Goal: Task Accomplishment & Management: Manage account settings

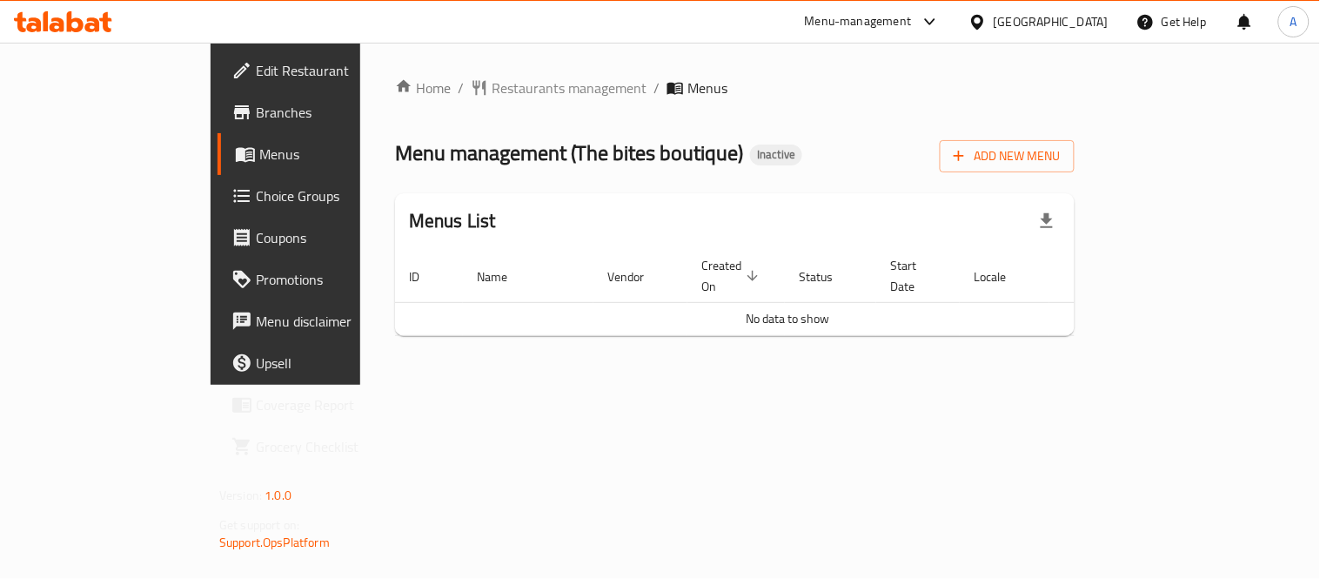
click at [1075, 184] on div "Home / Restaurants management / Menus Menu management ( The bites boutique ) In…" at bounding box center [735, 213] width 680 height 272
click at [1061, 165] on span "Add New Menu" at bounding box center [1007, 156] width 107 height 22
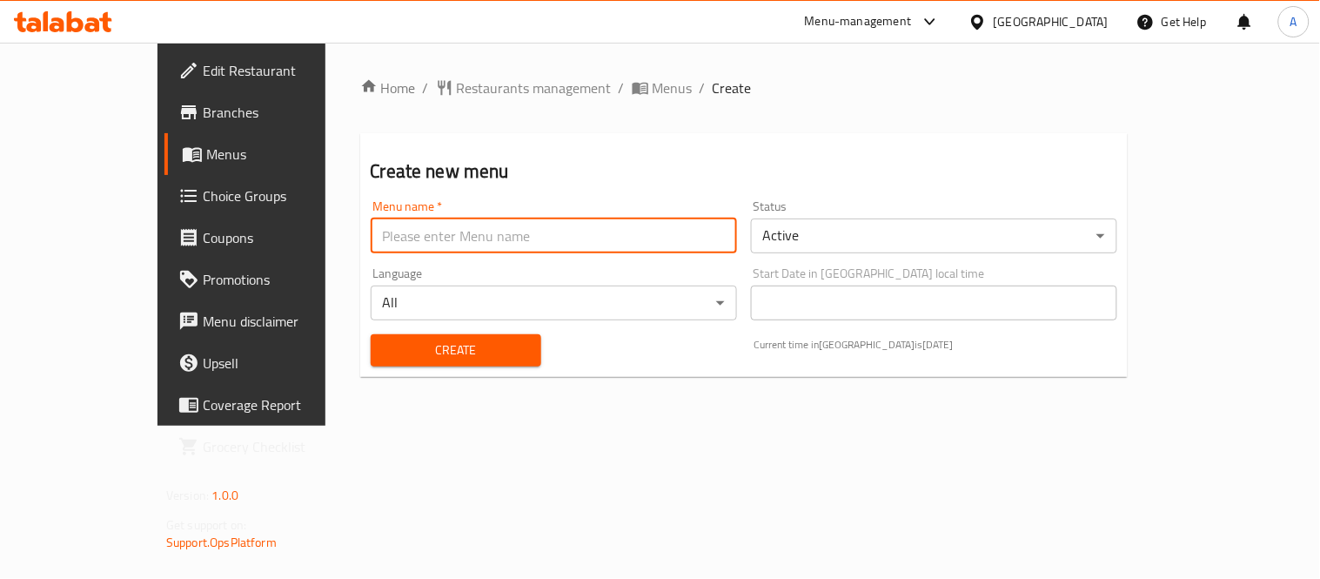
drag, startPoint x: 589, startPoint y: 242, endPoint x: 522, endPoint y: 249, distance: 67.4
click at [589, 242] on input "text" at bounding box center [554, 235] width 366 height 35
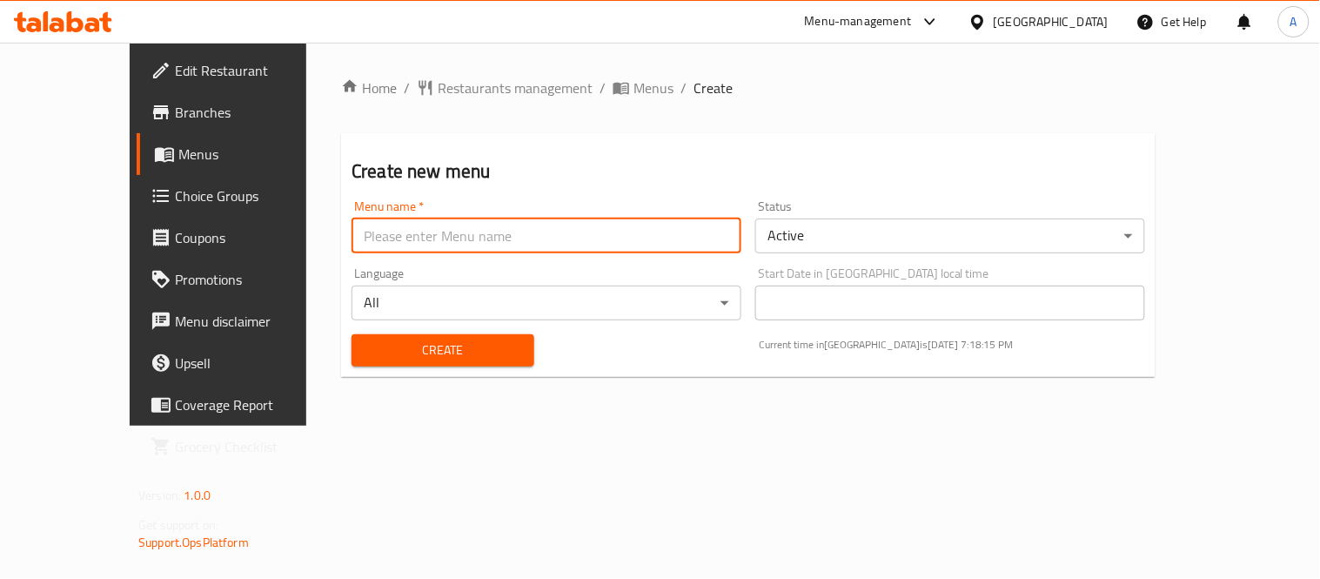
type input "New Menu"
click at [903, 242] on body "​ Menu-management United Arab Emirates Get Help A Edit Restaurant Branches Menu…" at bounding box center [660, 311] width 1320 height 536
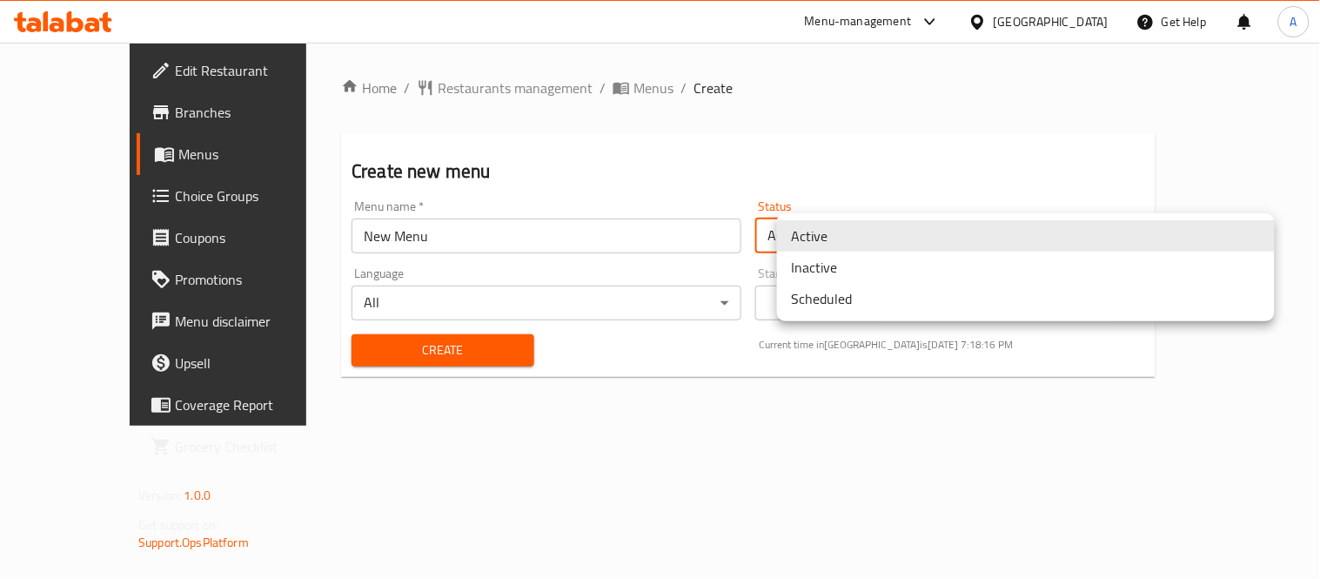
drag, startPoint x: 629, startPoint y: 400, endPoint x: 422, endPoint y: 349, distance: 213.4
click at [627, 401] on div at bounding box center [660, 289] width 1320 height 579
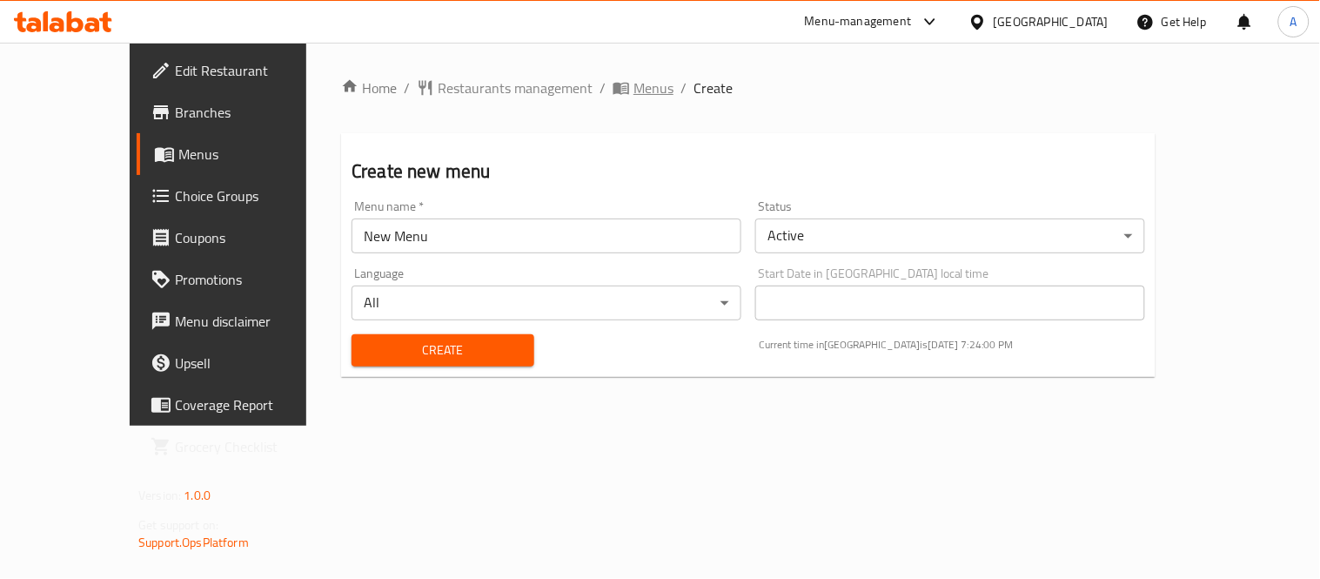
click at [613, 85] on span "breadcrumb" at bounding box center [623, 87] width 21 height 17
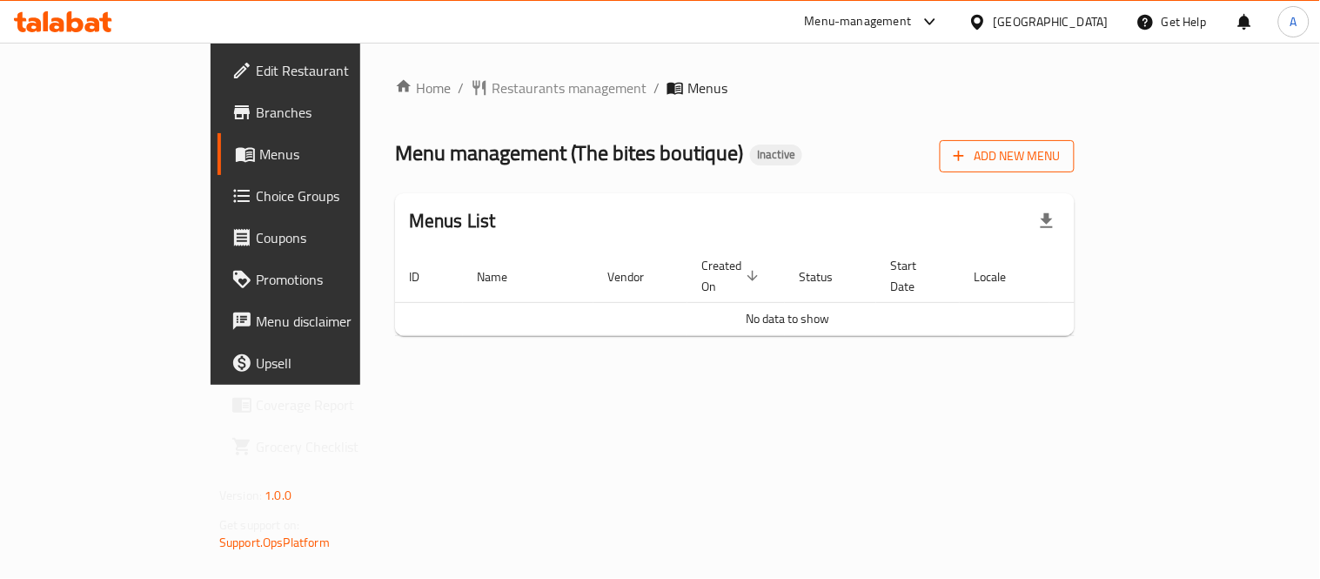
click at [1075, 167] on button "Add New Menu" at bounding box center [1007, 156] width 135 height 32
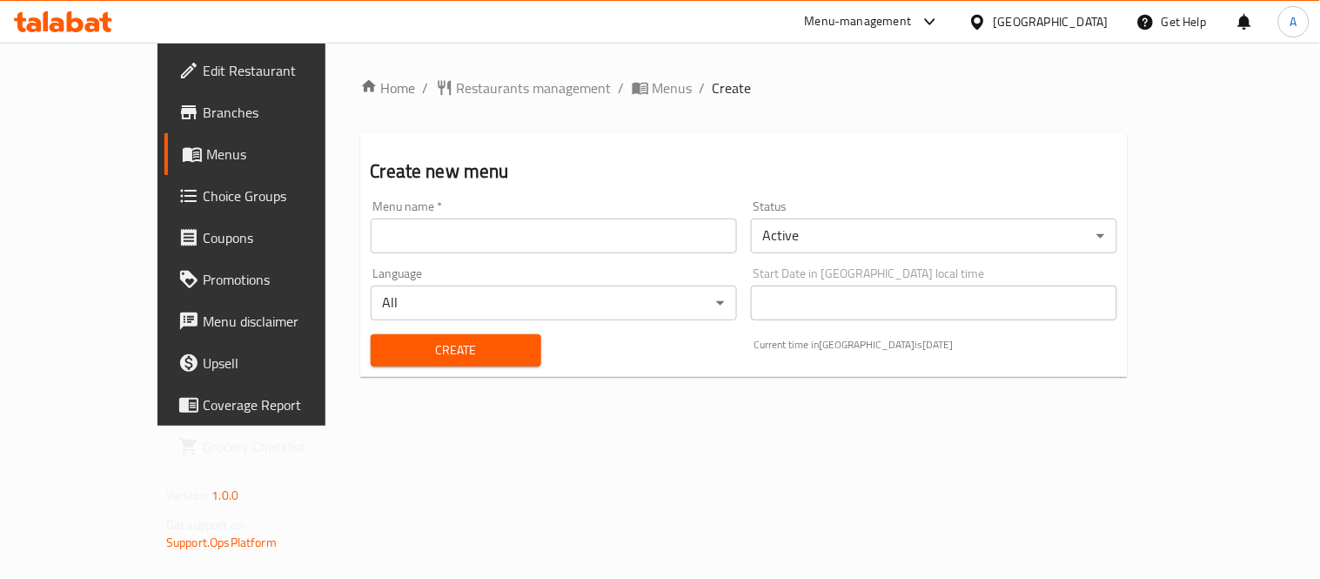
click at [594, 215] on div "Menu name   * Menu name *" at bounding box center [554, 226] width 366 height 53
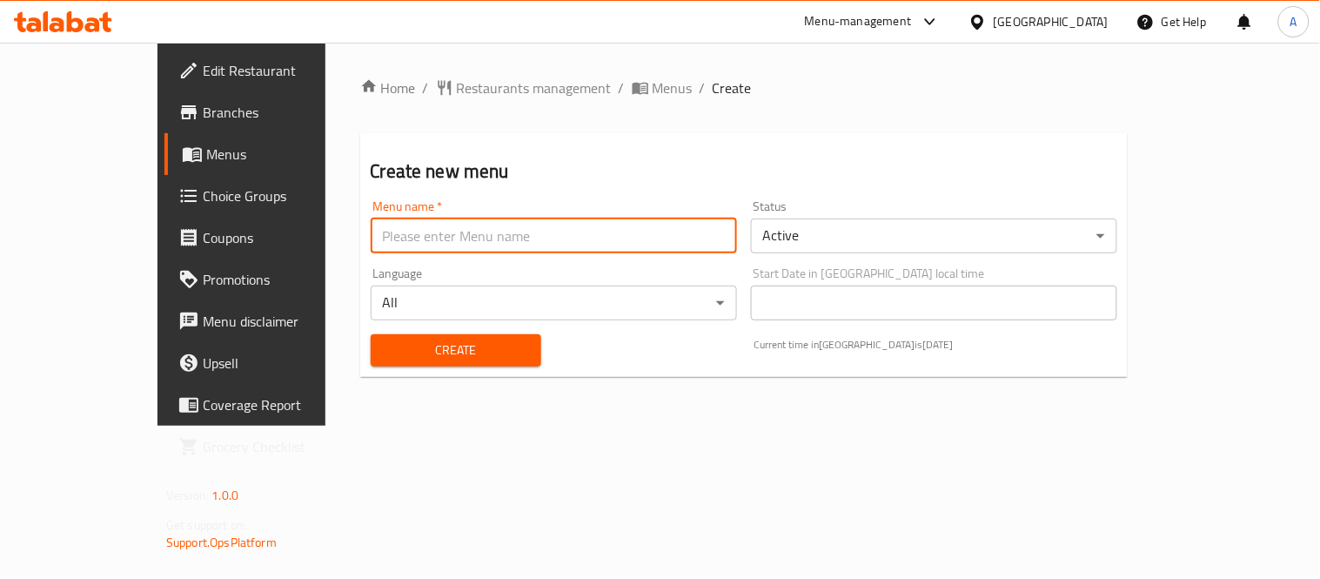
click at [563, 231] on input "text" at bounding box center [554, 235] width 366 height 35
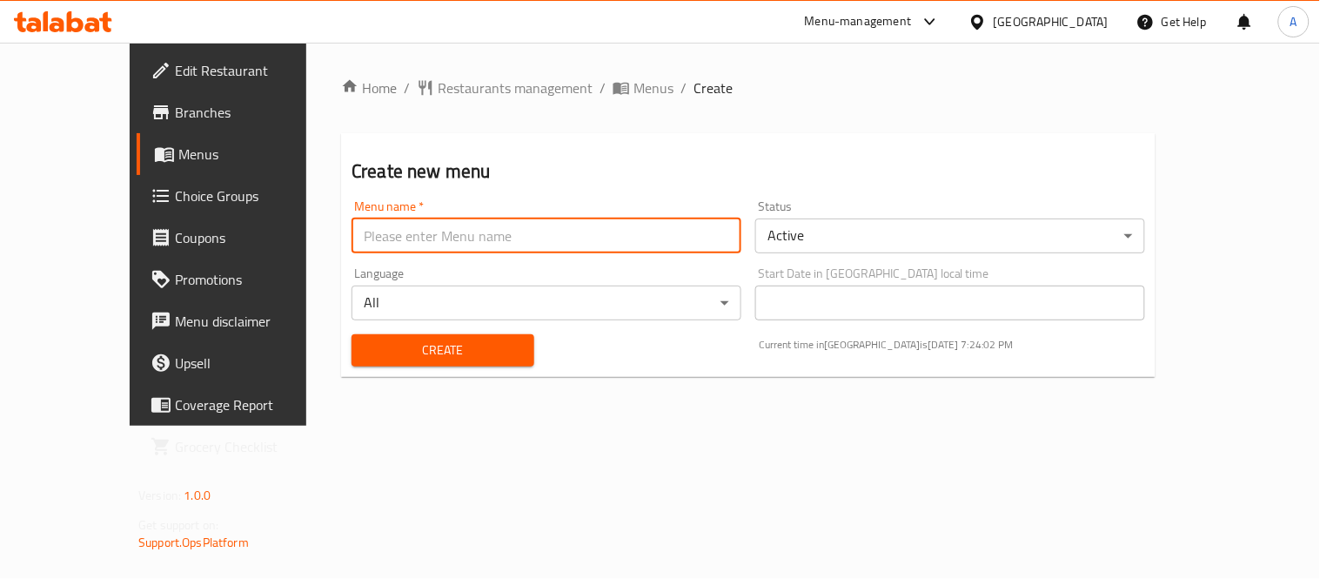
type input "New Menu"
click at [352, 361] on button "Create" at bounding box center [443, 350] width 183 height 32
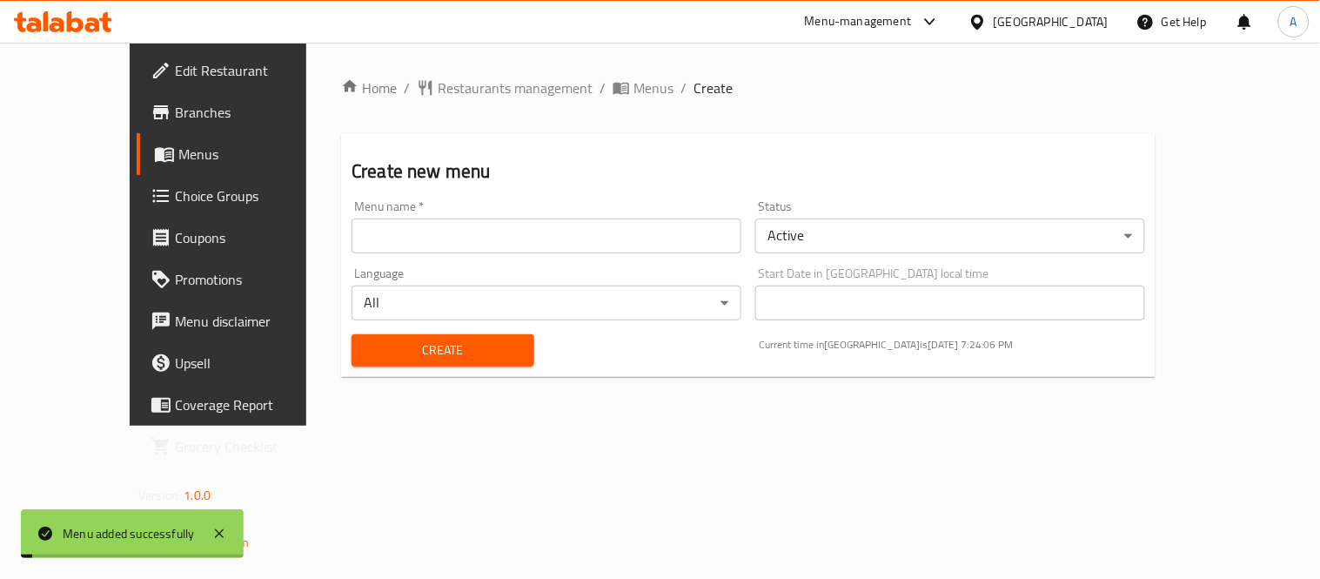
click at [634, 92] on span "Menus" at bounding box center [654, 87] width 40 height 21
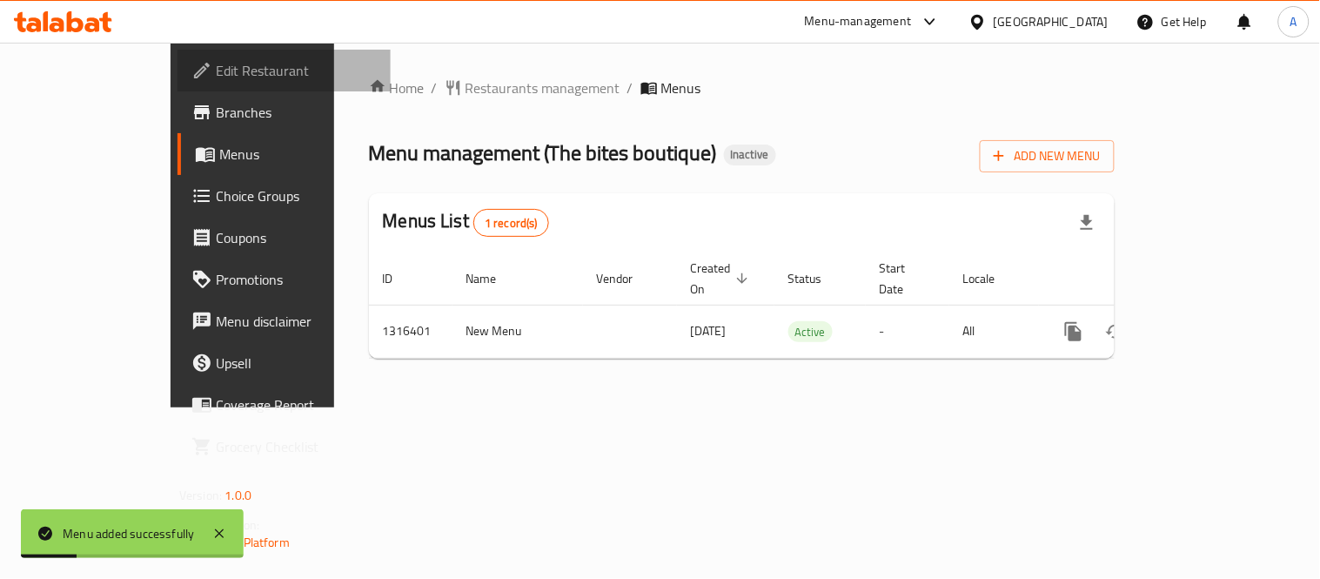
click at [216, 71] on span "Edit Restaurant" at bounding box center [296, 70] width 161 height 21
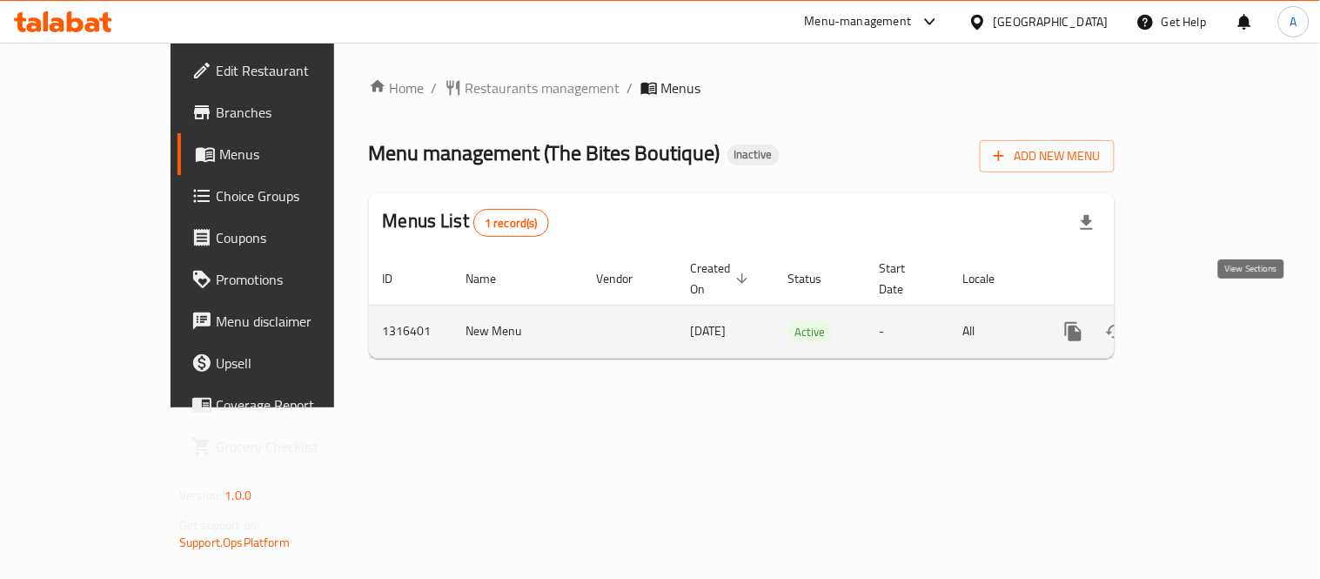
click at [1210, 321] on icon "enhanced table" at bounding box center [1199, 331] width 21 height 21
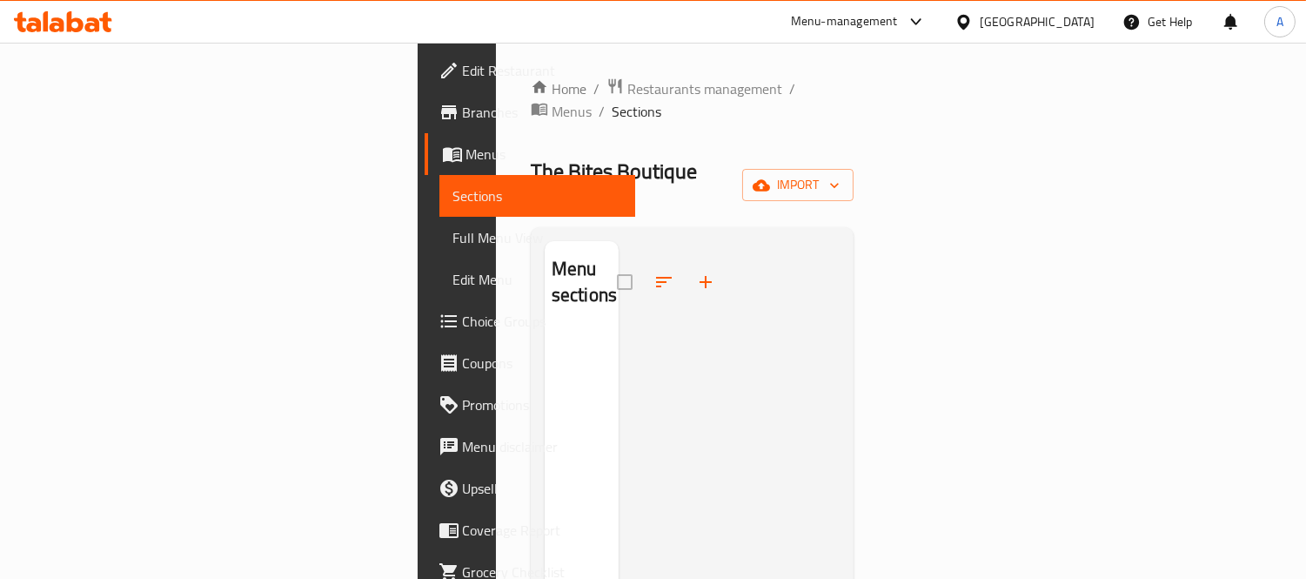
drag, startPoint x: 1145, startPoint y: 164, endPoint x: 1171, endPoint y: 166, distance: 26.2
click at [855, 165] on div "The Bites Boutique Inactive import" at bounding box center [693, 186] width 324 height 56
click at [840, 174] on span "import" at bounding box center [798, 185] width 84 height 22
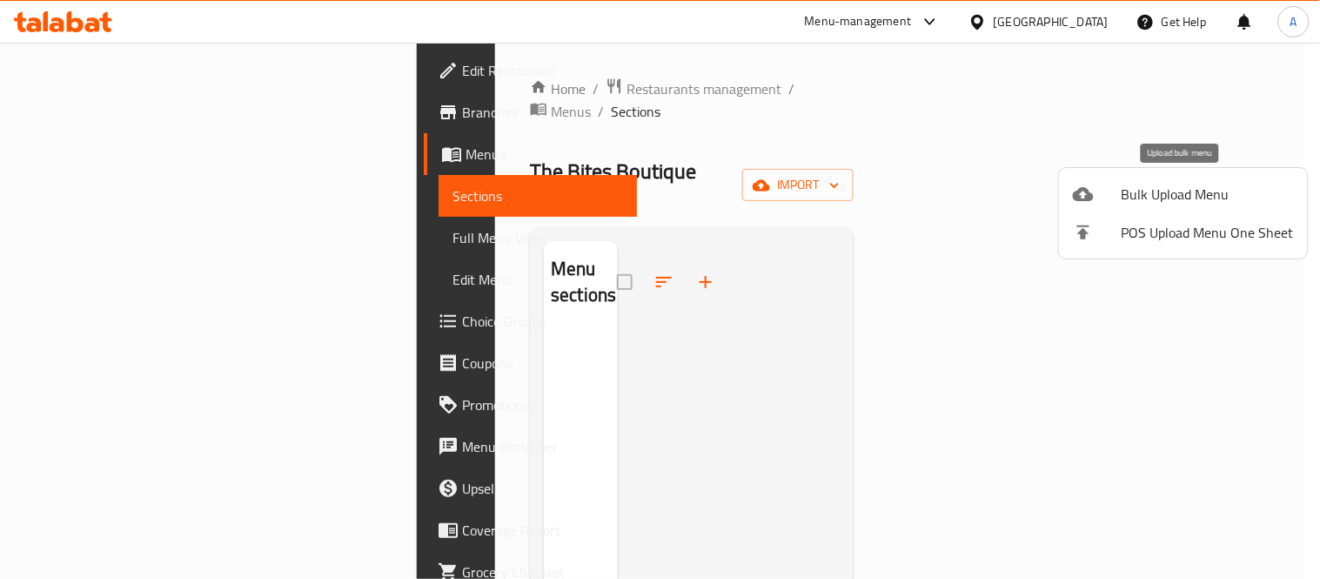
click at [1090, 197] on icon at bounding box center [1083, 194] width 21 height 14
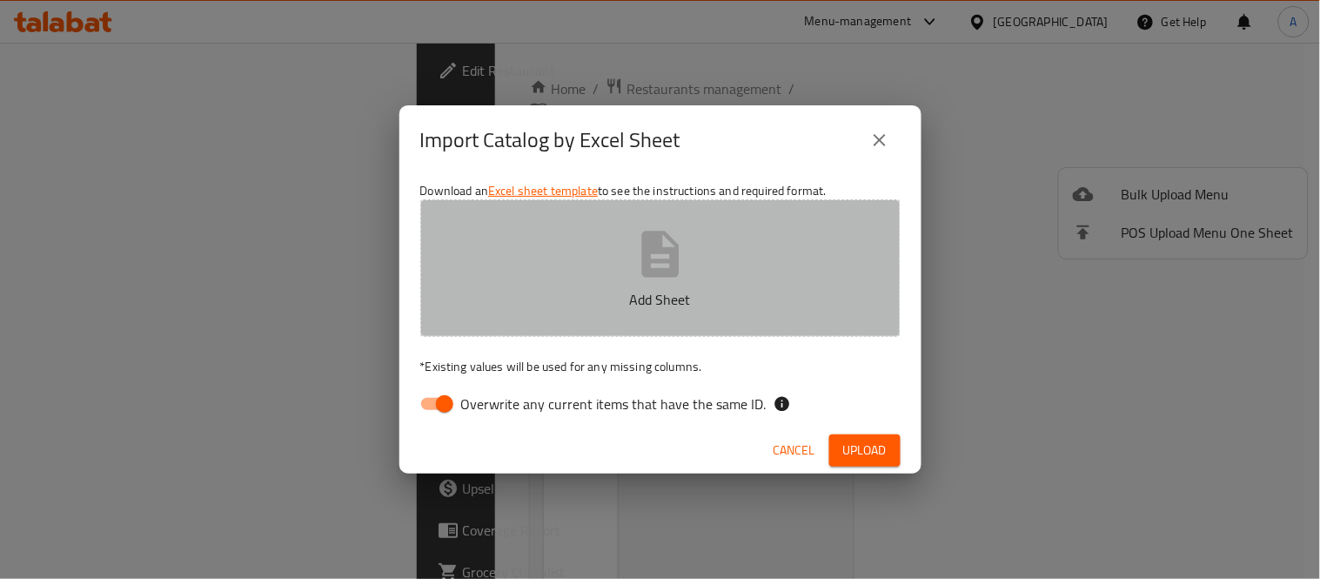
click at [716, 265] on button "Add Sheet" at bounding box center [660, 268] width 480 height 138
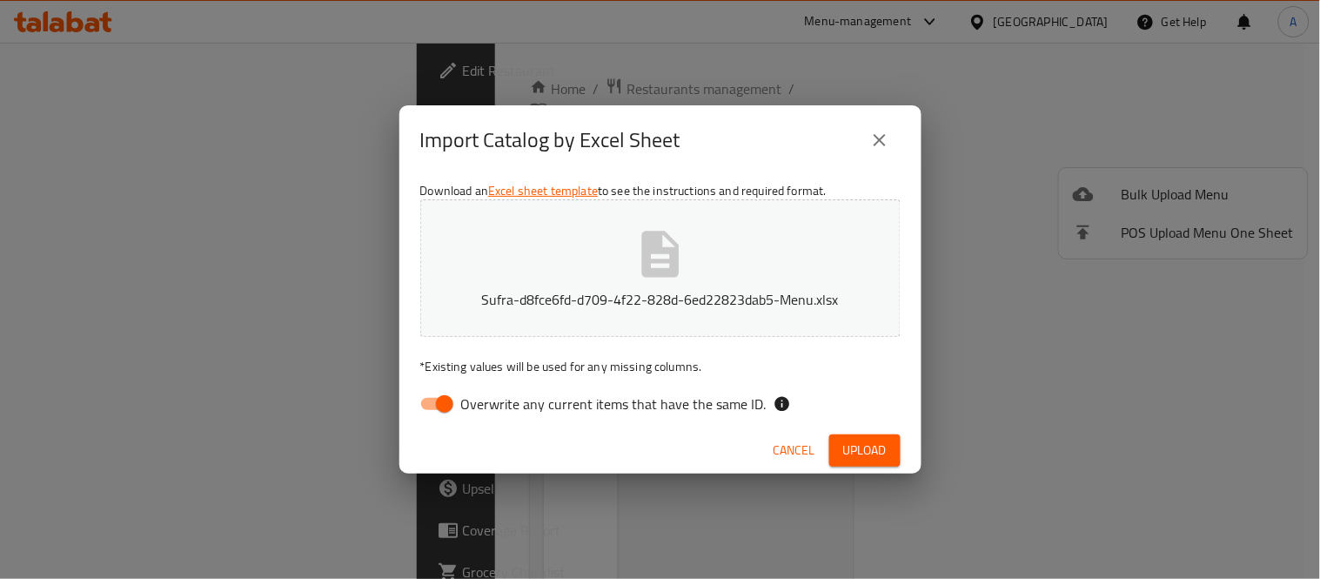
click at [437, 380] on div "Download an Excel sheet template to see the instructions and required format. S…" at bounding box center [660, 301] width 522 height 252
click at [442, 394] on input "Overwrite any current items that have the same ID." at bounding box center [444, 403] width 99 height 33
checkbox input "false"
click at [835, 439] on button "Upload" at bounding box center [864, 450] width 71 height 32
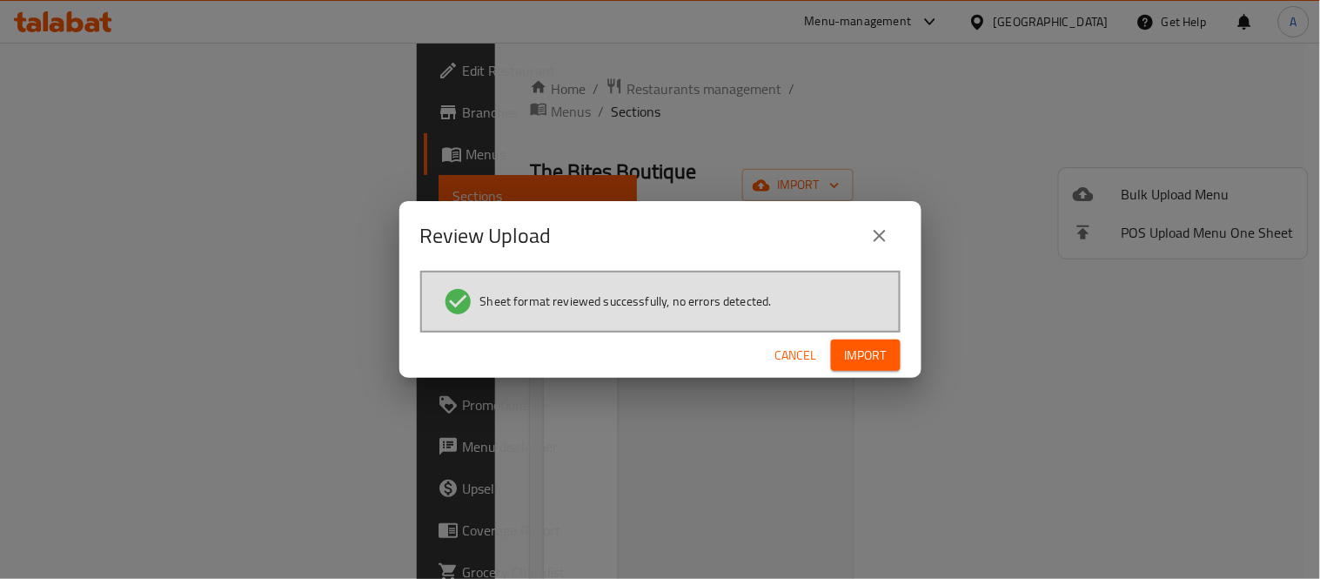
click at [854, 364] on span "Import" at bounding box center [866, 356] width 42 height 22
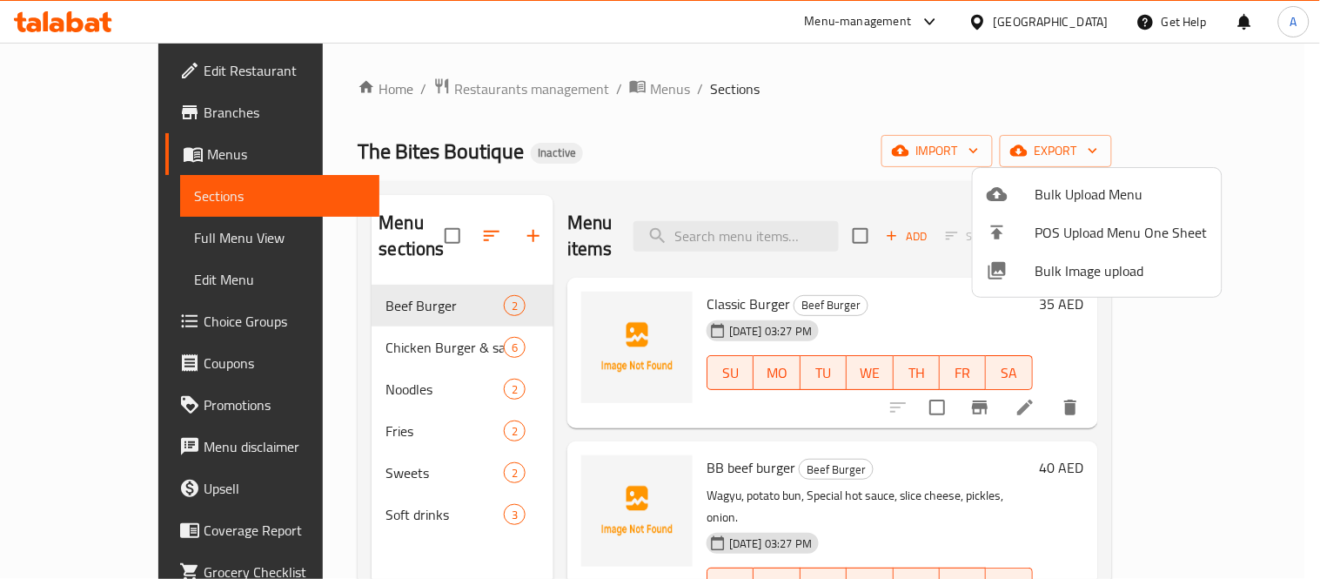
click at [958, 296] on div at bounding box center [660, 289] width 1320 height 579
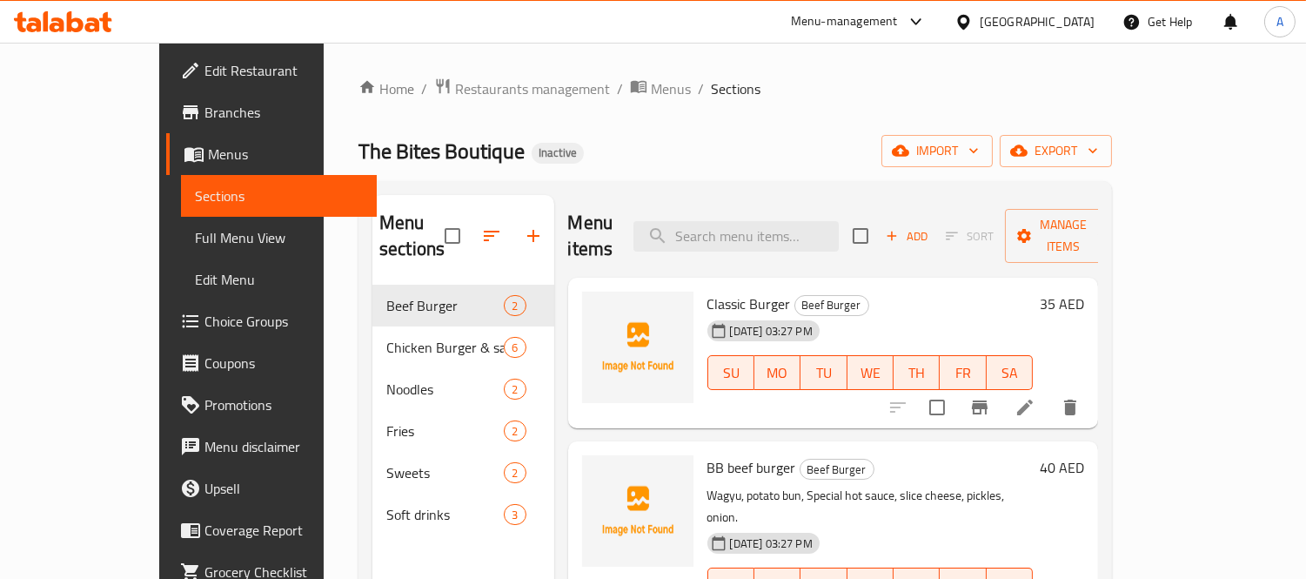
click at [1050, 395] on li at bounding box center [1025, 407] width 49 height 31
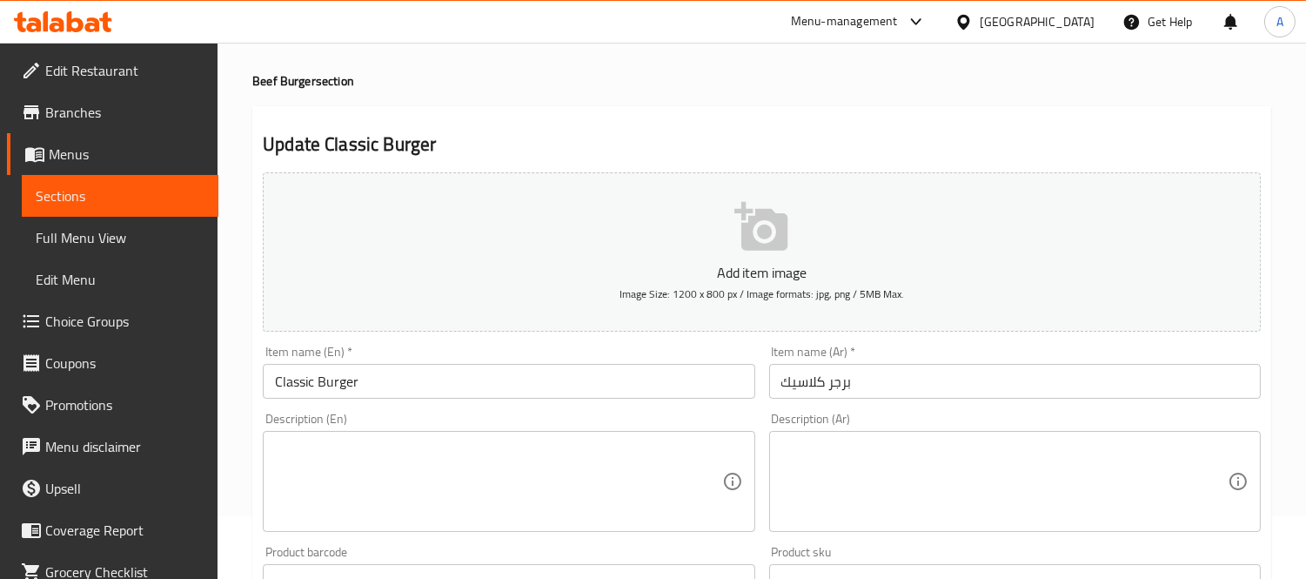
scroll to position [97, 0]
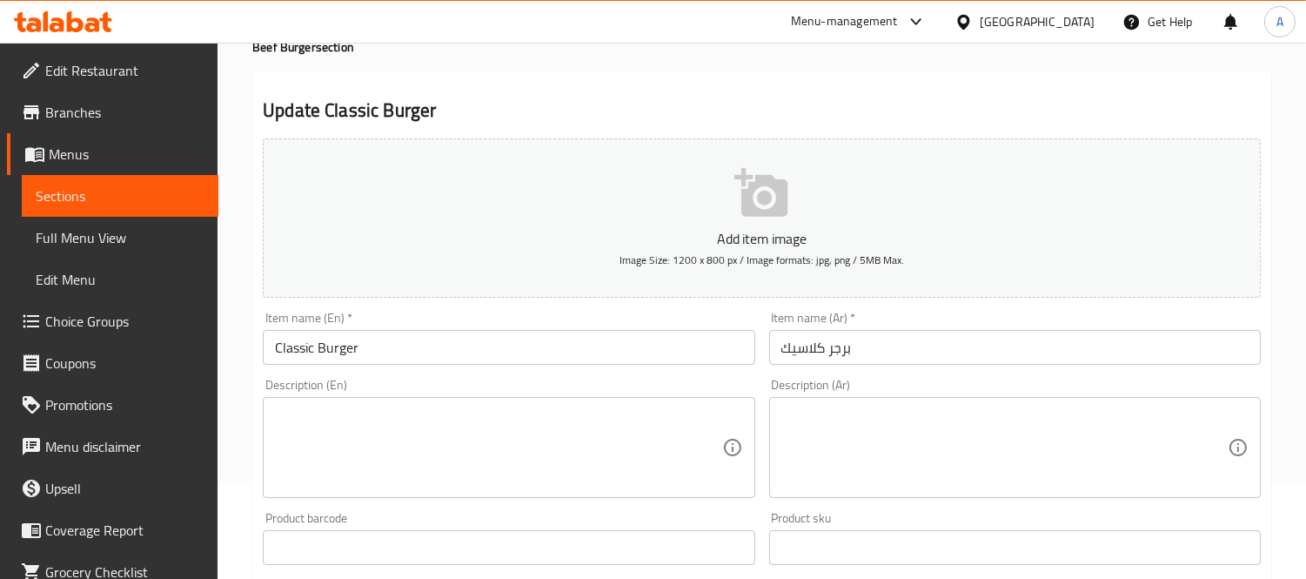
click at [406, 496] on div "Description (En)" at bounding box center [509, 447] width 492 height 101
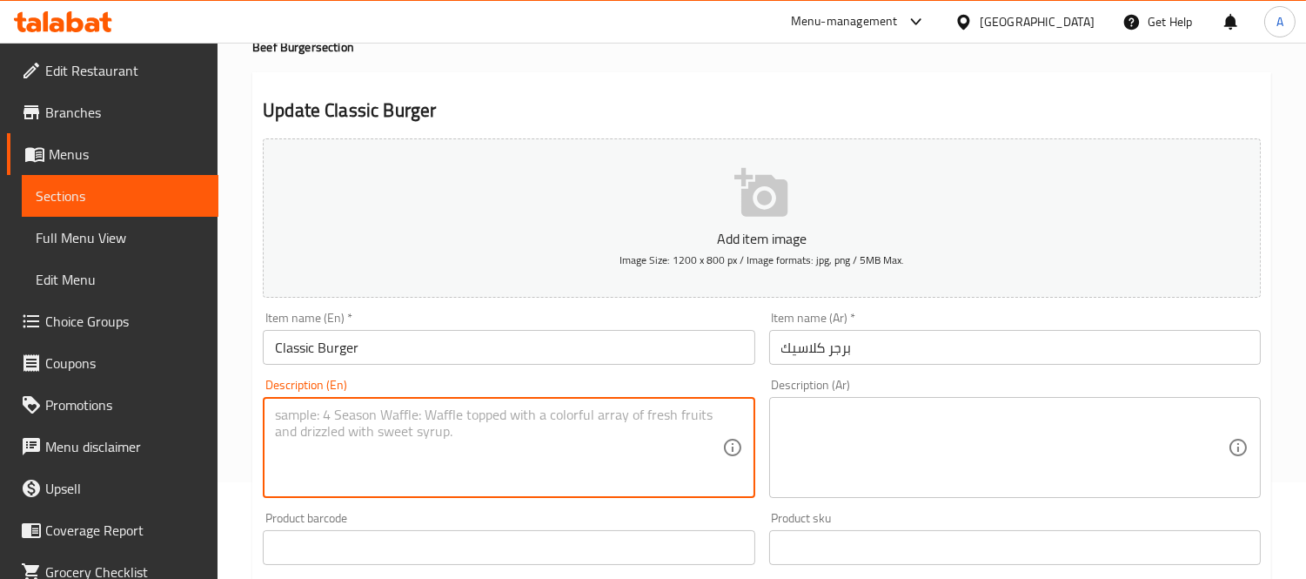
paste textarea "Wagyu, Potato Bun, Special sauce, slice cheese. Add-ons: crispy onion, jalapeño…"
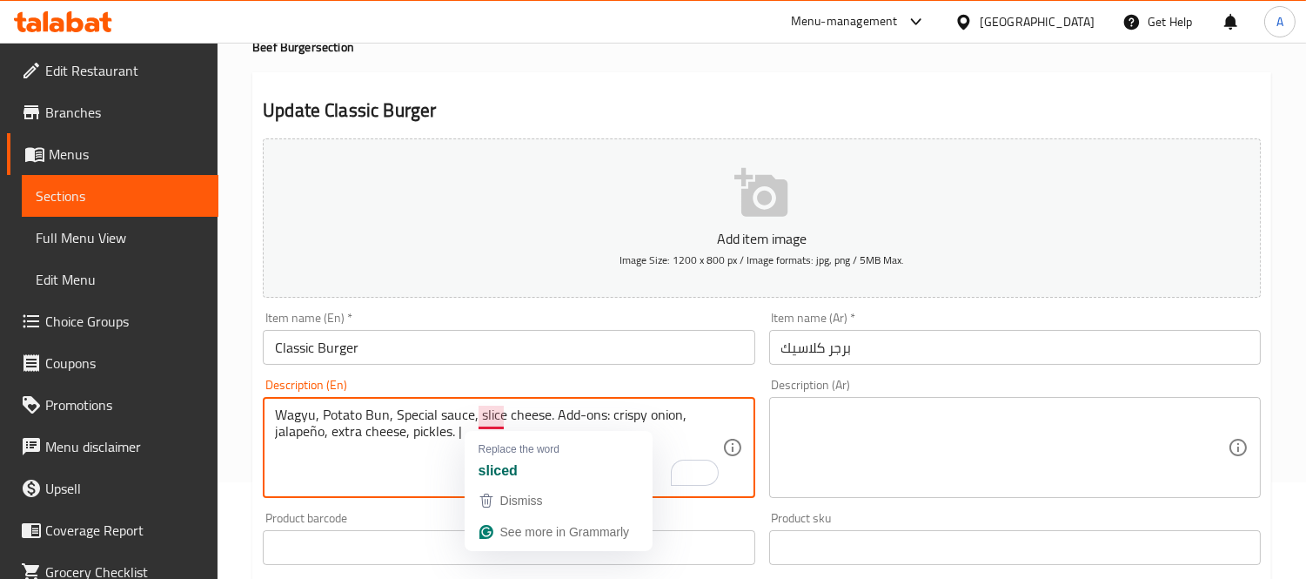
click at [507, 413] on textarea "Wagyu, Potato Bun, Special sauce, slice cheese. Add-ons: crispy onion, jalapeño…" at bounding box center [498, 447] width 446 height 83
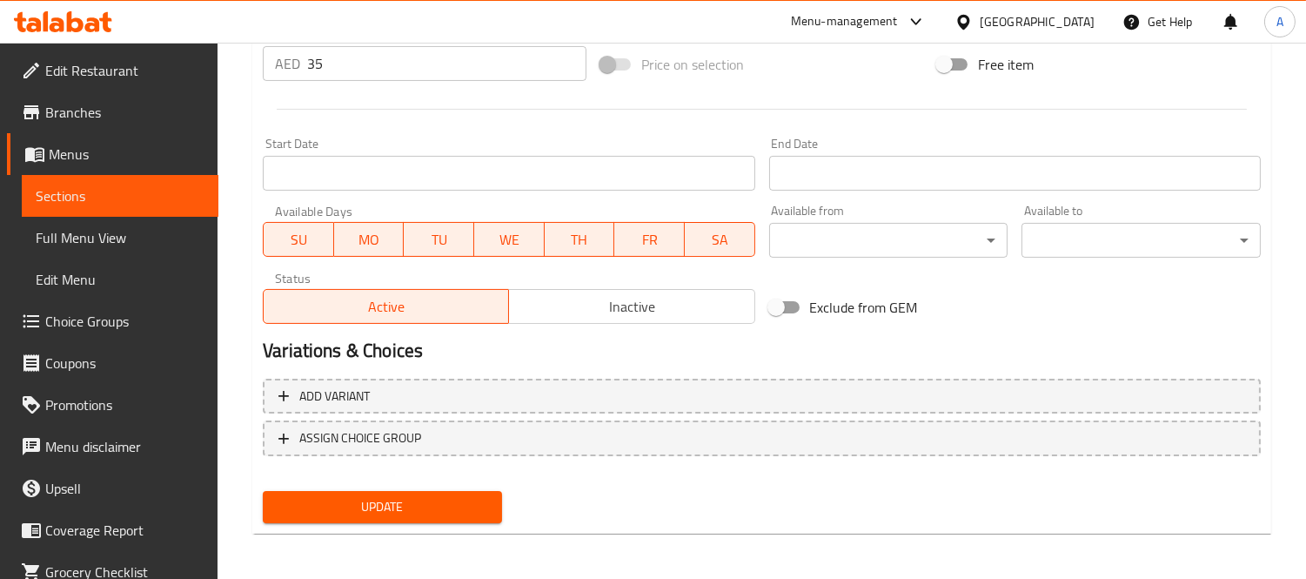
scroll to position [164, 0]
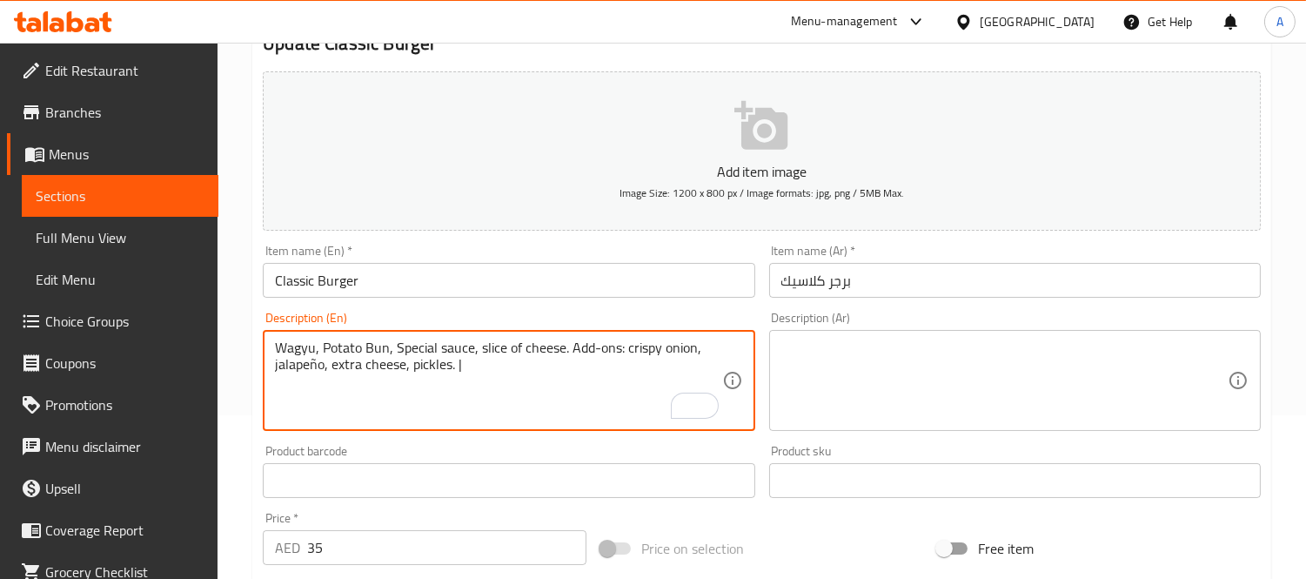
click at [316, 364] on textarea "Wagyu, Potato Bun, Special sauce, slice of cheese. Add-ons: crispy onion, jalap…" at bounding box center [498, 380] width 446 height 83
drag, startPoint x: 454, startPoint y: 366, endPoint x: 483, endPoint y: 369, distance: 28.8
click at [483, 369] on textarea "Wagyu, Potato Bun, Special sauce, slice of cheese. Add-ons: crispy onion, jalap…" at bounding box center [498, 380] width 446 height 83
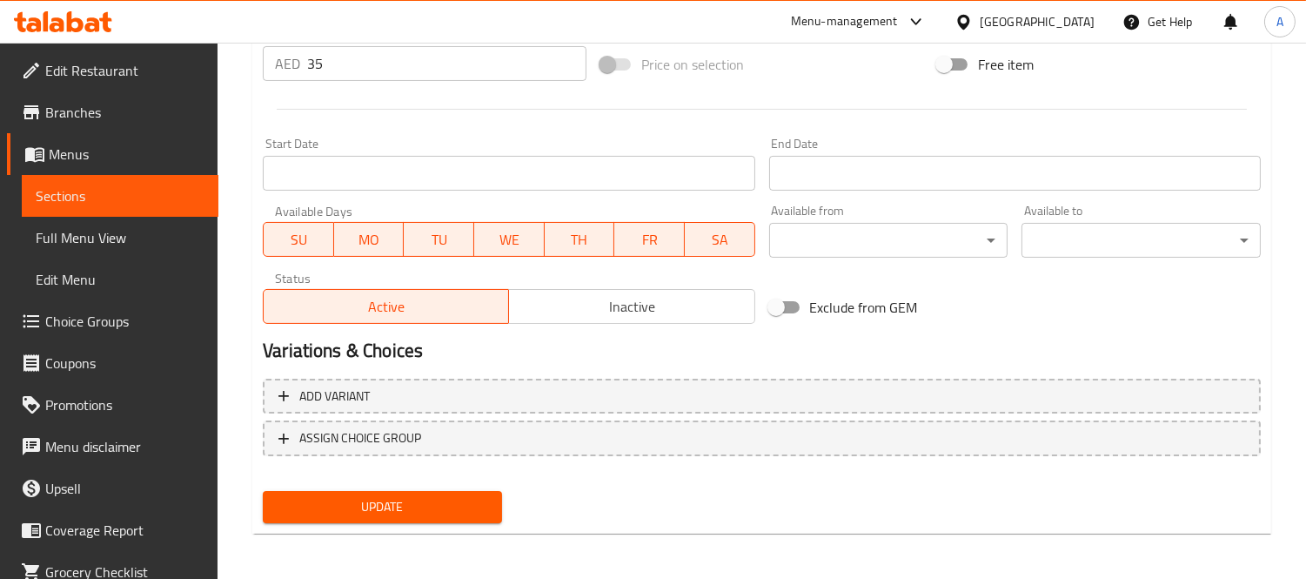
type textarea "Wagyu, Potato Bun, Special sauce, slice of cheese. Add-ons: crispy onion, jalap…"
click at [423, 506] on span "Update" at bounding box center [382, 507] width 211 height 22
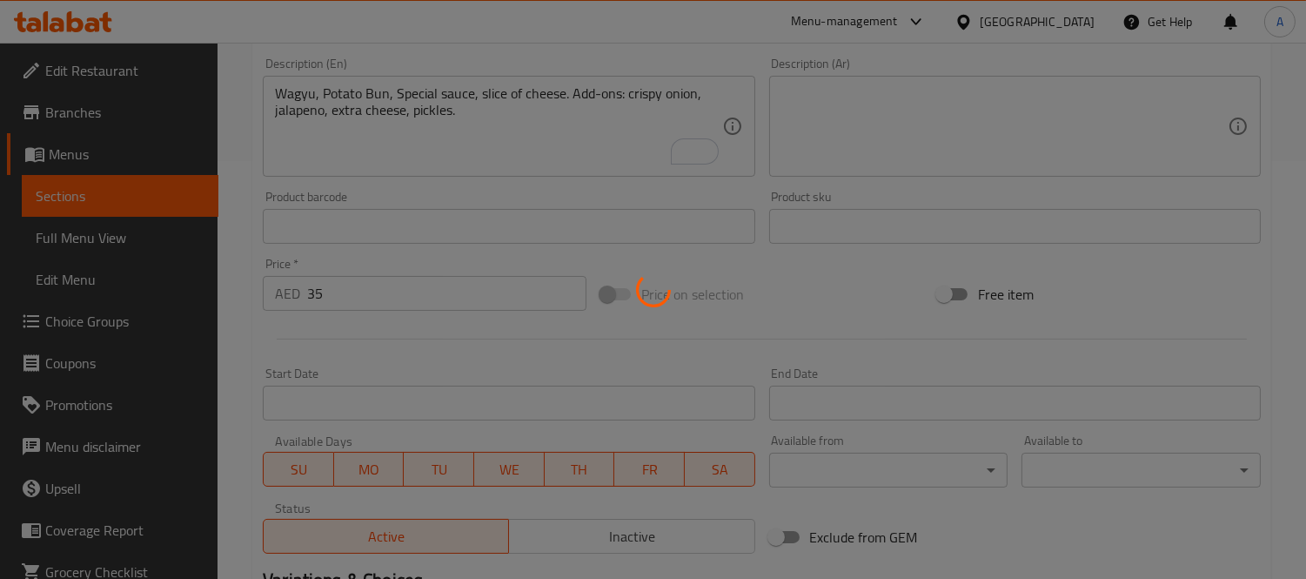
scroll to position [261, 0]
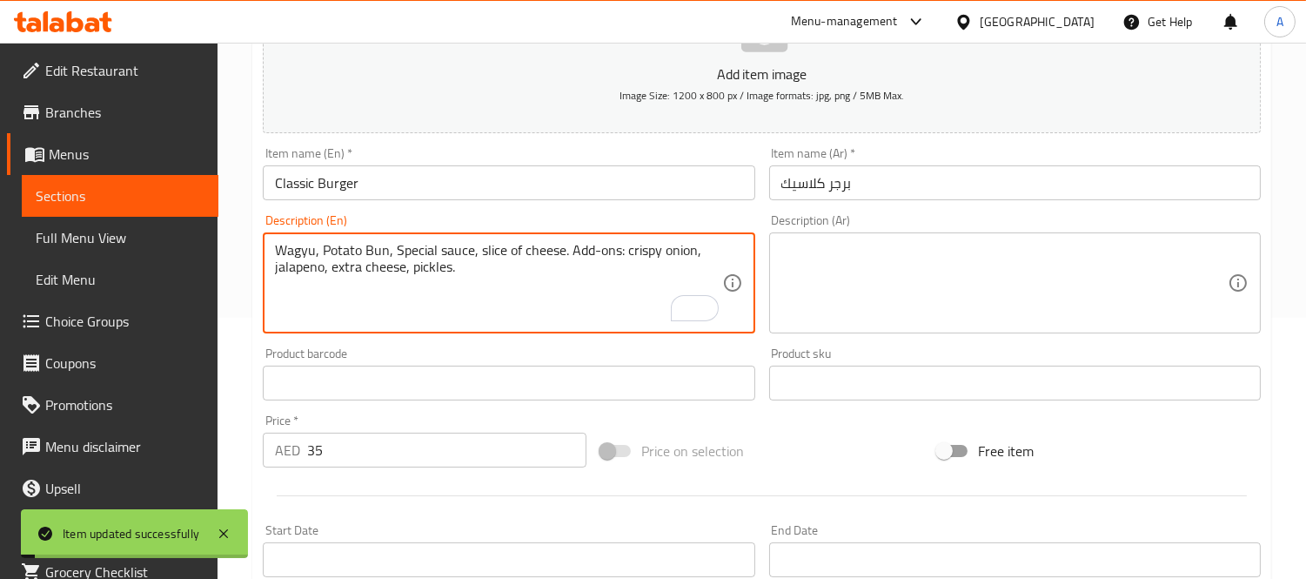
click at [524, 262] on textarea "Wagyu, Potato Bun, Special sauce, slice of cheese. Add-ons: crispy onion, jalap…" at bounding box center [498, 283] width 446 height 83
click at [875, 300] on textarea at bounding box center [1004, 283] width 446 height 83
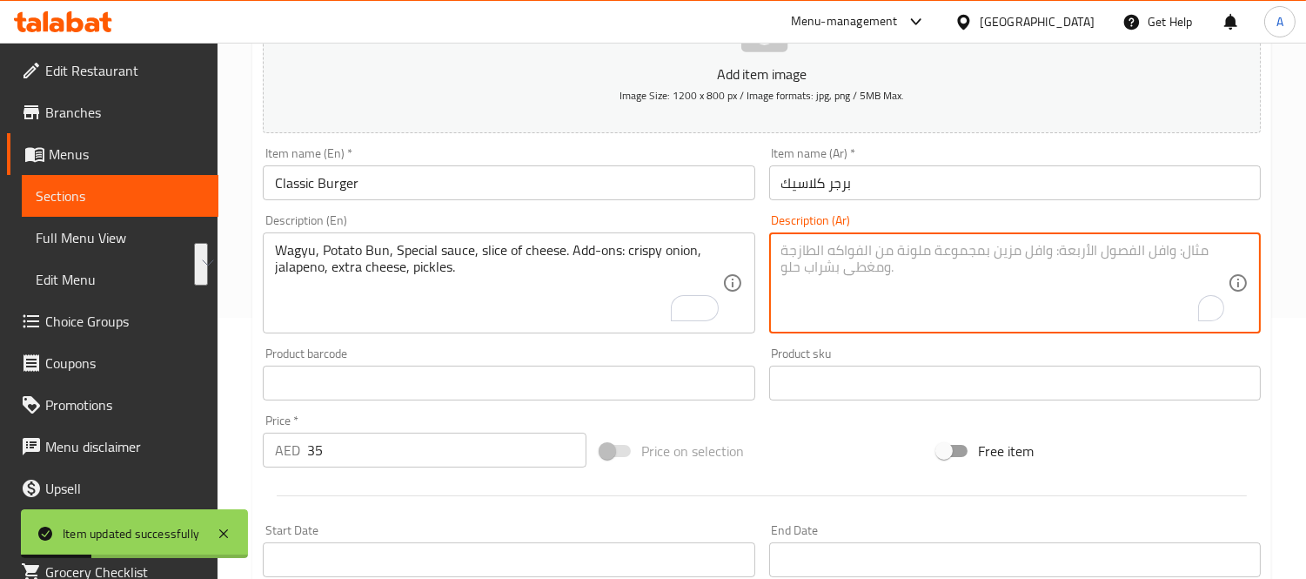
paste textarea "واغيو، خبز بطاطس، صلصة خاصة، شريحة جبن. إضافات: بصل مقرمش، هالبينو، جبن إضافي، …"
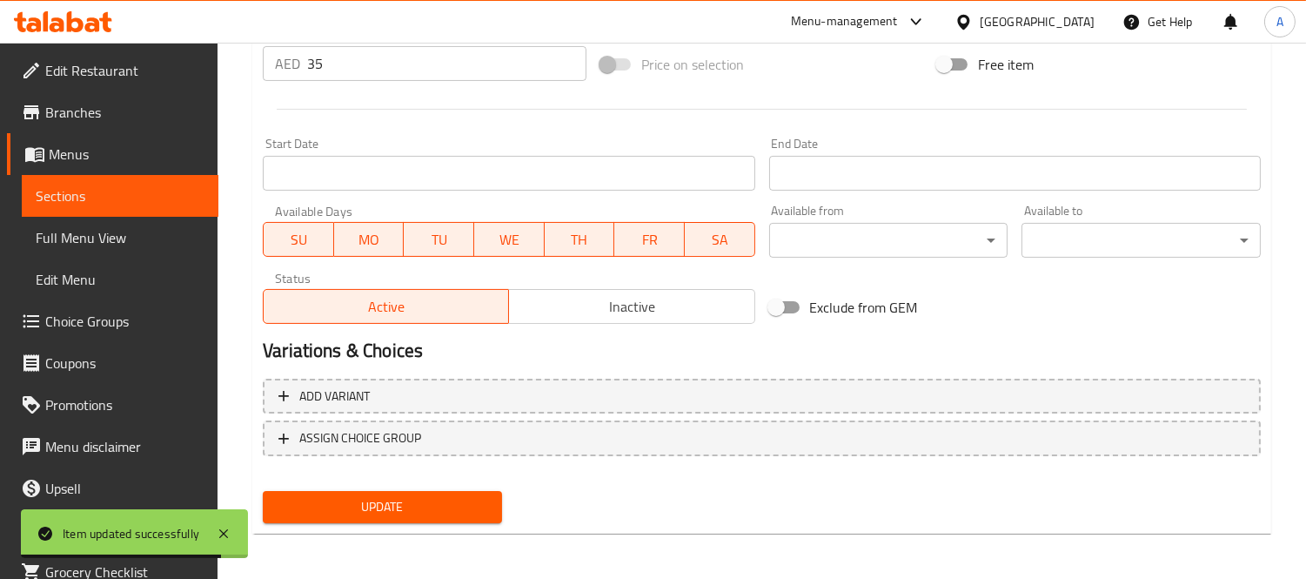
type textarea "واغيو، خبز بطاطس، صلصة خاصة، شريحة جبن. إضافات: بصل مقرمش، هالبينو، جبن إضافي، …"
click at [379, 498] on span "Update" at bounding box center [382, 507] width 211 height 22
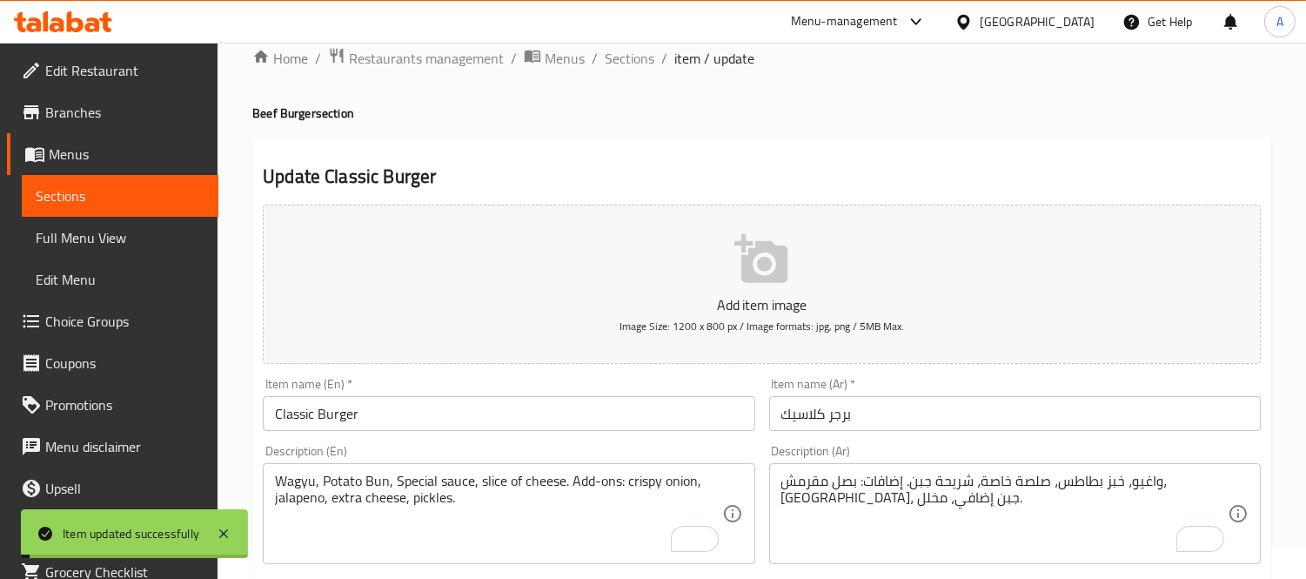
scroll to position [0, 0]
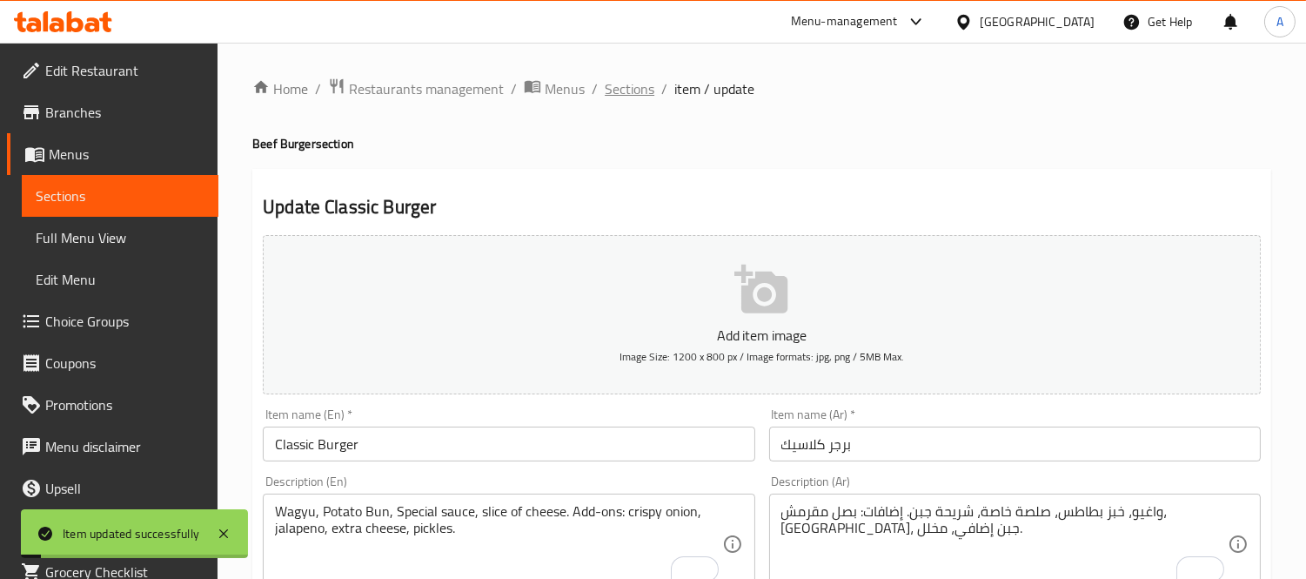
click at [635, 91] on span "Sections" at bounding box center [630, 88] width 50 height 21
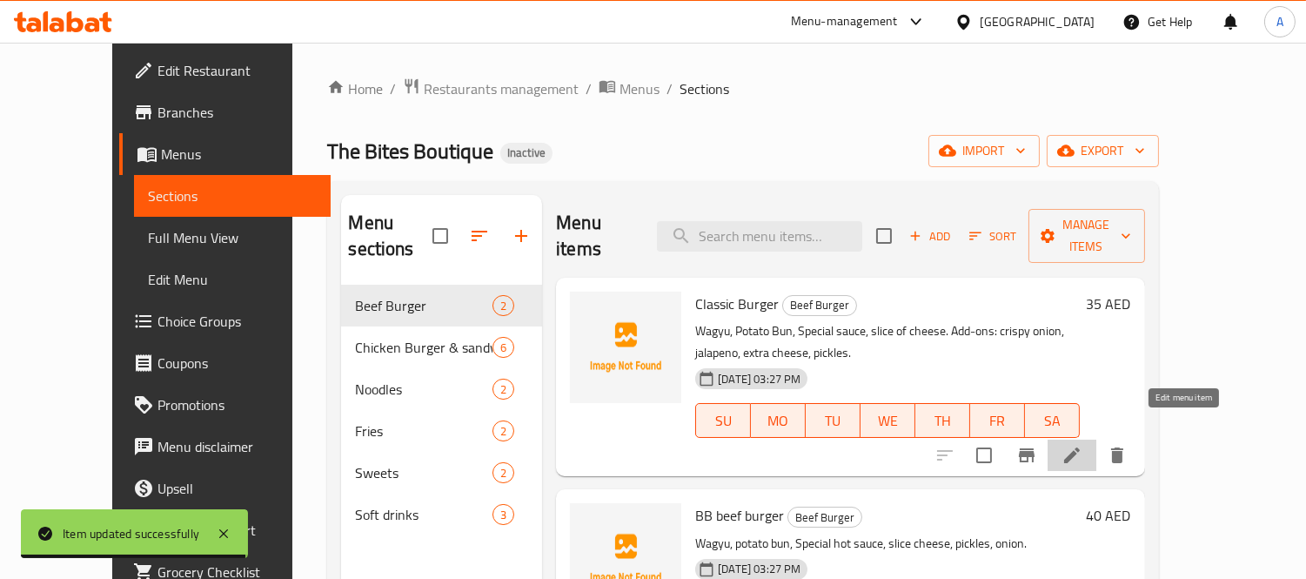
click at [1083, 445] on icon at bounding box center [1072, 455] width 21 height 21
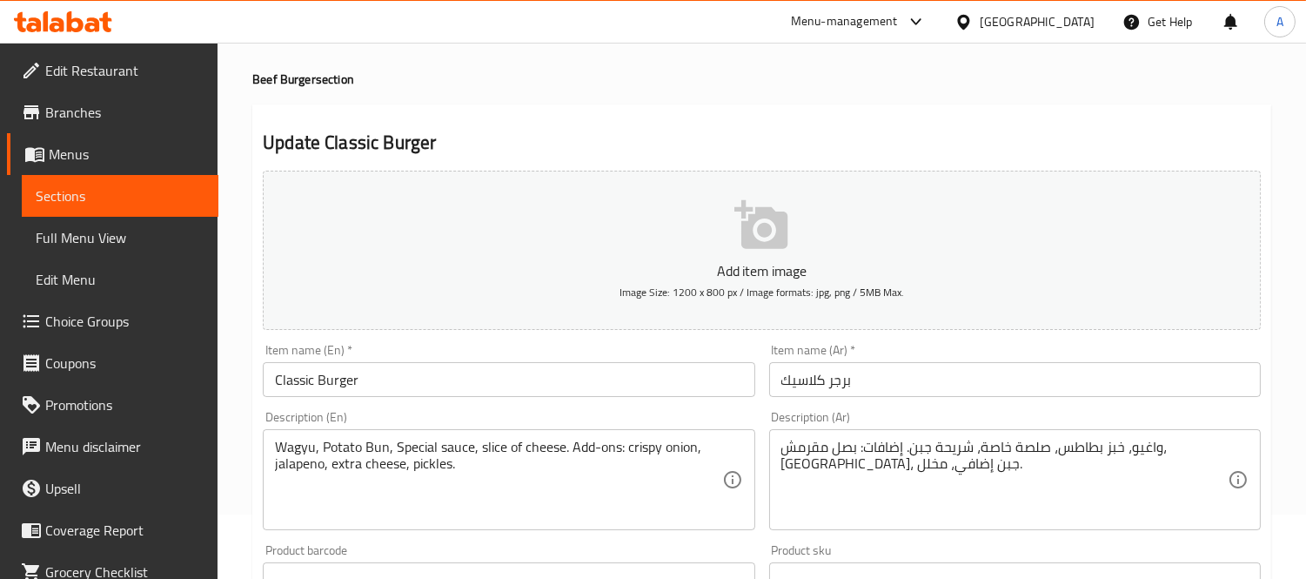
scroll to position [97, 0]
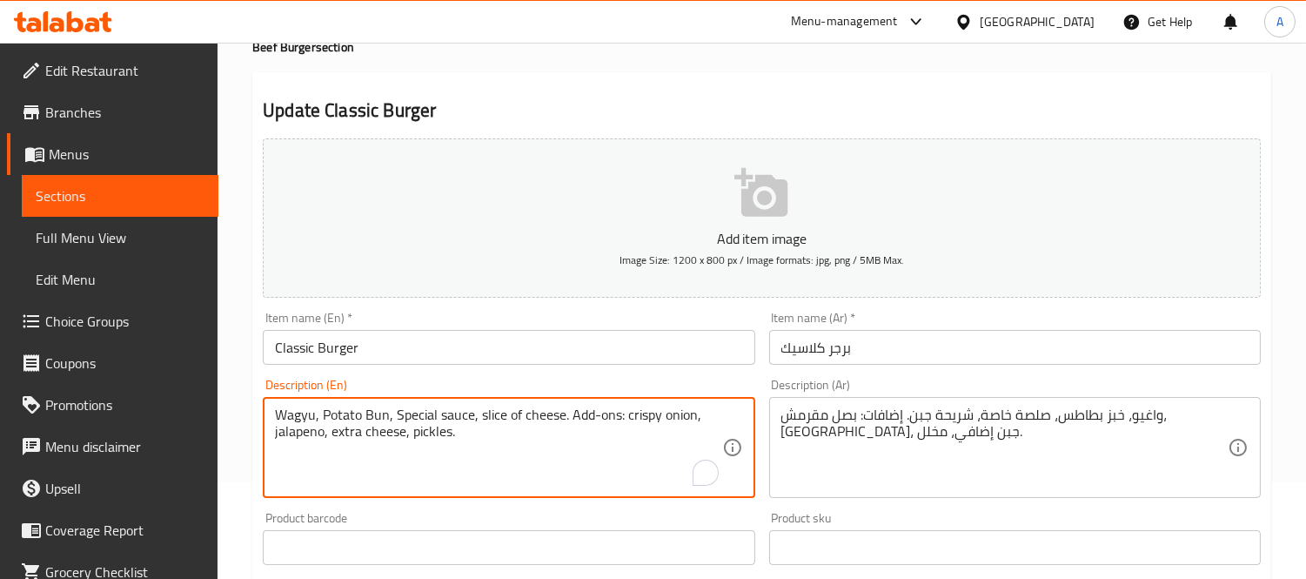
drag, startPoint x: 566, startPoint y: 416, endPoint x: 581, endPoint y: 453, distance: 40.6
click at [503, 440] on textarea "Wagyu, Potato Bun, Special sauce, slice of cheese. Add-ons: crispy onion, jalap…" at bounding box center [498, 447] width 446 height 83
drag, startPoint x: 567, startPoint y: 419, endPoint x: 587, endPoint y: 473, distance: 57.9
click at [587, 473] on textarea "Wagyu, Potato Bun, Special sauce, slice of cheese. Add-ons: crispy onion, jalap…" at bounding box center [498, 447] width 446 height 83
type textarea "Wagyu, Potato Bun, Special sauce, slice of cheese."
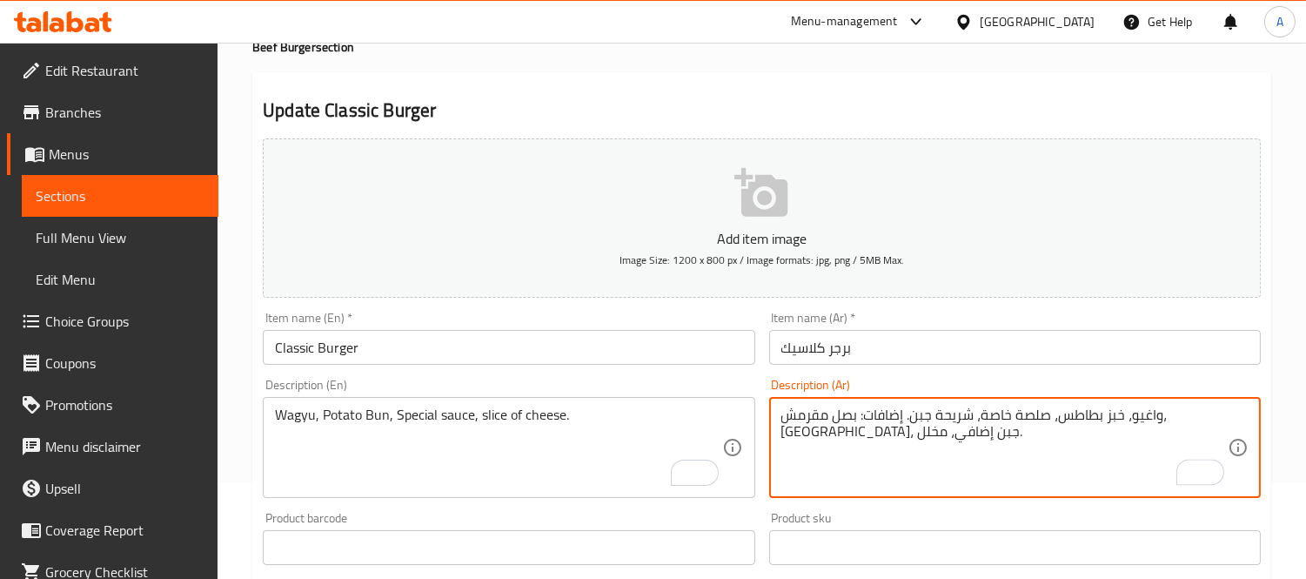
drag, startPoint x: 957, startPoint y: 416, endPoint x: 792, endPoint y: 438, distance: 166.8
drag, startPoint x: 787, startPoint y: 418, endPoint x: 768, endPoint y: 419, distance: 18.4
click at [769, 419] on div "واغيو، خبز بطاطس، صلصة خاصة، شريحة جبن.ل. Description (Ar)" at bounding box center [1015, 447] width 492 height 101
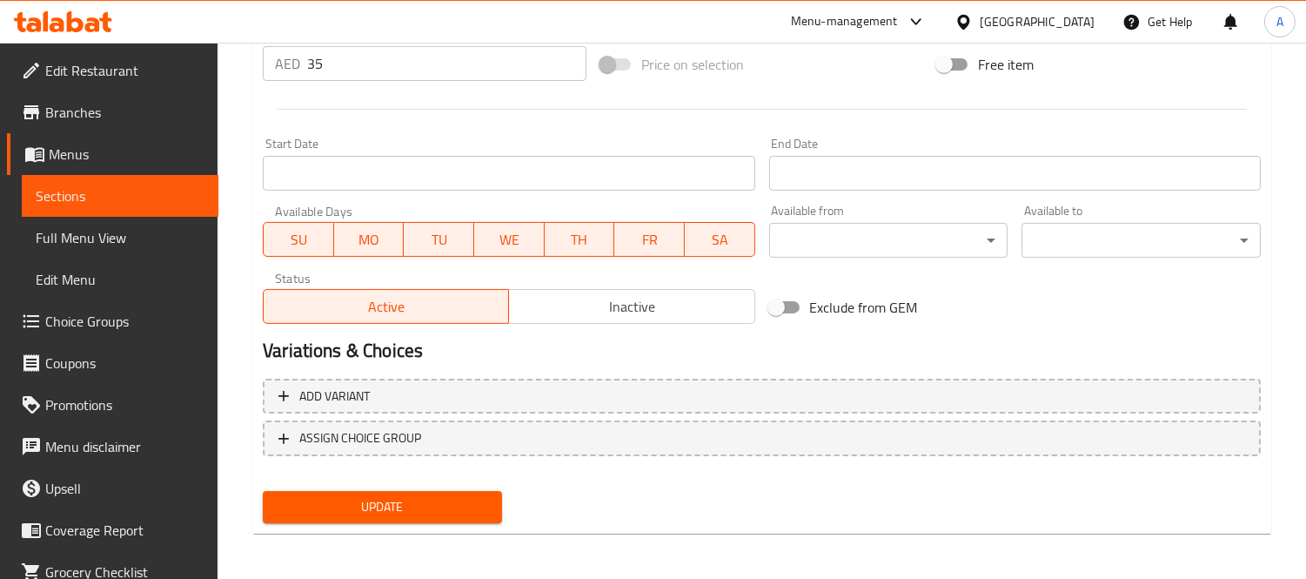
click at [463, 497] on span "Update" at bounding box center [382, 507] width 211 height 22
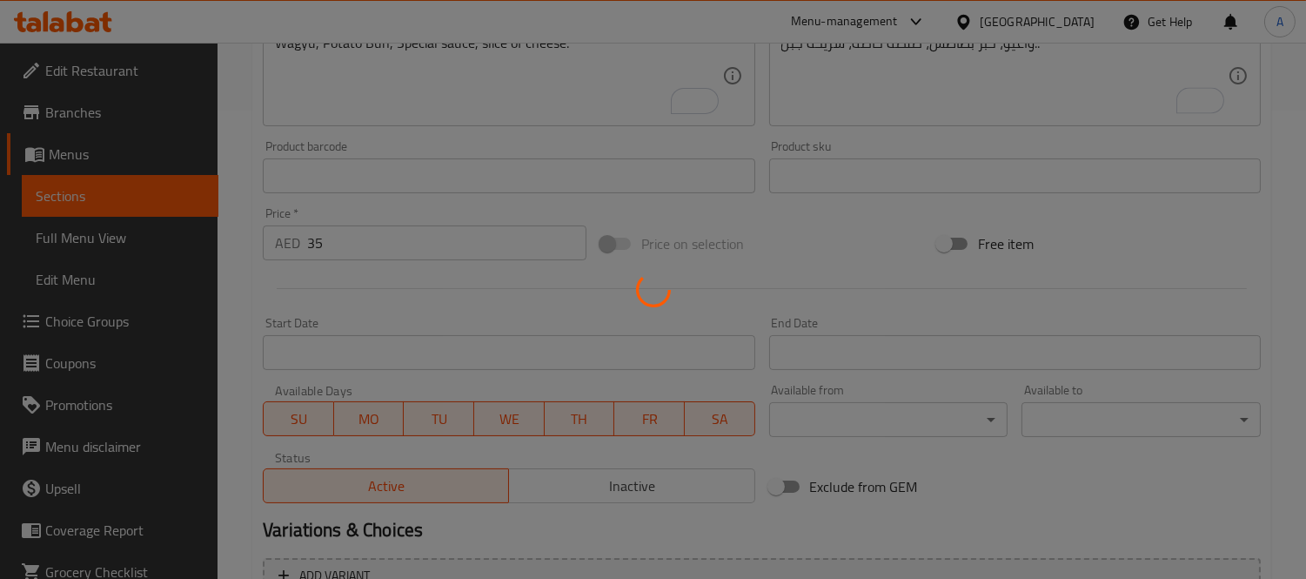
scroll to position [358, 0]
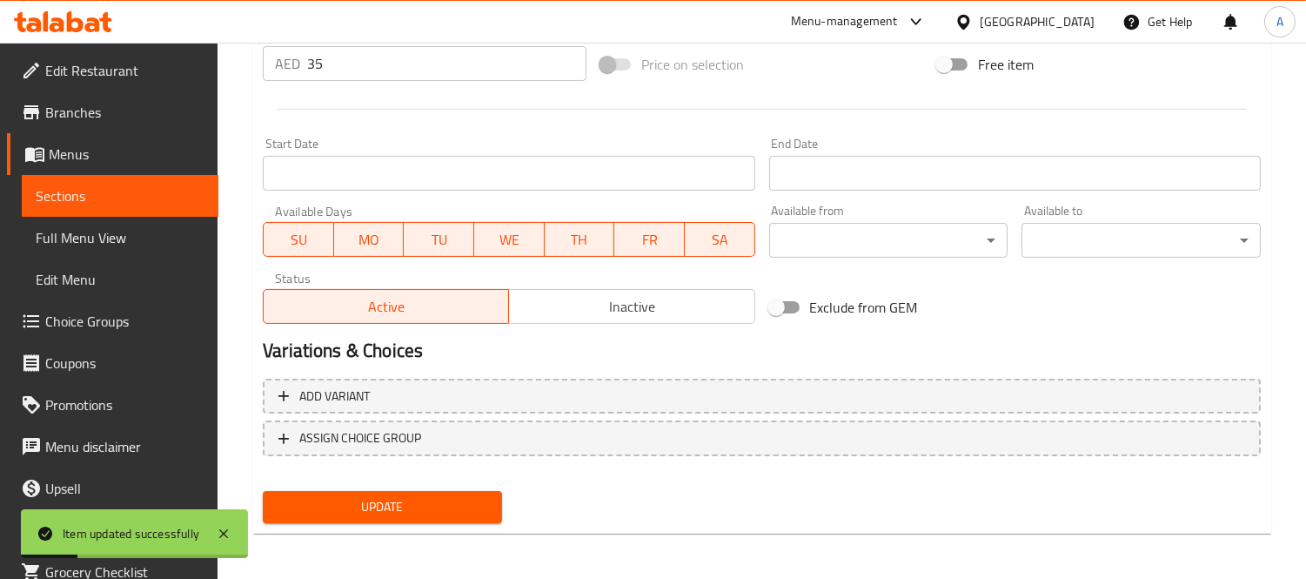
type textarea "واغيو، خبز بطاطس، صلصة خاصة، شريحة جبن."
click at [459, 491] on button "Update" at bounding box center [382, 507] width 239 height 32
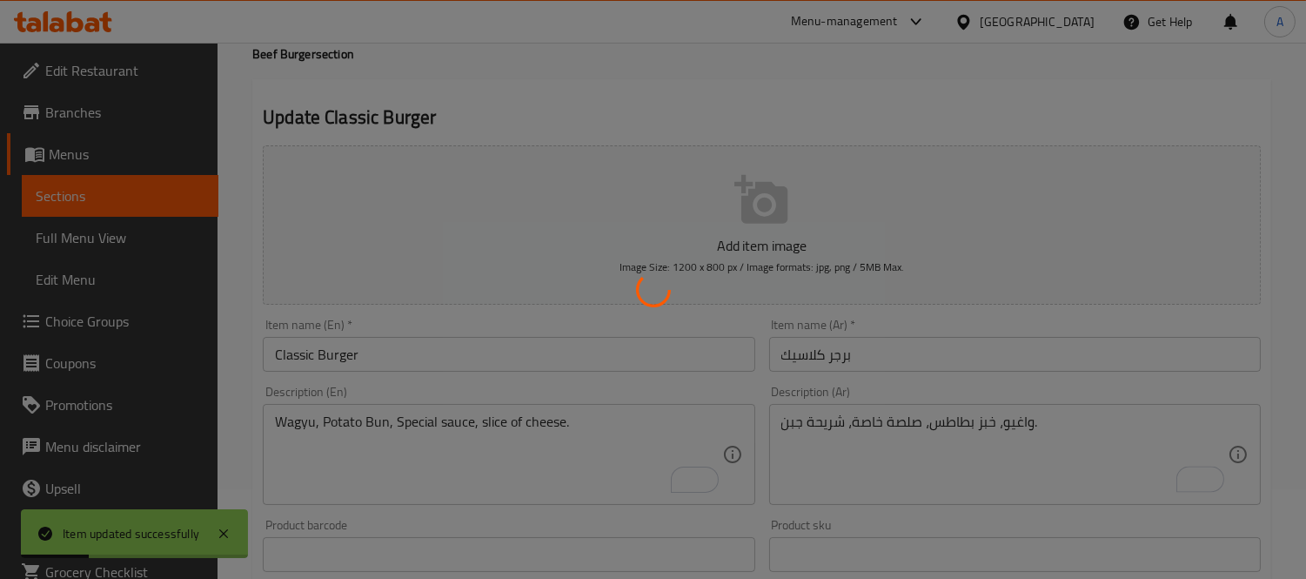
scroll to position [67, 0]
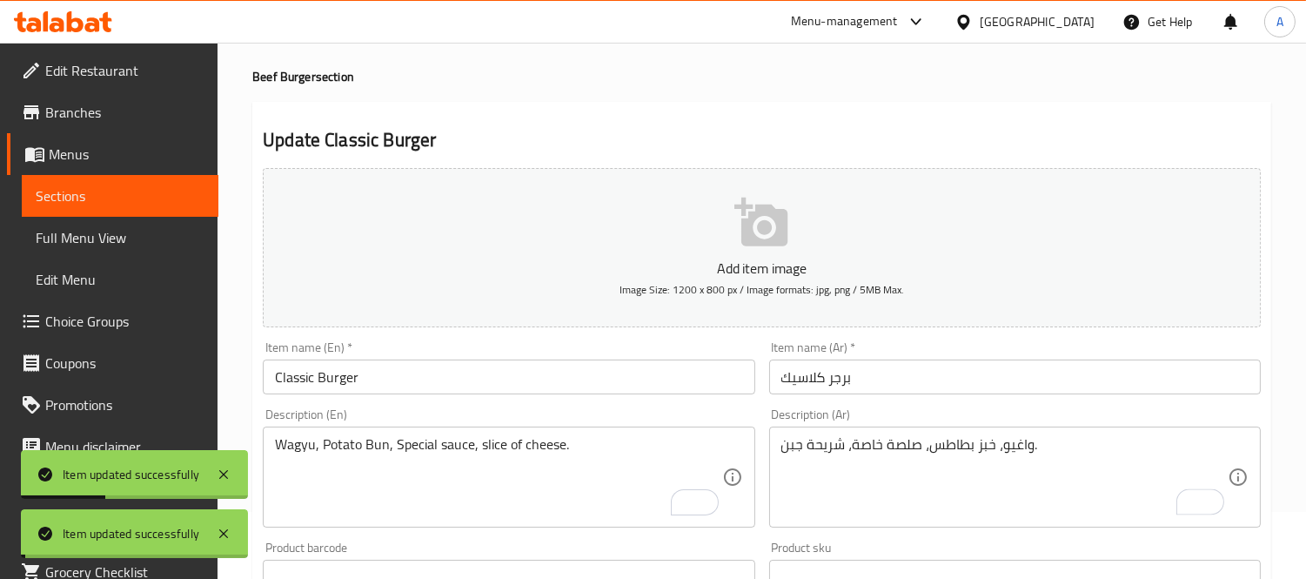
click at [419, 386] on input "Classic Burger" at bounding box center [509, 376] width 492 height 35
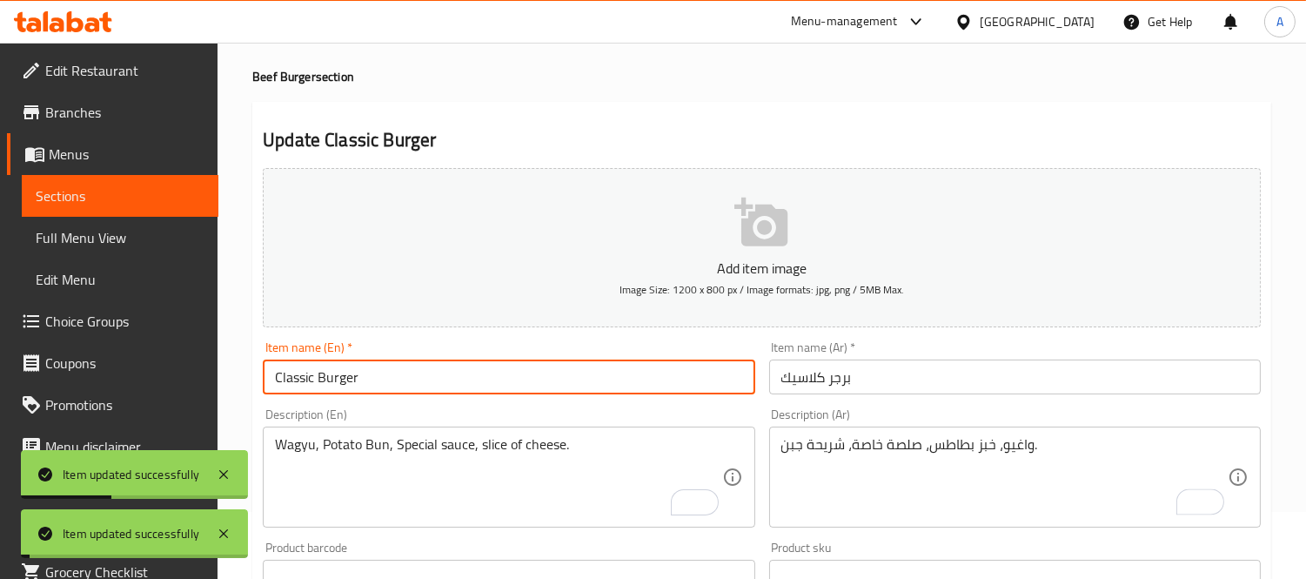
click at [419, 386] on input "Classic Burger" at bounding box center [509, 376] width 492 height 35
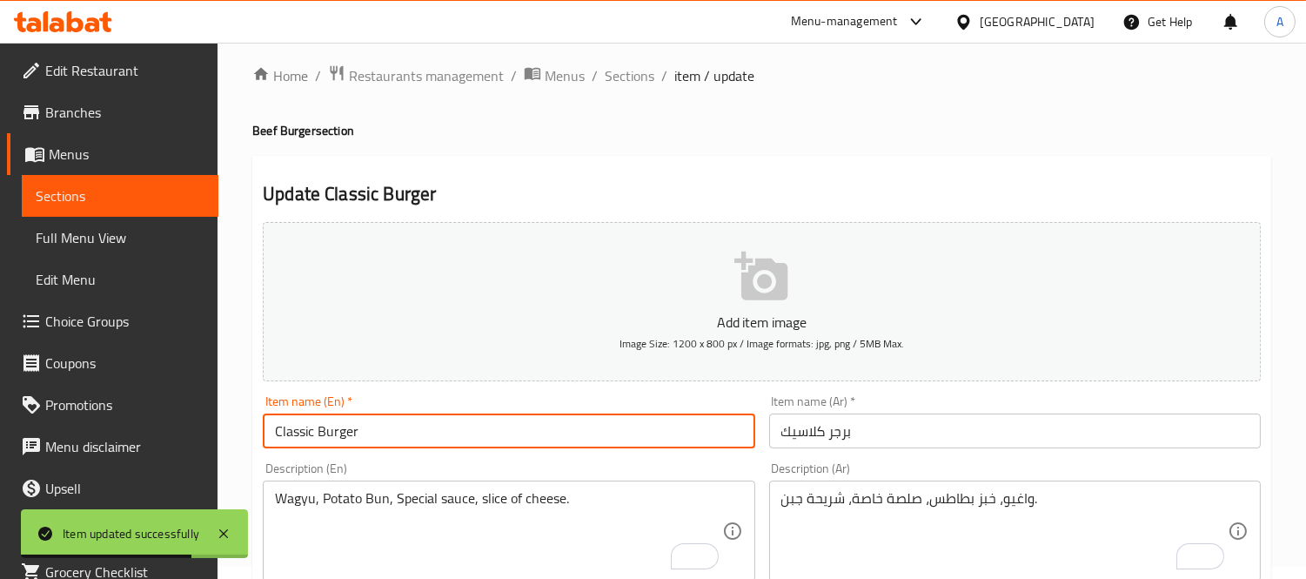
scroll to position [0, 0]
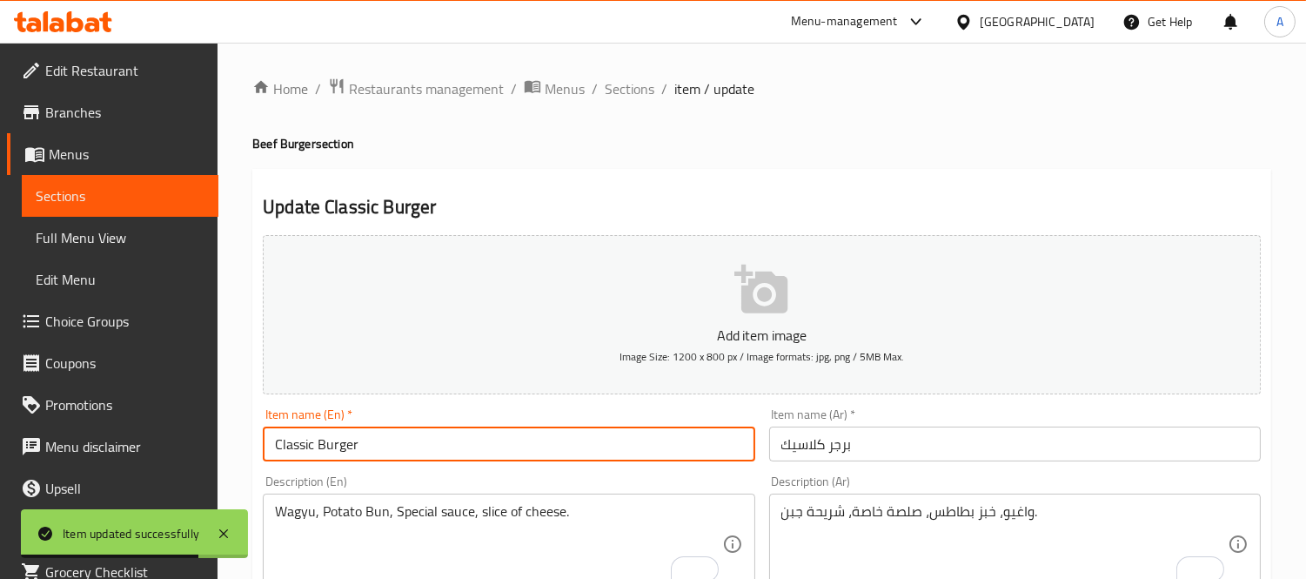
drag, startPoint x: 606, startPoint y: 89, endPoint x: 634, endPoint y: 129, distance: 48.8
click at [606, 89] on span "Sections" at bounding box center [630, 88] width 50 height 21
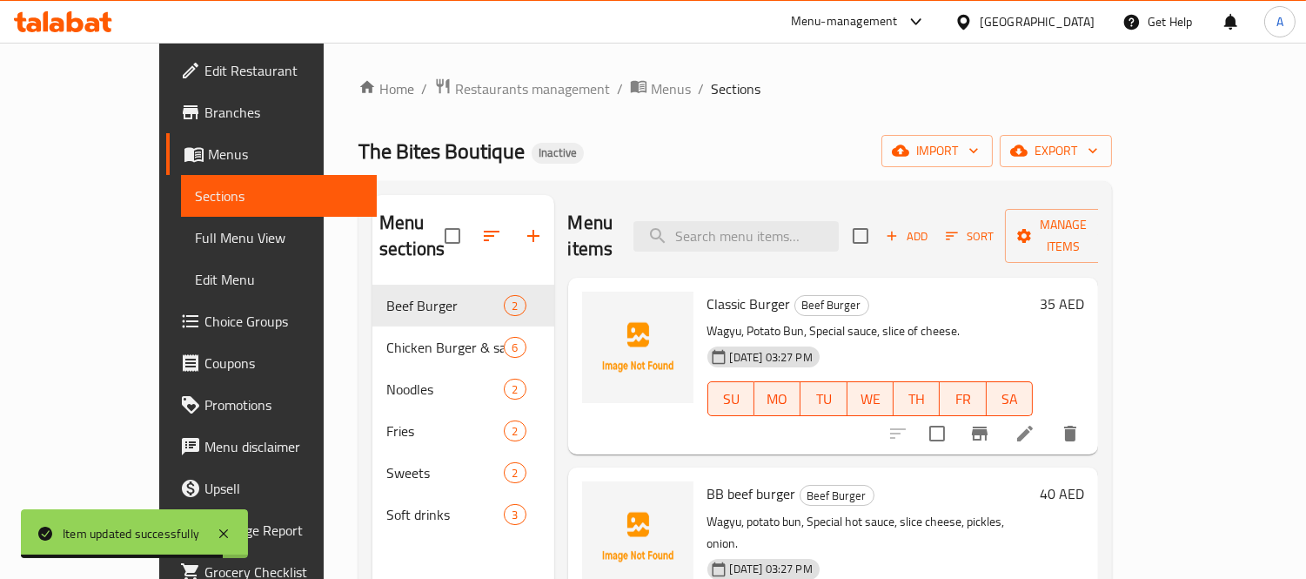
scroll to position [193, 0]
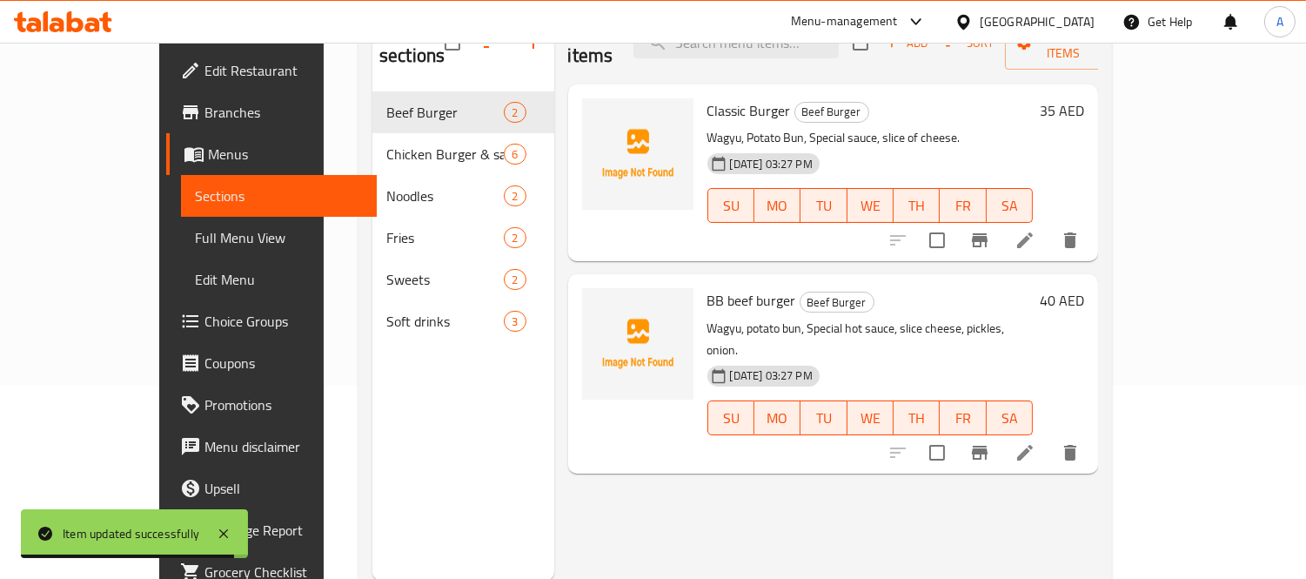
click at [712, 287] on span "BB beef burger" at bounding box center [752, 300] width 89 height 26
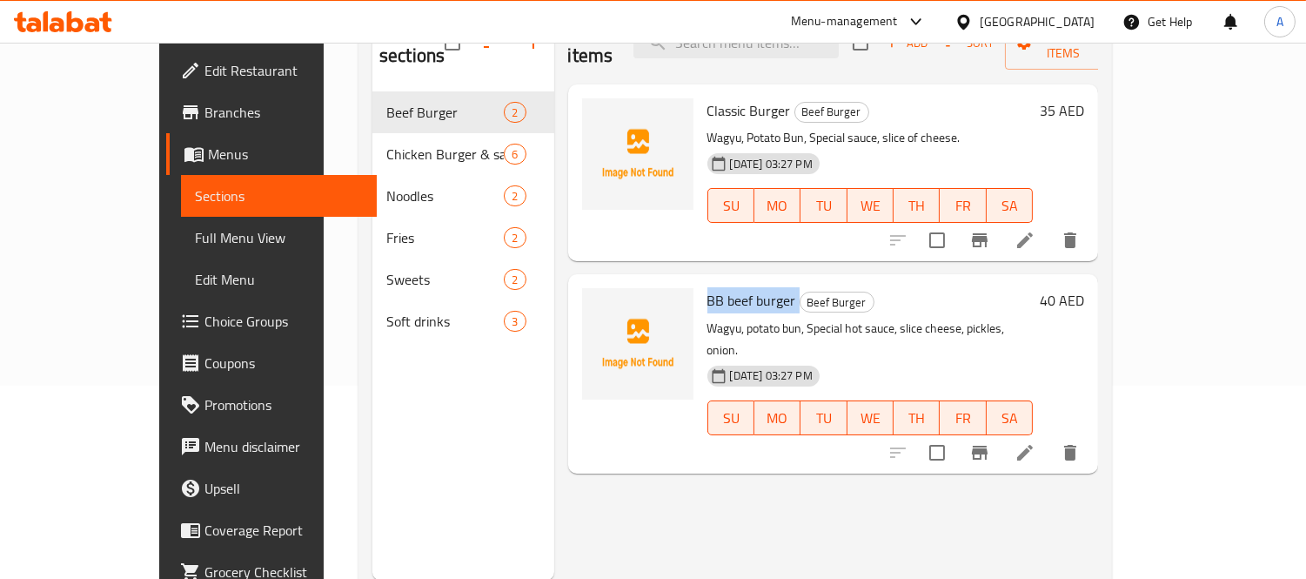
copy h6 "BB beef burger"
click at [1099, 427] on div "Menu items Add Sort Manage items Classic Burger Beef Burger Wagyu, Potato Bun, …" at bounding box center [826, 291] width 545 height 579
click at [1050, 437] on li at bounding box center [1025, 452] width 49 height 31
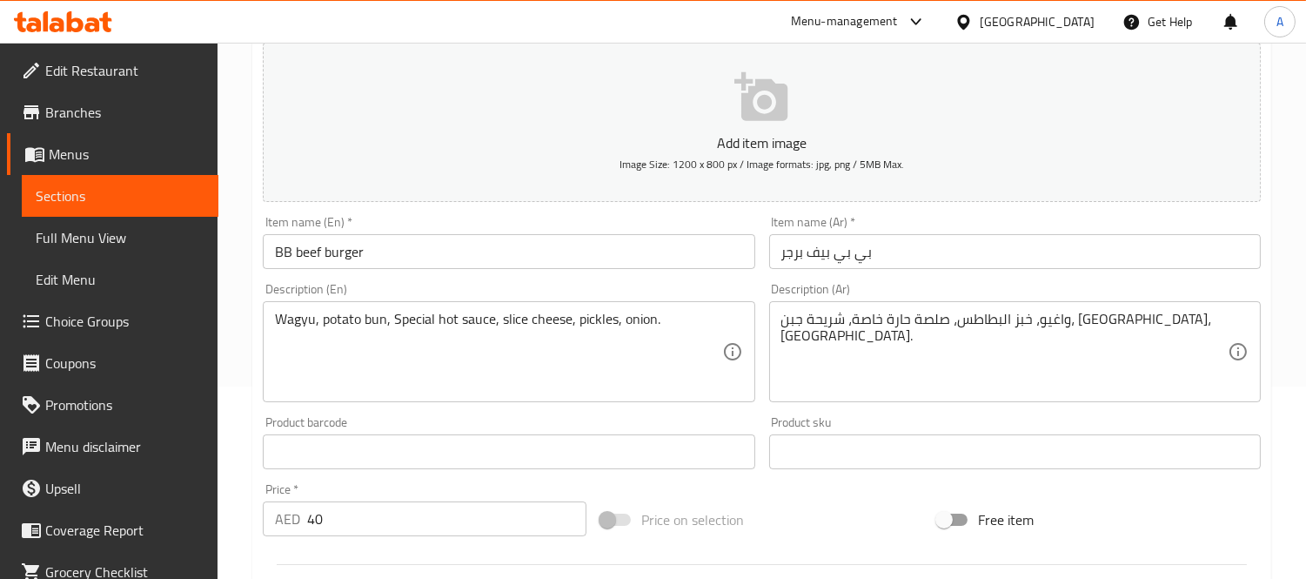
scroll to position [193, 0]
click at [820, 255] on input "بي بي بيف برجر" at bounding box center [1015, 250] width 492 height 35
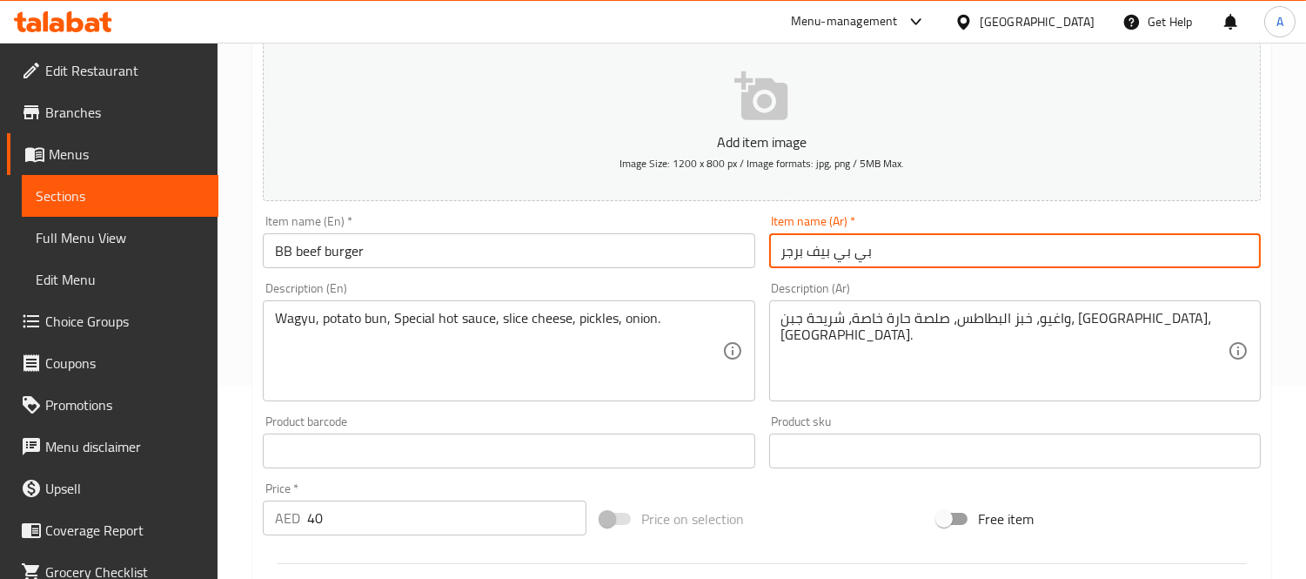
click at [820, 255] on input "بي بي بيف برجر" at bounding box center [1015, 250] width 492 height 35
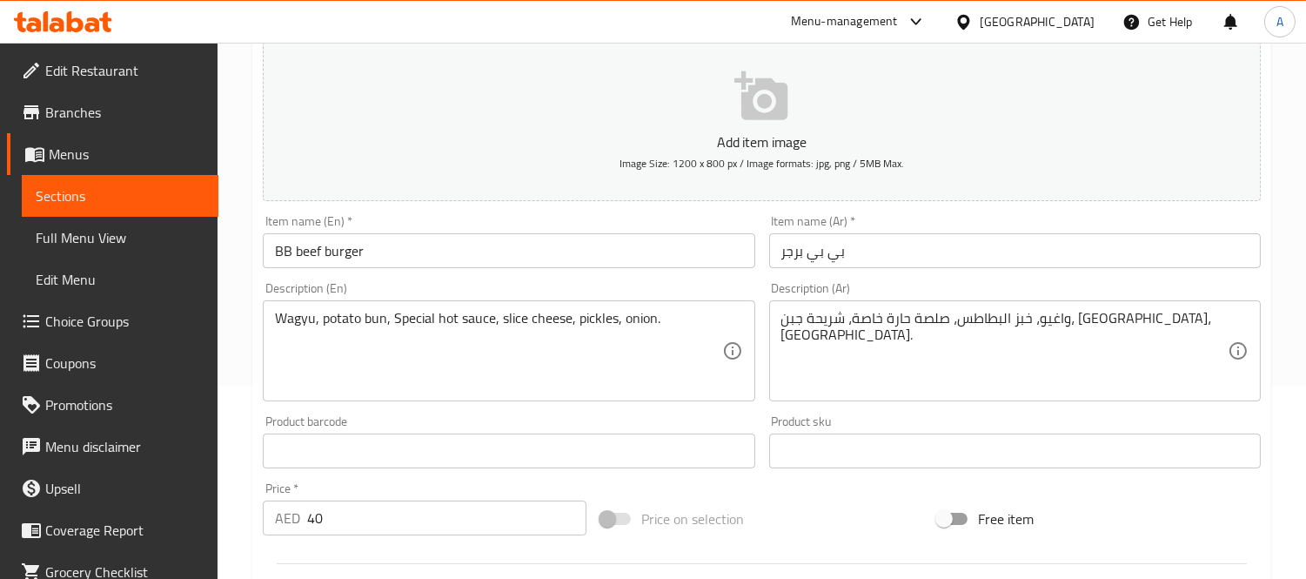
click at [916, 231] on div "Item name (Ar)   * بي بي برجر Item name (Ar) *" at bounding box center [1015, 241] width 492 height 53
click at [921, 244] on input "بي بي برجر" at bounding box center [1015, 250] width 492 height 35
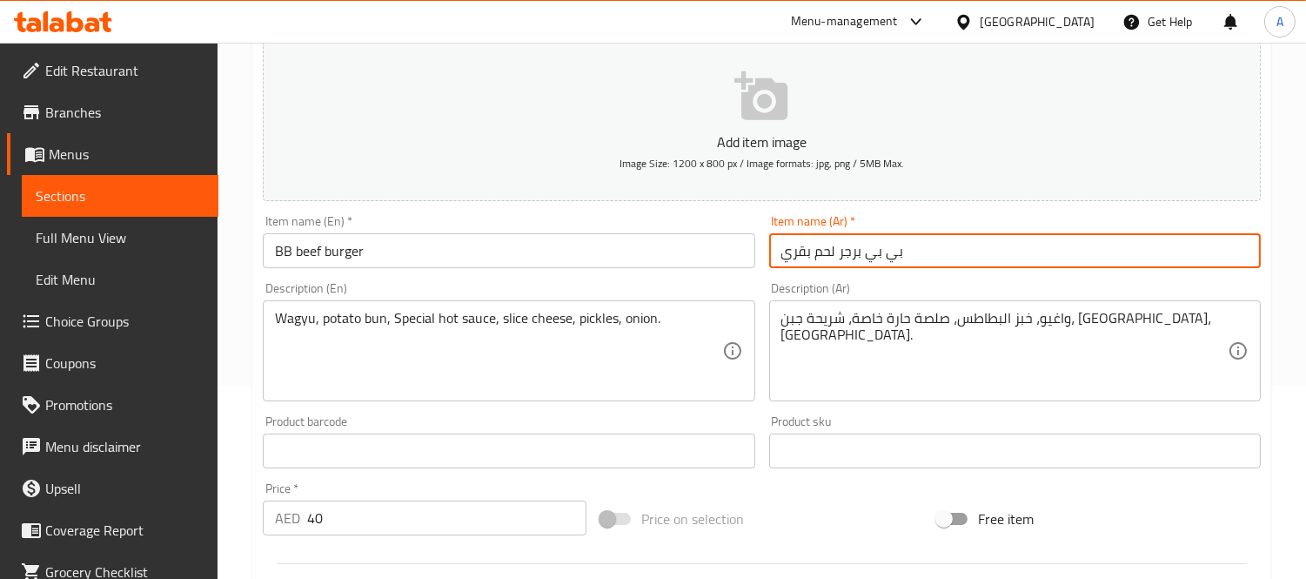
type input "بي بي برجر لحم بقري"
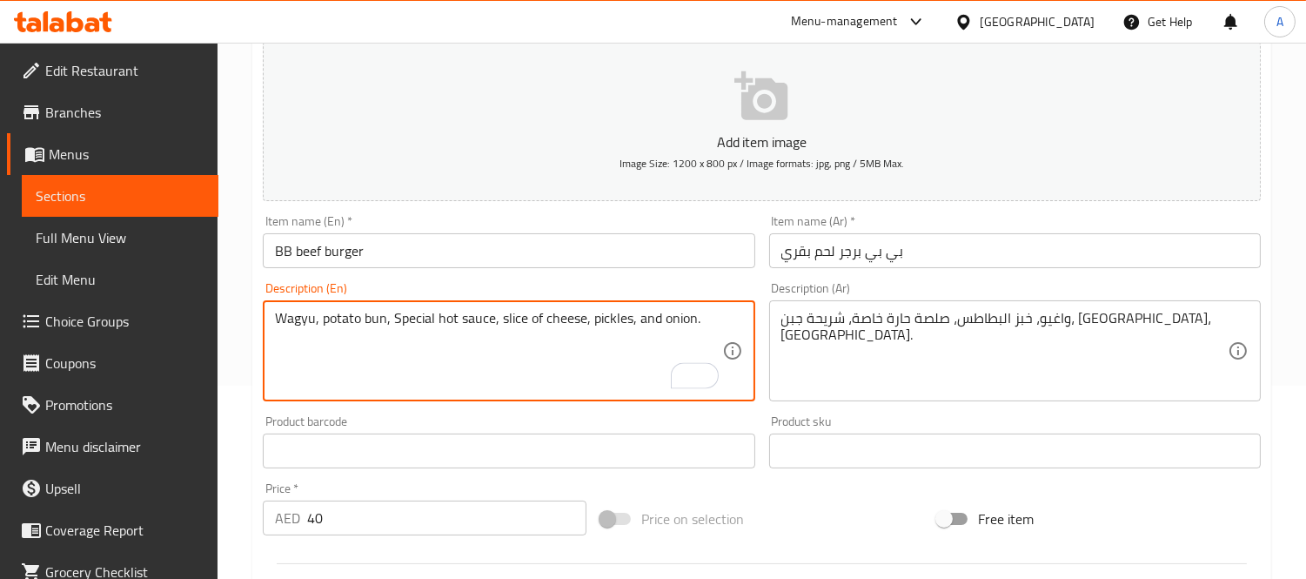
type textarea "Wagyu, potato bun, Special hot sauce, slice of cheese, pickles, and onion."
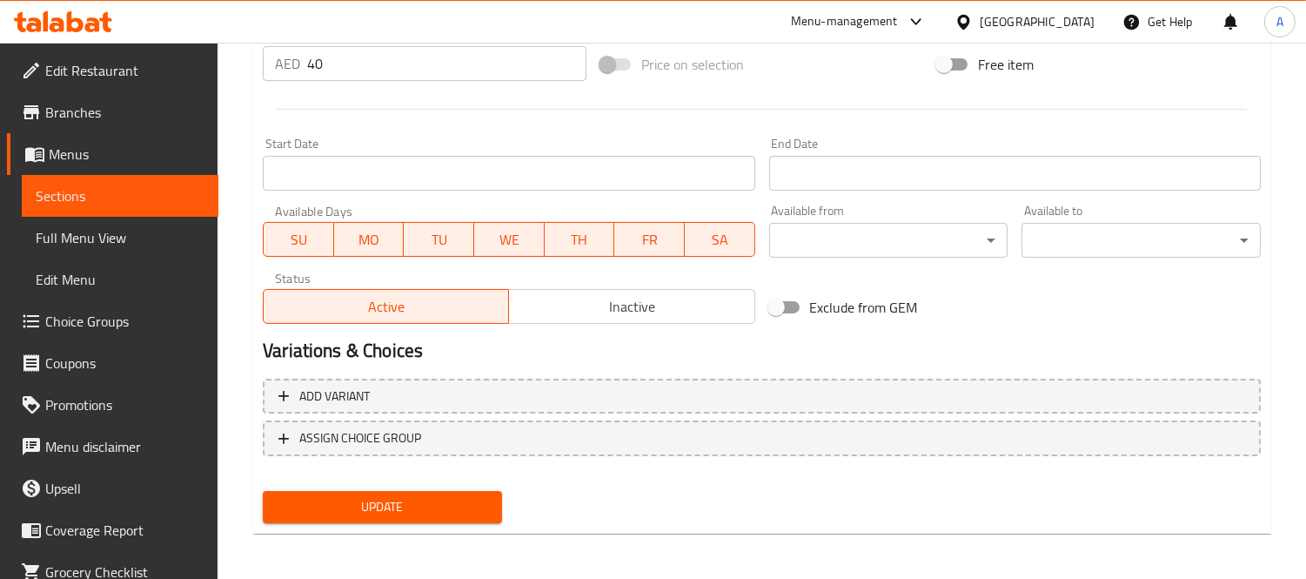
type textarea "واغيو، خبز البطاطس، صلصة حارة خاصة، شريحة جبن، مخلل وبصل."
click at [385, 518] on button "Update" at bounding box center [382, 507] width 239 height 32
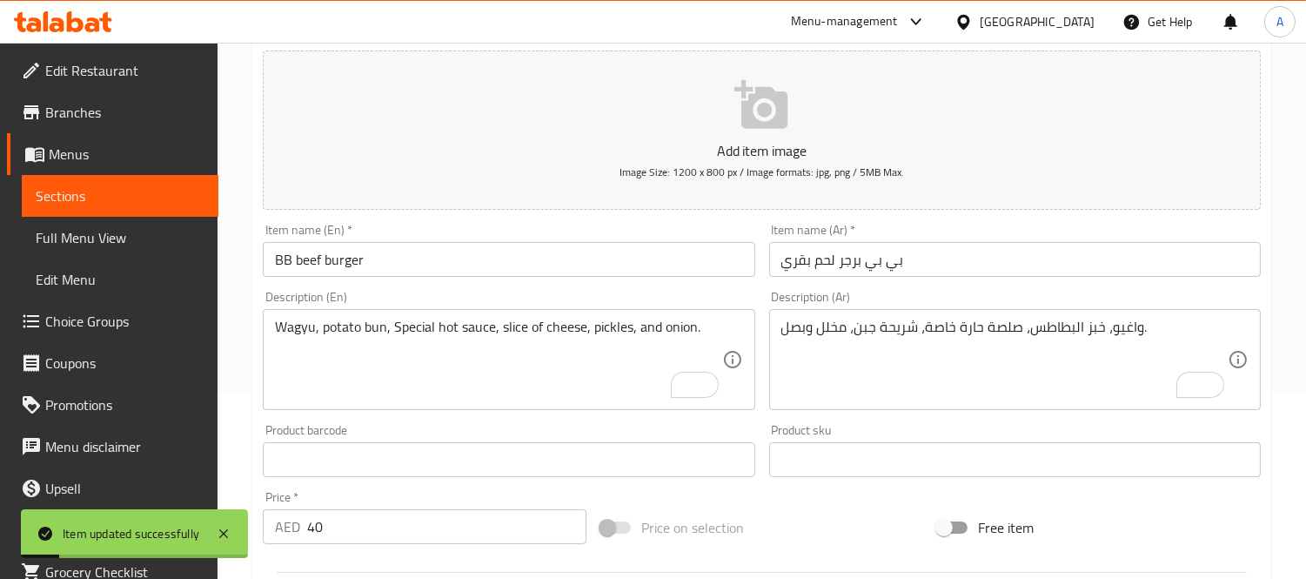
scroll to position [0, 0]
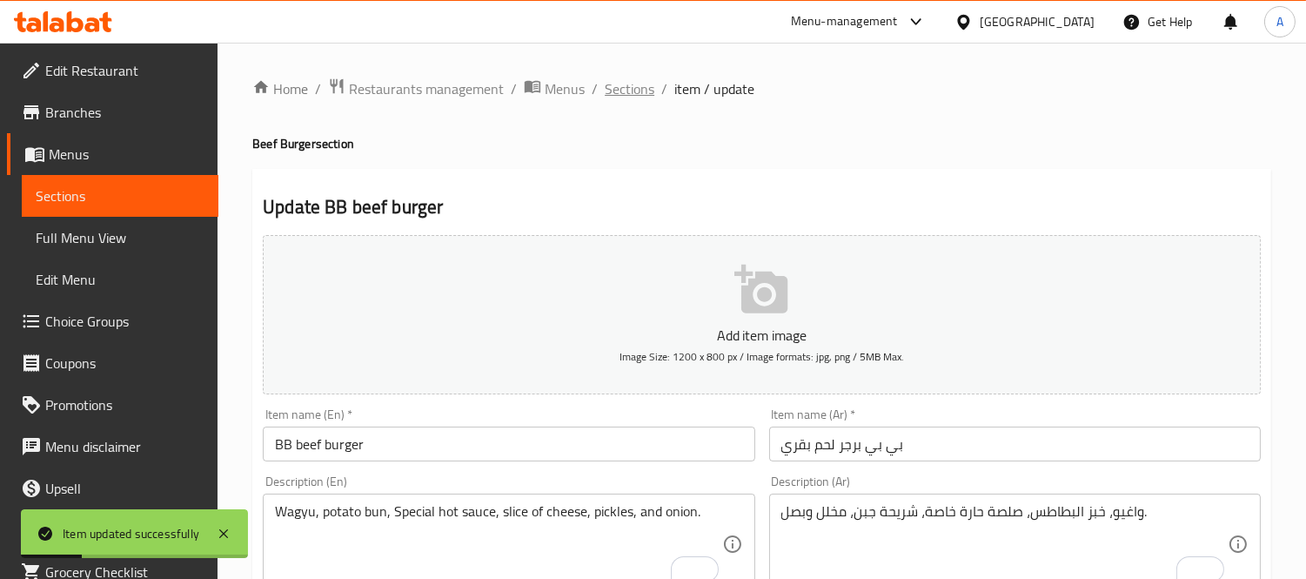
click at [629, 85] on span "Sections" at bounding box center [630, 88] width 50 height 21
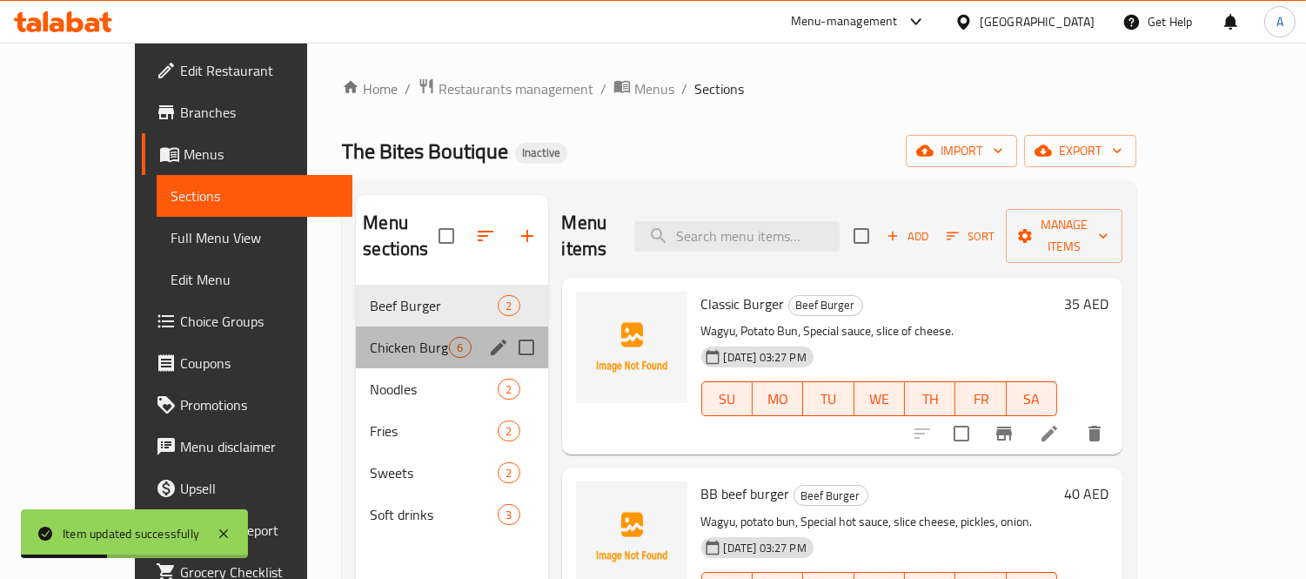
click at [356, 332] on div "Chicken Burger & sandwiches 6" at bounding box center [451, 347] width 191 height 42
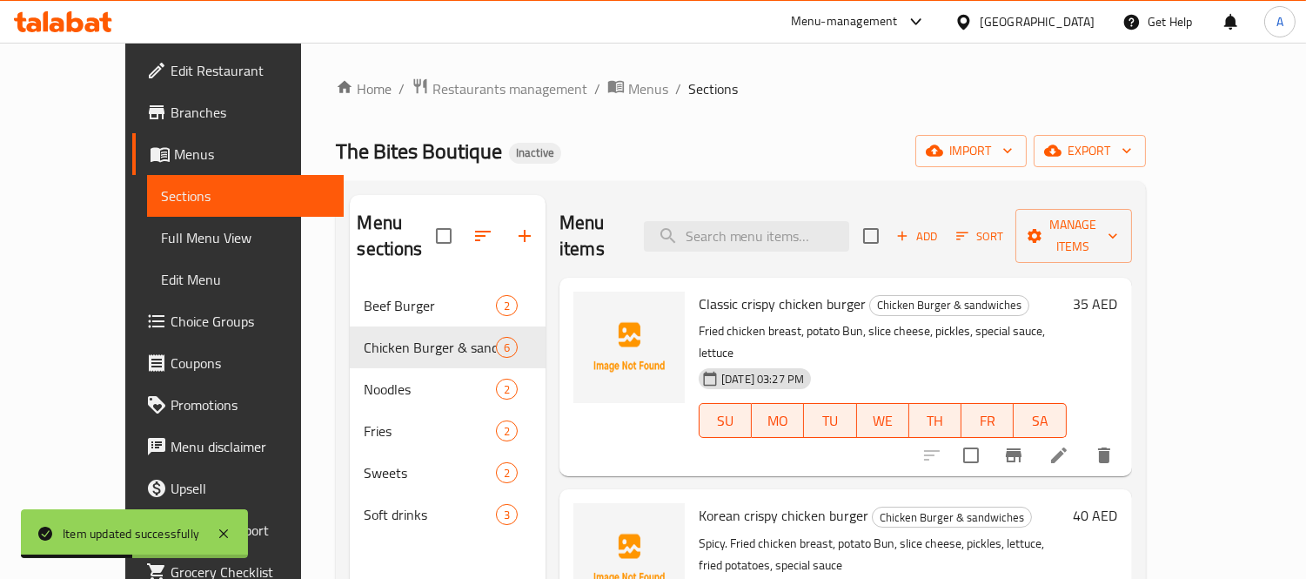
click at [1070, 445] on icon at bounding box center [1059, 455] width 21 height 21
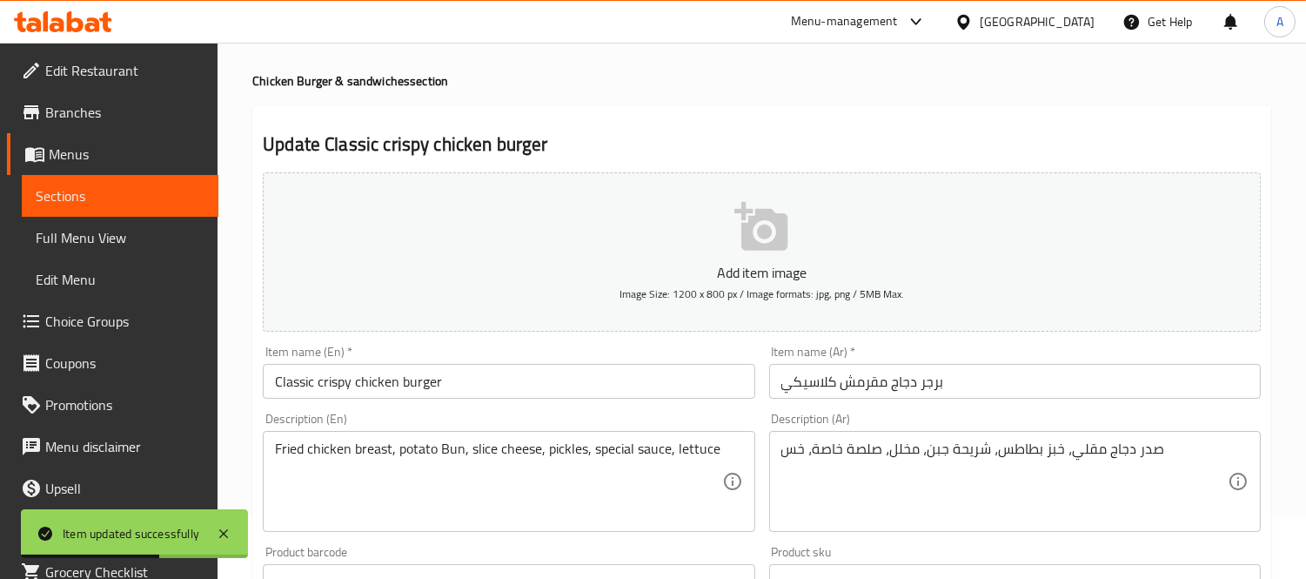
scroll to position [97, 0]
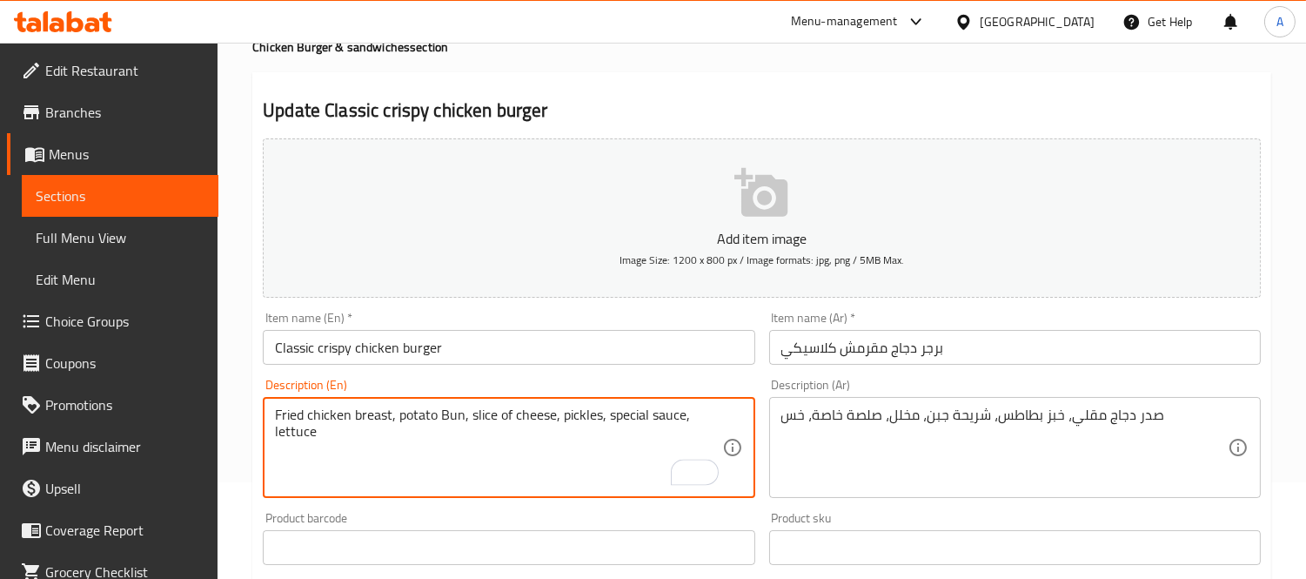
click at [698, 410] on textarea "Fried chicken breast, potato Bun, slice of cheese, pickles, special sauce, lett…" at bounding box center [498, 447] width 446 height 83
click at [435, 432] on textarea "Fried chicken breast, potato Bun, slice of cheese, pickles, special sauce, and …" at bounding box center [498, 447] width 446 height 83
type textarea "Fried chicken breast, potato Bun, slice of cheese, pickles, special sauce, and …"
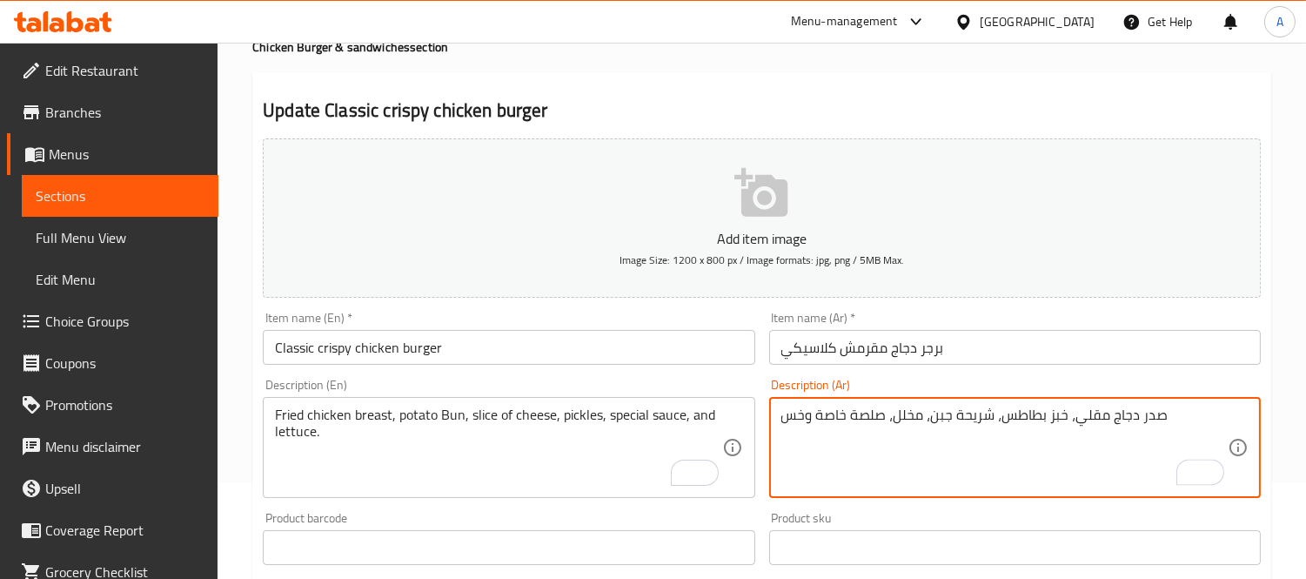
click at [1201, 426] on textarea "صدر دجاج مقلي، خبز بطاطس، شريحة جبن، مخلل، صلصة خاصة وخس" at bounding box center [1004, 447] width 446 height 83
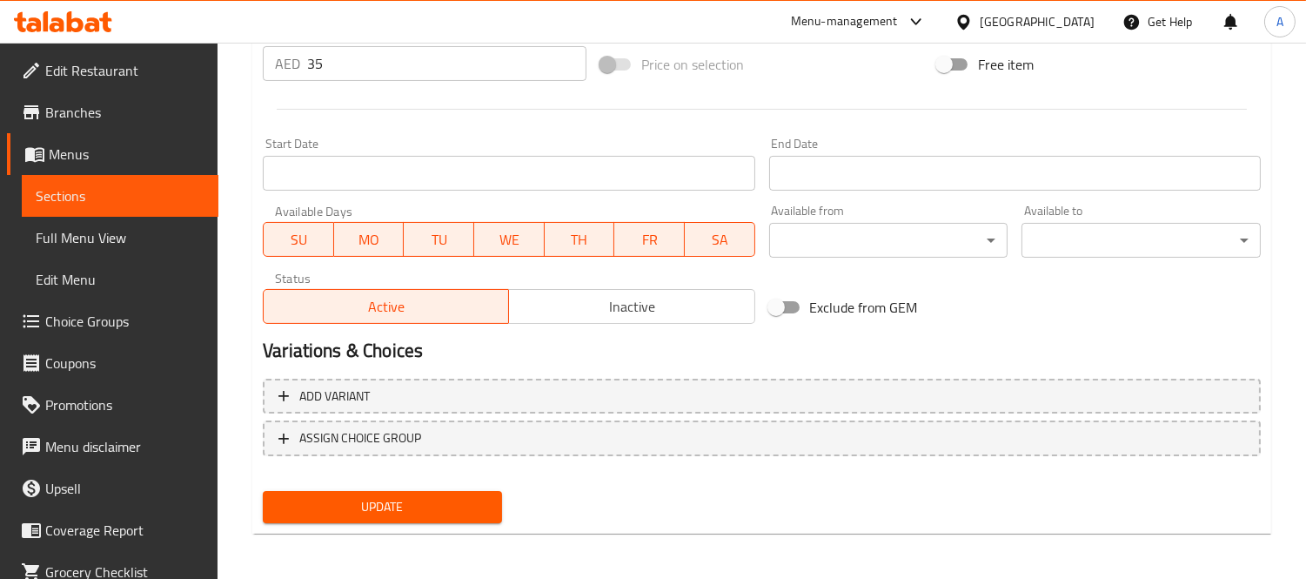
type textarea "صدر دجاج مقلي، خبز بطاطس، شريحة جبن، مخلل، صلصة خاصة وخس."
click at [358, 517] on button "Update" at bounding box center [382, 507] width 239 height 32
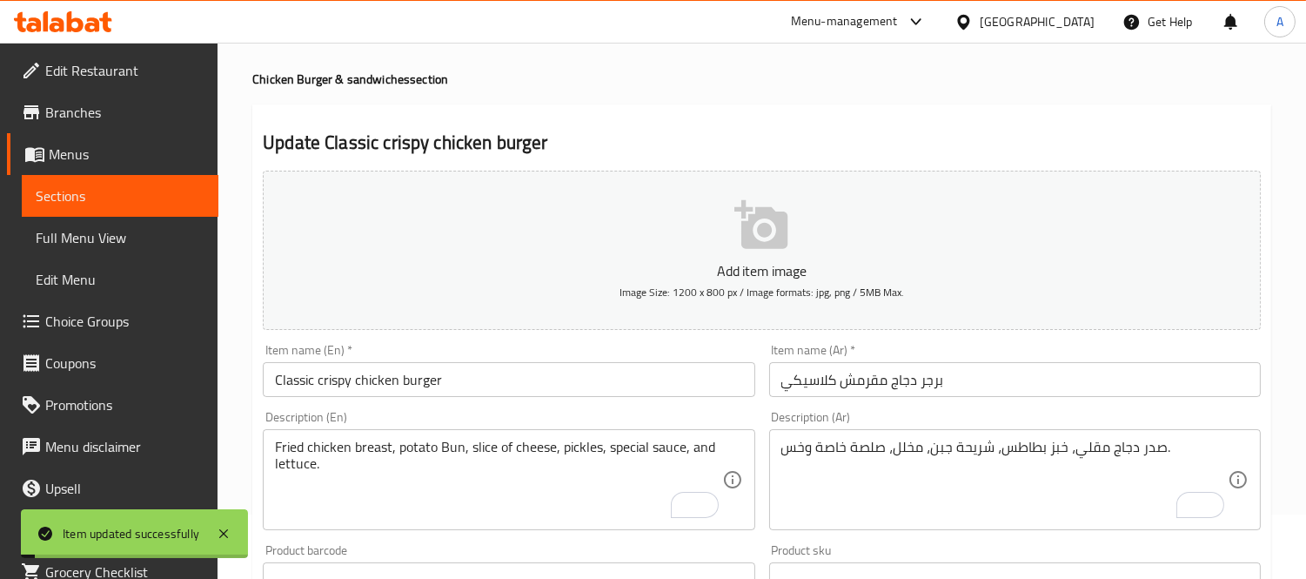
scroll to position [0, 0]
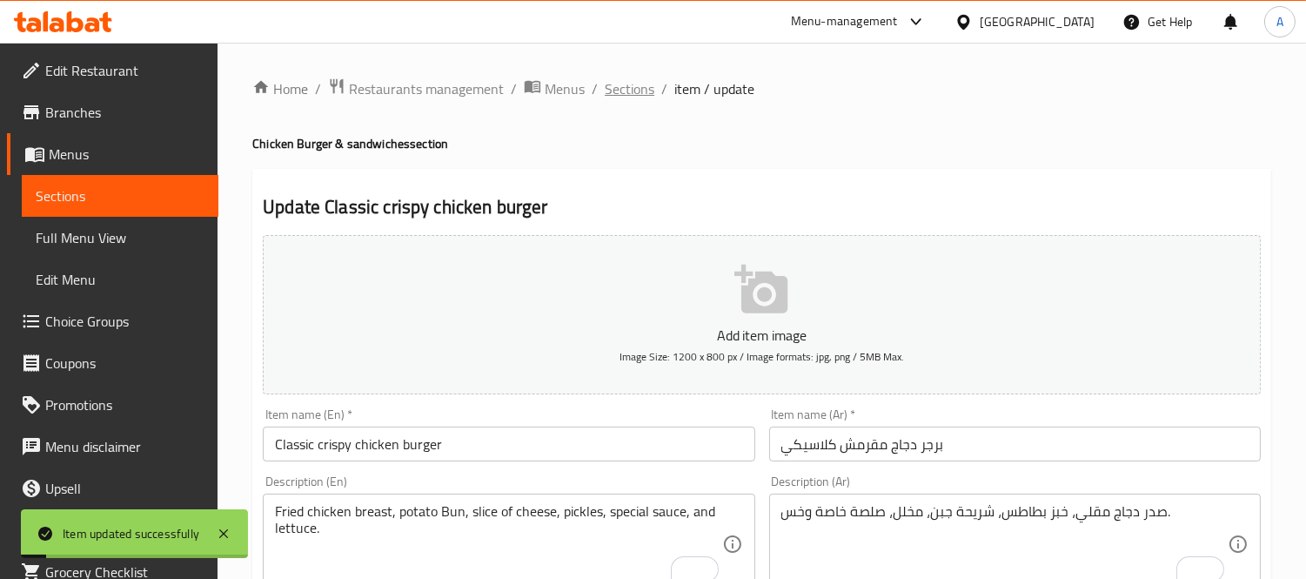
click at [641, 93] on span "Sections" at bounding box center [630, 88] width 50 height 21
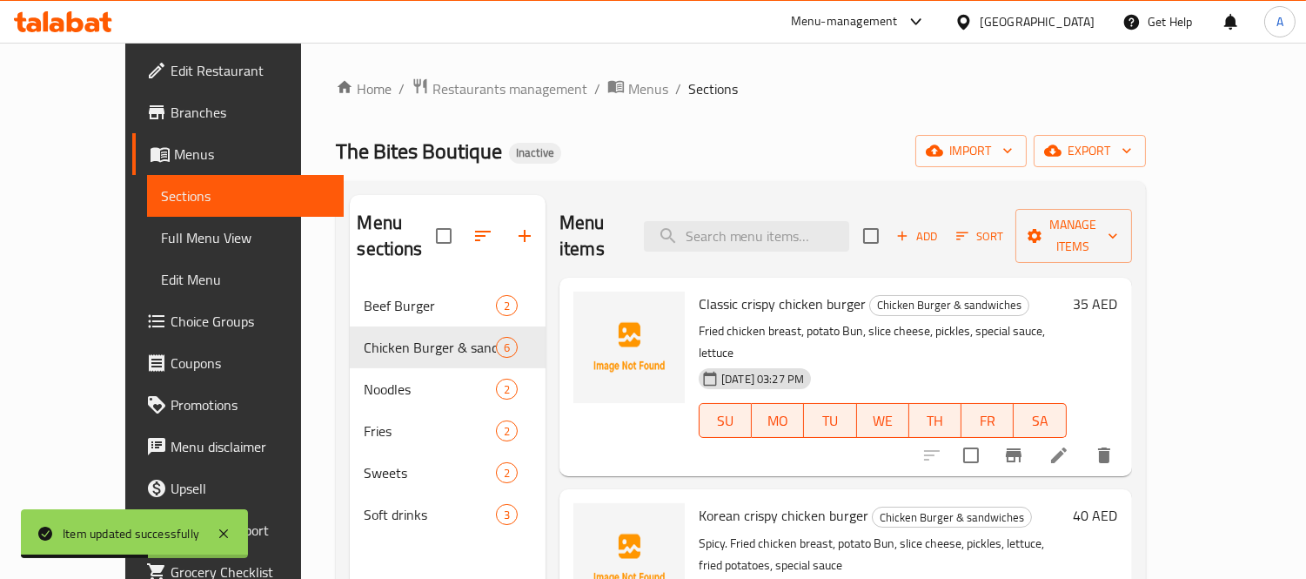
click at [1070, 445] on icon at bounding box center [1059, 455] width 21 height 21
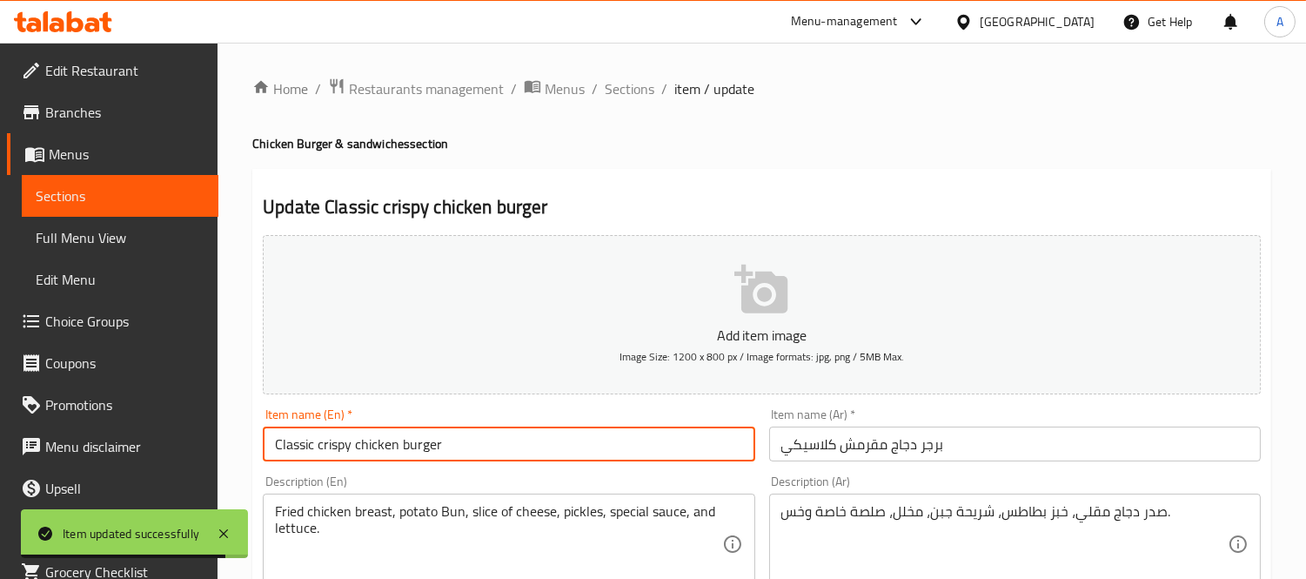
click at [317, 451] on input "Classic crispy chicken burger" at bounding box center [509, 443] width 492 height 35
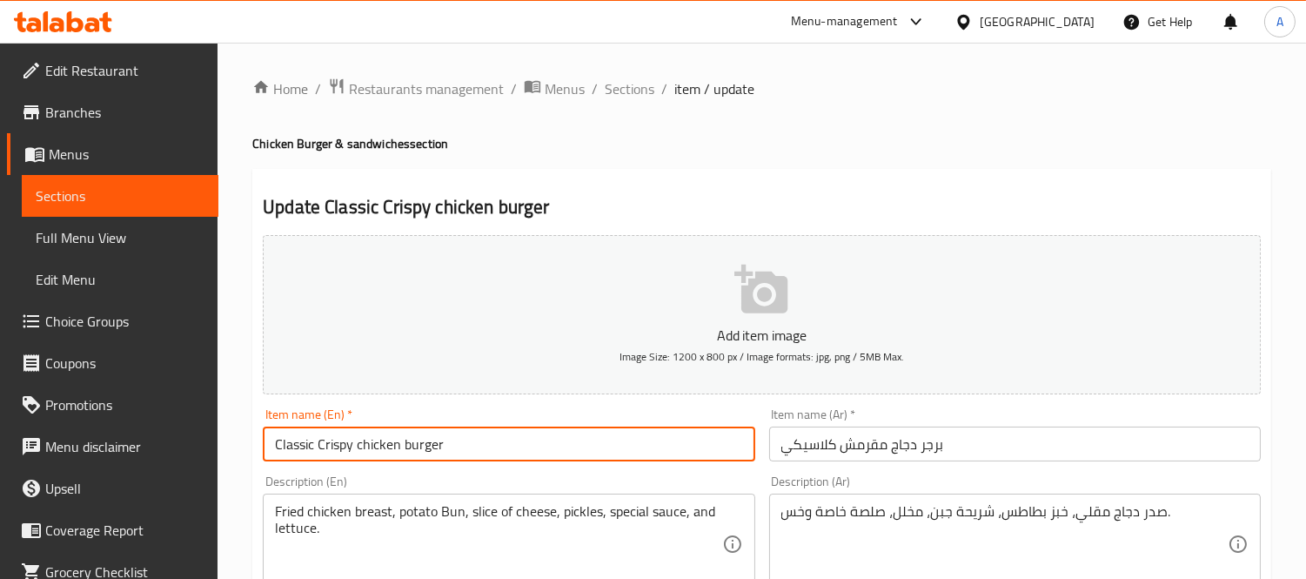
click at [358, 447] on input "Classic Crispy chicken burger" at bounding box center [509, 443] width 492 height 35
click at [319, 445] on input "Classic crispy chicken burger" at bounding box center [509, 443] width 492 height 35
click at [362, 448] on input "Classic Crispy chicken burger" at bounding box center [509, 443] width 492 height 35
click at [411, 449] on input "Classic Crispy Chicken burger" at bounding box center [509, 443] width 492 height 35
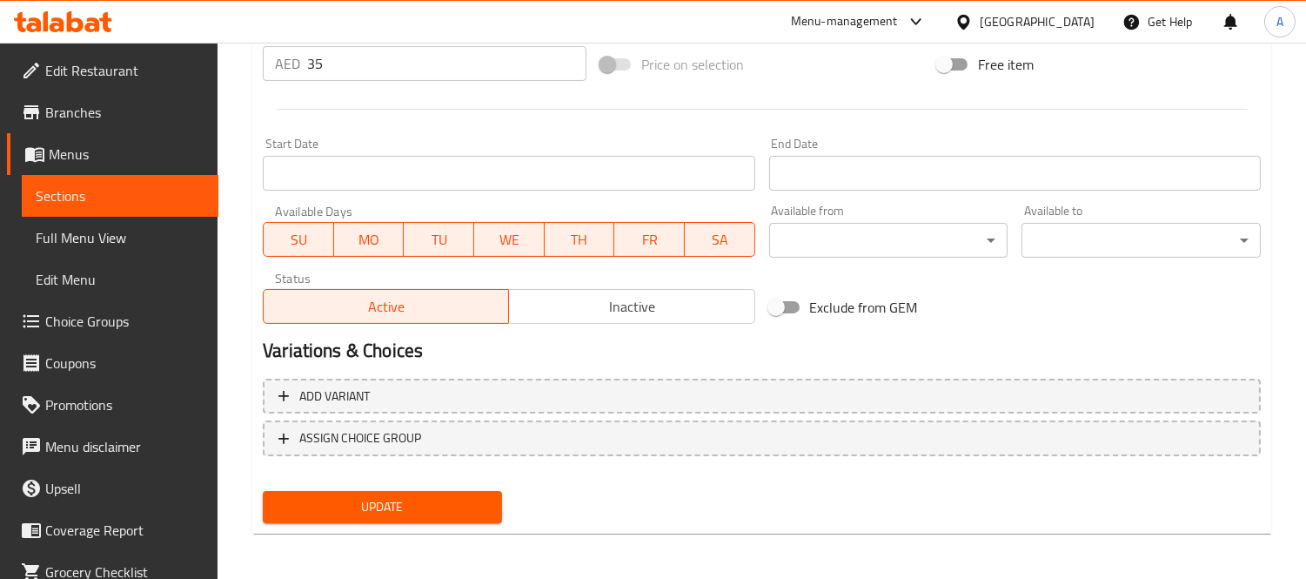
type input "Classic Crispy Chicken Burger"
click at [410, 491] on button "Update" at bounding box center [382, 507] width 239 height 32
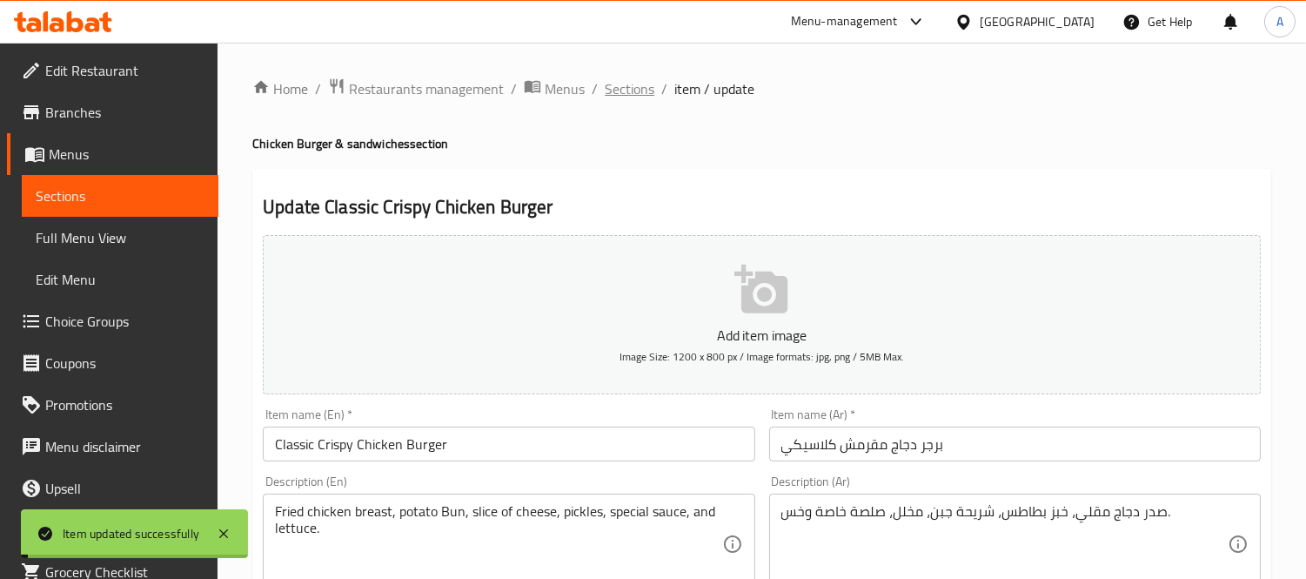
click at [644, 89] on span "Sections" at bounding box center [630, 88] width 50 height 21
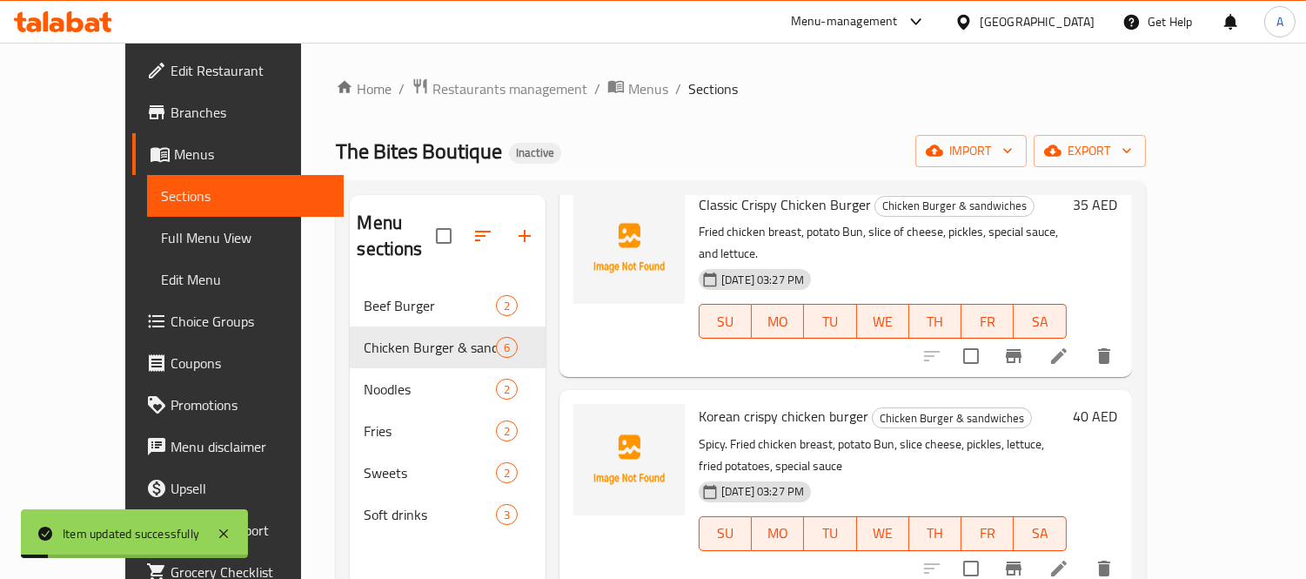
scroll to position [193, 0]
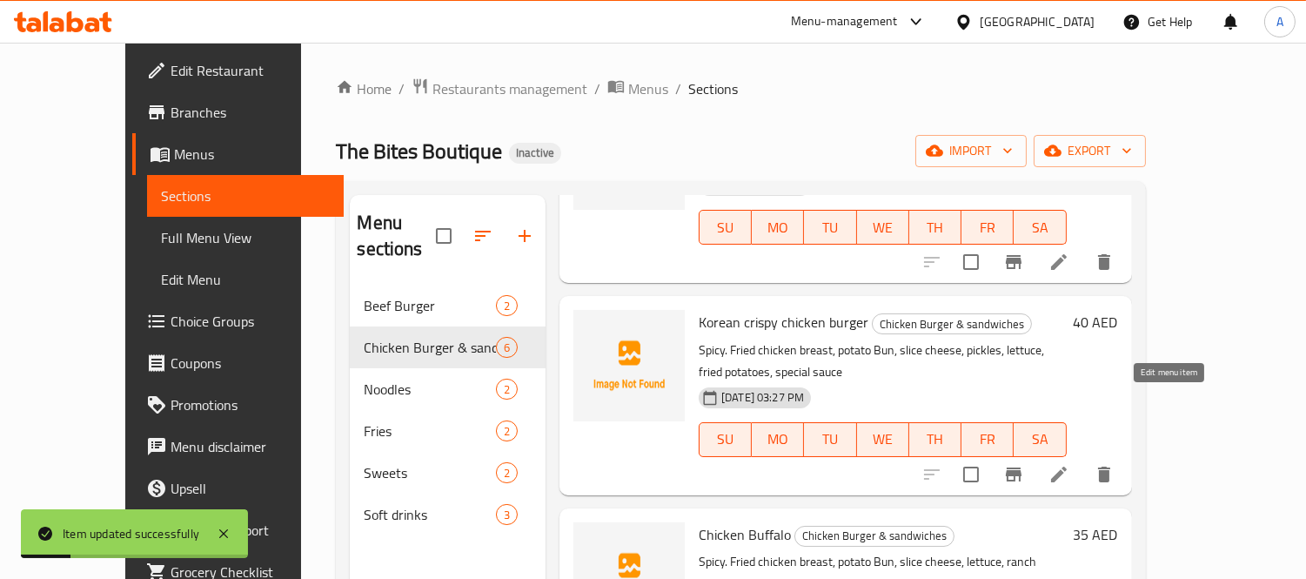
click at [1070, 464] on icon at bounding box center [1059, 474] width 21 height 21
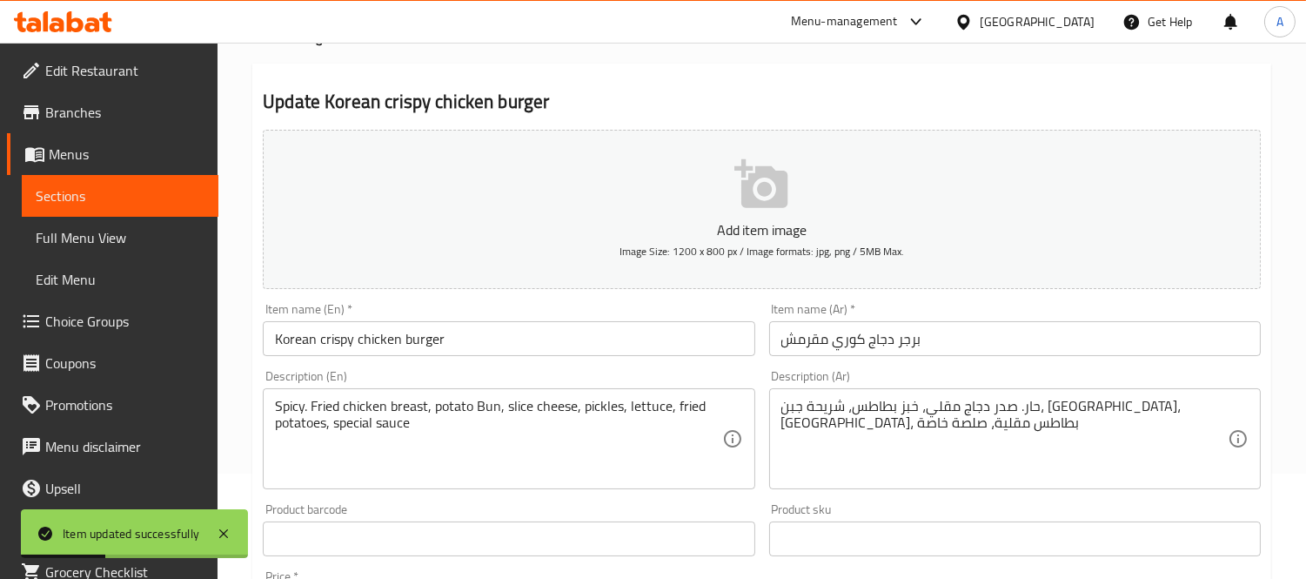
scroll to position [193, 0]
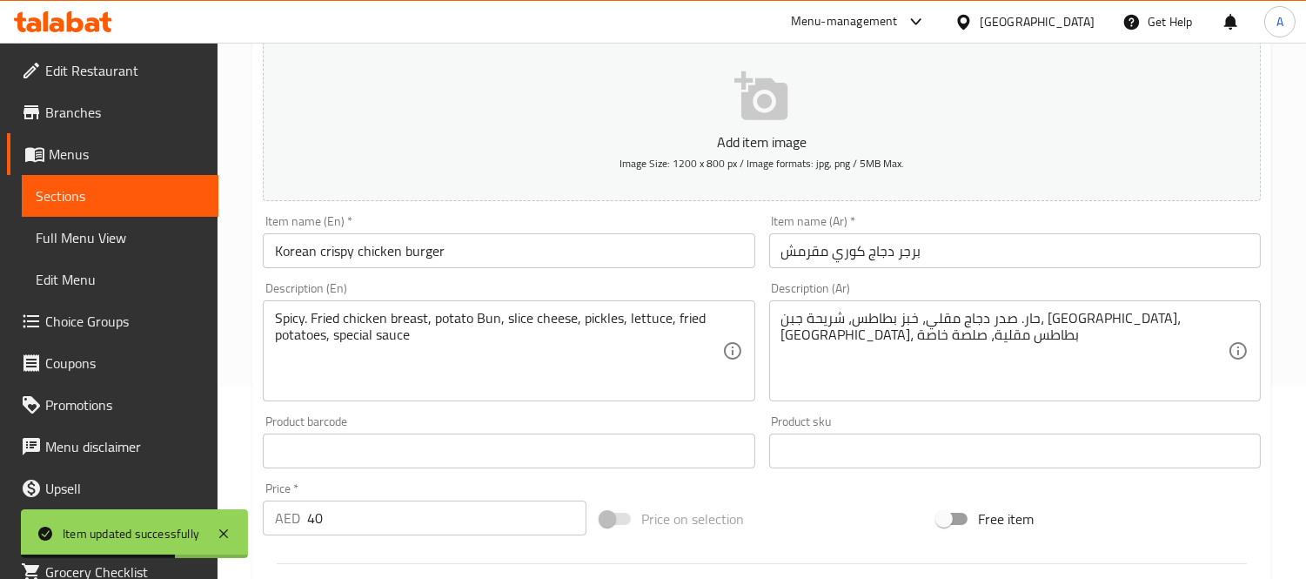
scroll to position [193, 0]
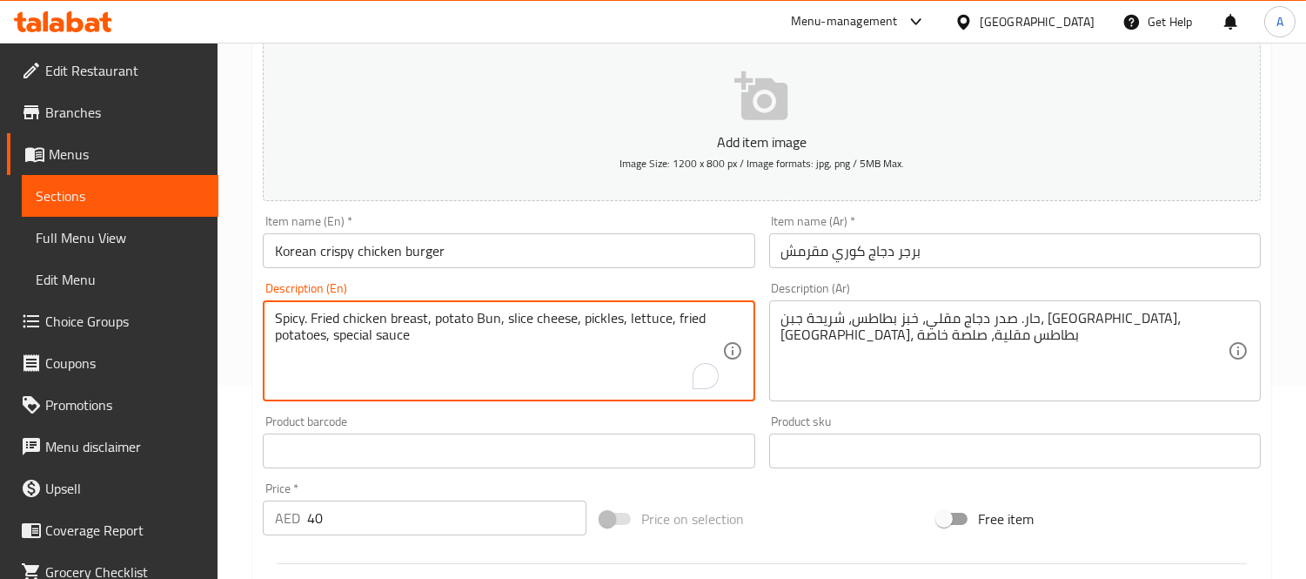
drag, startPoint x: 303, startPoint y: 320, endPoint x: 259, endPoint y: 323, distance: 43.6
type textarea ". Fried chicken breast, potato Bun, slice cheese, pickles, lettuce, fried potat…"
click at [493, 259] on input "Korean crispy chicken burger" at bounding box center [509, 250] width 492 height 35
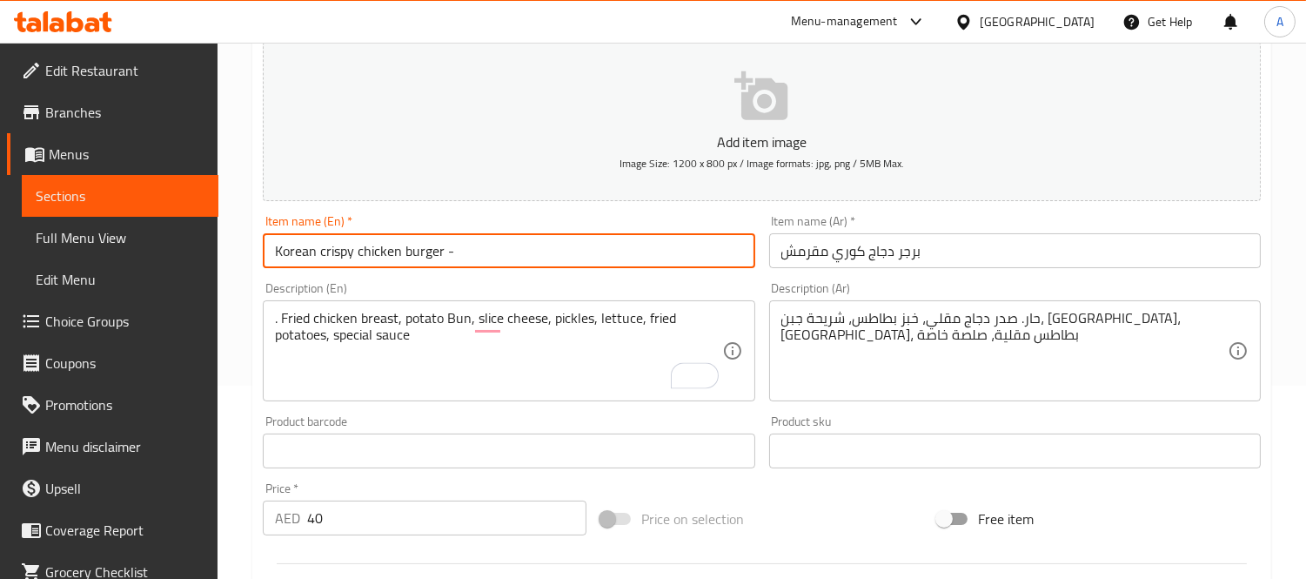
paste input "Spicy"
click at [323, 256] on input "Korean crispy chicken burger - Spicy" at bounding box center [509, 250] width 492 height 35
click at [362, 250] on input "Korean Crispy chicken burger - Spicy" at bounding box center [509, 250] width 492 height 35
click at [411, 251] on input "Korean Crispy Chicken burger - Spicy" at bounding box center [509, 250] width 492 height 35
click at [541, 258] on input "Korean Crispy Chicken Burger - Spicy" at bounding box center [509, 250] width 492 height 35
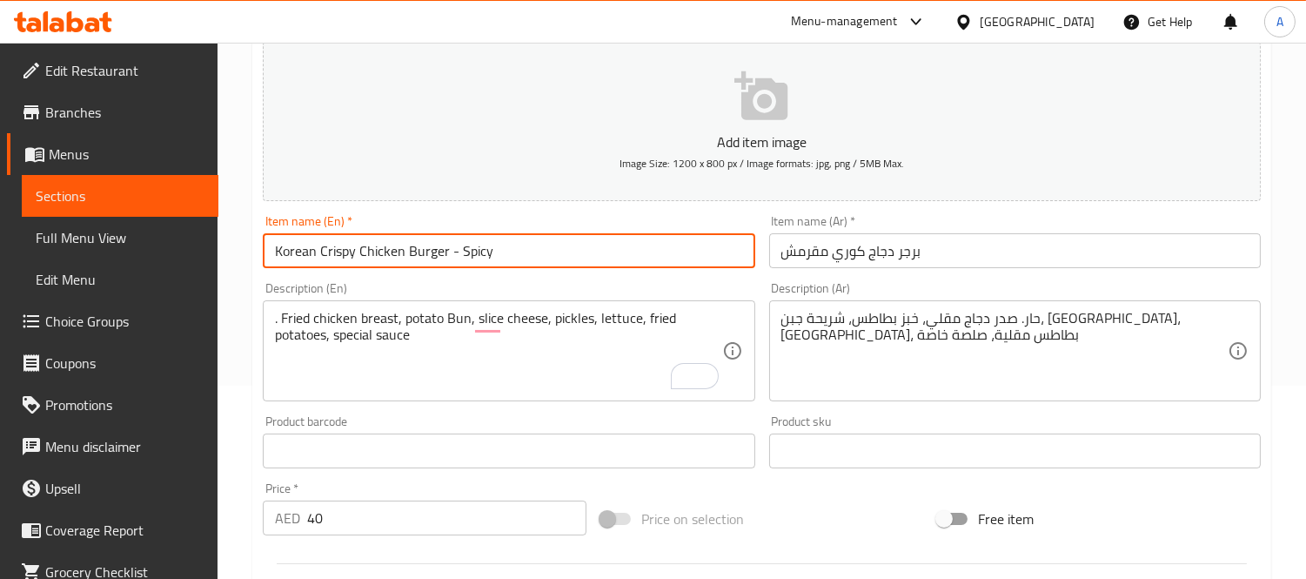
type input "Korean Crispy Chicken Burger - Spicy"
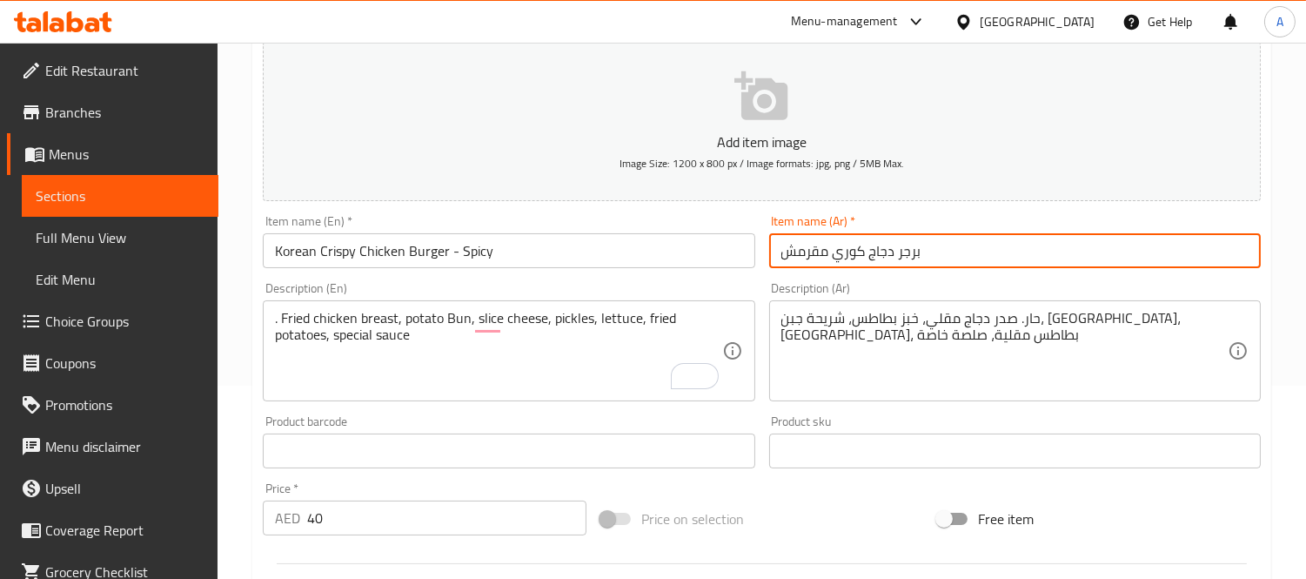
click at [979, 253] on input "برجر دجاج كوري مقرمش" at bounding box center [1015, 250] width 492 height 35
type input "برجر دجاج كوري مقرمش - حار"
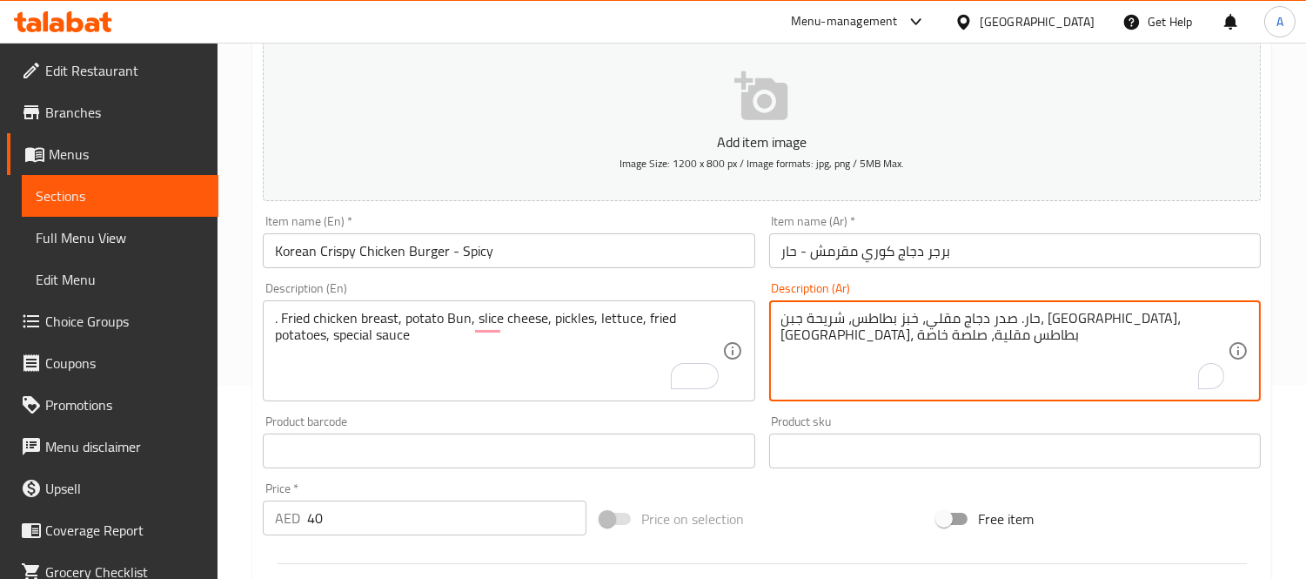
drag, startPoint x: 1172, startPoint y: 323, endPoint x: 1195, endPoint y: 323, distance: 22.6
type textarea "صدر دجاج مقلي، خبز بطاطس، شريحة جبن، مخلل، خس، بطاطس مقلية، صلصة خاصة"
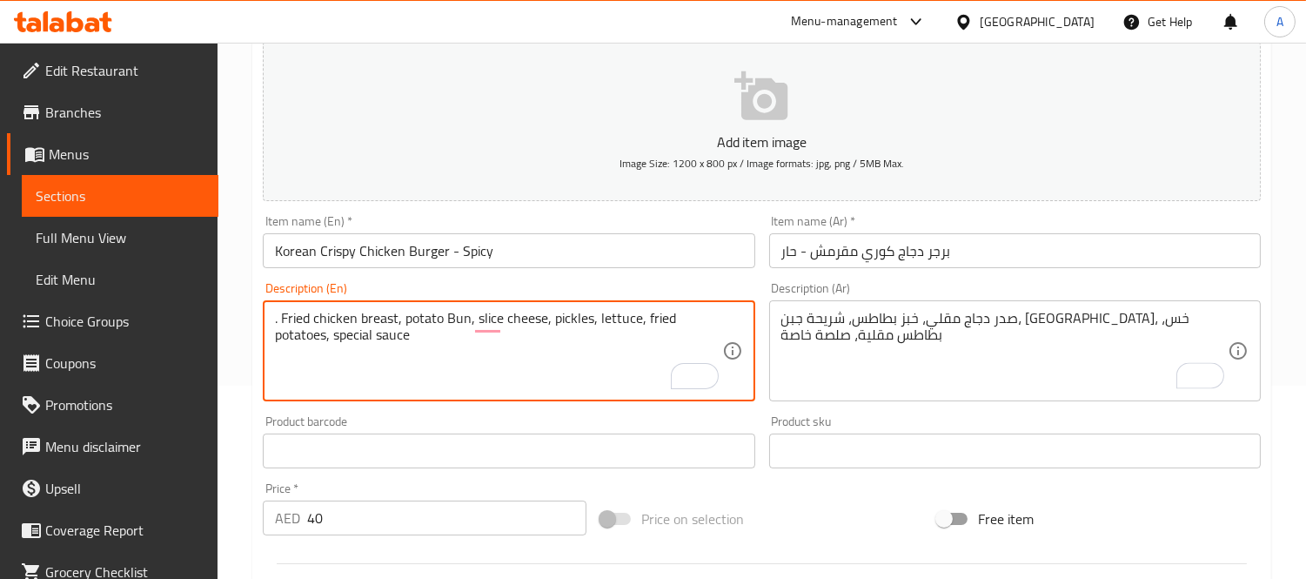
drag, startPoint x: 283, startPoint y: 315, endPoint x: 247, endPoint y: 316, distance: 35.7
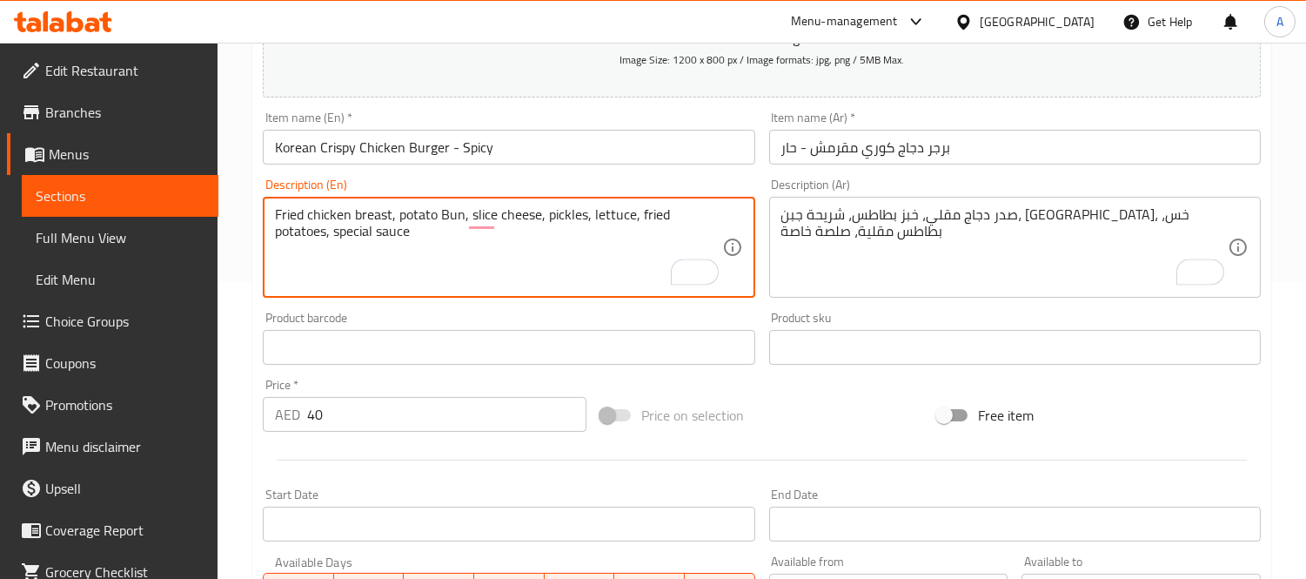
scroll to position [164, 0]
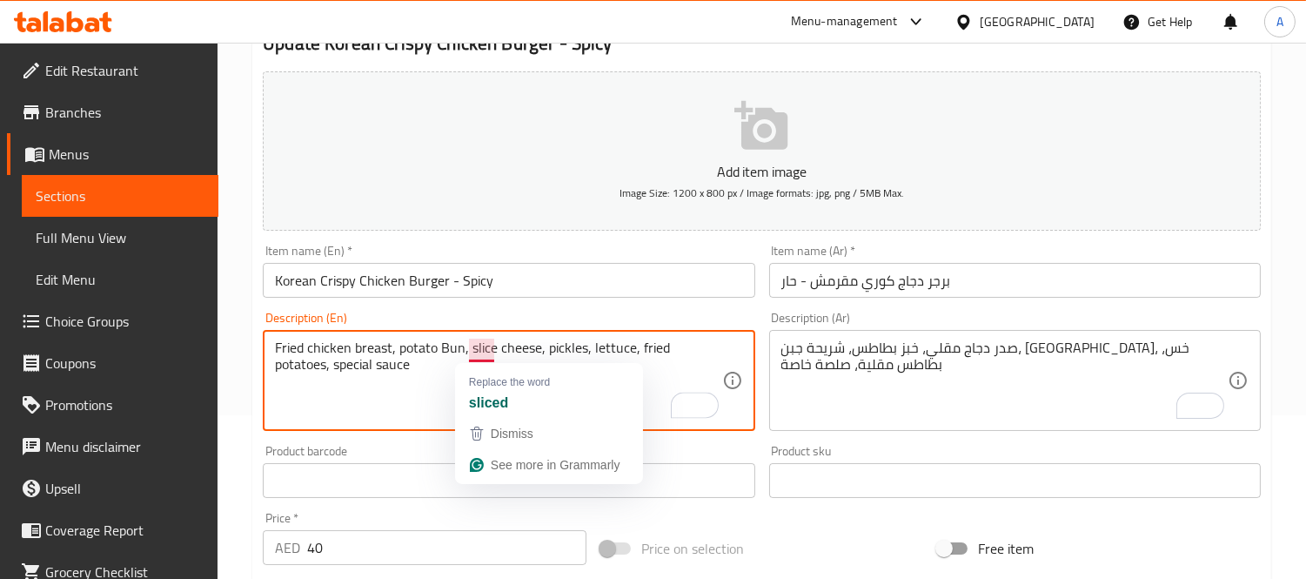
click at [494, 345] on textarea "Fried chicken breast, potato Bun, slice cheese, pickles, lettuce, fried potatoe…" at bounding box center [498, 380] width 446 height 83
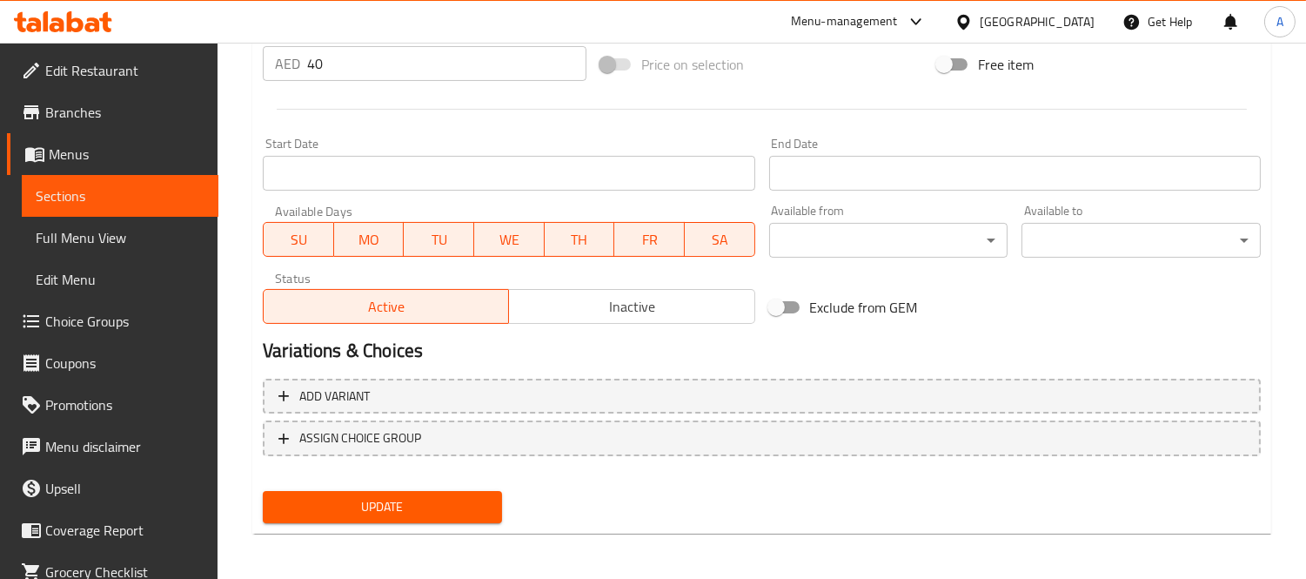
type textarea "Fried chicken breast, potato Bun, slice of cheese, pickles, lettuce, fried pota…"
click at [426, 496] on span "Update" at bounding box center [382, 507] width 211 height 22
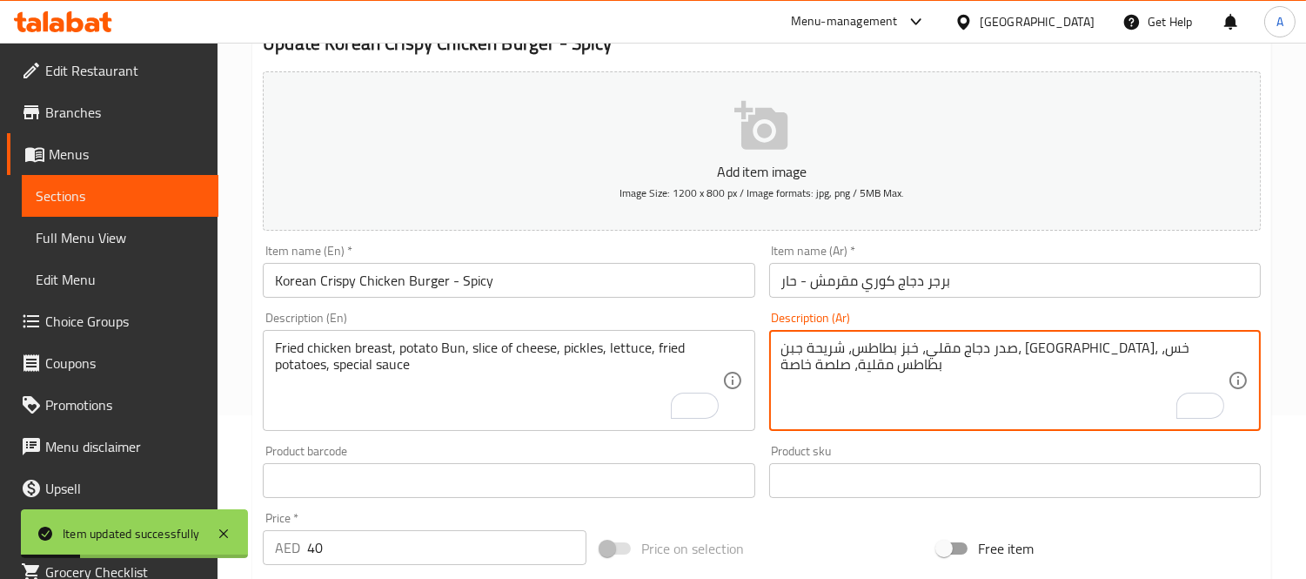
drag, startPoint x: 813, startPoint y: 350, endPoint x: 822, endPoint y: 349, distance: 8.7
click at [836, 366] on textarea "صدر دجاج مقلي، خبز بطاطس، شريحة جبن، مخلل، خس، بطاطس مقلية وصلصة خاصة" at bounding box center [1004, 380] width 446 height 83
type textarea "صدر دجاج مقلي، خبز بطاطس، شريحة جبن، مخلل، خس، بطاطس مقلية وصلصة خاصة."
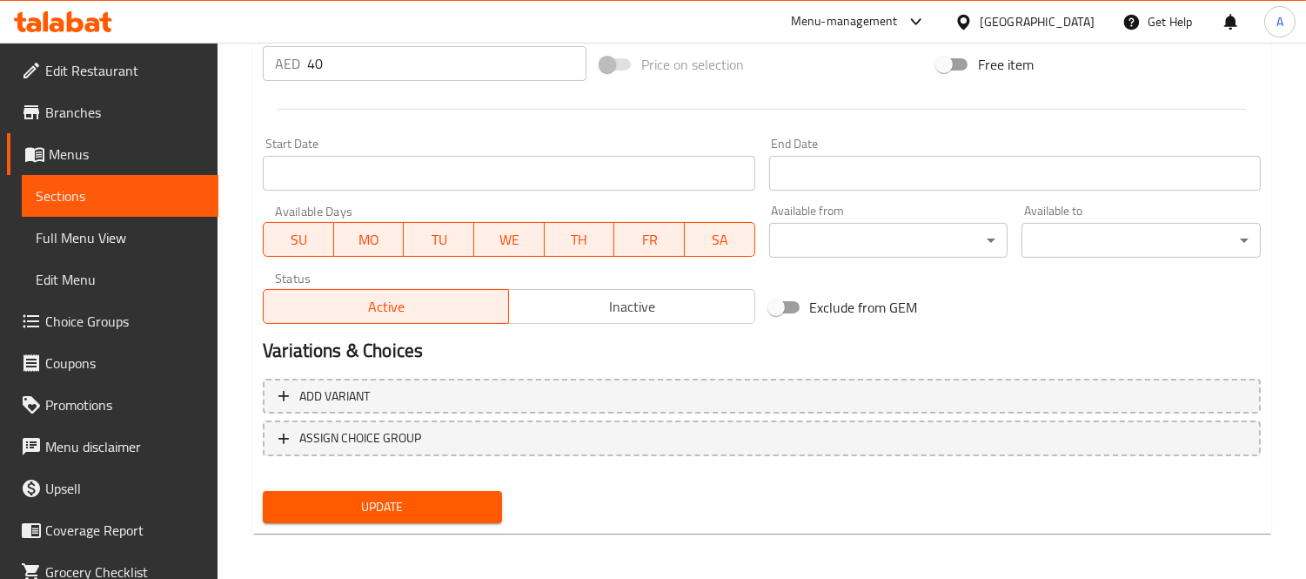
type textarea "Fried chicken breast, potato Bun, slice of cheese, pickles, lettuce, fried pota…"
click at [410, 508] on span "Update" at bounding box center [382, 507] width 211 height 22
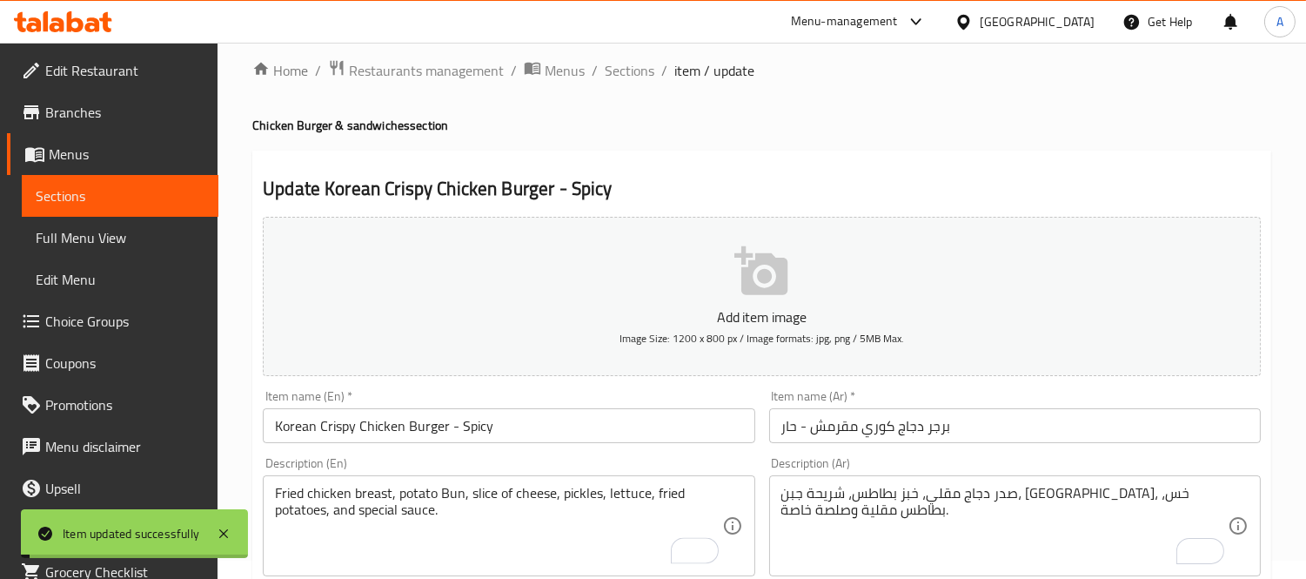
scroll to position [0, 0]
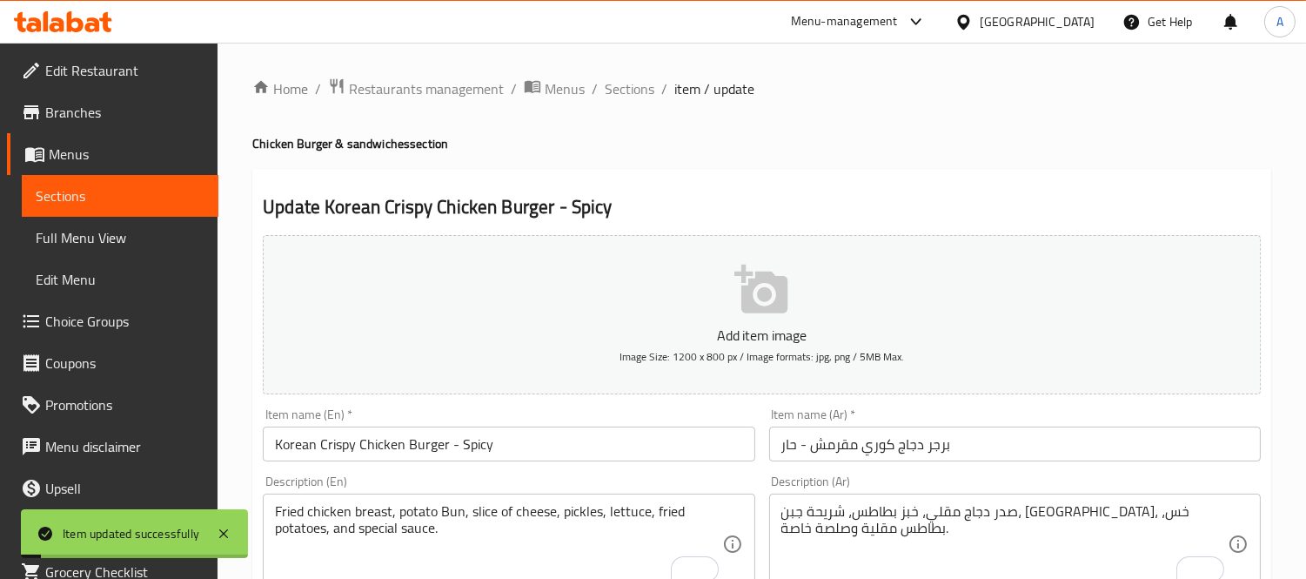
drag, startPoint x: 627, startPoint y: 91, endPoint x: 760, endPoint y: 129, distance: 137.7
click at [627, 91] on span "Sections" at bounding box center [630, 88] width 50 height 21
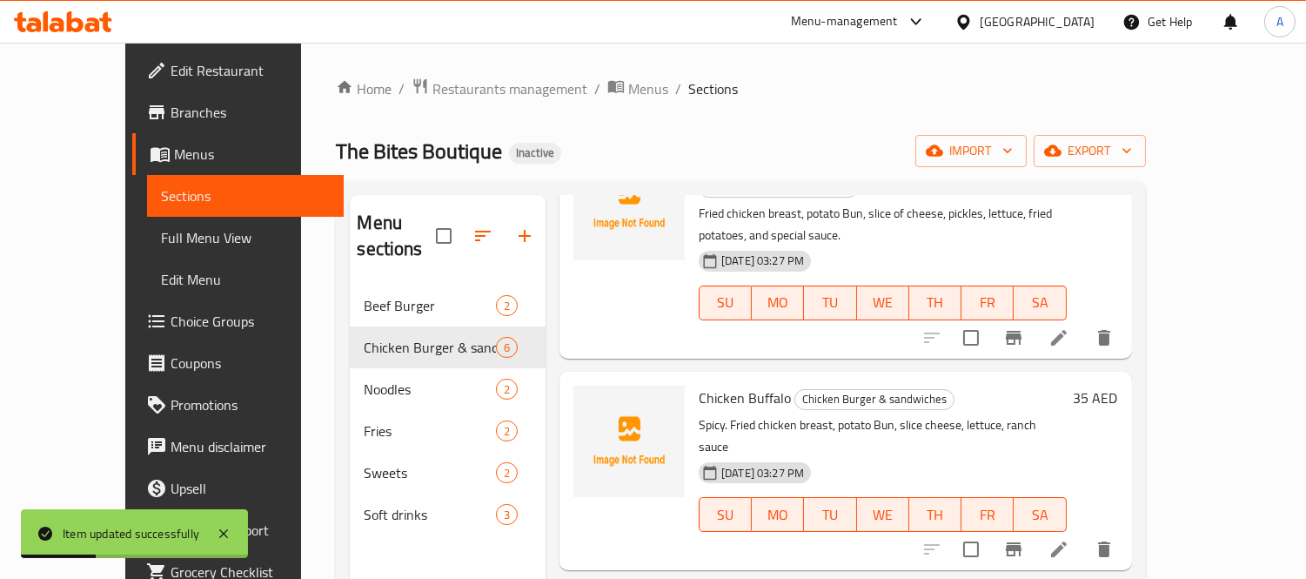
scroll to position [386, 0]
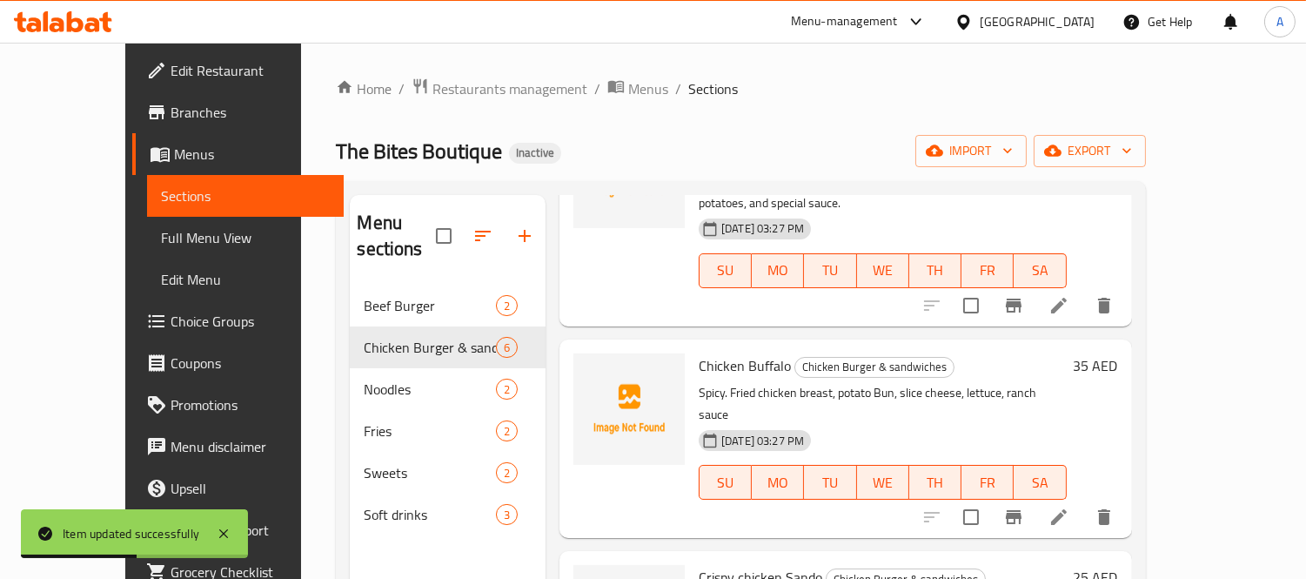
click at [1083, 501] on li at bounding box center [1059, 516] width 49 height 31
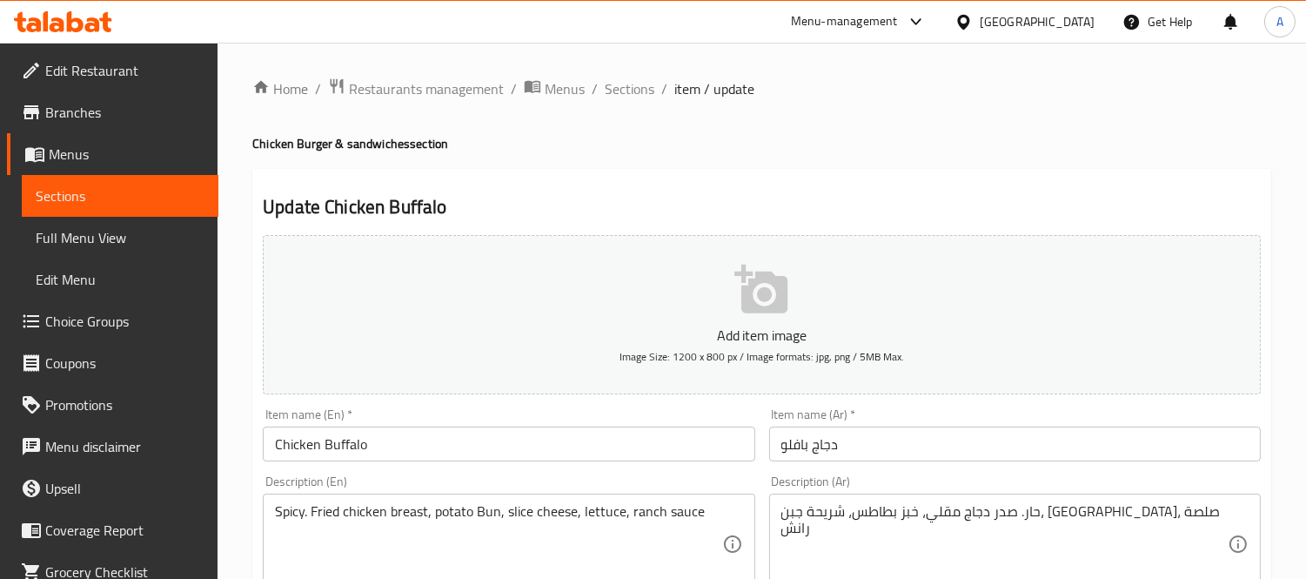
click at [400, 453] on input "Chicken Buffalo" at bounding box center [509, 443] width 492 height 35
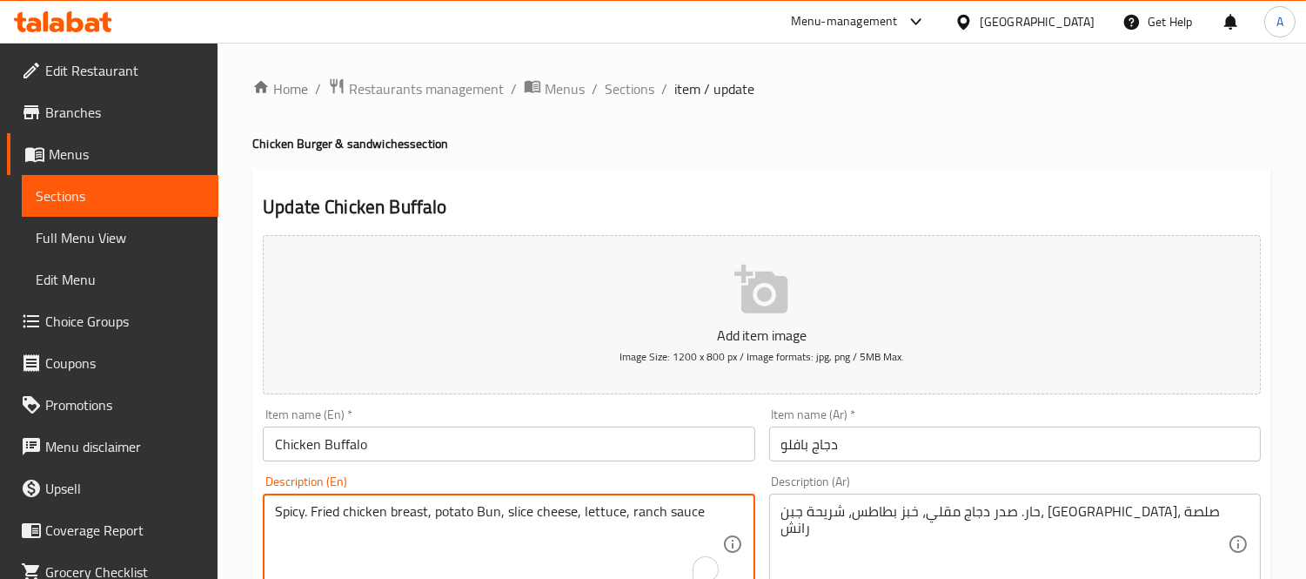
drag, startPoint x: 303, startPoint y: 518, endPoint x: 250, endPoint y: 520, distance: 53.1
type textarea ". Fried chicken breast, potato Bun, slice cheese, lettuce, ranch sauce"
click at [424, 461] on input "Chicken Buffalo" at bounding box center [509, 443] width 492 height 35
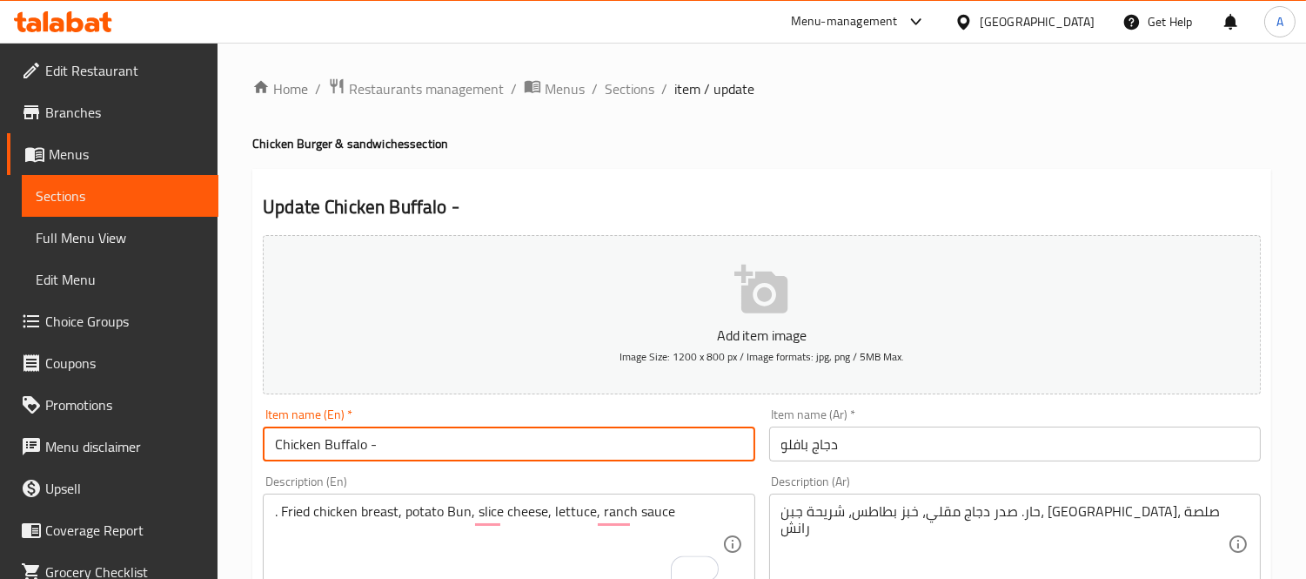
paste input "Spicy"
type input "Chicken Buffalo - Spicy"
click at [891, 453] on input "دجاج بافلو" at bounding box center [1015, 443] width 492 height 35
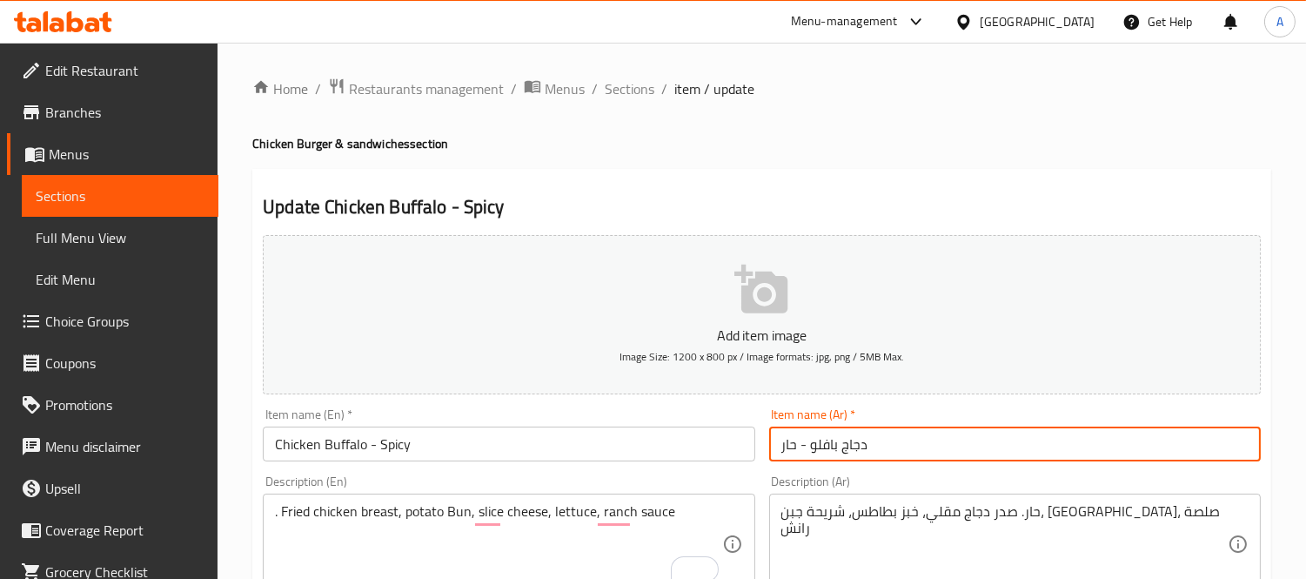
click at [822, 450] on input "دجاج بافلو - حار" at bounding box center [1015, 443] width 492 height 35
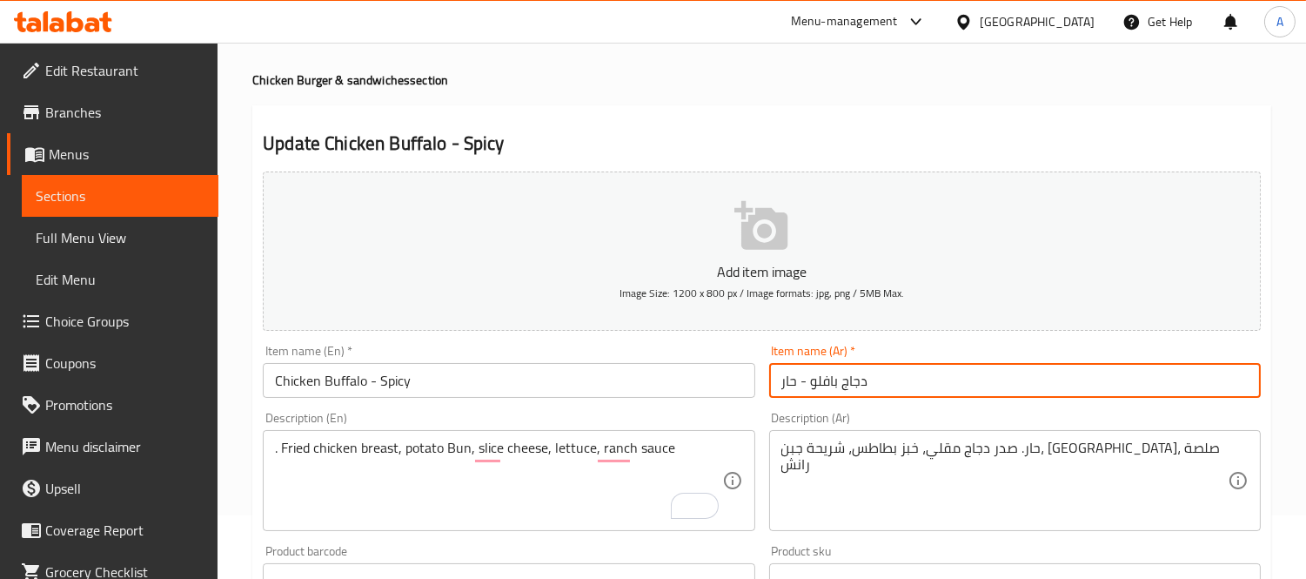
scroll to position [97, 0]
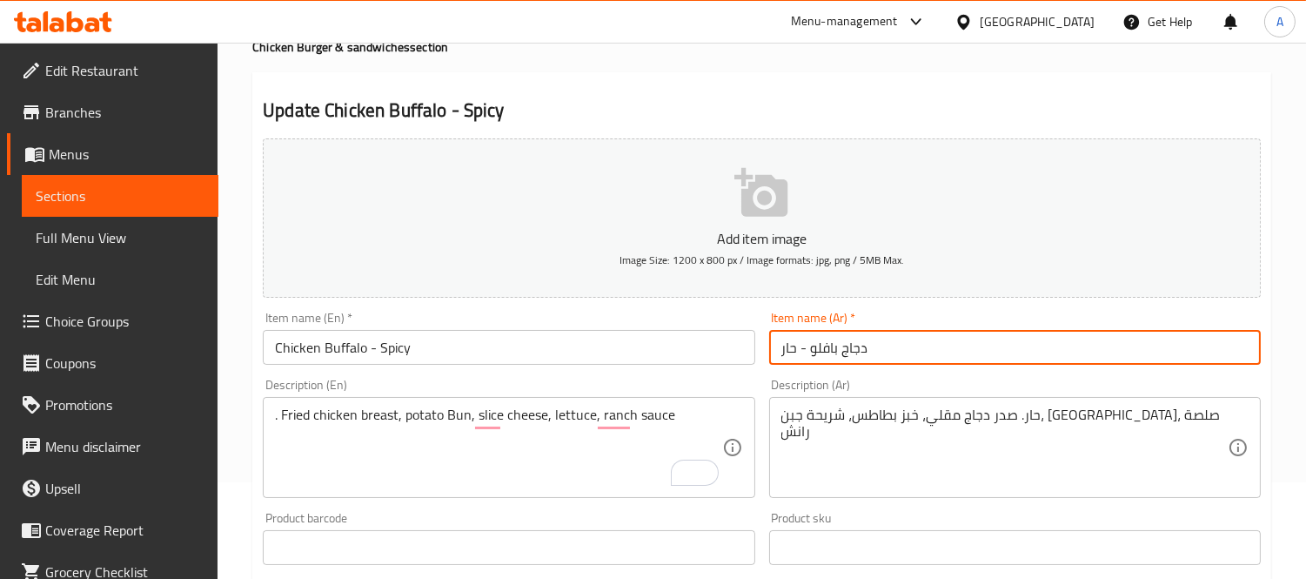
type input "دجاج بافلو - حار"
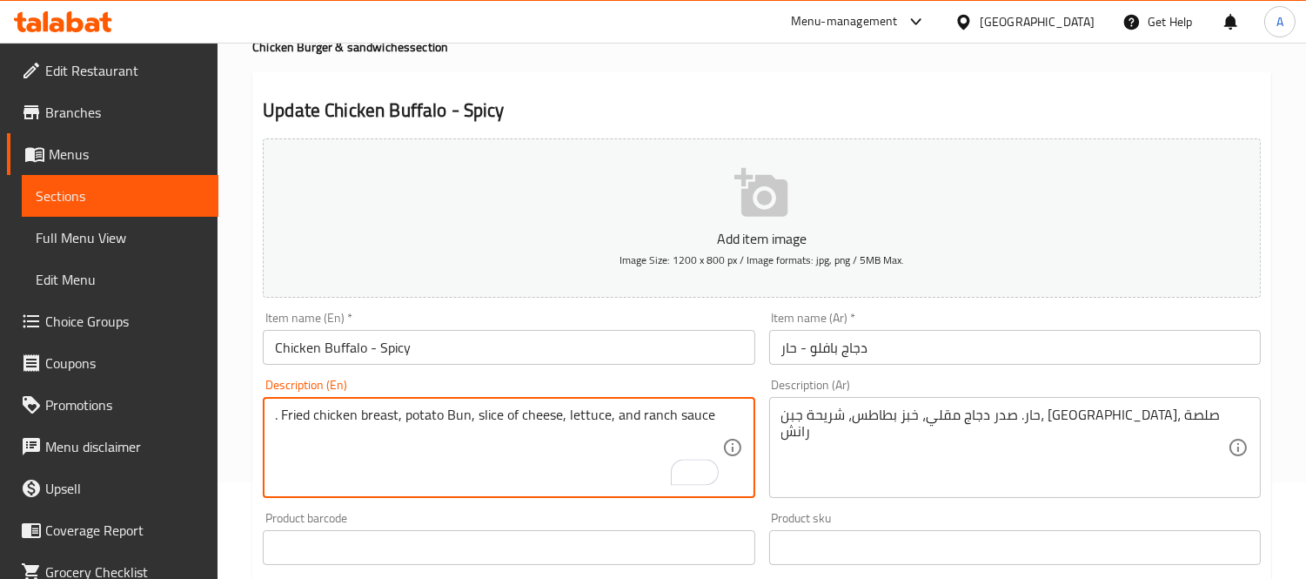
type textarea ". Fried chicken breast, potato Bun, slice of cheese, lettuce, and ranch sauce"
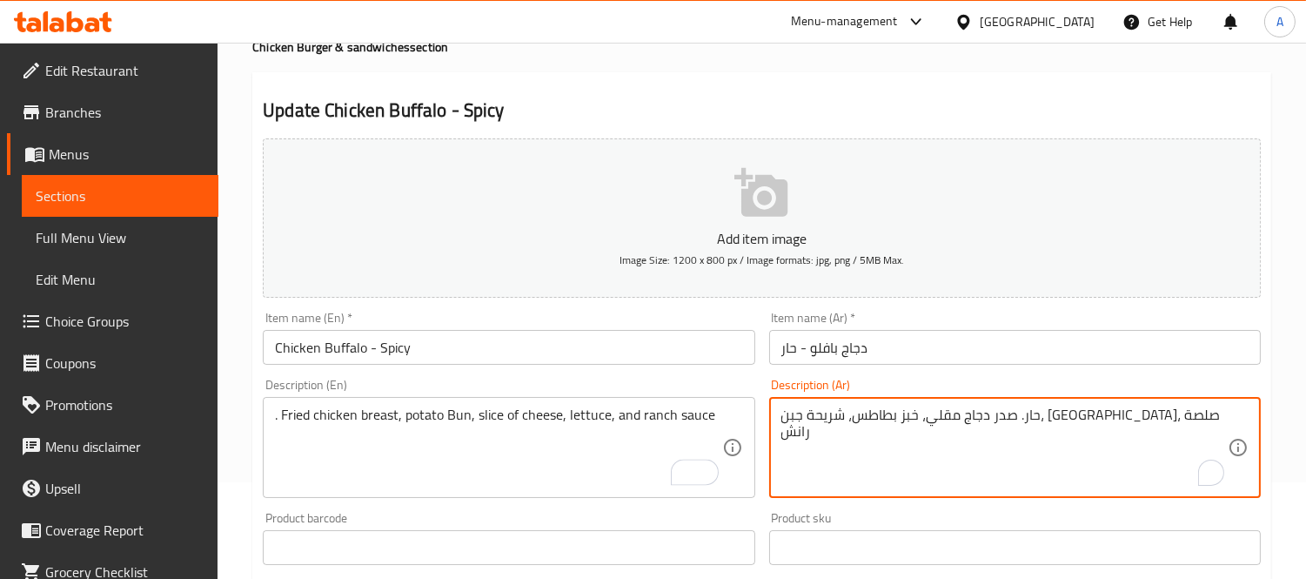
drag, startPoint x: 848, startPoint y: 421, endPoint x: 857, endPoint y: 421, distance: 9.6
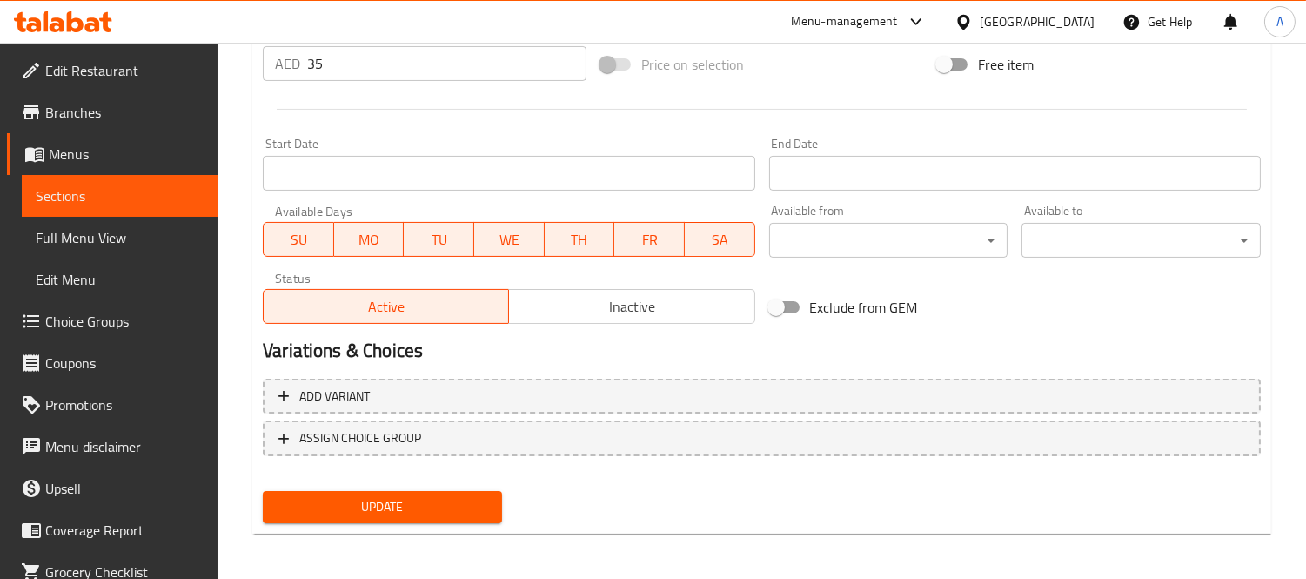
type textarea "حار. صدر دجاج مقلي، خبز بطاطس، شريحة جبن، خس وصلصة رانش"
click at [398, 506] on span "Update" at bounding box center [382, 507] width 211 height 22
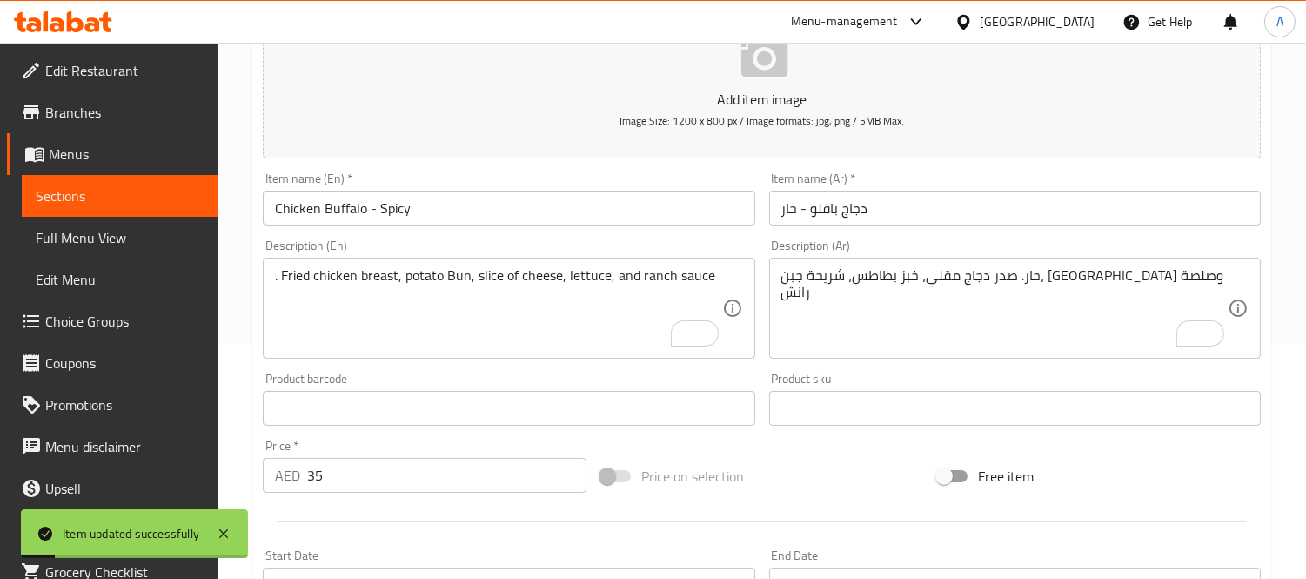
scroll to position [0, 0]
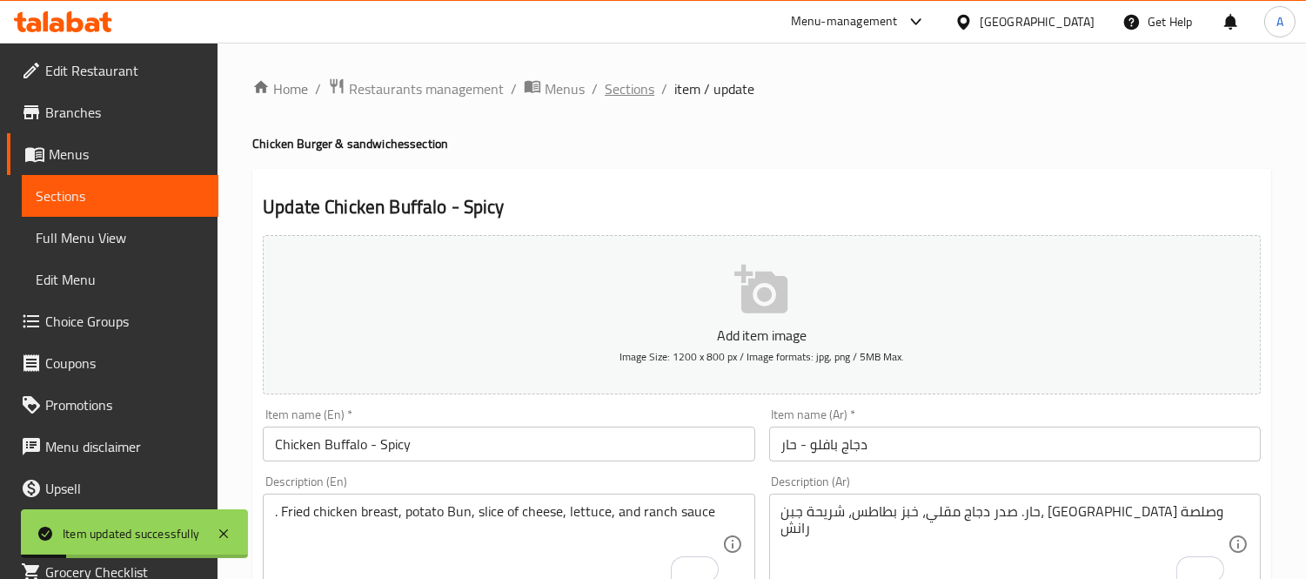
click at [632, 97] on span "Sections" at bounding box center [630, 88] width 50 height 21
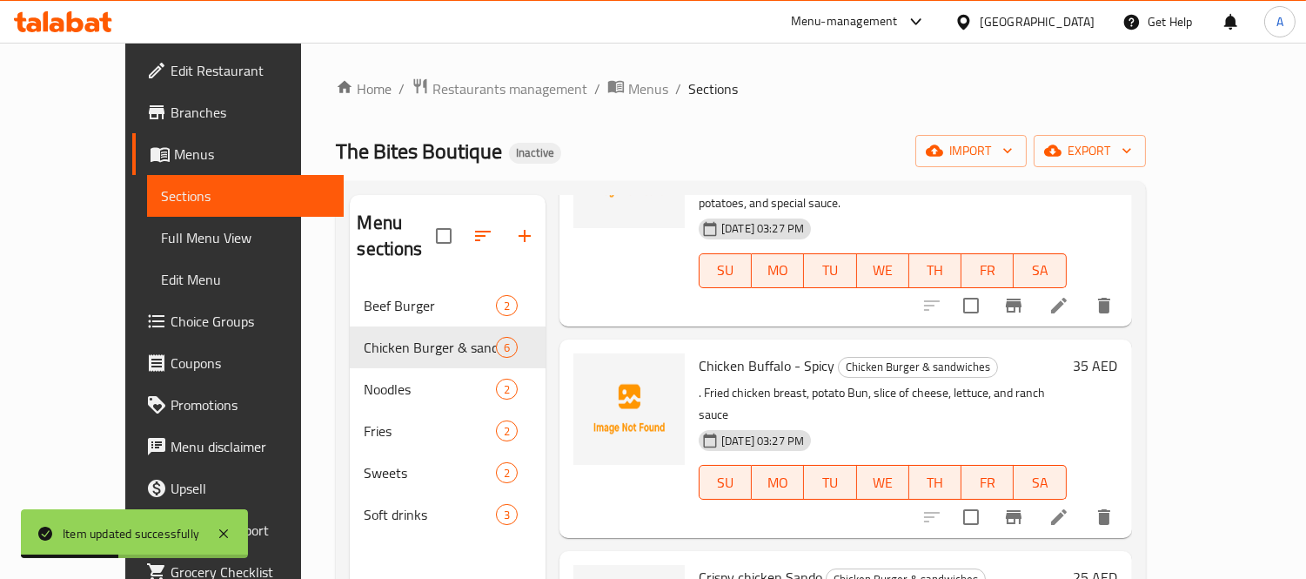
scroll to position [483, 0]
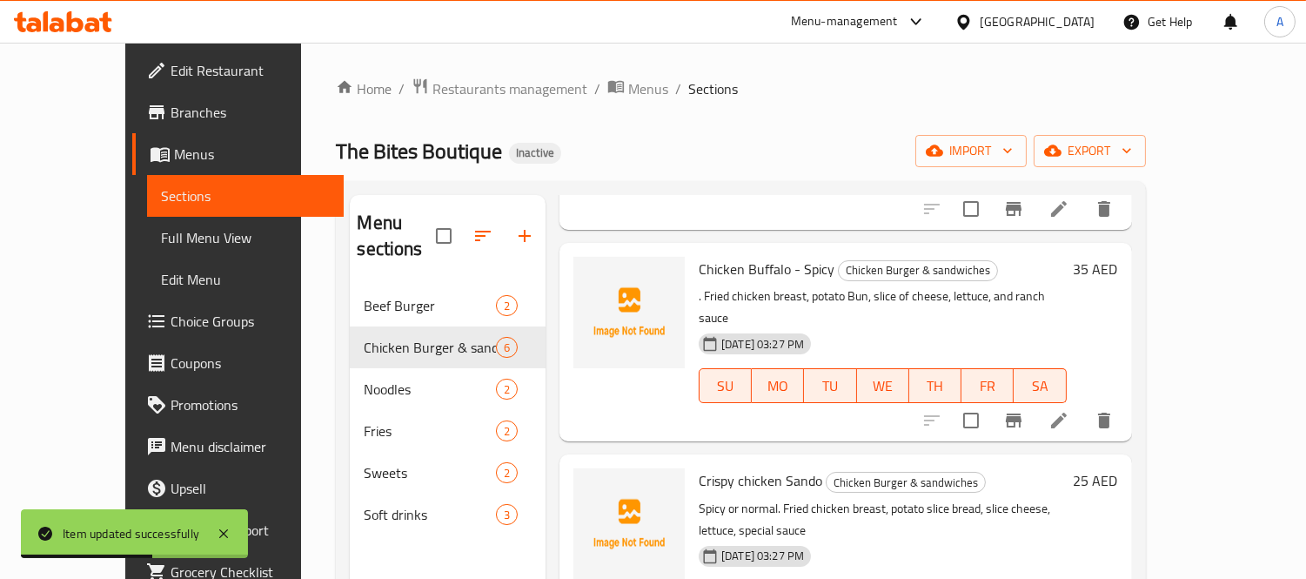
click at [1083, 405] on li at bounding box center [1059, 420] width 49 height 31
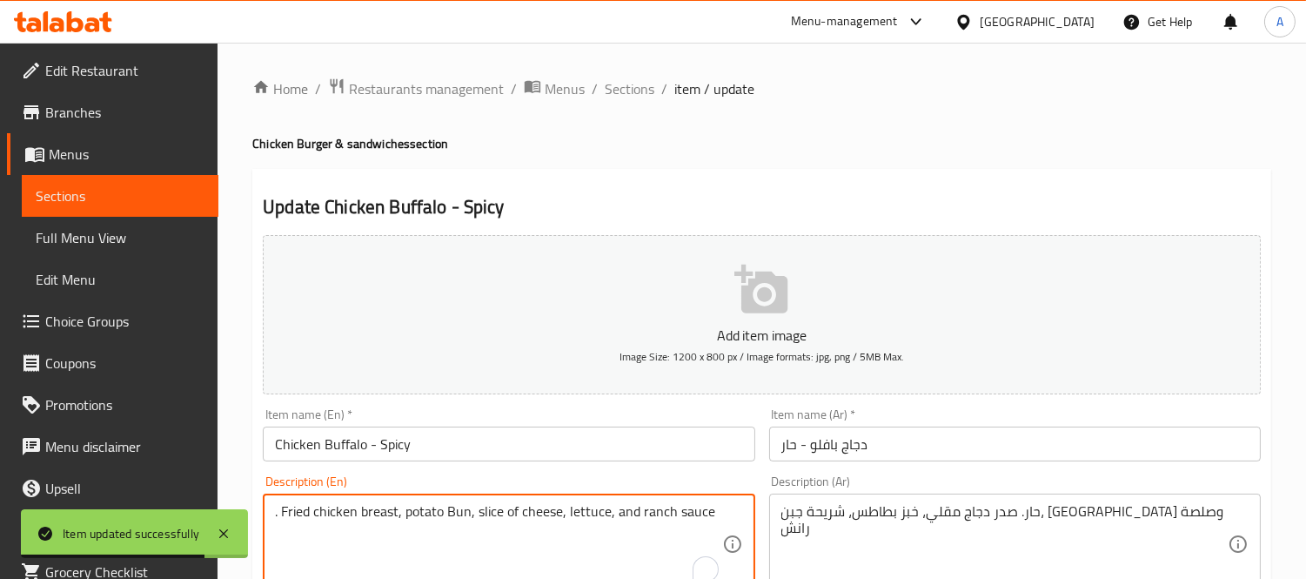
drag, startPoint x: 279, startPoint y: 513, endPoint x: 257, endPoint y: 517, distance: 22.9
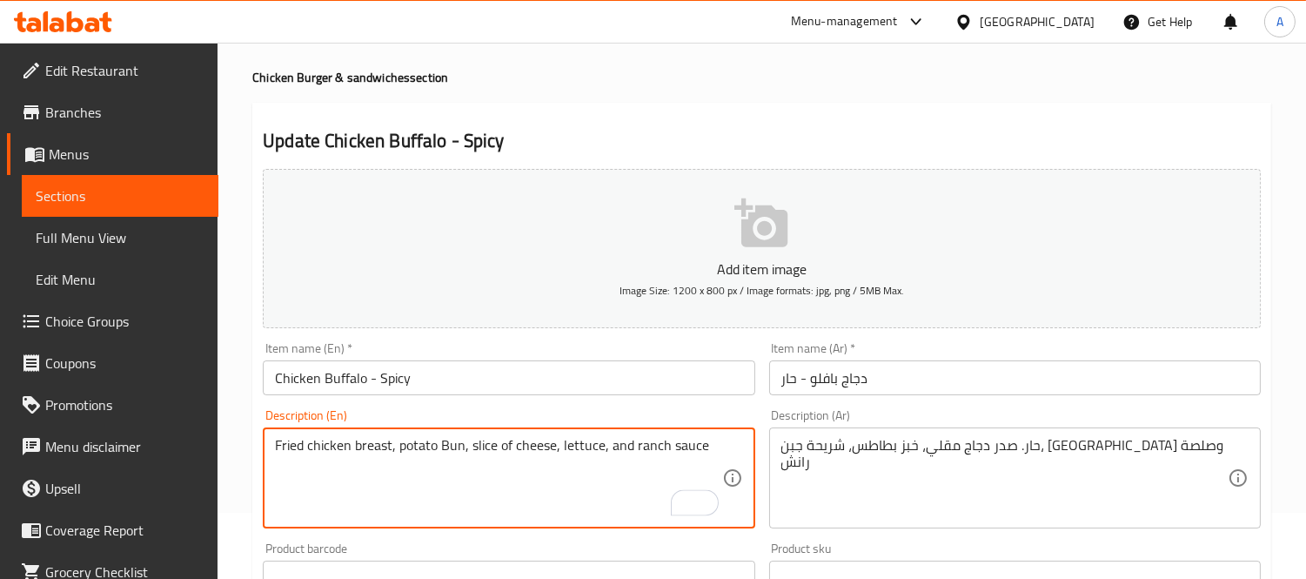
scroll to position [97, 0]
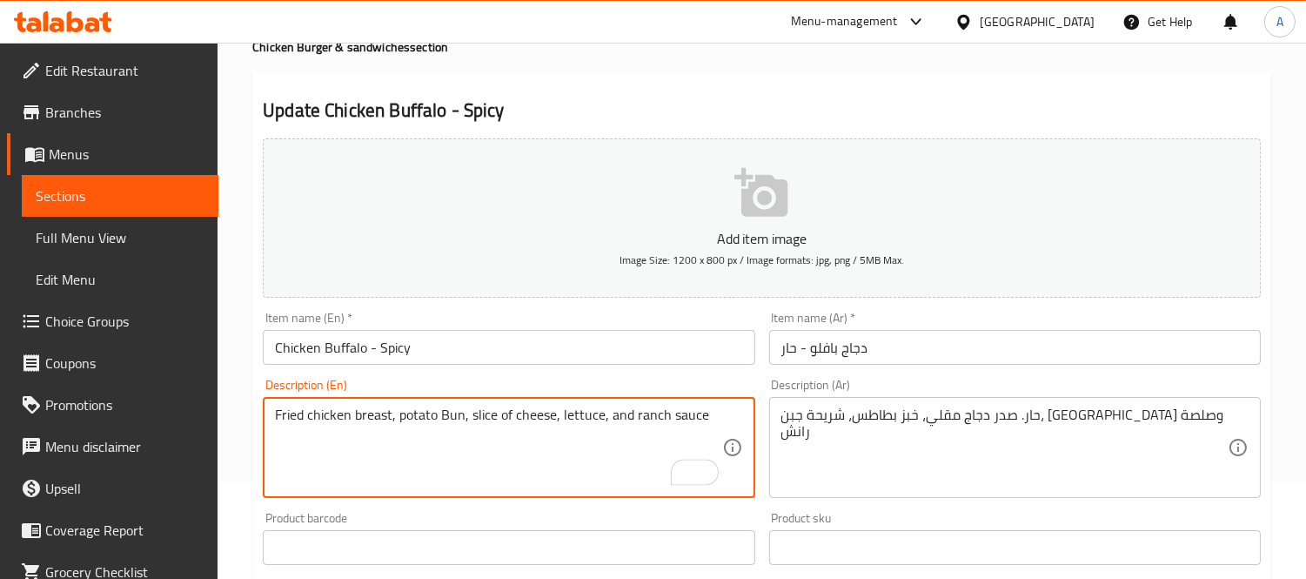
type textarea "Fried chicken breast, potato Bun, slice of cheese, lettuce, and ranch sauce"
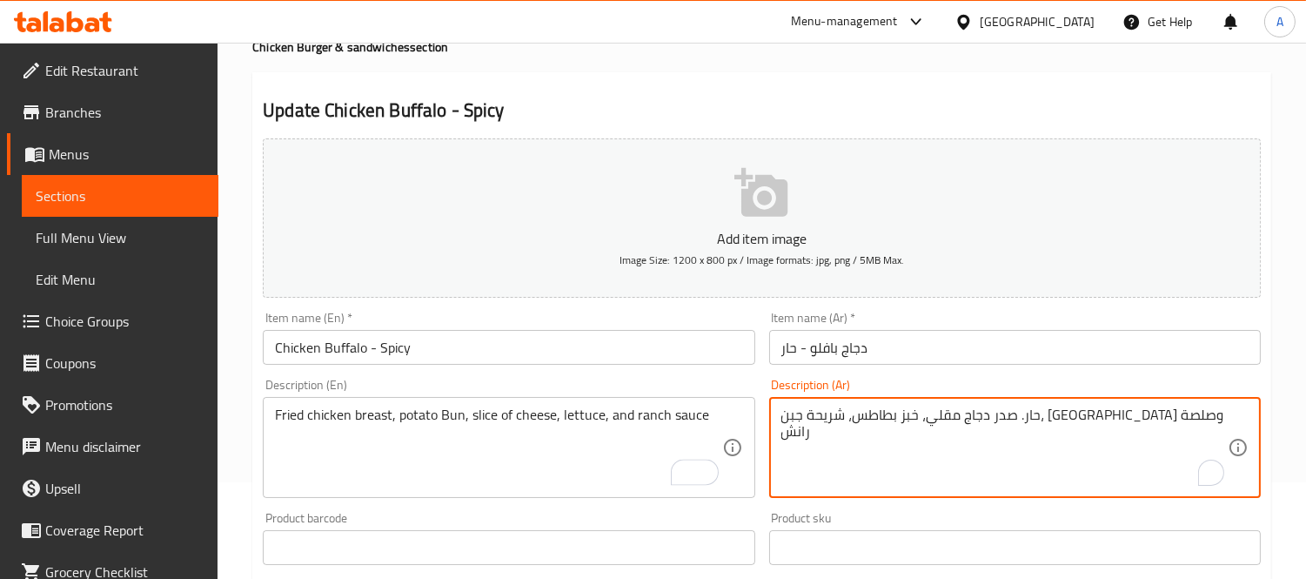
drag, startPoint x: 1117, startPoint y: 416, endPoint x: 1143, endPoint y: 416, distance: 25.2
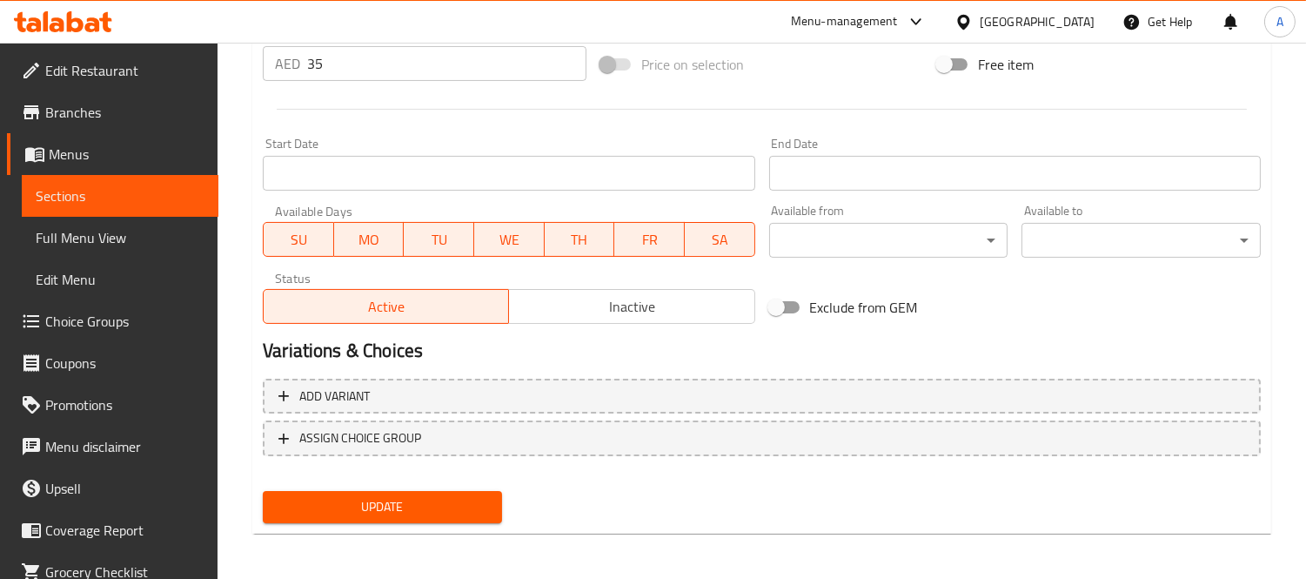
type textarea "صدر دجاج مقلي، خبز بطاطس، شريحة جبن، خس وصلصة رانش"
click at [490, 491] on button "Update" at bounding box center [382, 507] width 239 height 32
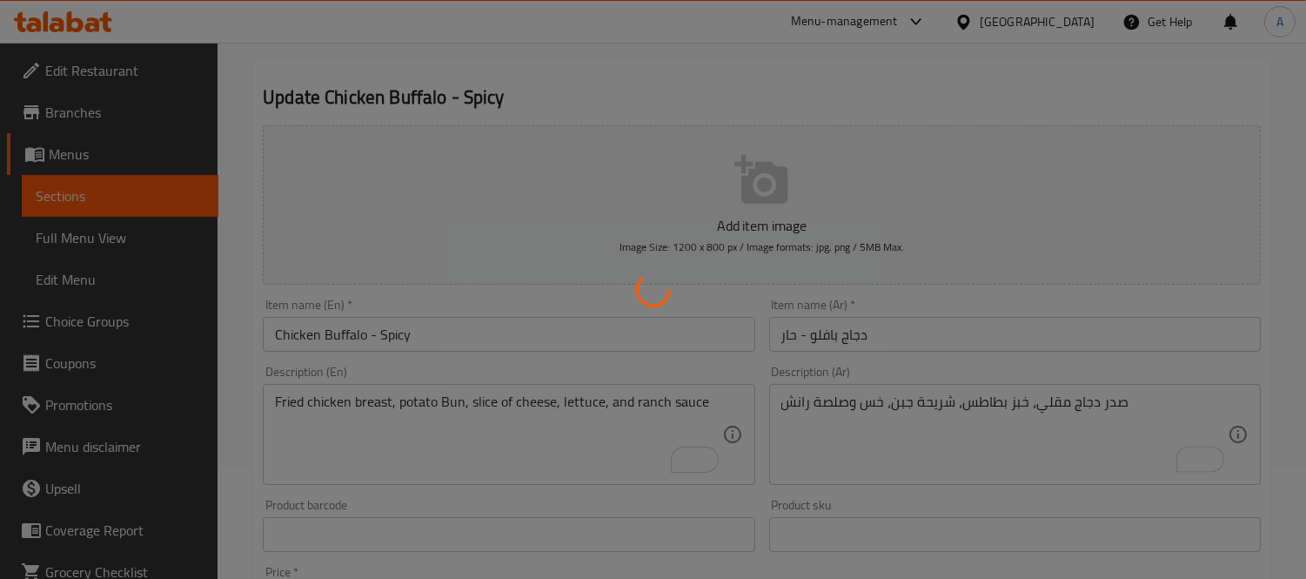
scroll to position [0, 0]
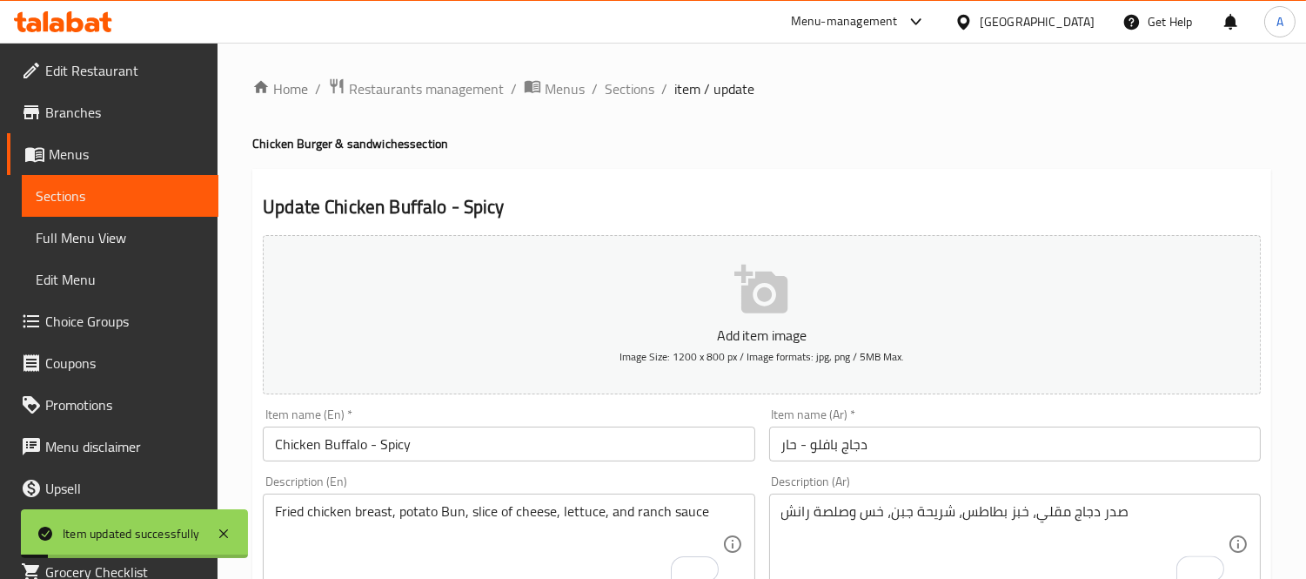
click at [618, 78] on span "Sections" at bounding box center [630, 88] width 50 height 21
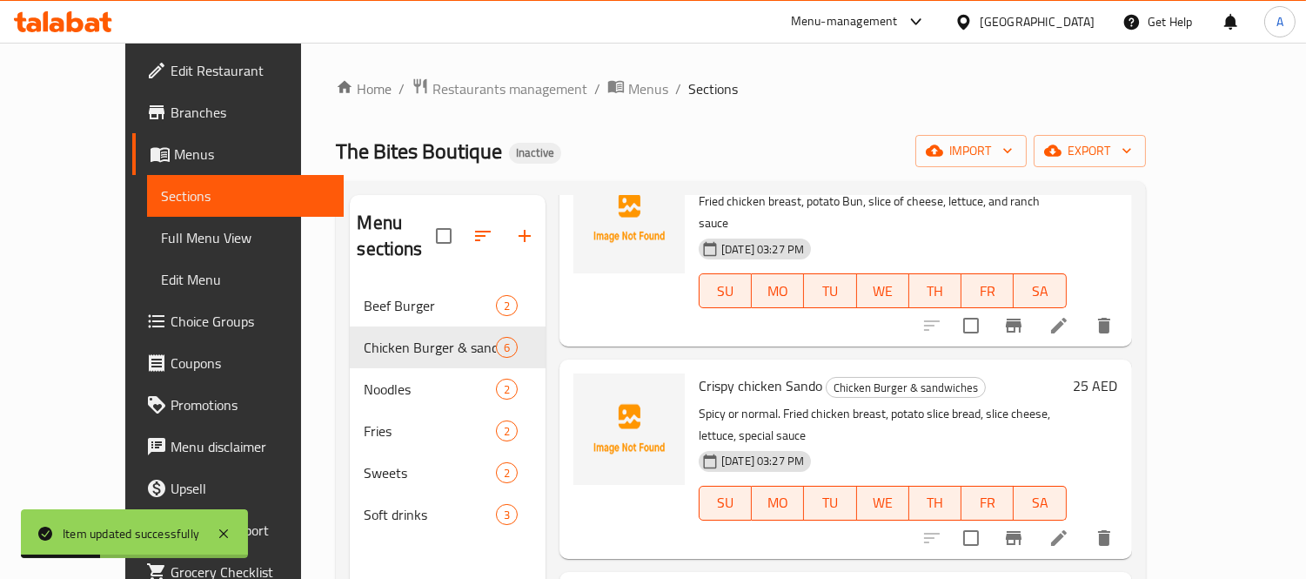
scroll to position [580, 0]
click at [1067, 528] on icon at bounding box center [1059, 536] width 16 height 16
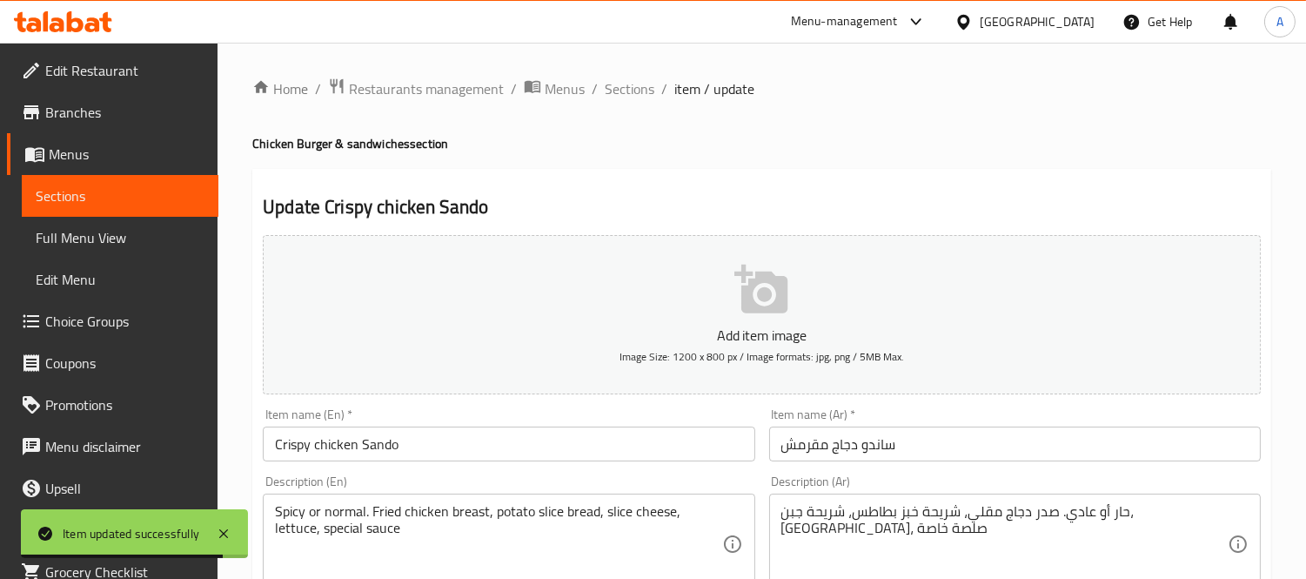
click at [479, 435] on input "Crispy chicken Sando" at bounding box center [509, 443] width 492 height 35
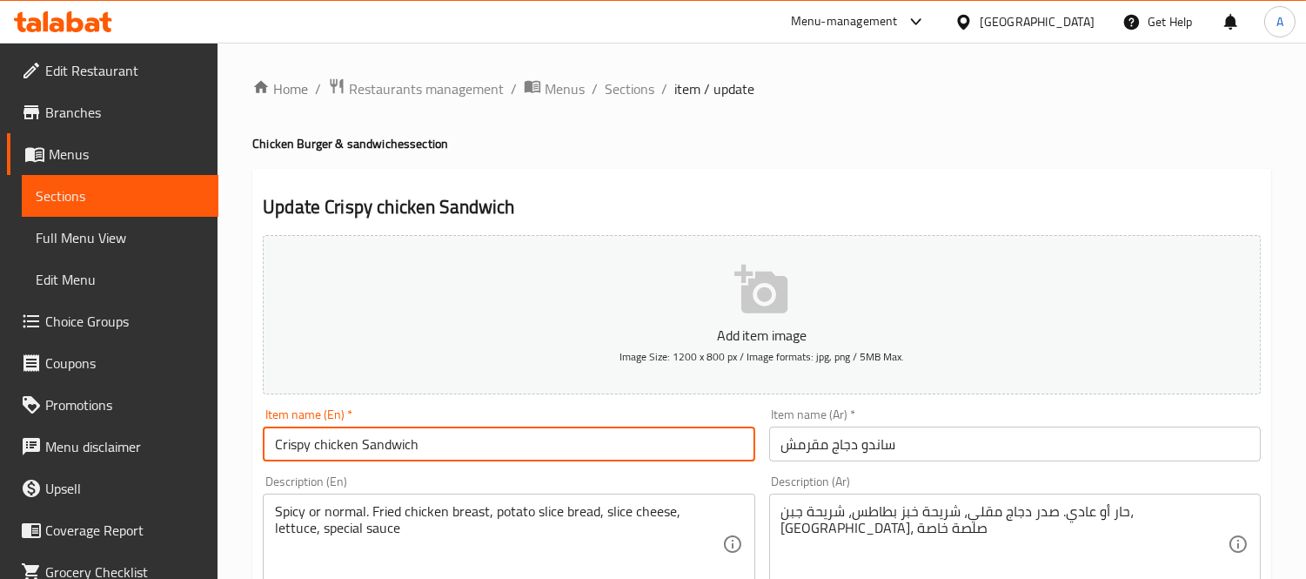
type input "Crispy chicken Sandwich"
click at [857, 442] on input "ساندو دجاج مقرمش" at bounding box center [1015, 443] width 492 height 35
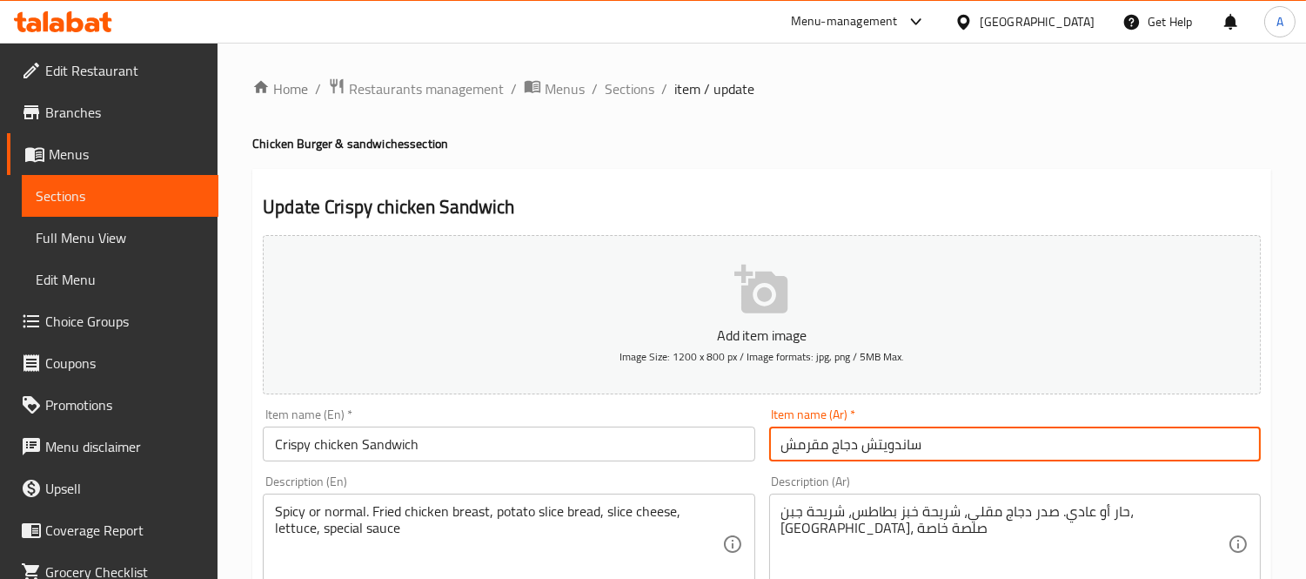
type input "ساندويتش دجاج مقرمش"
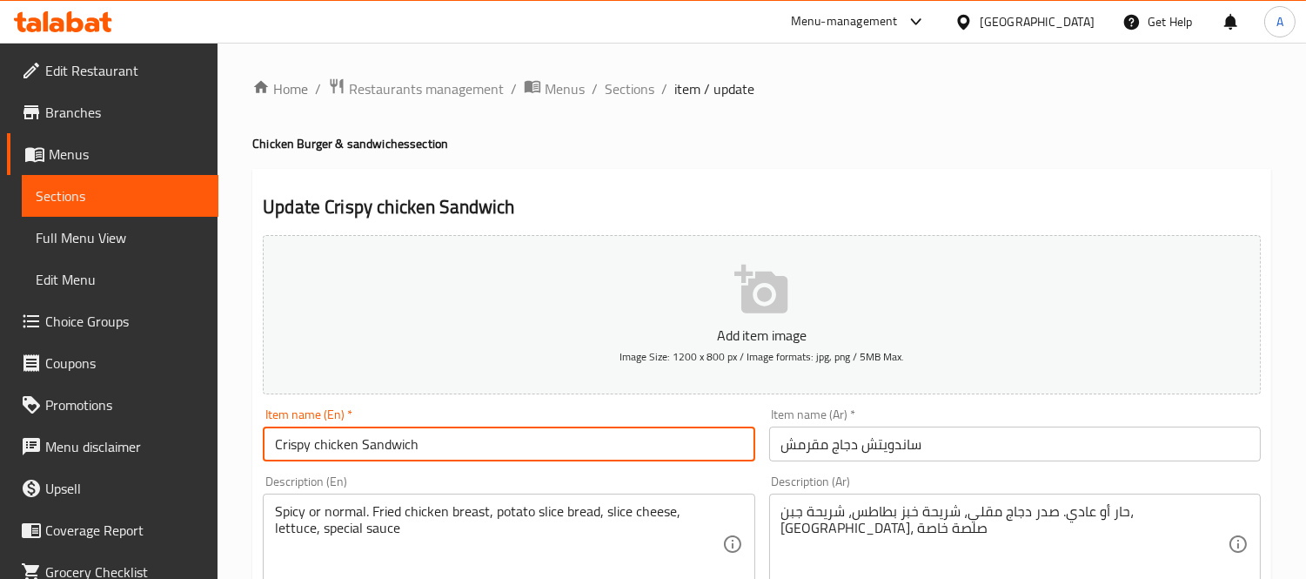
click at [445, 446] on input "Crispy chicken Sandwich" at bounding box center [509, 443] width 492 height 35
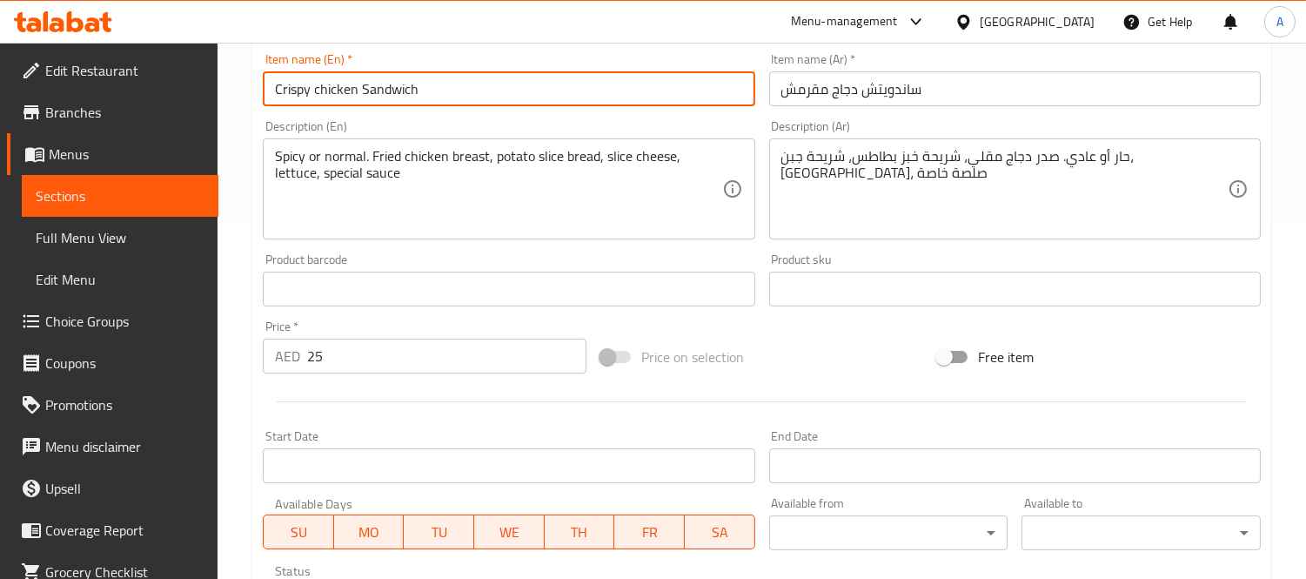
scroll to position [164, 0]
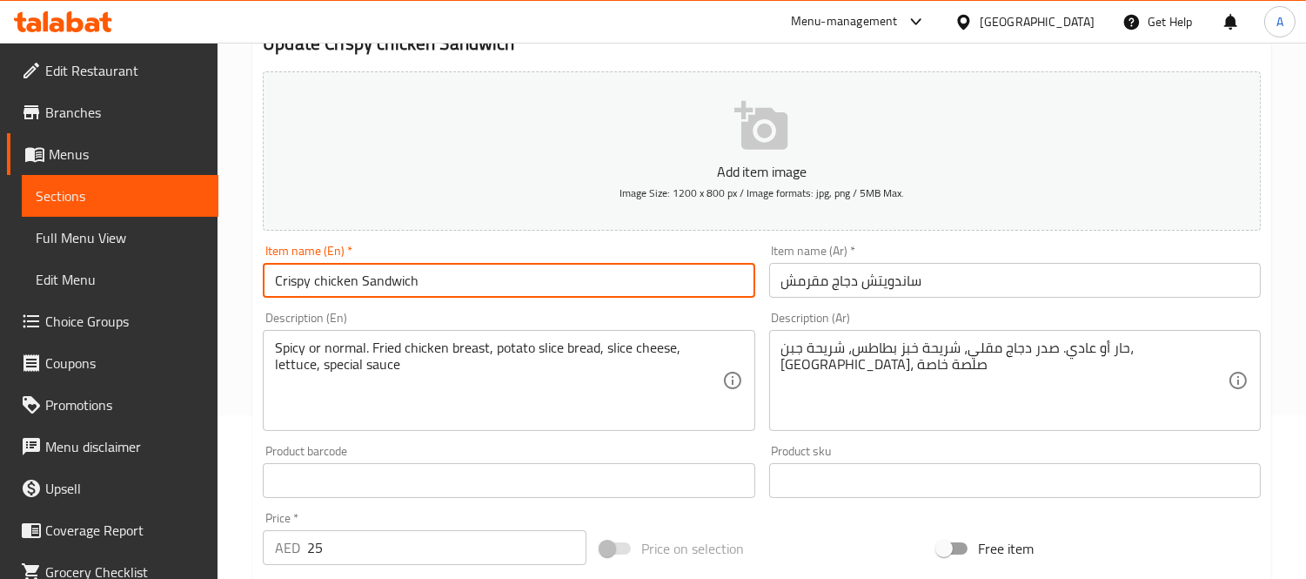
type input "Crispy chicken Sandwich"
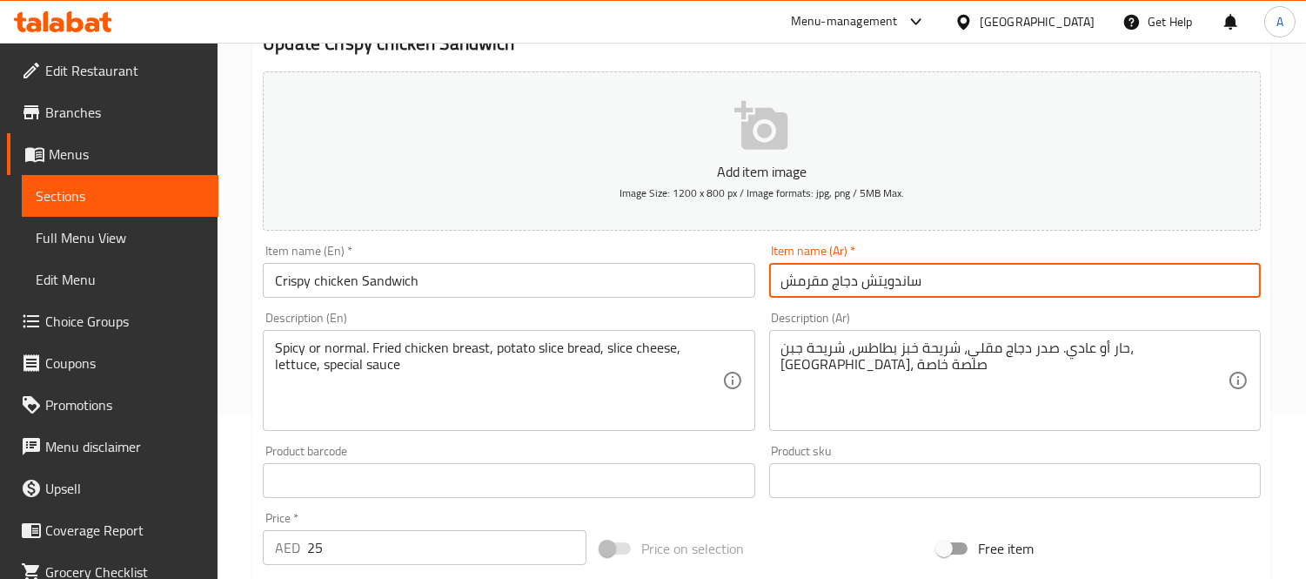
click at [949, 287] on input "ساندويتش دجاج مقرمش" at bounding box center [1015, 280] width 492 height 35
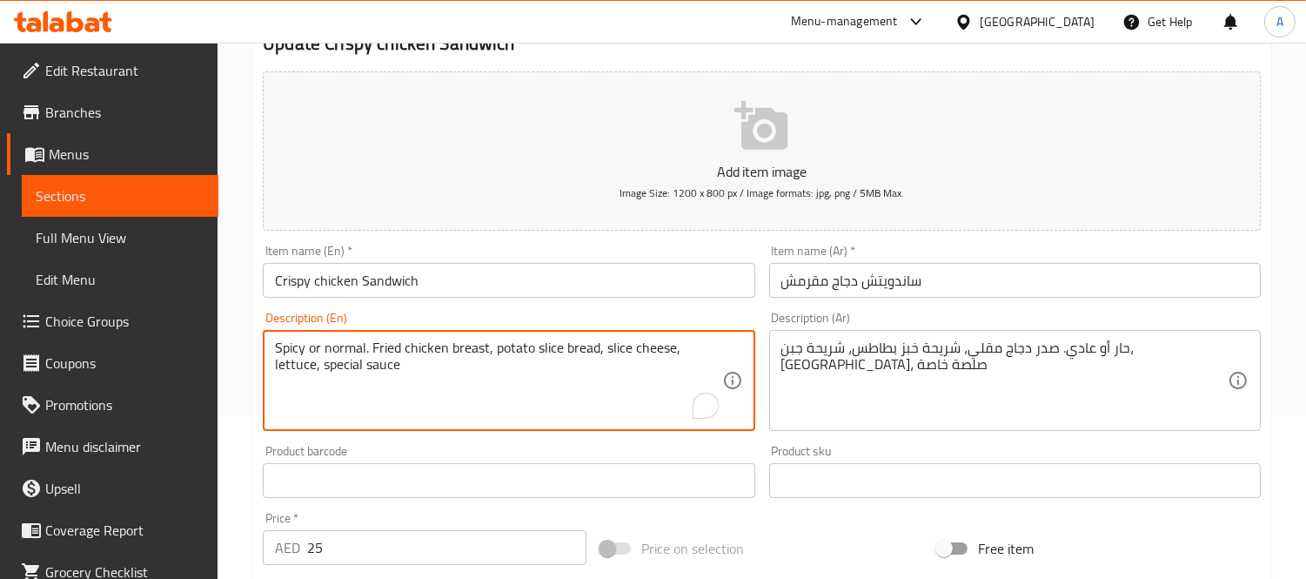
drag, startPoint x: 372, startPoint y: 346, endPoint x: 244, endPoint y: 344, distance: 128.8
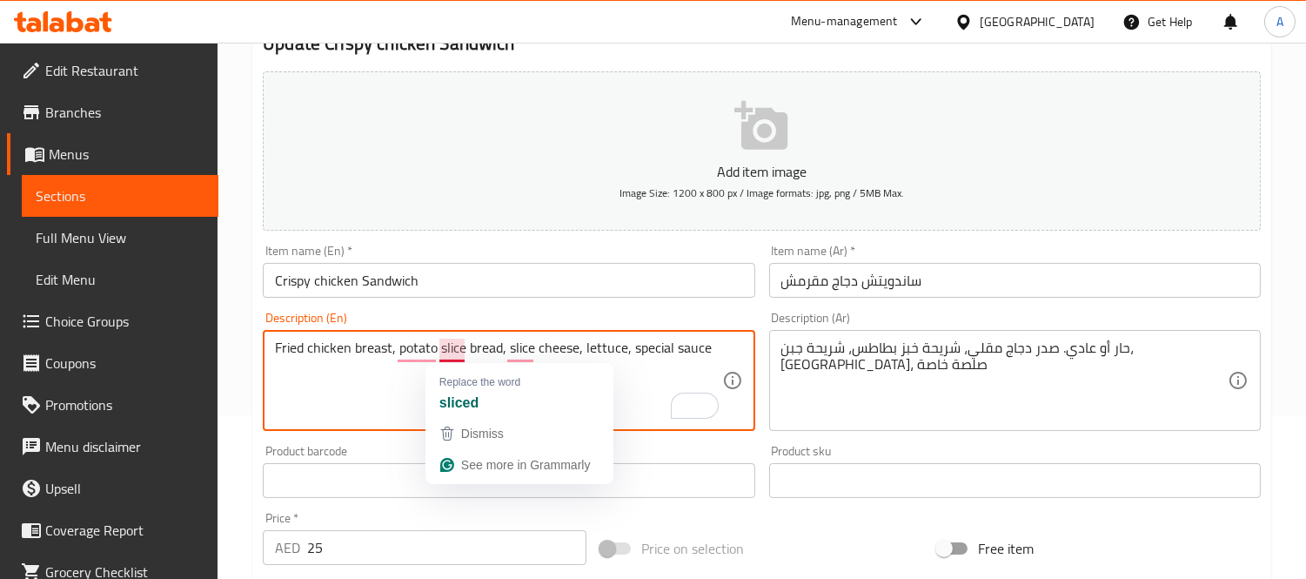
type textarea "Fried chicken breast, potato slice bread, slice cheese, lettuce, special sauce"
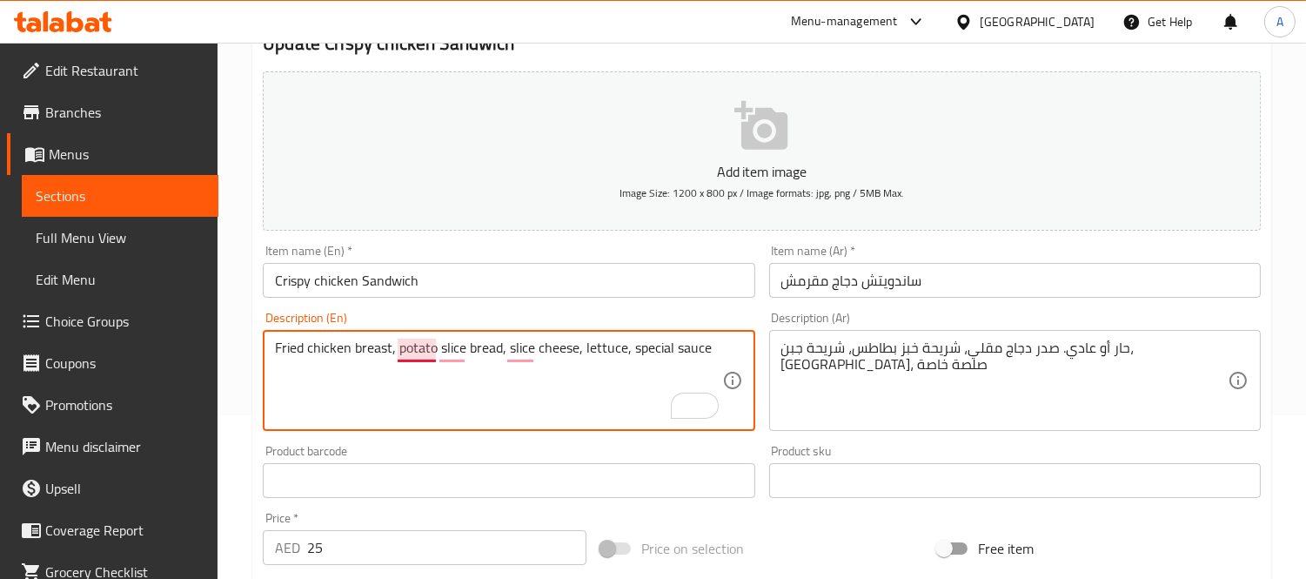
click at [436, 353] on textarea "Fried chicken breast, potato slice bread, slice cheese, lettuce, special sauce" at bounding box center [498, 380] width 446 height 83
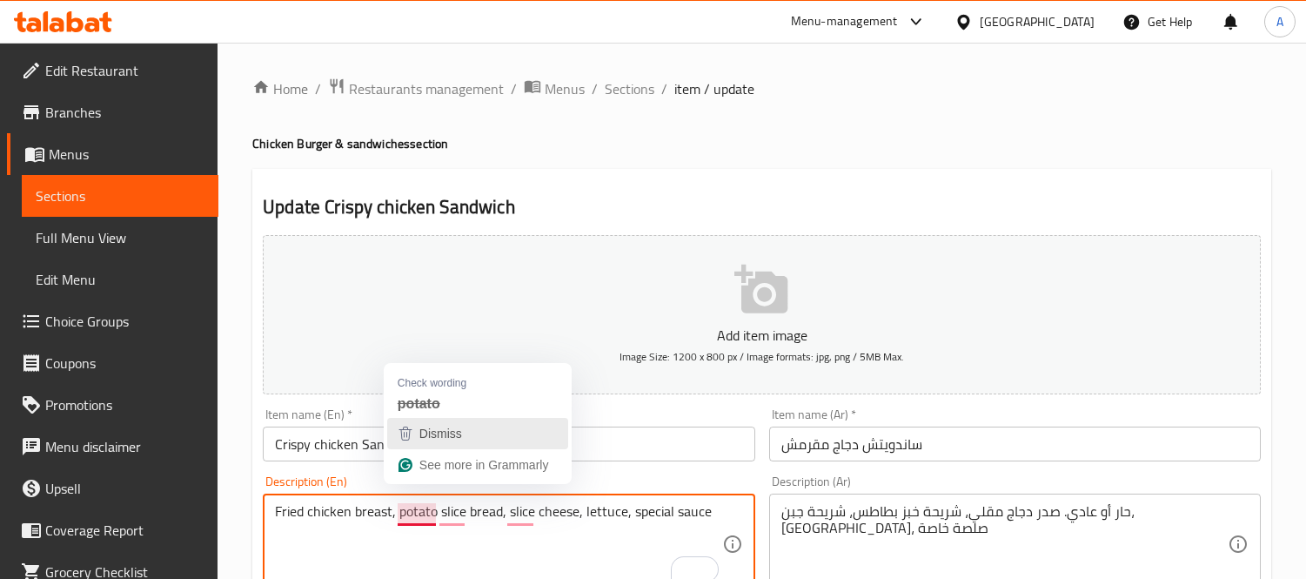
scroll to position [164, 0]
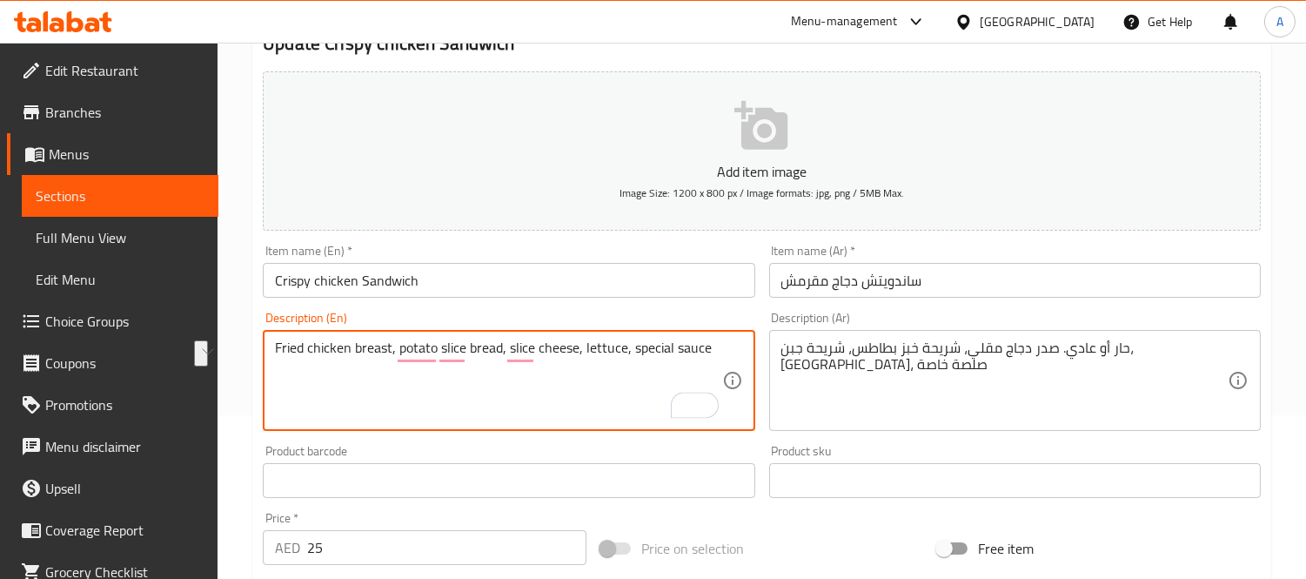
drag, startPoint x: 397, startPoint y: 353, endPoint x: 498, endPoint y: 351, distance: 101.0
click at [498, 351] on textarea "Fried chicken breast, potato slice bread, slice cheese, lettuce, special sauce" at bounding box center [498, 380] width 446 height 83
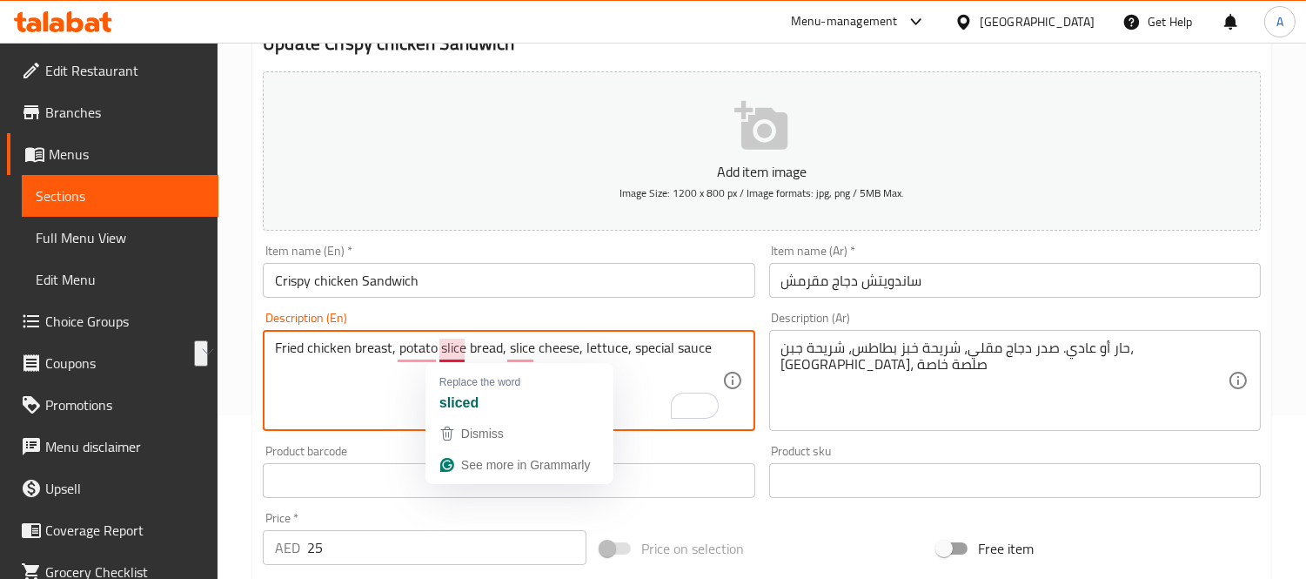
click at [455, 346] on textarea "Fried chicken breast, potato slice bread, slice cheese, lettuce, special sauce" at bounding box center [498, 380] width 446 height 83
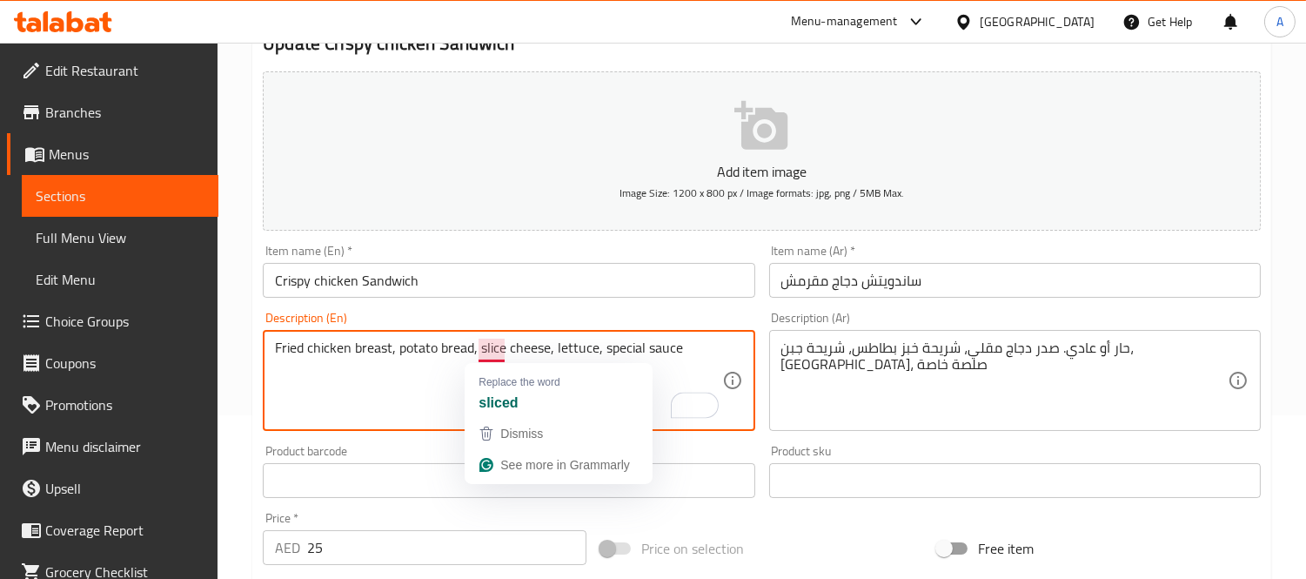
click at [511, 351] on textarea "Fried chicken breast, potato bread, slice cheese, lettuce, special sauce" at bounding box center [498, 380] width 446 height 83
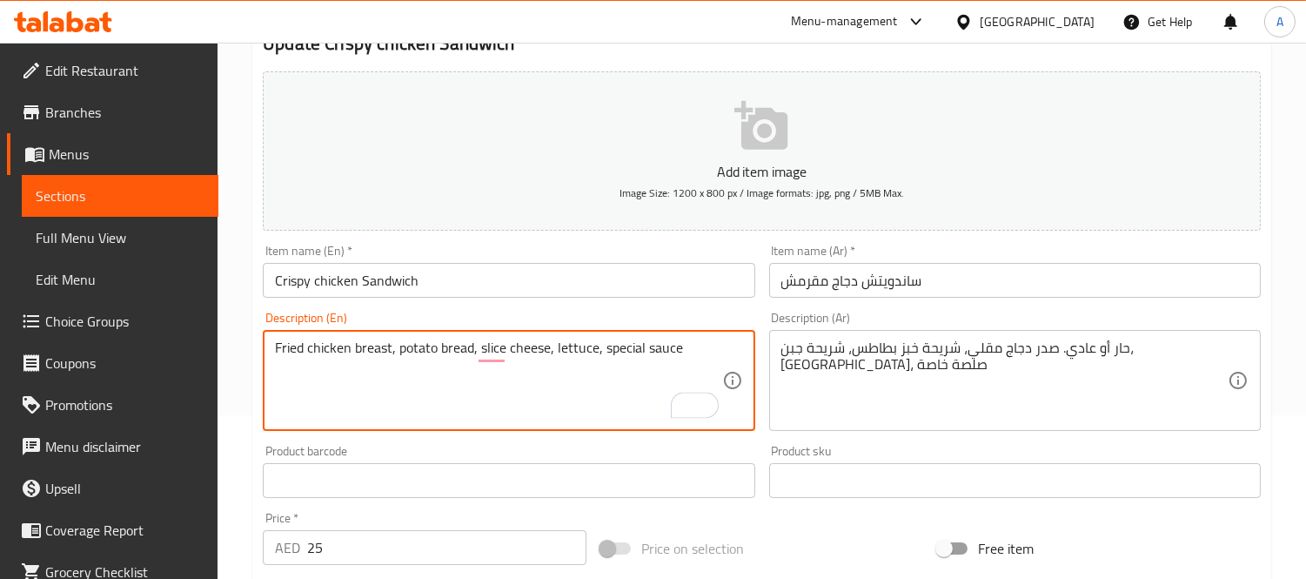
click at [506, 350] on textarea "Fried chicken breast, potato bread, slice cheese, lettuce, special sauce" at bounding box center [498, 380] width 446 height 83
click at [616, 349] on textarea "Fried chicken breast, potato bread, slice of cheese, lettuce, special sauce" at bounding box center [498, 380] width 446 height 83
click at [721, 358] on textarea "Fried chicken breast, potato bread, slice of cheese, lettuce, and special sauce" at bounding box center [498, 380] width 446 height 83
type textarea "Fried chicken breast, potato bread, a slice of cheese, lettuce, and special sau…"
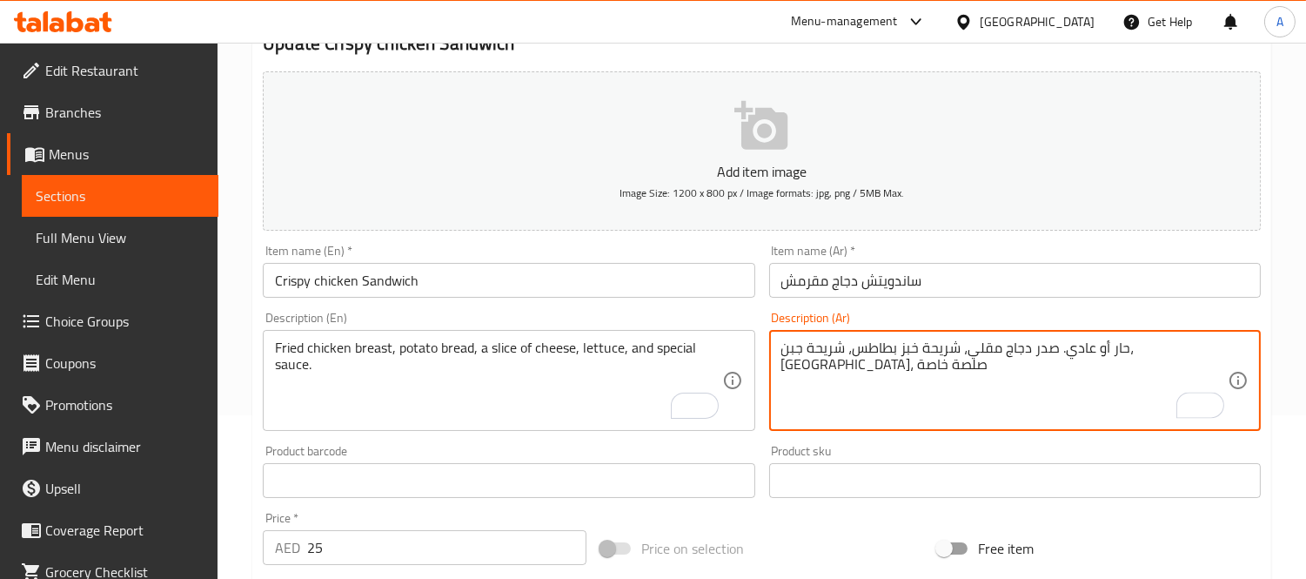
drag, startPoint x: 1125, startPoint y: 345, endPoint x: 1195, endPoint y: 349, distance: 69.7
click at [1044, 350] on textarea "صدر دجاج مقلي، شريحة خبز بطاطس، شريحة جبن، خس، صلصة خاصة" at bounding box center [1004, 380] width 446 height 83
click at [855, 351] on textarea "صدر دجاج مقلي، خبز بطاطس، شريحة جبن، خس، صلصة خاصة" at bounding box center [1004, 380] width 446 height 83
click at [1173, 352] on textarea "صدر دجاج مقلي، خبز بطاطس، شريحة جبن، خس وصلصة خاصة" at bounding box center [1004, 380] width 446 height 83
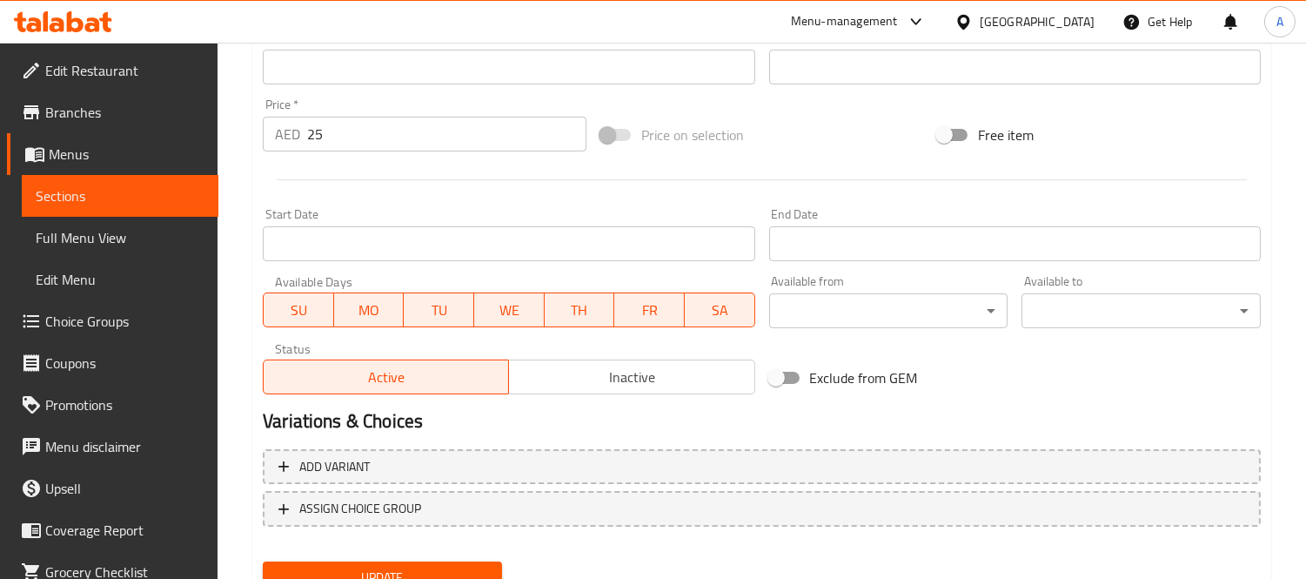
scroll to position [647, 0]
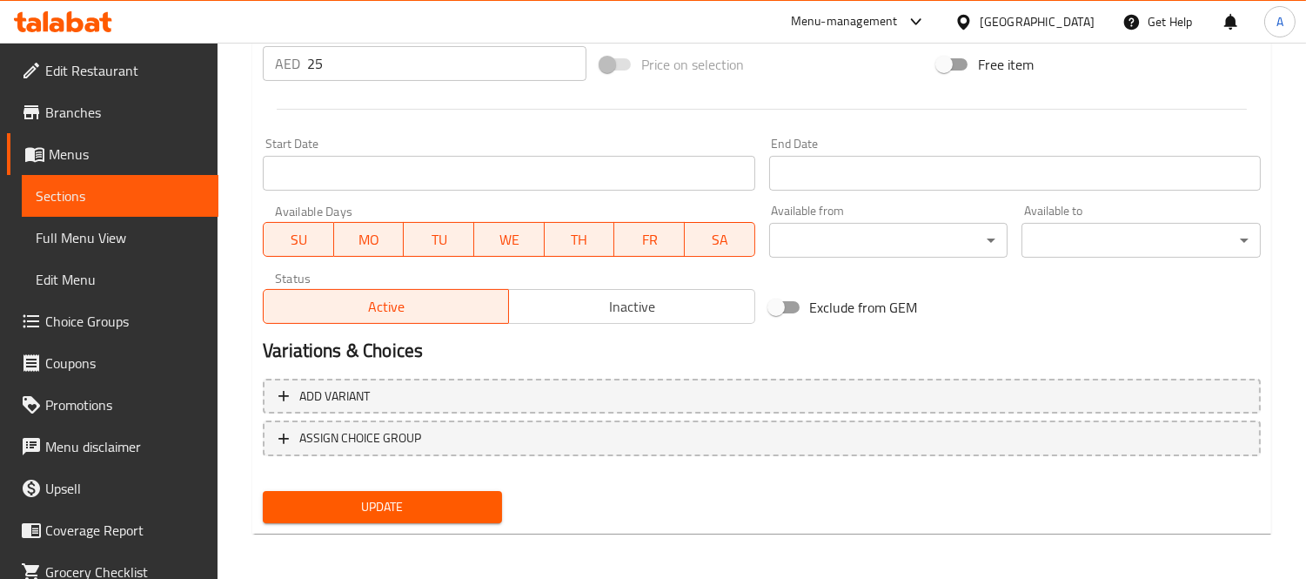
type textarea "صدر دجاج مقلي، خبز بطاطس، شريحة جبن، خس وصلصة خاصة."
click at [446, 479] on div "Add variant ASSIGN CHOICE GROUP" at bounding box center [762, 428] width 1012 height 113
click at [446, 497] on span "Update" at bounding box center [382, 507] width 211 height 22
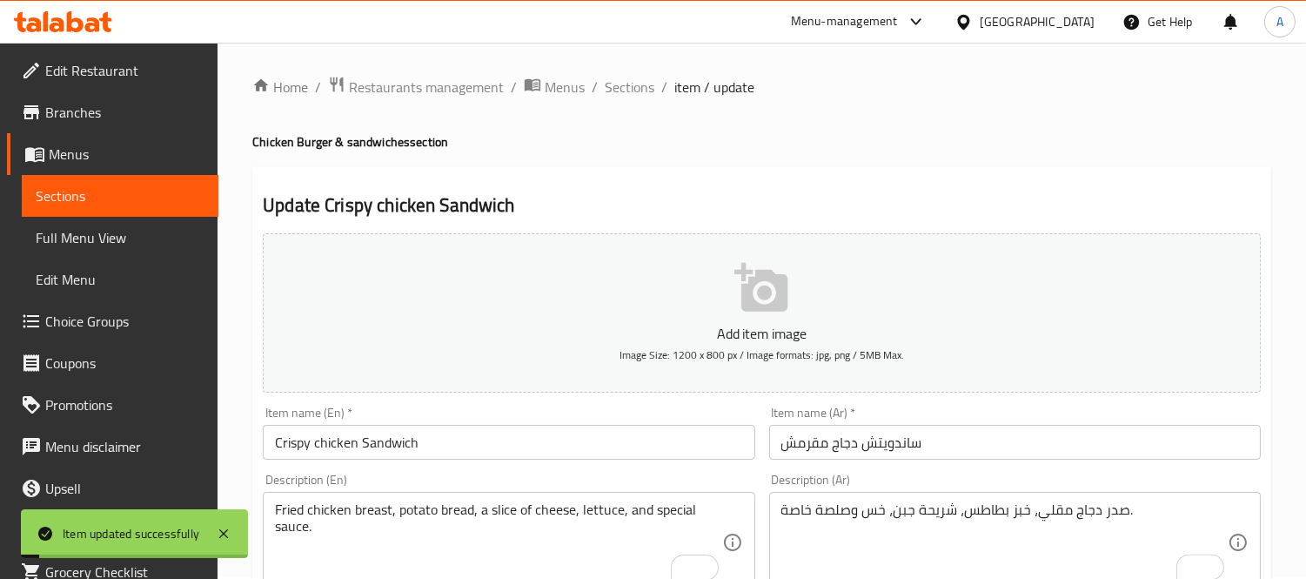
scroll to position [0, 0]
click at [622, 88] on span "Sections" at bounding box center [630, 88] width 50 height 21
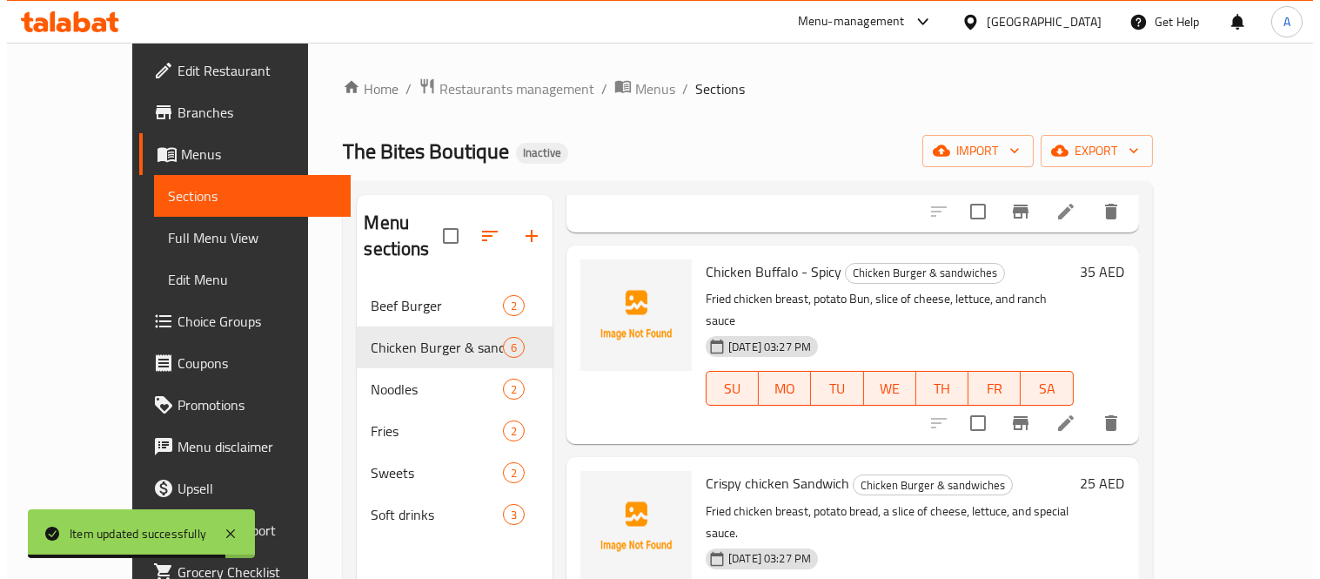
scroll to position [483, 0]
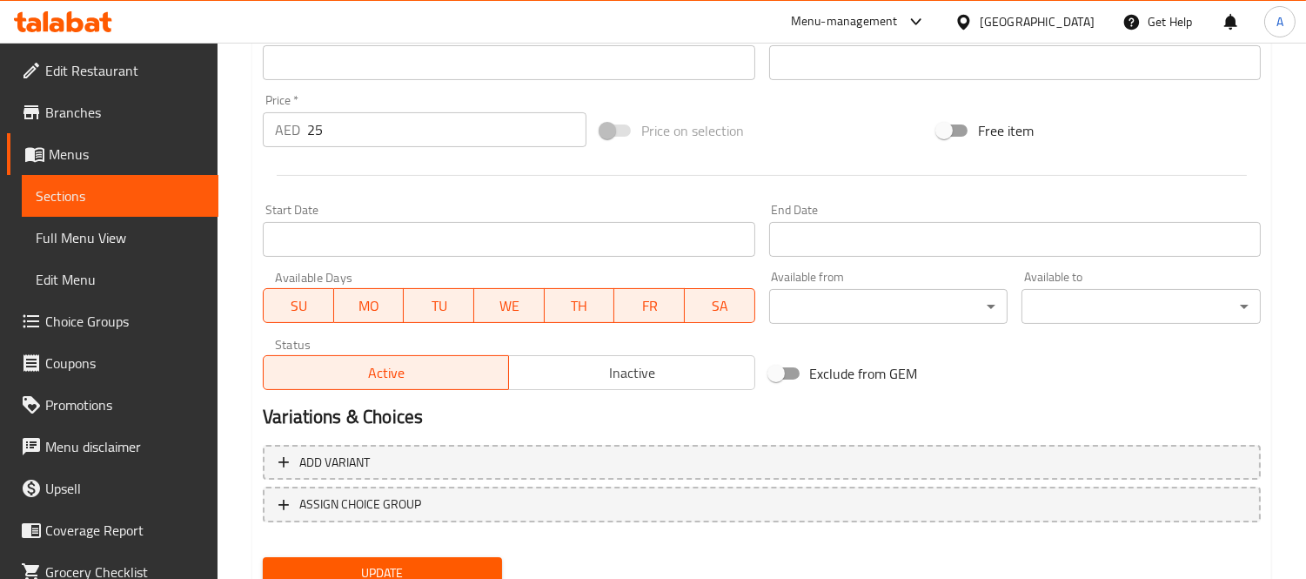
scroll to position [647, 0]
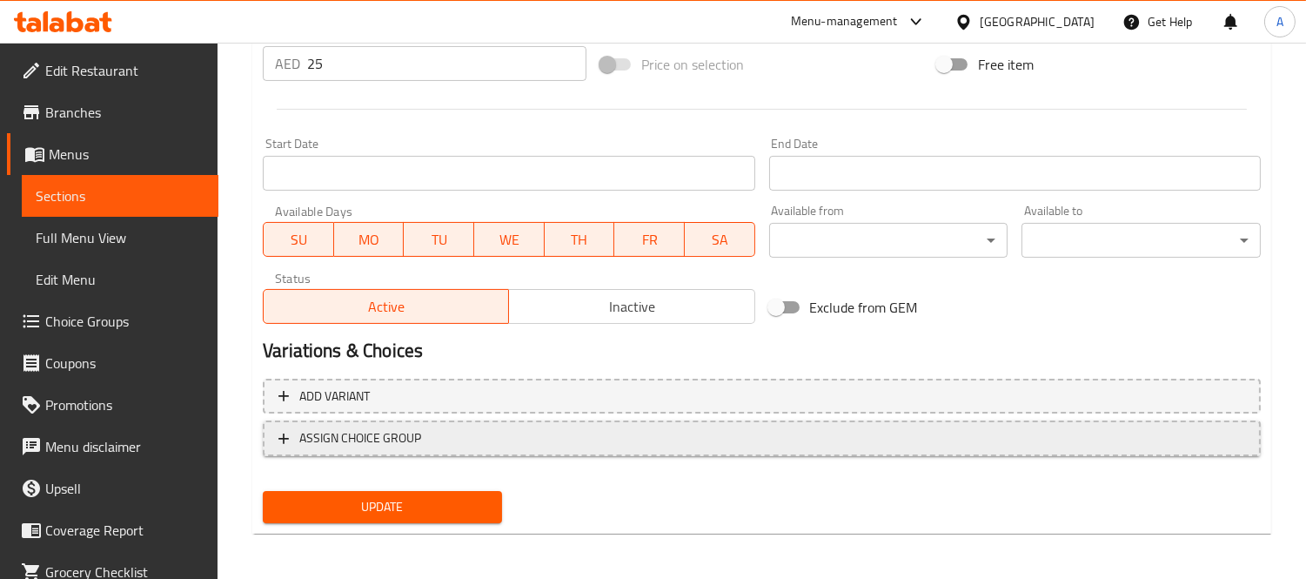
click at [412, 446] on span "ASSIGN CHOICE GROUP" at bounding box center [360, 438] width 122 height 22
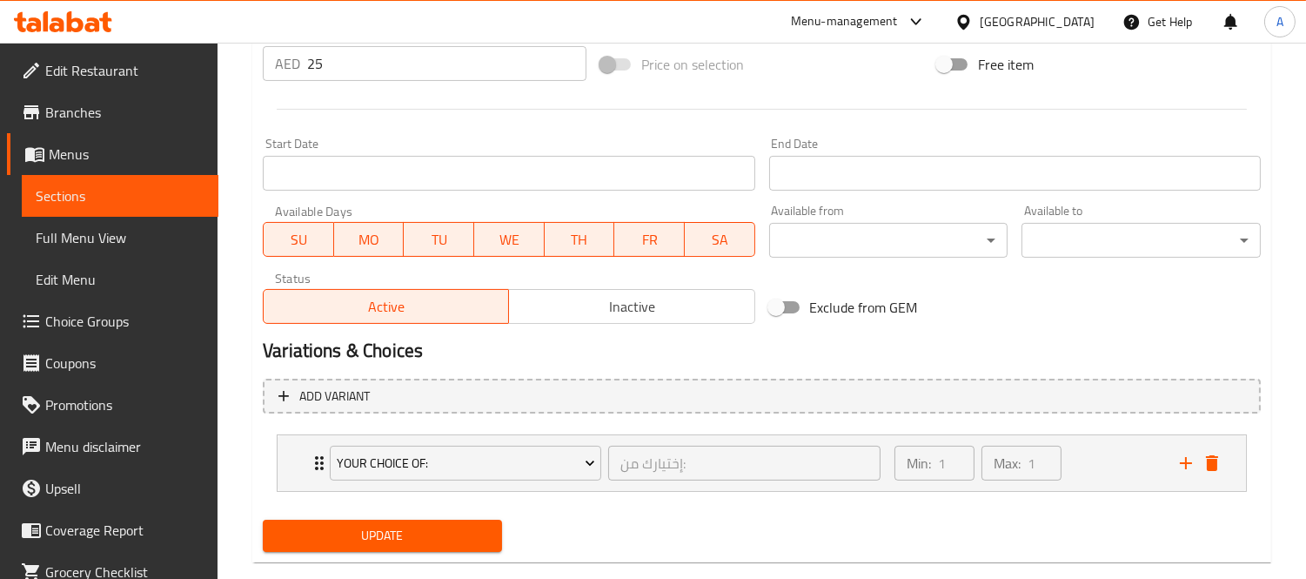
click at [385, 520] on button "Update" at bounding box center [382, 536] width 239 height 32
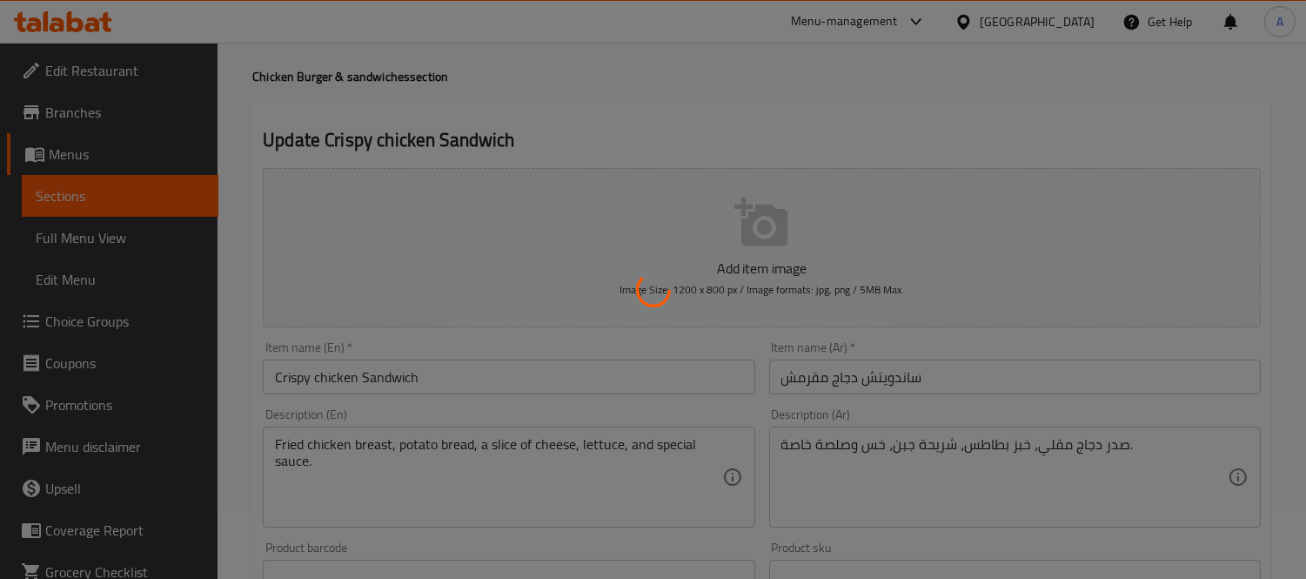
scroll to position [0, 0]
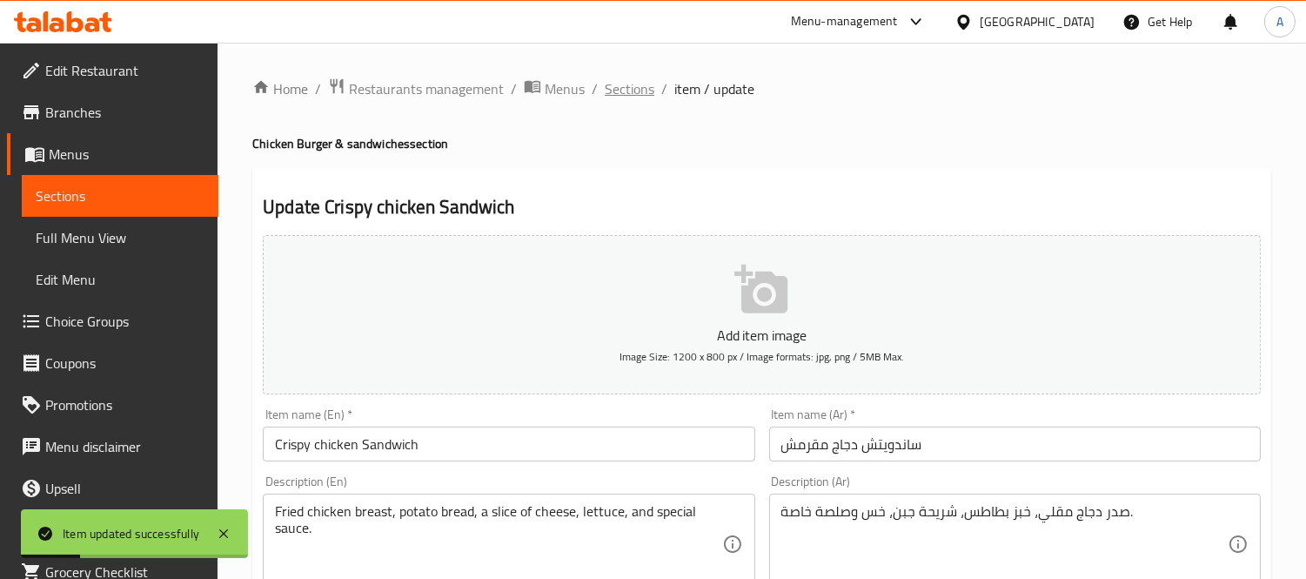
click at [628, 80] on span "Sections" at bounding box center [630, 88] width 50 height 21
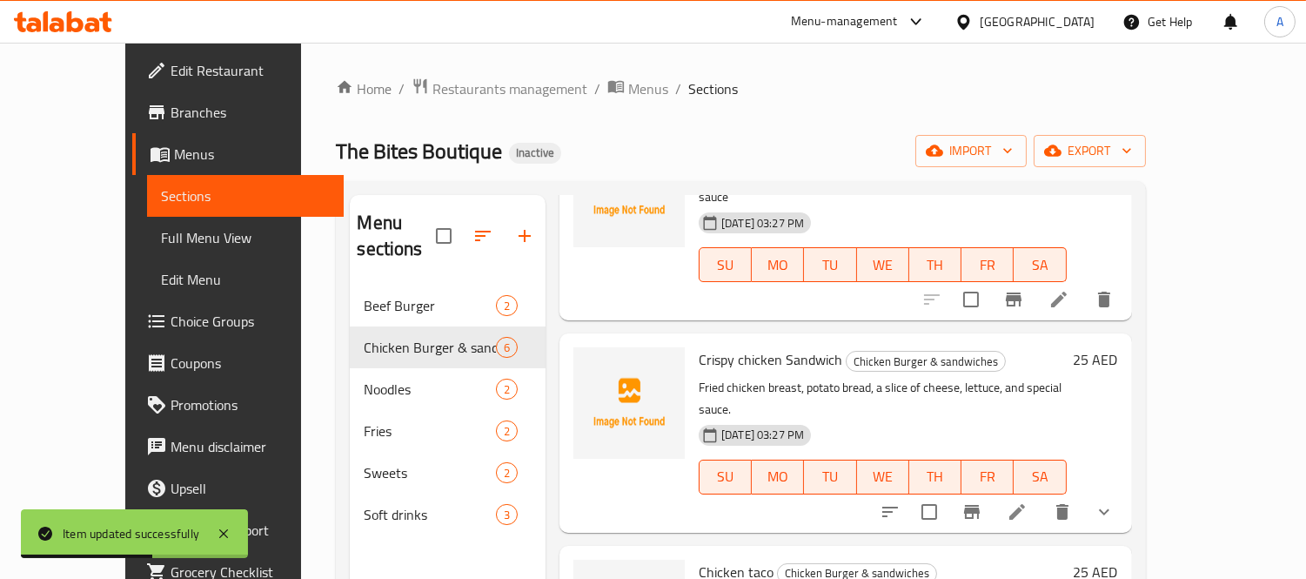
scroll to position [97, 0]
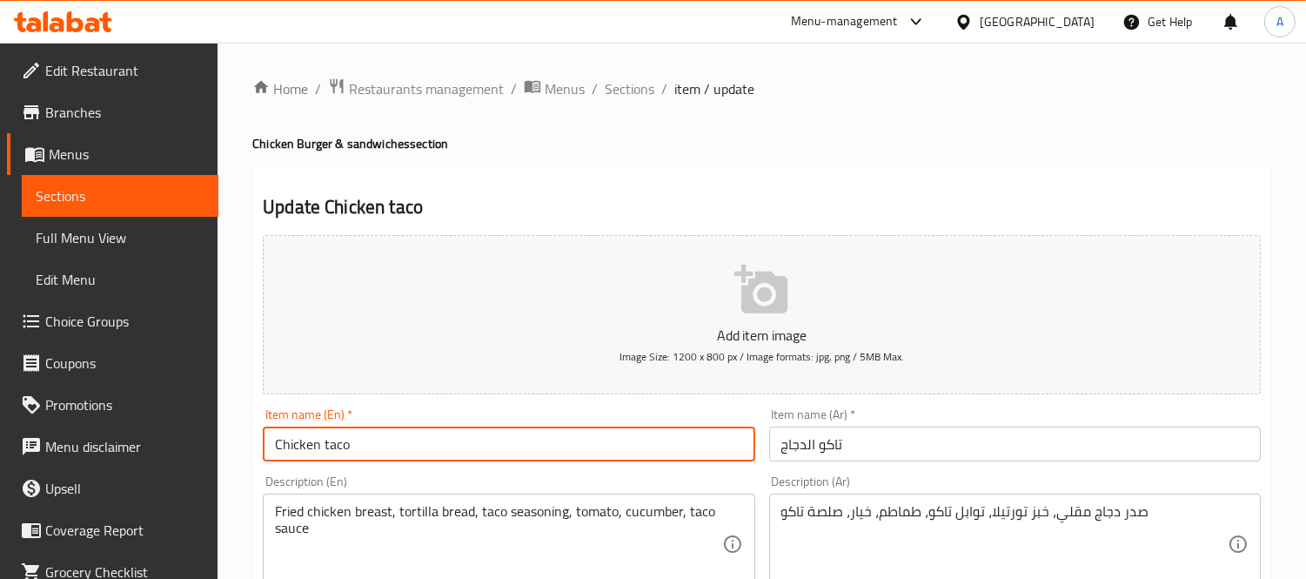
click at [322, 440] on input "Chicken taco" at bounding box center [509, 443] width 492 height 35
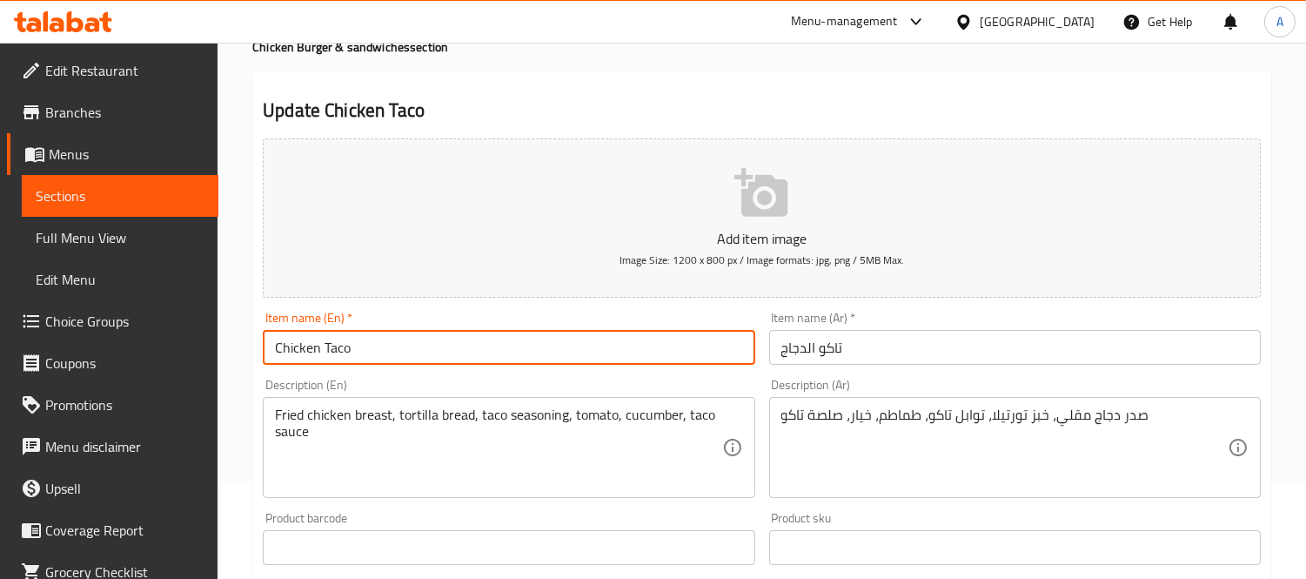
type input "Chicken Taco"
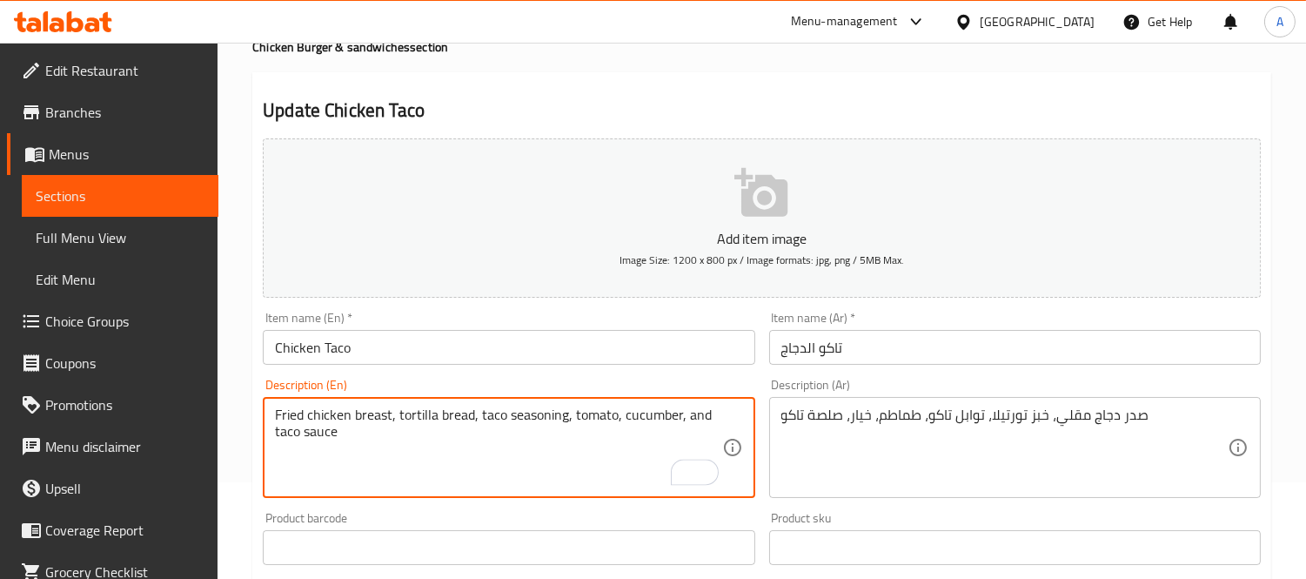
type textarea "Fried chicken breast, tortilla bread, taco seasoning, tomato, cucumber, and tac…"
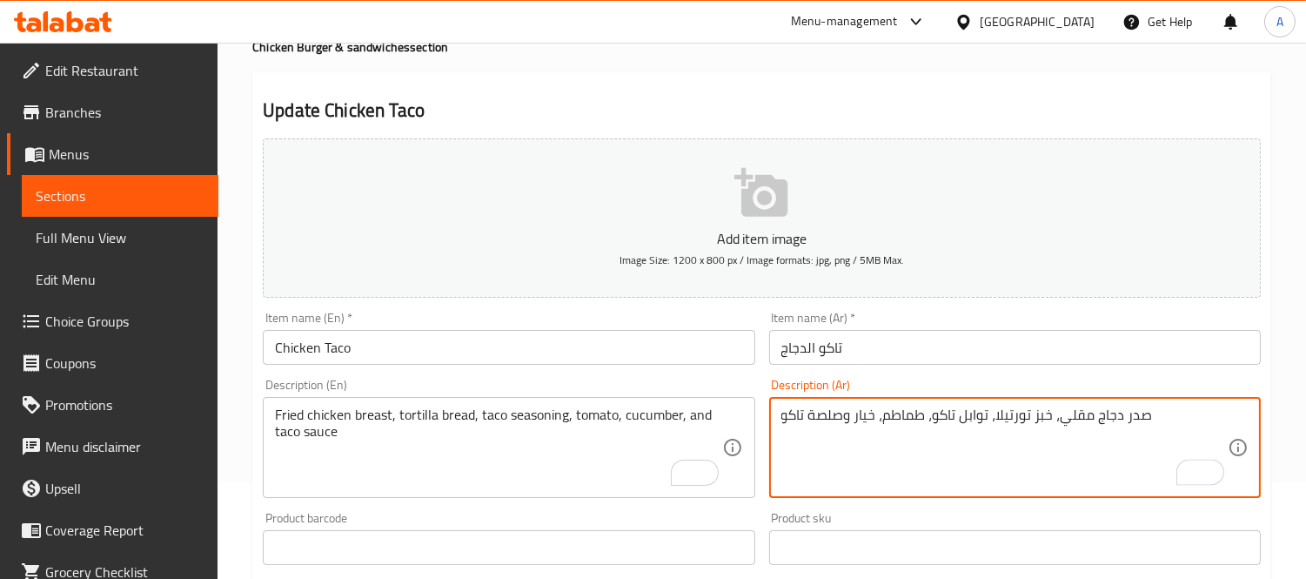
click at [1167, 422] on textarea "صدر دجاج مقلي، خبز تورتيلا، توابل تاكو، طماطم، خيار وصلصة تاكو" at bounding box center [1004, 447] width 446 height 83
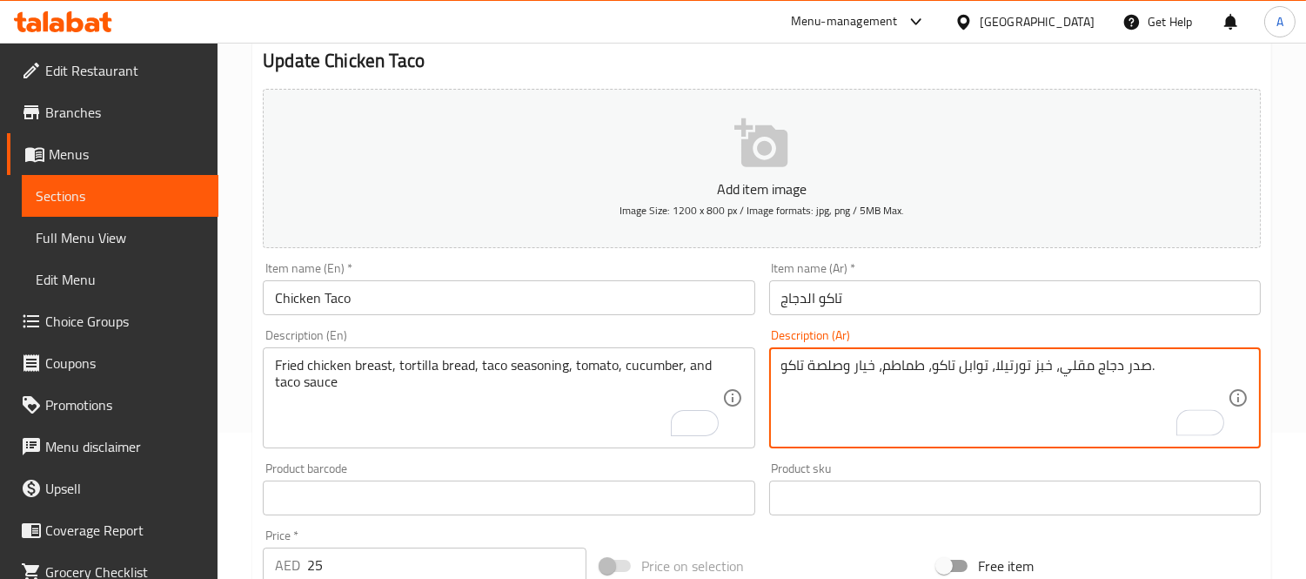
scroll to position [193, 0]
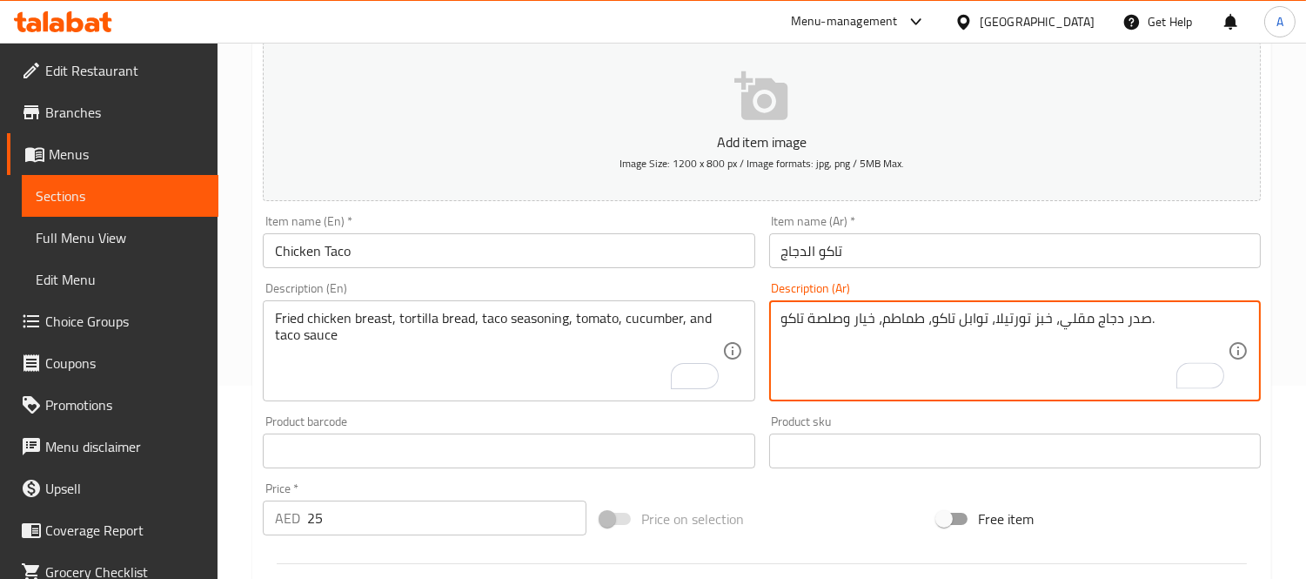
type textarea "صدر دجاج مقلي، خبز تورتيلا، توابل تاكو، طماطم، خيار وصلصة تاكو."
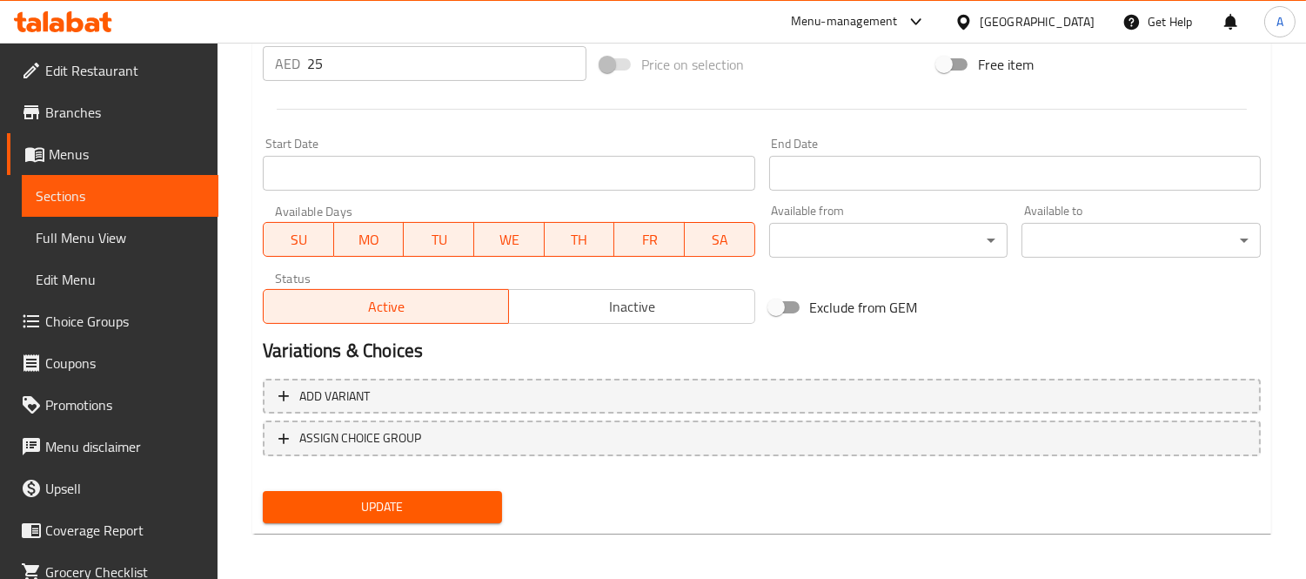
type textarea "Fried chicken breast, tortilla bread, taco seasoning, tomato, cucumber, and tac…"
click at [390, 499] on span "Update" at bounding box center [382, 507] width 211 height 22
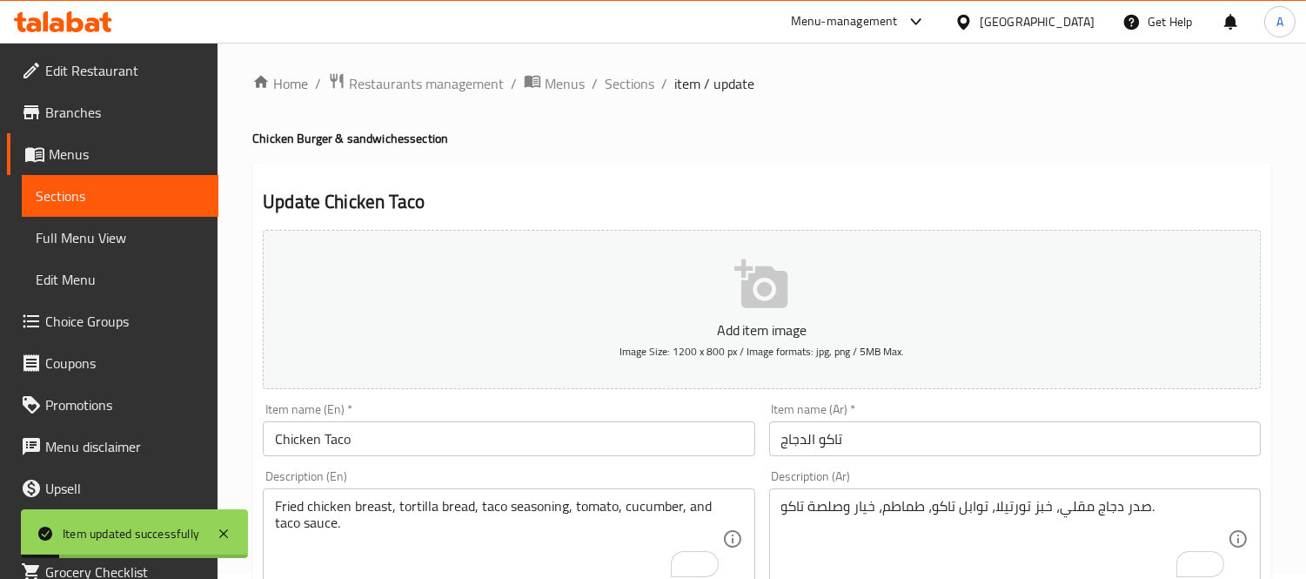
scroll to position [0, 0]
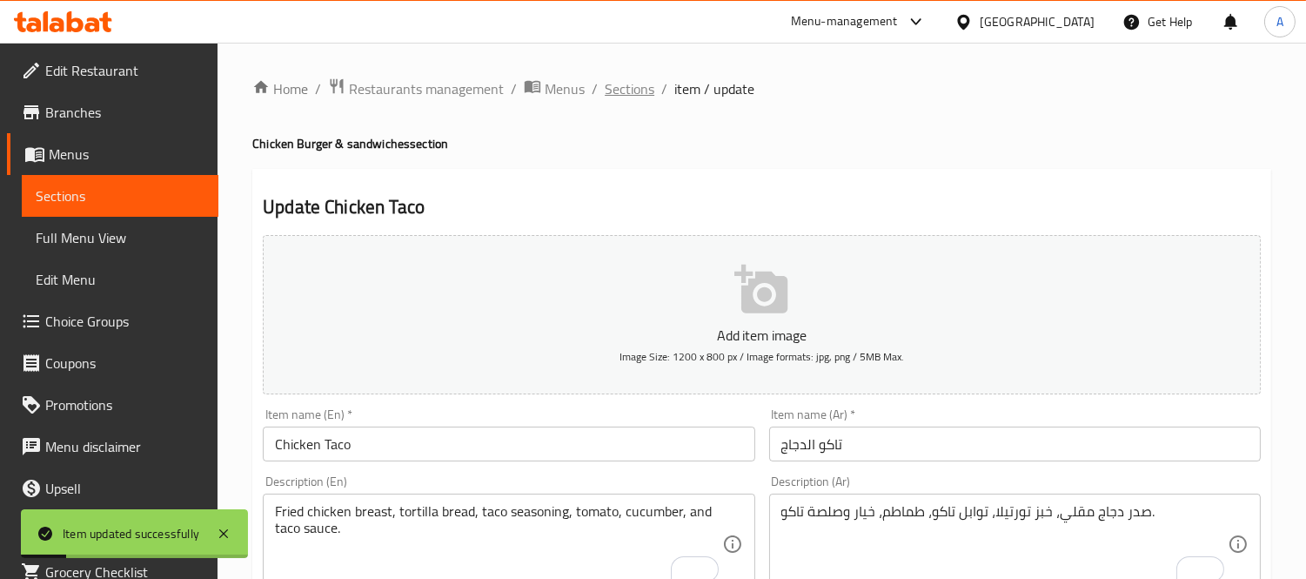
drag, startPoint x: 613, startPoint y: 89, endPoint x: 505, endPoint y: 127, distance: 114.5
click at [613, 88] on span "Sections" at bounding box center [630, 88] width 50 height 21
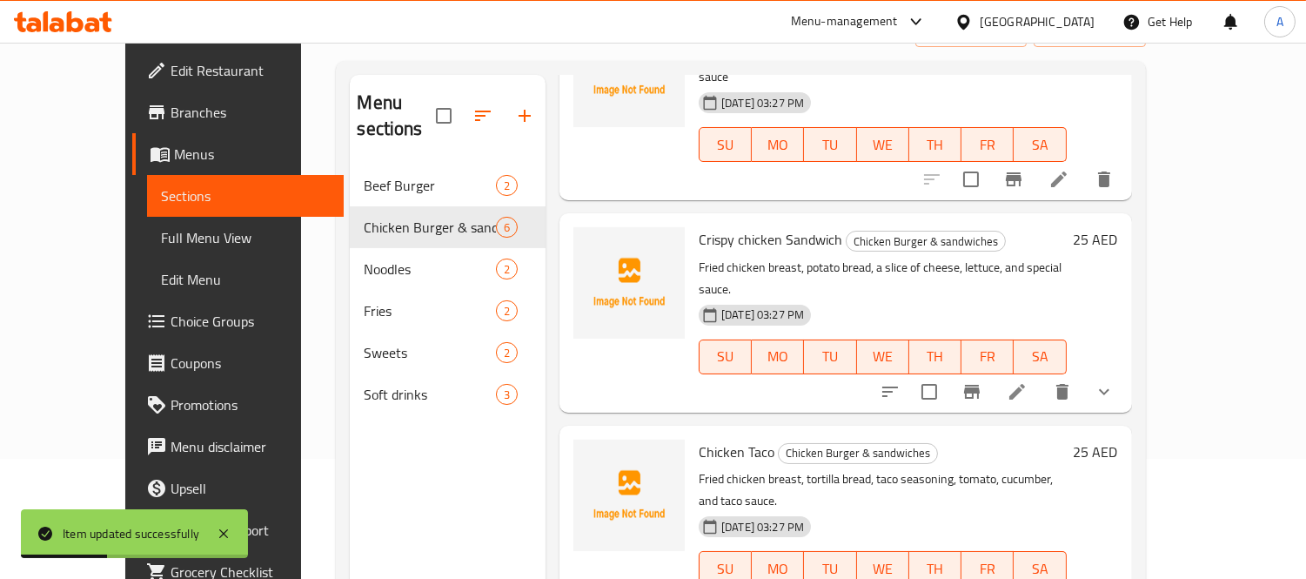
scroll to position [244, 0]
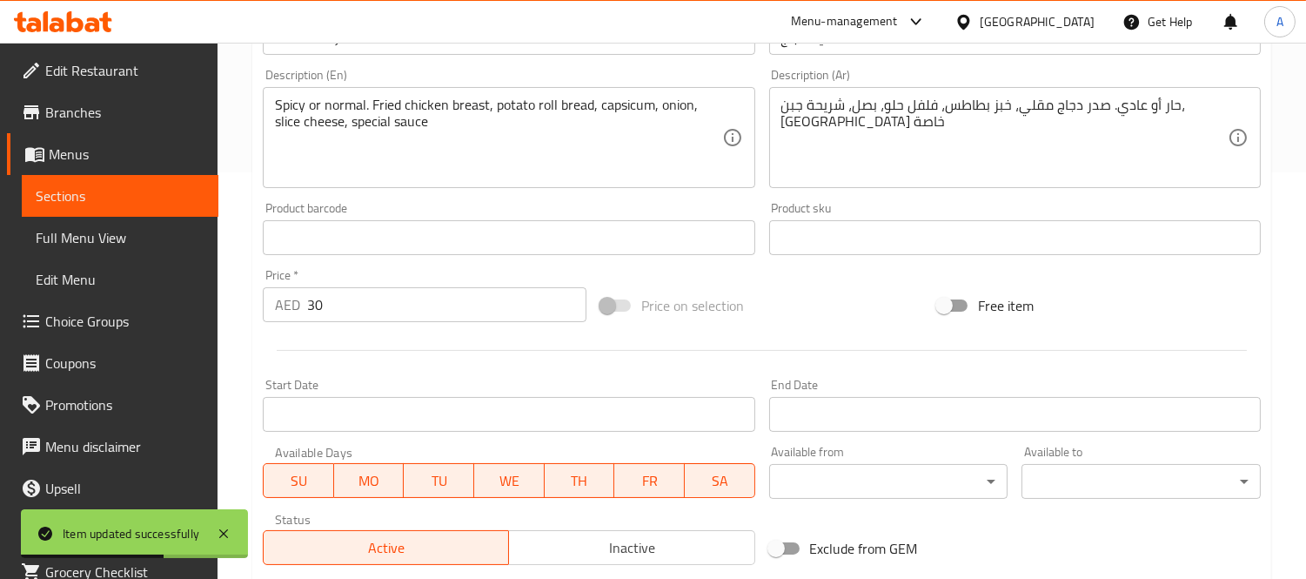
scroll to position [261, 0]
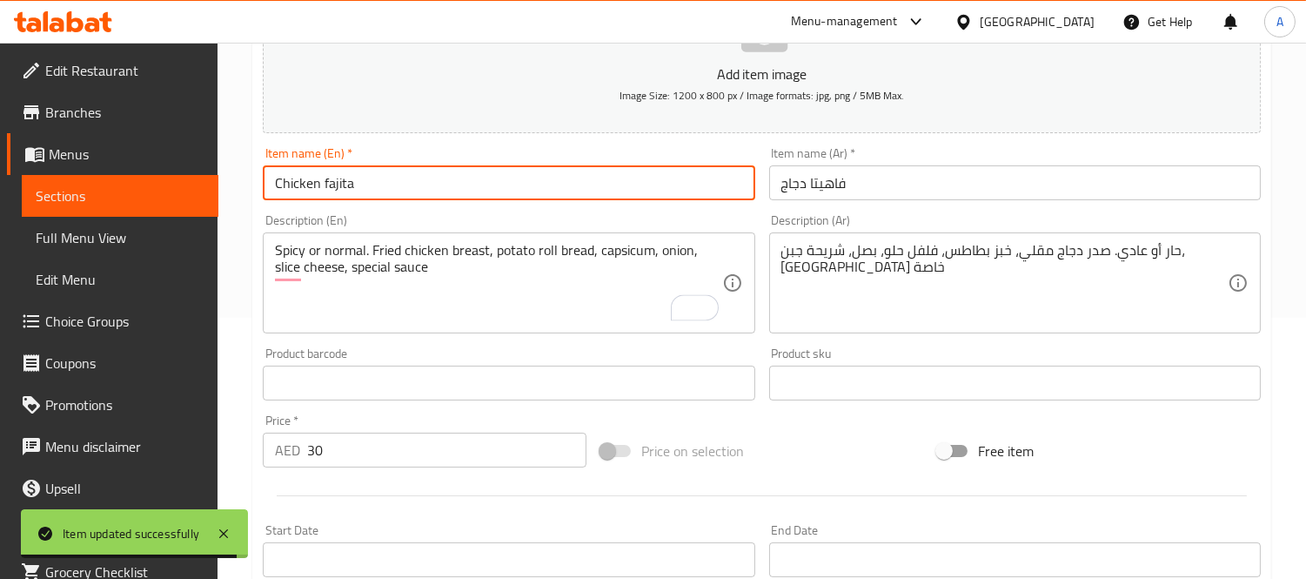
click at [324, 187] on input "Chicken fajita" at bounding box center [509, 182] width 492 height 35
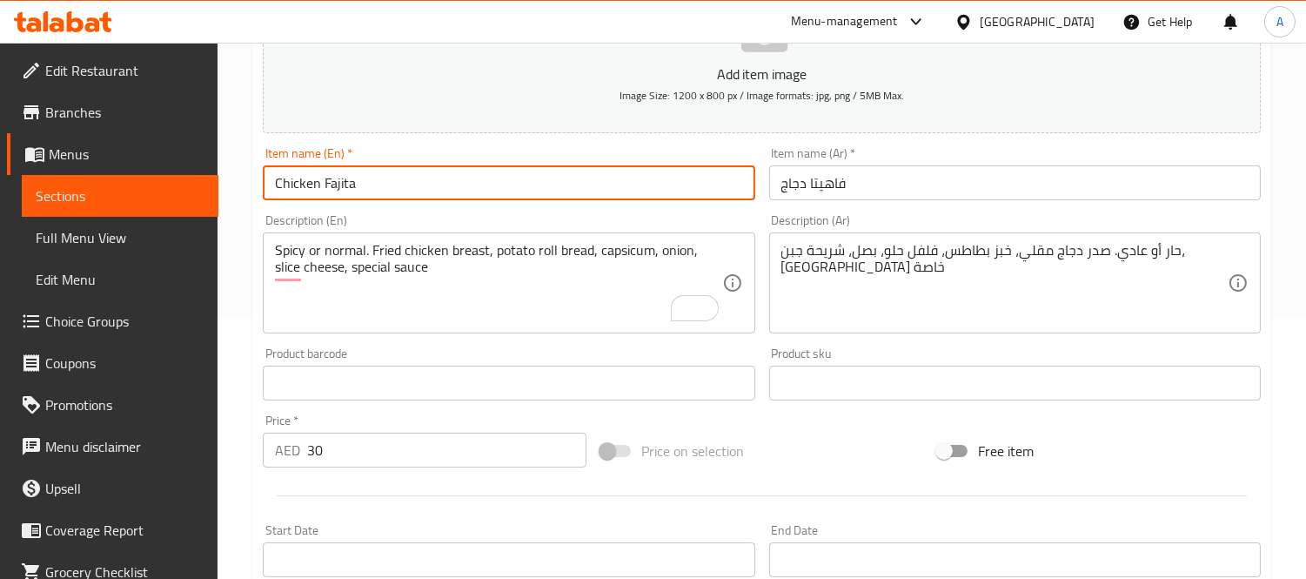
type input "Chicken Fajita"
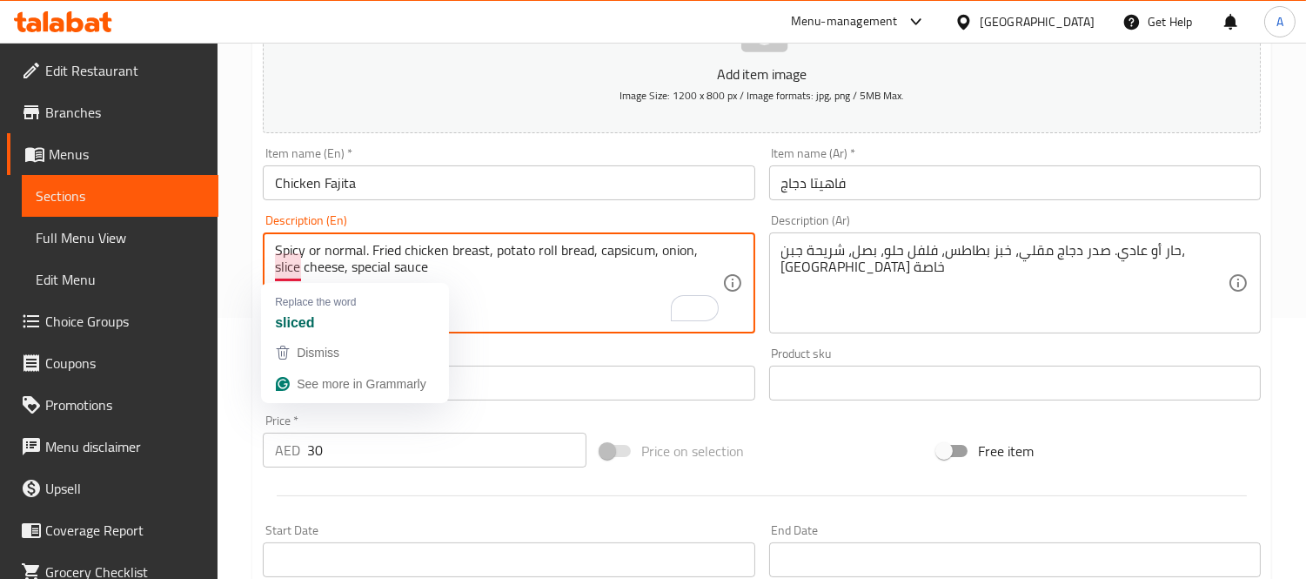
click at [305, 264] on textarea "Spicy or normal. Fried chicken breast, potato roll bread, capsicum, onion, slic…" at bounding box center [498, 283] width 446 height 83
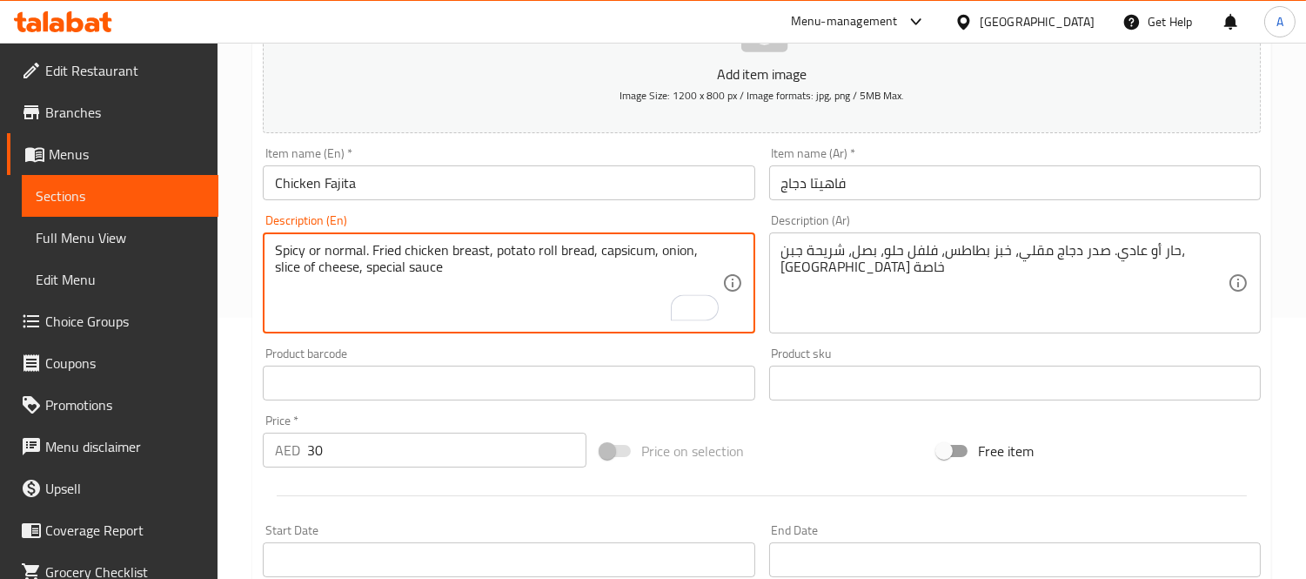
click at [367, 270] on textarea "Spicy or normal. Fried chicken breast, potato roll bread, capsicum, onion, slic…" at bounding box center [498, 283] width 446 height 83
click at [479, 276] on textarea "Spicy or normal. Fried chicken breast, potato roll bread, capsicum, onion, slic…" at bounding box center [498, 283] width 446 height 83
type textarea "Spicy or normal. Fried chicken breast, potato roll bread, capsicum, onion, slic…"
click at [623, 255] on textarea "Spicy or normal. Fried chicken breast, potato roll bread, capsicum, onion, slic…" at bounding box center [498, 283] width 446 height 83
click at [937, 253] on textarea "حار أو عادي. صدر دجاج مقلي، خبز بطاطس، فلفل حلو، بصل، شريحة جبن، صلصة خاصة" at bounding box center [1004, 283] width 446 height 83
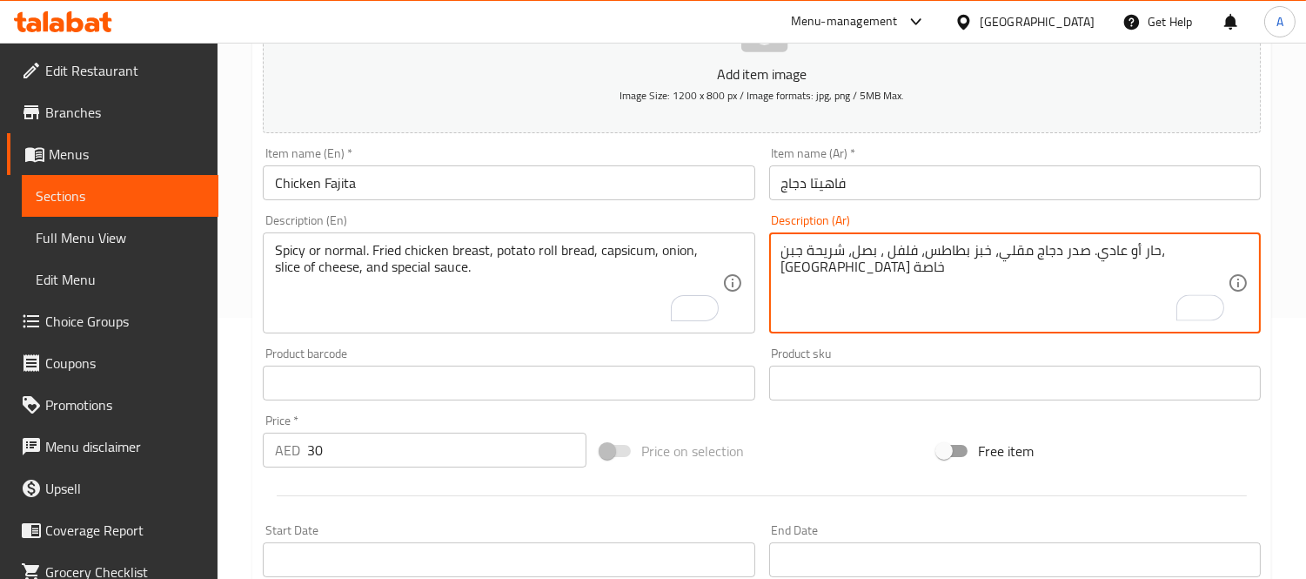
drag, startPoint x: 814, startPoint y: 249, endPoint x: 822, endPoint y: 248, distance: 8.7
click at [822, 248] on textarea "حار أو عادي. صدر دجاج مقلي، خبز بطاطس، فلفل ، بصل، شريحة جبن، صلصة خاصة" at bounding box center [1004, 283] width 446 height 83
click at [816, 264] on textarea "حار أو عادي. صدر دجاج مقلي، خبز بطاطس، فلفل ، بصل، شريحة جبن وصلصة خاصة" at bounding box center [1004, 283] width 446 height 83
type textarea "حار أو عادي. صدر دجاج مقلي، خبز بطاطس، فلفل ، بصل، شريحة جبن وصلصة خاصة."
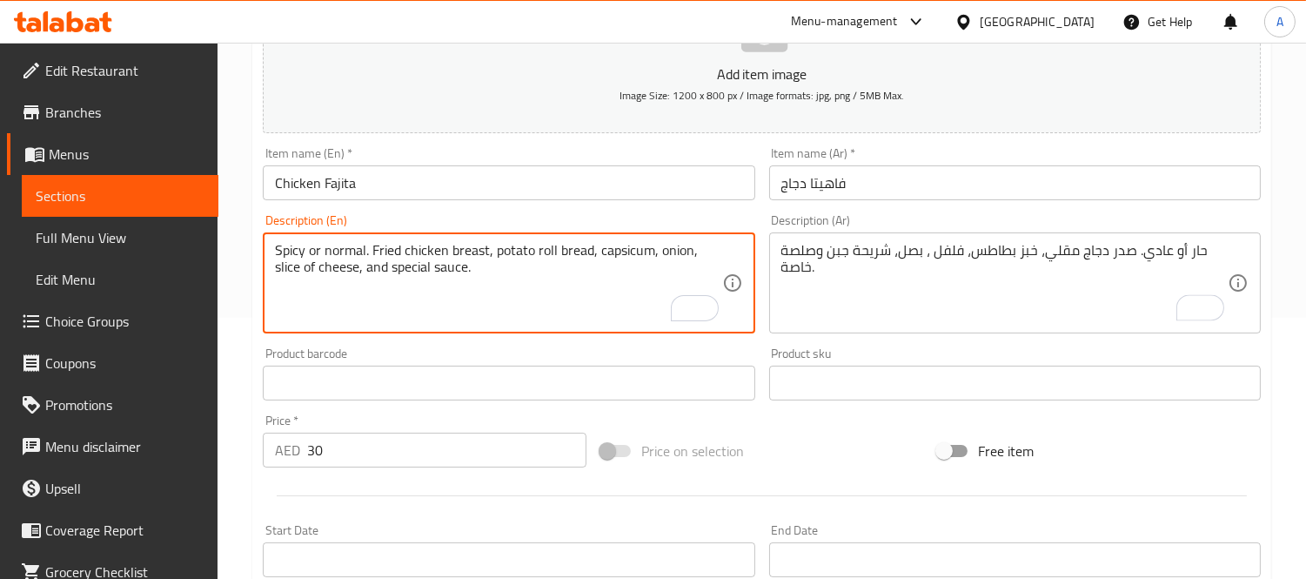
drag, startPoint x: 374, startPoint y: 251, endPoint x: 209, endPoint y: 254, distance: 165.4
type textarea "Fried chicken breast, potato roll bread, capsicum, onion, slice of cheese, and …"
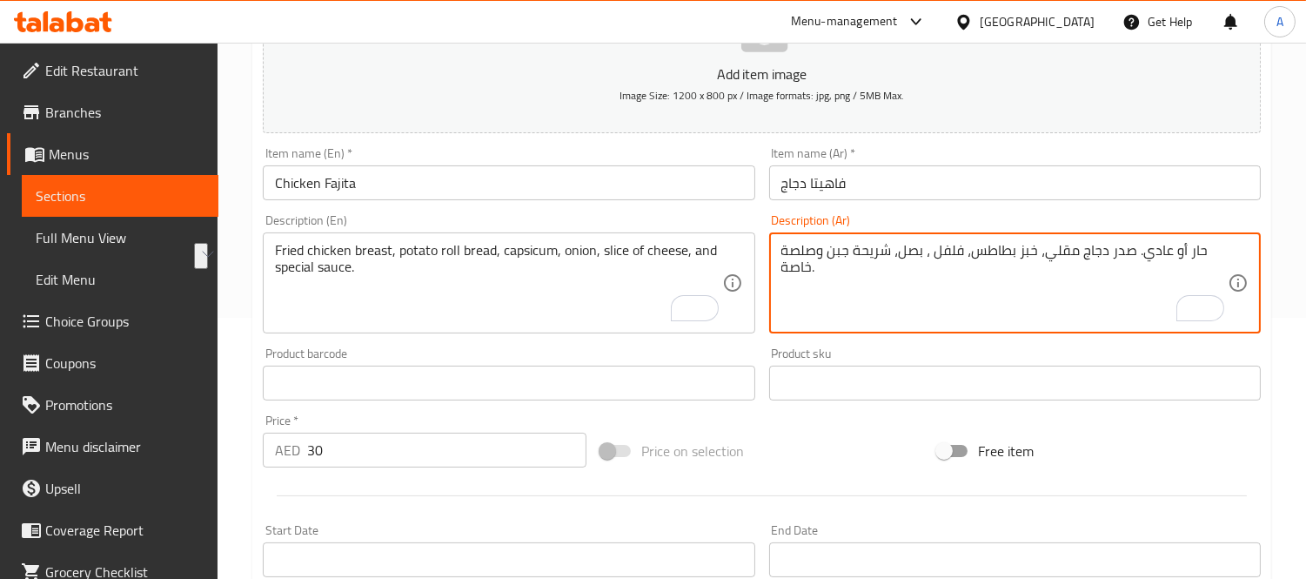
drag, startPoint x: 1130, startPoint y: 249, endPoint x: 1197, endPoint y: 249, distance: 67.9
click at [1076, 276] on textarea "صدر دجاج مقلي، خبز بطاطس، فلفل ، بصل، شريحة جبن وصلصة خاصة." at bounding box center [1004, 283] width 446 height 83
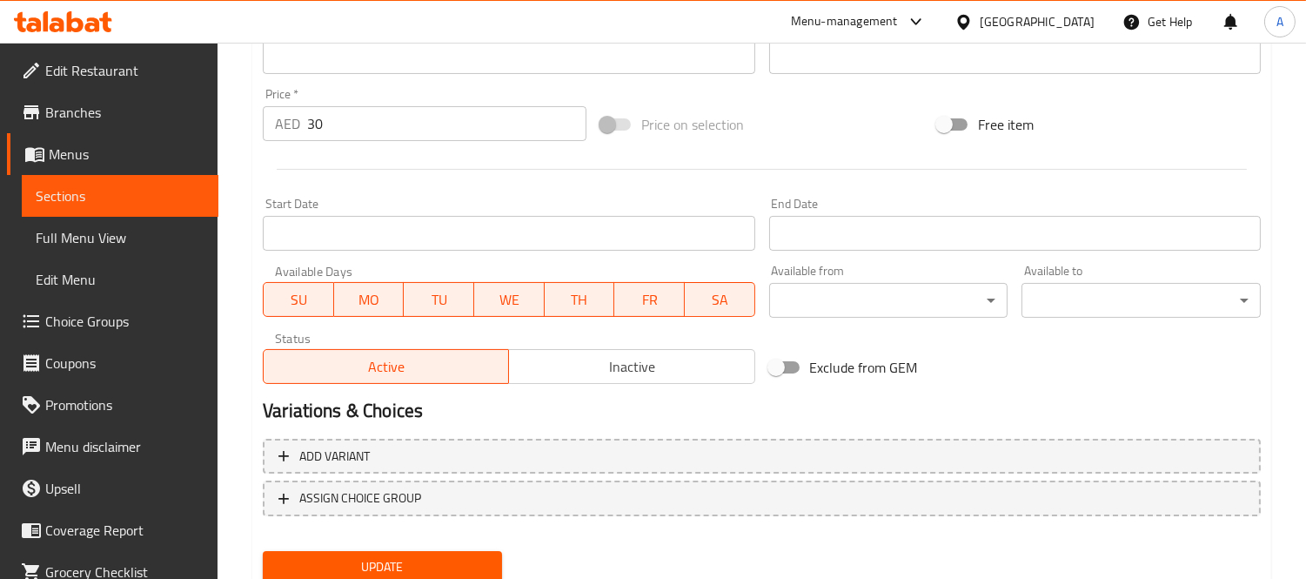
scroll to position [647, 0]
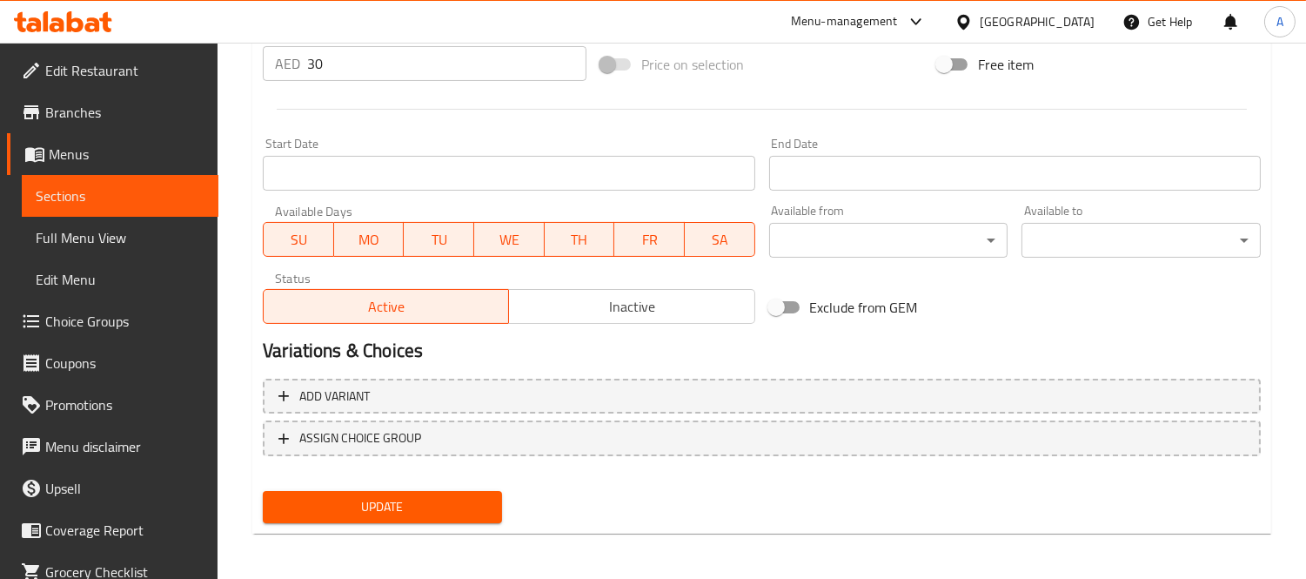
type textarea "صدر دجاج مقلي، خبز بطاطس، فلفل ، بصل، شريحة جبن وصلصة خاصة."
click at [441, 496] on span "Update" at bounding box center [382, 507] width 211 height 22
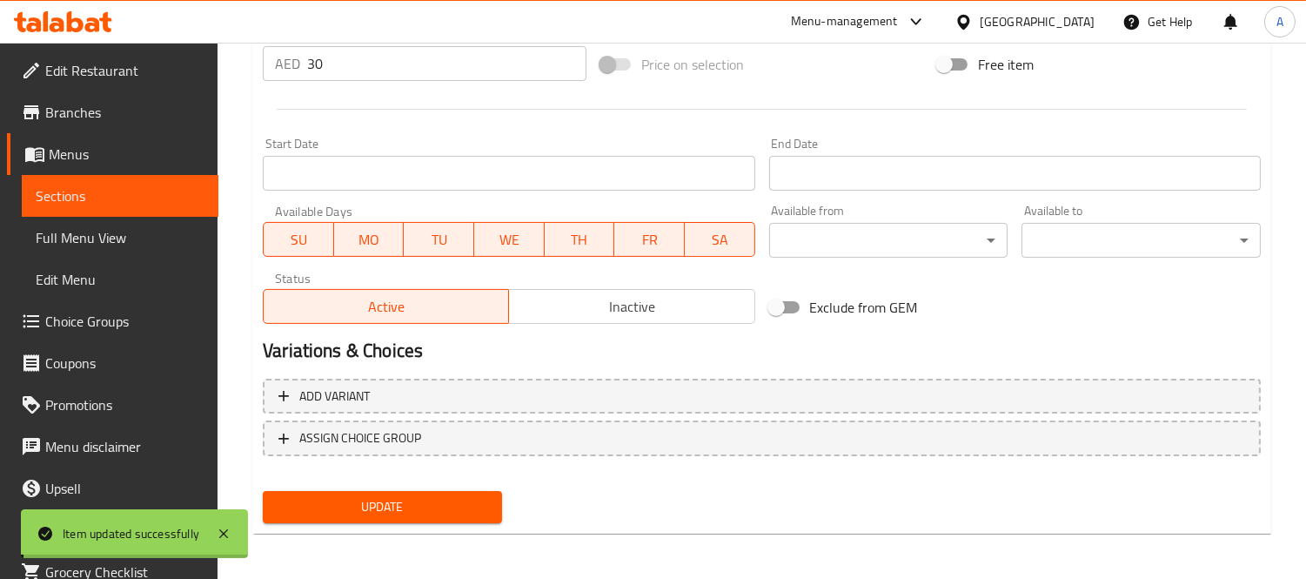
click at [433, 438] on span "ASSIGN CHOICE GROUP" at bounding box center [761, 438] width 967 height 22
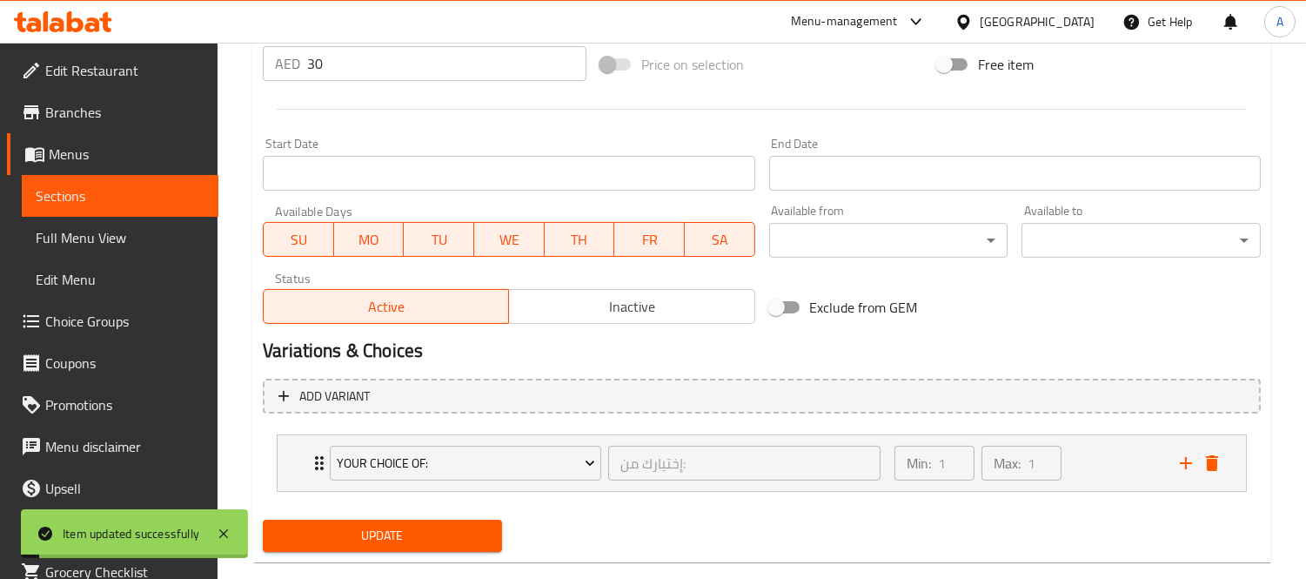
click at [404, 513] on div "Update" at bounding box center [382, 536] width 253 height 46
click at [404, 522] on button "Update" at bounding box center [382, 536] width 239 height 32
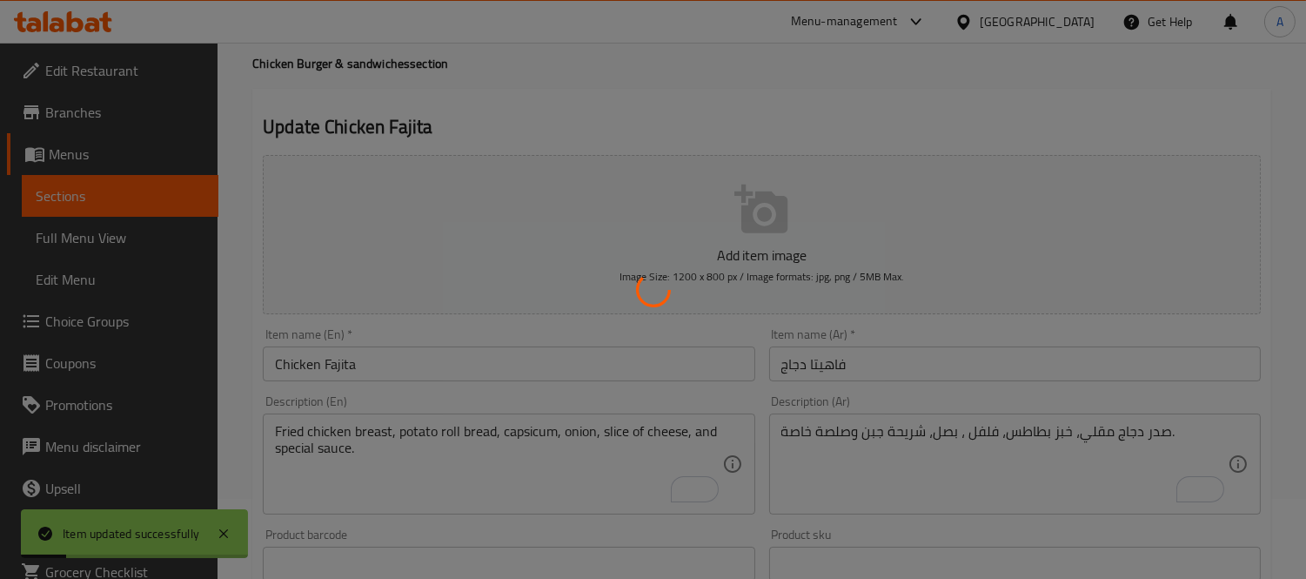
scroll to position [0, 0]
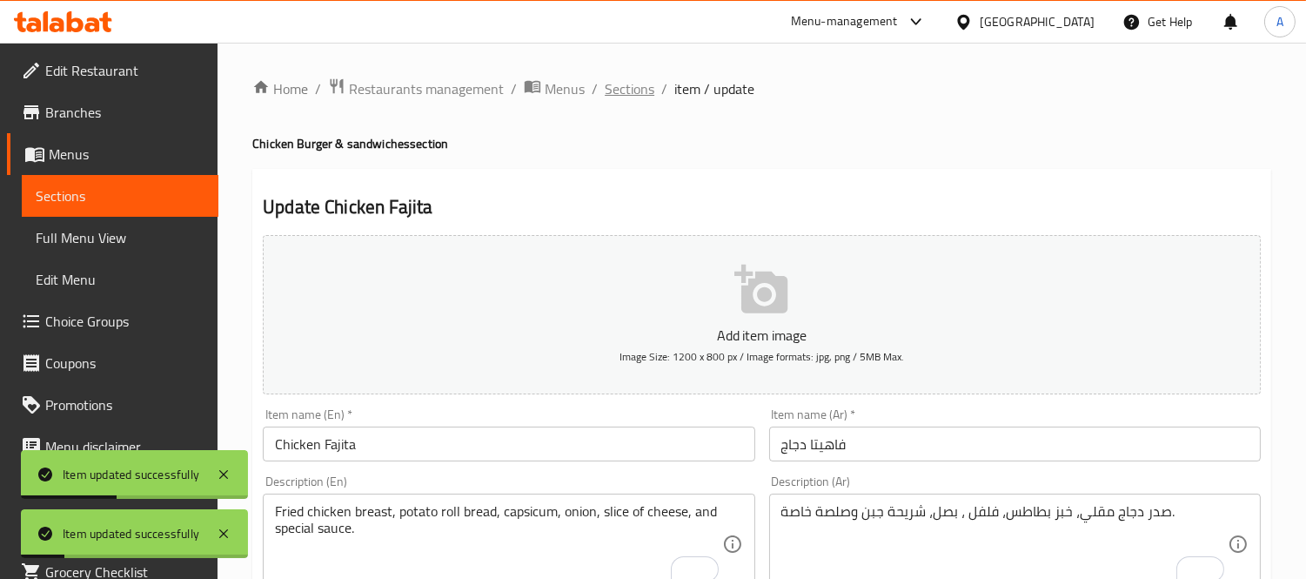
click at [627, 99] on span "Sections" at bounding box center [630, 88] width 50 height 21
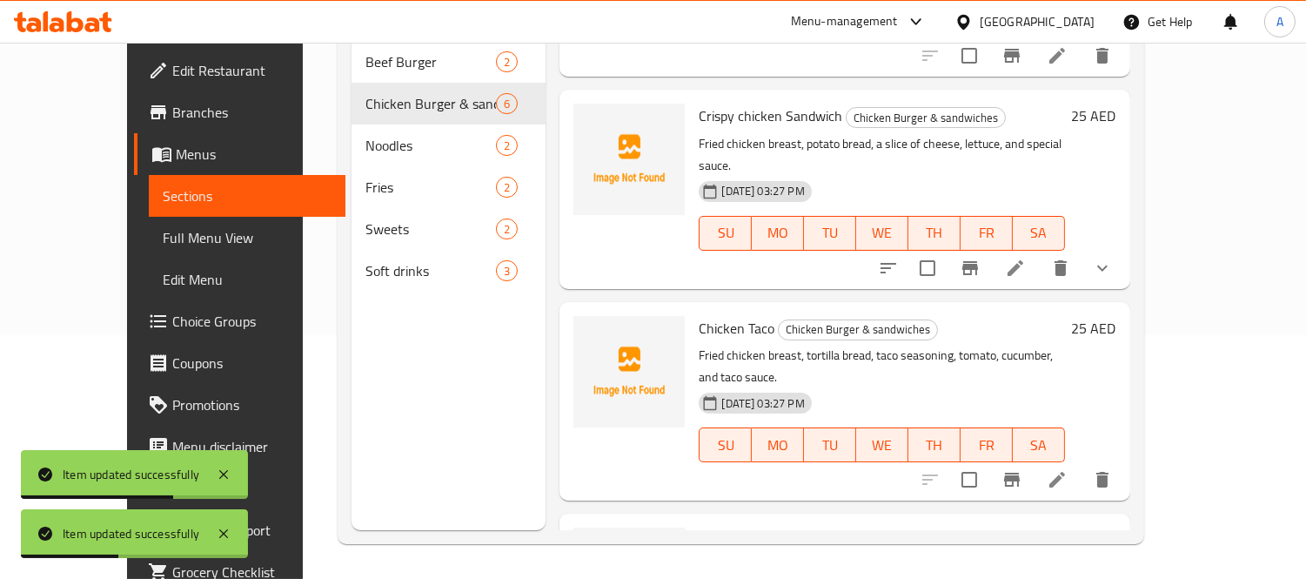
scroll to position [146, 0]
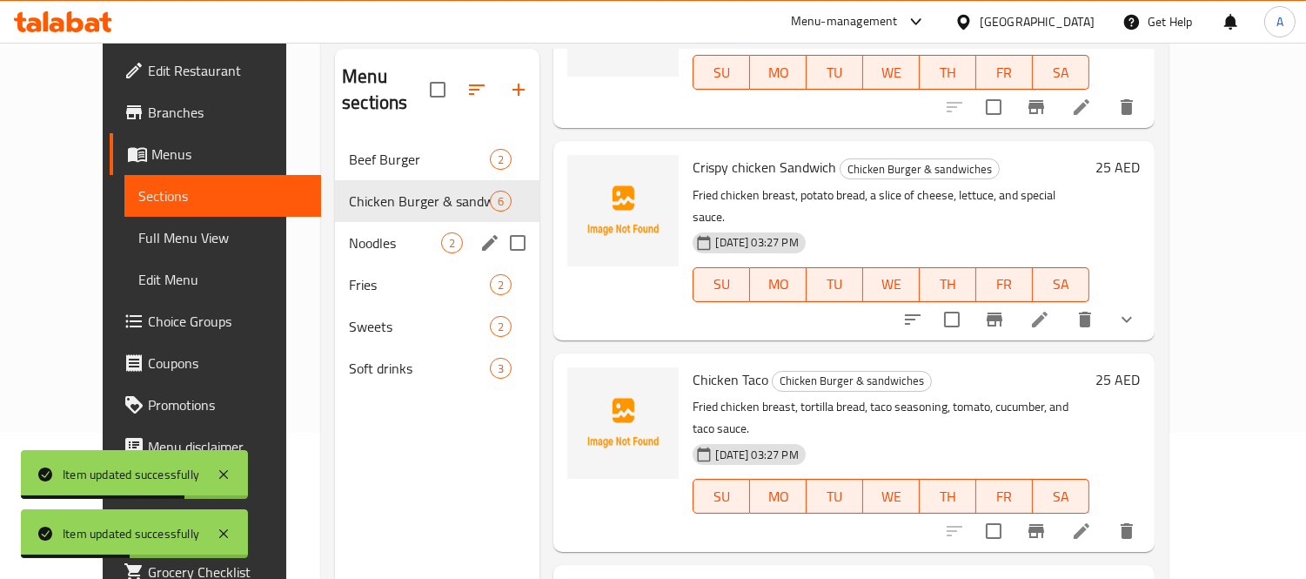
click at [335, 229] on div "Noodles 2" at bounding box center [437, 243] width 205 height 42
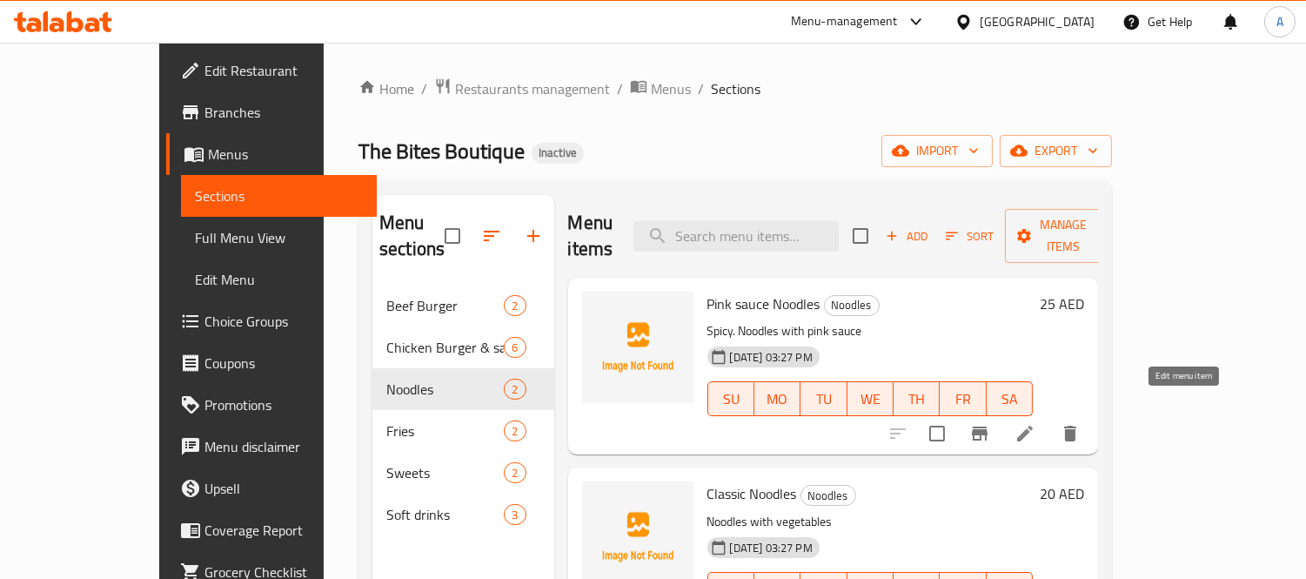
click at [1033, 426] on icon at bounding box center [1025, 434] width 16 height 16
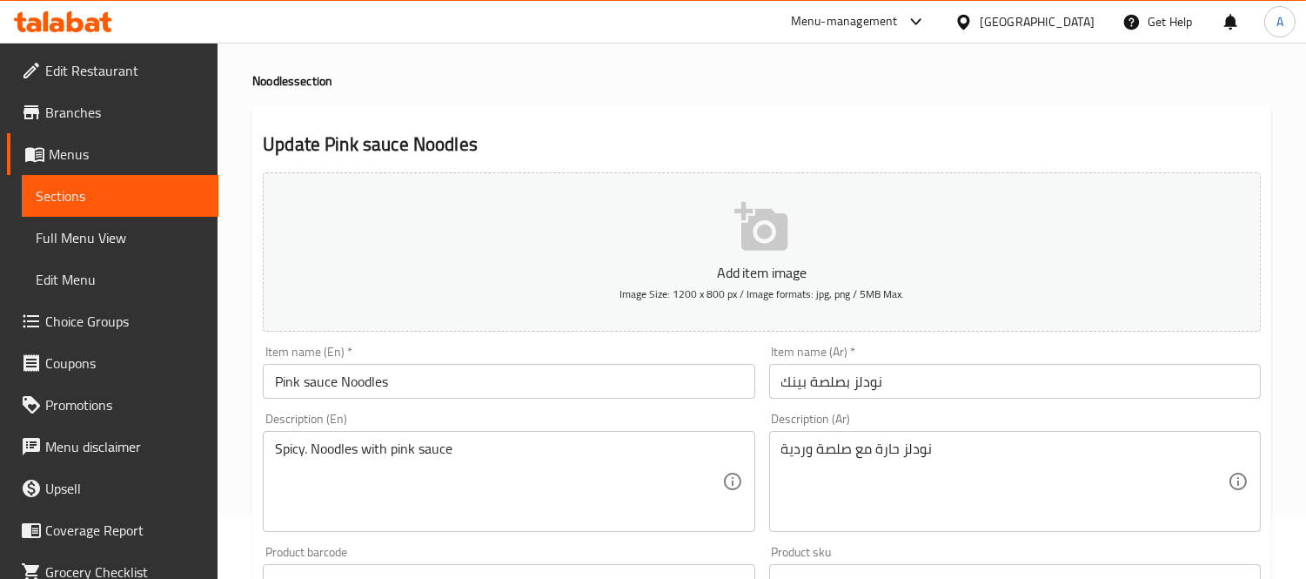
scroll to position [97, 0]
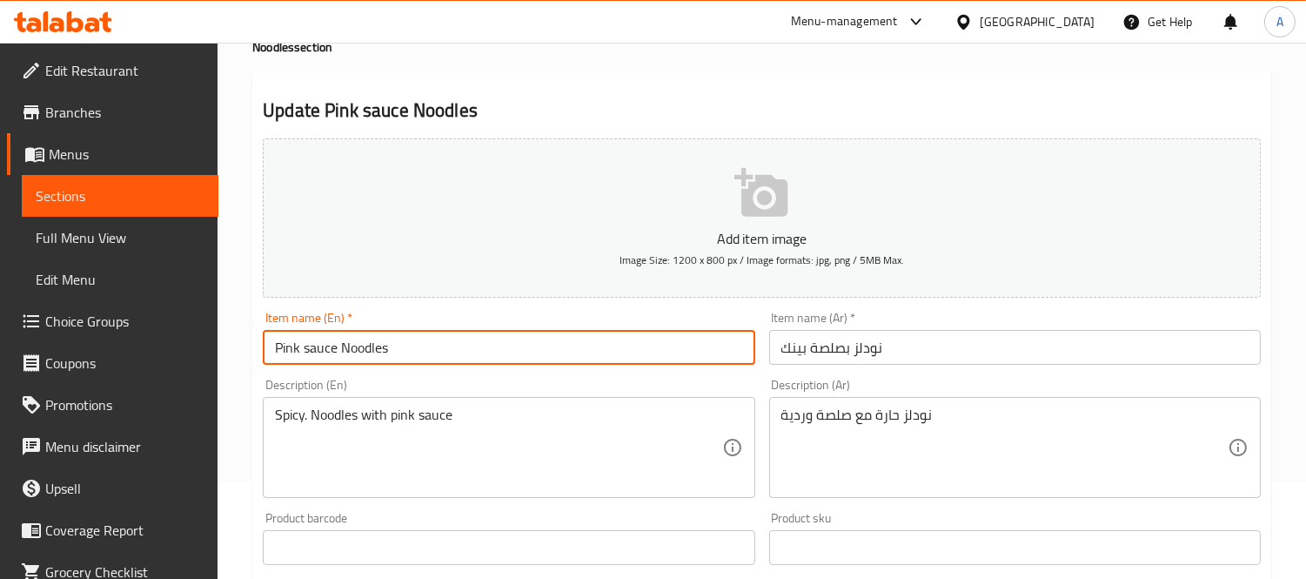
click at [307, 354] on input "Pink sauce Noodles" at bounding box center [509, 347] width 492 height 35
type input "Pink Sauce Noodles"
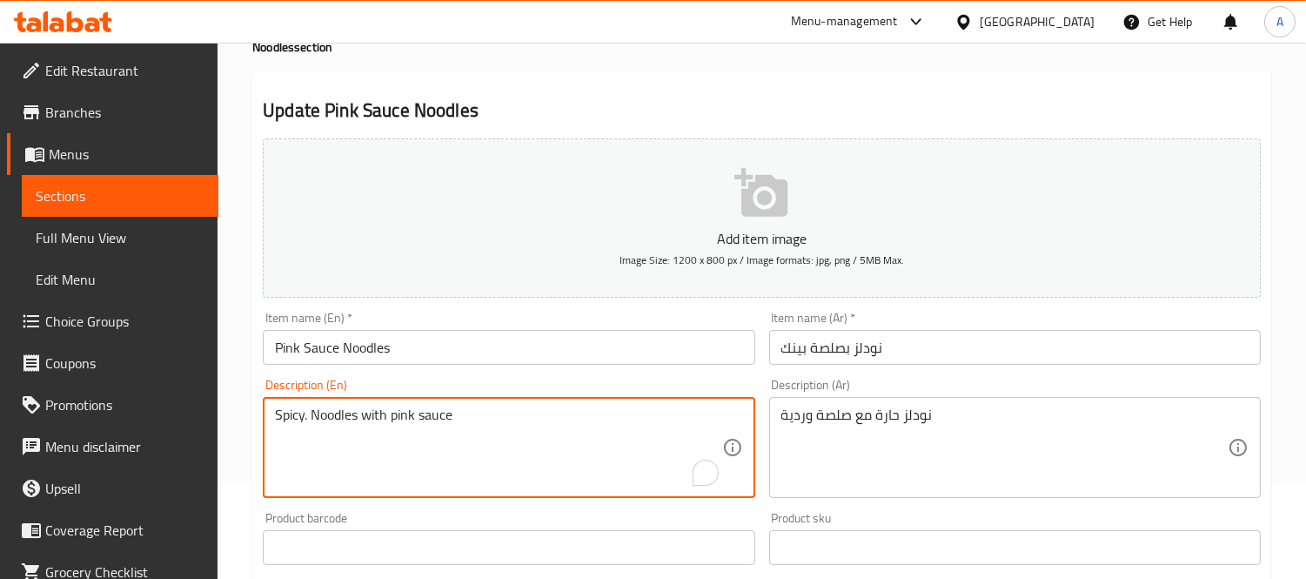
click at [294, 419] on textarea "Spicy. Noodles with pink sauce" at bounding box center [498, 447] width 446 height 83
type textarea ". Noodles with pink sauce"
click at [459, 364] on input "Pink Sauce Noodles" at bounding box center [509, 347] width 492 height 35
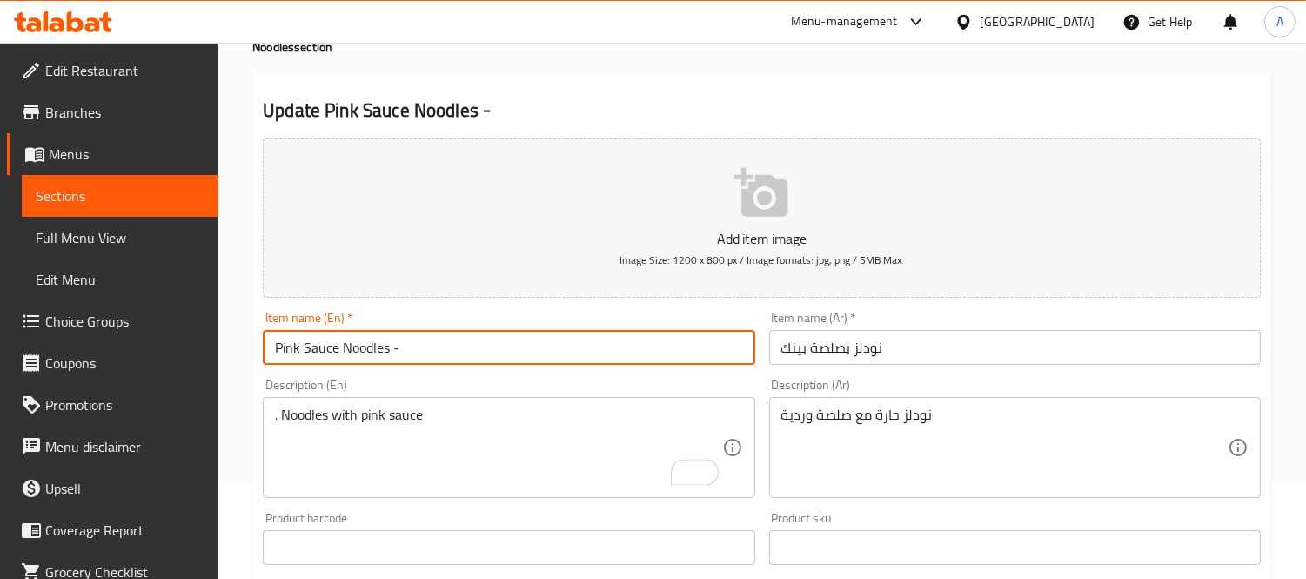
paste input "Spicy"
type input "Pink Sauce Noodles - Spicy"
click at [487, 429] on textarea ". Noodles with pink sauce" at bounding box center [498, 447] width 446 height 83
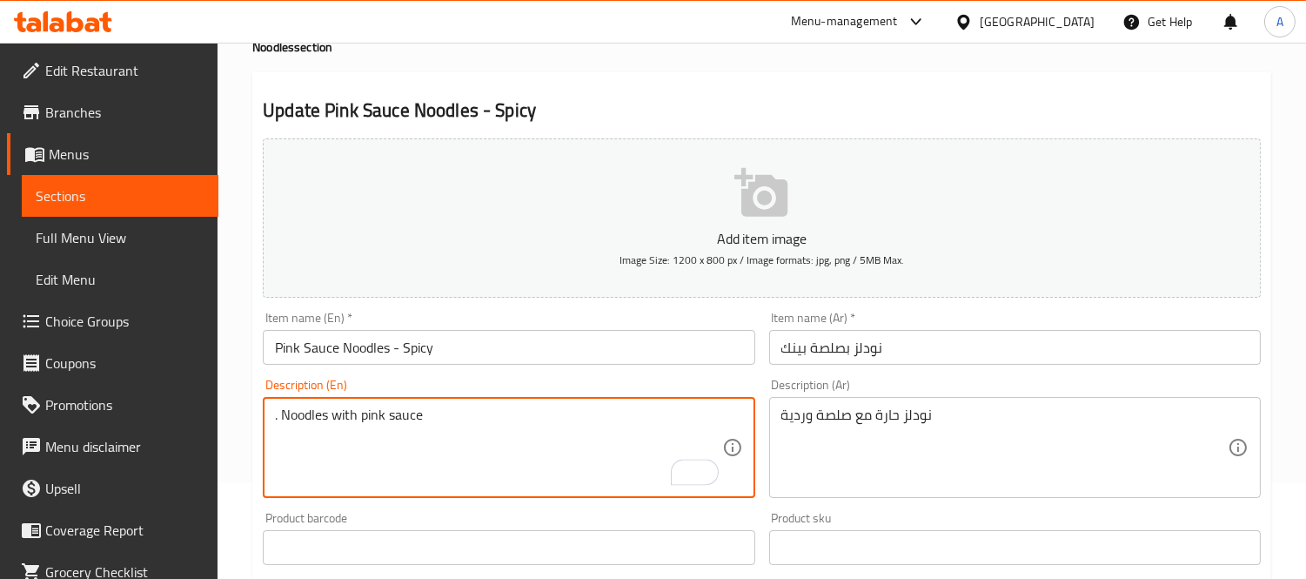
click at [487, 429] on textarea ". Noodles with pink sauce" at bounding box center [498, 447] width 446 height 83
click at [872, 425] on textarea "نودلز حارة مع صلصة وردية" at bounding box center [1004, 447] width 446 height 83
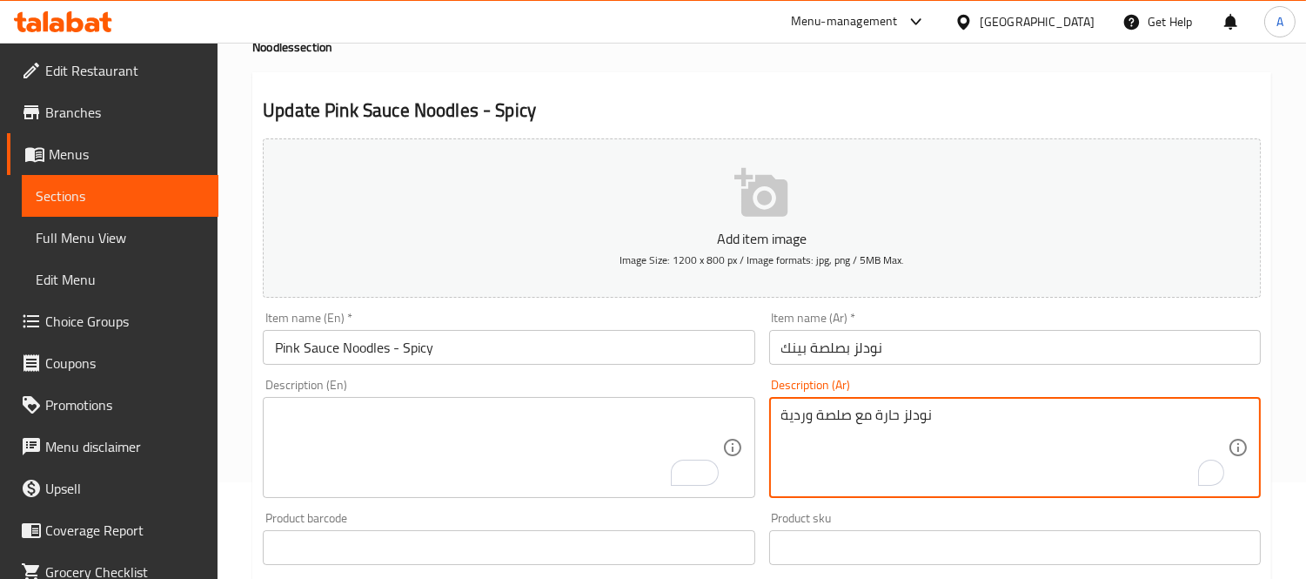
click at [872, 425] on textarea "نودلز حارة مع صلصة وردية" at bounding box center [1004, 447] width 446 height 83
click at [473, 355] on input "Pink Sauce Noodles - Spicy" at bounding box center [509, 347] width 492 height 35
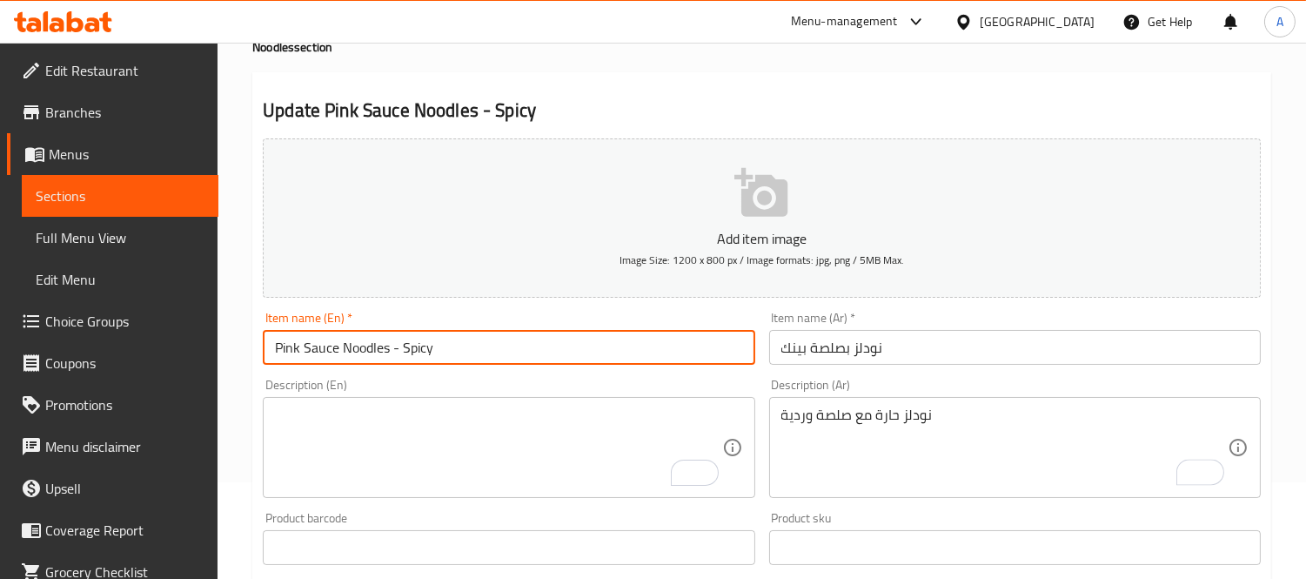
click at [473, 355] on input "Pink Sauce Noodles - Spicy" at bounding box center [509, 347] width 492 height 35
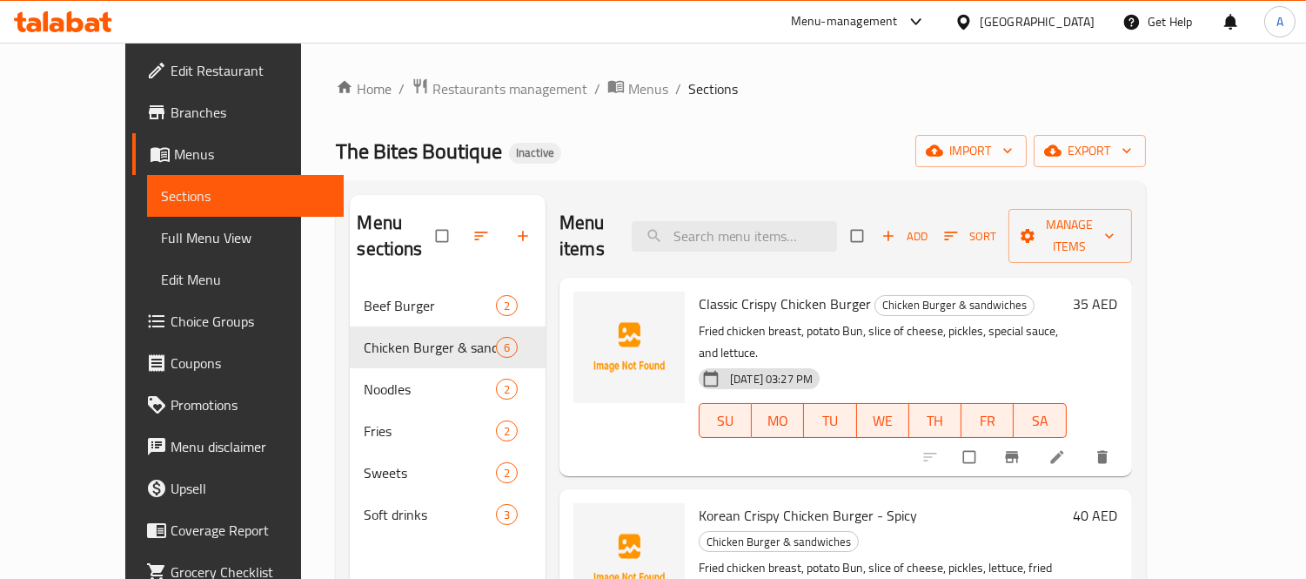
click at [171, 329] on span "Choice Groups" at bounding box center [250, 321] width 159 height 21
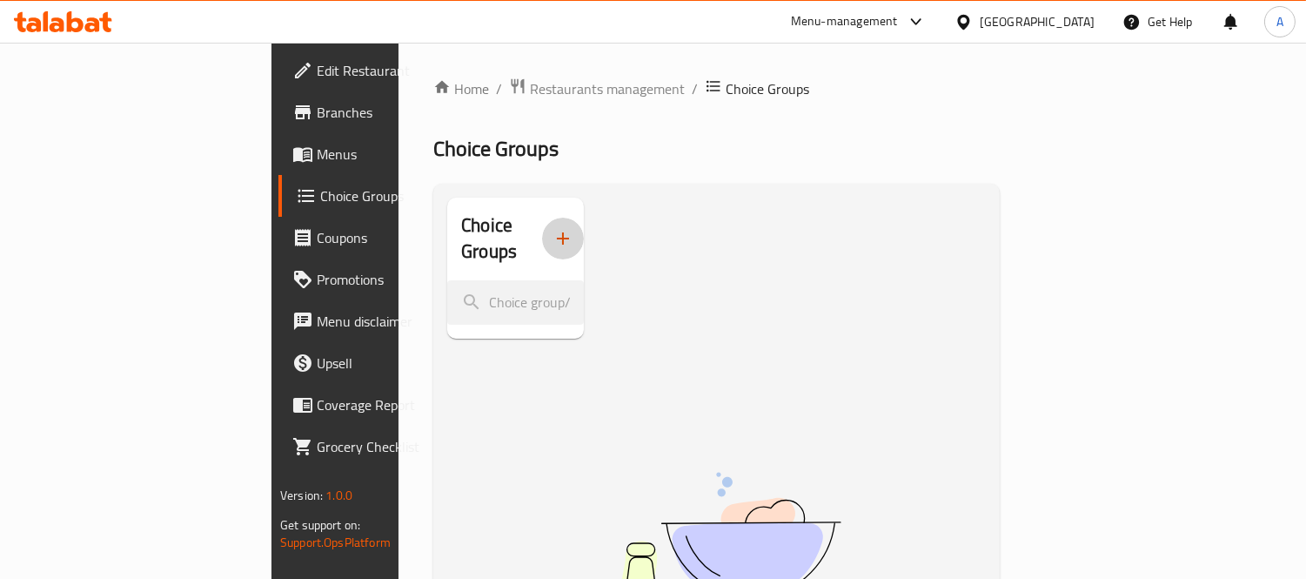
click at [542, 232] on button "button" at bounding box center [563, 239] width 42 height 42
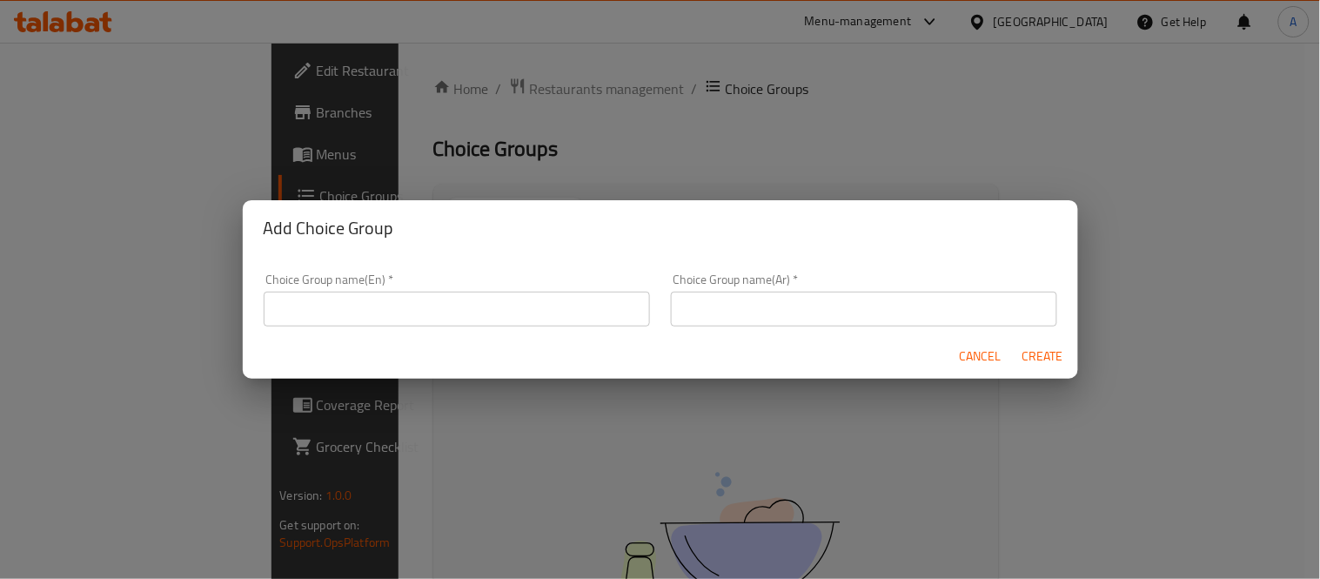
click at [453, 313] on input "text" at bounding box center [457, 309] width 386 height 35
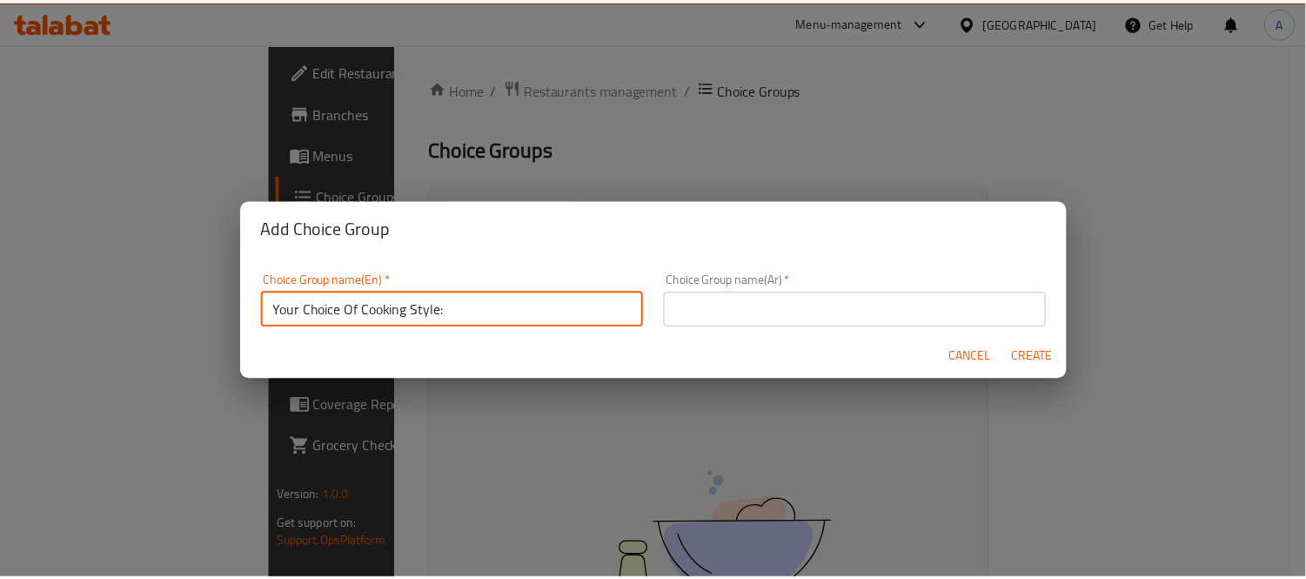
scroll to position [4, 0]
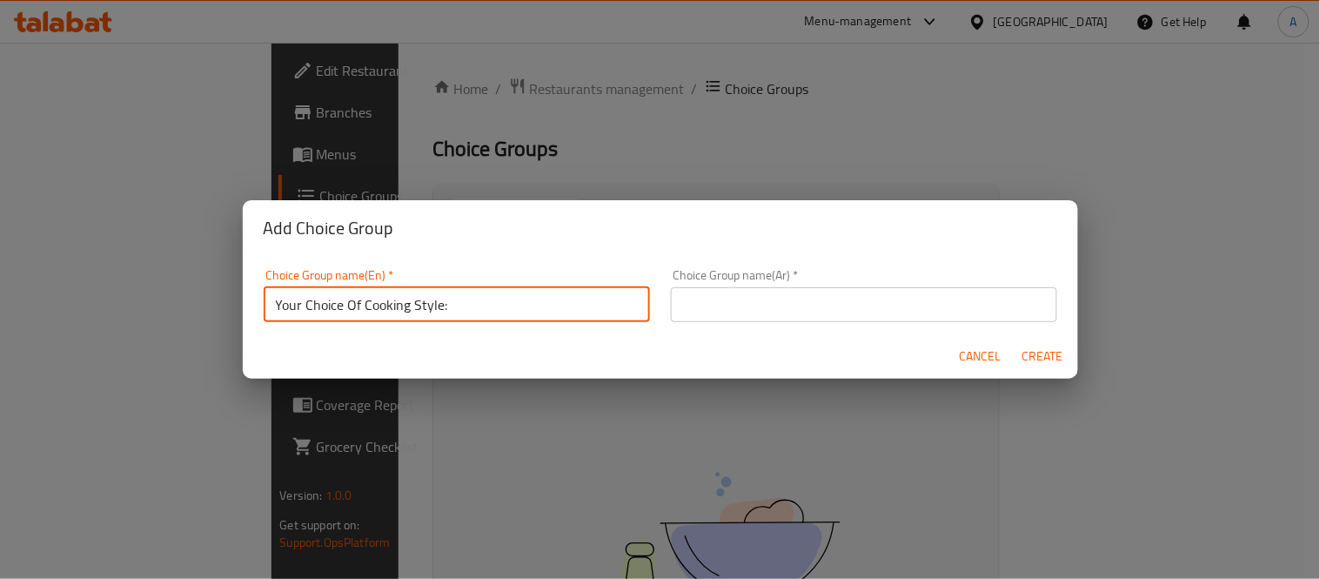
drag, startPoint x: 359, startPoint y: 305, endPoint x: 439, endPoint y: 316, distance: 80.7
click at [439, 316] on input "Your Choice Of Cooking Style:" at bounding box center [457, 304] width 386 height 35
type input "Your Choice Of:"
click at [781, 312] on input "text" at bounding box center [864, 304] width 386 height 35
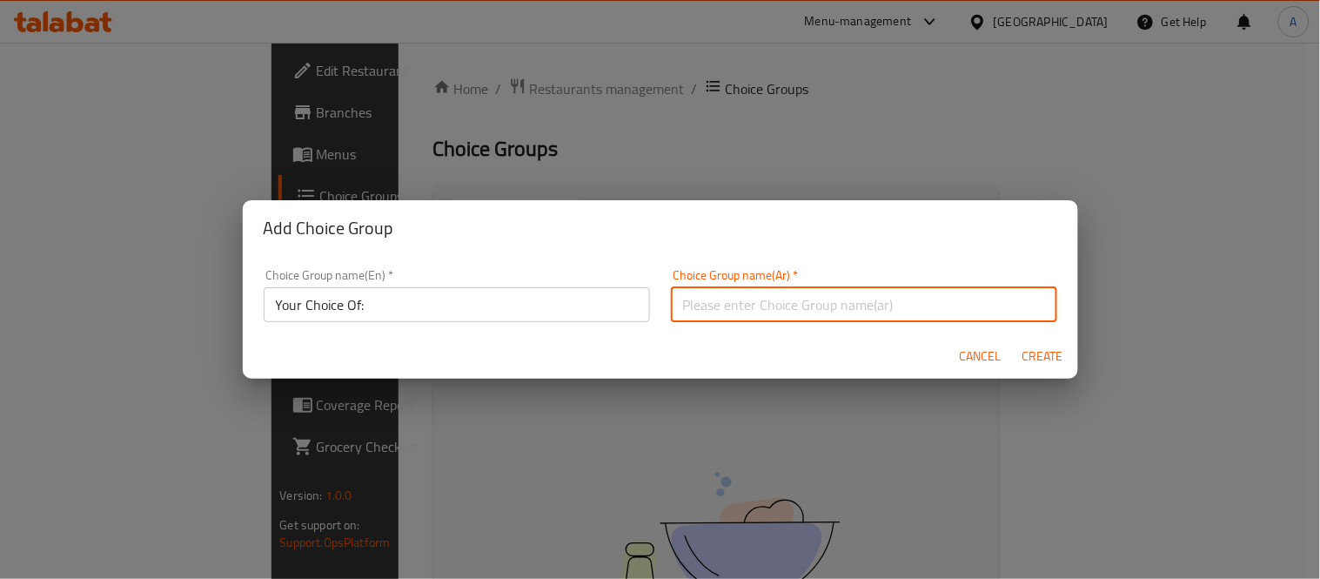
type input "إختيارك من:"
click at [1056, 357] on span "Create" at bounding box center [1044, 356] width 42 height 22
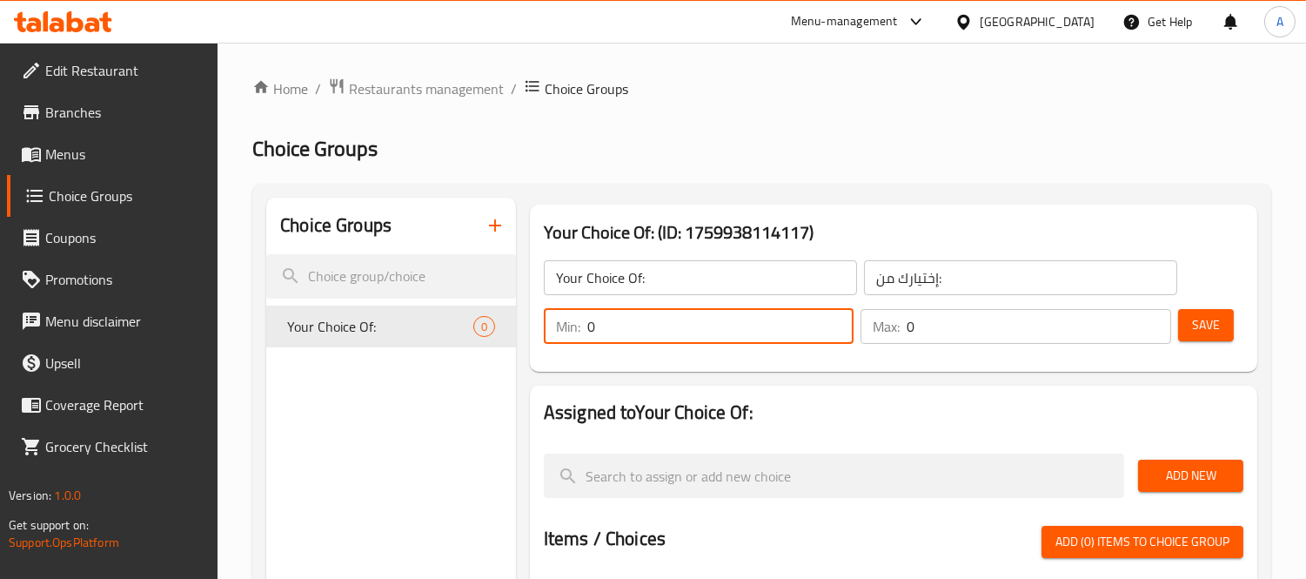
drag, startPoint x: 623, startPoint y: 331, endPoint x: 540, endPoint y: 325, distance: 82.9
click at [540, 325] on div "Min: 0 ​" at bounding box center [699, 326] width 318 height 42
type input "1"
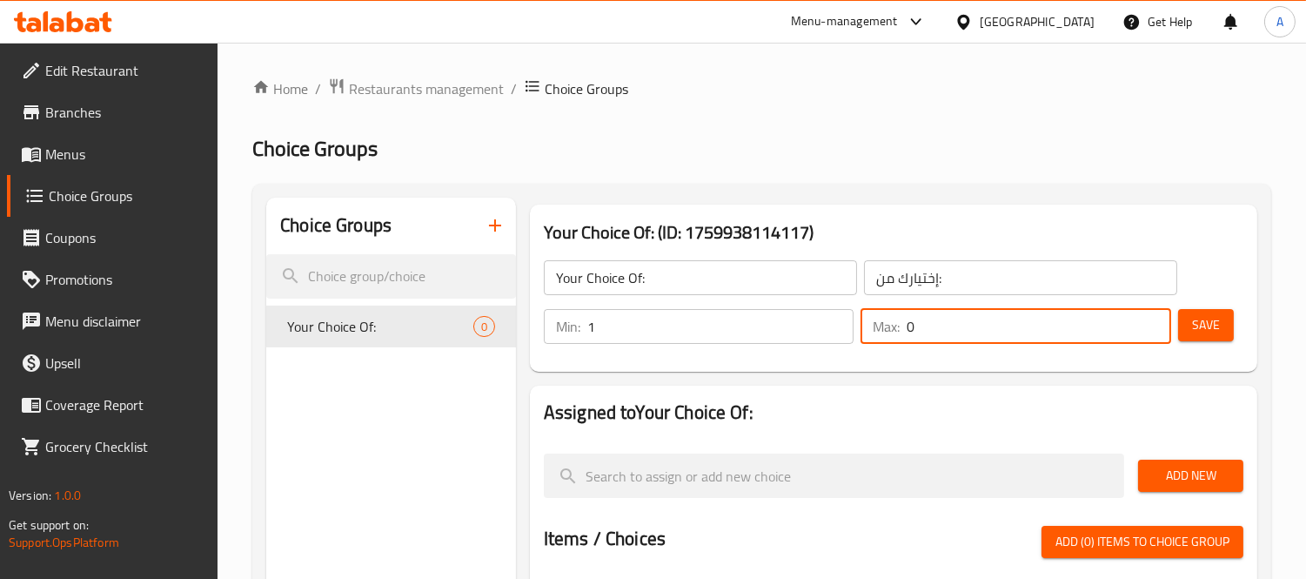
click at [881, 333] on div "Max: 0 ​" at bounding box center [1016, 326] width 311 height 35
type input "1"
click at [1241, 325] on div "Min: 1 ​ Max: 1 ​ Save" at bounding box center [890, 326] width 714 height 56
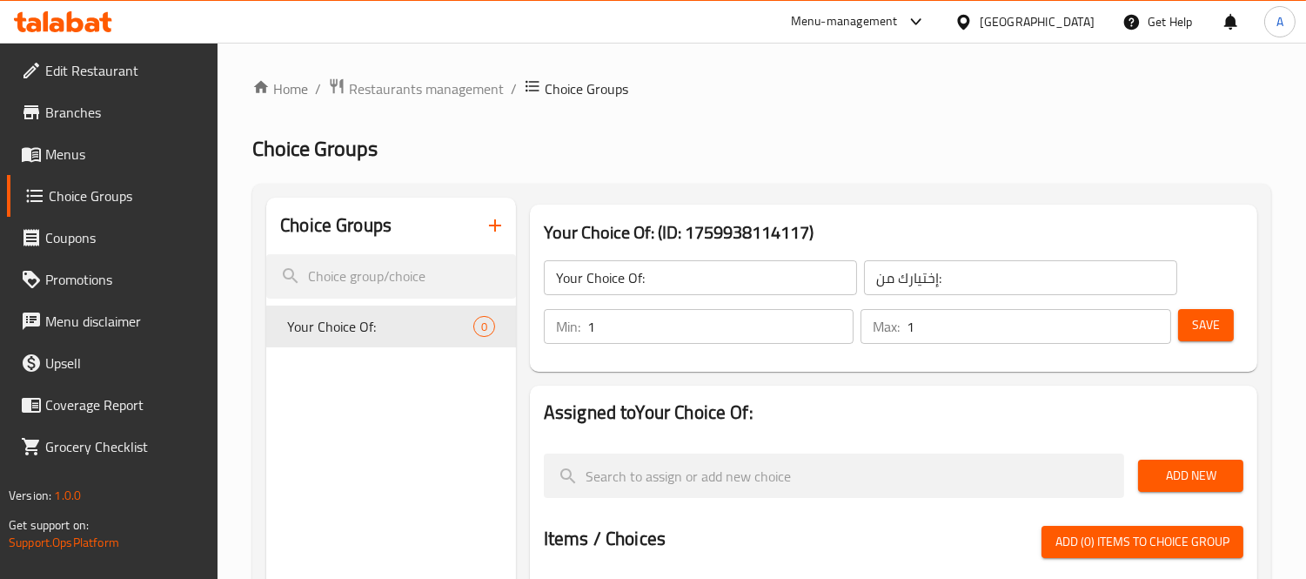
click at [1227, 325] on button "Save" at bounding box center [1206, 325] width 56 height 32
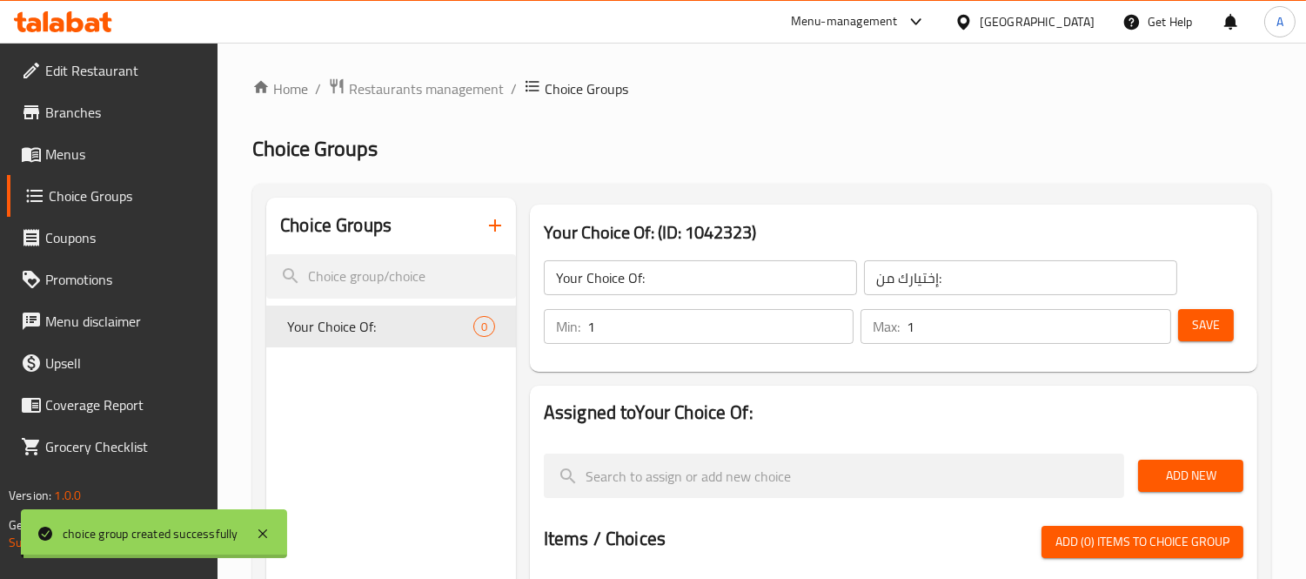
scroll to position [193, 0]
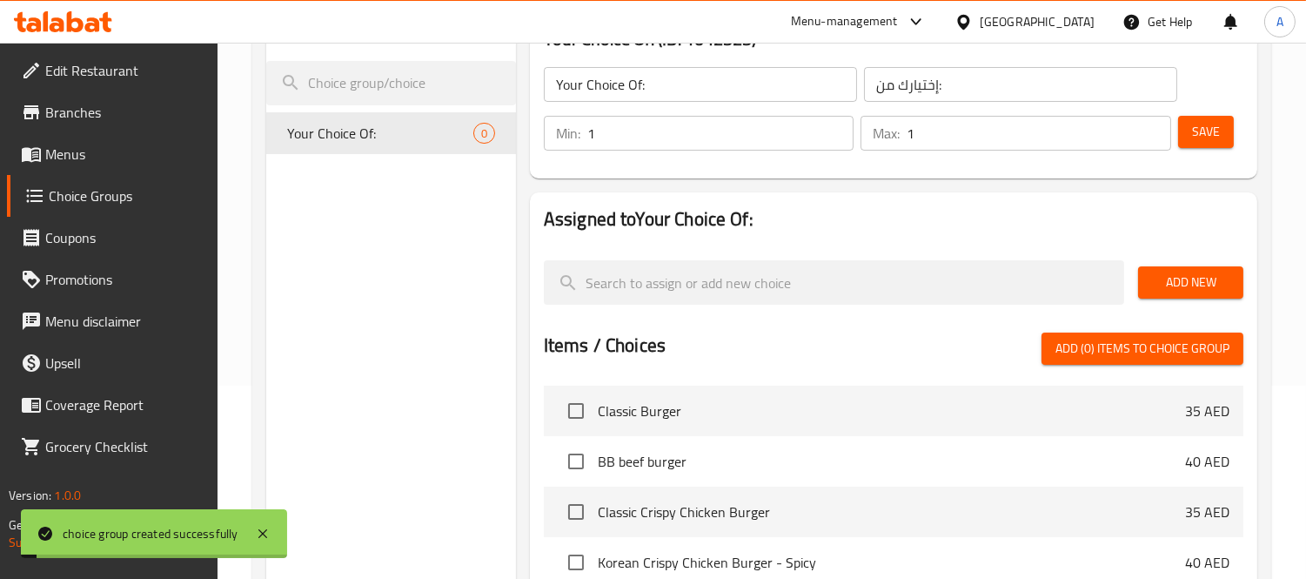
click at [1140, 270] on button "Add New" at bounding box center [1190, 282] width 105 height 32
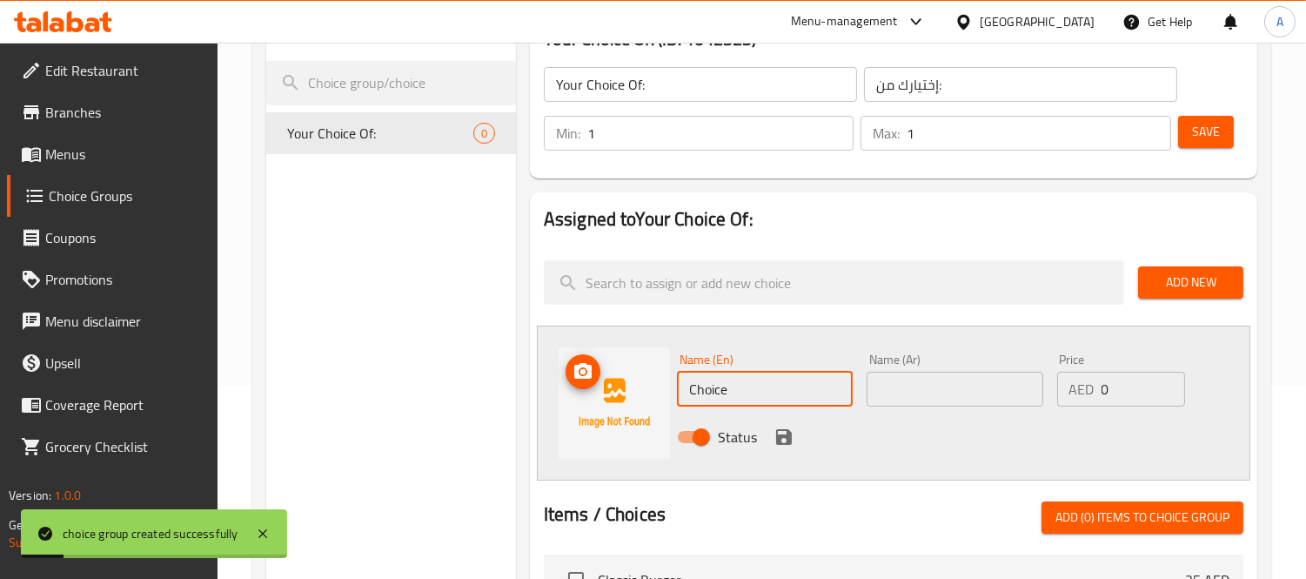
drag, startPoint x: 666, startPoint y: 409, endPoint x: 580, endPoint y: 403, distance: 86.4
click at [580, 403] on div "Name (En) Choice Name (En) Name (Ar) Name (Ar) Price AED 0 Price Status" at bounding box center [894, 402] width 714 height 155
type input "Spicy"
click at [949, 400] on input "text" at bounding box center [955, 389] width 176 height 35
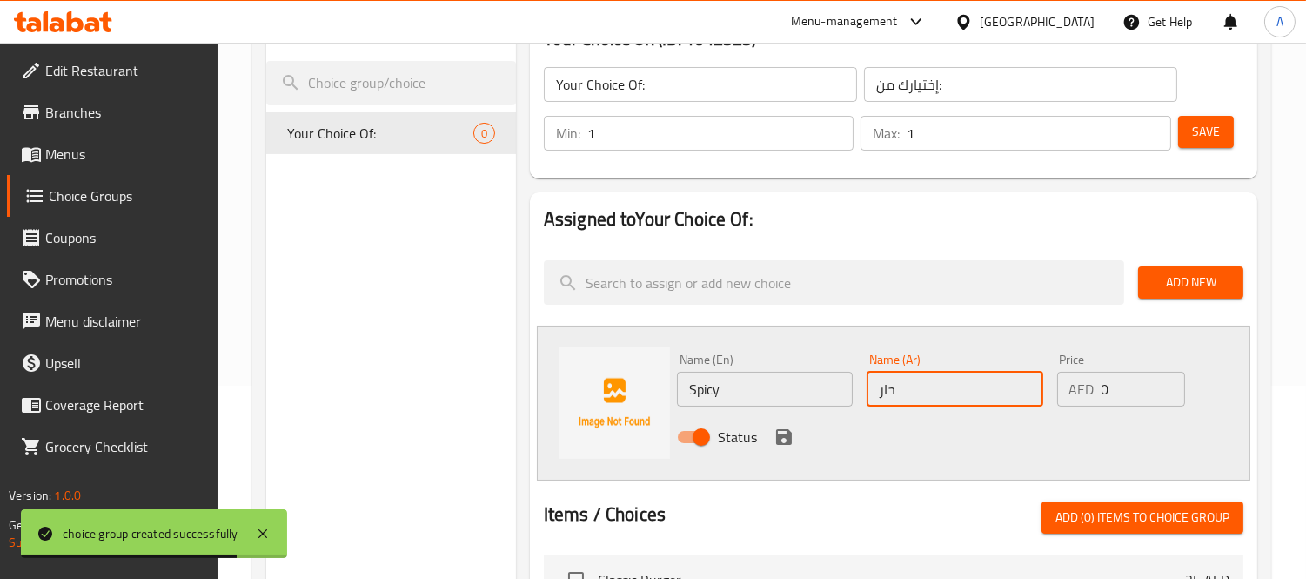
type input "حار"
click at [783, 450] on div "Status" at bounding box center [955, 436] width 570 height 47
click at [783, 447] on button "save" at bounding box center [784, 437] width 26 height 26
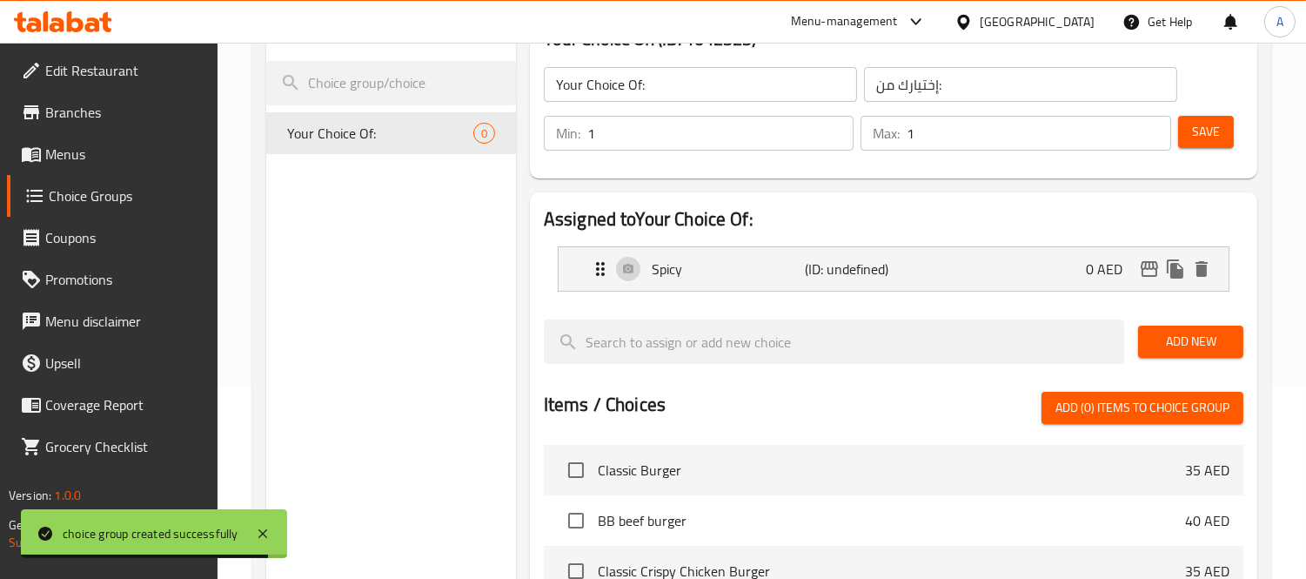
click at [1159, 341] on span "Add New" at bounding box center [1190, 342] width 77 height 22
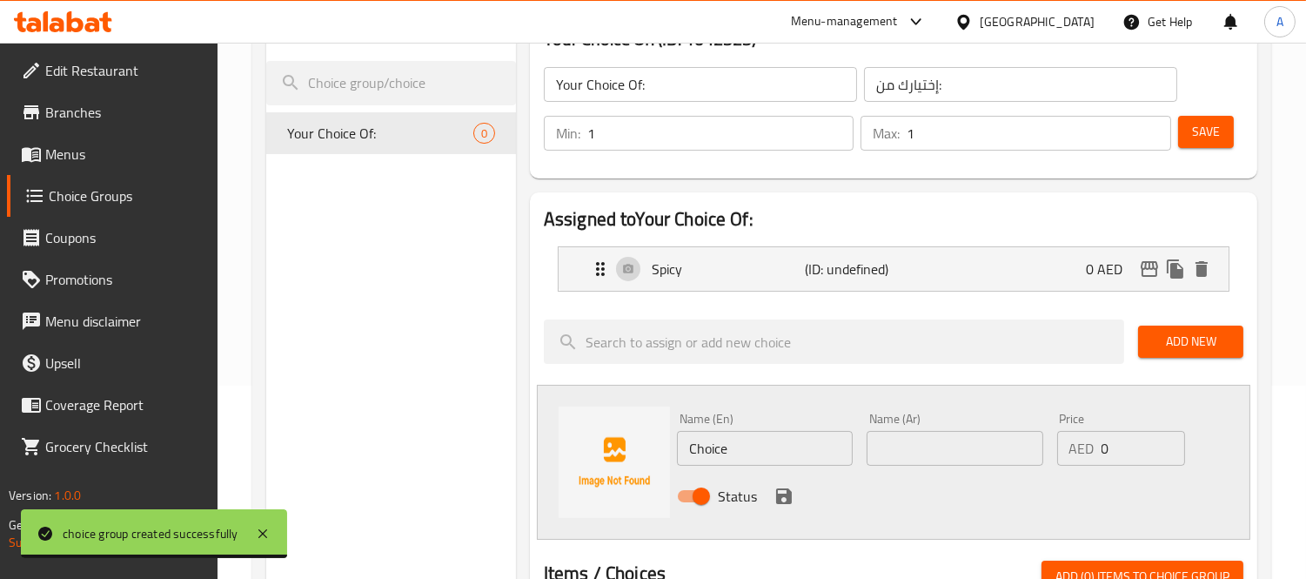
drag, startPoint x: 764, startPoint y: 449, endPoint x: 503, endPoint y: 419, distance: 262.7
click at [503, 419] on div "Choice Groups Your Choice Of: 0 Your Choice Of: (ID: 1042323) Your Choice Of: ​…" at bounding box center [765, 550] width 998 height 1092
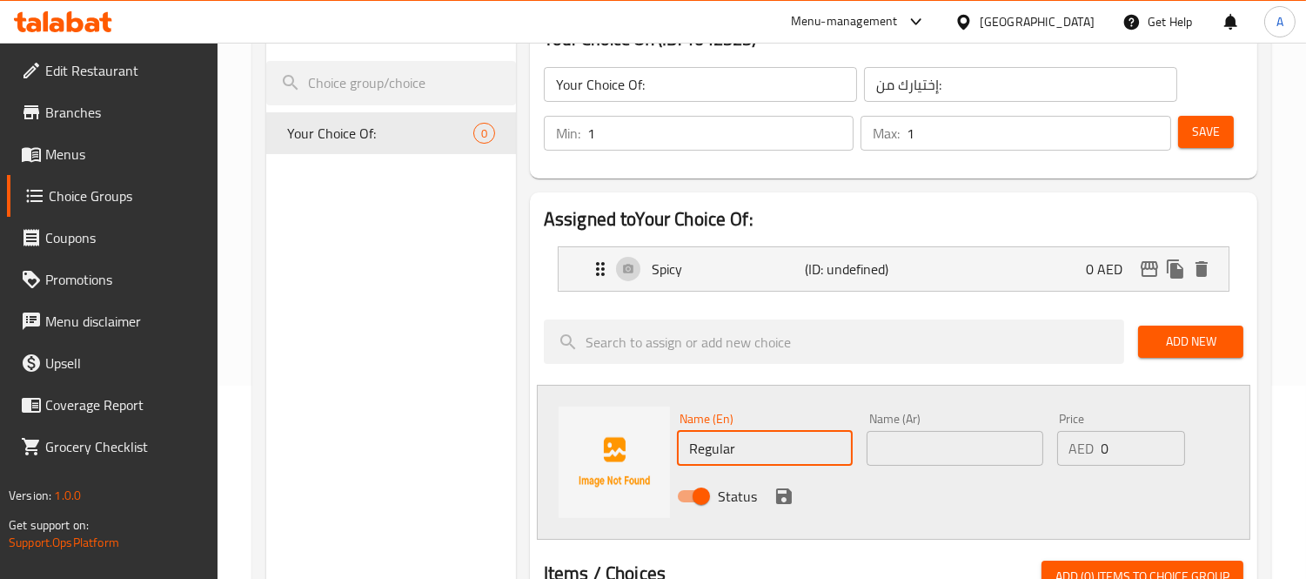
click at [781, 461] on input "Regular" at bounding box center [765, 448] width 176 height 35
type input "Regular"
click at [922, 466] on div "Name (Ar) Name (Ar)" at bounding box center [955, 439] width 190 height 67
click at [924, 447] on input "text" at bounding box center [955, 448] width 176 height 35
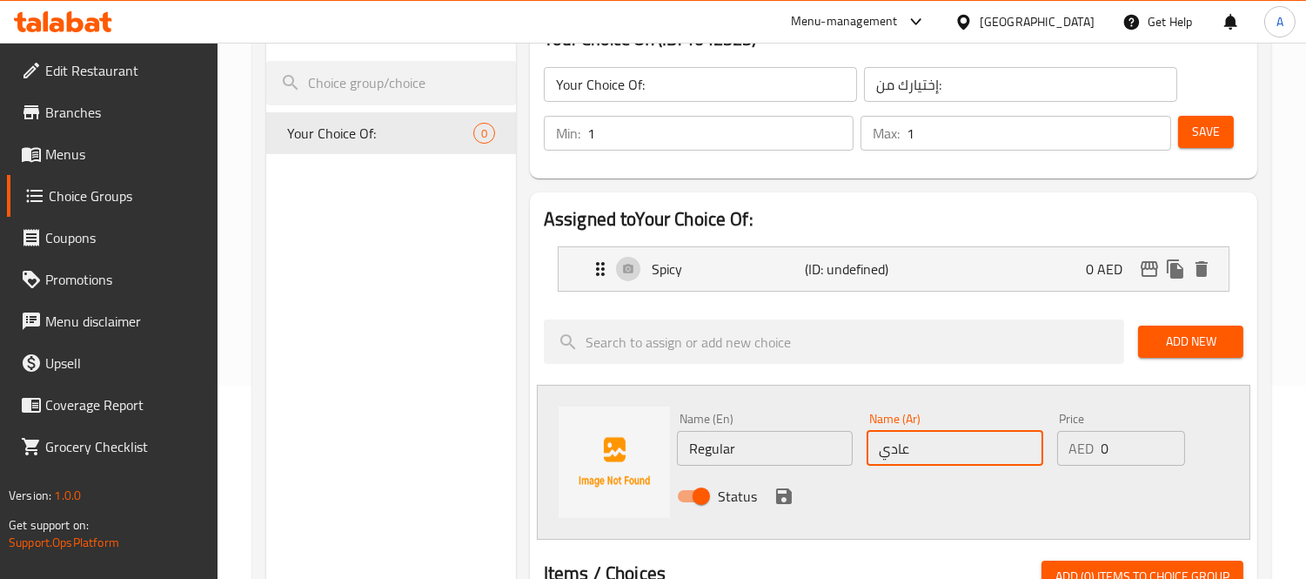
type input "عادي"
click at [795, 500] on button "save" at bounding box center [784, 496] width 26 height 26
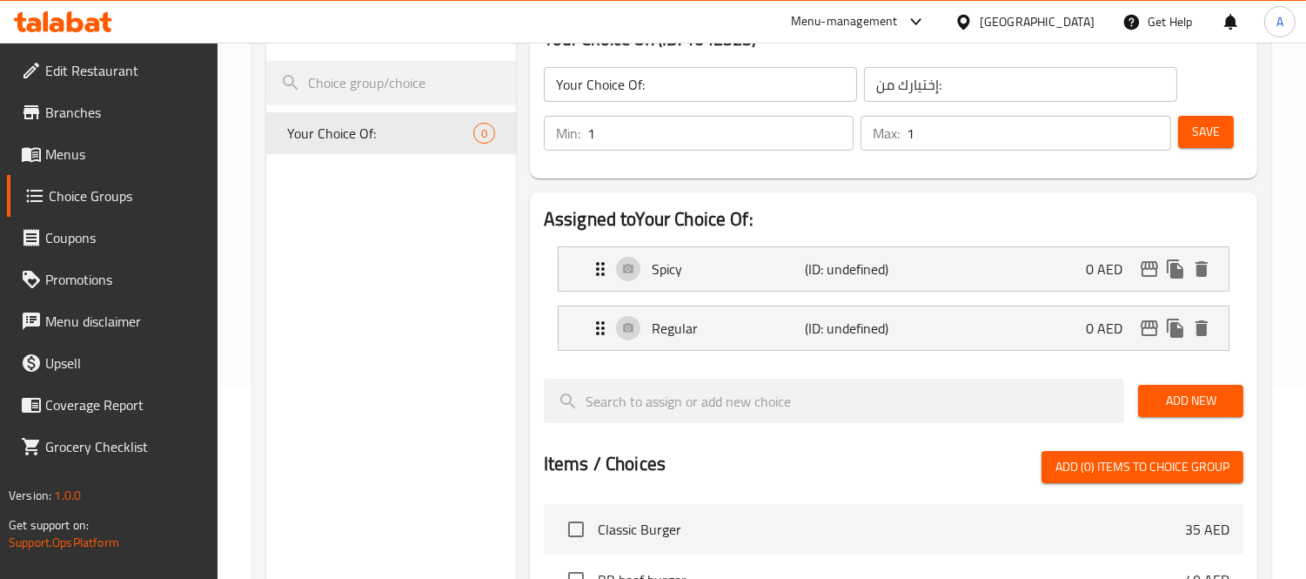
click at [1211, 140] on span "Save" at bounding box center [1206, 132] width 28 height 22
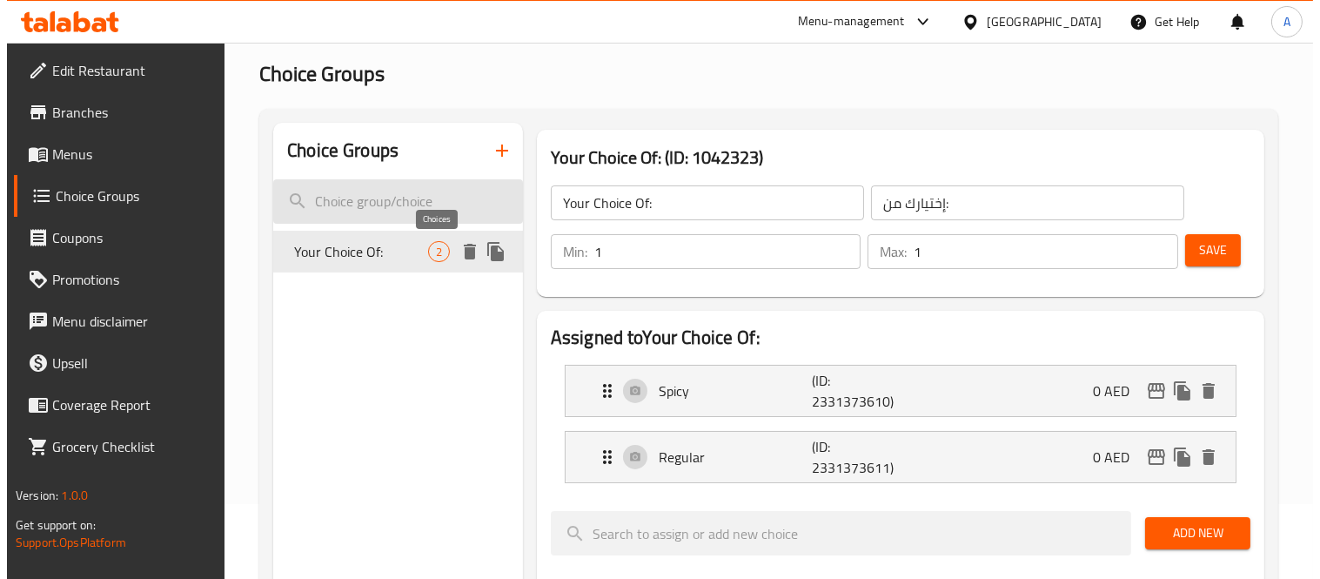
scroll to position [0, 0]
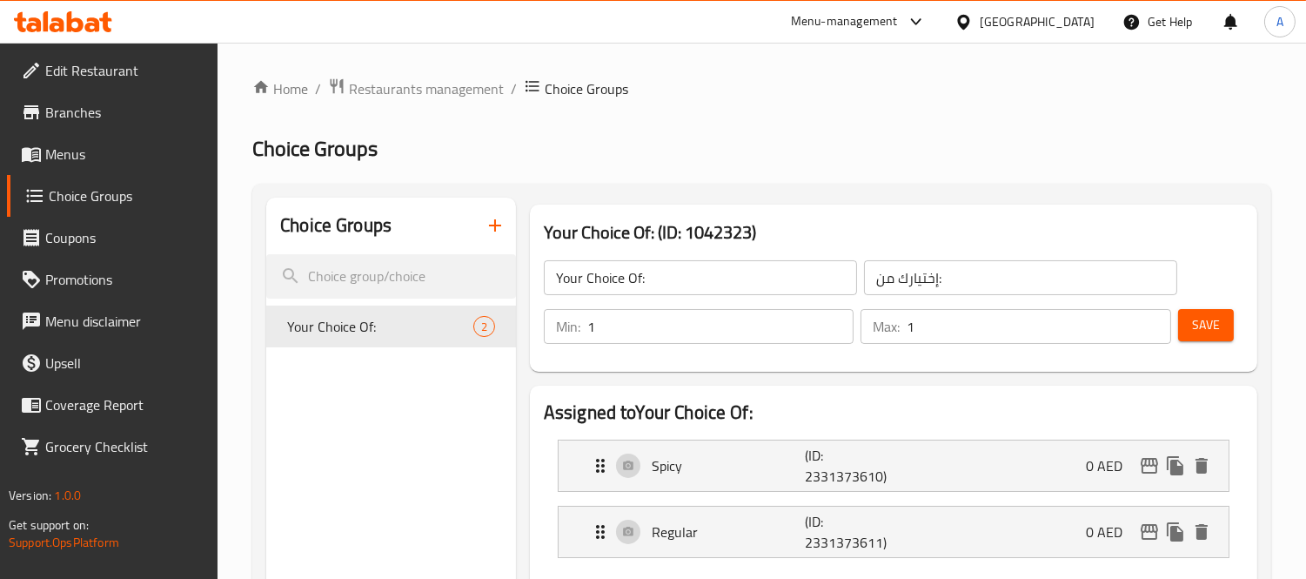
click at [490, 227] on icon "button" at bounding box center [495, 225] width 21 height 21
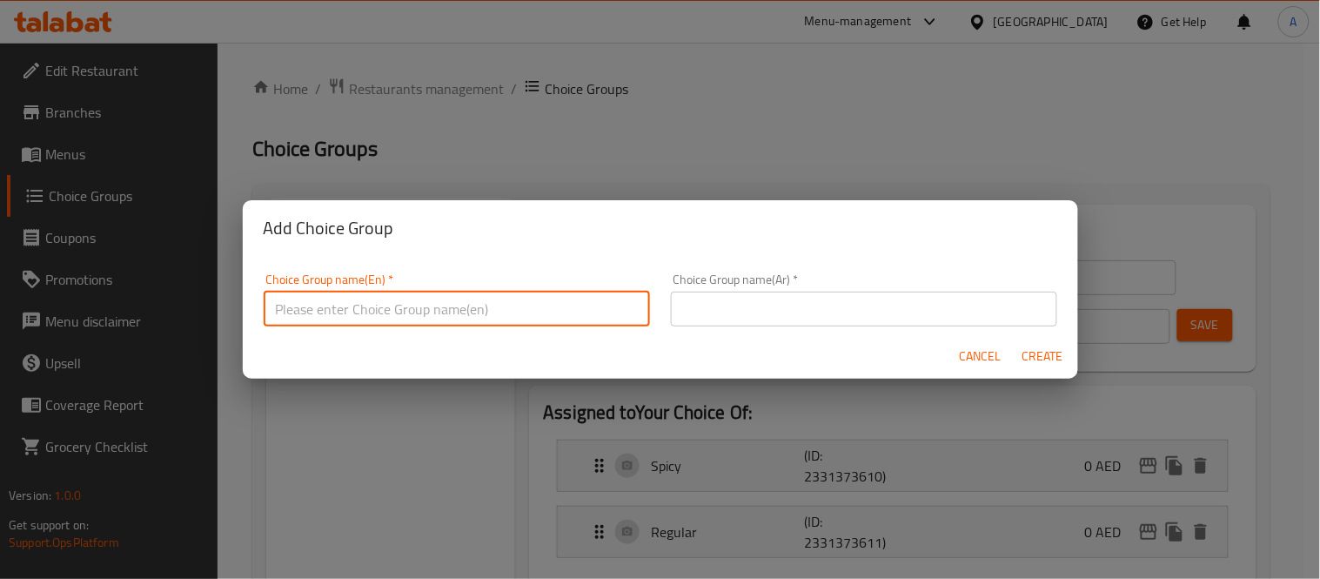
click at [461, 310] on input "text" at bounding box center [457, 309] width 386 height 35
click at [380, 308] on input "Your Choice Of Crepe Extras:" at bounding box center [457, 309] width 386 height 35
type input "Your Choice Of Extras:"
click at [815, 305] on input "text" at bounding box center [864, 309] width 386 height 35
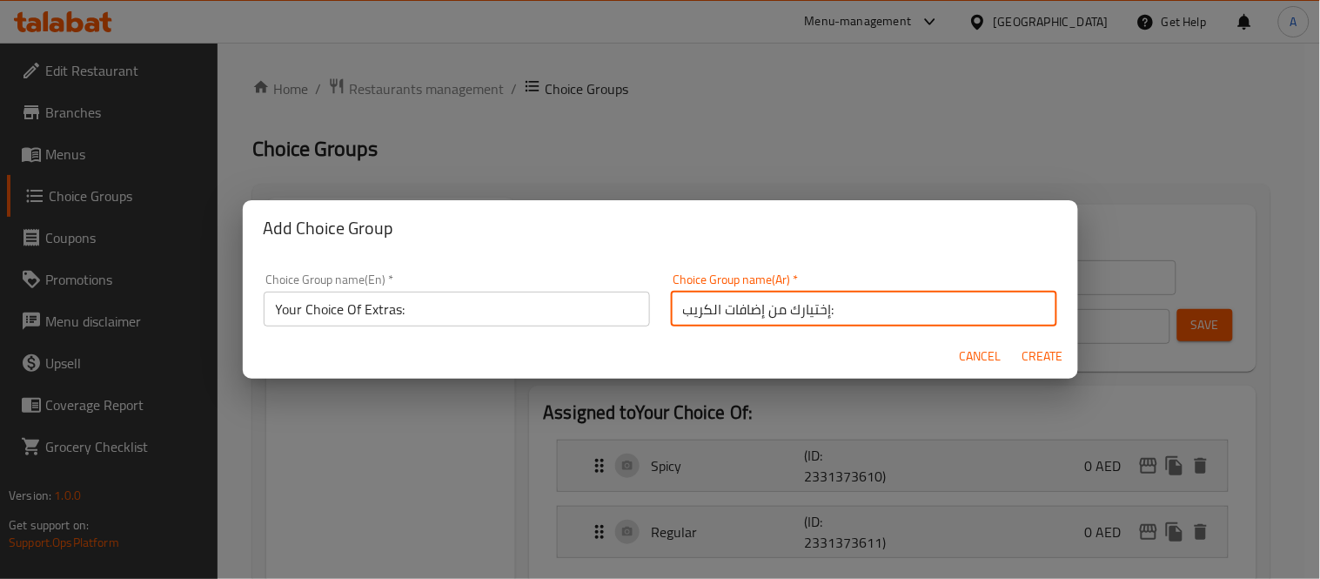
click at [751, 309] on input "إختيارك من إضافات الكريب:" at bounding box center [864, 309] width 386 height 35
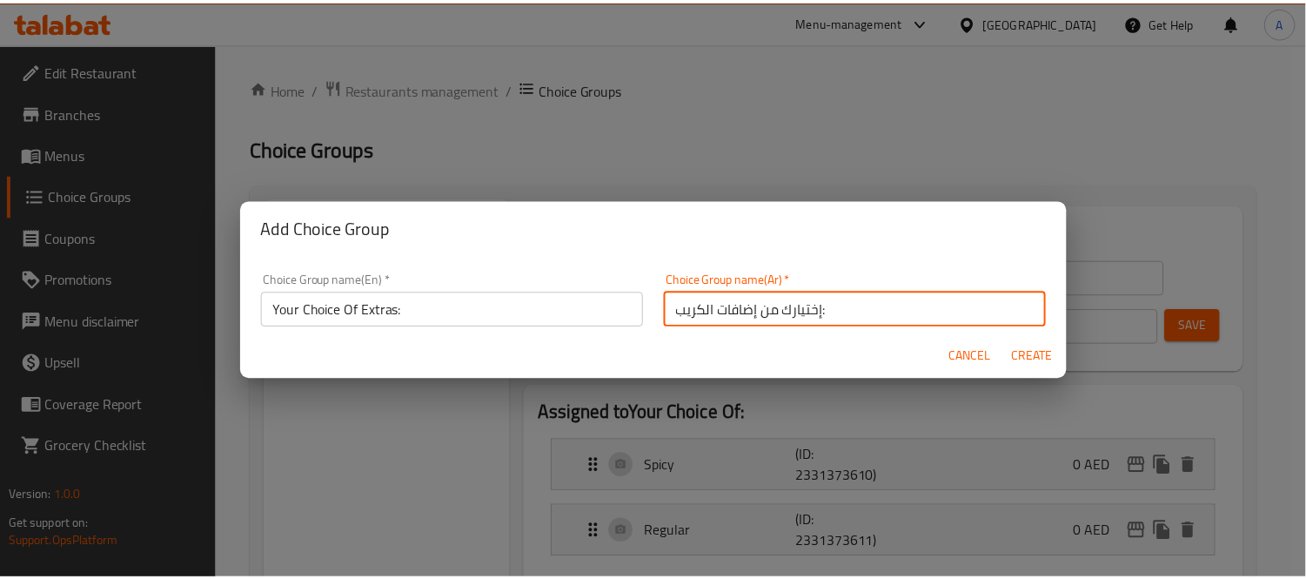
scroll to position [4, 0]
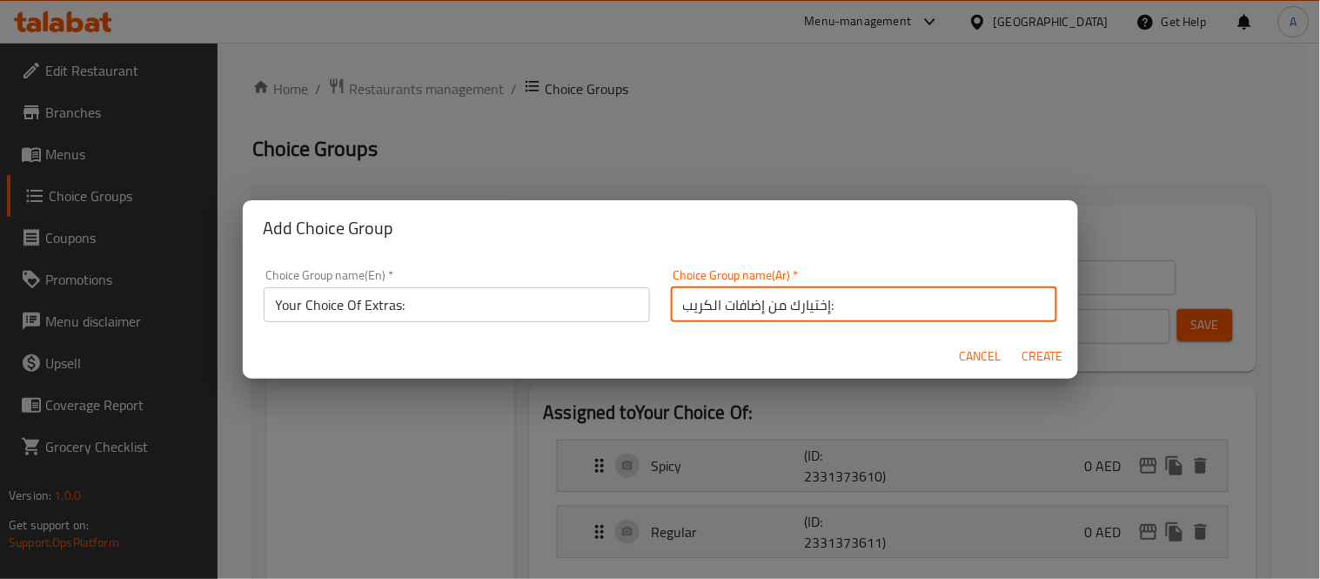
drag, startPoint x: 674, startPoint y: 310, endPoint x: 758, endPoint y: 314, distance: 83.7
click at [758, 314] on input "إختيارك من إضافات الكريب:" at bounding box center [864, 304] width 386 height 35
type input "إختيارك من الإضافات:"
click at [1016, 340] on button "Create" at bounding box center [1044, 356] width 56 height 32
type input "Your Choice Of Extras:"
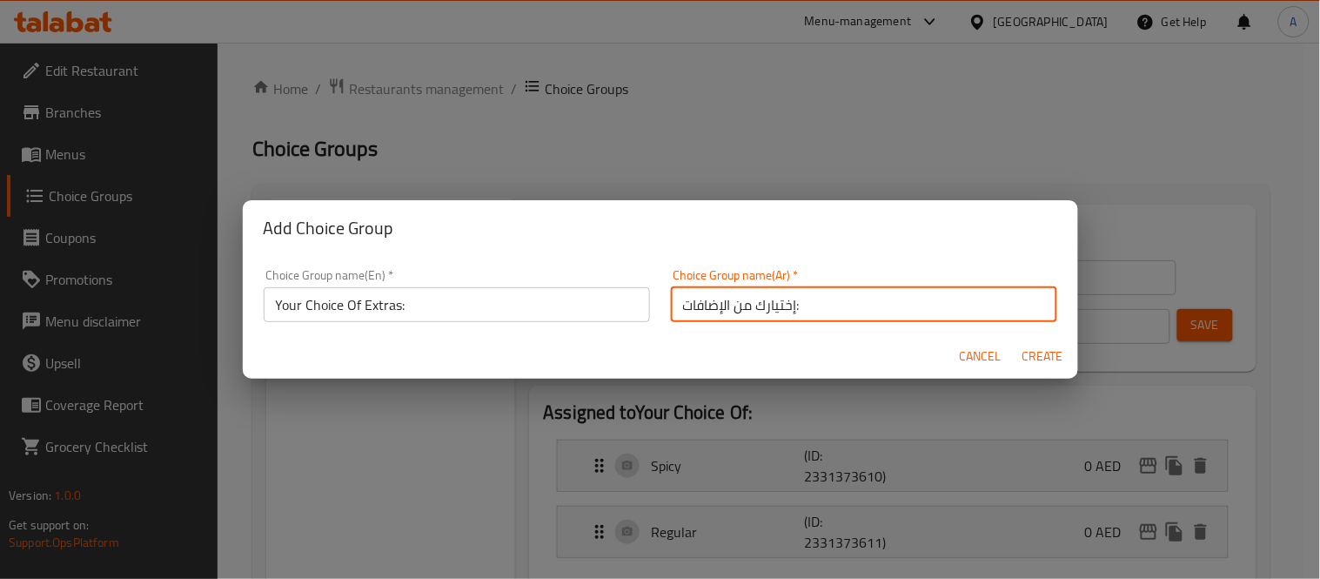
type input "إختيارك من الإضافات:"
type input "0"
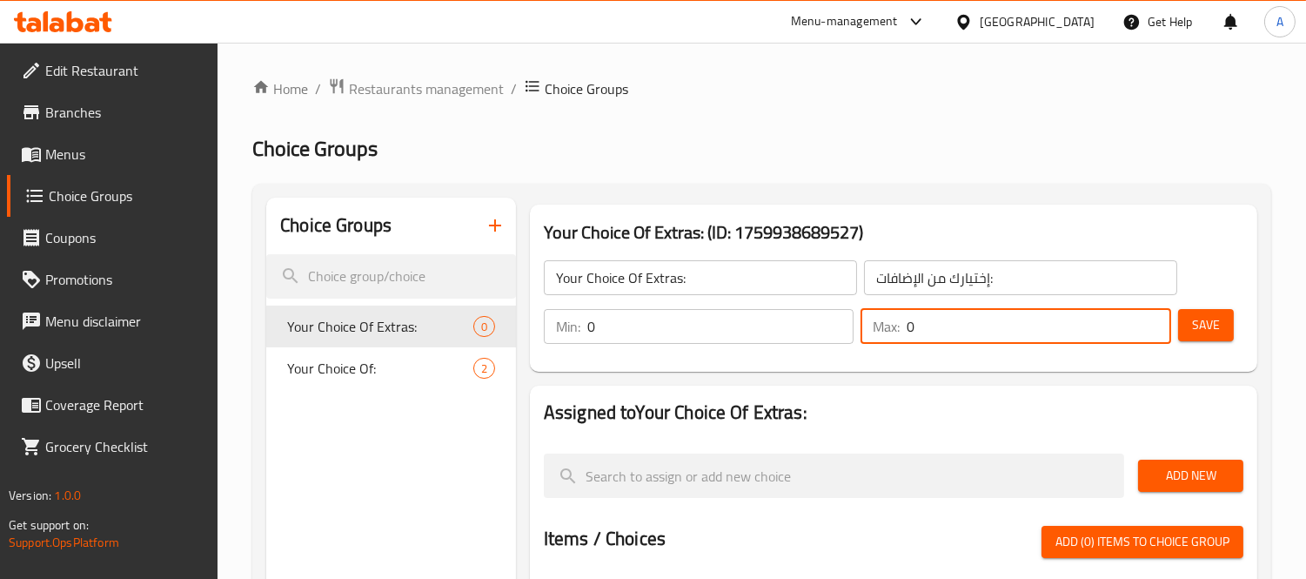
drag, startPoint x: 935, startPoint y: 325, endPoint x: 897, endPoint y: 325, distance: 37.4
click at [897, 325] on div "Max: 0 ​" at bounding box center [1016, 326] width 311 height 35
type input "1"
click at [1193, 335] on span "Save" at bounding box center [1206, 325] width 28 height 22
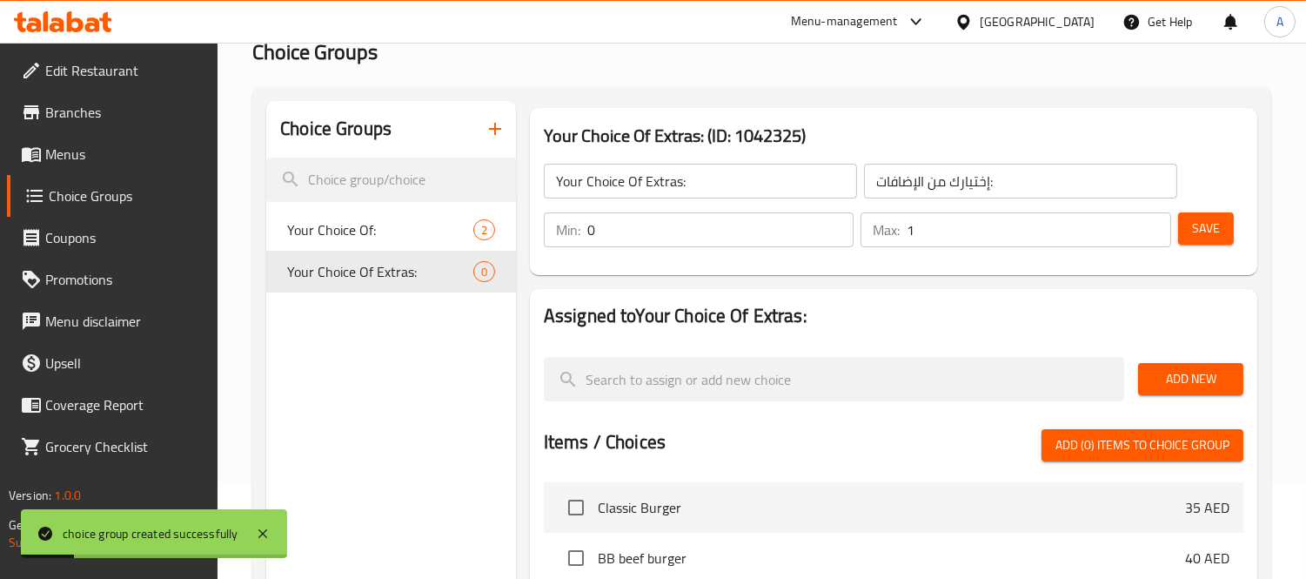
click at [1161, 372] on span "Add New" at bounding box center [1190, 379] width 77 height 22
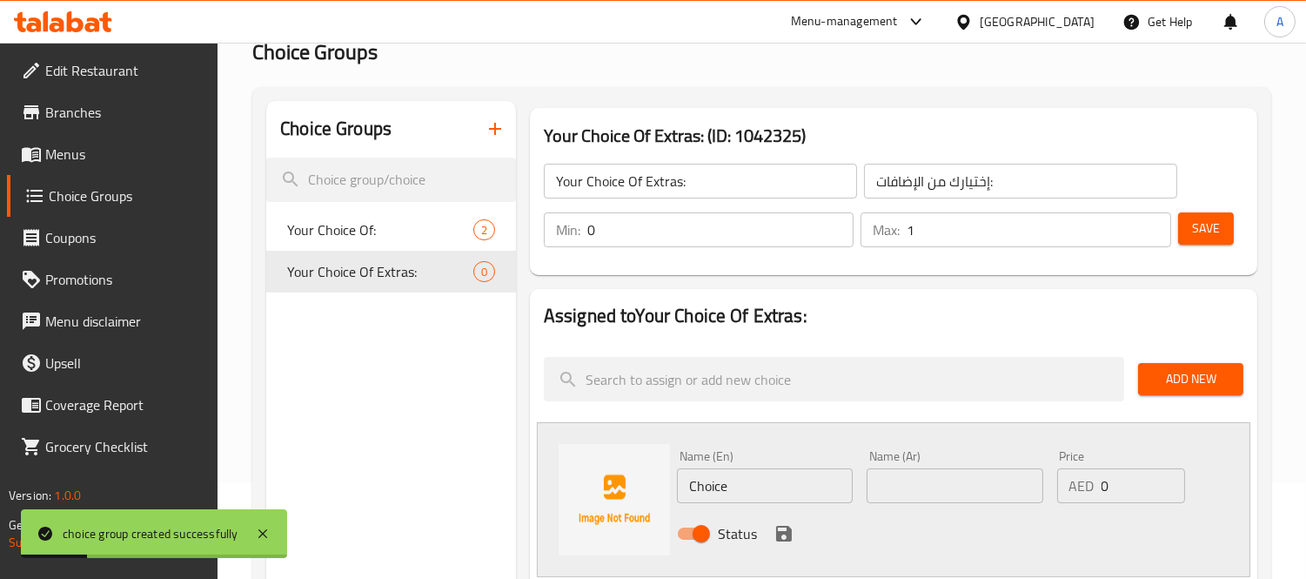
scroll to position [290, 0]
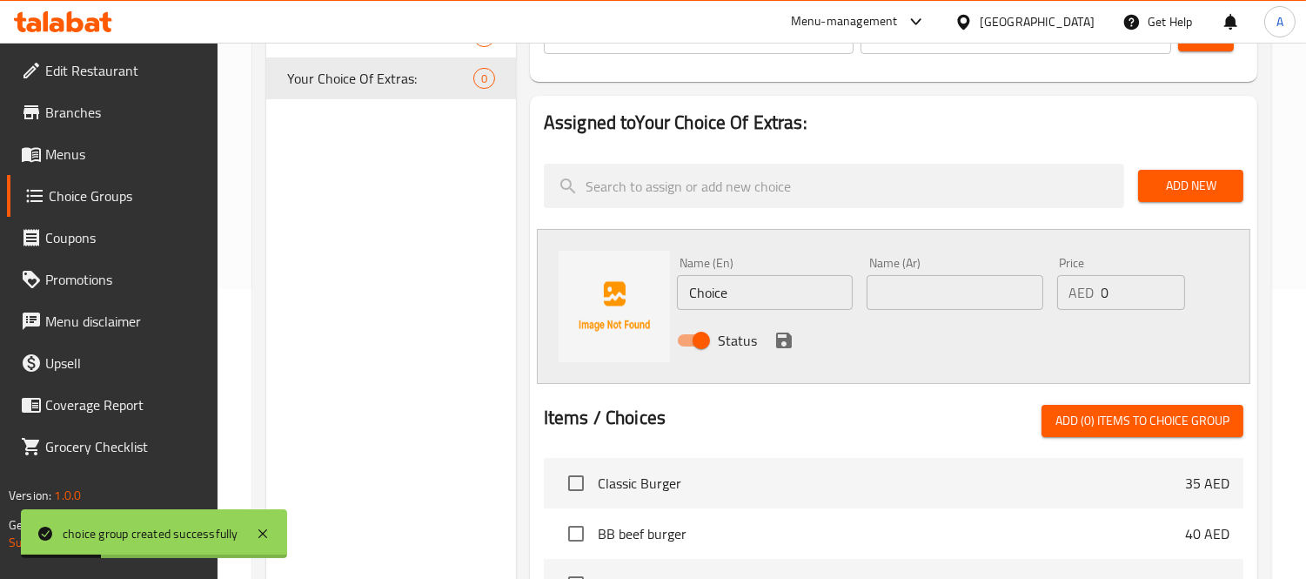
drag, startPoint x: 755, startPoint y: 296, endPoint x: 622, endPoint y: 288, distance: 132.5
click at [622, 288] on div "Name (En) Choice Name (En) Name (Ar) Name (Ar) Price AED 0 Price Status" at bounding box center [894, 306] width 714 height 155
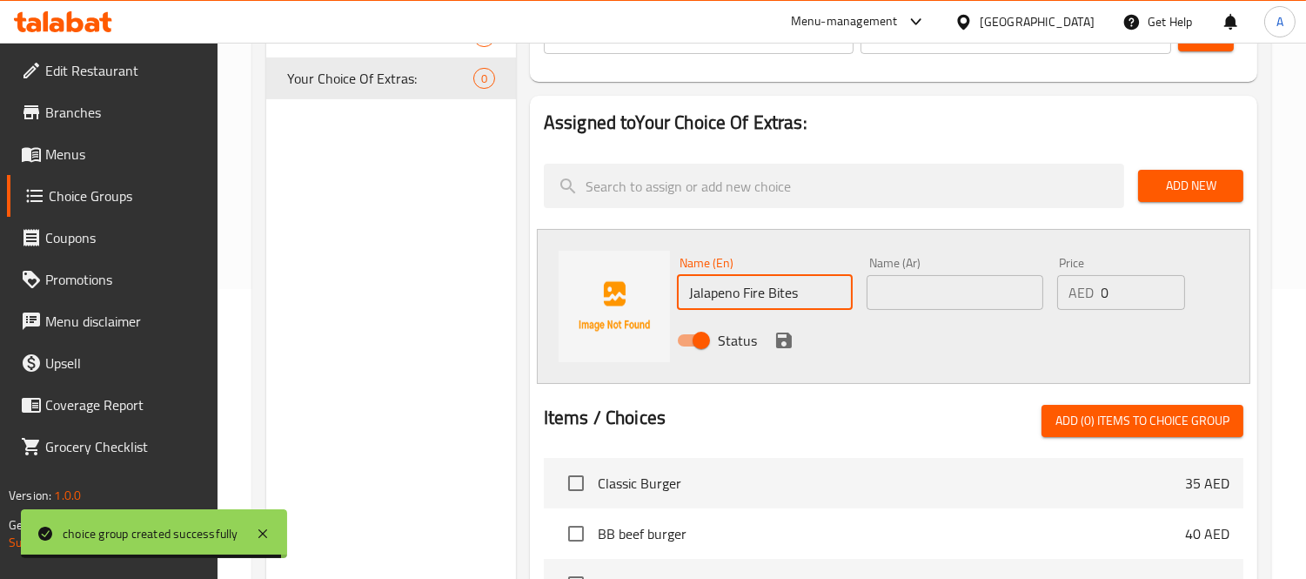
drag, startPoint x: 734, startPoint y: 297, endPoint x: 815, endPoint y: 302, distance: 81.1
click at [815, 302] on input "Jalapeno Fire Bites" at bounding box center [765, 292] width 176 height 35
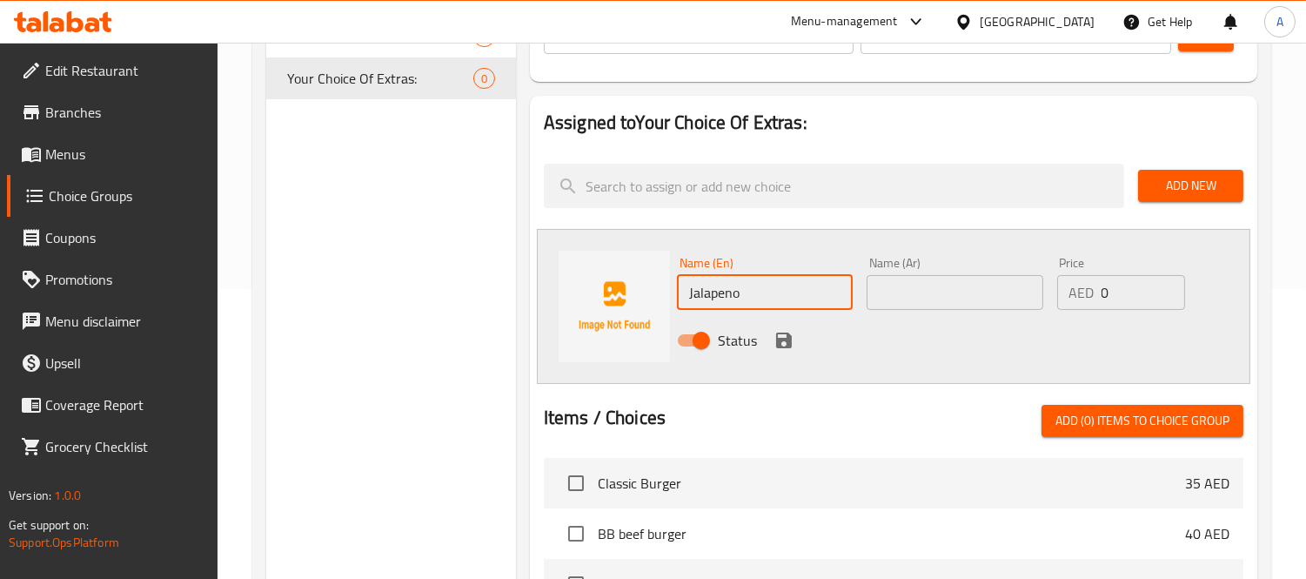
type input "Jalapeno"
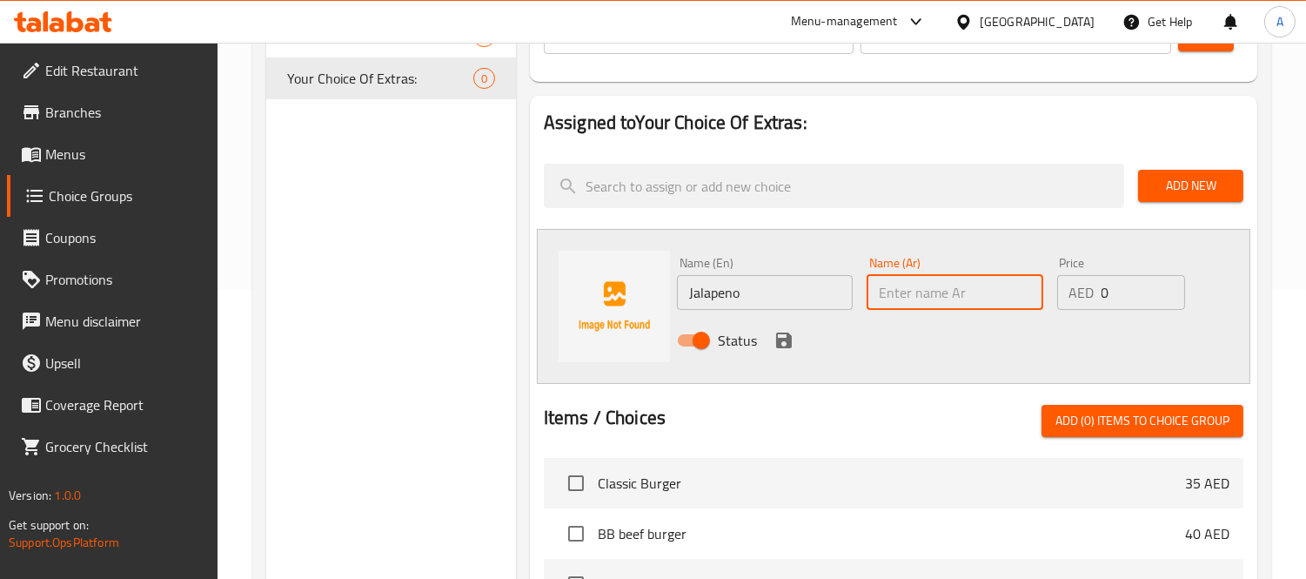
click at [967, 297] on input "text" at bounding box center [955, 292] width 176 height 35
type input "هالبينو"
click at [788, 338] on icon "save" at bounding box center [784, 340] width 16 height 16
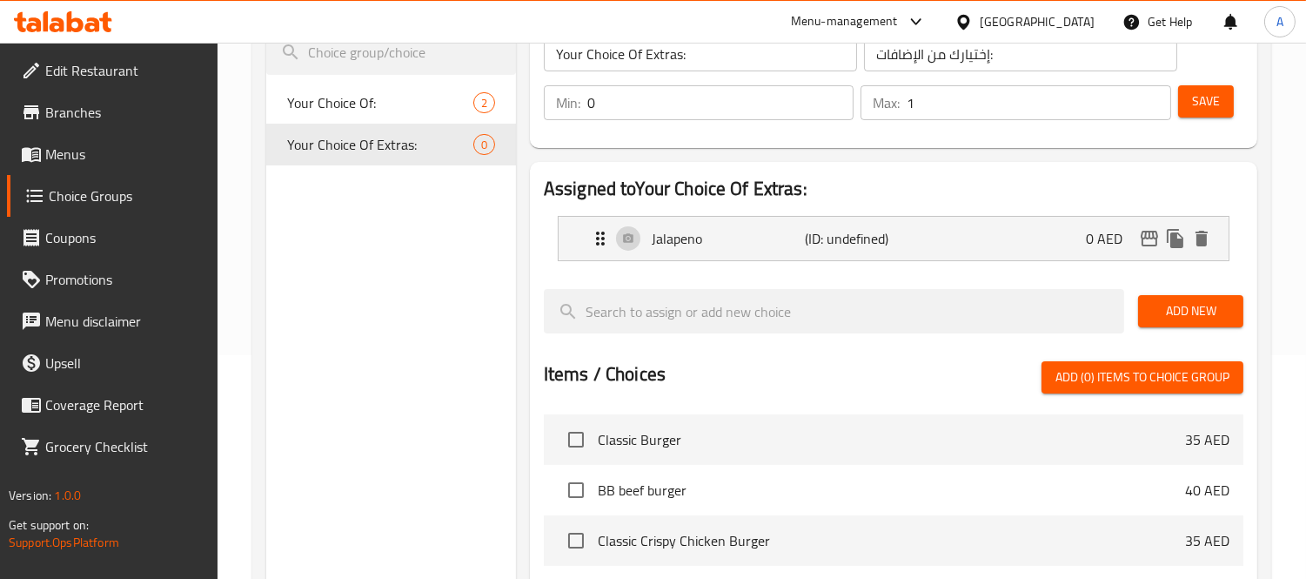
scroll to position [97, 0]
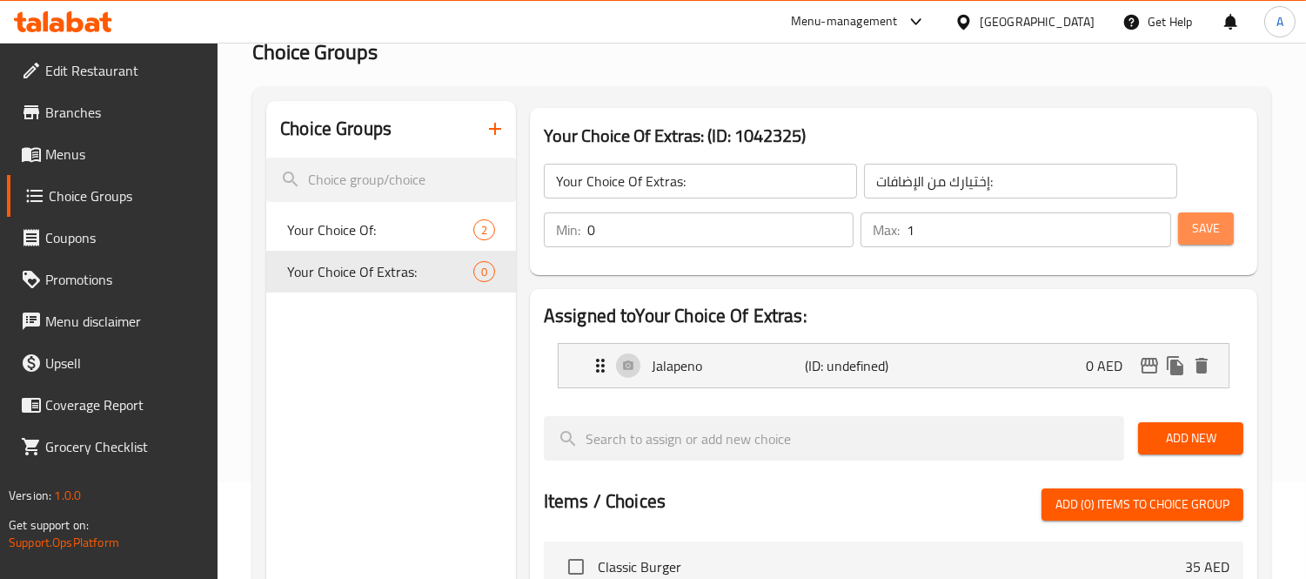
click at [1210, 220] on span "Save" at bounding box center [1206, 229] width 28 height 22
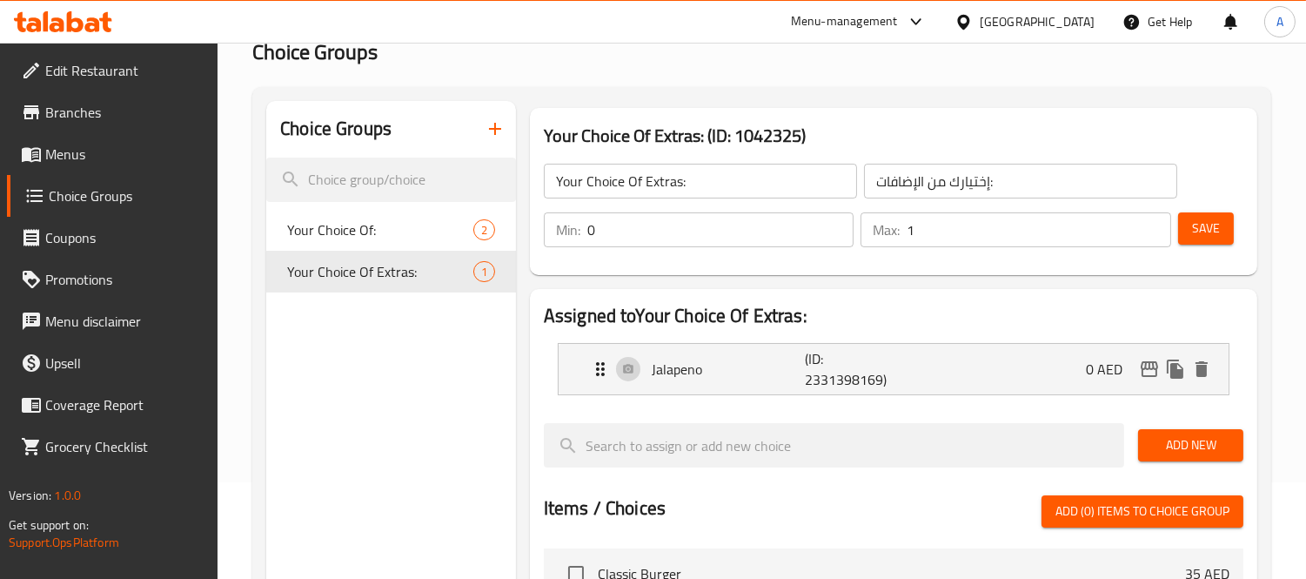
drag, startPoint x: 99, startPoint y: 150, endPoint x: 263, endPoint y: 120, distance: 166.3
click at [99, 150] on span "Menus" at bounding box center [124, 154] width 159 height 21
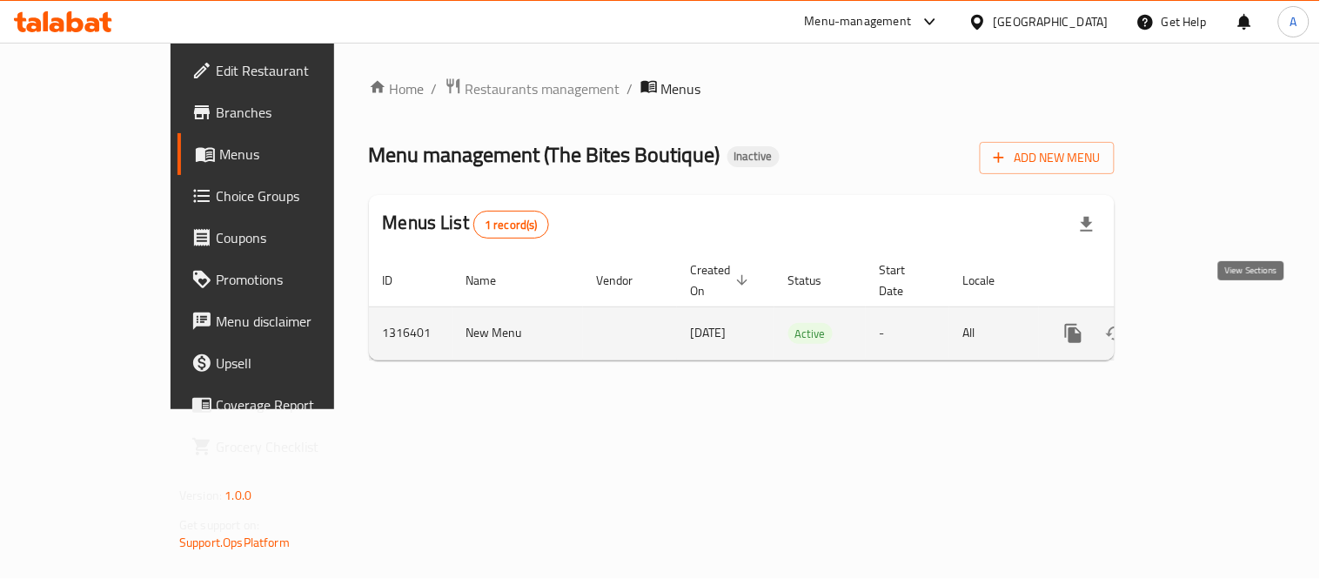
click at [1220, 312] on link "enhanced table" at bounding box center [1199, 333] width 42 height 42
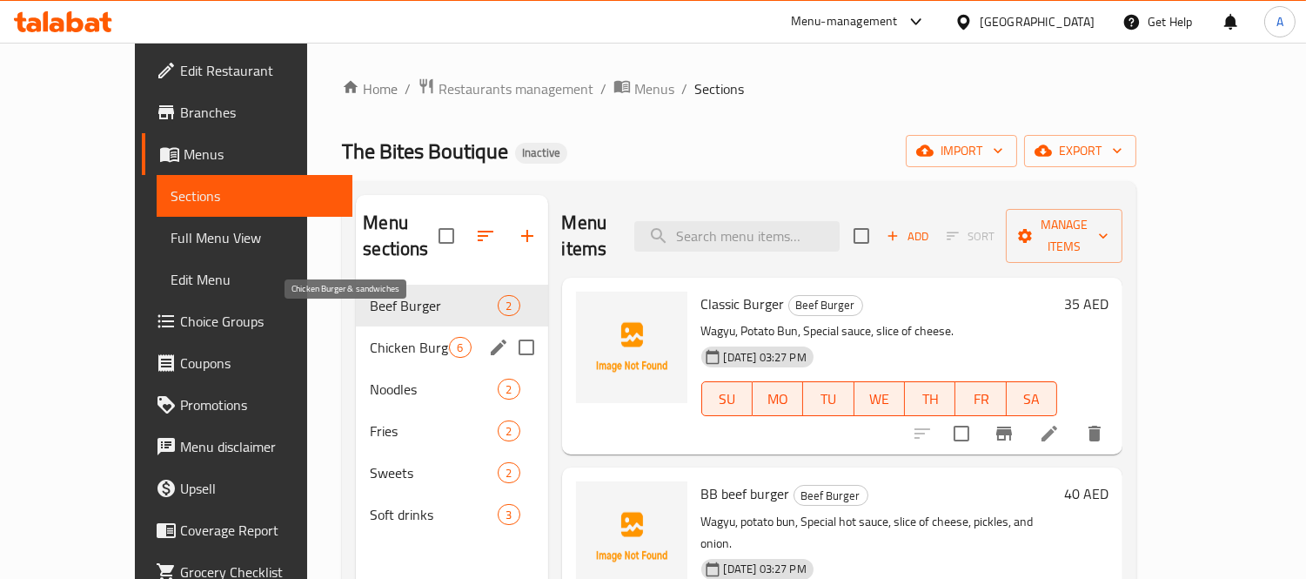
click at [370, 337] on span "Chicken Burger & sandwiches" at bounding box center [409, 347] width 79 height 21
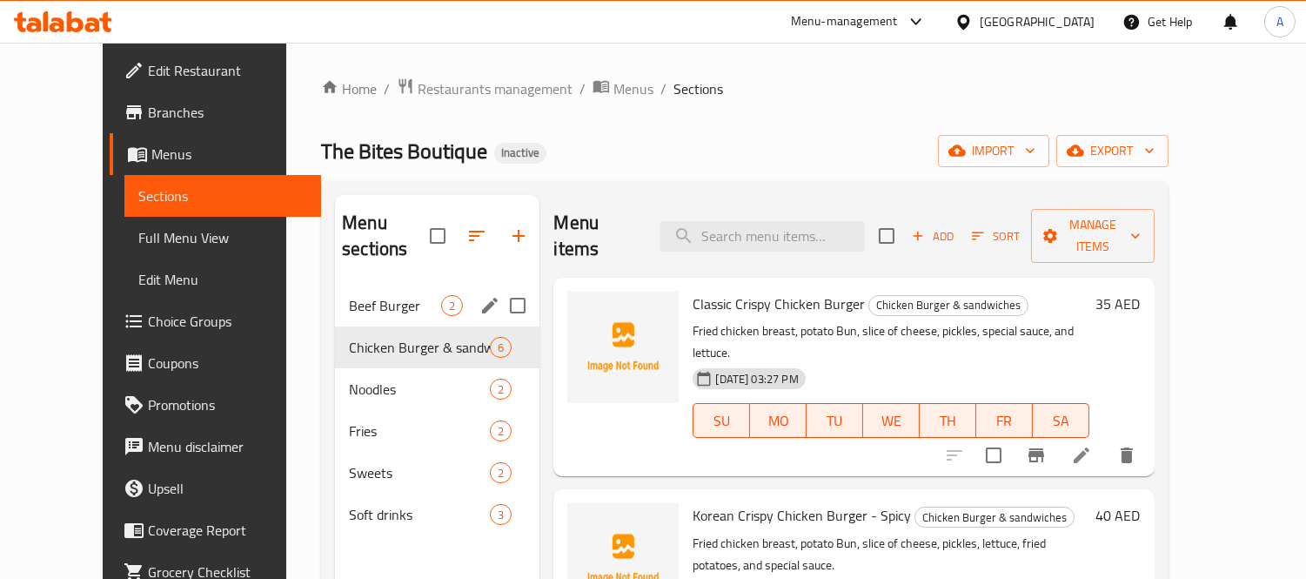
click at [349, 295] on span "Beef Burger" at bounding box center [395, 305] width 92 height 21
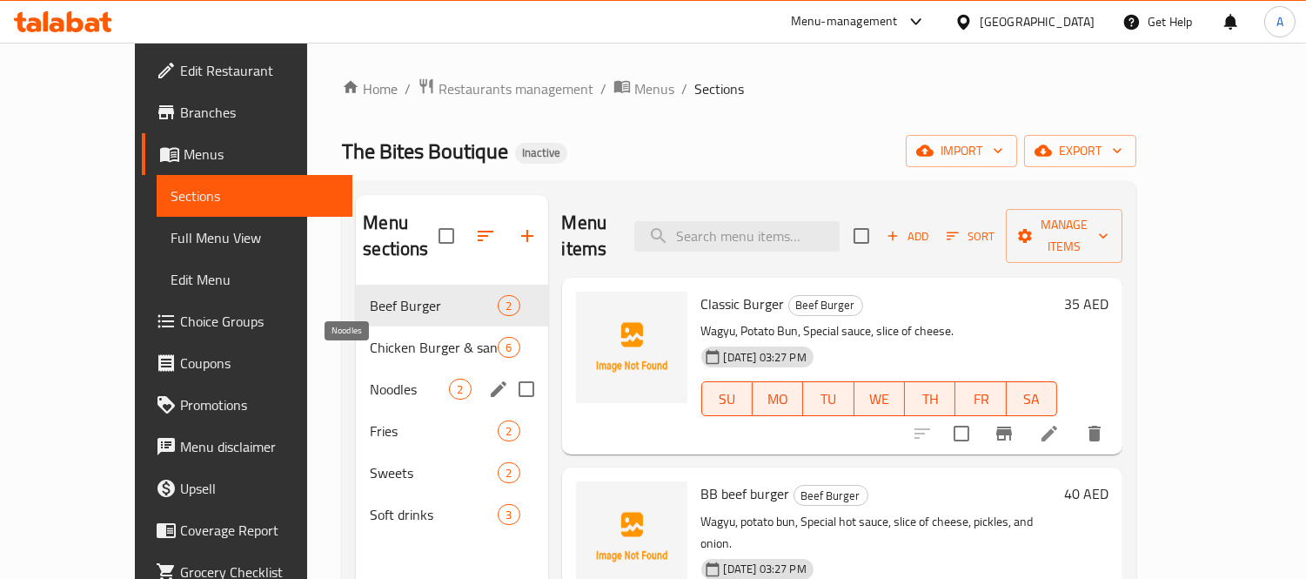
click at [370, 379] on span "Noodles" at bounding box center [409, 389] width 79 height 21
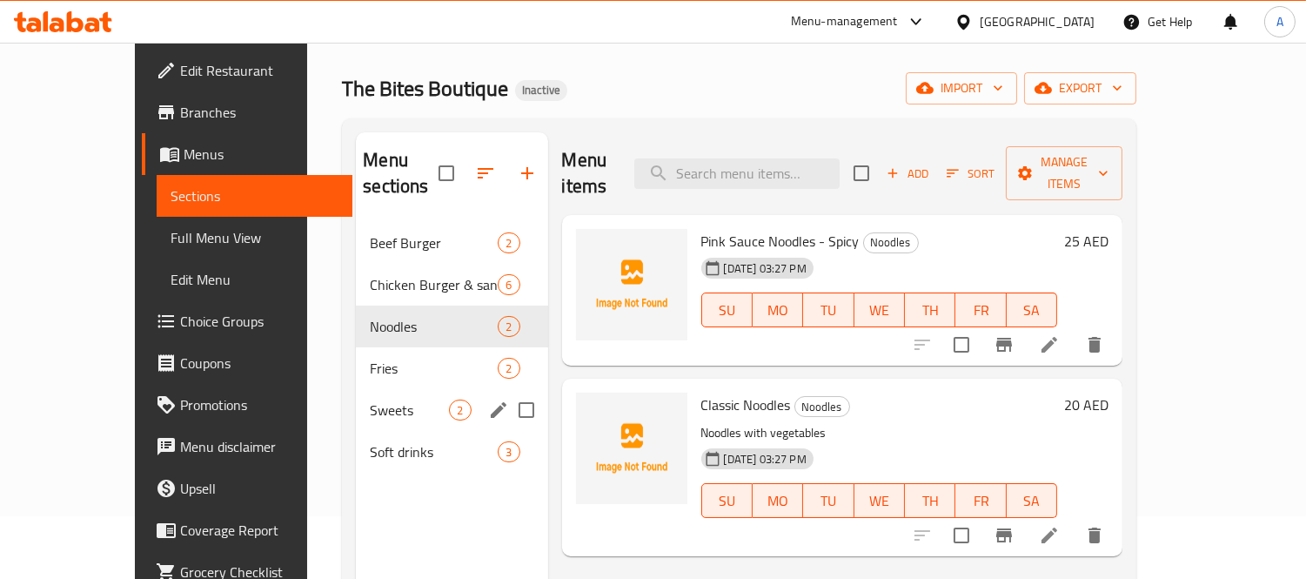
scroll to position [97, 0]
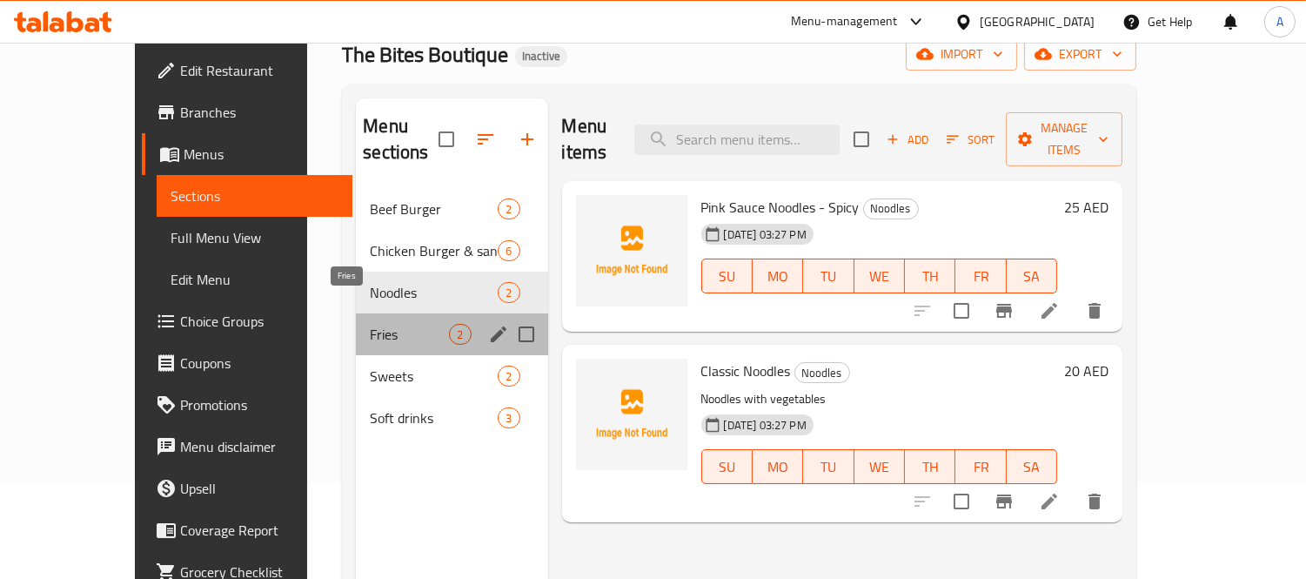
click at [370, 324] on span "Fries" at bounding box center [409, 334] width 79 height 21
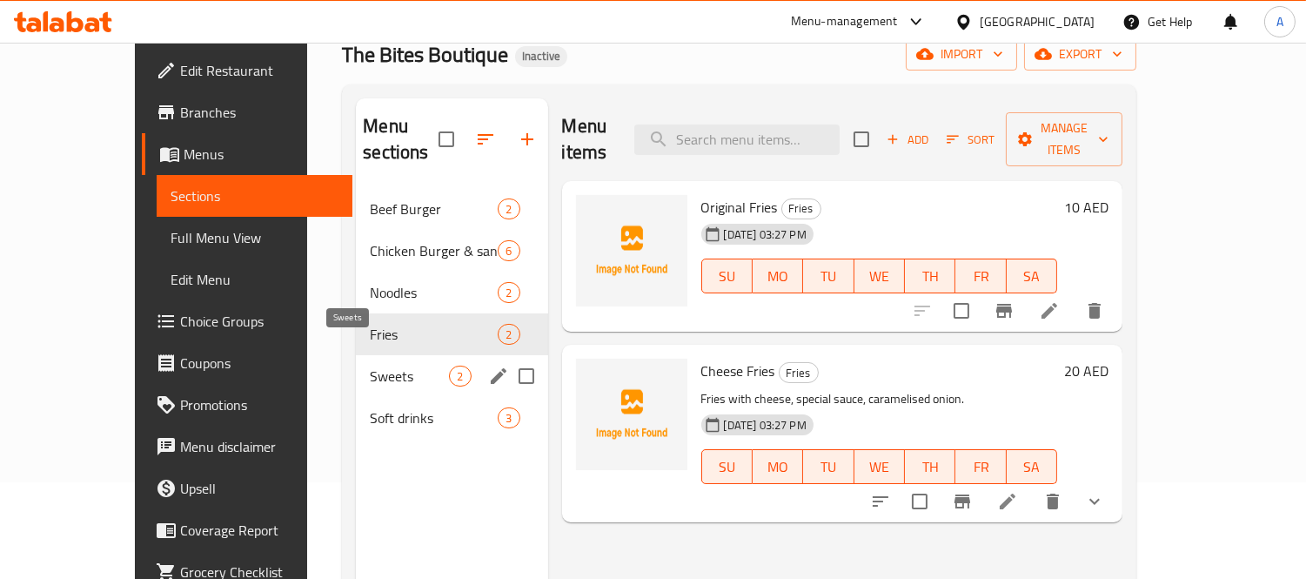
click at [370, 366] on span "Sweets" at bounding box center [409, 376] width 79 height 21
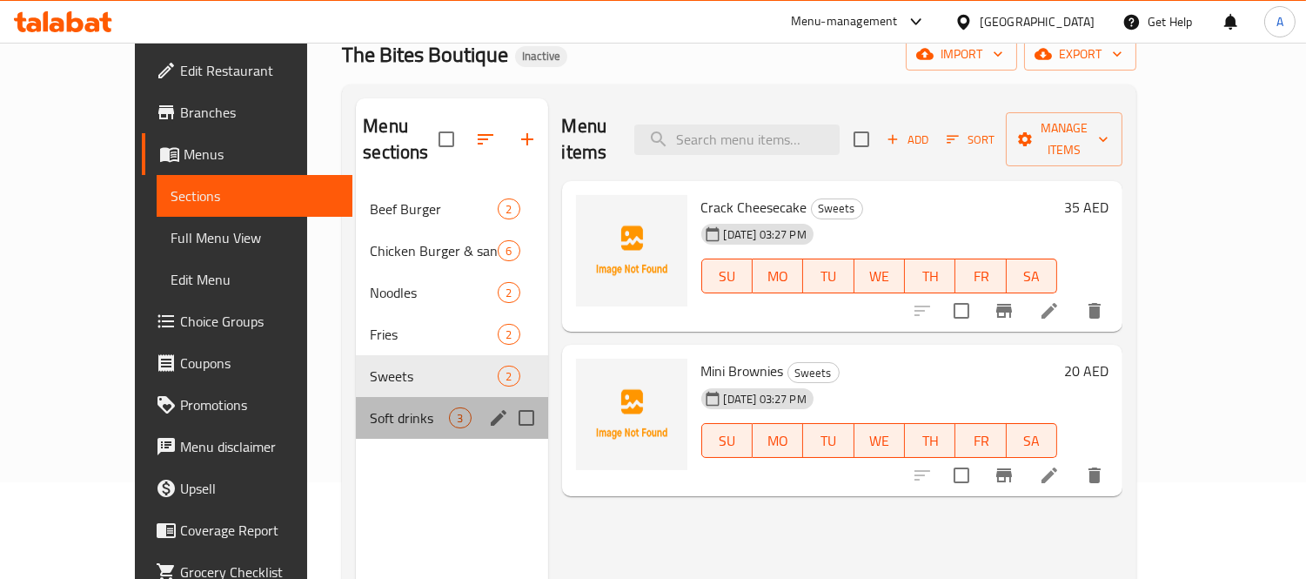
click at [357, 406] on div "Soft drinks 3" at bounding box center [451, 418] width 191 height 42
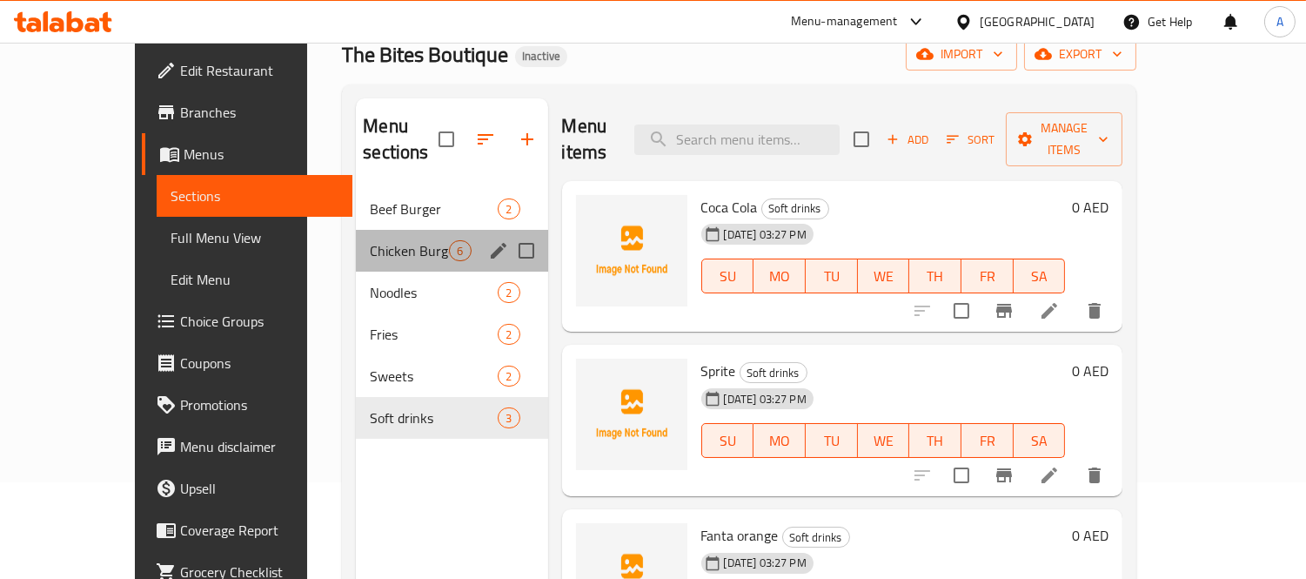
click at [425, 238] on div "Chicken Burger & sandwiches 6" at bounding box center [451, 251] width 191 height 42
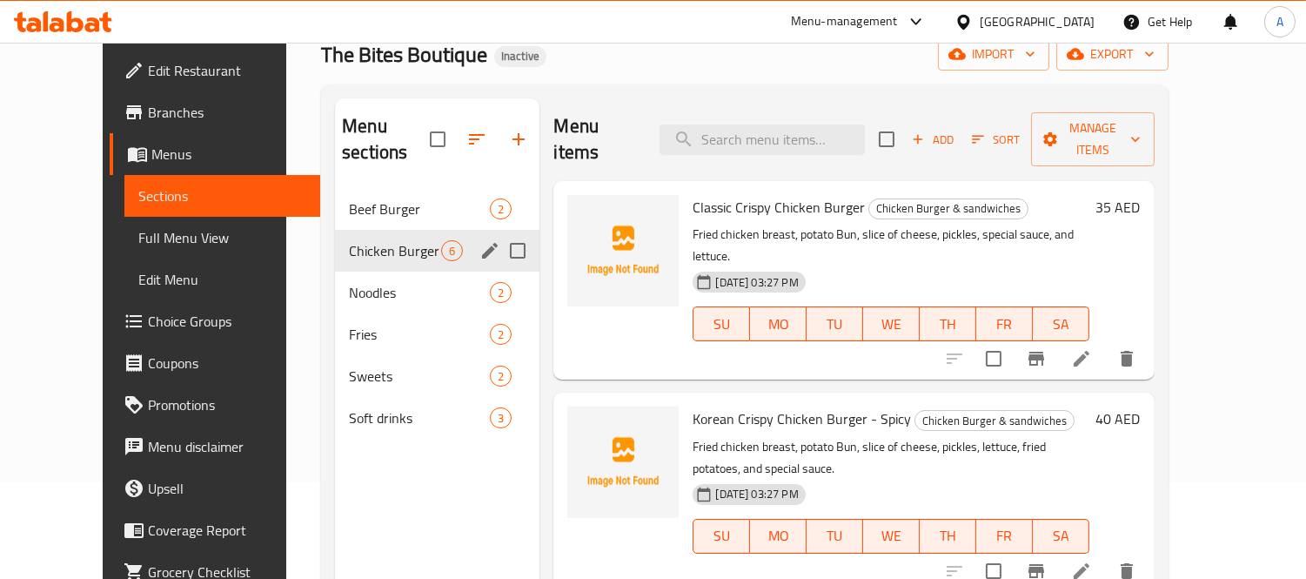
click at [480, 240] on icon "edit" at bounding box center [490, 250] width 21 height 21
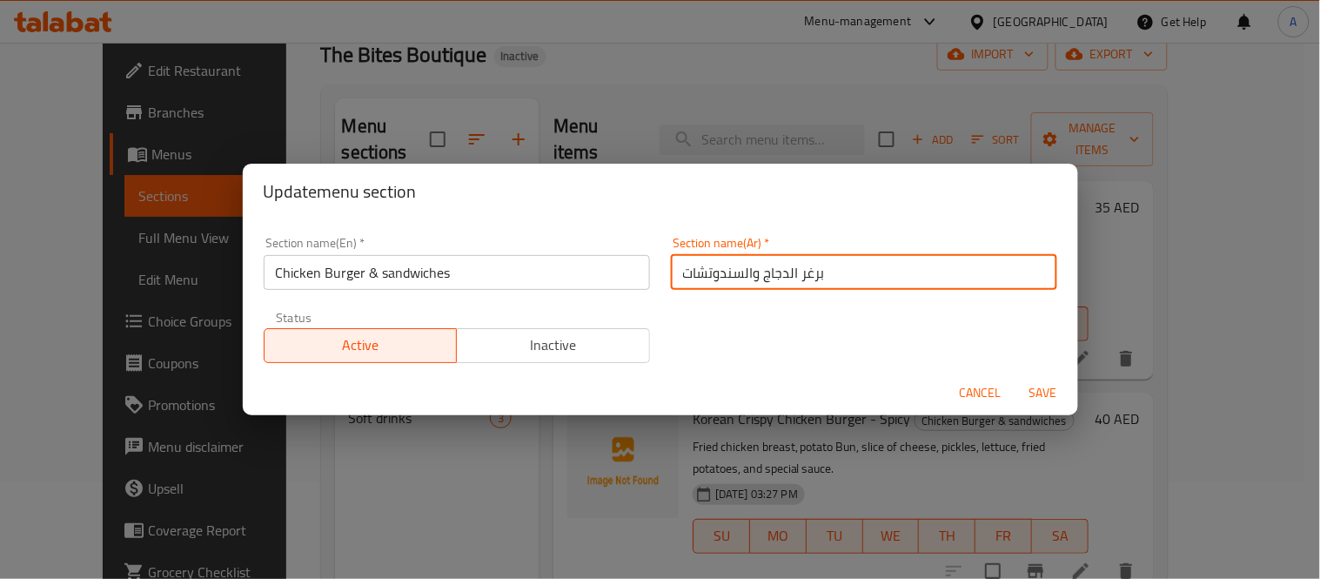
click at [803, 272] on input "برغر الدجاج والسندوتشات" at bounding box center [864, 272] width 386 height 35
type input "برجر الدجاج والسندوتشات"
click at [1016, 377] on button "Save" at bounding box center [1044, 393] width 56 height 32
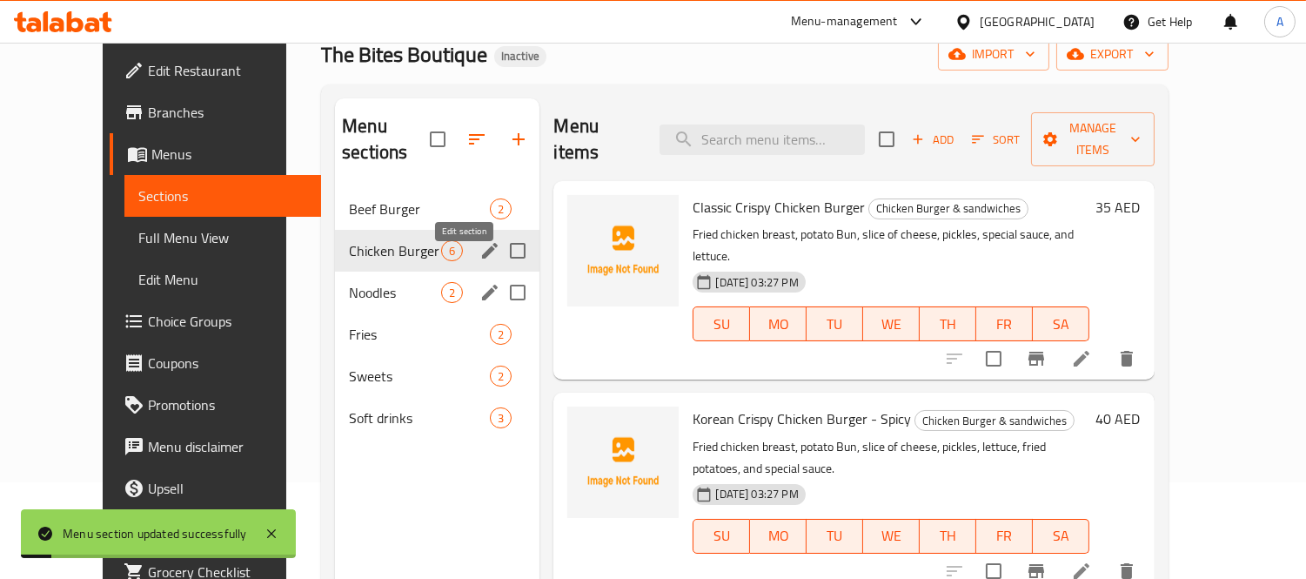
click at [480, 282] on icon "edit" at bounding box center [490, 292] width 21 height 21
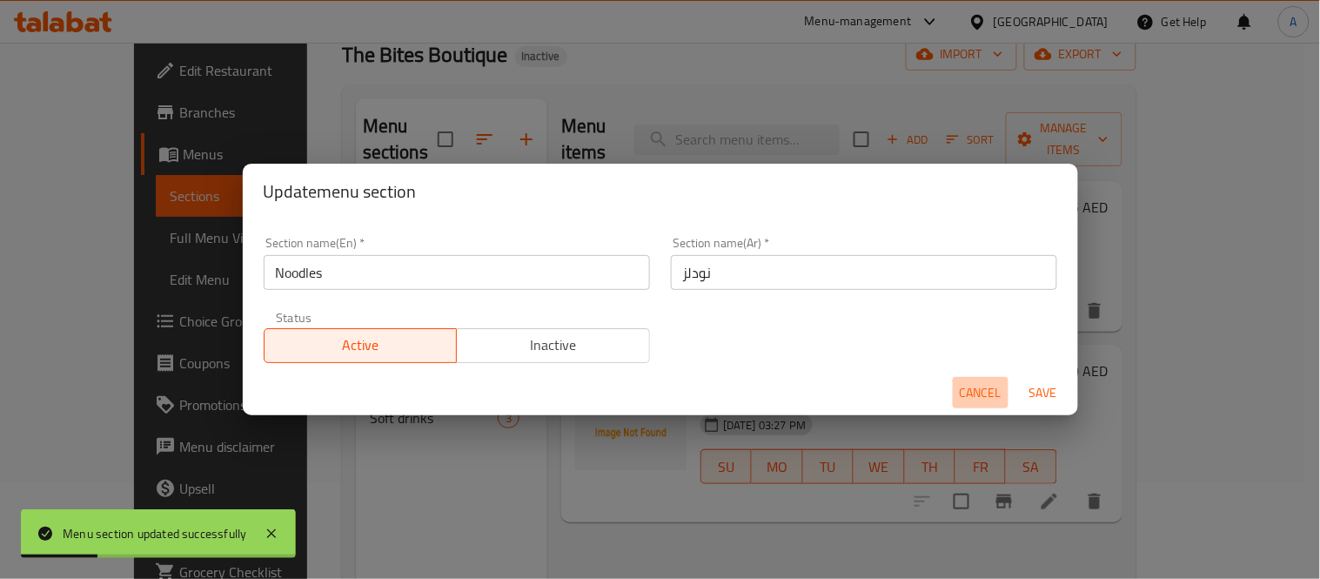
click at [971, 388] on span "Cancel" at bounding box center [981, 393] width 42 height 22
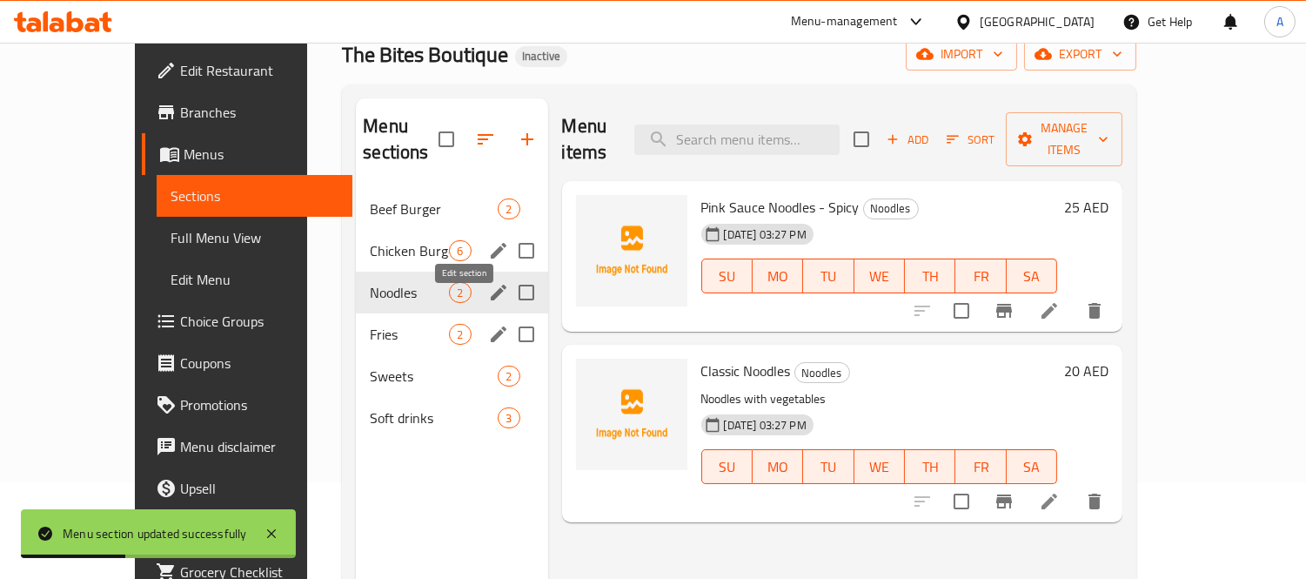
click at [488, 324] on icon "edit" at bounding box center [498, 334] width 21 height 21
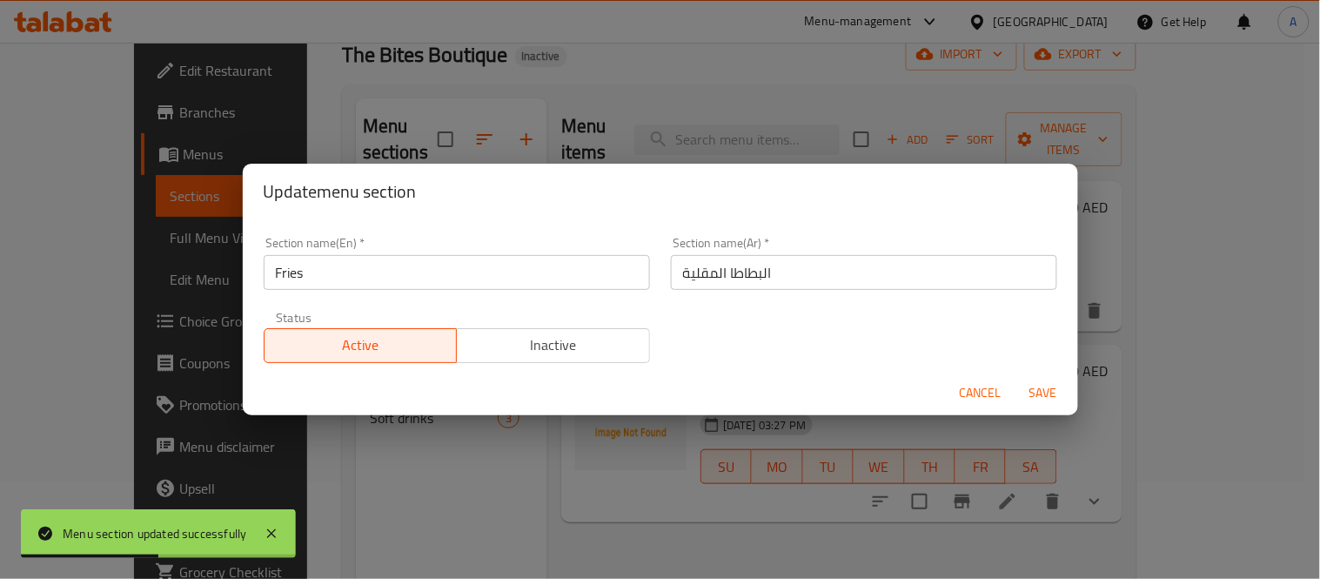
click at [988, 386] on span "Cancel" at bounding box center [981, 393] width 42 height 22
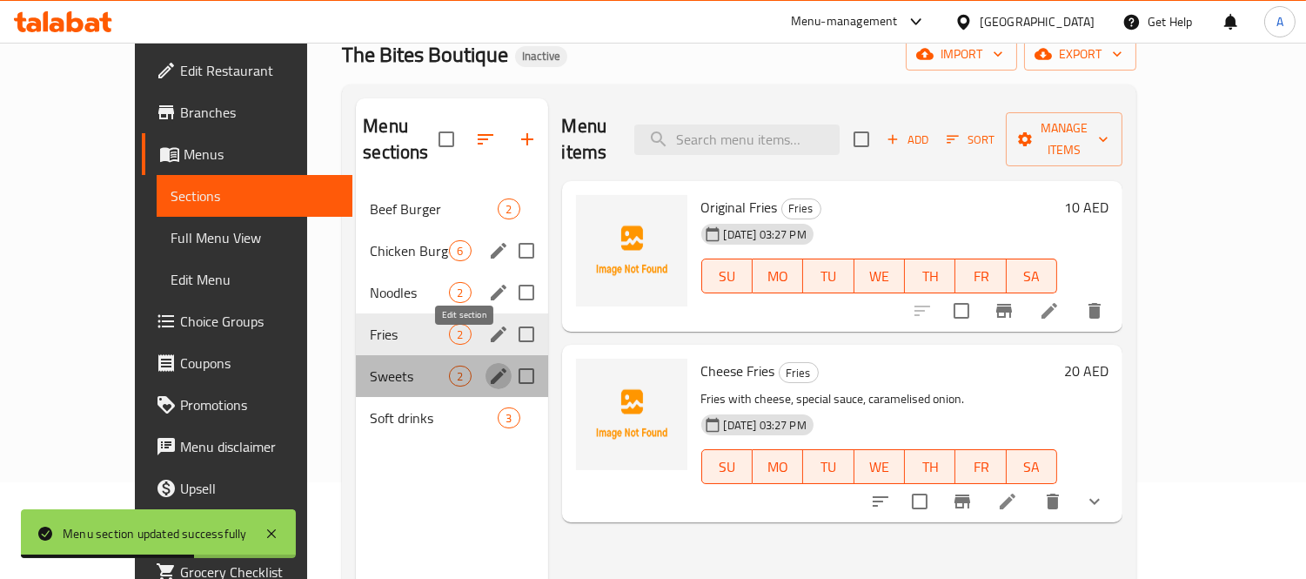
click at [488, 366] on icon "edit" at bounding box center [498, 376] width 21 height 21
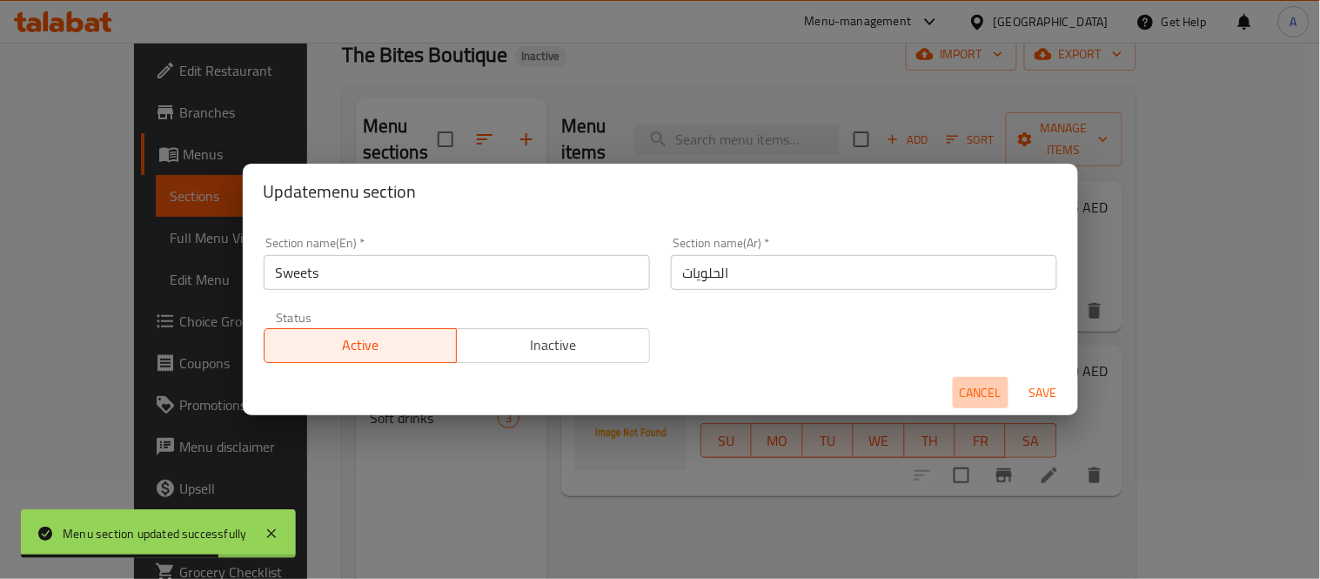
click at [954, 386] on button "Cancel" at bounding box center [981, 393] width 56 height 32
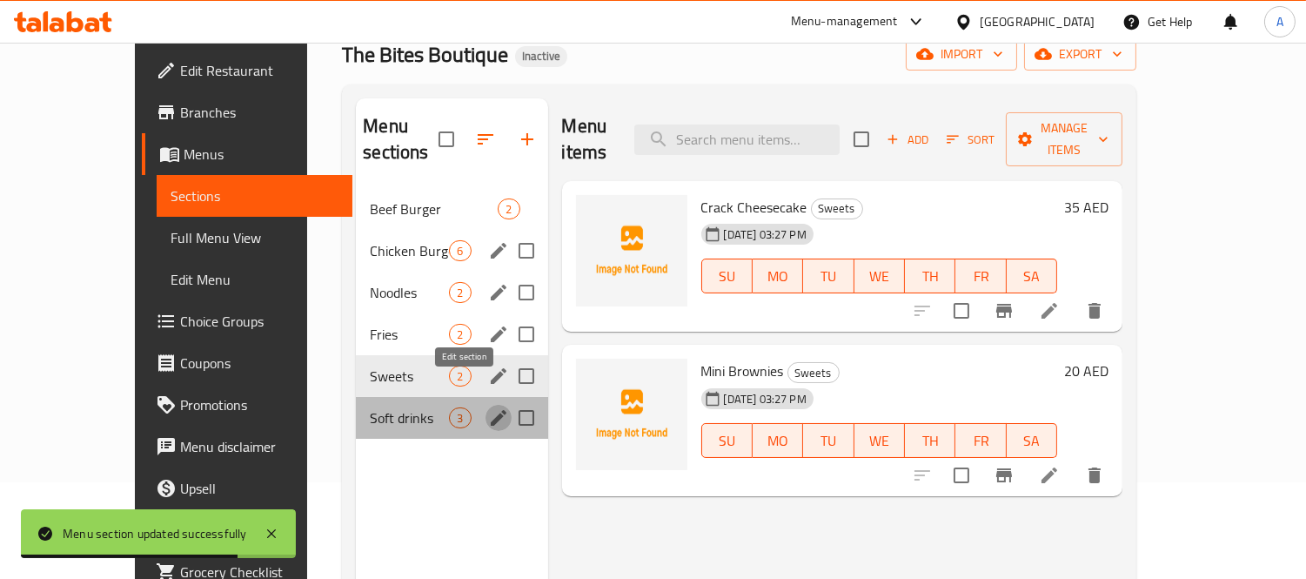
click at [491, 410] on icon "edit" at bounding box center [499, 418] width 16 height 16
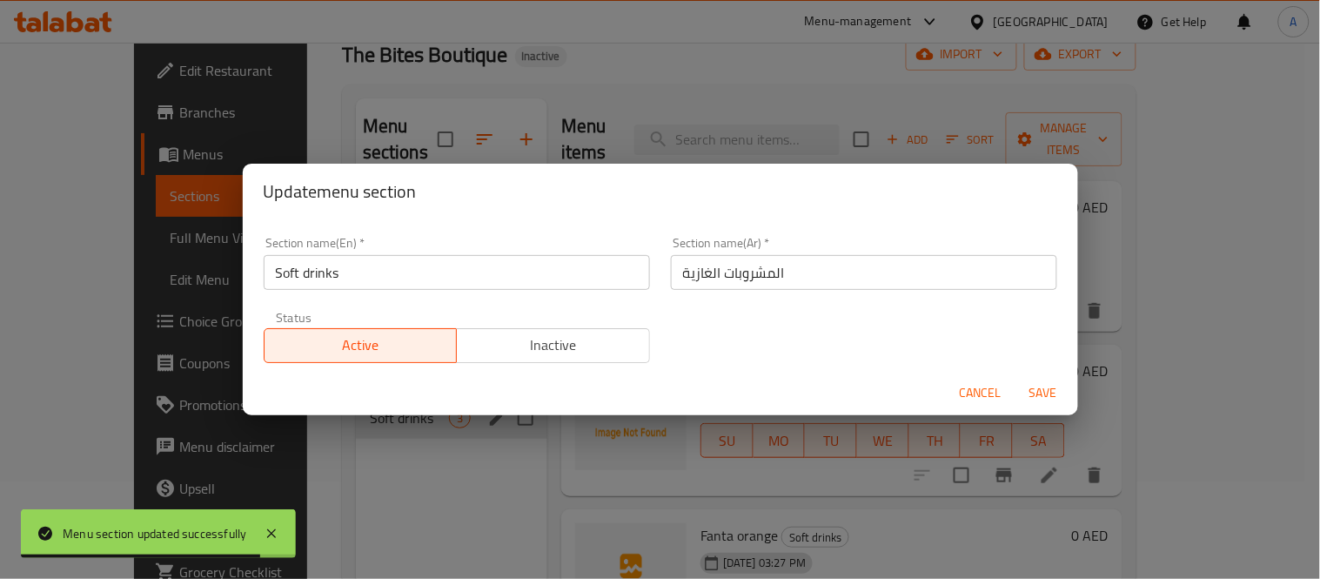
click at [980, 395] on span "Cancel" at bounding box center [981, 393] width 42 height 22
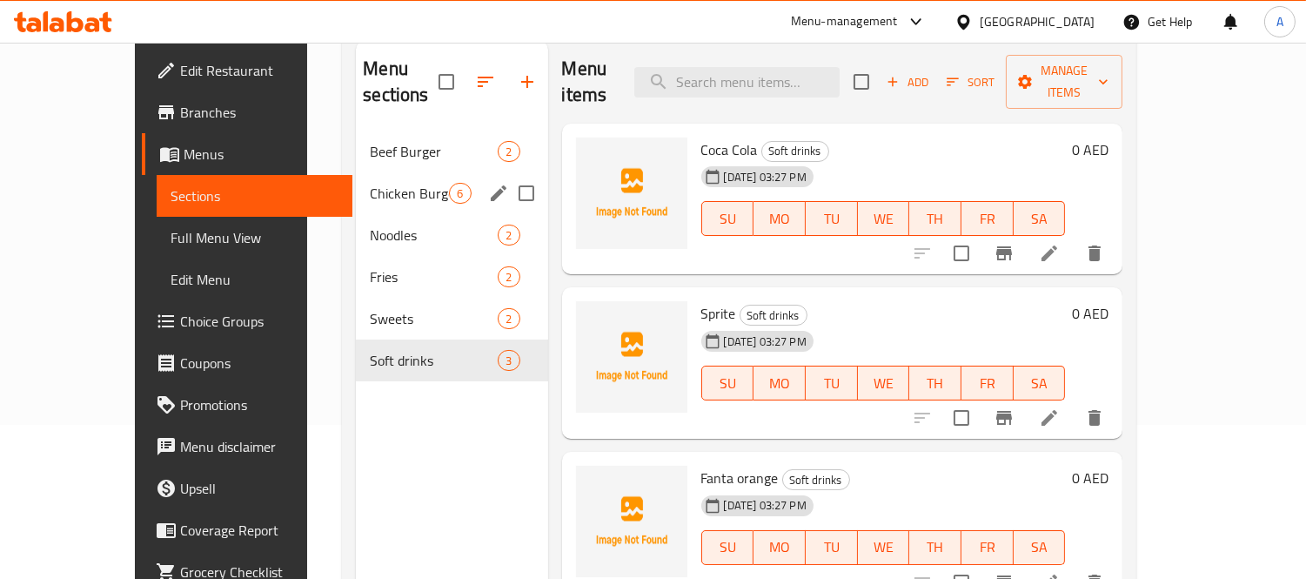
scroll to position [244, 0]
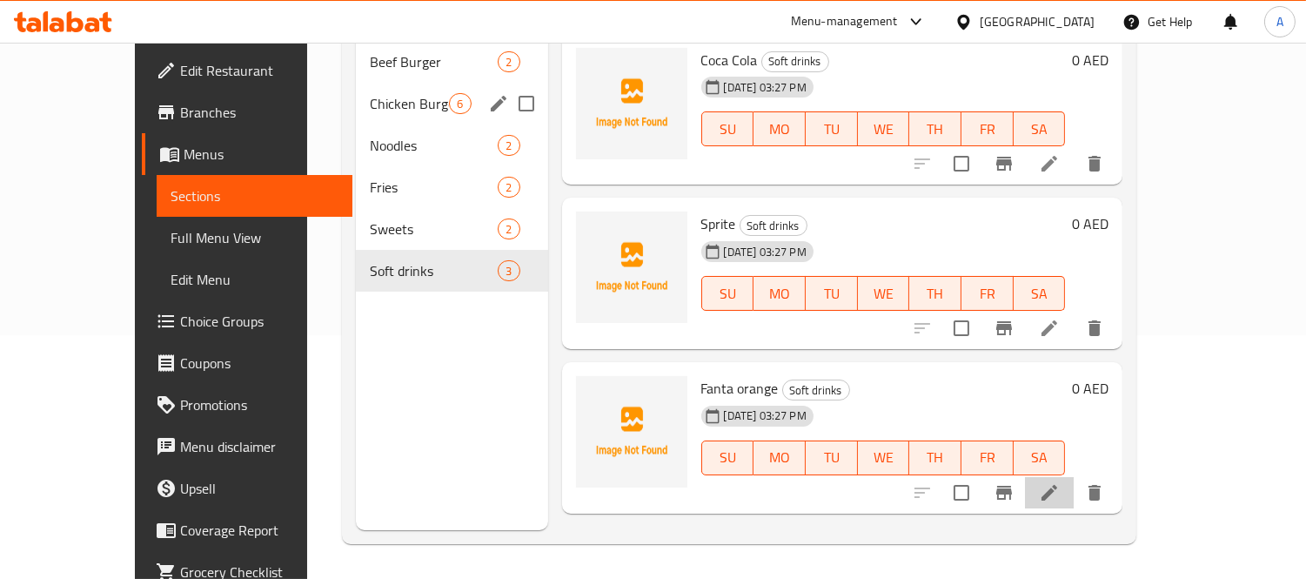
click at [1074, 477] on li at bounding box center [1049, 492] width 49 height 31
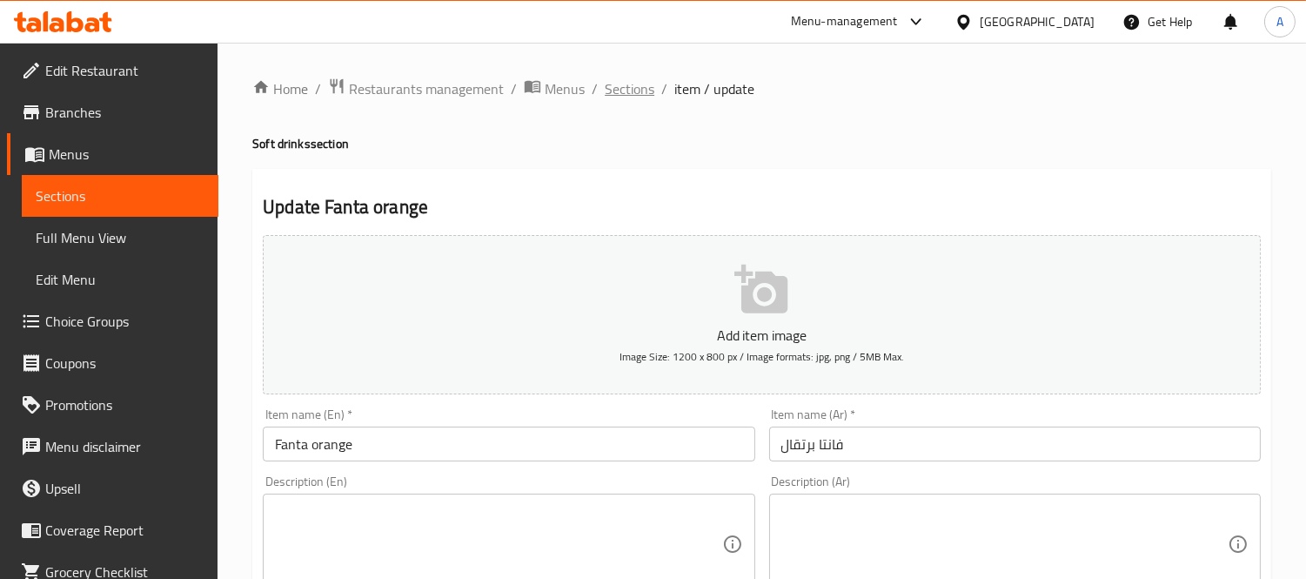
click at [627, 87] on span "Sections" at bounding box center [630, 88] width 50 height 21
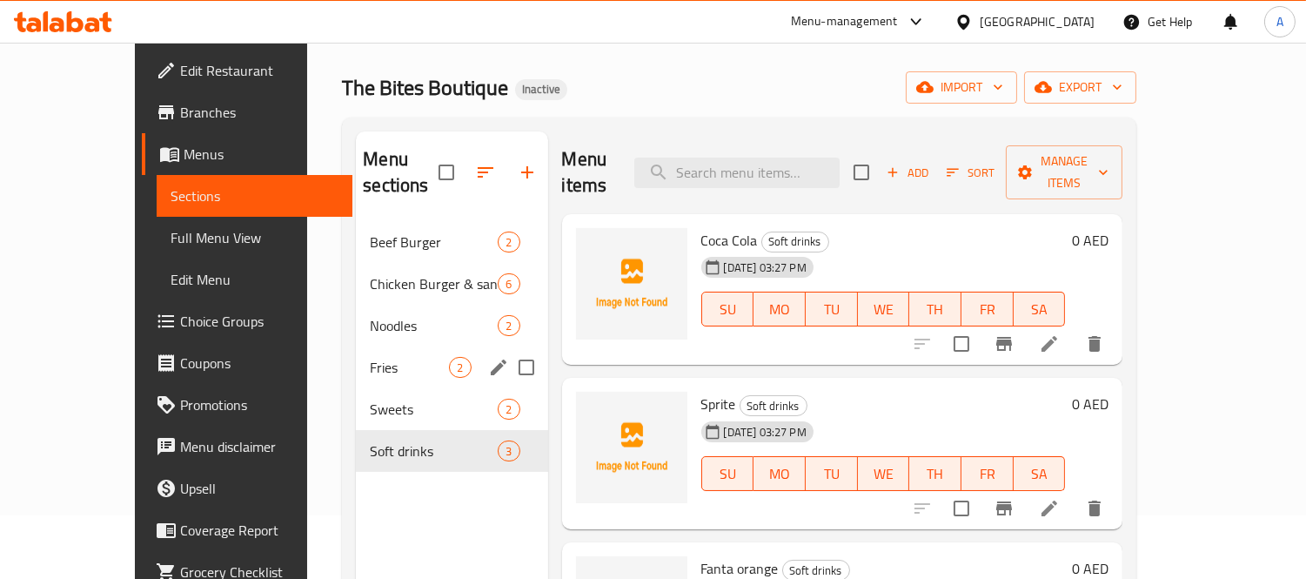
scroll to position [97, 0]
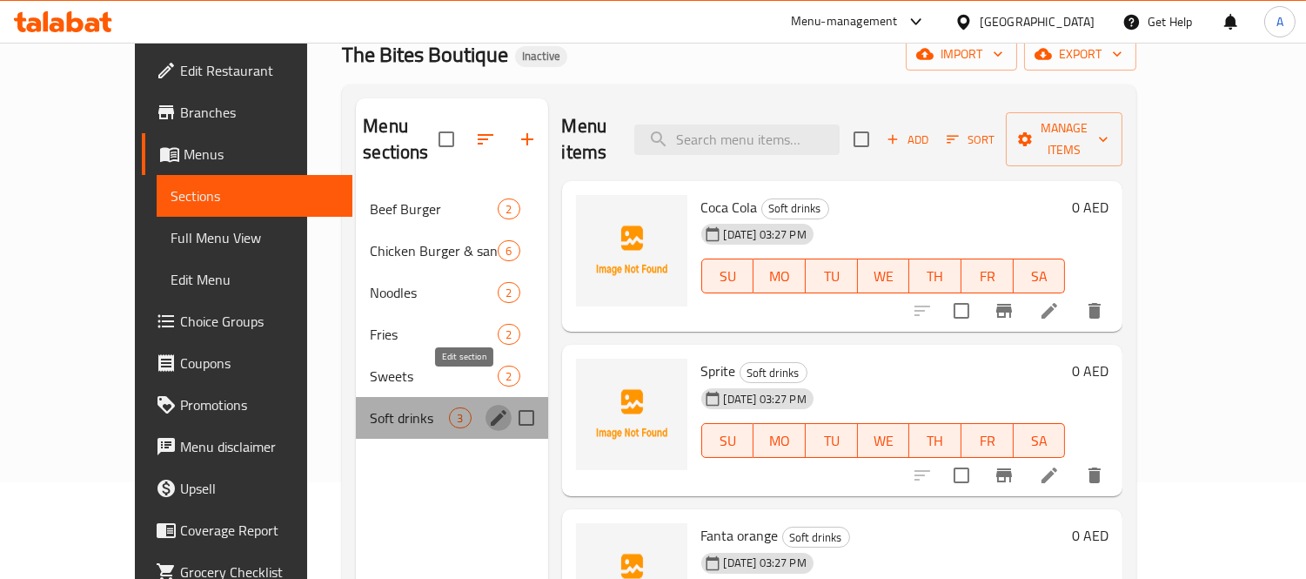
click at [488, 407] on icon "edit" at bounding box center [498, 417] width 21 height 21
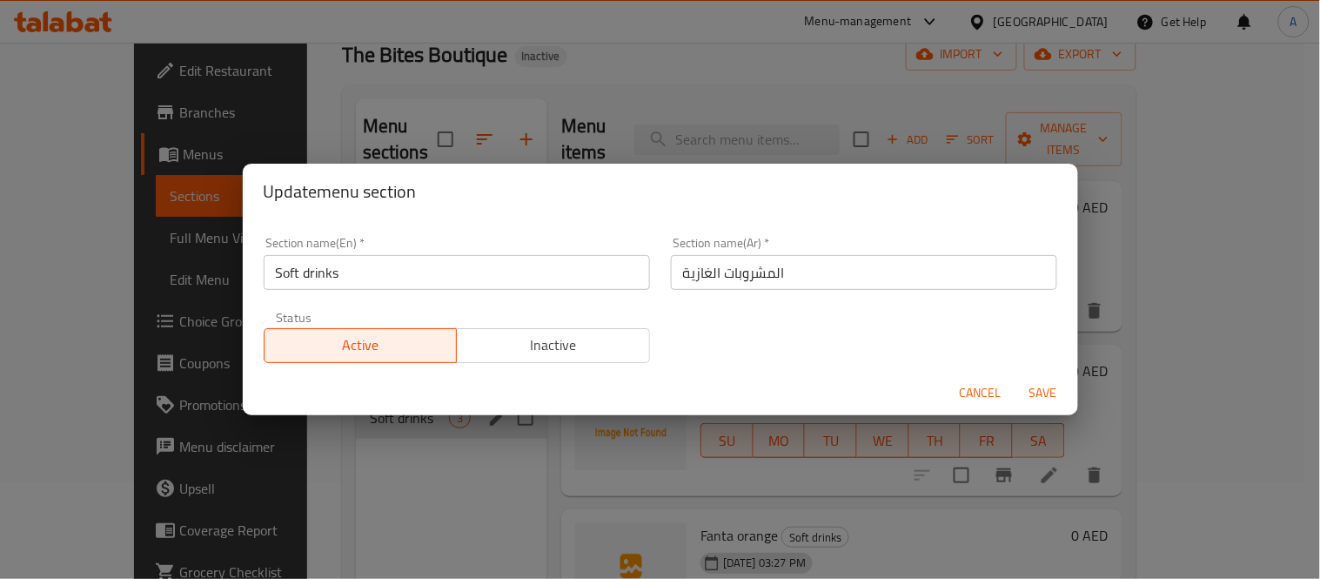
click at [413, 272] on input "Soft drinks" at bounding box center [457, 272] width 386 height 35
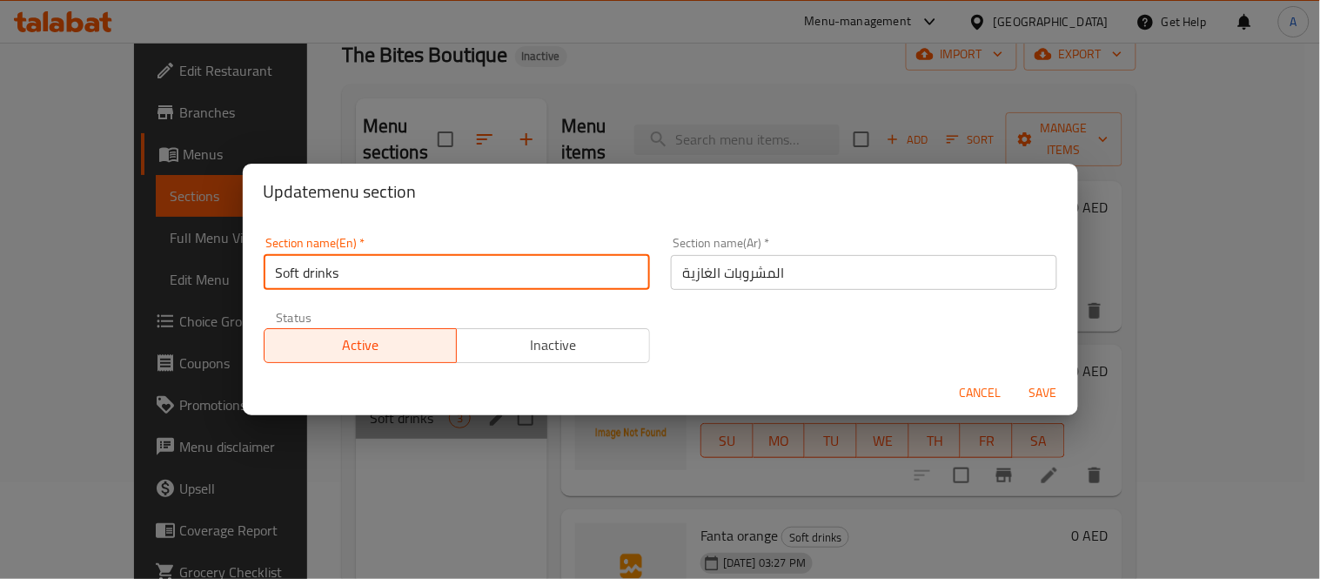
click at [413, 272] on input "Soft drinks" at bounding box center [457, 272] width 386 height 35
click at [425, 272] on input "Soft drinks" at bounding box center [457, 272] width 386 height 35
click at [988, 392] on span "Cancel" at bounding box center [981, 393] width 42 height 22
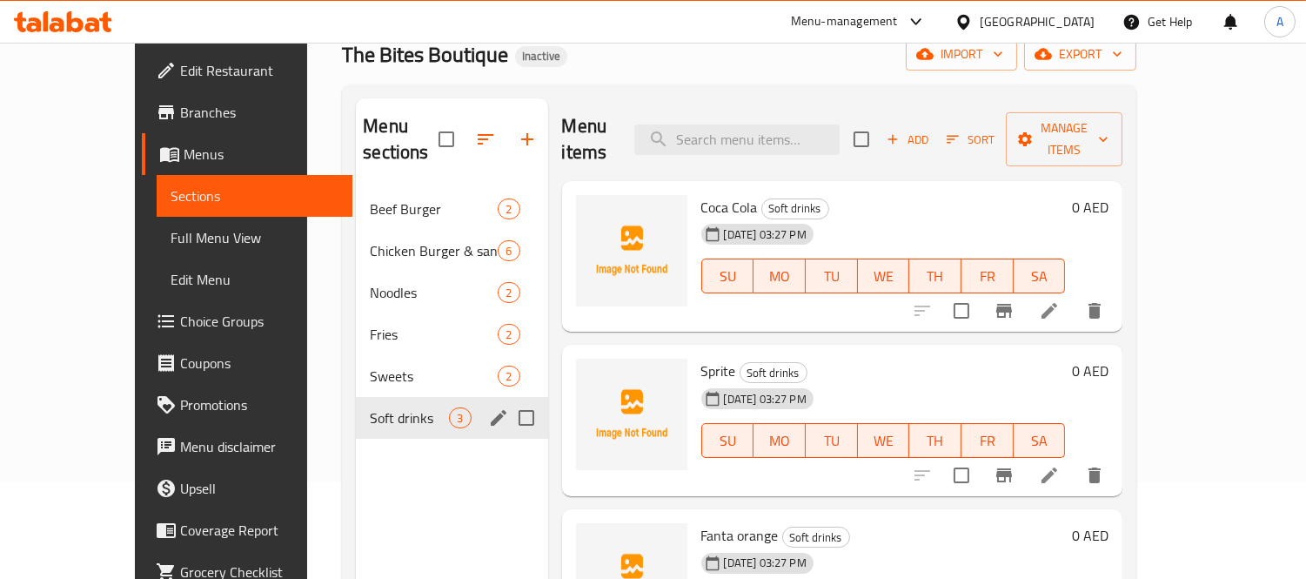
click at [508, 399] on input "Menu sections" at bounding box center [526, 417] width 37 height 37
checkbox input "true"
click at [465, 146] on icon "button" at bounding box center [475, 139] width 21 height 21
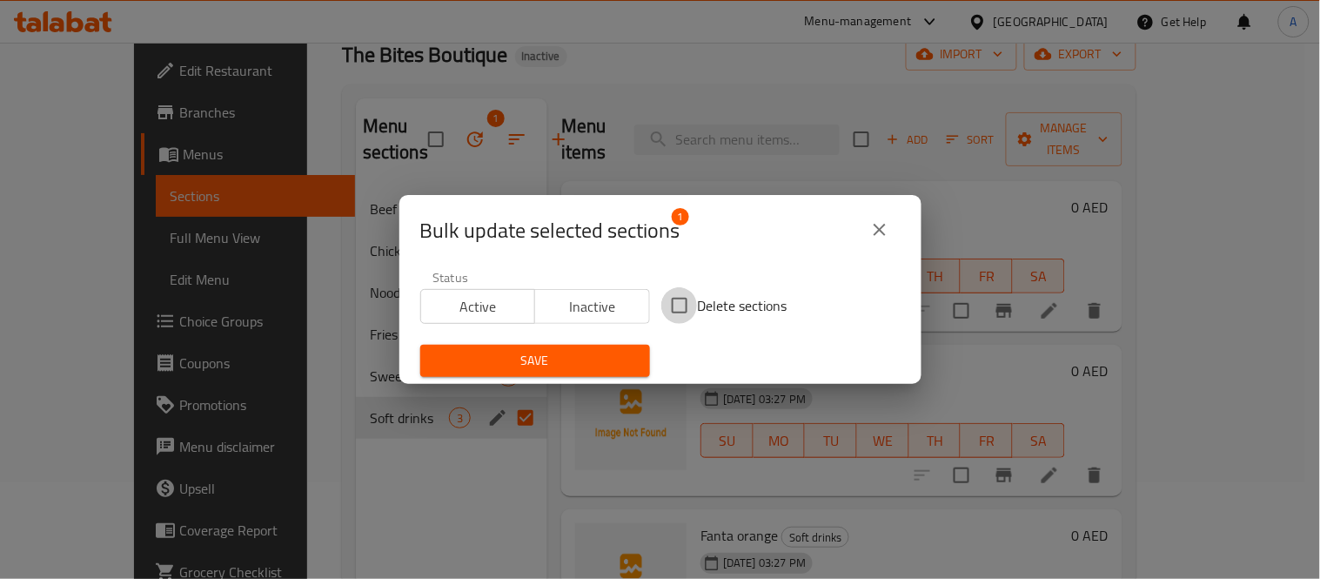
click at [668, 309] on input "Delete sections" at bounding box center [679, 305] width 37 height 37
checkbox input "true"
click at [560, 371] on span "Save" at bounding box center [535, 361] width 202 height 22
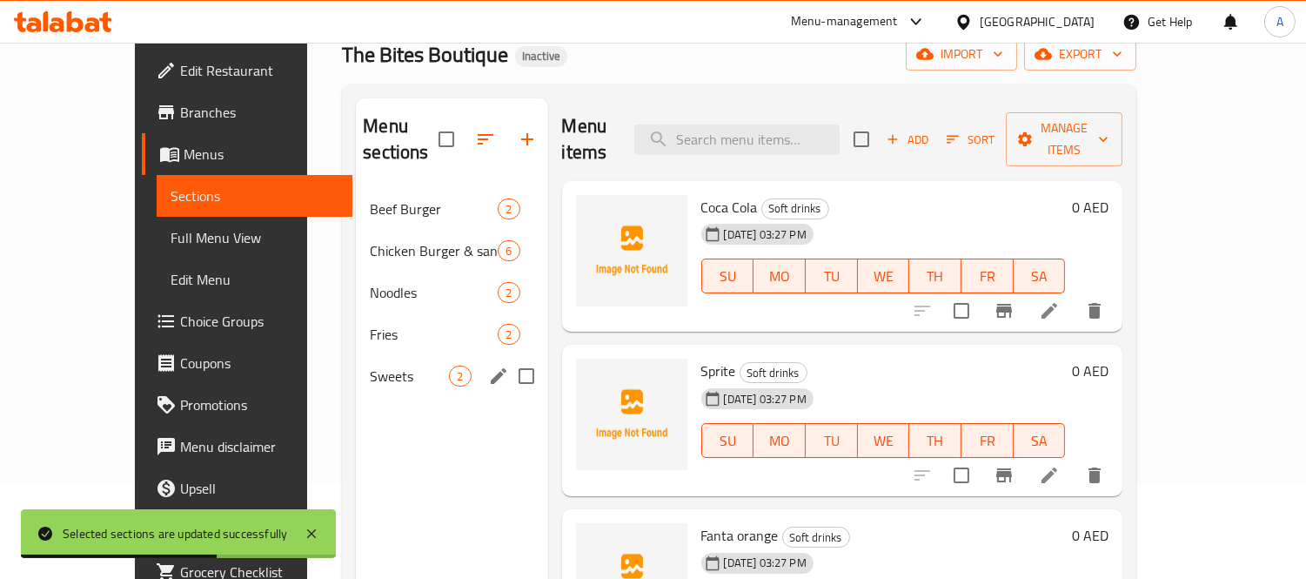
click at [356, 364] on div "Sweets 2" at bounding box center [451, 376] width 191 height 42
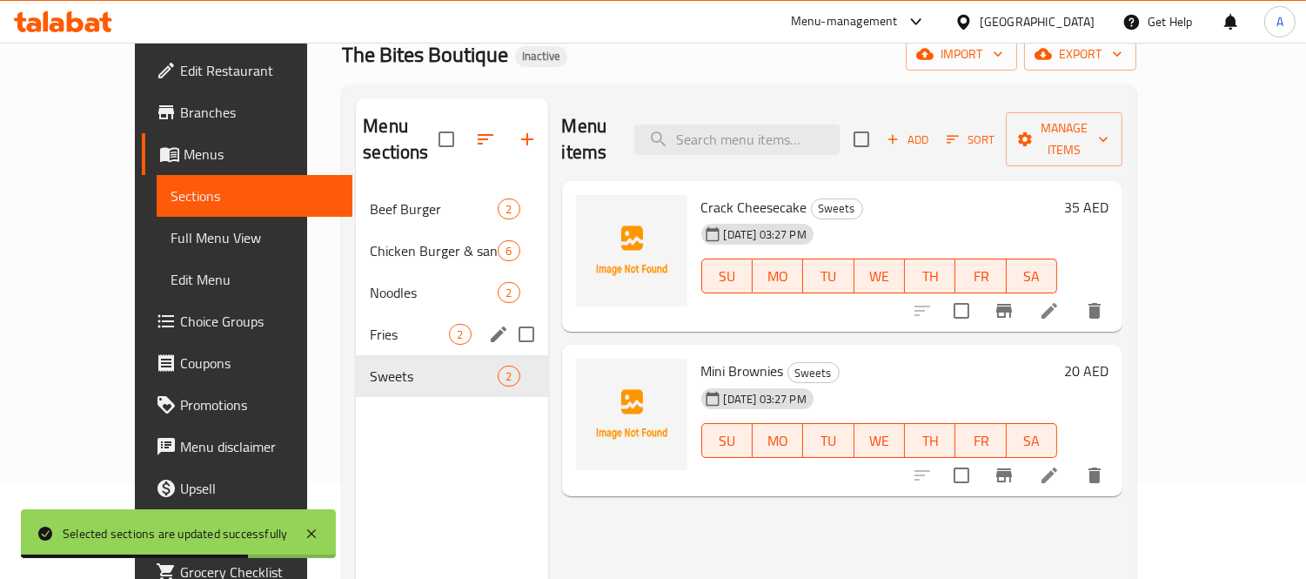
click at [370, 324] on span "Fries" at bounding box center [409, 334] width 79 height 21
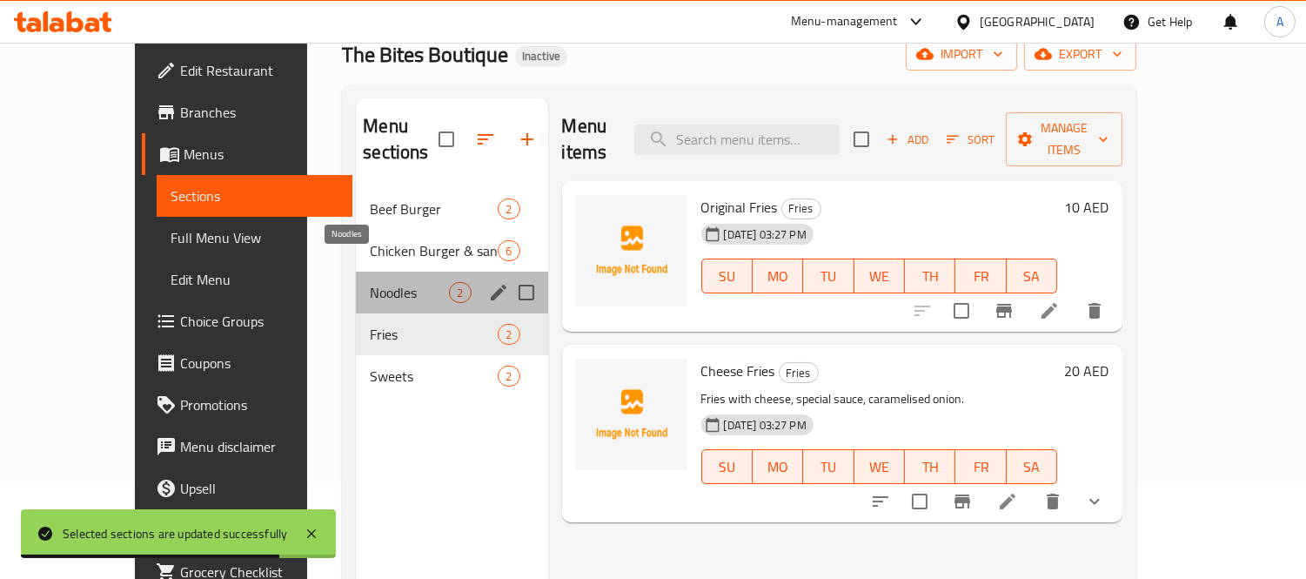
click at [370, 282] on span "Noodles" at bounding box center [409, 292] width 79 height 21
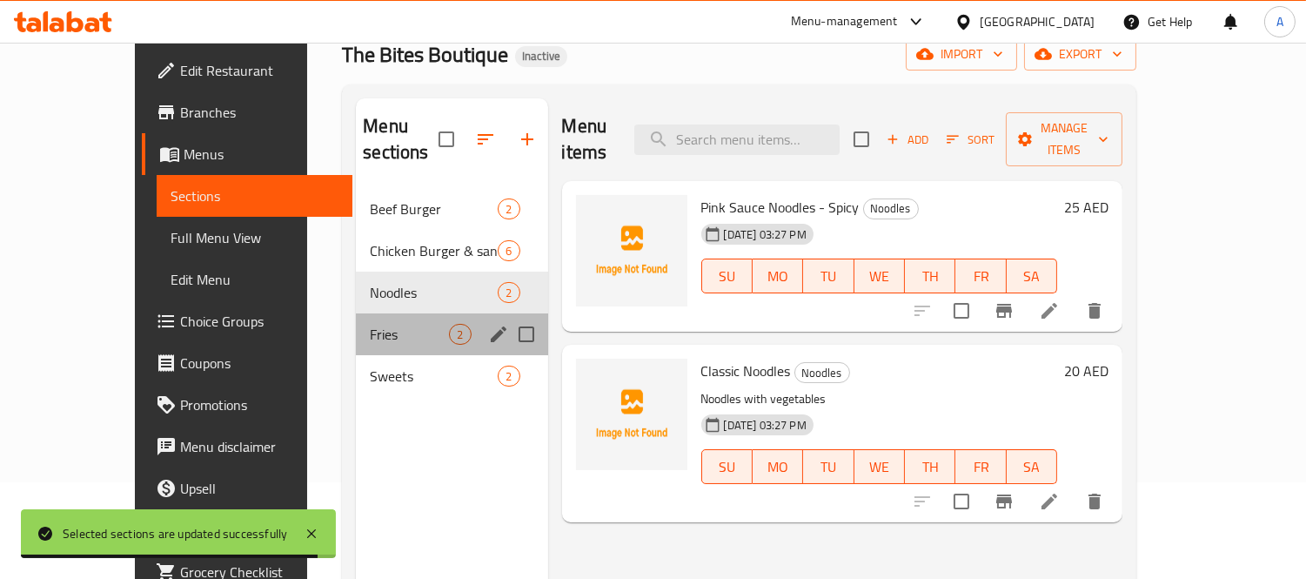
click at [356, 319] on div "Fries 2" at bounding box center [451, 334] width 191 height 42
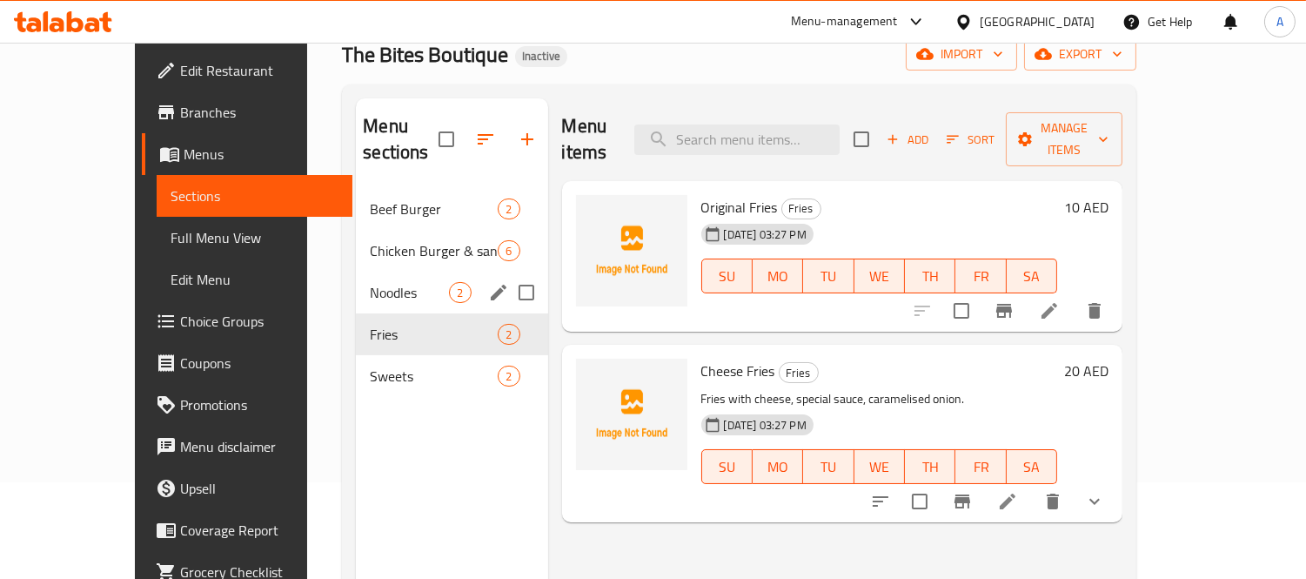
click at [356, 277] on div "Noodles 2" at bounding box center [451, 293] width 191 height 42
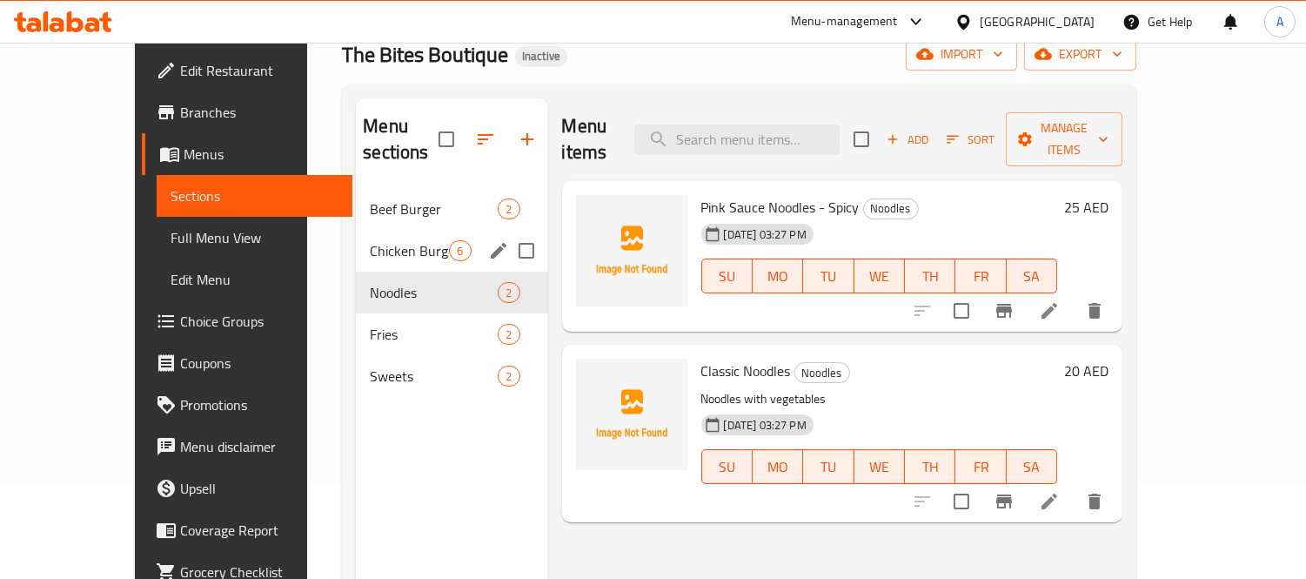
click at [356, 230] on div "Chicken Burger & sandwiches 6" at bounding box center [451, 251] width 191 height 42
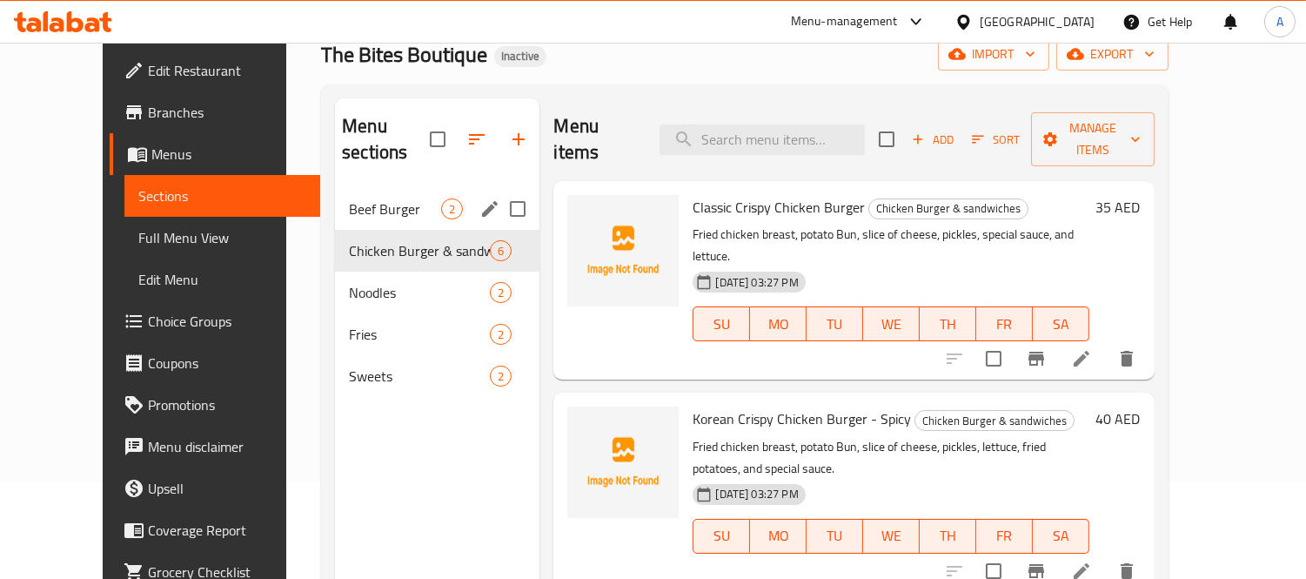
click at [335, 188] on div "Beef Burger 2" at bounding box center [437, 209] width 205 height 42
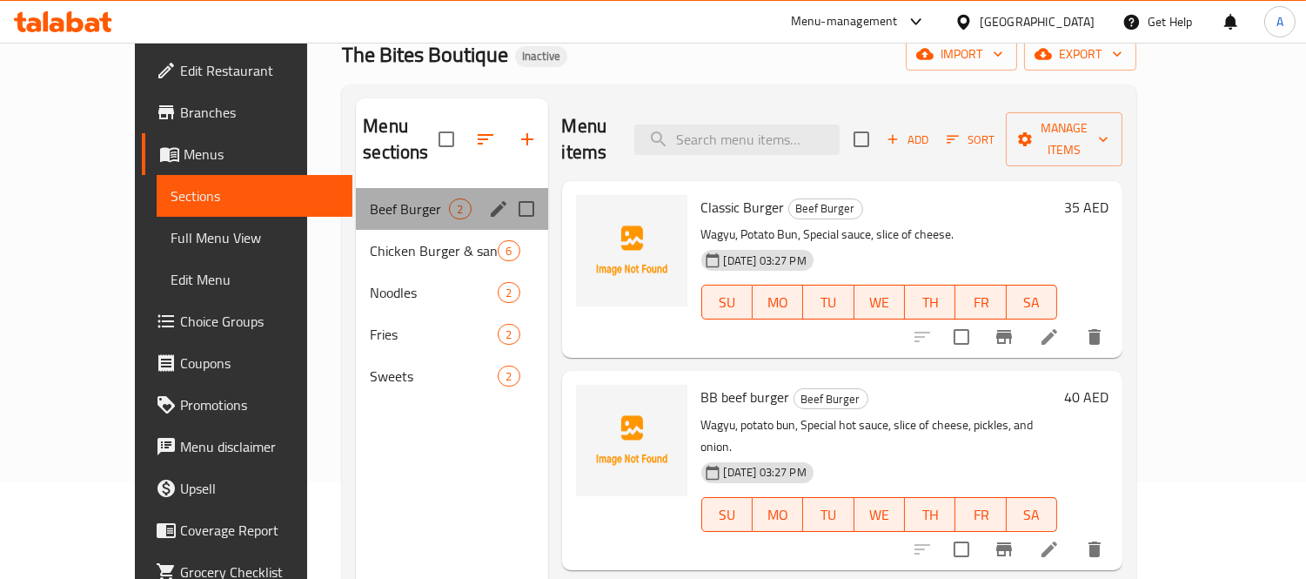
click at [486, 196] on div "Menu sections" at bounding box center [499, 209] width 26 height 26
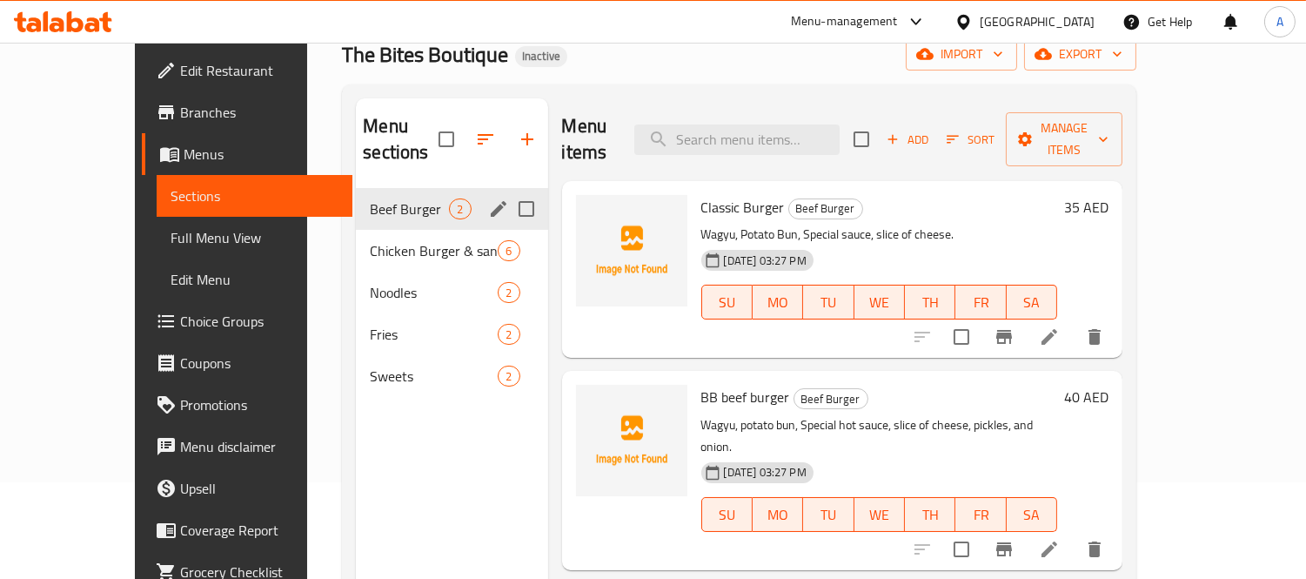
click at [488, 198] on icon "edit" at bounding box center [498, 208] width 21 height 21
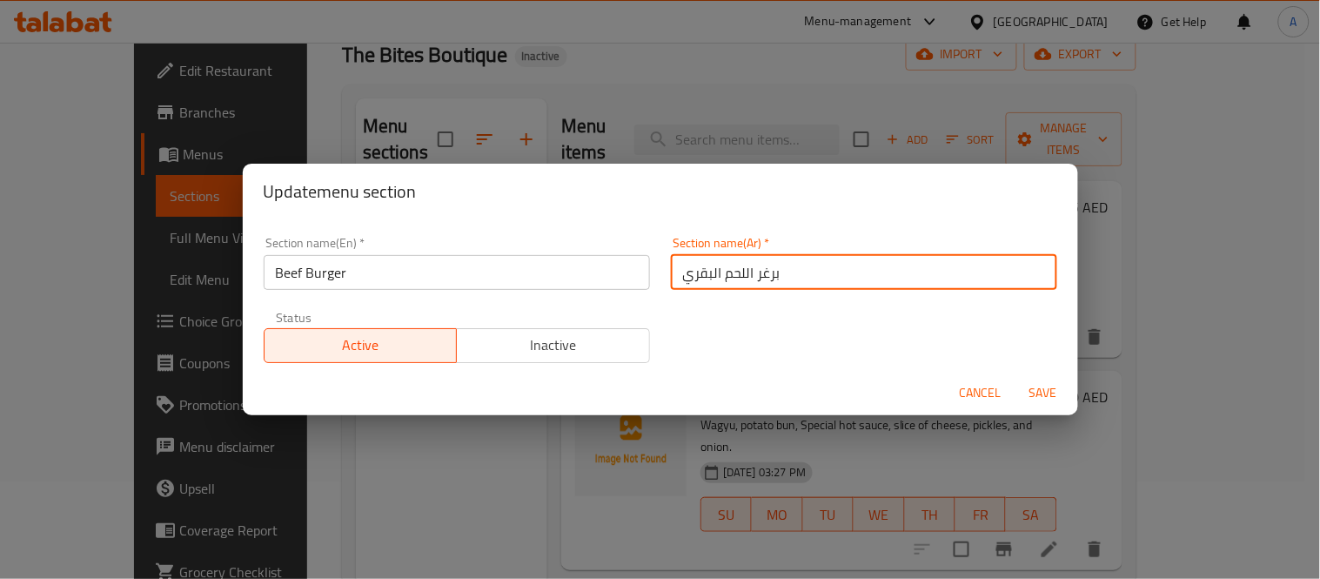
click at [761, 272] on input "برغر اللحم البقري" at bounding box center [864, 272] width 386 height 35
type input "برجر اللحم البقري"
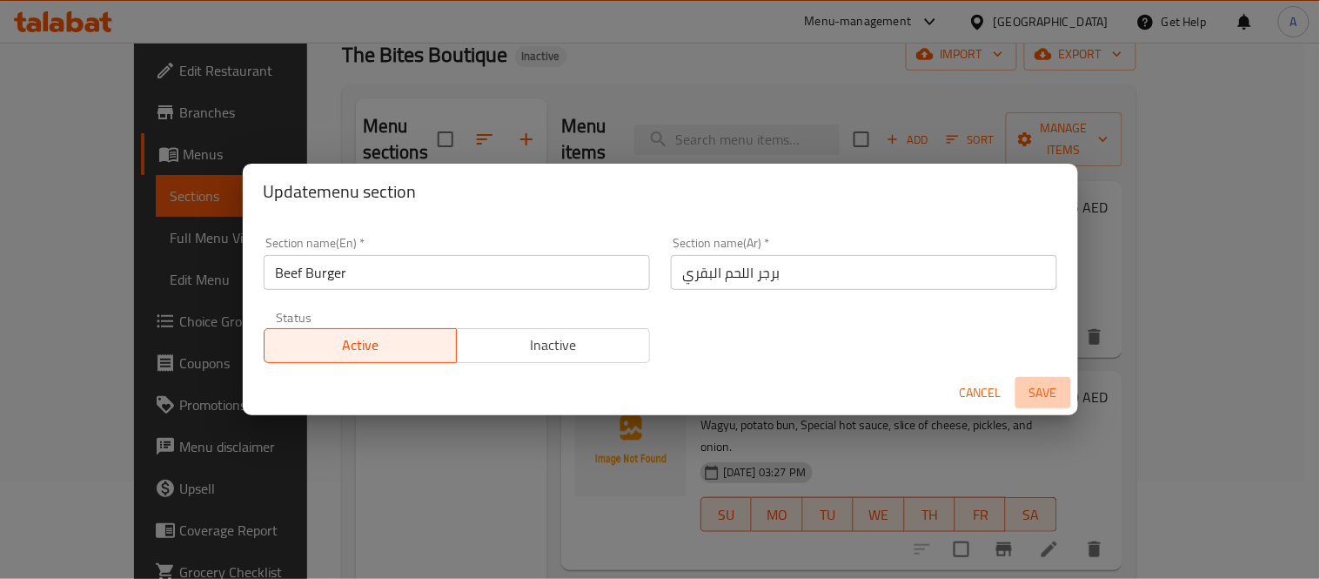
click at [1056, 389] on span "Save" at bounding box center [1044, 393] width 42 height 22
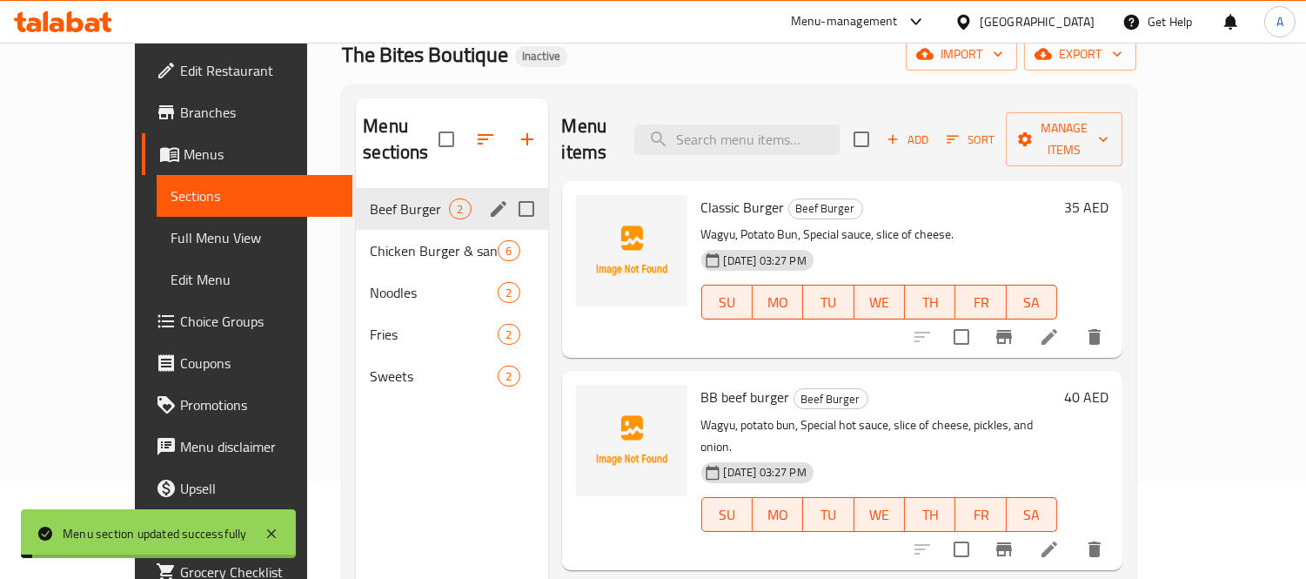
click at [171, 231] on span "Full Menu View" at bounding box center [255, 237] width 169 height 21
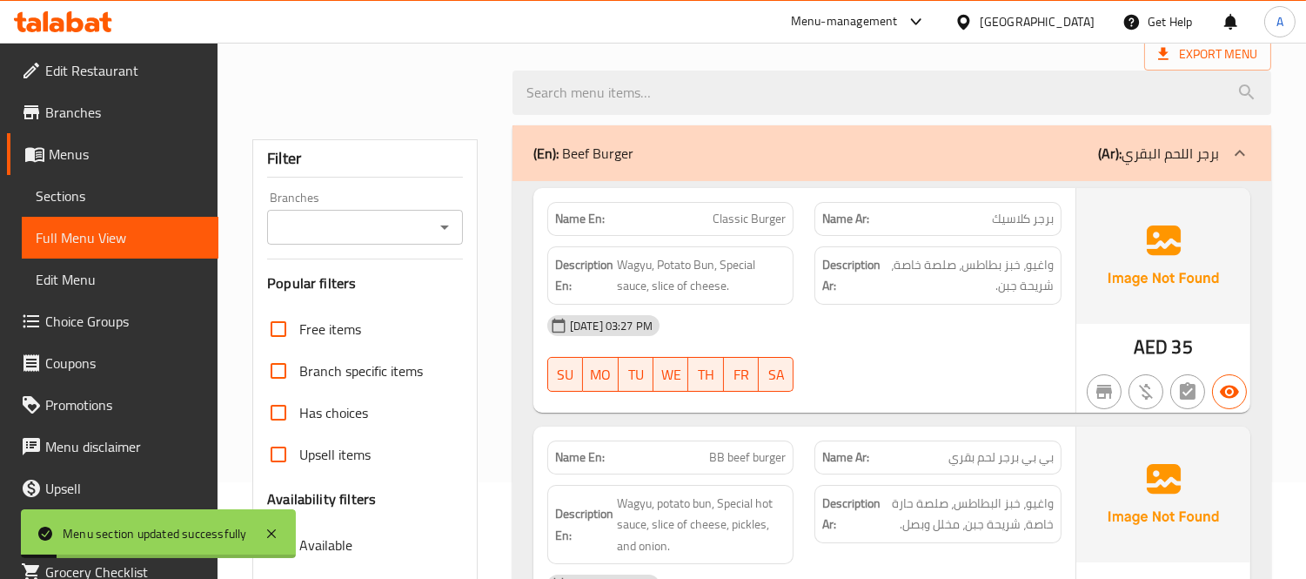
scroll to position [580, 0]
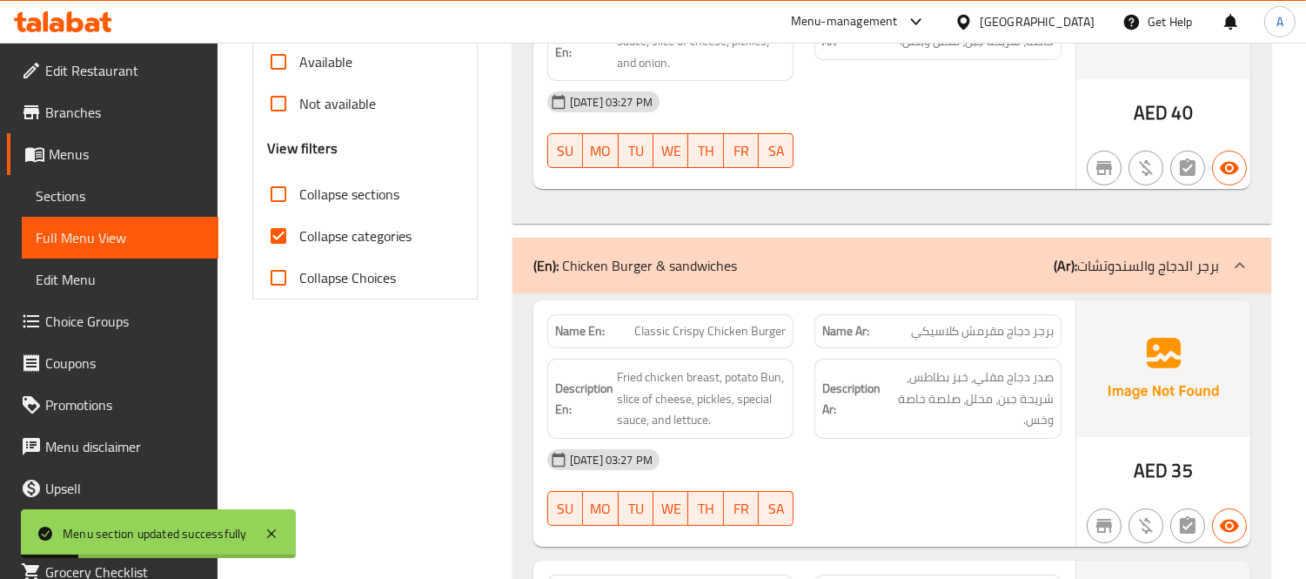
click at [276, 239] on input "Collapse categories" at bounding box center [279, 236] width 42 height 42
checkbox input "false"
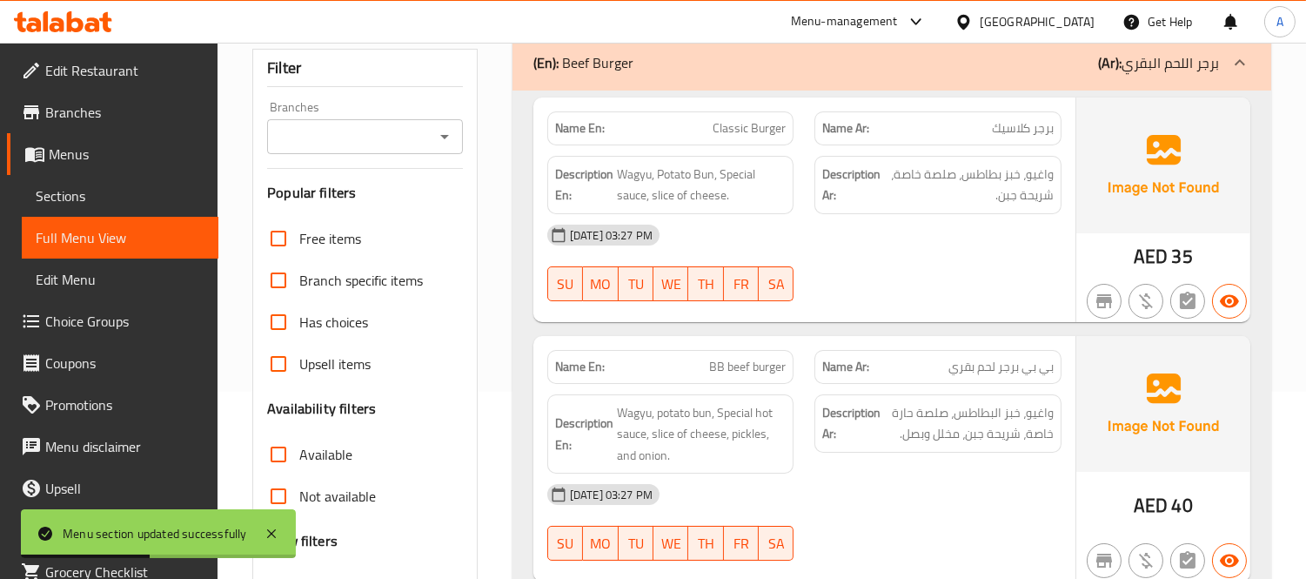
scroll to position [193, 0]
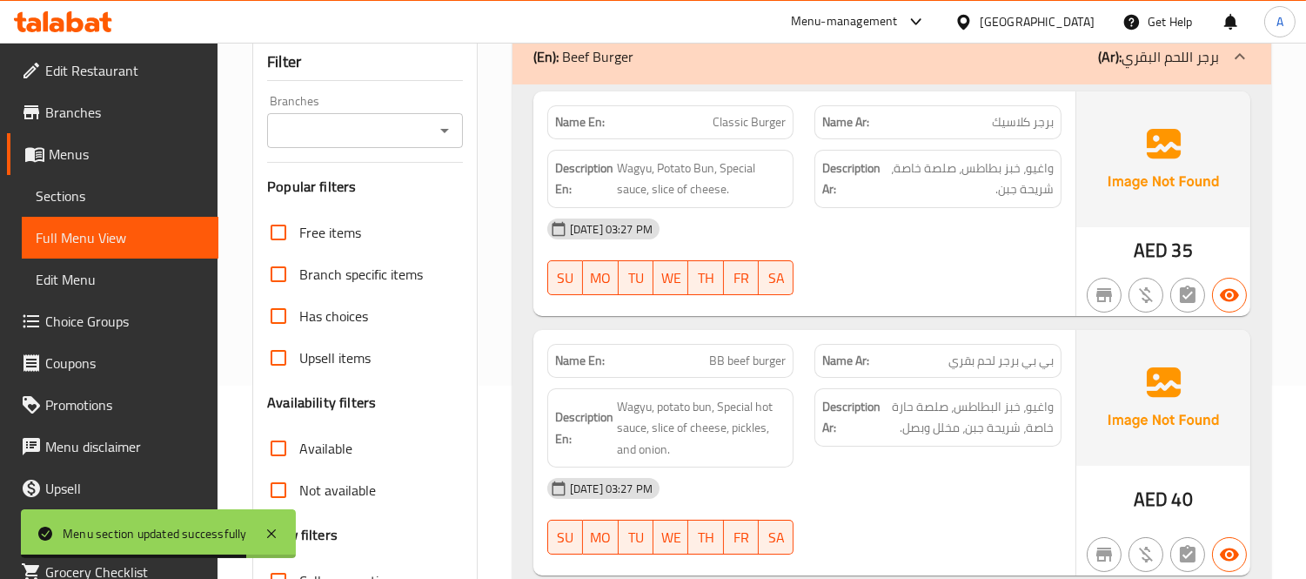
click at [742, 116] on span "Classic Burger" at bounding box center [749, 122] width 73 height 18
copy span "Classic Burger"
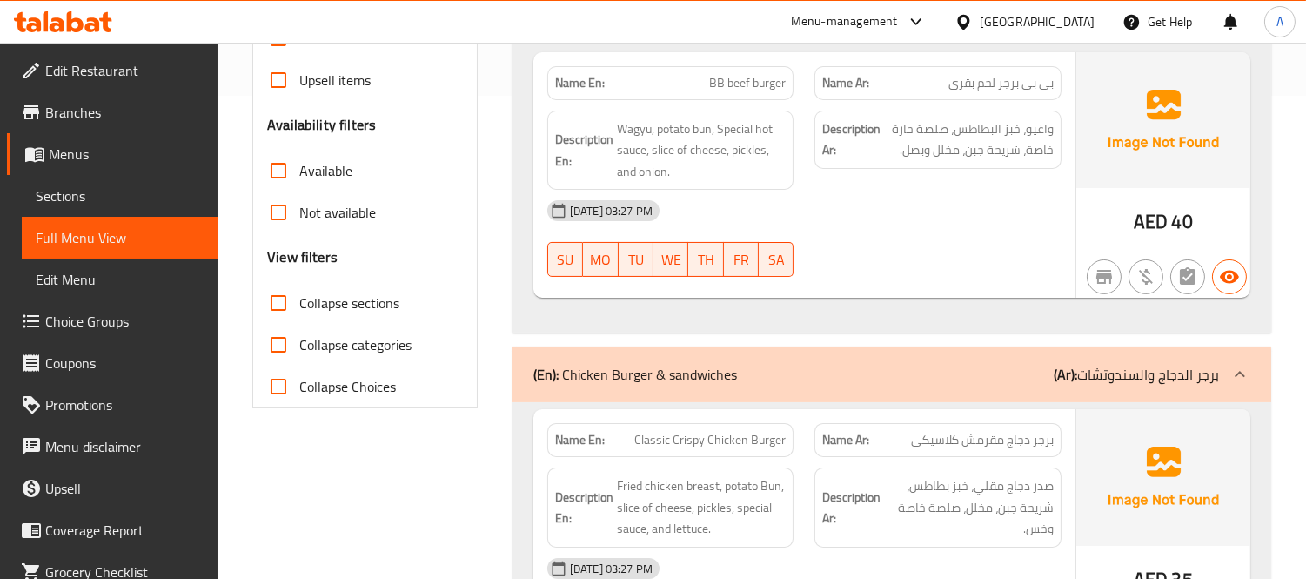
scroll to position [676, 0]
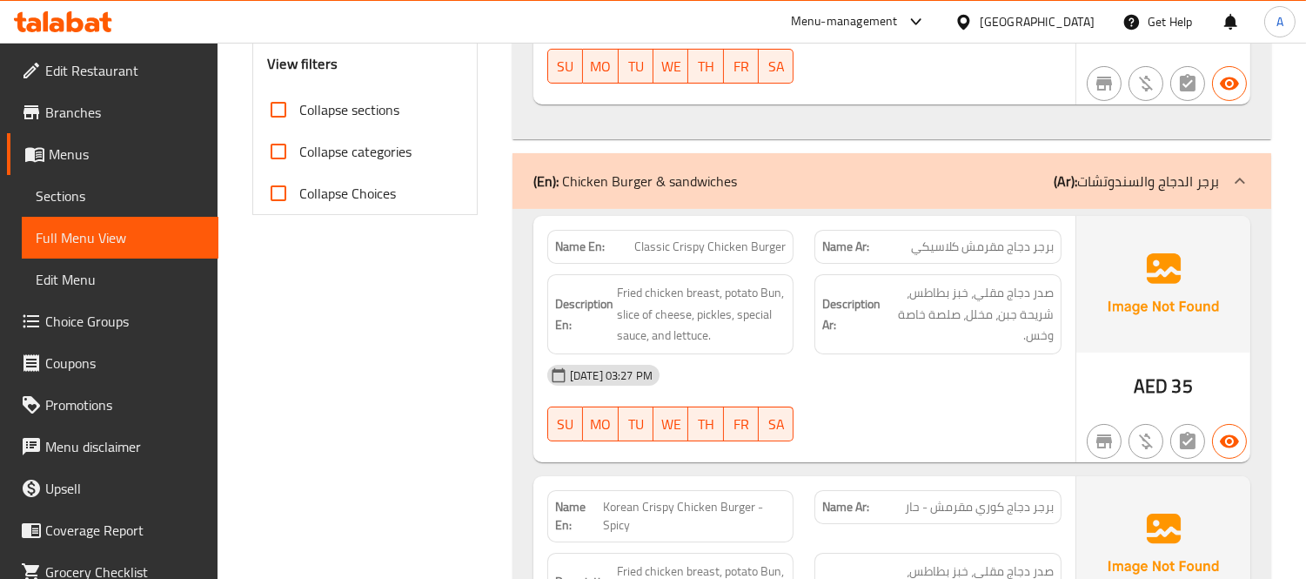
click at [722, 238] on span "Classic Crispy Chicken Burger" at bounding box center [709, 247] width 151 height 18
copy span "Classic Crispy Chicken Burger"
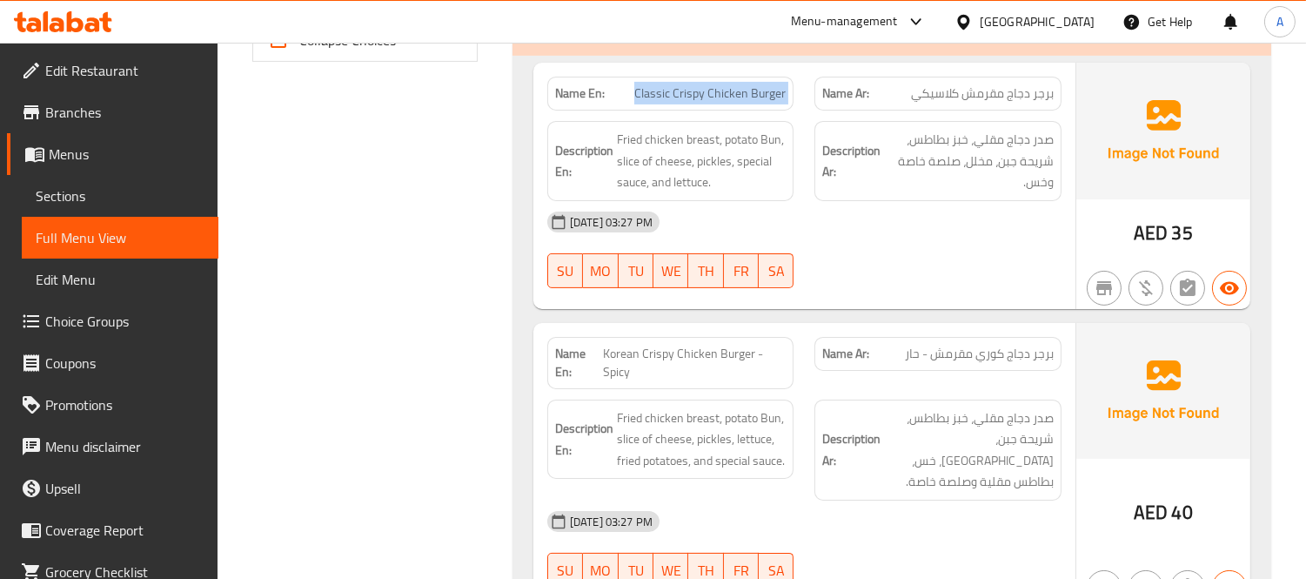
scroll to position [870, 0]
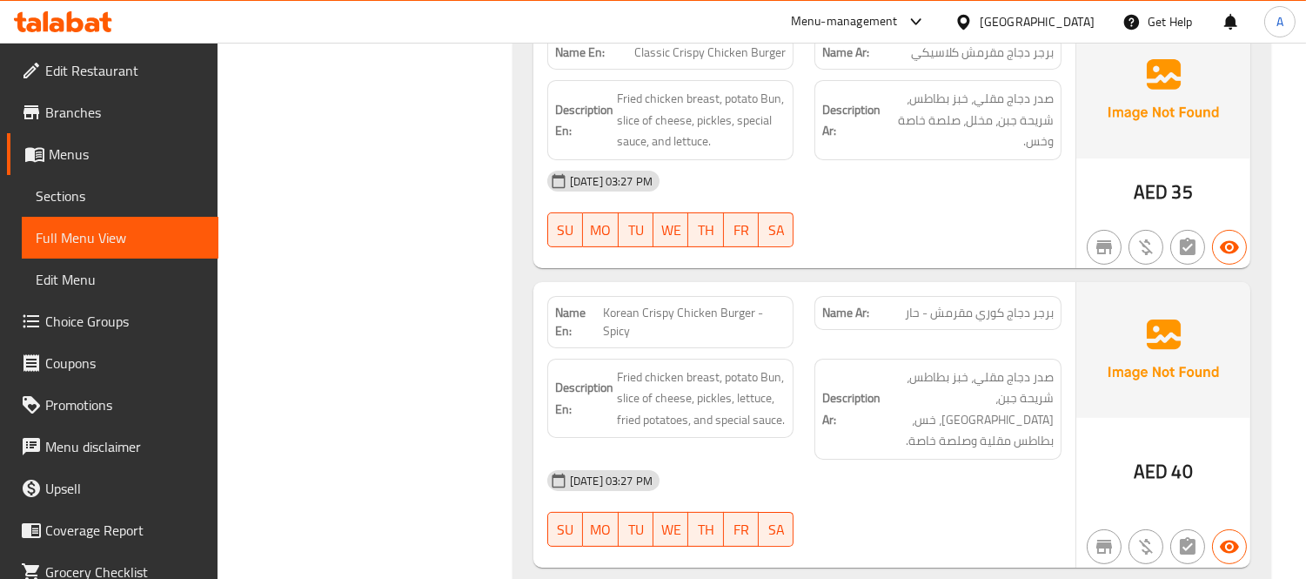
click at [724, 323] on span "Korean Crispy Chicken Burger - Spicy" at bounding box center [695, 322] width 184 height 37
copy span "Korean Crispy Chicken Burger - Spicy"
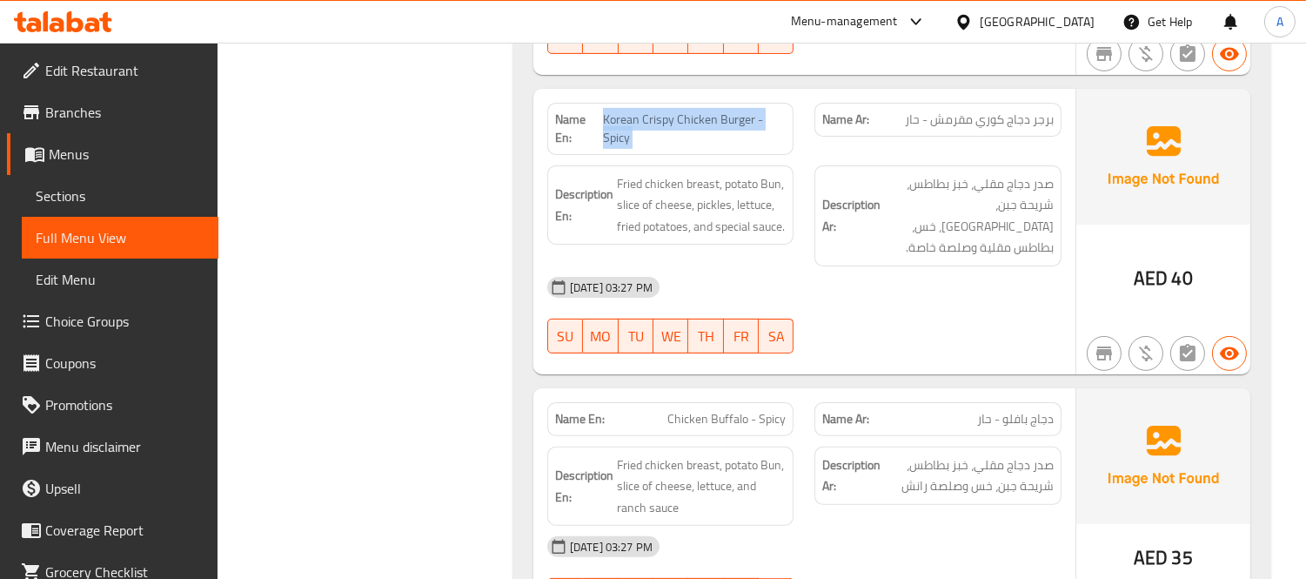
scroll to position [1160, 0]
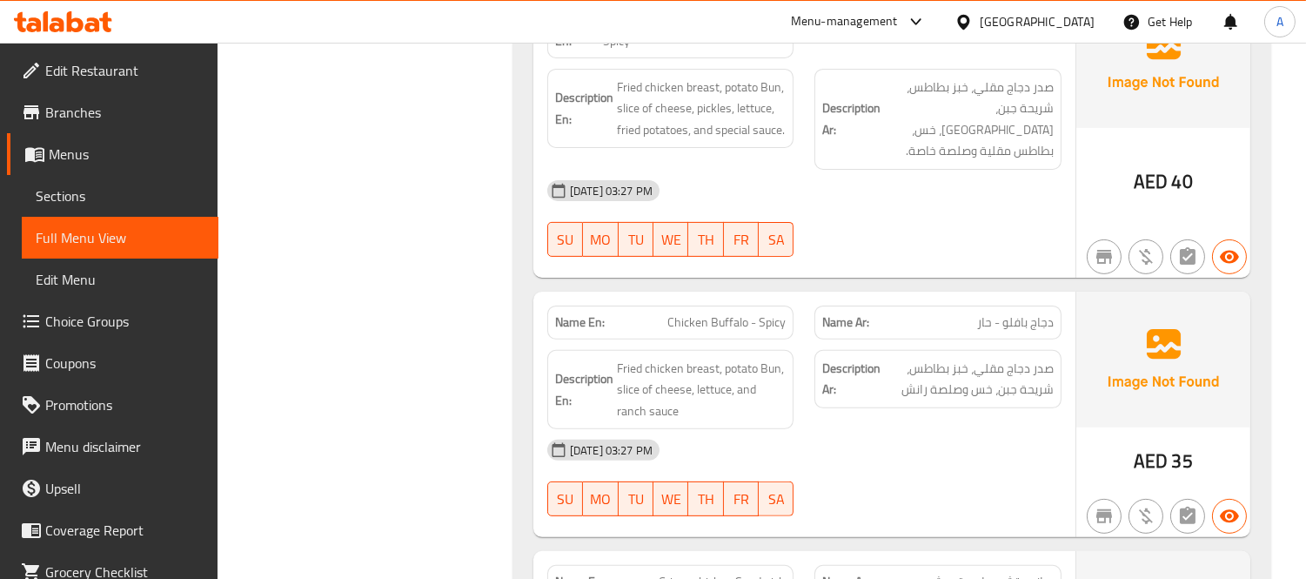
click at [694, 312] on div "Name En: Chicken Buffalo - Spicy" at bounding box center [670, 322] width 247 height 34
copy span "Chicken Buffalo - Spicy"
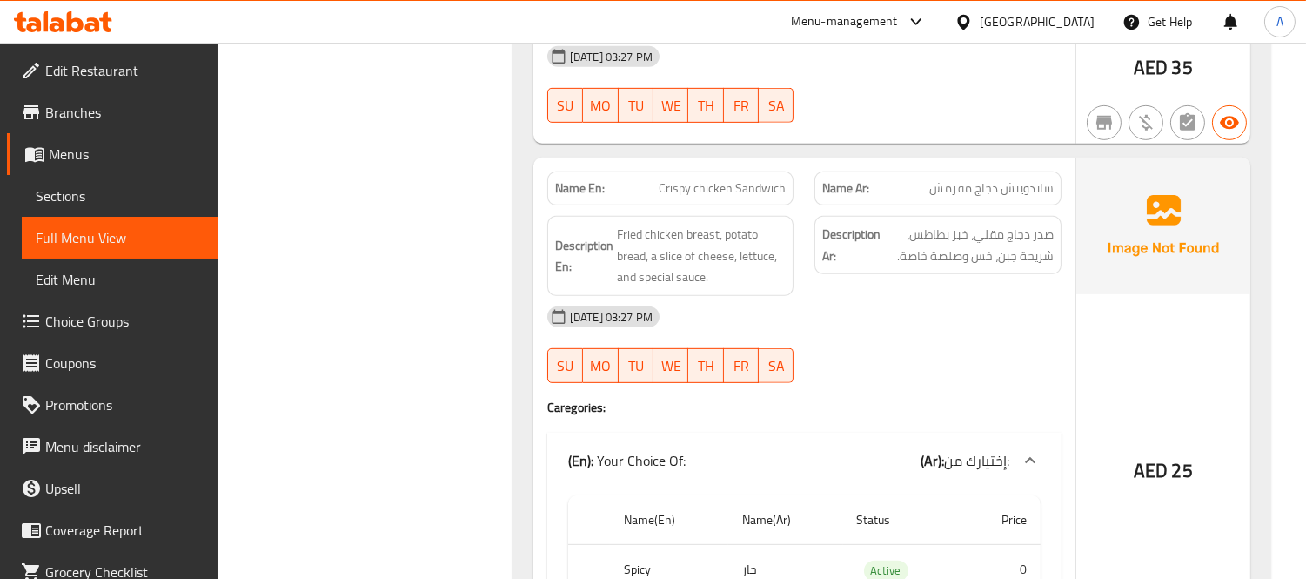
scroll to position [1546, 0]
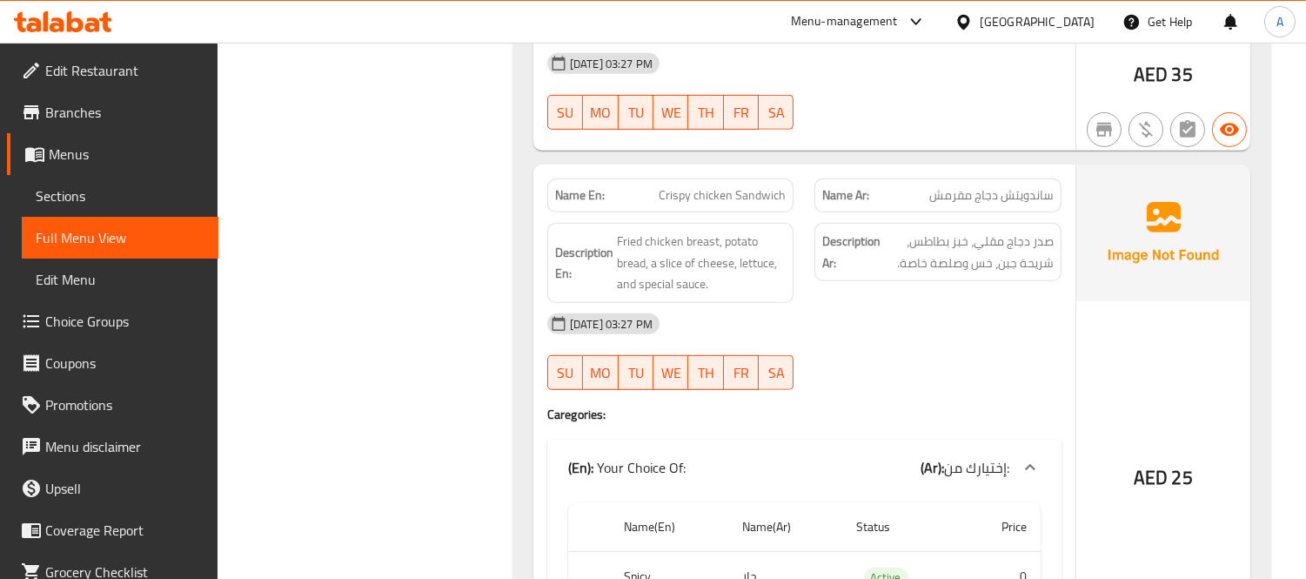
click at [685, 186] on span "Crispy chicken Sandwich" at bounding box center [722, 195] width 127 height 18
copy span "Crispy chicken Sandwich"
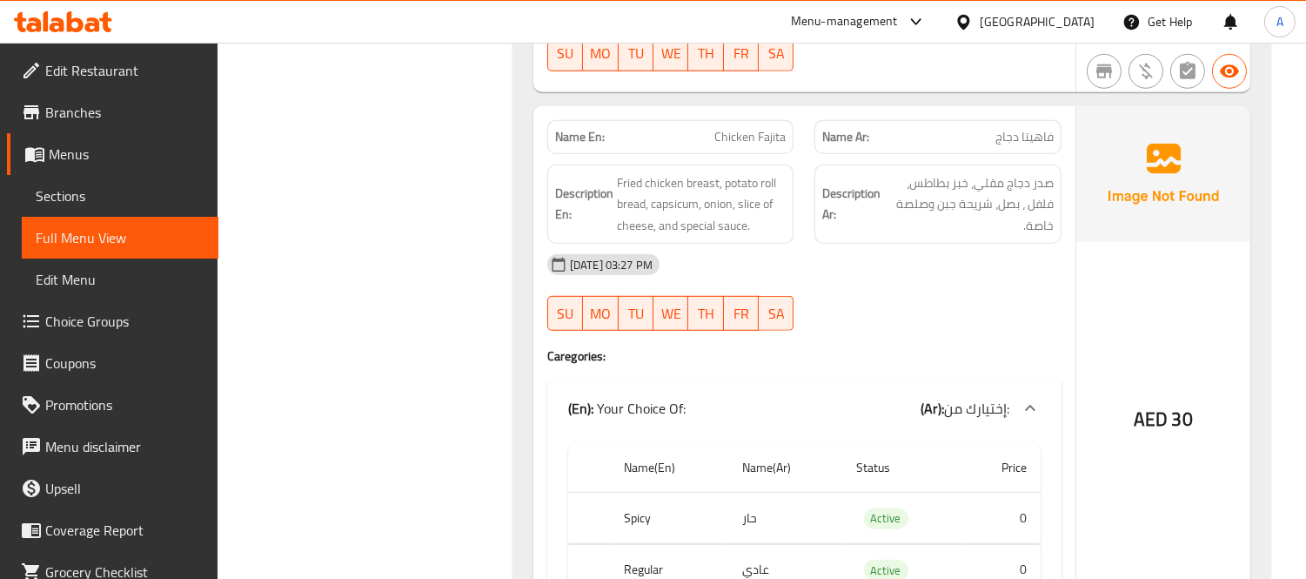
scroll to position [2417, 0]
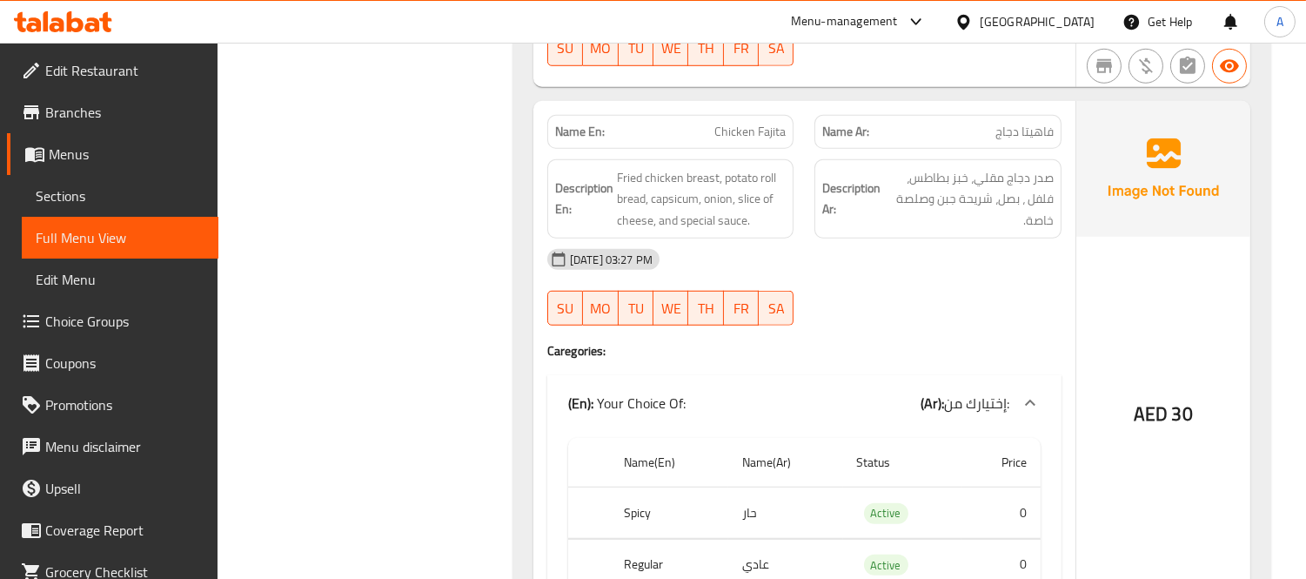
click at [746, 123] on span "Chicken Fajita" at bounding box center [749, 132] width 71 height 18
copy span "Chicken Fajita"
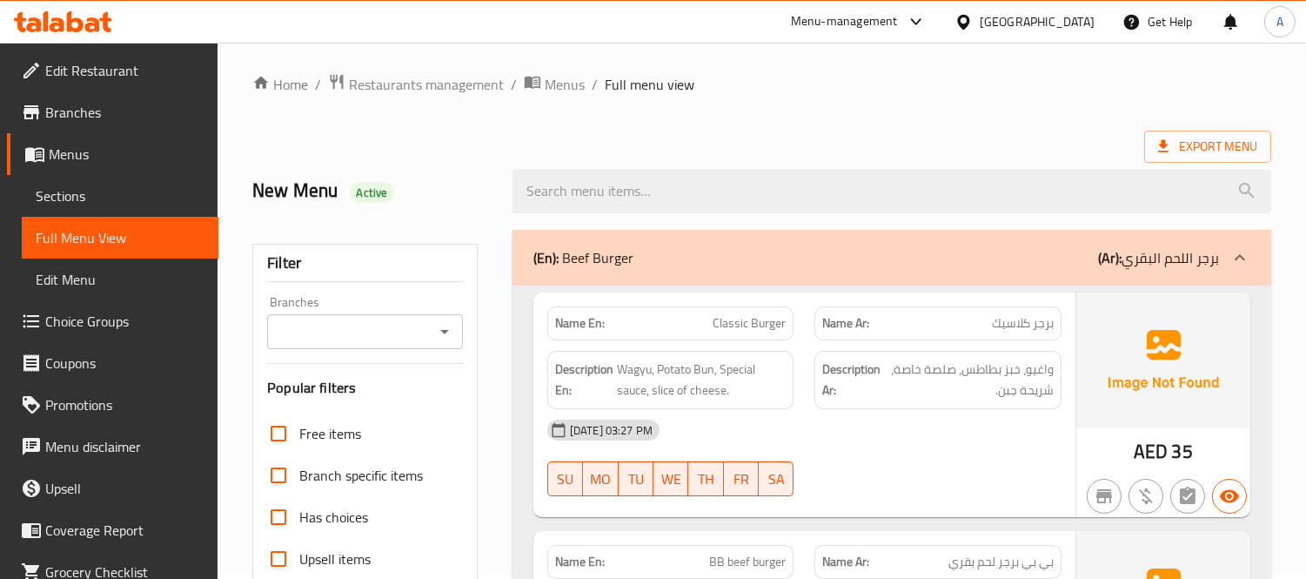
scroll to position [0, 0]
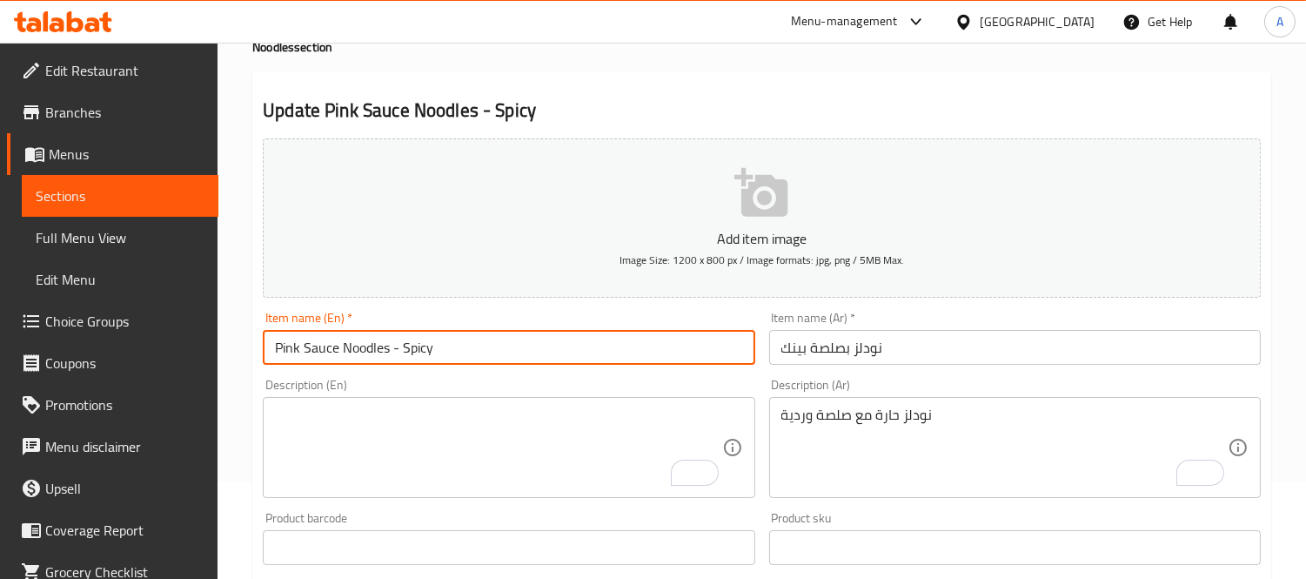
scroll to position [97, 0]
click at [882, 345] on input "نودلز بصلصة بينك" at bounding box center [1015, 347] width 492 height 35
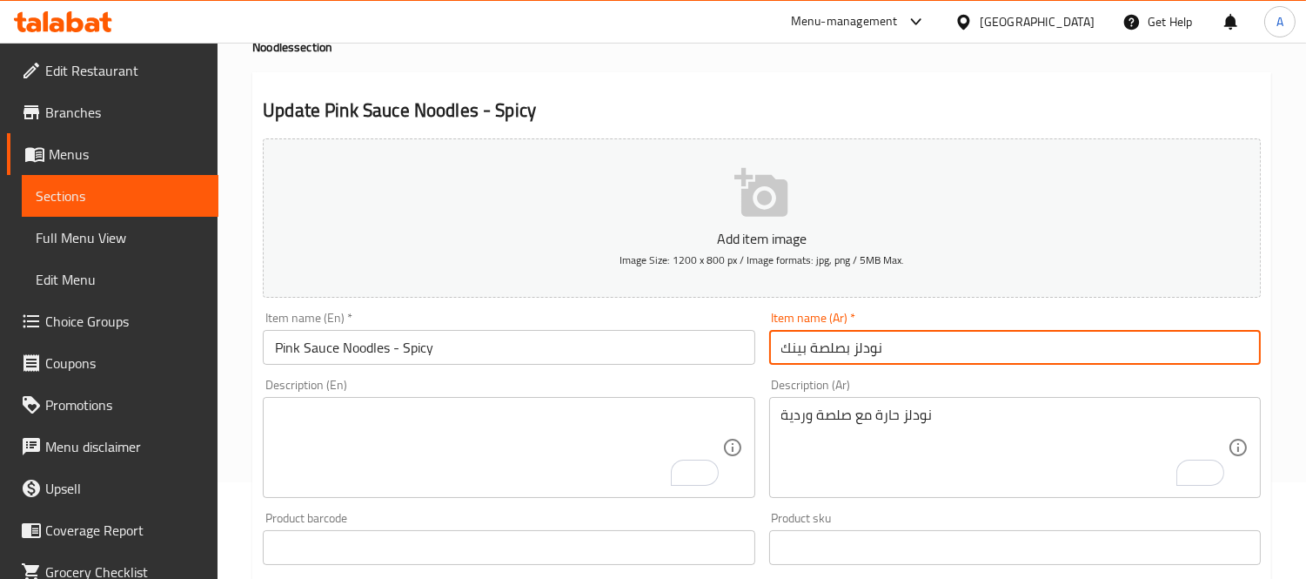
click at [921, 352] on input "نودلز بصلصة بينك" at bounding box center [1015, 347] width 492 height 35
paste input "لصلصة الوردية - حارة"
click at [902, 345] on input "نودلز الصلصة الوردية - حارة" at bounding box center [1015, 347] width 492 height 35
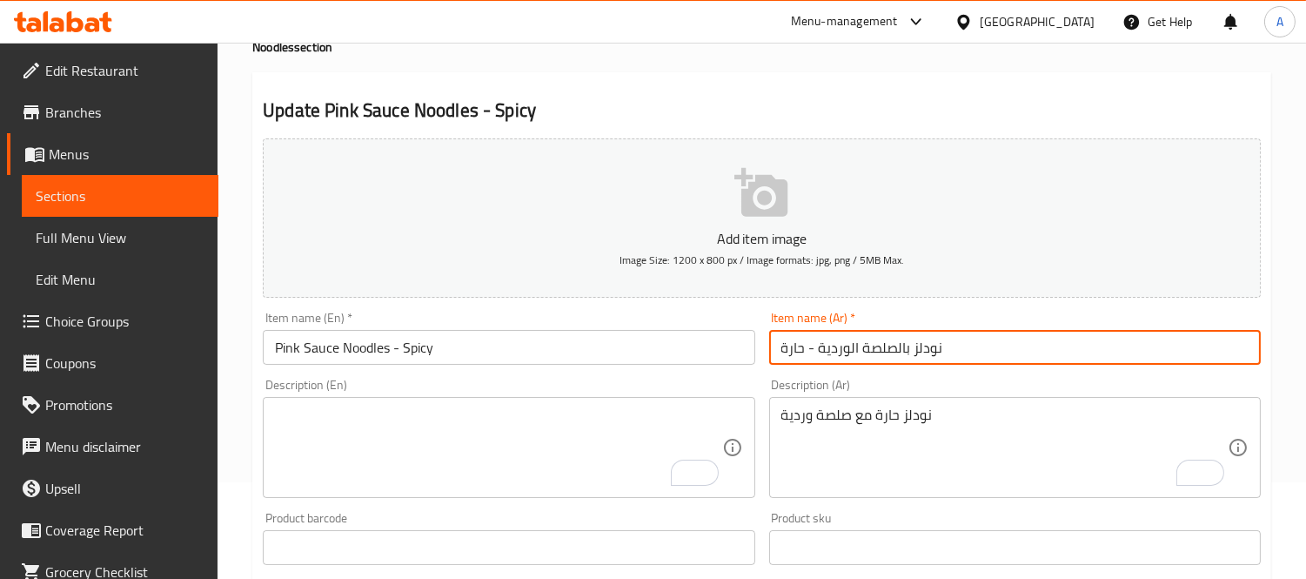
type input "نودلز بالصلصة الوردية - حارة"
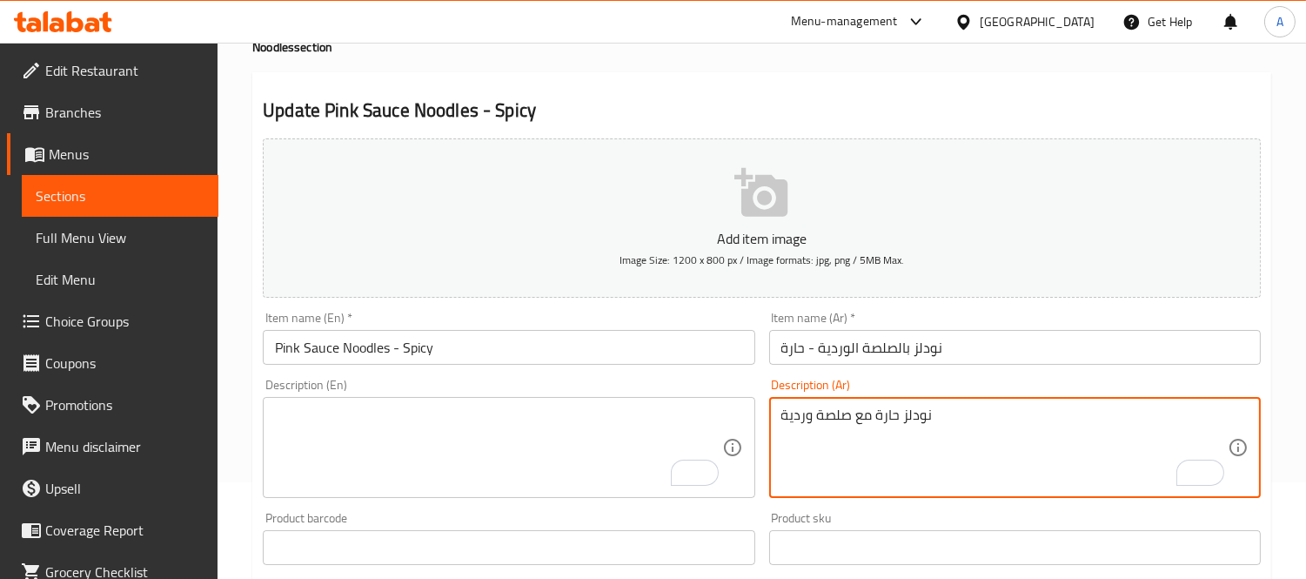
click at [918, 435] on textarea "نودلز حارة مع صلصة وردية" at bounding box center [1004, 447] width 446 height 83
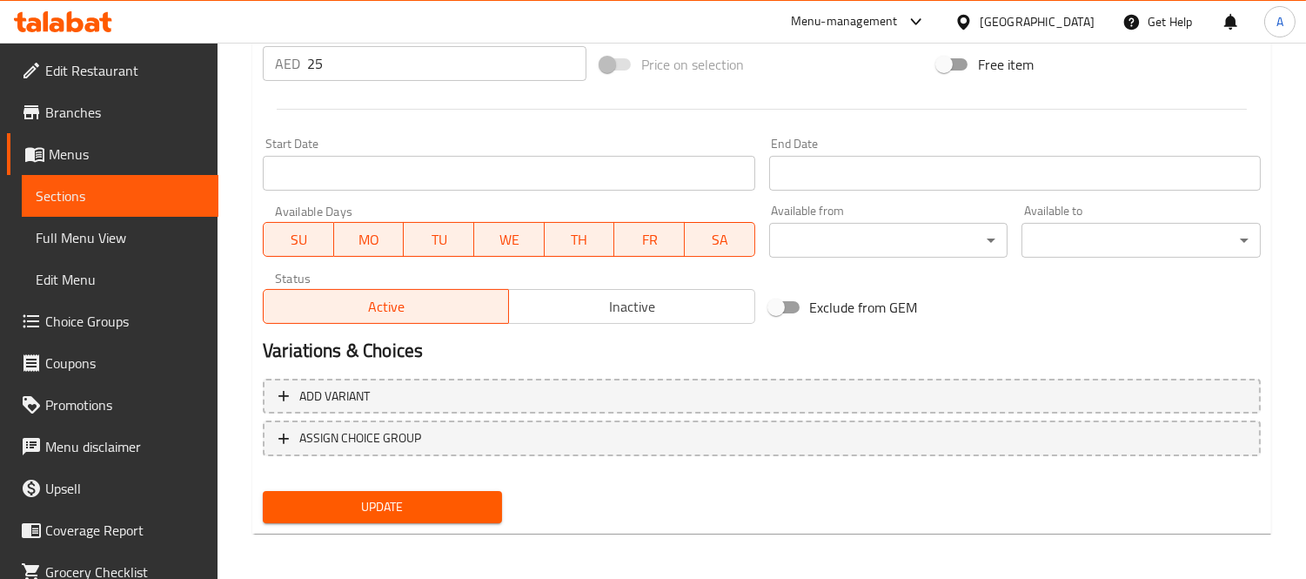
click at [423, 519] on button "Update" at bounding box center [382, 507] width 239 height 32
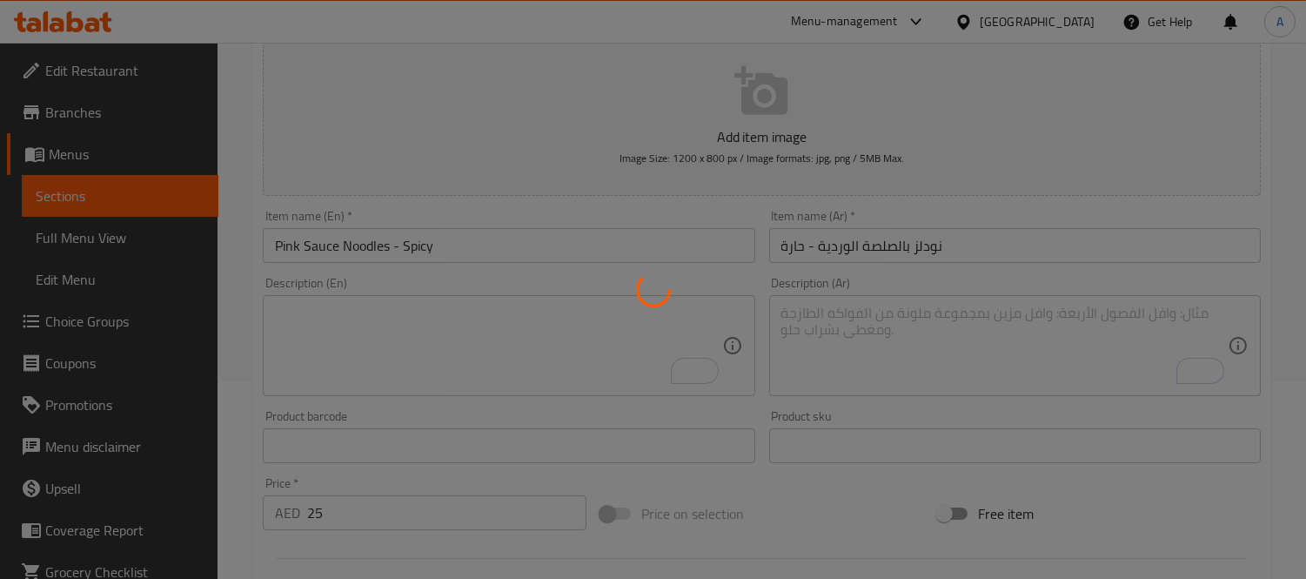
scroll to position [164, 0]
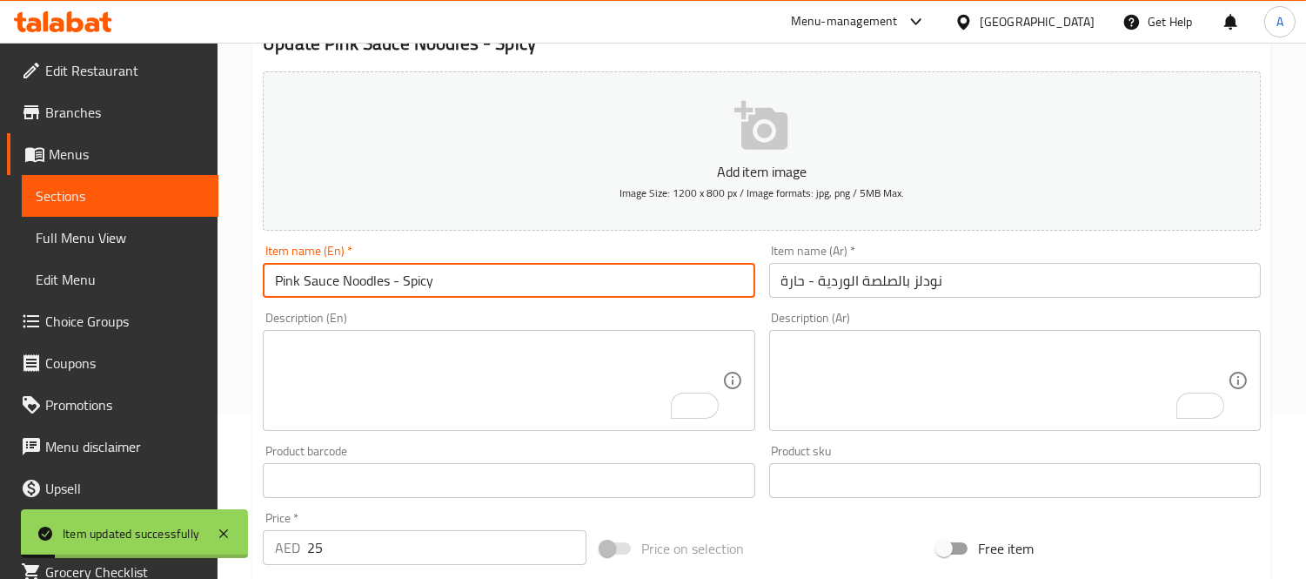
drag, startPoint x: 273, startPoint y: 277, endPoint x: 386, endPoint y: 280, distance: 113.2
click at [386, 280] on input "Pink Sauce Noodles - Spicy" at bounding box center [509, 280] width 492 height 35
click at [440, 268] on input "Pink Sauce Noodles - Spicy" at bounding box center [509, 280] width 492 height 35
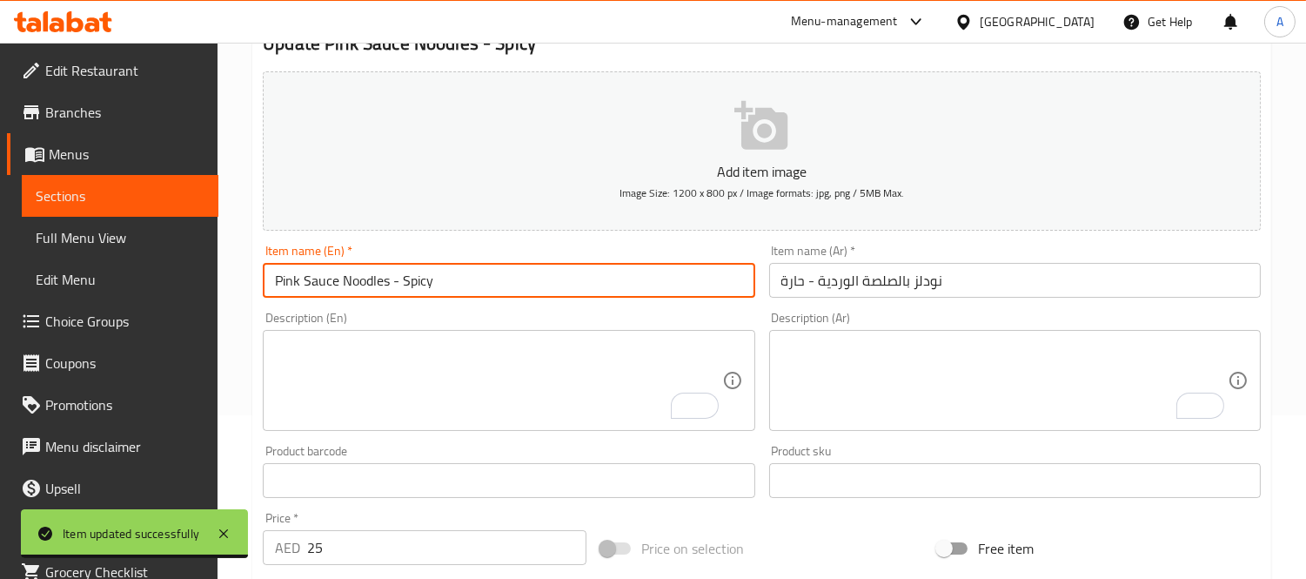
scroll to position [0, 0]
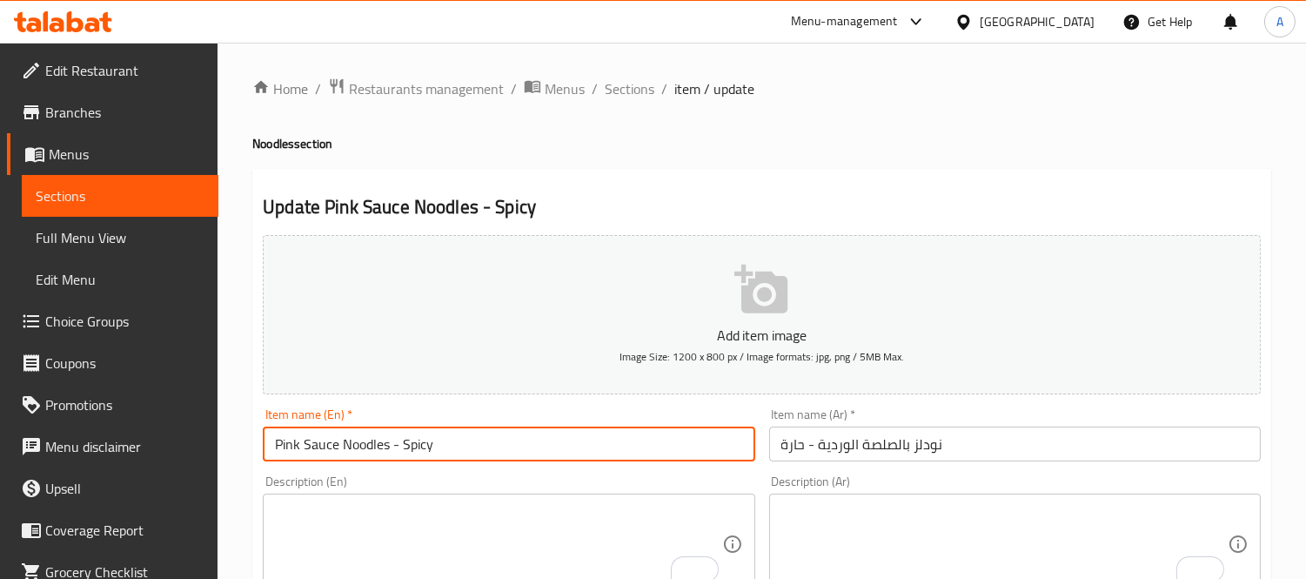
drag, startPoint x: 634, startPoint y: 85, endPoint x: 510, endPoint y: 117, distance: 127.7
click at [634, 85] on span "Sections" at bounding box center [630, 88] width 50 height 21
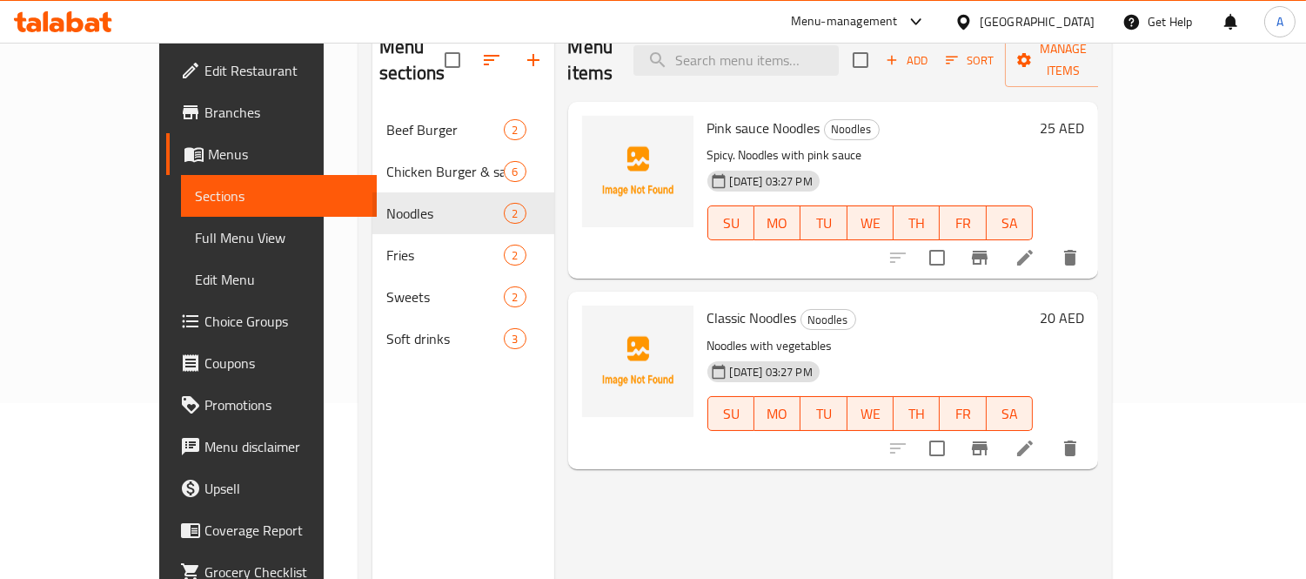
scroll to position [193, 0]
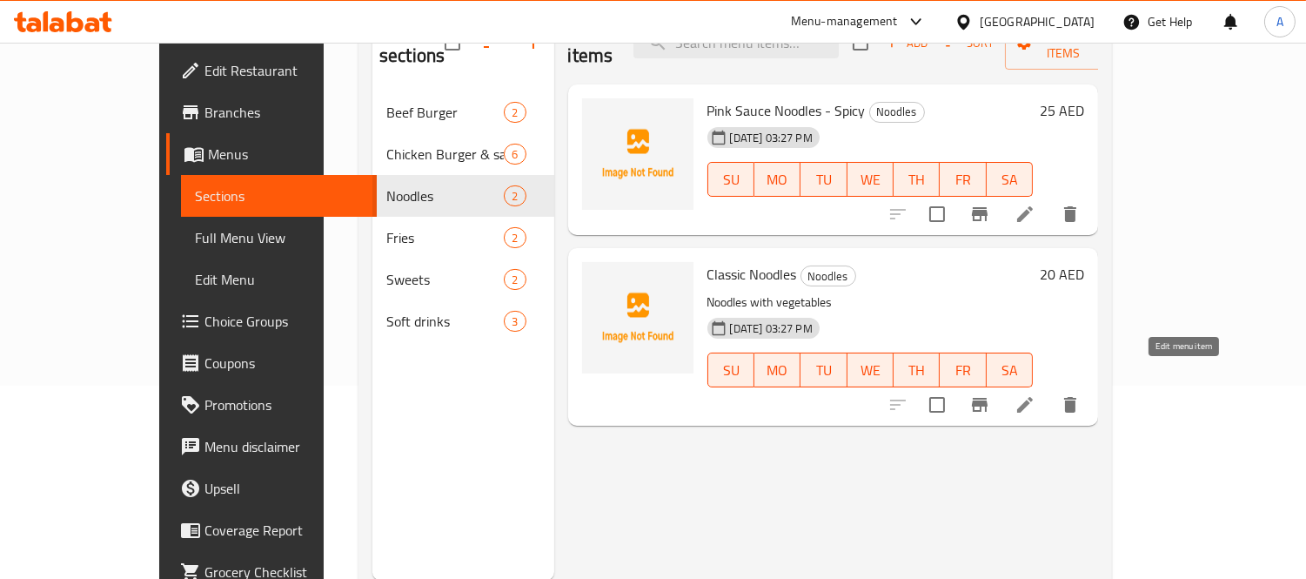
click at [1033, 397] on icon at bounding box center [1025, 405] width 16 height 16
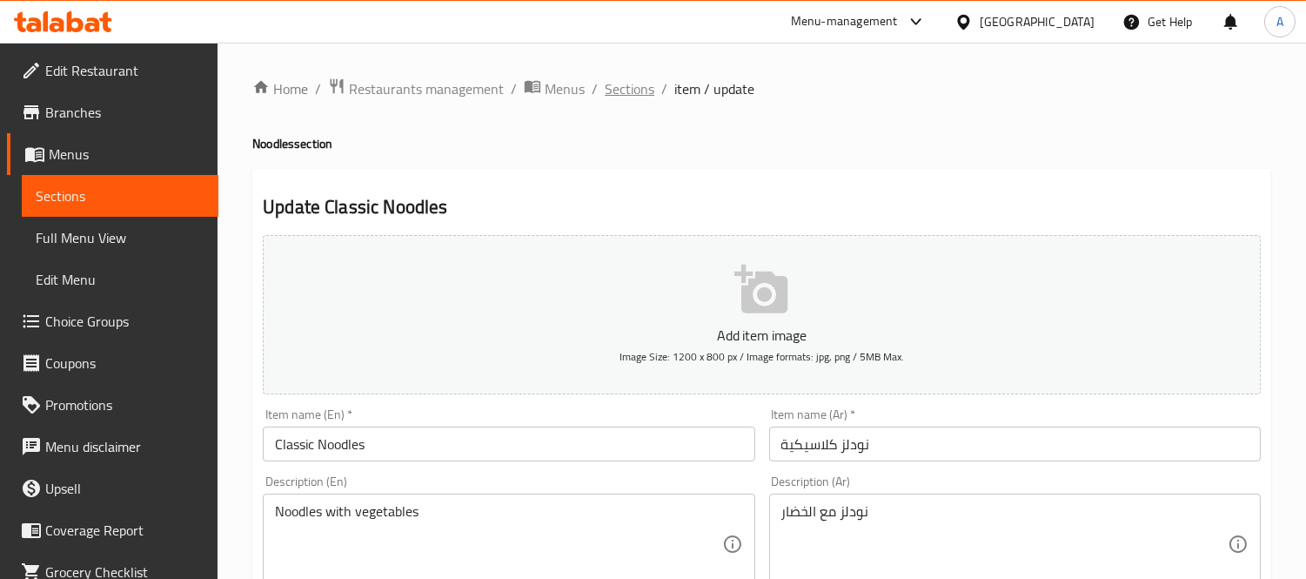
click at [620, 84] on span "Sections" at bounding box center [630, 88] width 50 height 21
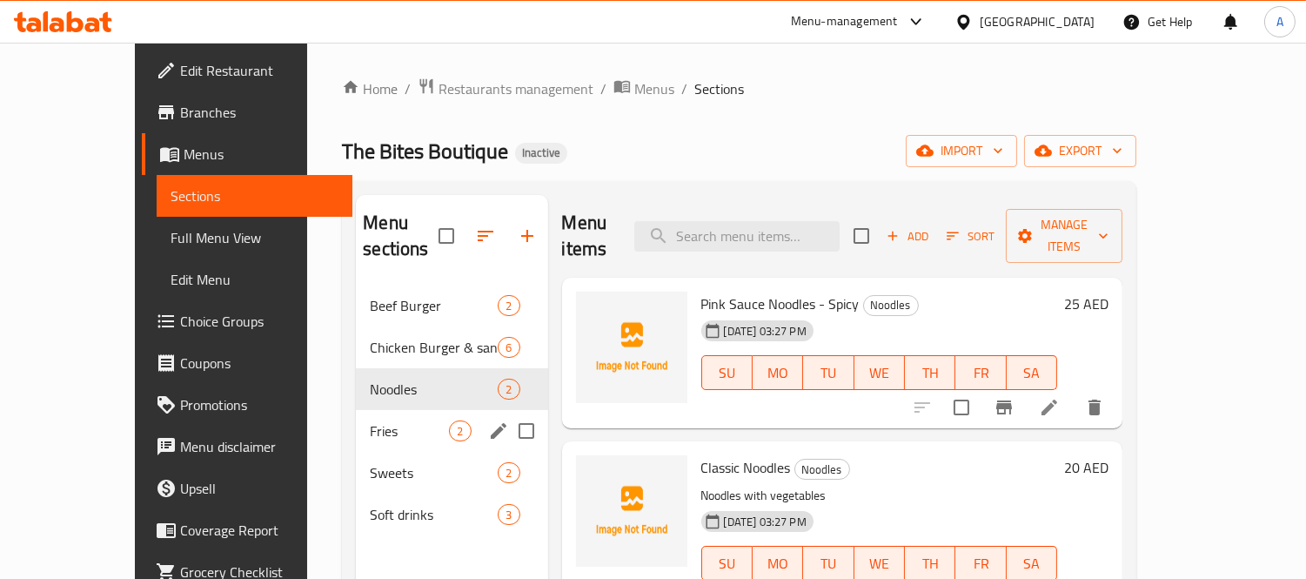
click at [356, 422] on div "Fries 2" at bounding box center [451, 431] width 191 height 42
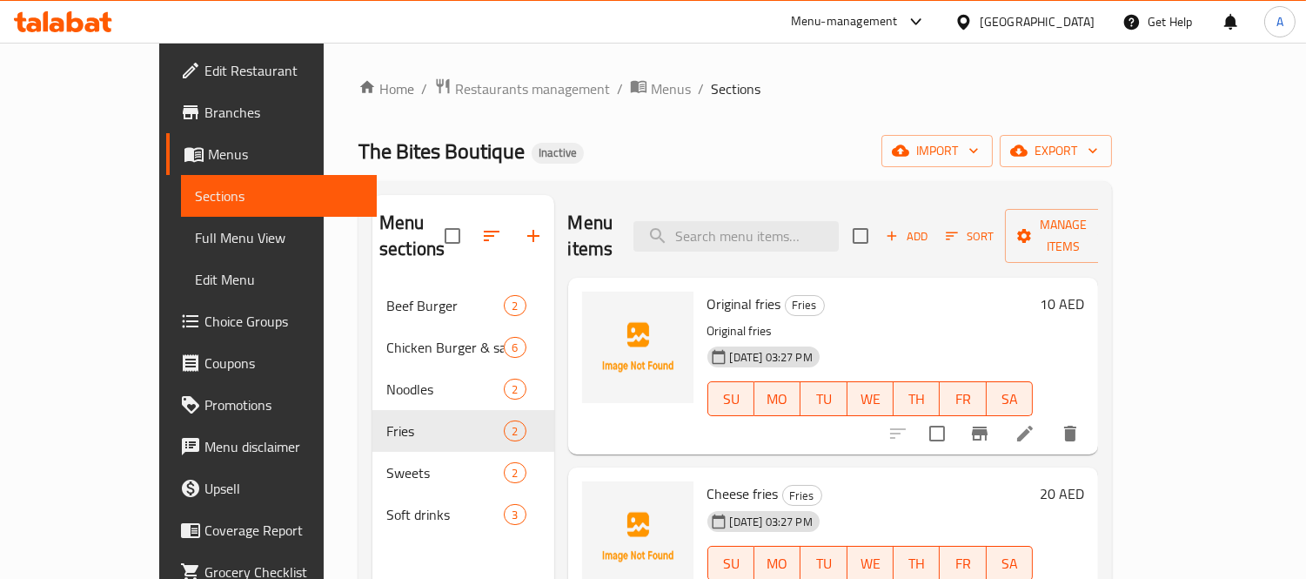
click at [1050, 418] on li at bounding box center [1025, 433] width 49 height 31
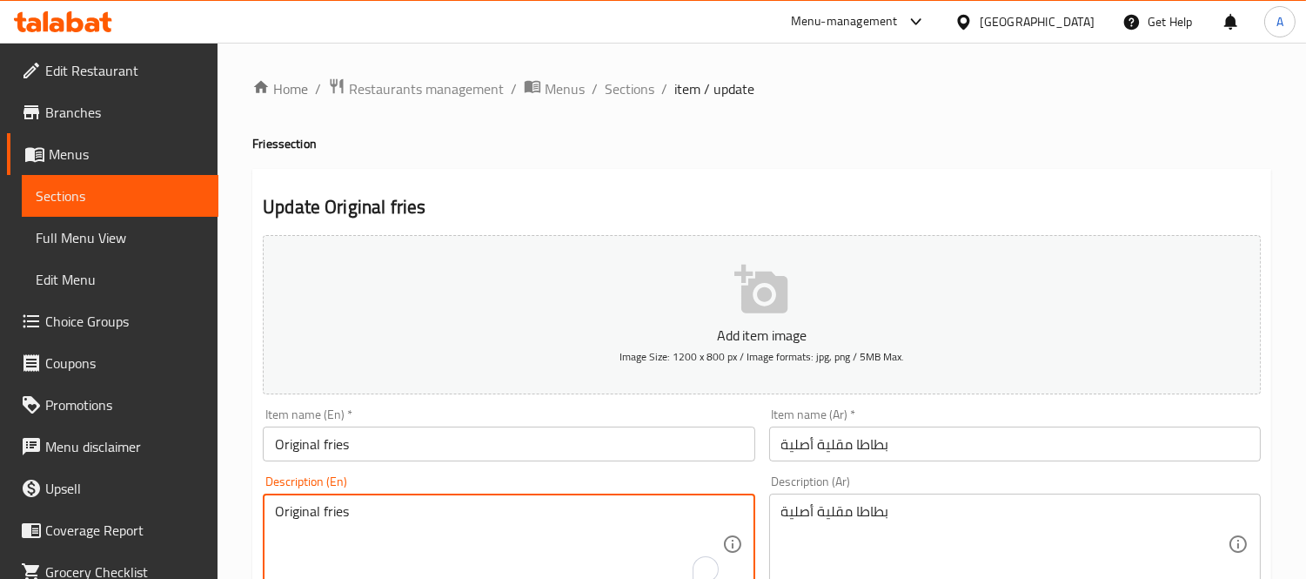
click at [533, 527] on textarea "Original fries" at bounding box center [498, 544] width 446 height 83
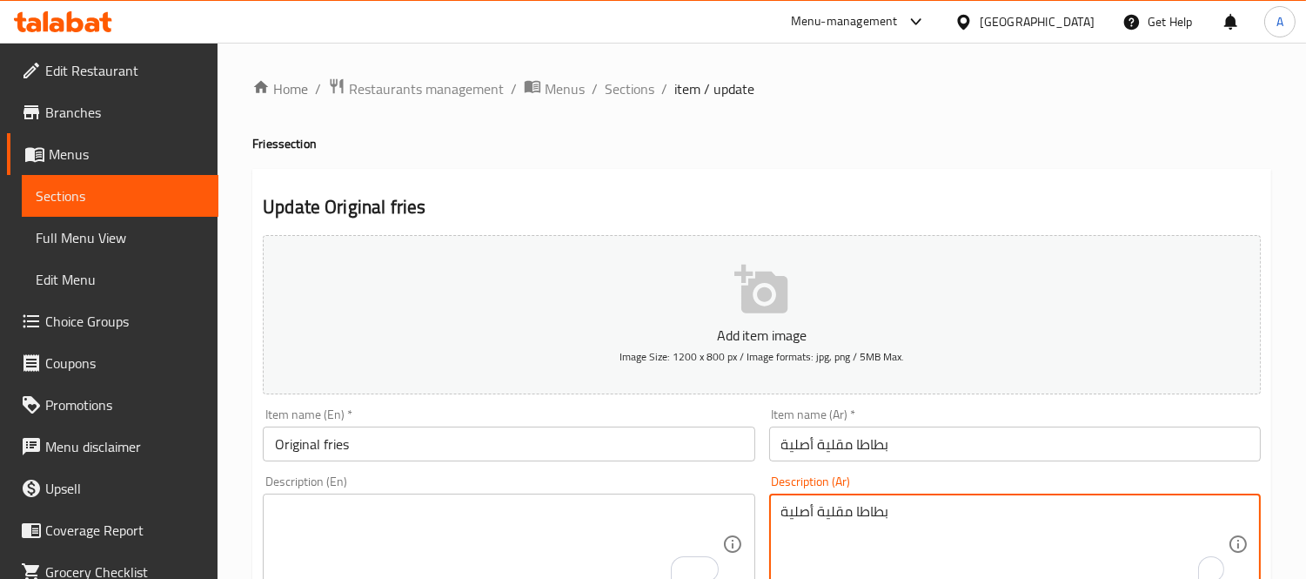
click at [855, 518] on textarea "بطاطا مقلية أصلية" at bounding box center [1004, 544] width 446 height 83
click at [327, 442] on input "Original fries" at bounding box center [509, 443] width 492 height 35
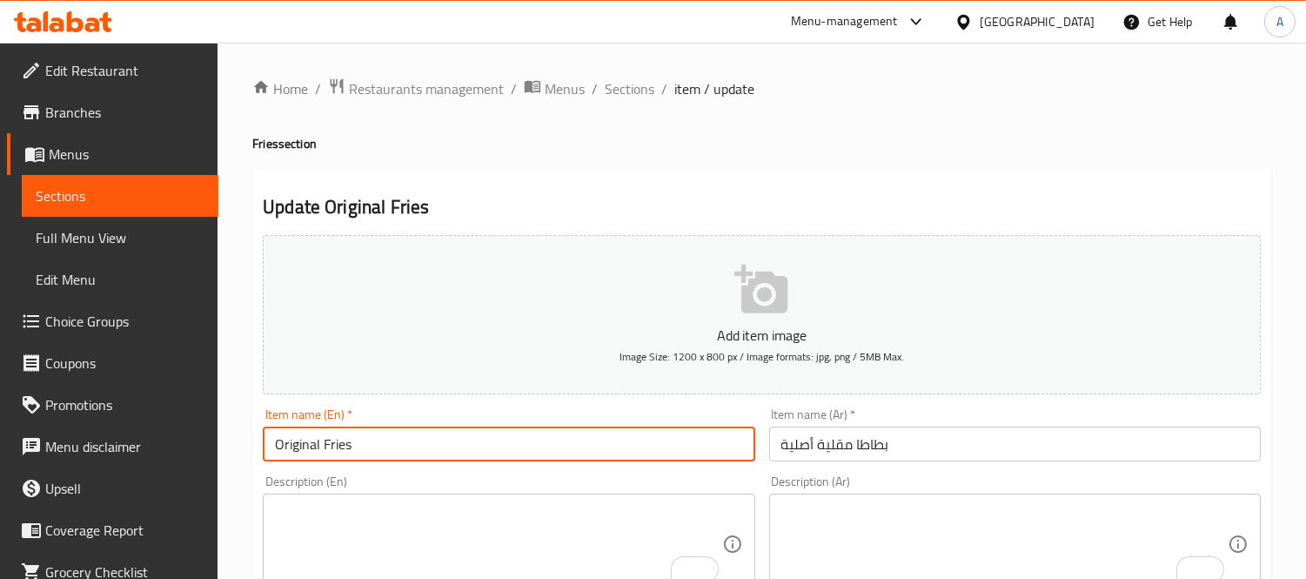
click at [366, 447] on input "Original Fries" at bounding box center [509, 443] width 492 height 35
type input "Original Fries"
click at [799, 448] on input "بطاطا مقلية أصلية" at bounding box center [1015, 443] width 492 height 35
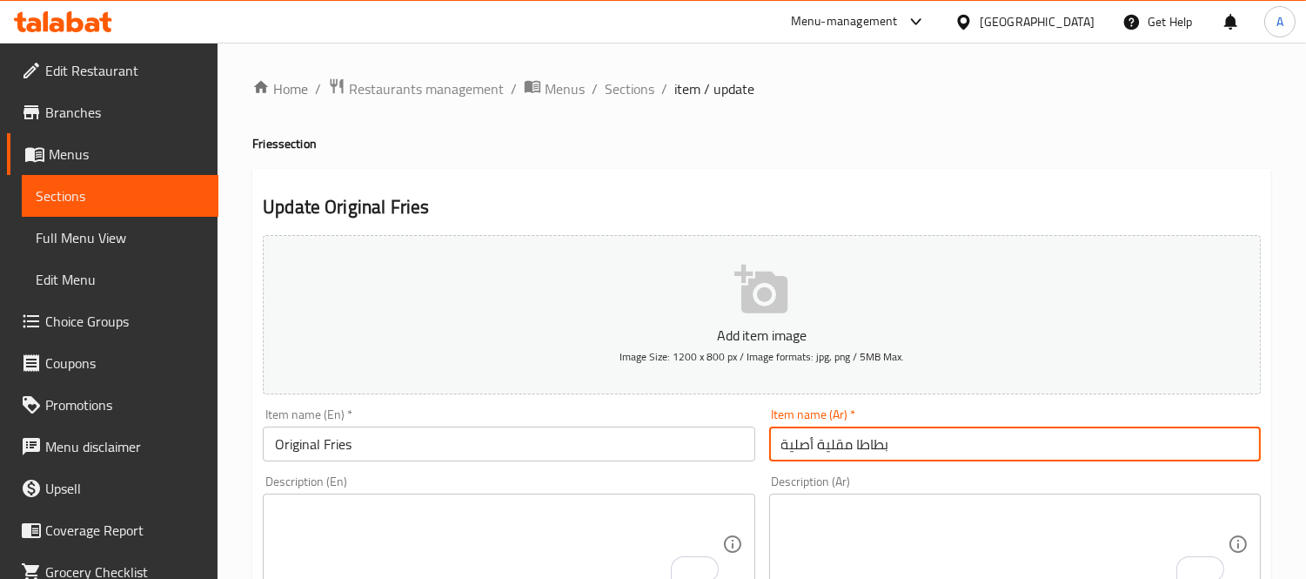
click at [799, 448] on input "بطاطا مقلية أصلية" at bounding box center [1015, 443] width 492 height 35
type input "بطاطا مقلية أوريجنيال"
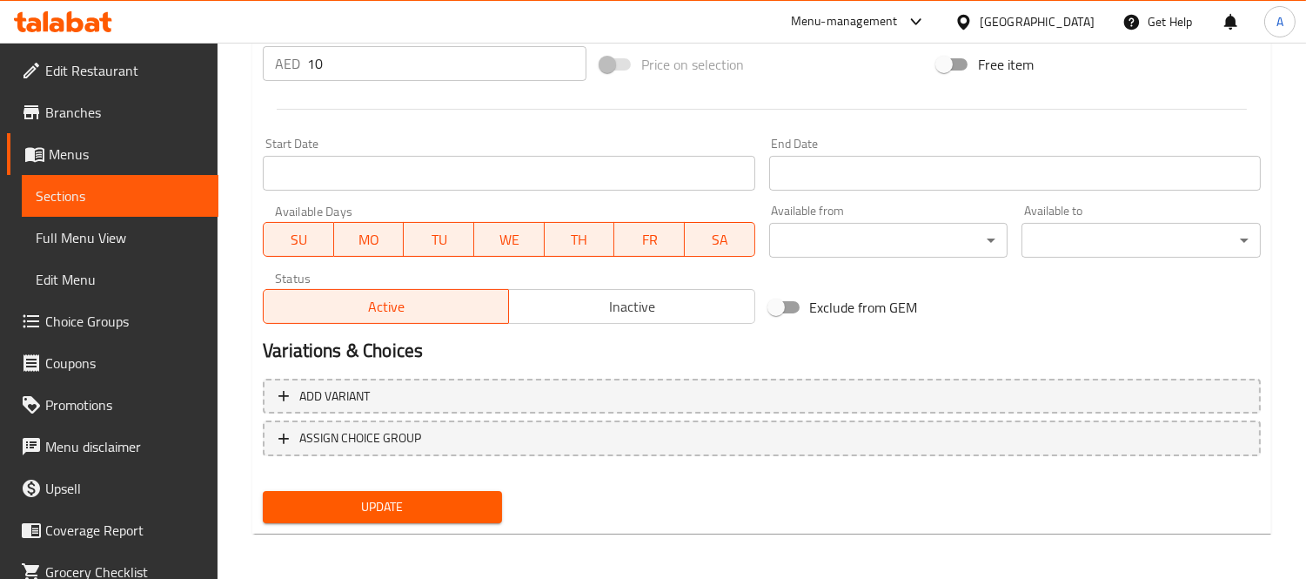
click at [442, 491] on button "Update" at bounding box center [382, 507] width 239 height 32
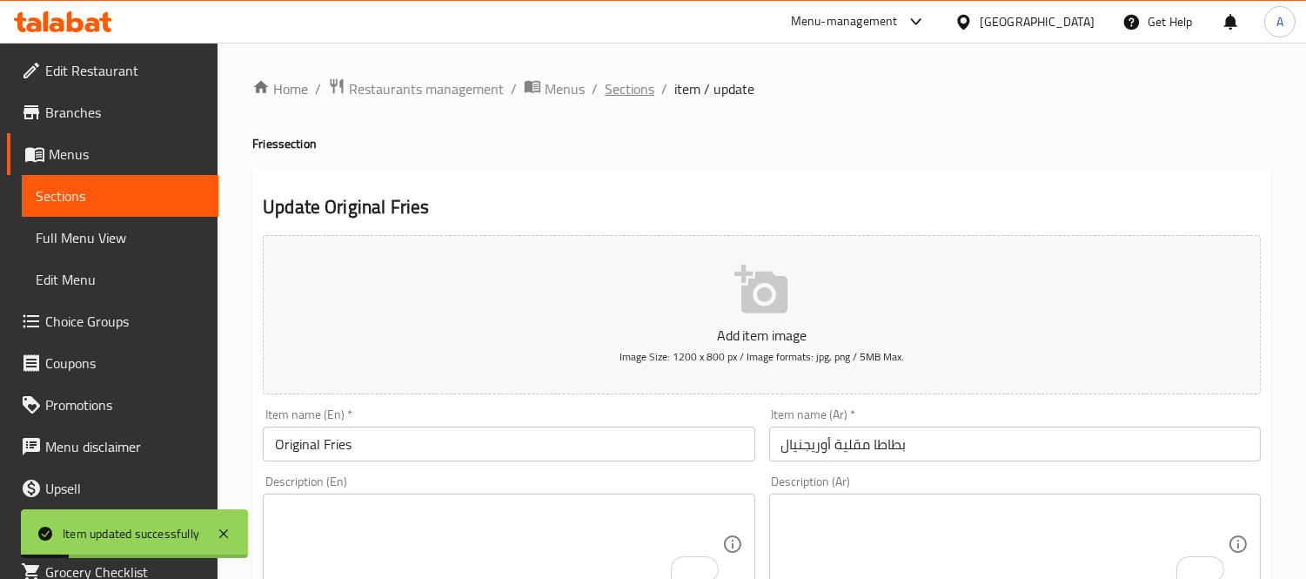
click at [627, 91] on span "Sections" at bounding box center [630, 88] width 50 height 21
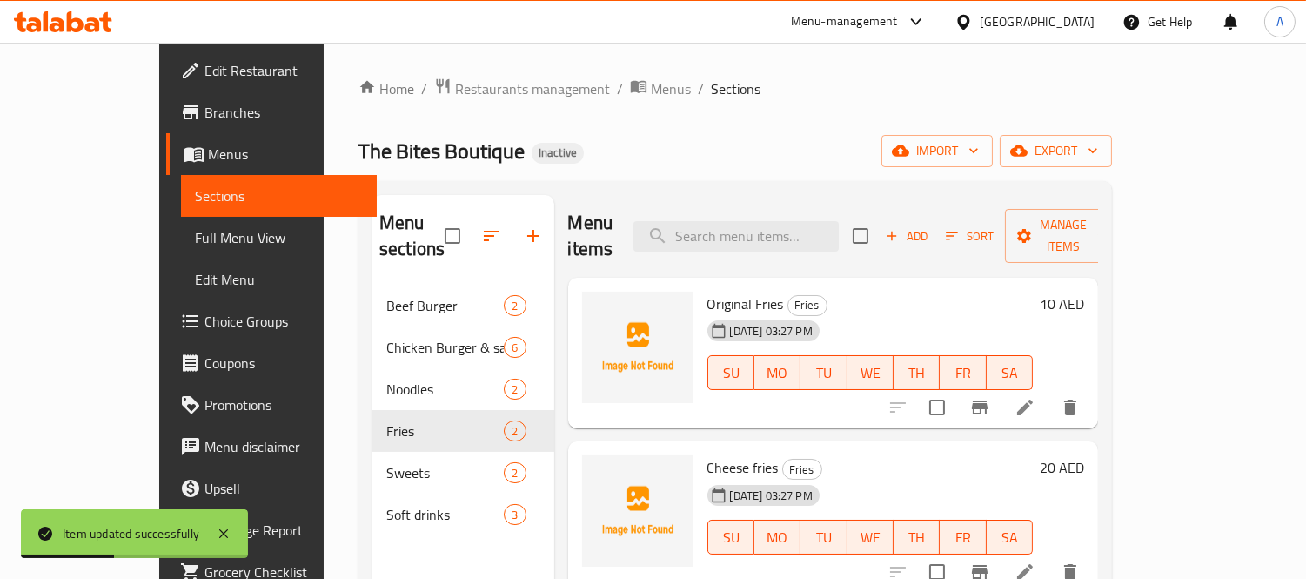
click at [1050, 556] on li at bounding box center [1025, 571] width 49 height 31
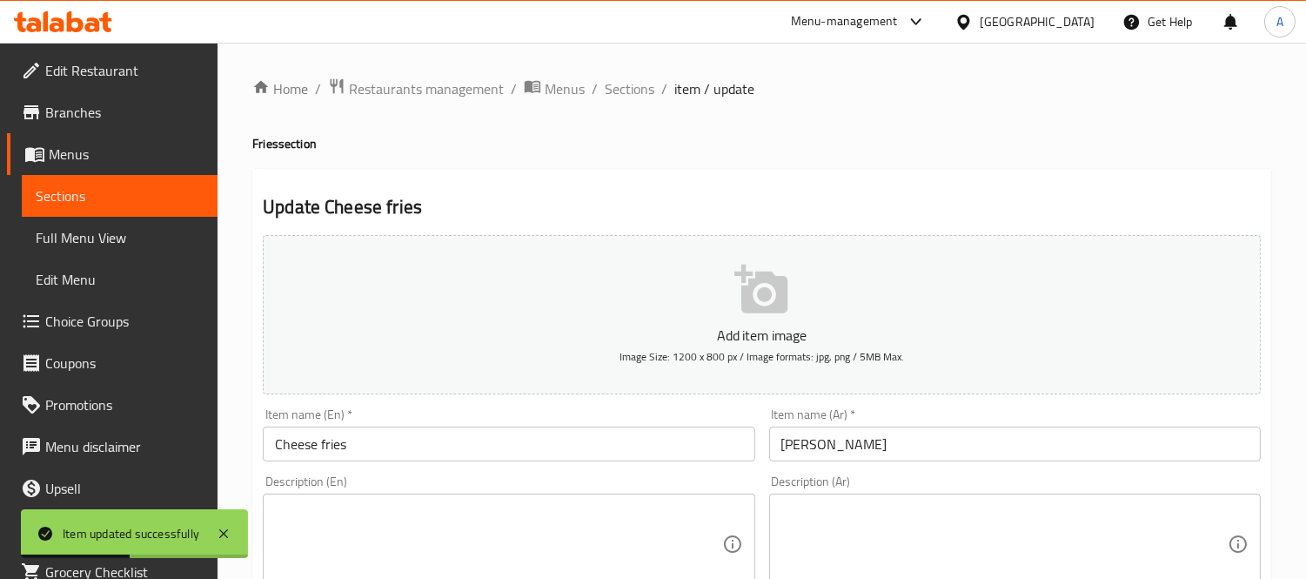
scroll to position [193, 0]
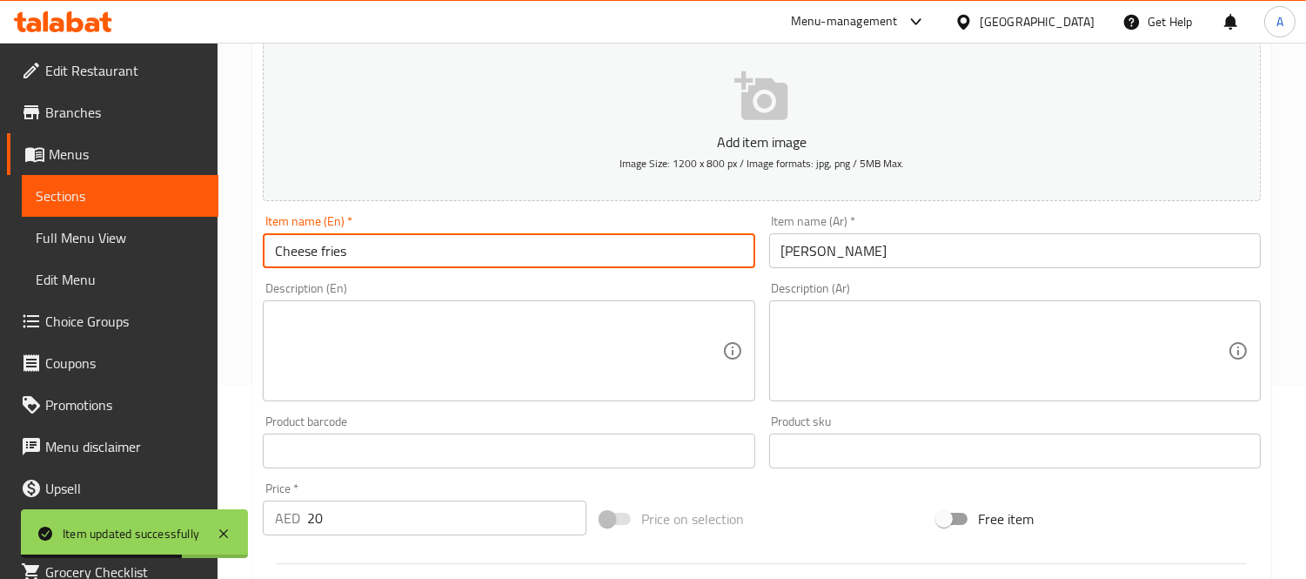
click at [319, 250] on input "Cheese fries" at bounding box center [509, 250] width 492 height 35
type input "Cheese Fries"
click at [875, 256] on input "تشيز فرايز" at bounding box center [1015, 250] width 492 height 35
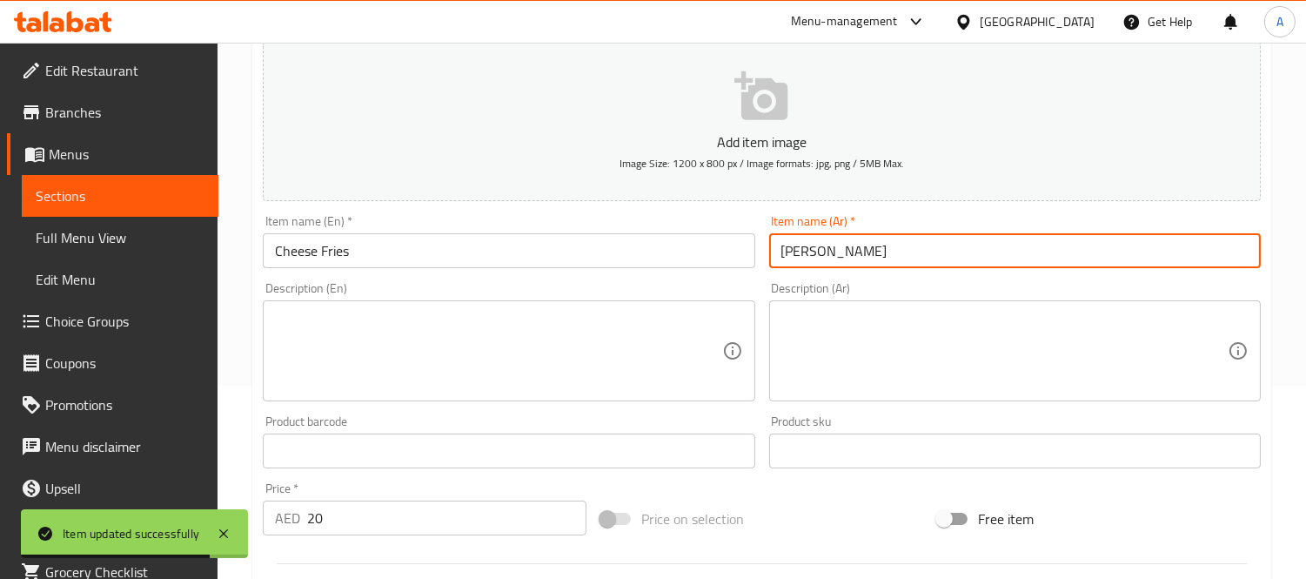
click at [875, 256] on input "تشيز فرايز" at bounding box center [1015, 250] width 492 height 35
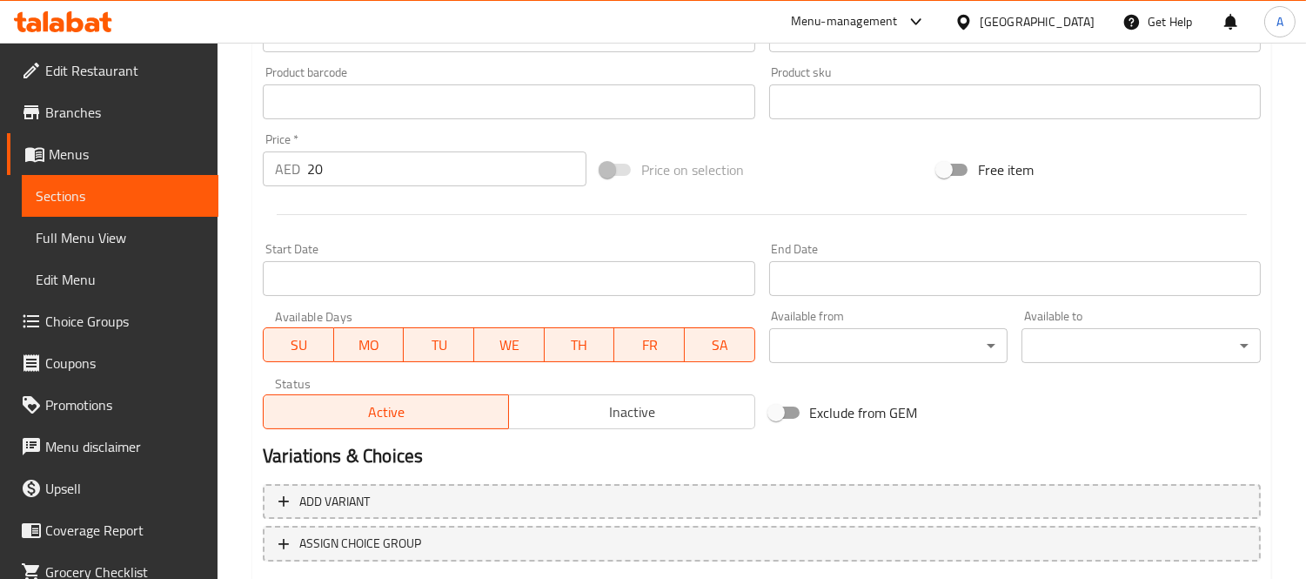
scroll to position [647, 0]
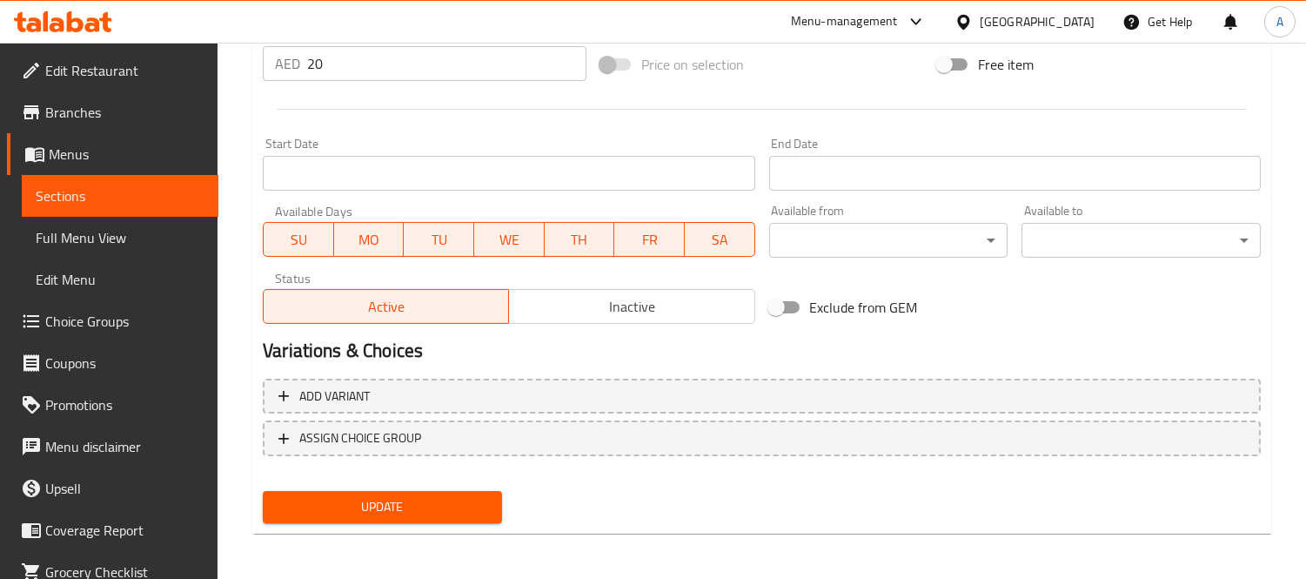
type input "بطاطا مقلية بالجبنة"
click at [380, 510] on span "Update" at bounding box center [382, 507] width 211 height 22
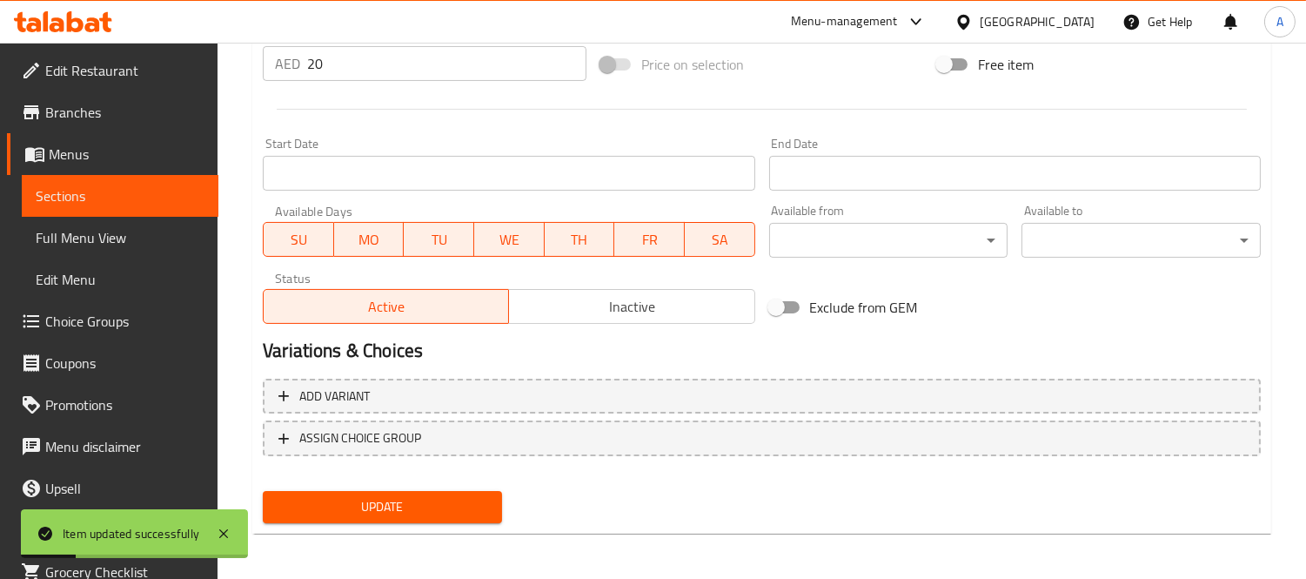
scroll to position [261, 0]
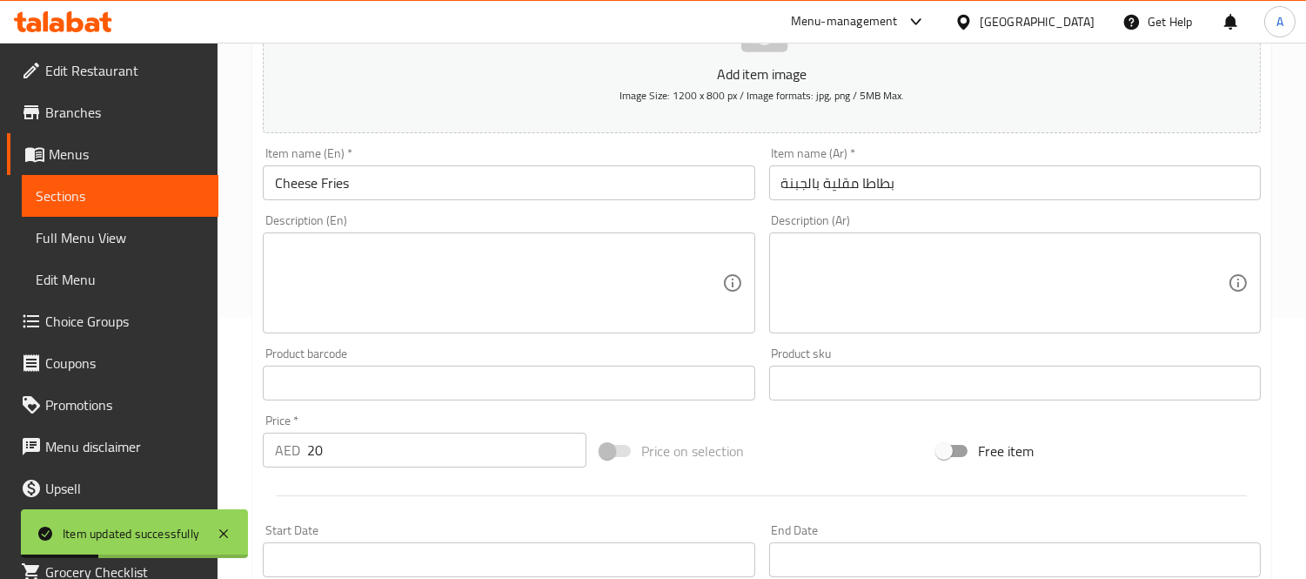
click at [489, 225] on div "Description (En) Description (En)" at bounding box center [509, 273] width 492 height 119
click at [483, 272] on textarea at bounding box center [498, 283] width 446 height 83
paste textarea "Fries with cheese, special sauce, caramelised onion."
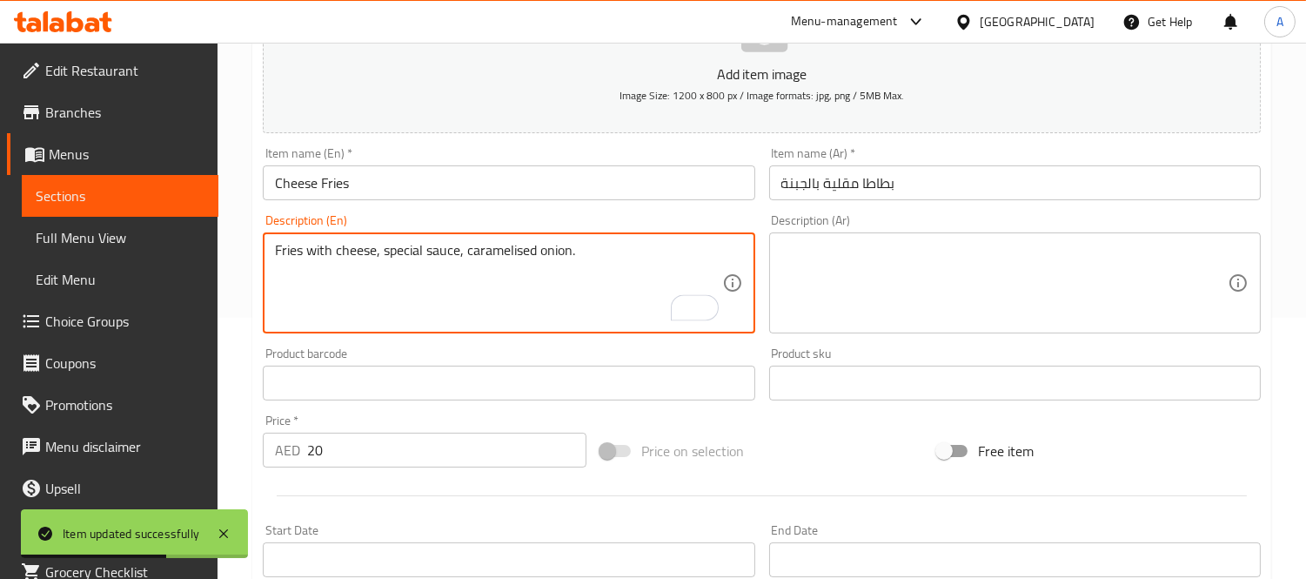
drag, startPoint x: 276, startPoint y: 245, endPoint x: 232, endPoint y: 245, distance: 43.5
click at [232, 245] on div "Home / Restaurants management / Menus / Sections / item / update Fries section …" at bounding box center [762, 375] width 1089 height 1187
type textarea "Fries with cheese, special sauce, caramelised onion."
click at [907, 284] on textarea at bounding box center [1004, 283] width 446 height 83
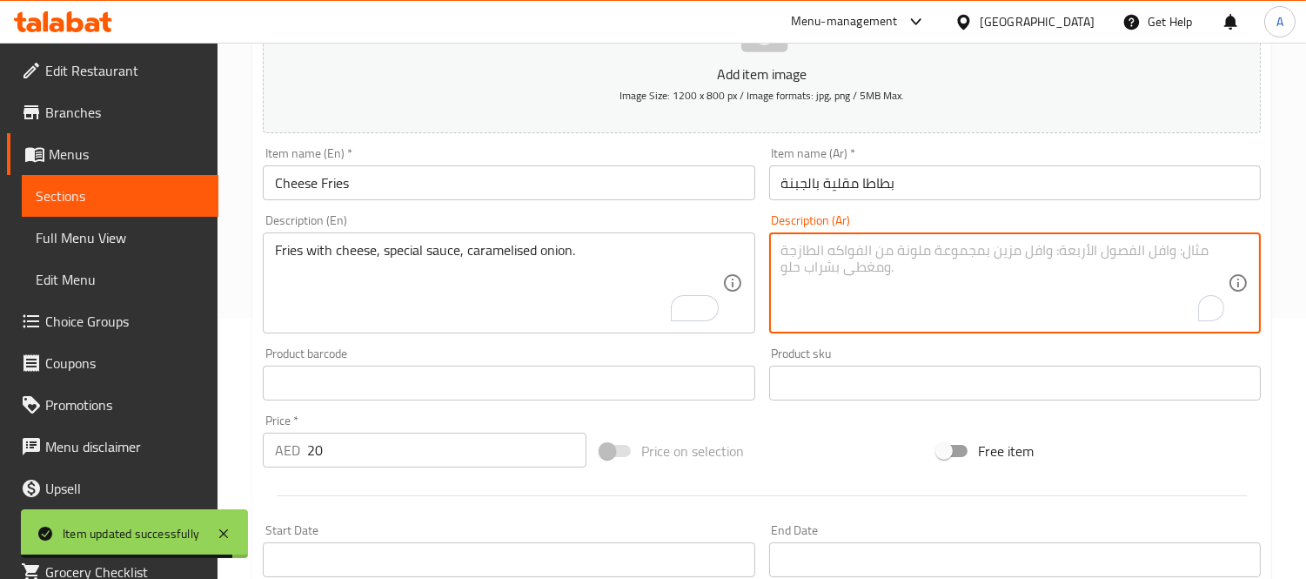
paste textarea "بطاطس مقلية مع الجبن والصلصة الخاصة والبصل المكرمل."
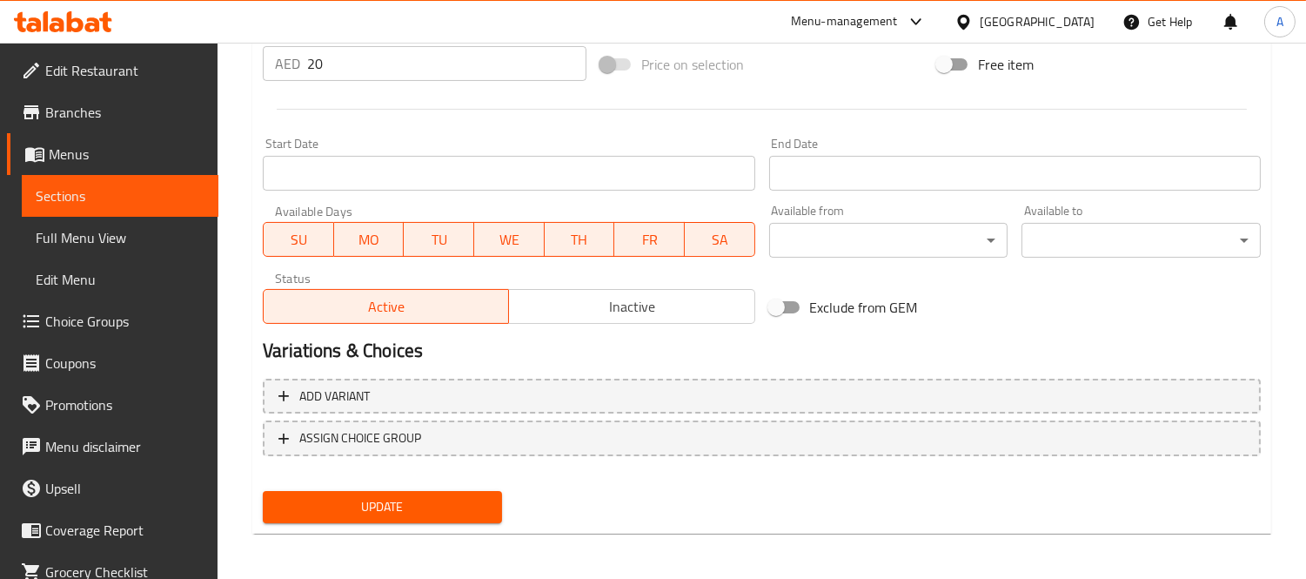
type textarea "بطاطس مقلية مع الجبن والصلصة الخاصة والبصل المكرمل."
click at [409, 518] on button "Update" at bounding box center [382, 507] width 239 height 32
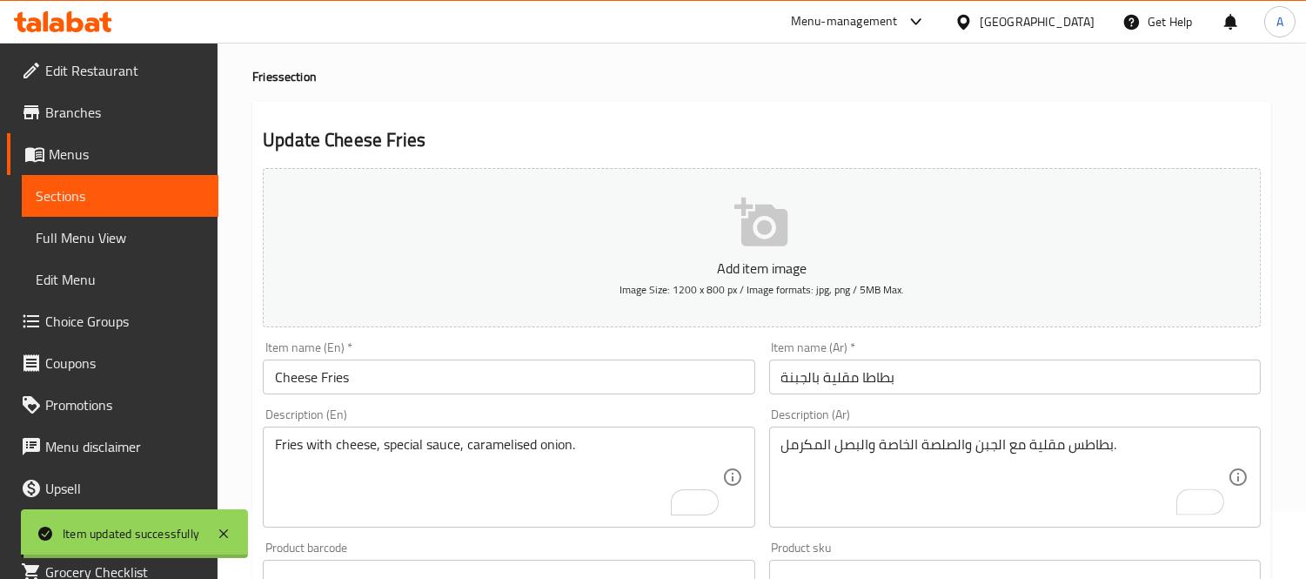
scroll to position [0, 0]
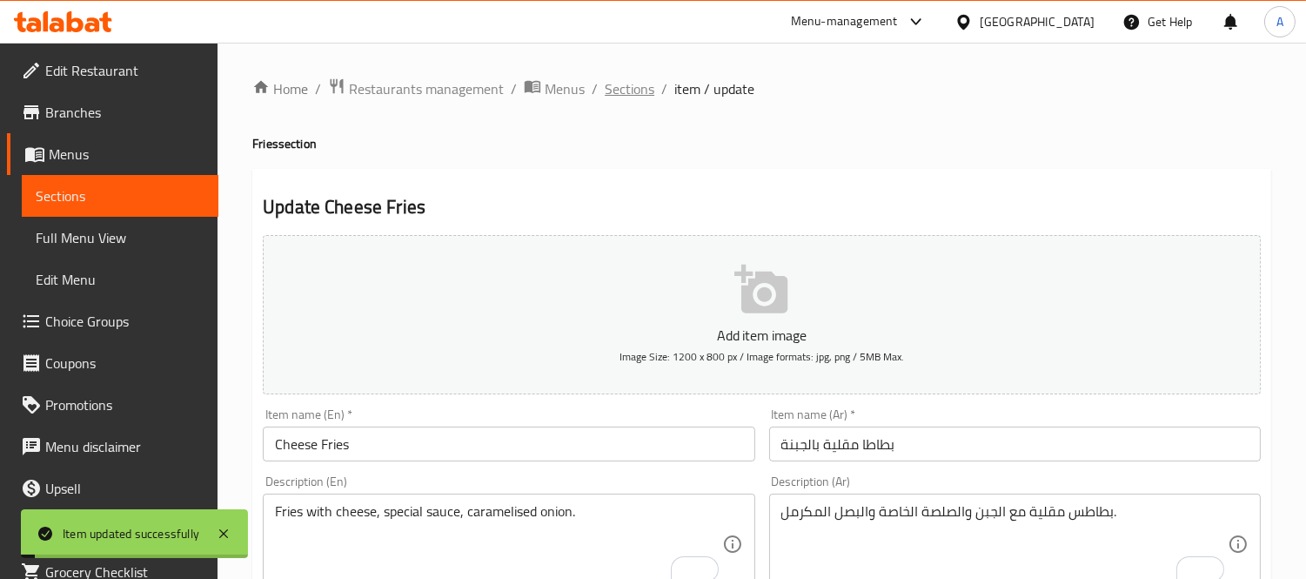
click at [638, 79] on span "Sections" at bounding box center [630, 88] width 50 height 21
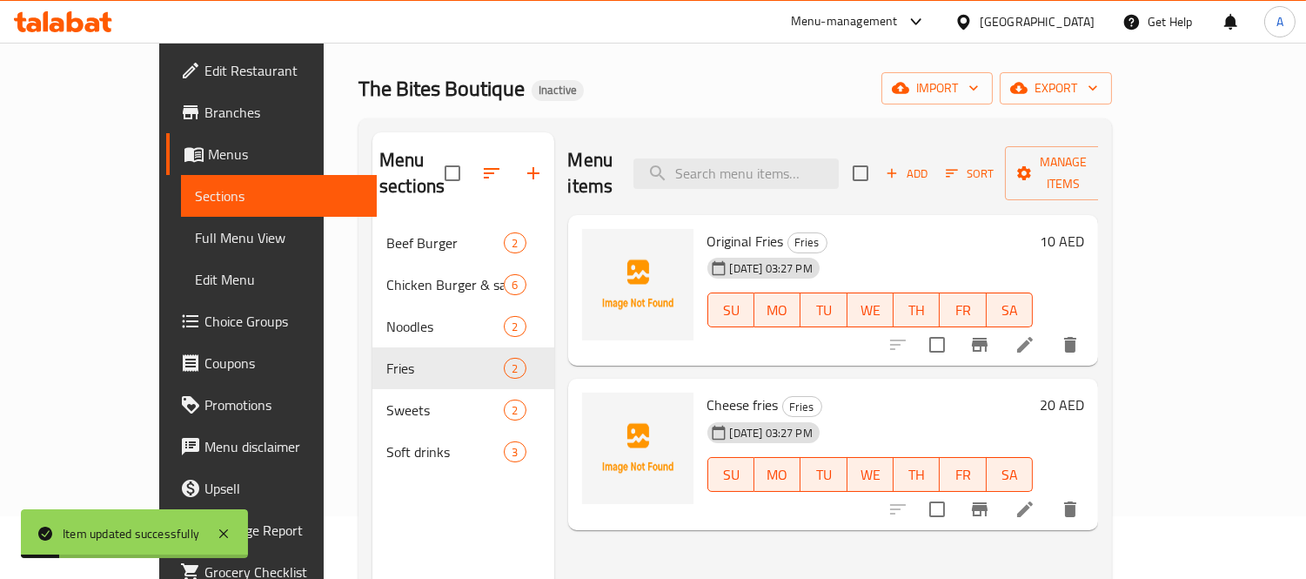
scroll to position [97, 0]
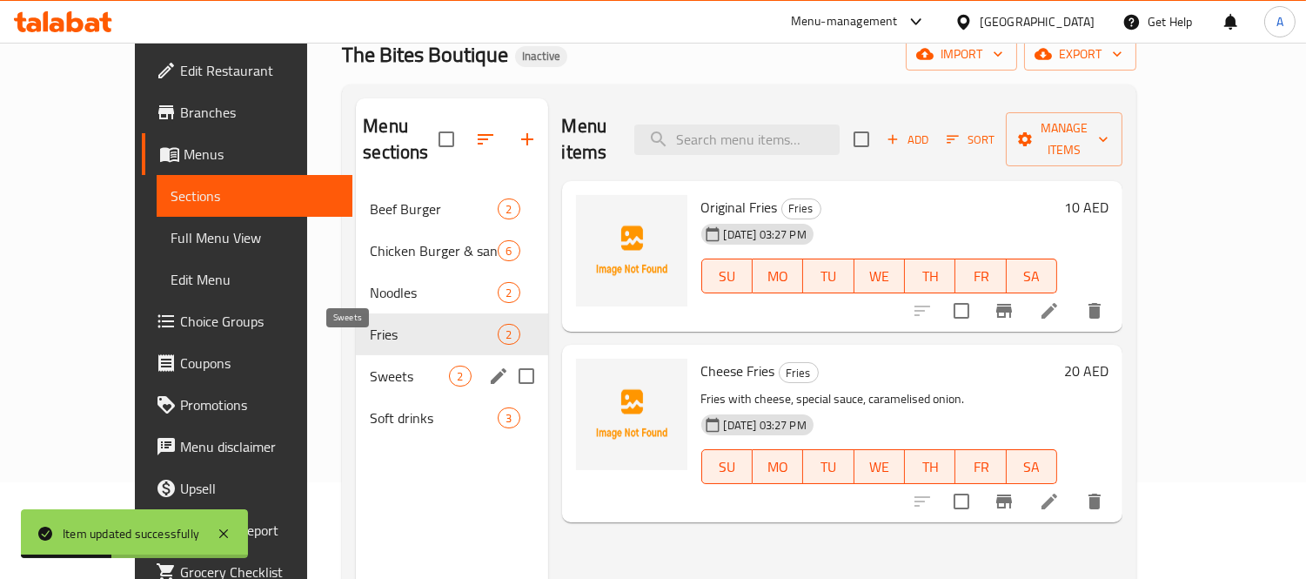
click at [370, 366] on span "Sweets" at bounding box center [409, 376] width 79 height 21
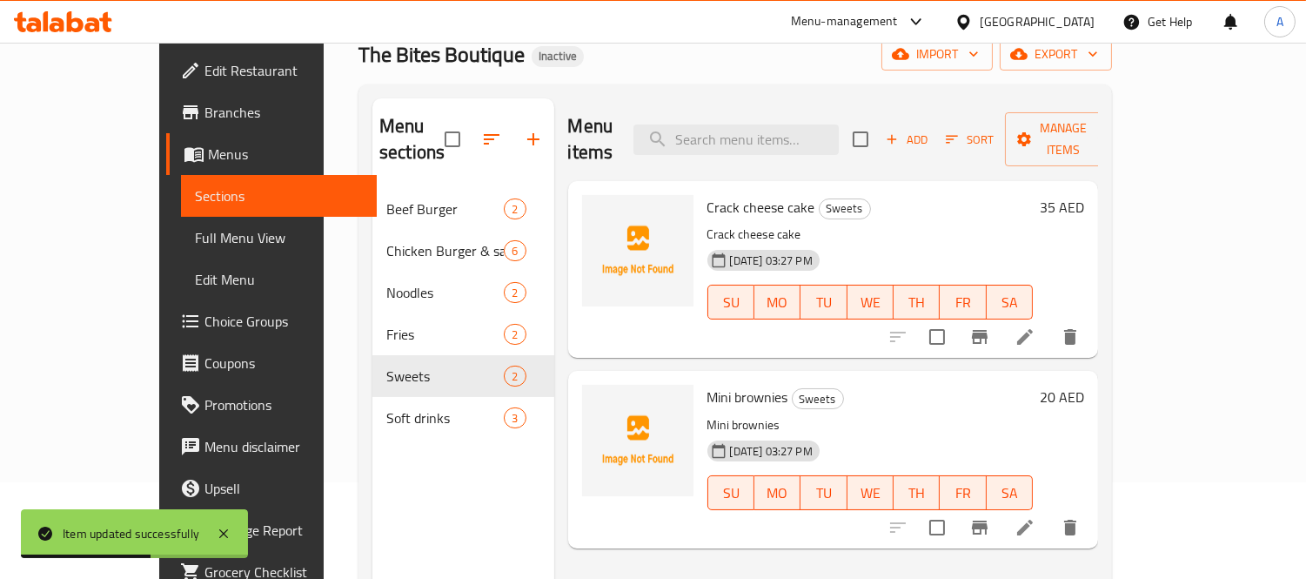
click at [1036, 326] on icon at bounding box center [1025, 336] width 21 height 21
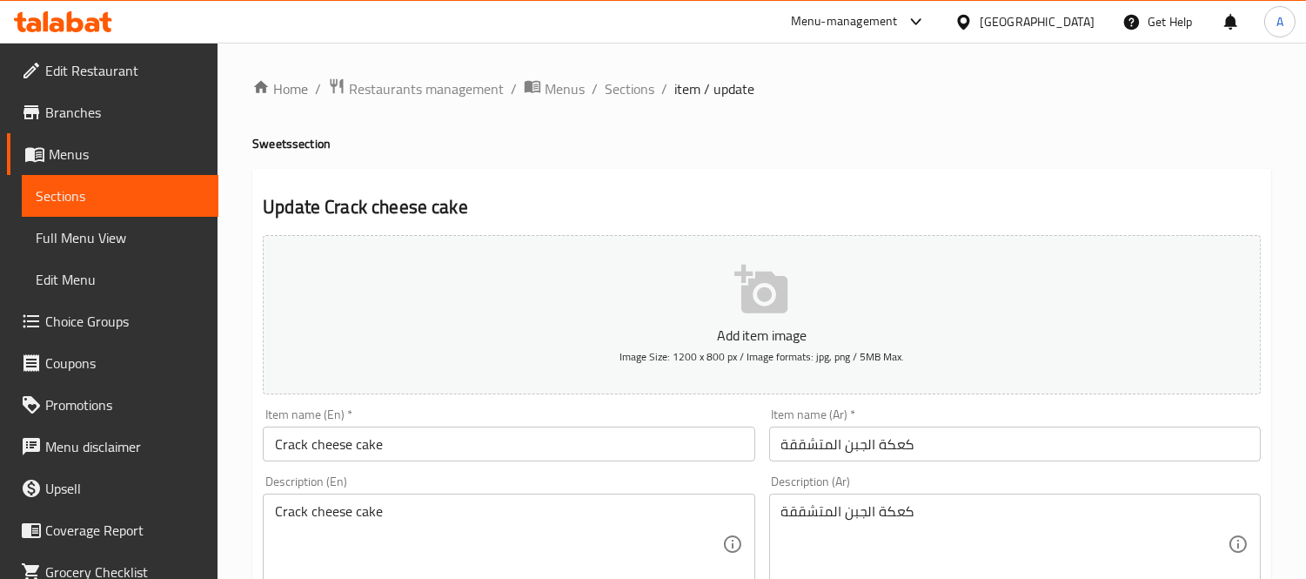
click at [355, 446] on input "Crack cheese cake" at bounding box center [509, 443] width 492 height 35
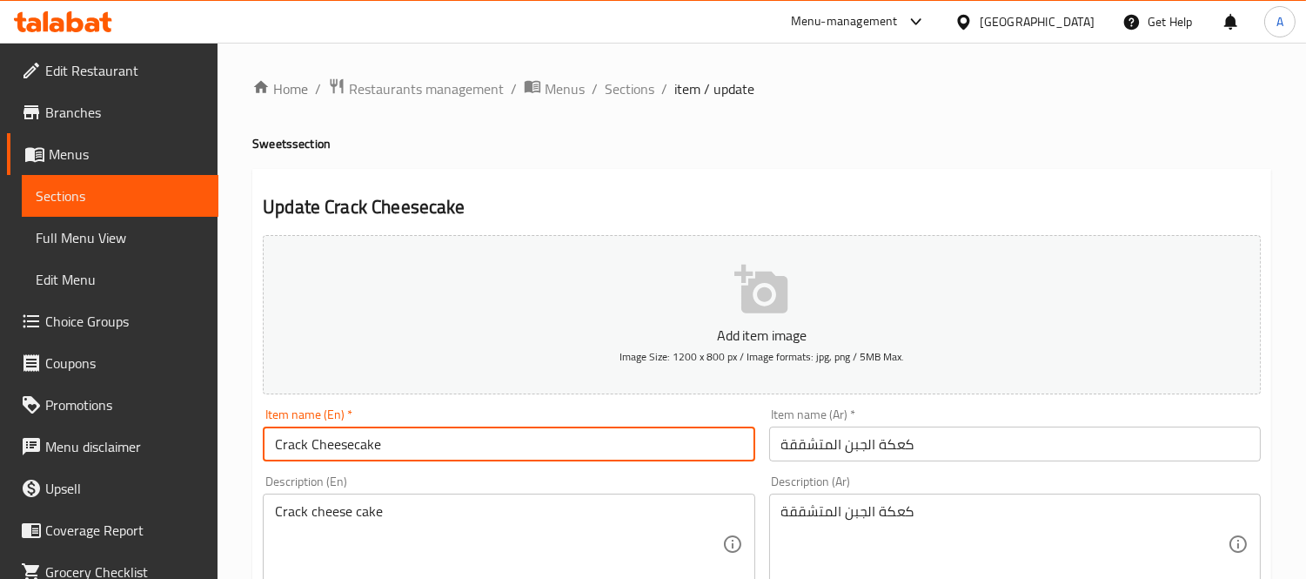
click at [383, 453] on input "Crack Cheesecake" at bounding box center [509, 443] width 492 height 35
type input "Crack Cheesecake"
click at [840, 450] on input "كعكة الجبن المتشققة" at bounding box center [1015, 443] width 492 height 35
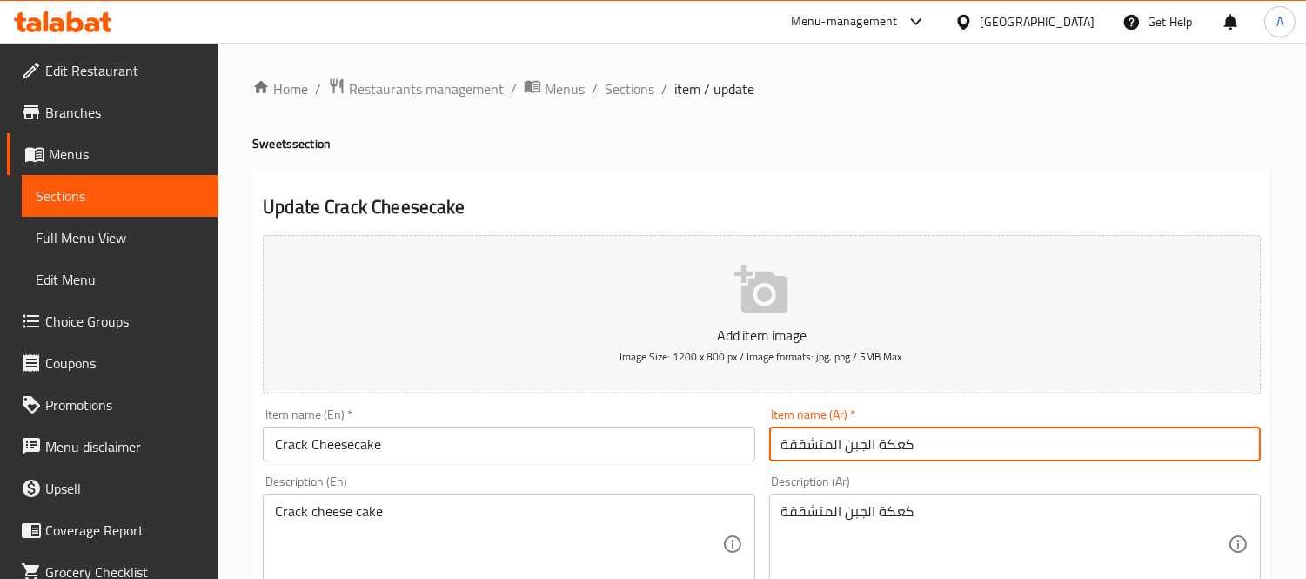
click at [840, 450] on input "كعكة الجبن المتشققة" at bounding box center [1015, 443] width 492 height 35
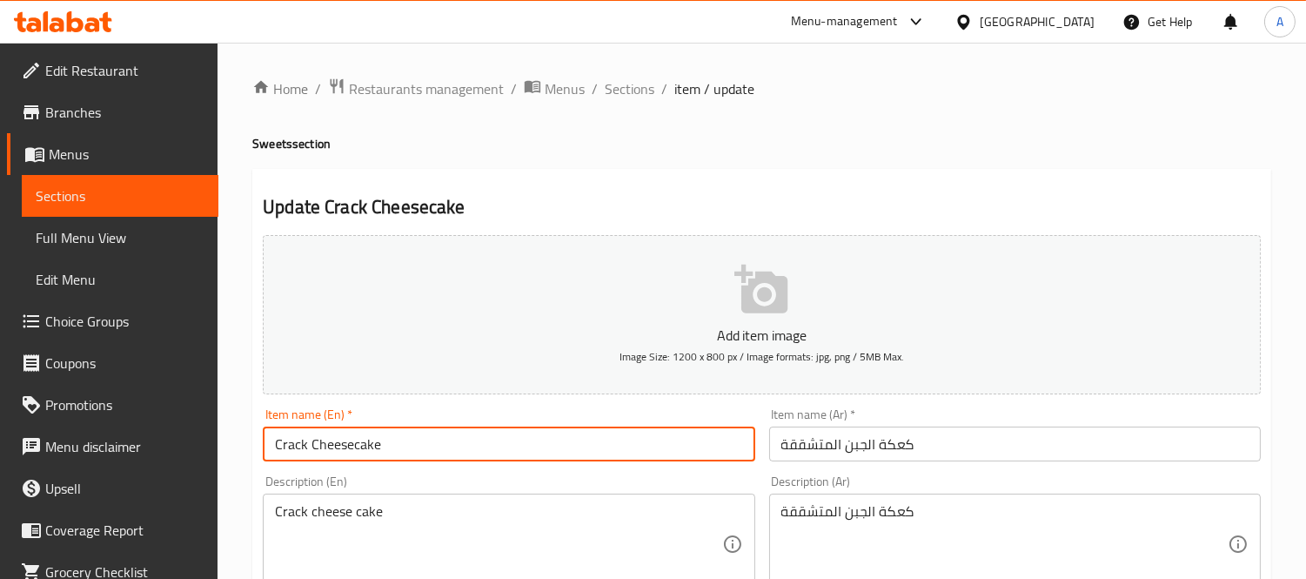
click at [541, 429] on input "Crack Cheesecake" at bounding box center [509, 443] width 492 height 35
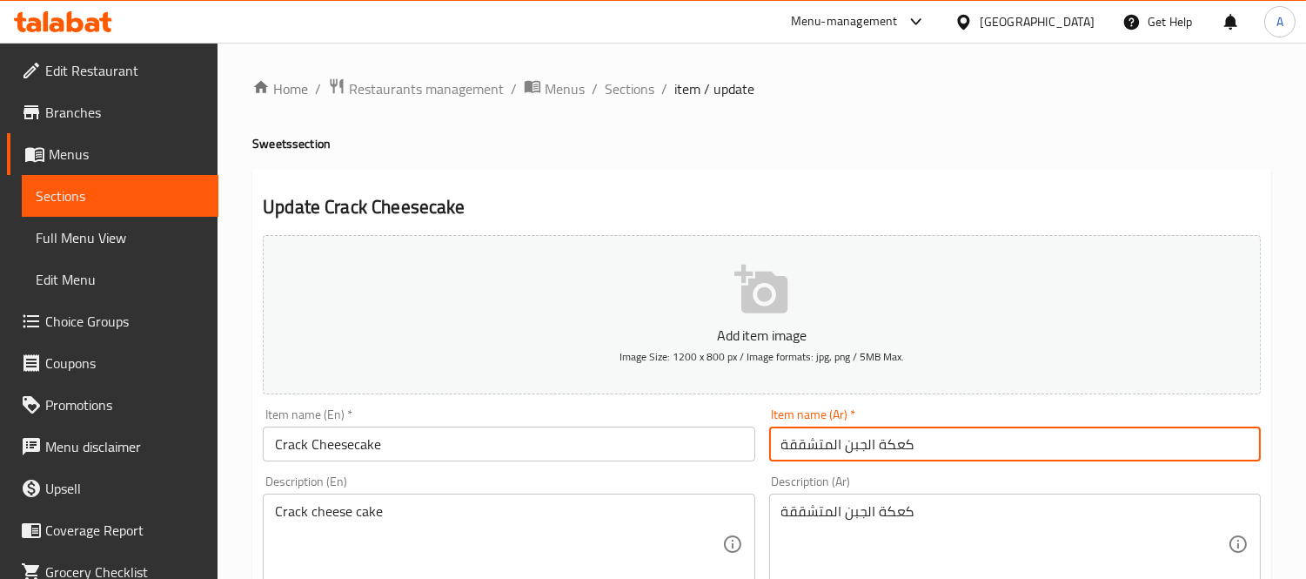
drag, startPoint x: 949, startPoint y: 462, endPoint x: 717, endPoint y: 473, distance: 232.6
paste input "تشيز كيك الكراك"
click at [815, 445] on input "تشيز كيك الكراك" at bounding box center [1015, 443] width 492 height 35
type input "تشيز كيك كراك"
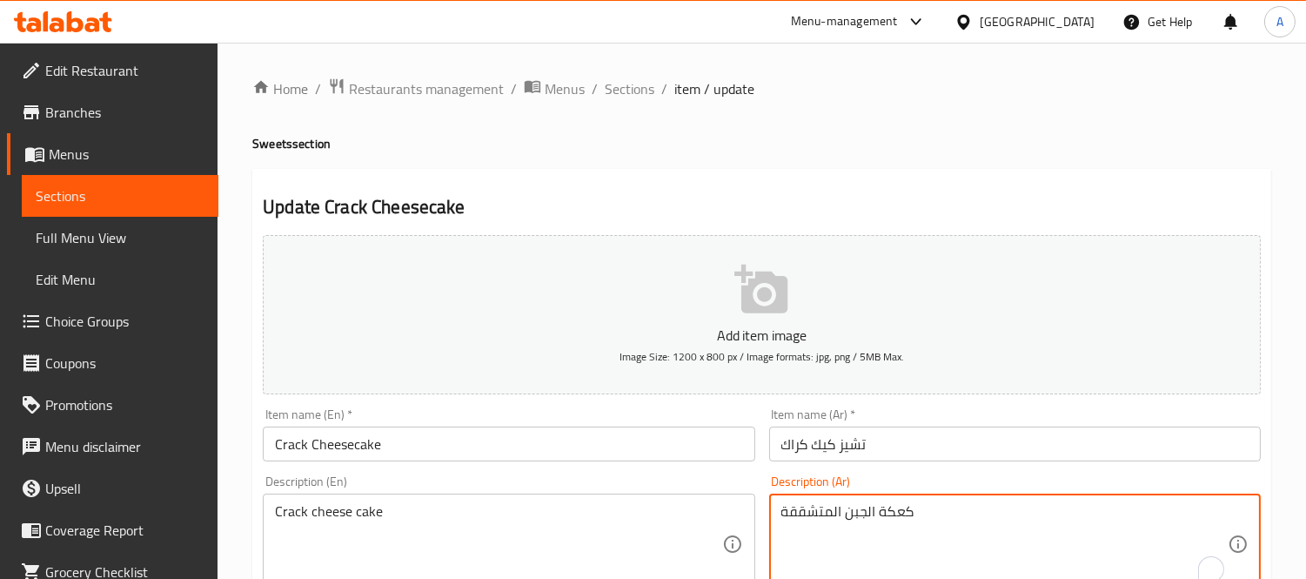
click at [840, 506] on textarea "كعكة الجبن المتشققة" at bounding box center [1004, 544] width 446 height 83
click at [537, 517] on textarea "Crack cheese cake" at bounding box center [498, 544] width 446 height 83
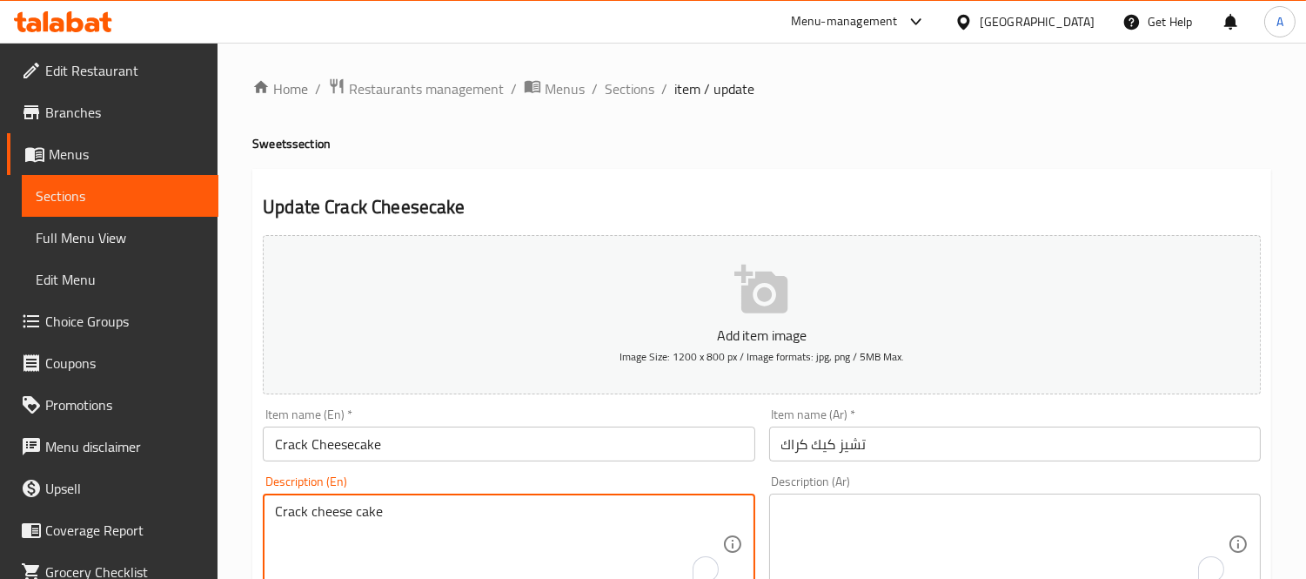
click at [537, 517] on textarea "Crack cheese cake" at bounding box center [498, 544] width 446 height 83
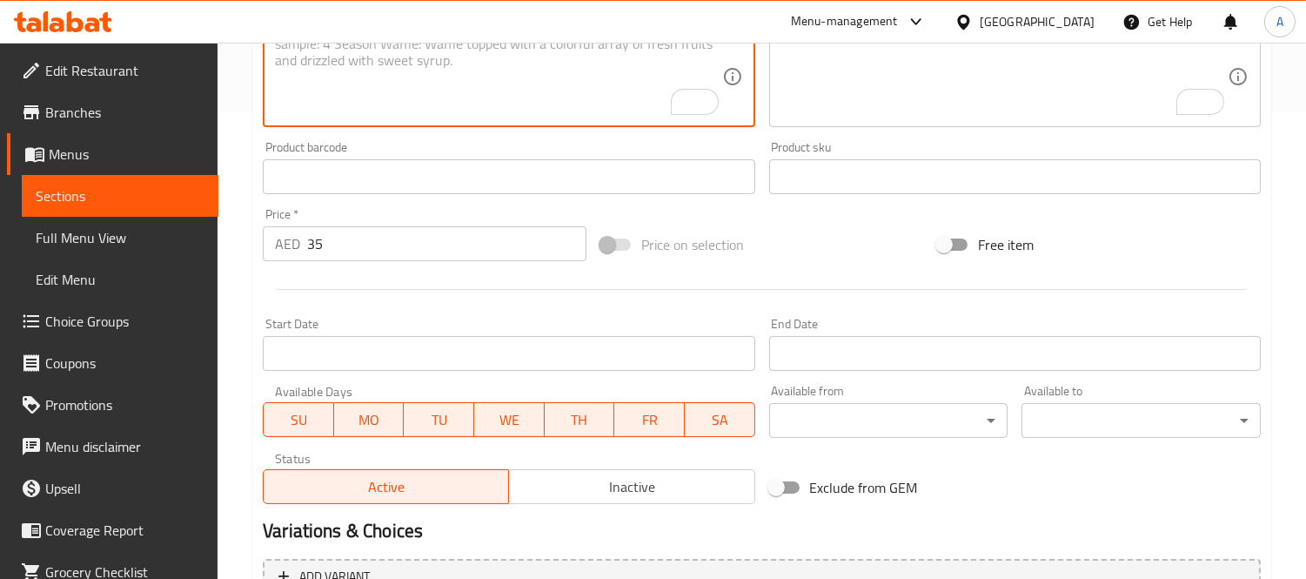
scroll to position [580, 0]
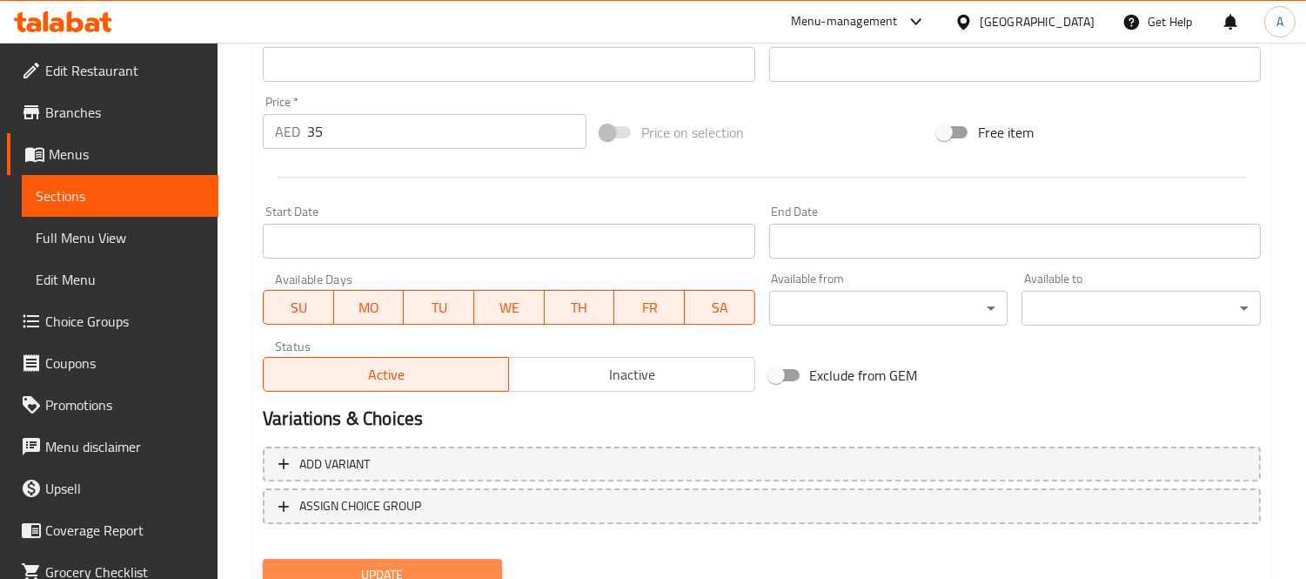
click at [366, 564] on span "Update" at bounding box center [382, 575] width 211 height 22
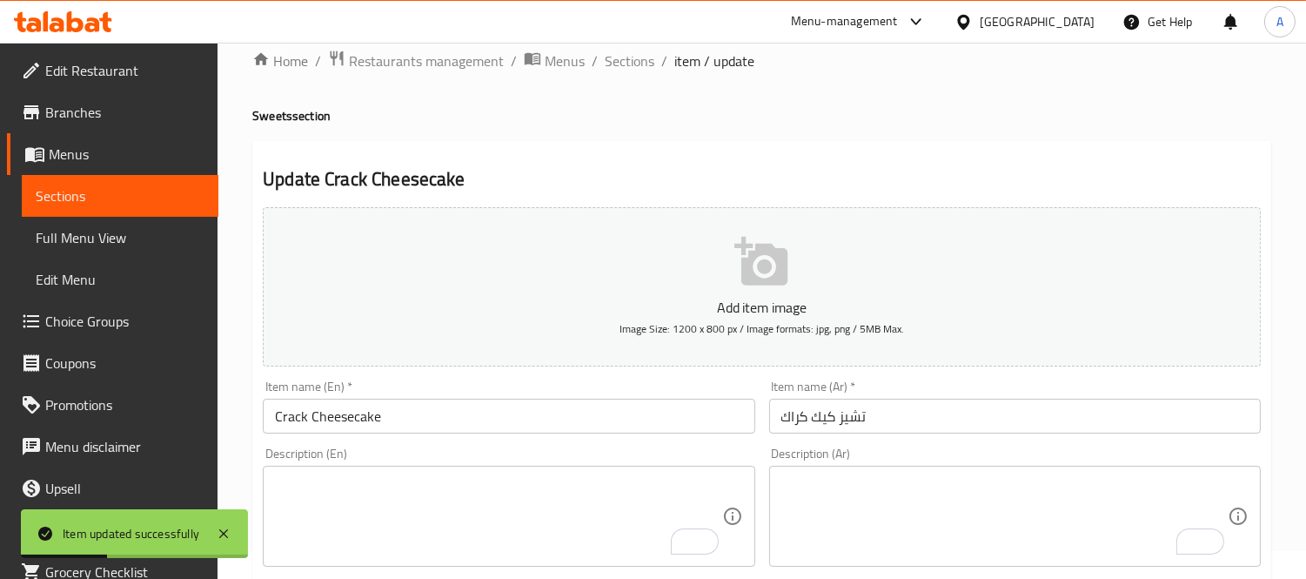
scroll to position [0, 0]
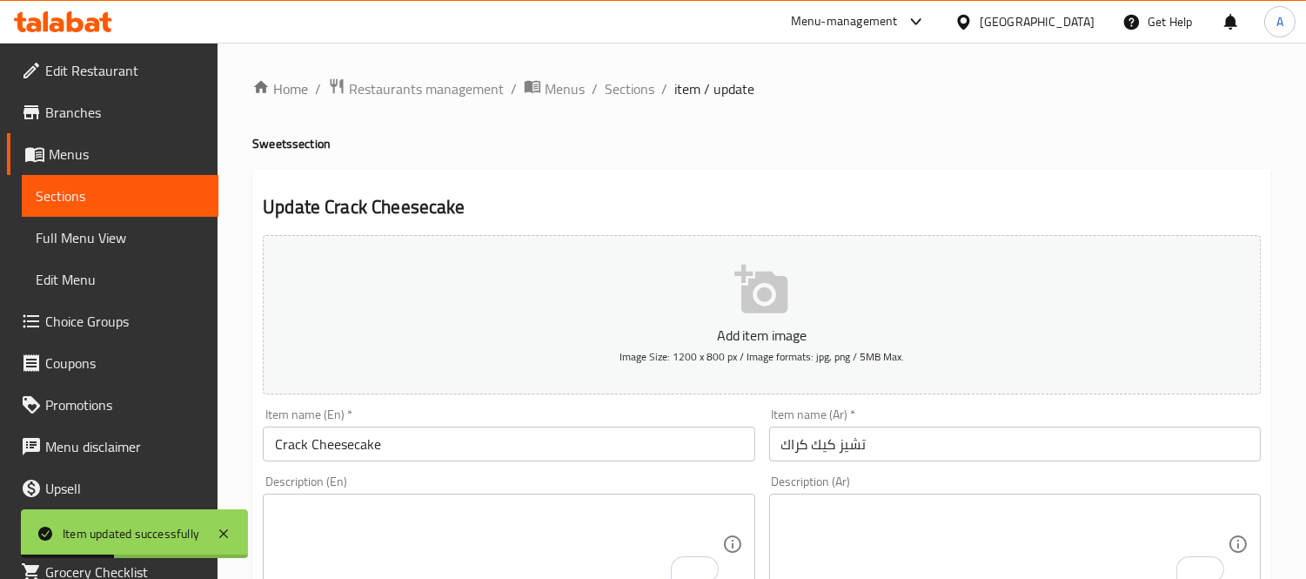
click at [622, 92] on span "Sections" at bounding box center [630, 88] width 50 height 21
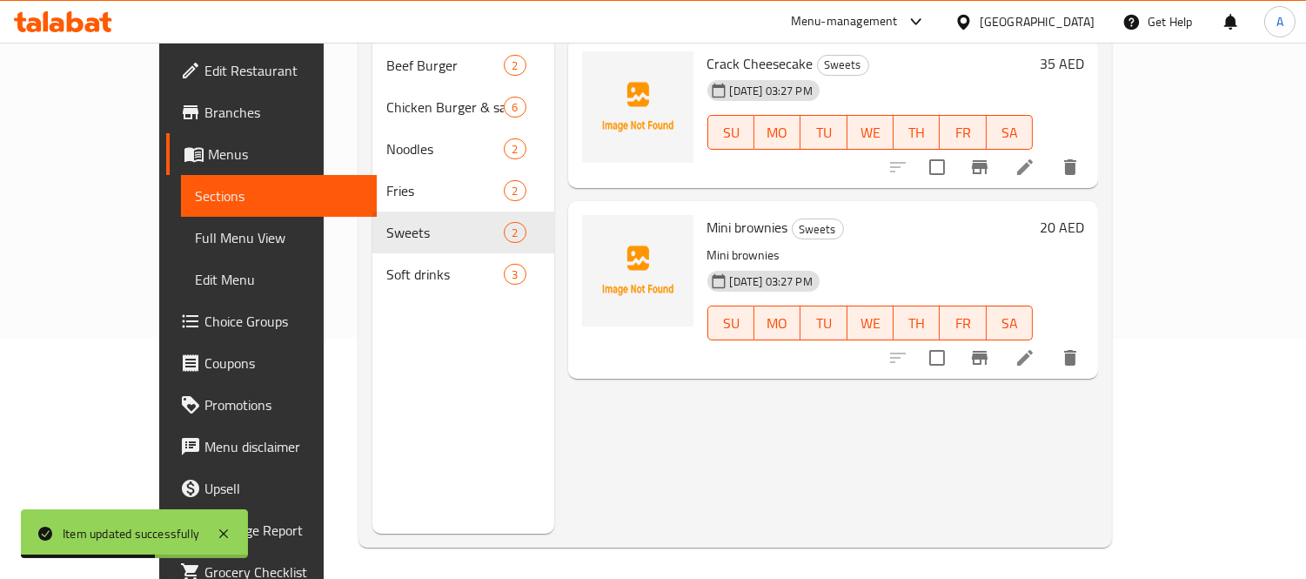
scroll to position [244, 0]
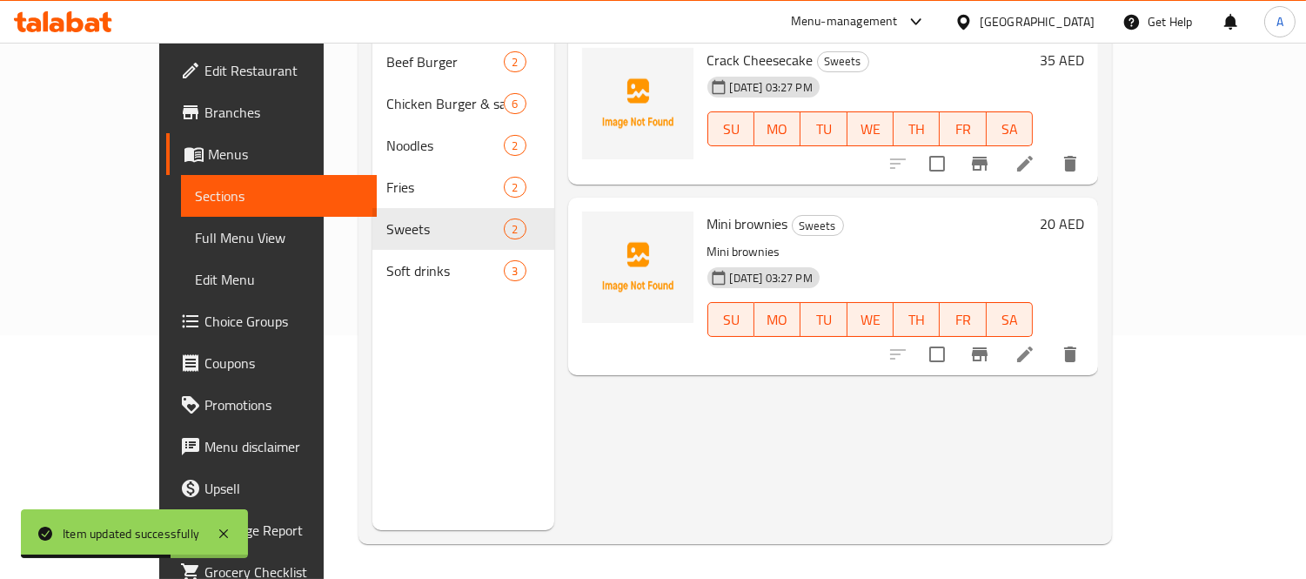
click at [1036, 344] on icon at bounding box center [1025, 354] width 21 height 21
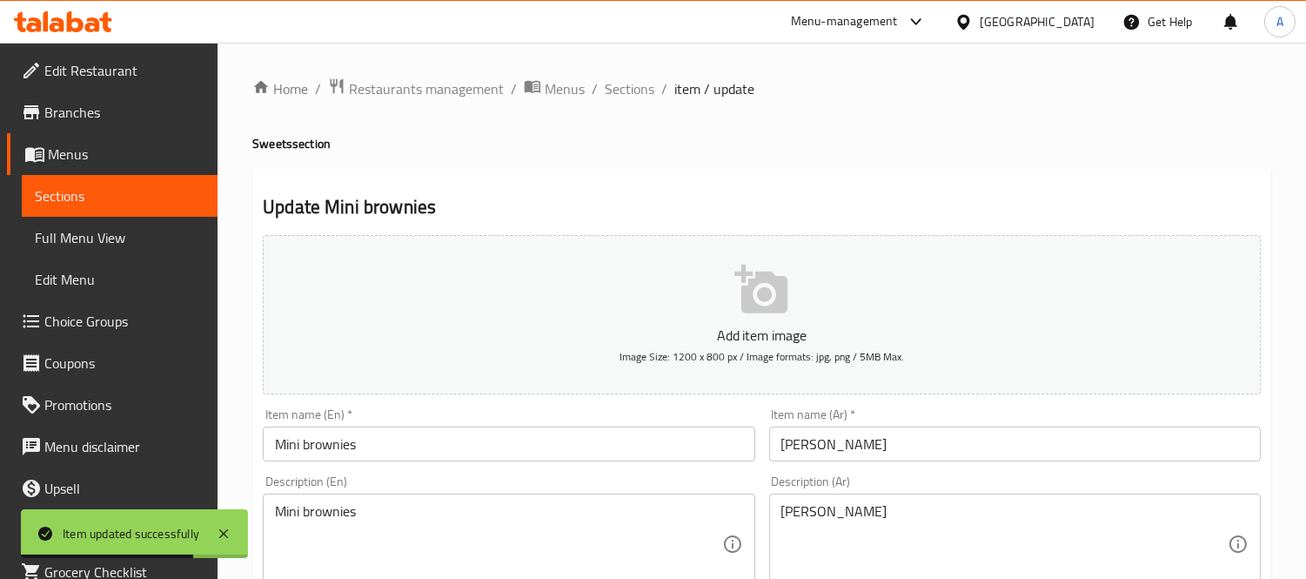
click at [512, 520] on textarea "Mini brownies" at bounding box center [498, 544] width 446 height 83
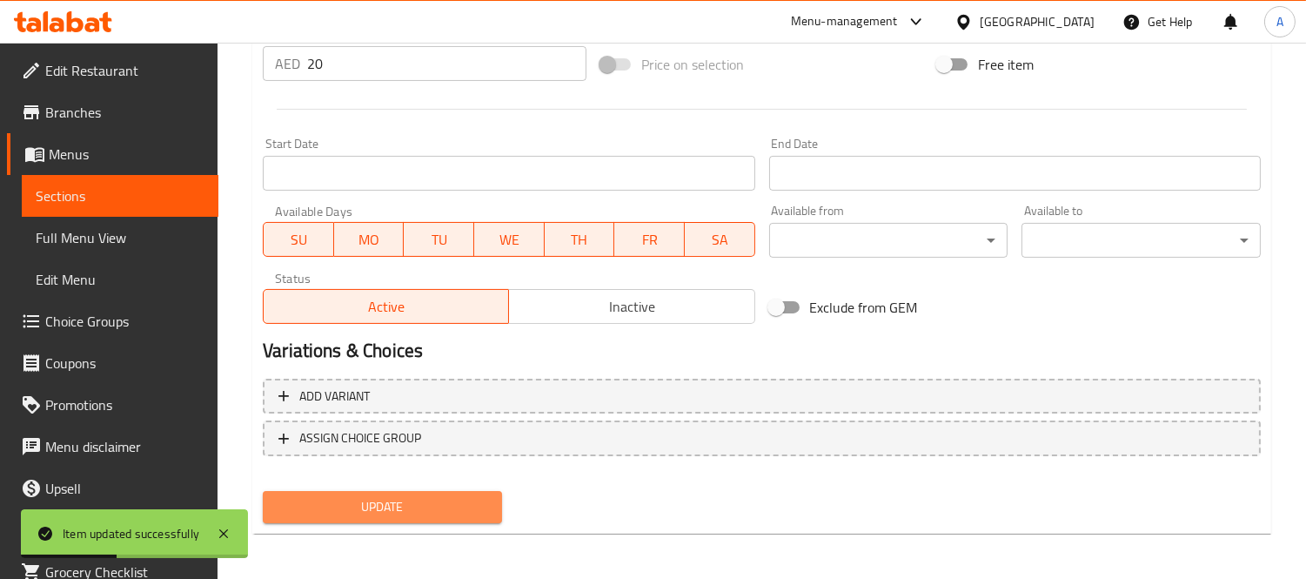
click at [467, 499] on span "Update" at bounding box center [382, 507] width 211 height 22
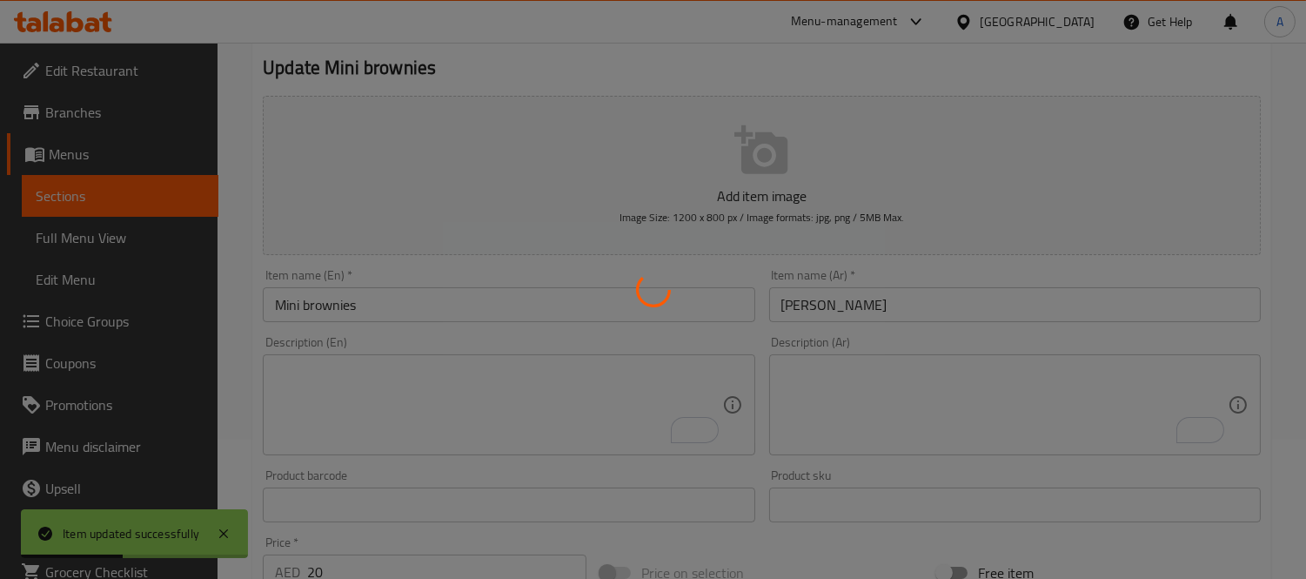
scroll to position [67, 0]
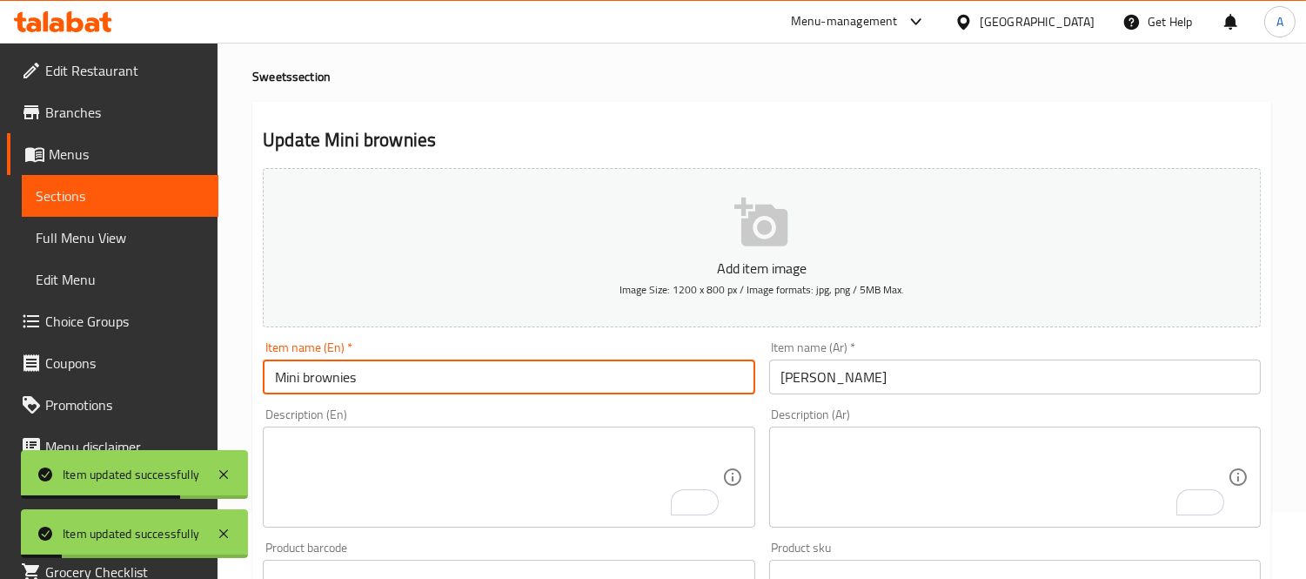
click at [308, 379] on input "Mini brownies" at bounding box center [509, 376] width 492 height 35
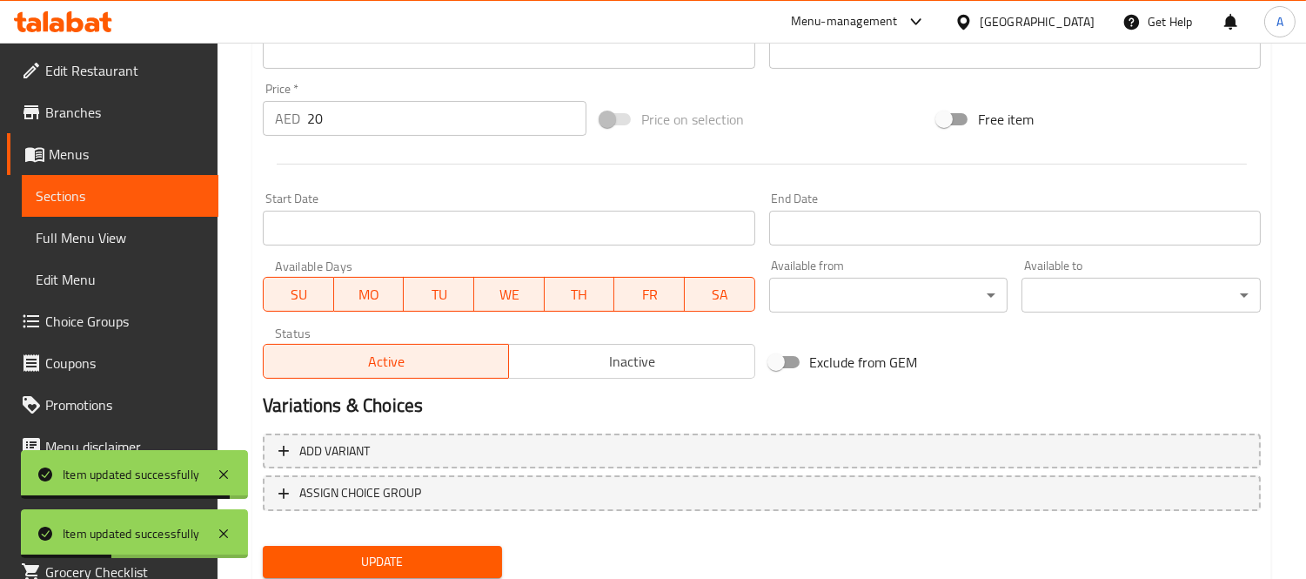
scroll to position [647, 0]
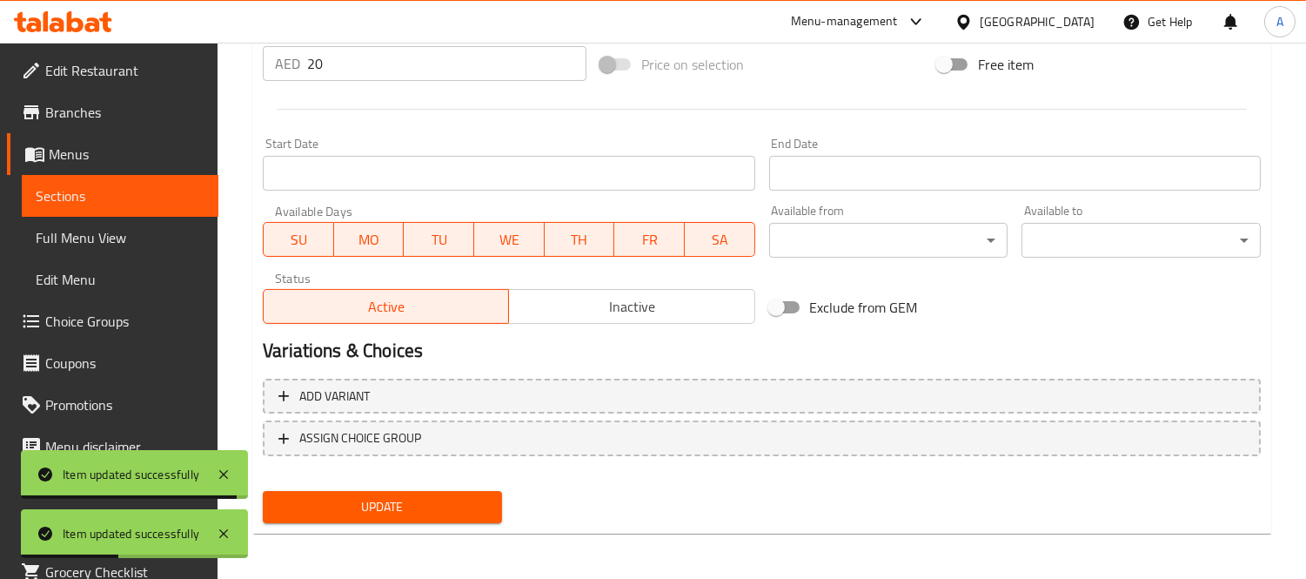
type input "Mini Brownies"
click at [464, 506] on span "Update" at bounding box center [382, 507] width 211 height 22
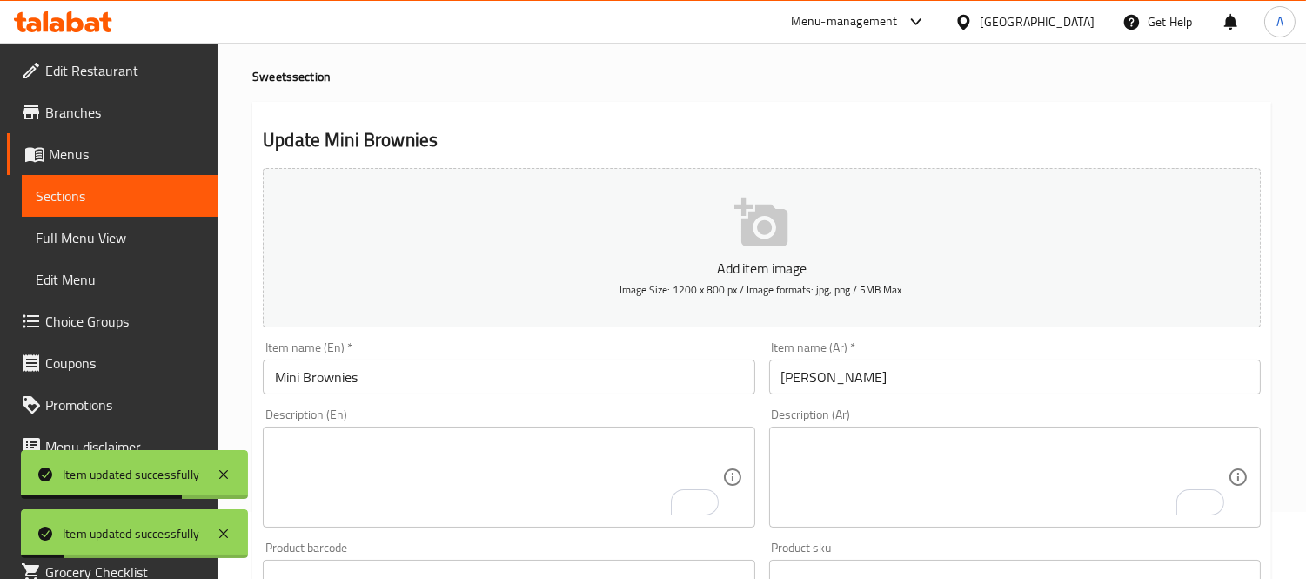
scroll to position [0, 0]
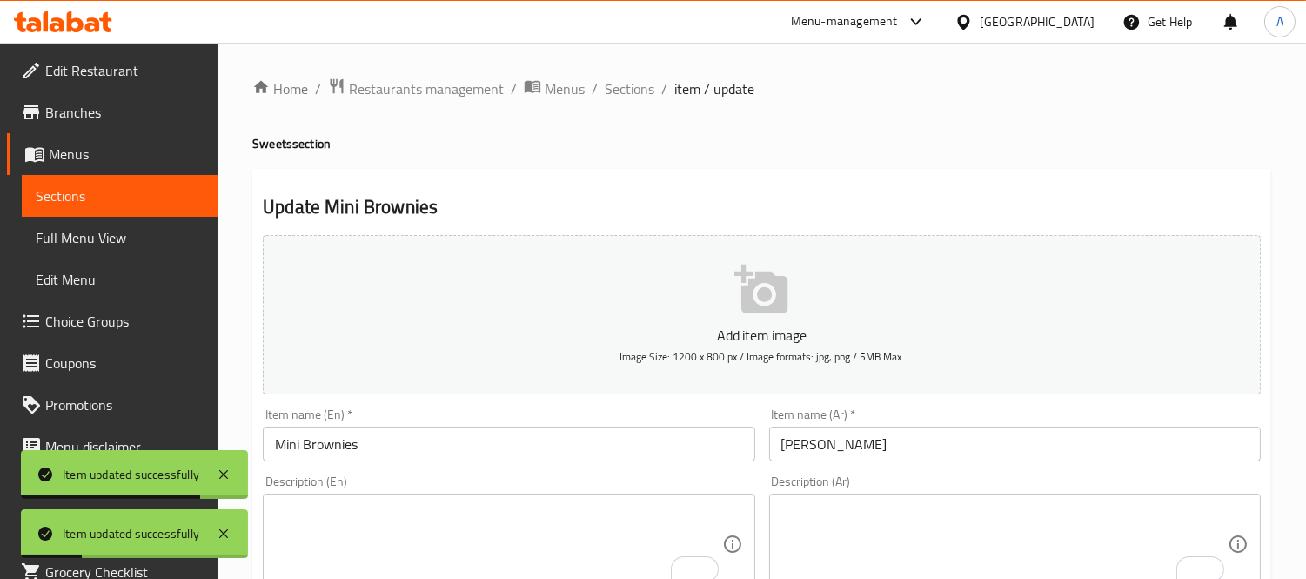
drag, startPoint x: 638, startPoint y: 88, endPoint x: 736, endPoint y: 129, distance: 106.5
click at [638, 88] on span "Sections" at bounding box center [630, 88] width 50 height 21
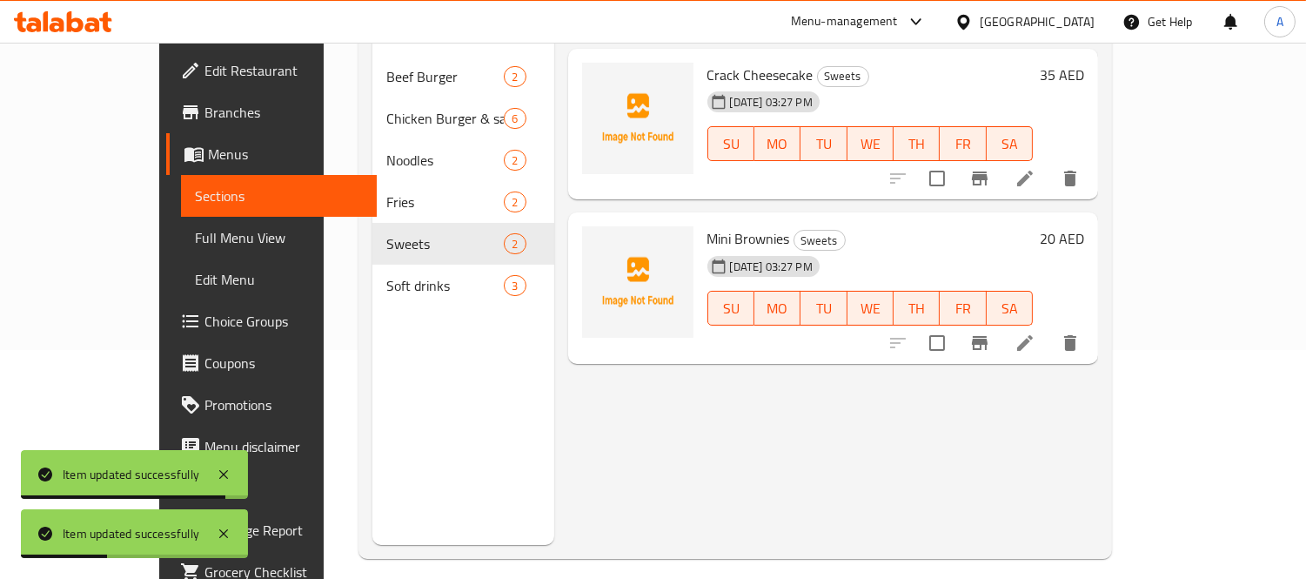
scroll to position [244, 0]
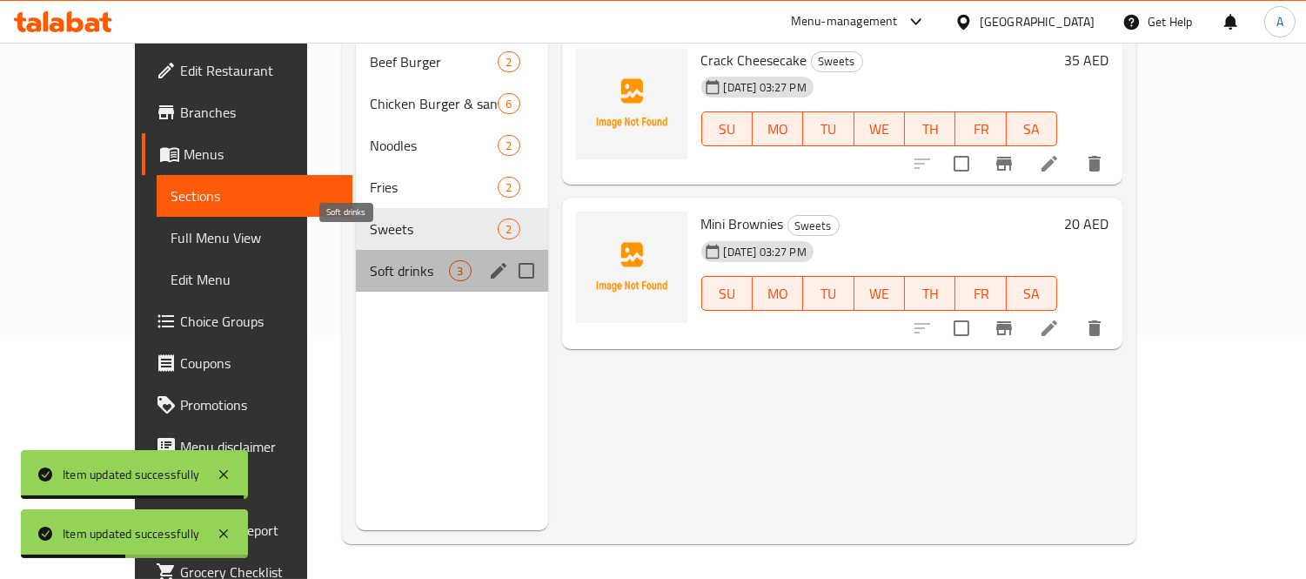
click at [370, 260] on span "Soft drinks" at bounding box center [409, 270] width 79 height 21
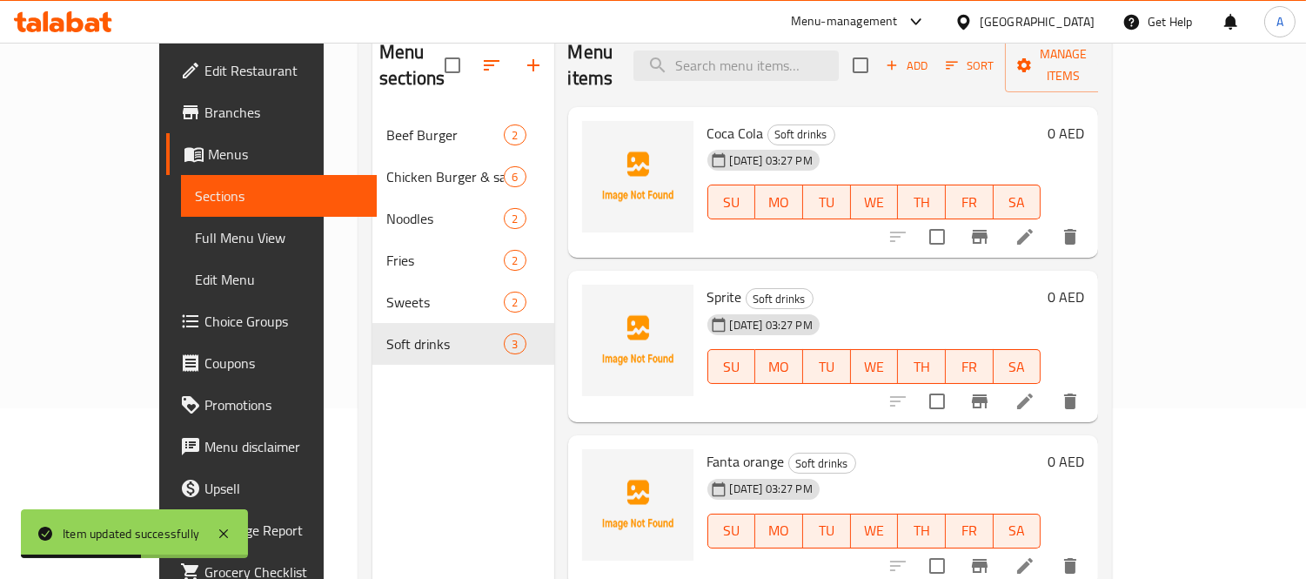
scroll to position [50, 0]
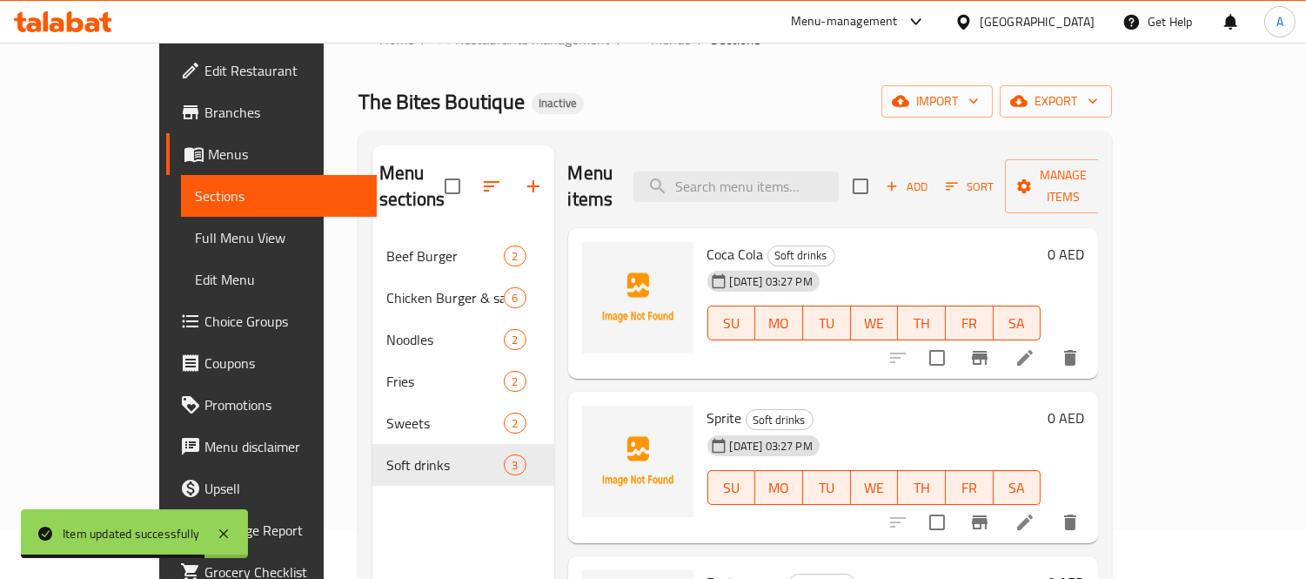
click at [1036, 512] on icon at bounding box center [1025, 522] width 21 height 21
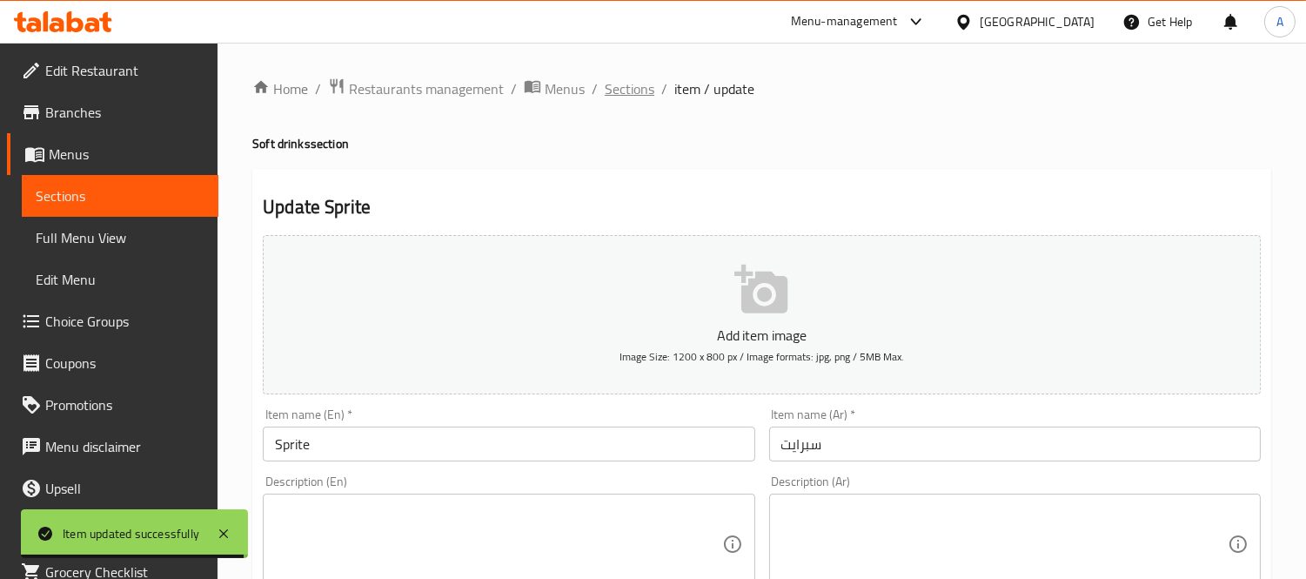
click at [646, 84] on span "Sections" at bounding box center [630, 88] width 50 height 21
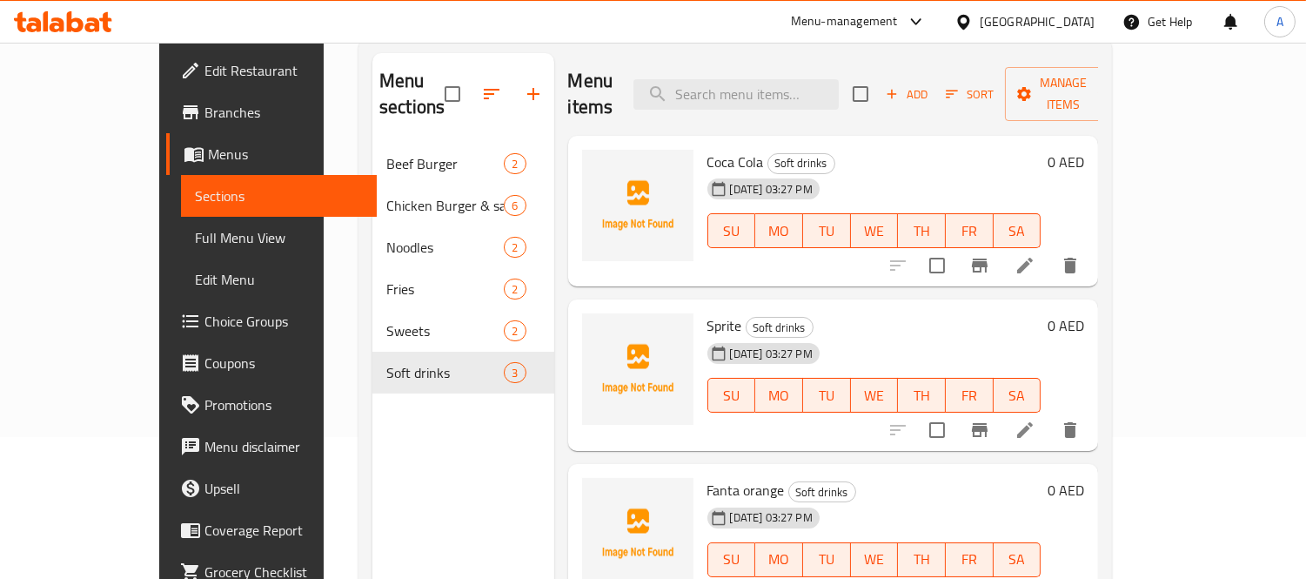
scroll to position [244, 0]
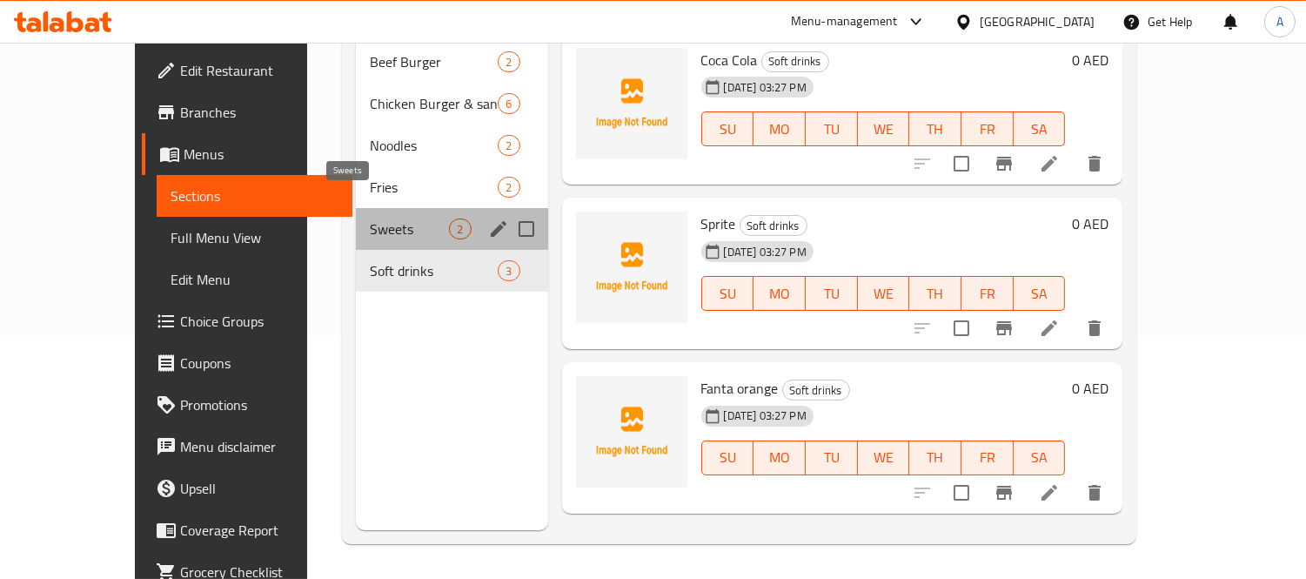
click at [370, 218] on span "Sweets" at bounding box center [409, 228] width 79 height 21
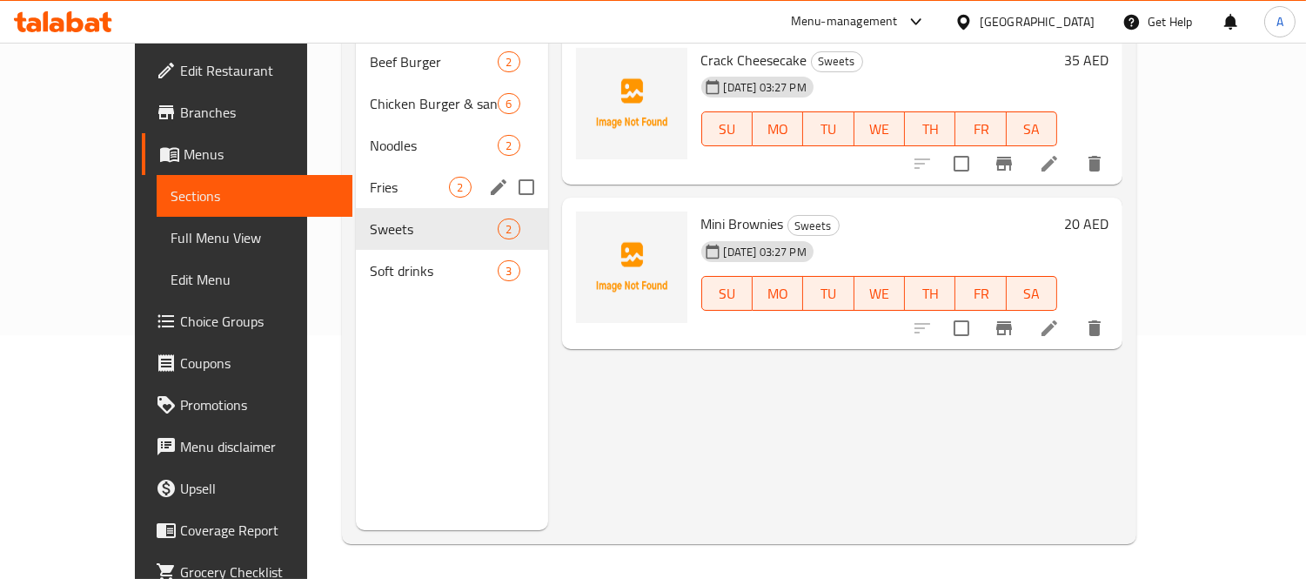
click at [370, 177] on span "Fries" at bounding box center [409, 187] width 79 height 21
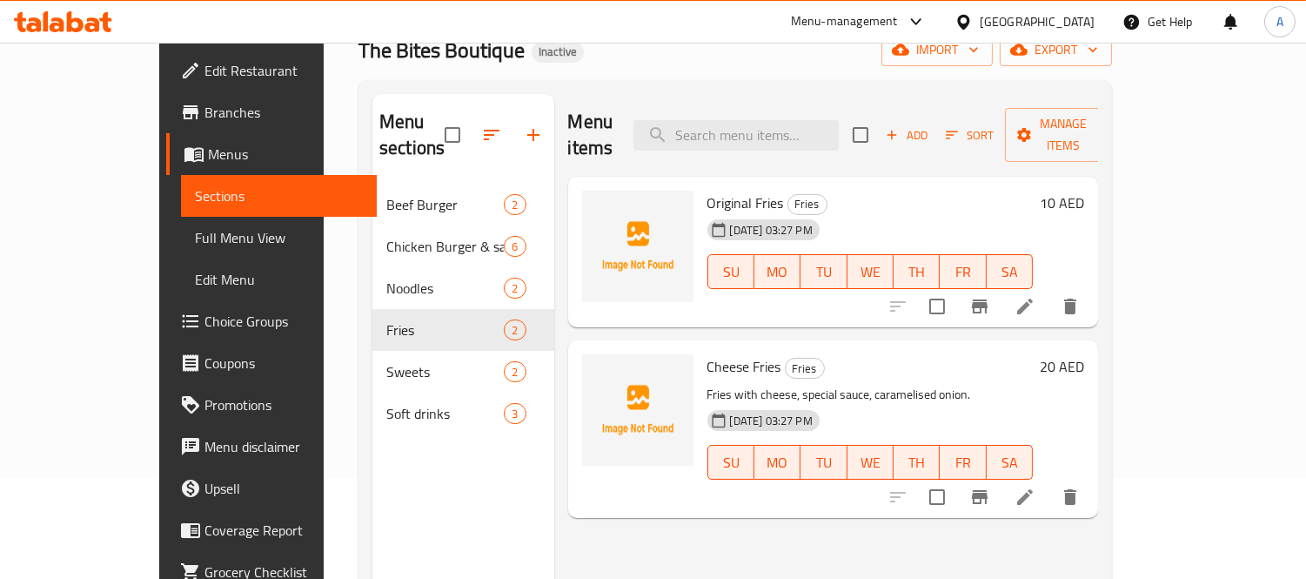
scroll to position [146, 0]
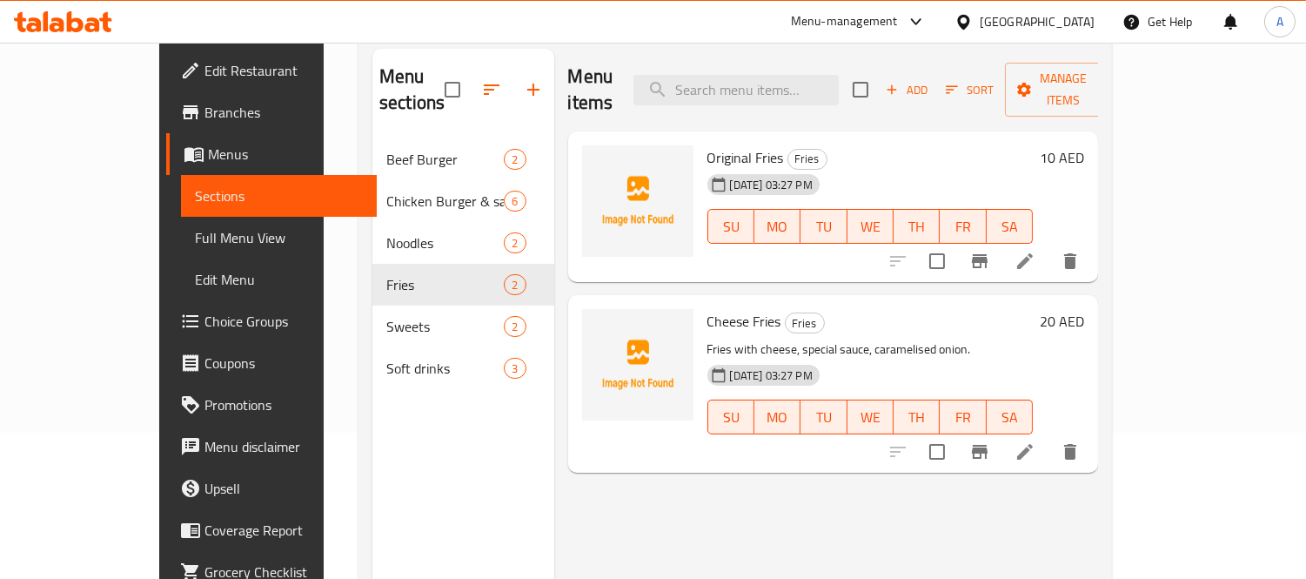
click at [1091, 444] on div at bounding box center [984, 452] width 214 height 42
click at [1050, 436] on li at bounding box center [1025, 451] width 49 height 31
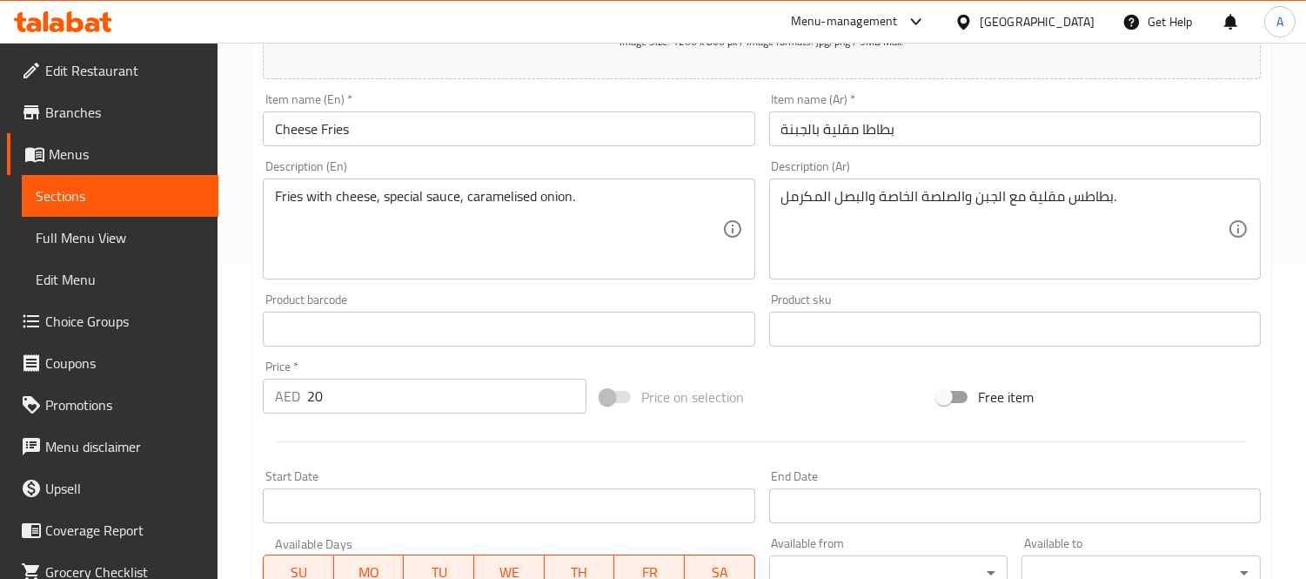
scroll to position [454, 0]
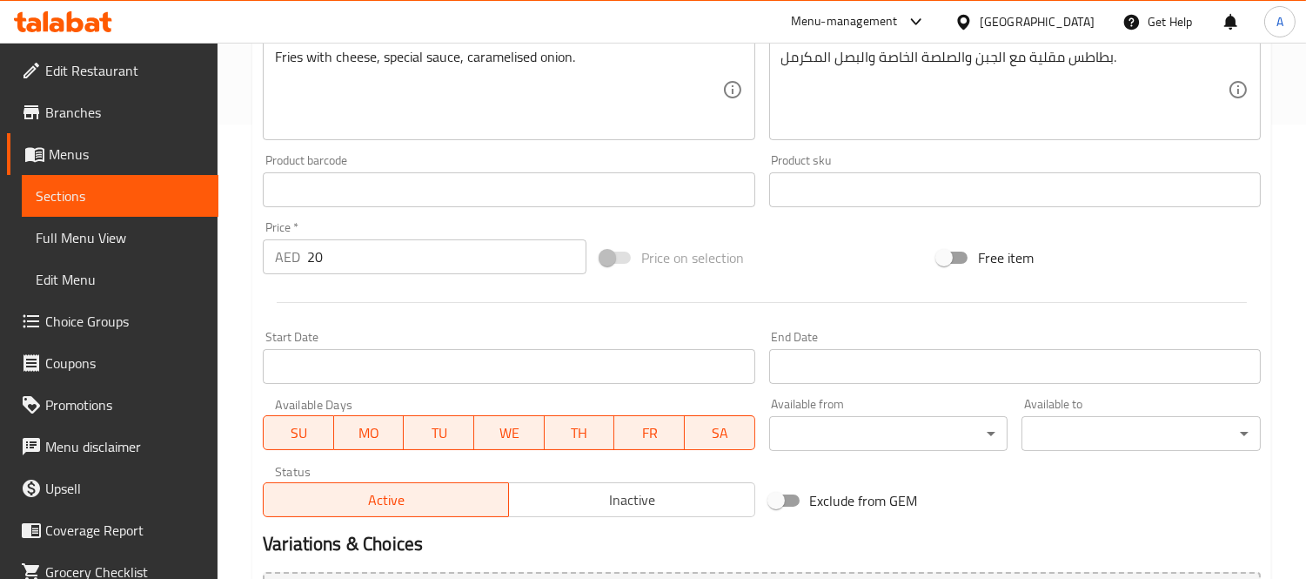
click at [64, 328] on span "Choice Groups" at bounding box center [124, 321] width 159 height 21
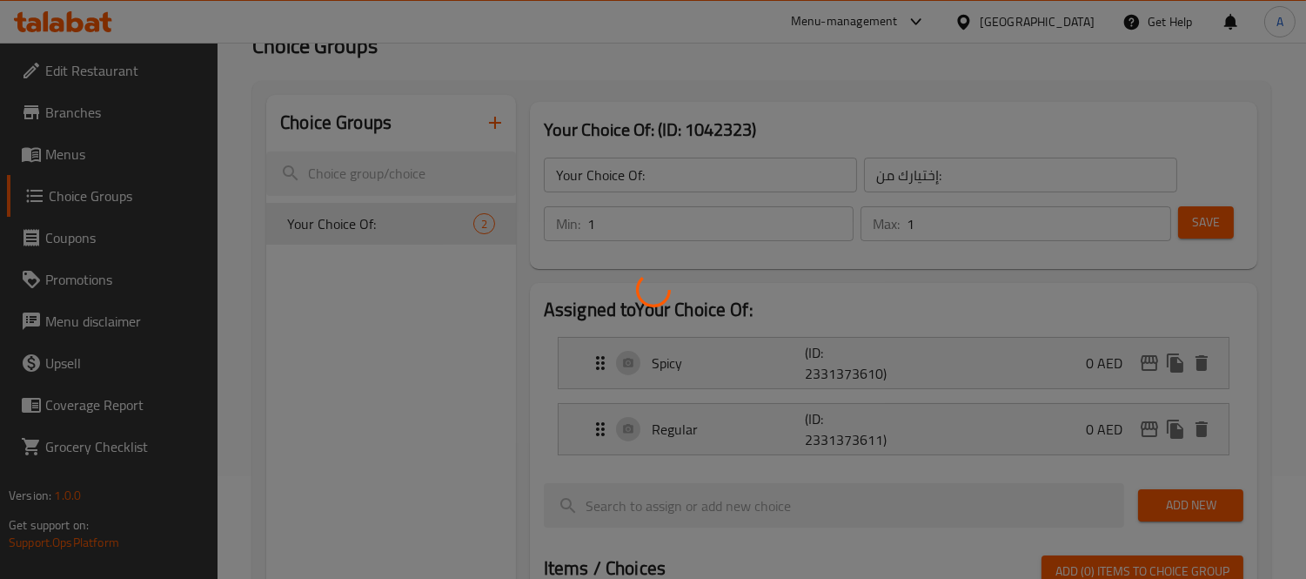
scroll to position [53, 0]
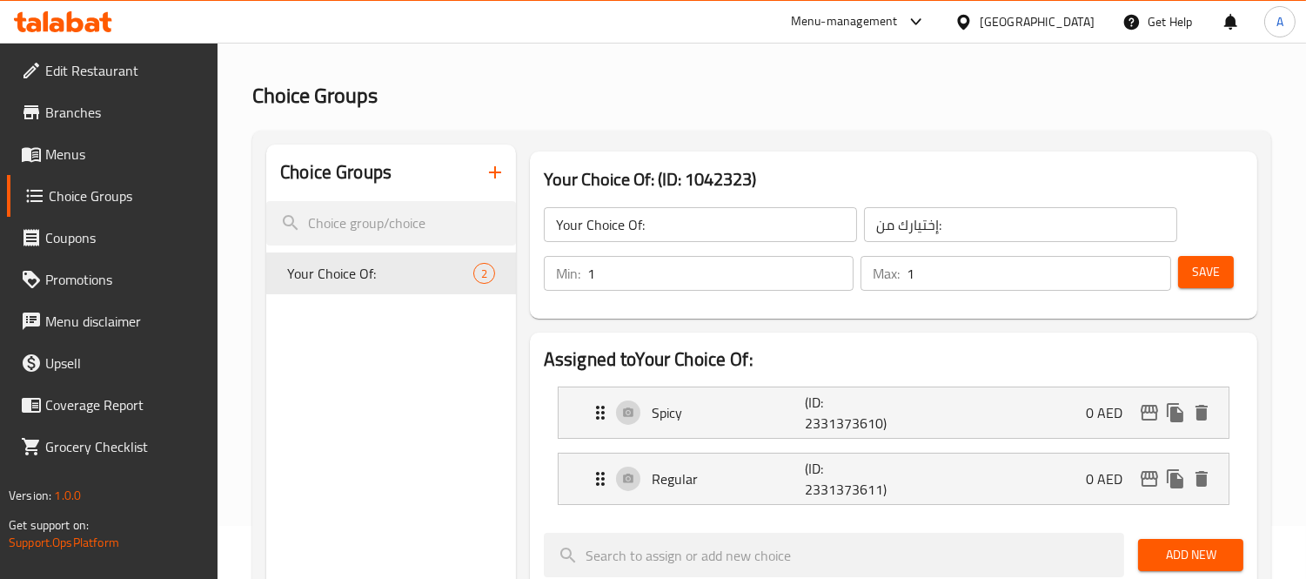
drag, startPoint x: 113, startPoint y: 157, endPoint x: 235, endPoint y: 99, distance: 134.7
click at [113, 157] on span "Menus" at bounding box center [124, 154] width 159 height 21
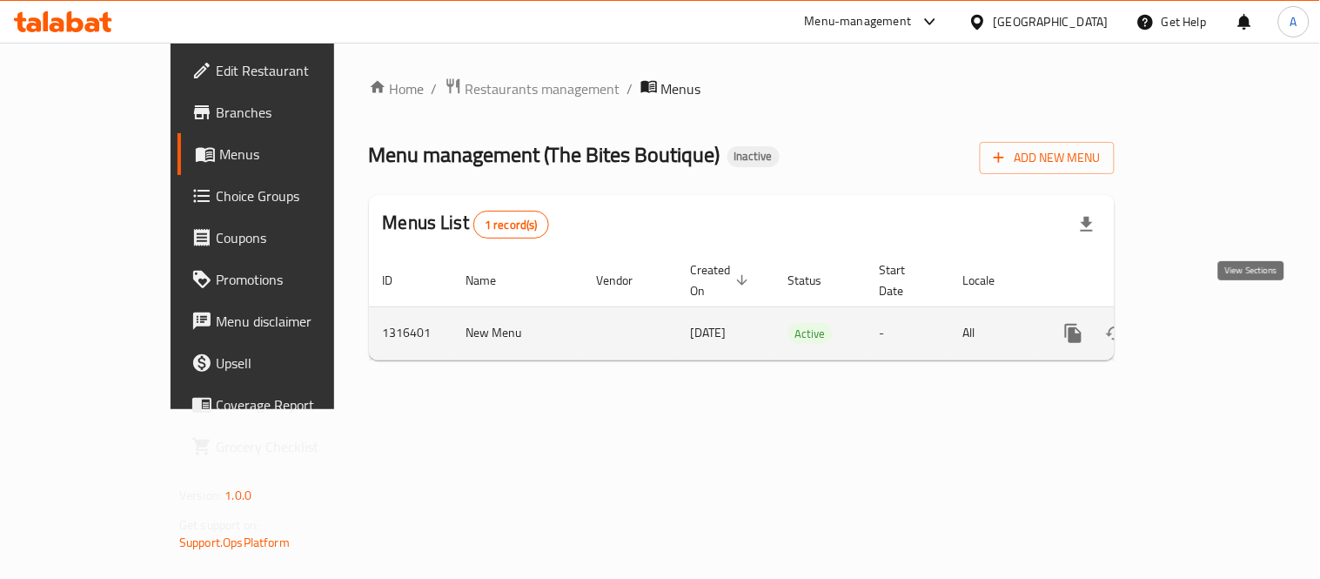
click at [1210, 323] on icon "enhanced table" at bounding box center [1199, 333] width 21 height 21
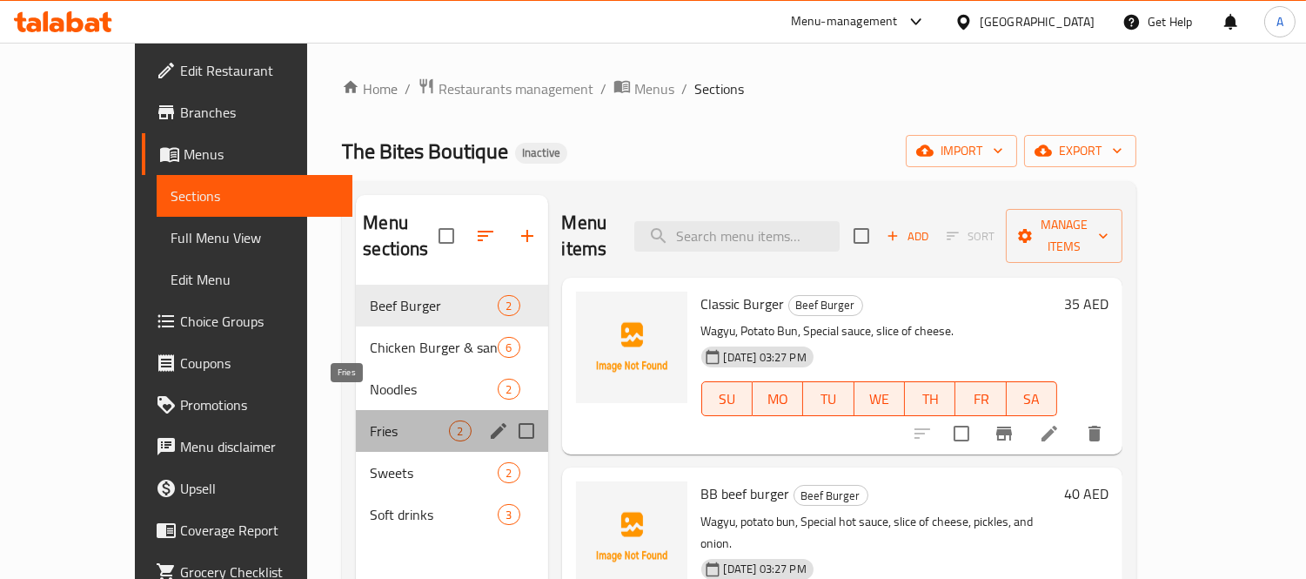
click at [370, 420] on span "Fries" at bounding box center [409, 430] width 79 height 21
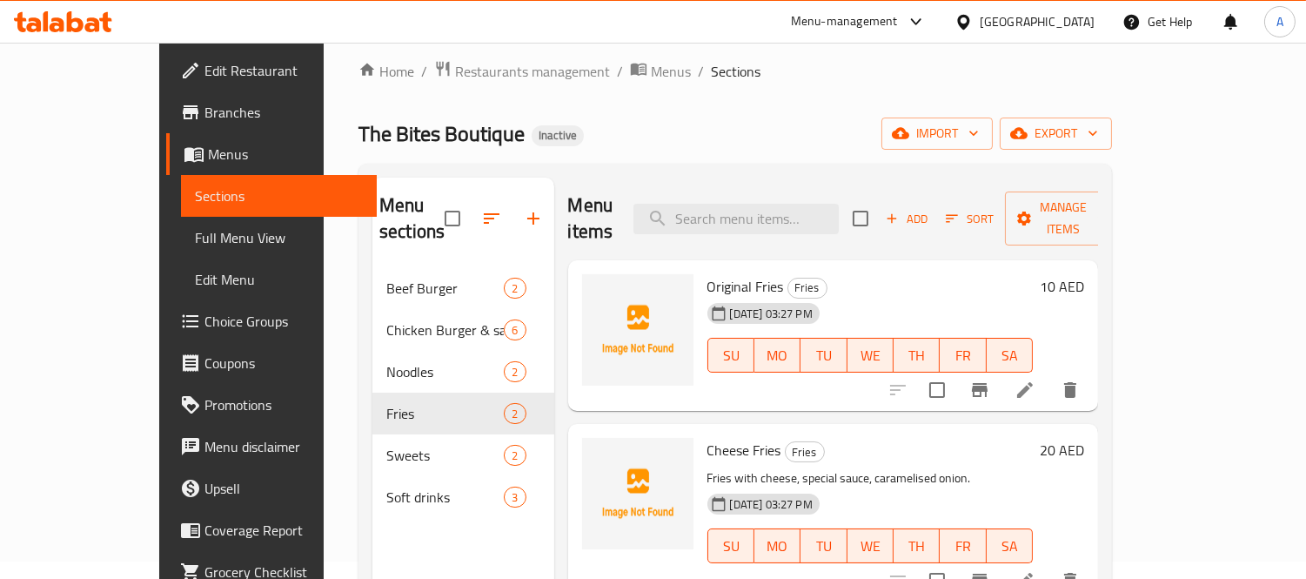
scroll to position [244, 0]
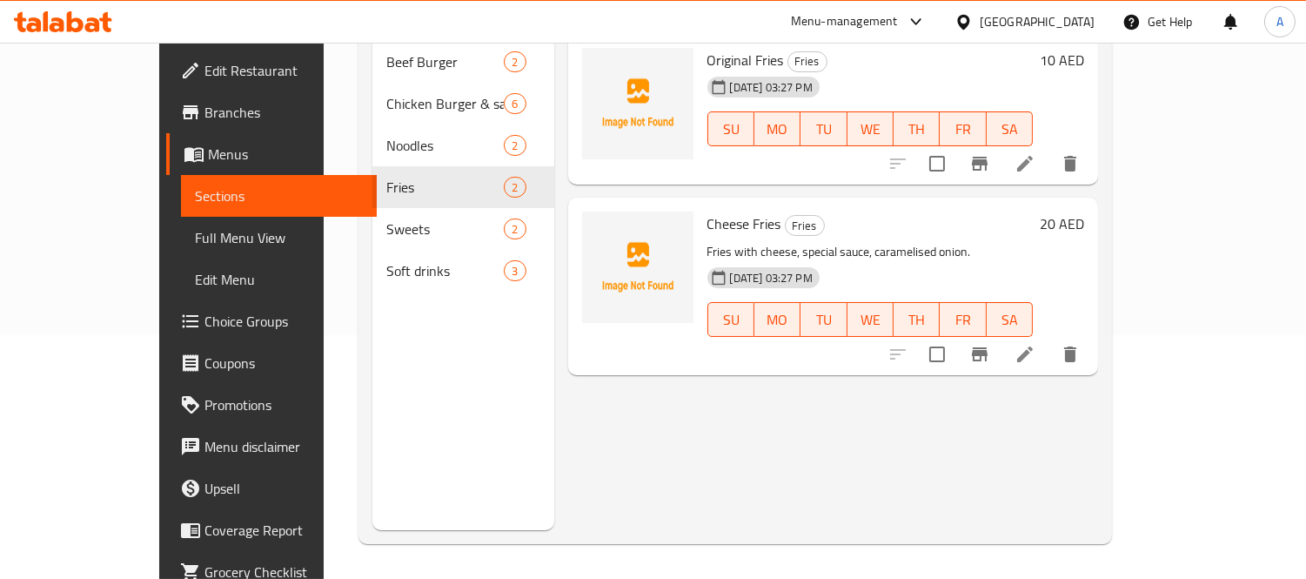
click at [1050, 343] on li at bounding box center [1025, 354] width 49 height 31
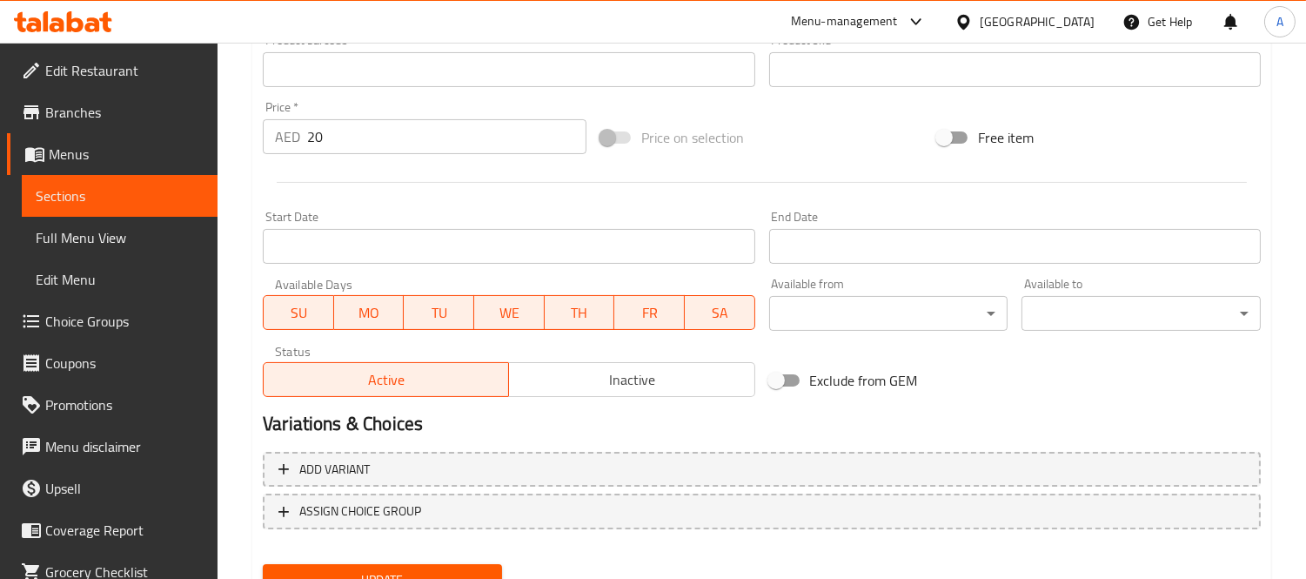
scroll to position [647, 0]
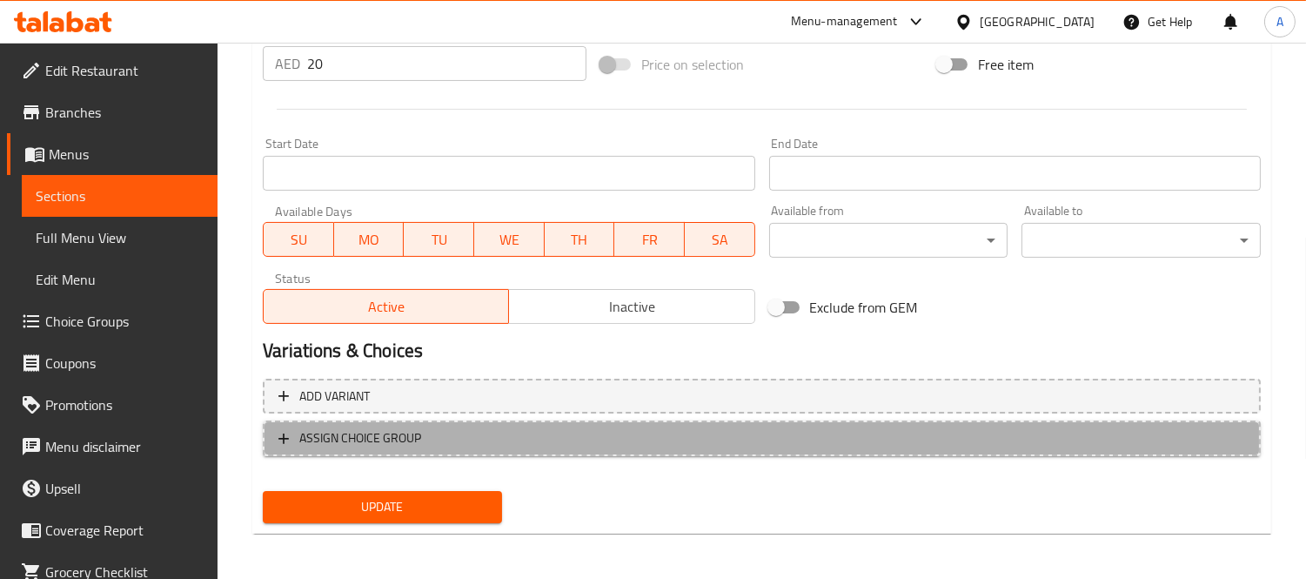
click at [395, 447] on button "ASSIGN CHOICE GROUP" at bounding box center [762, 438] width 998 height 36
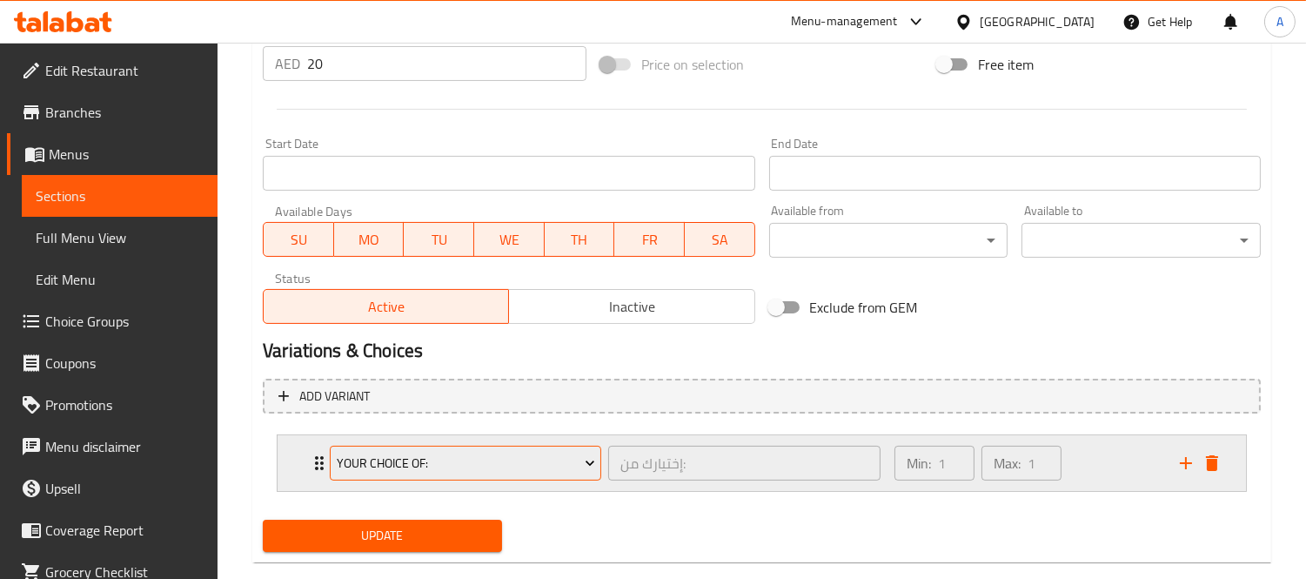
click at [395, 457] on span "Your Choice Of:" at bounding box center [466, 464] width 258 height 22
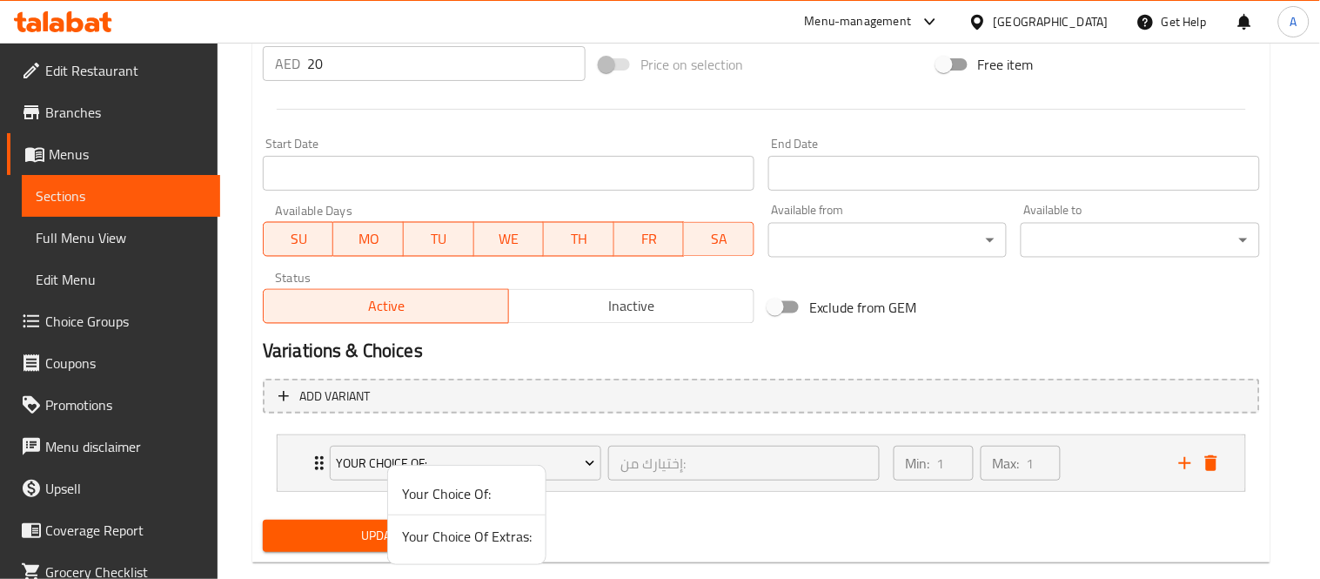
click at [441, 542] on span "Your Choice Of Extras:" at bounding box center [467, 536] width 130 height 21
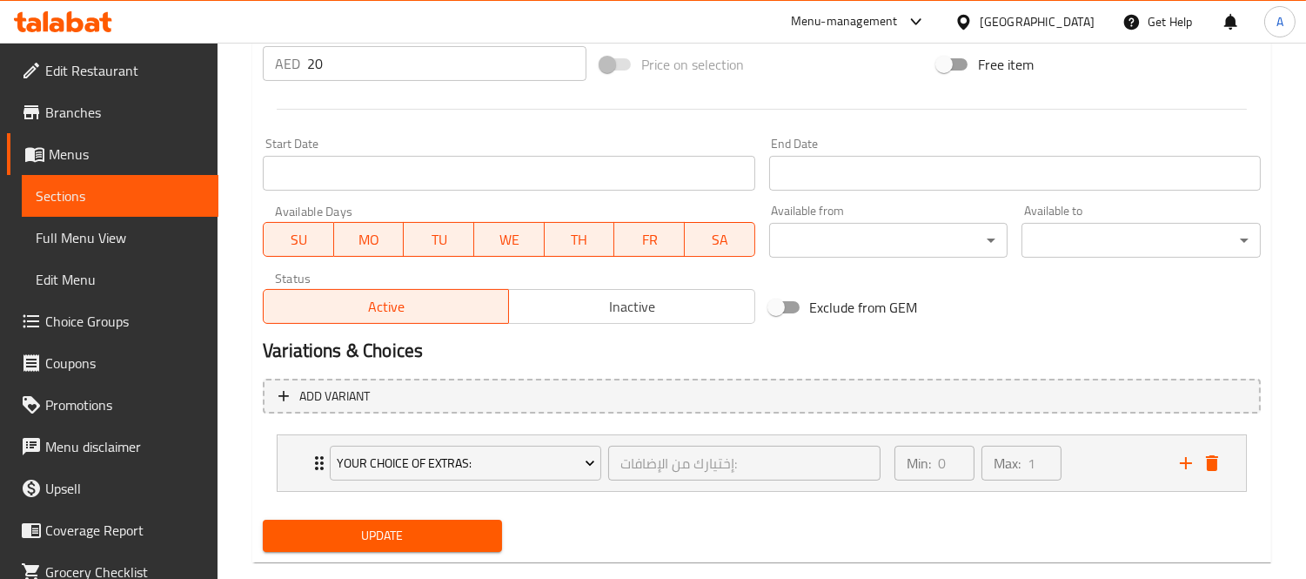
click at [392, 528] on span "Update" at bounding box center [382, 536] width 211 height 22
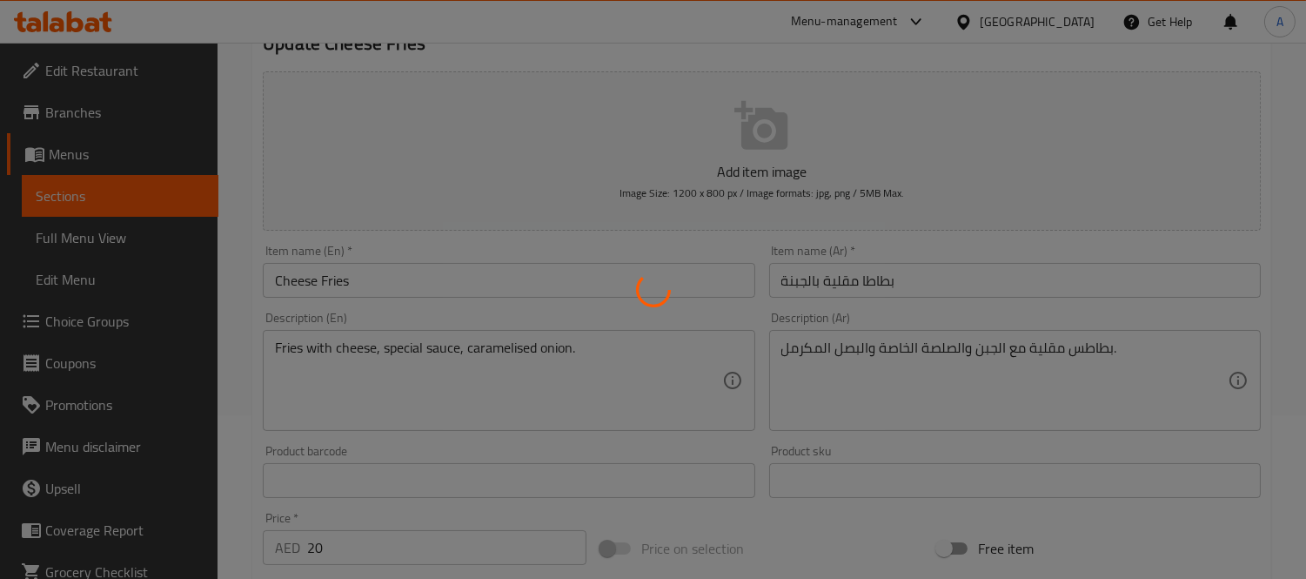
scroll to position [0, 0]
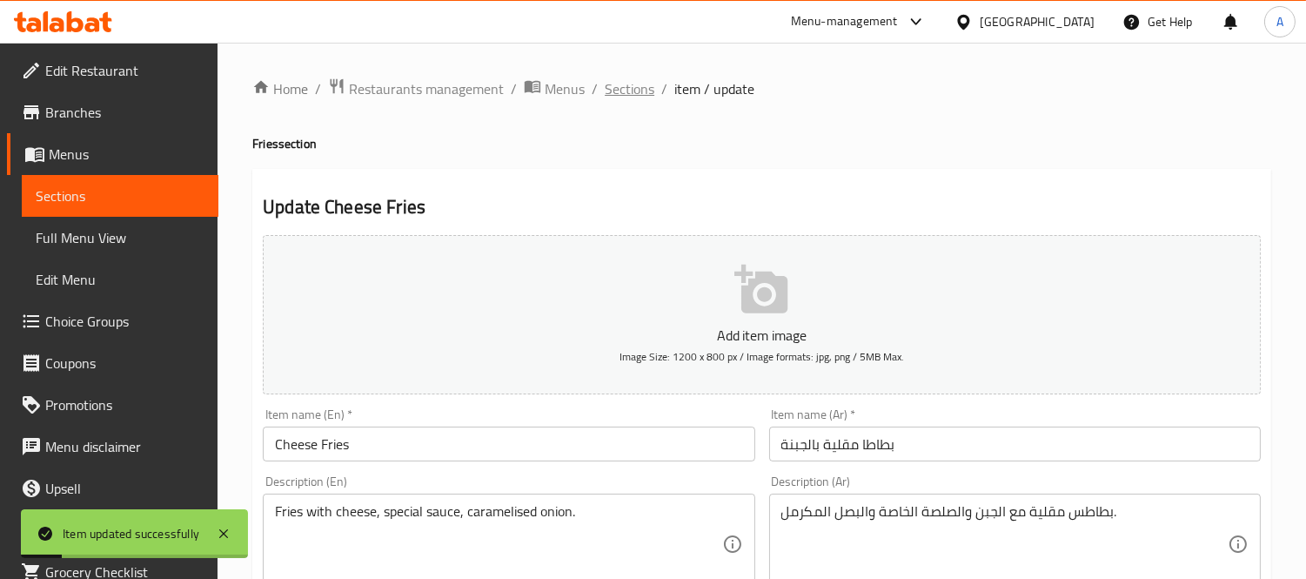
click at [629, 91] on span "Sections" at bounding box center [630, 88] width 50 height 21
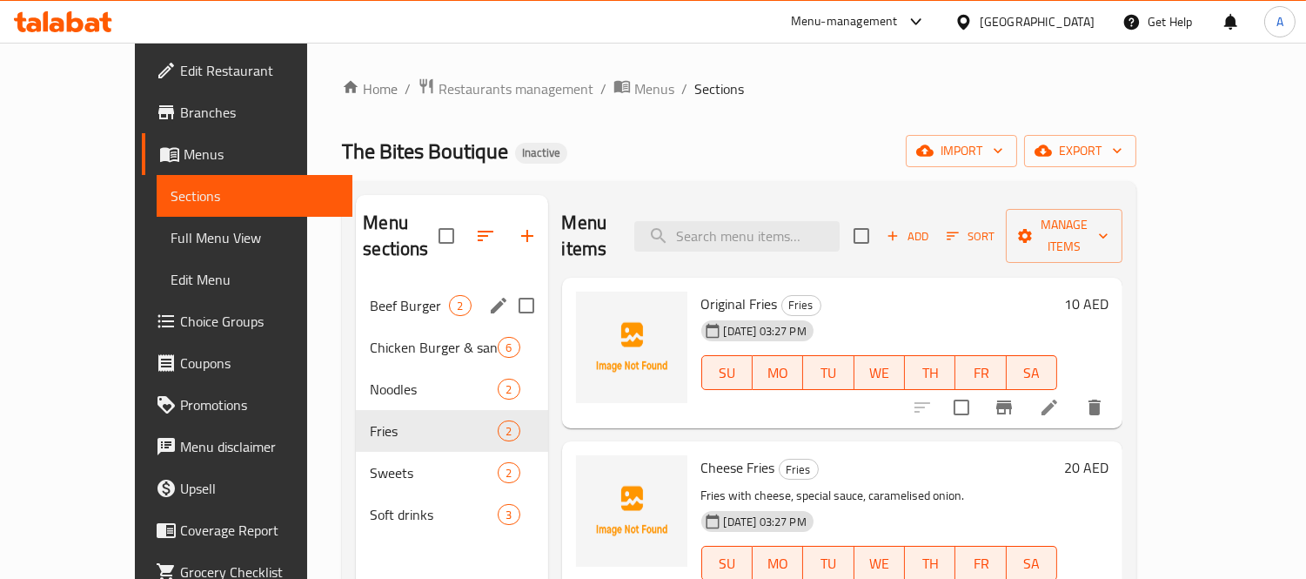
click at [356, 285] on div "Beef Burger 2" at bounding box center [451, 306] width 191 height 42
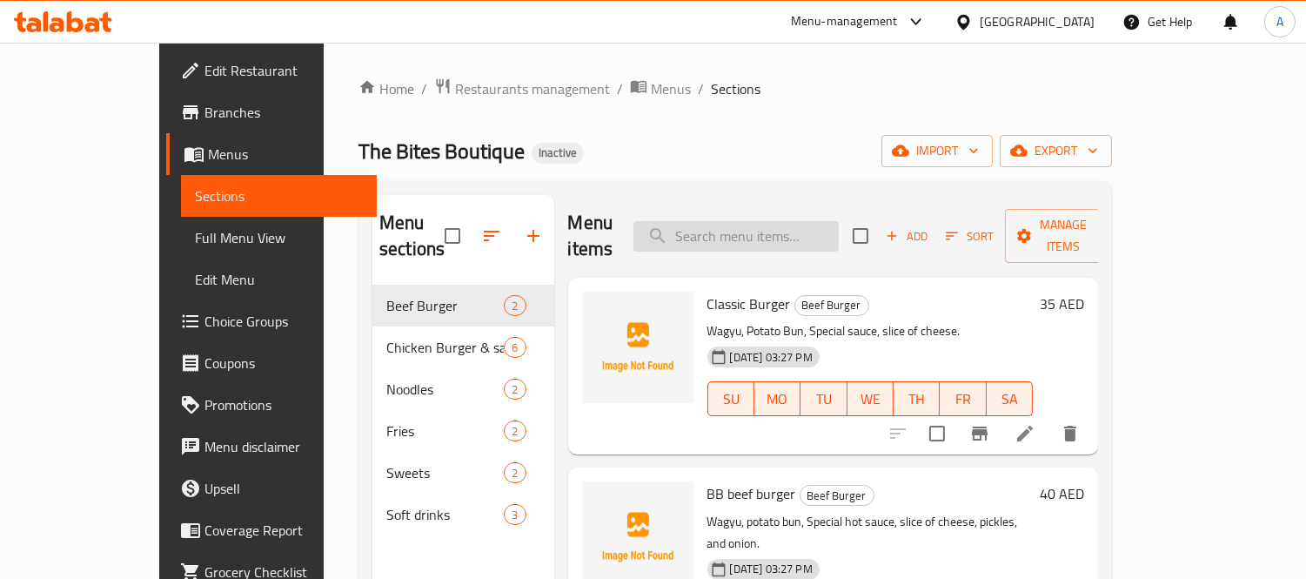
click at [799, 231] on input "search" at bounding box center [736, 236] width 205 height 30
paste input "Classic Burger"
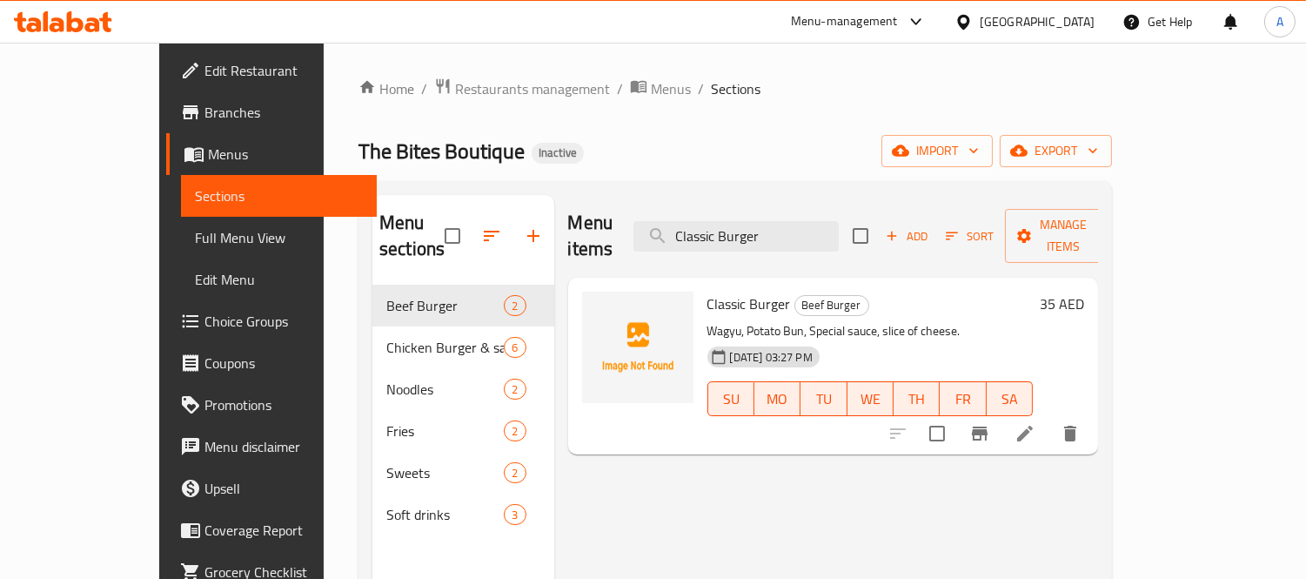
type input "Classic Burger"
click at [1036, 423] on icon at bounding box center [1025, 433] width 21 height 21
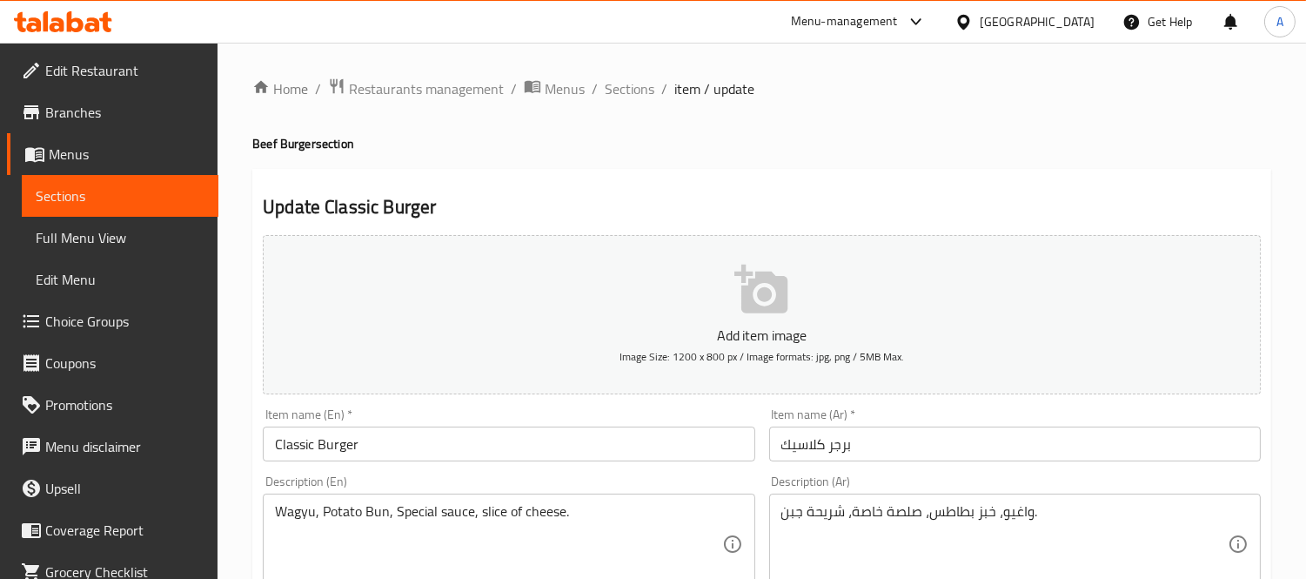
click at [988, 511] on textarea "واغيو، خبز بطاطس، صلصة خاصة، شريحة جبن." at bounding box center [1004, 544] width 446 height 83
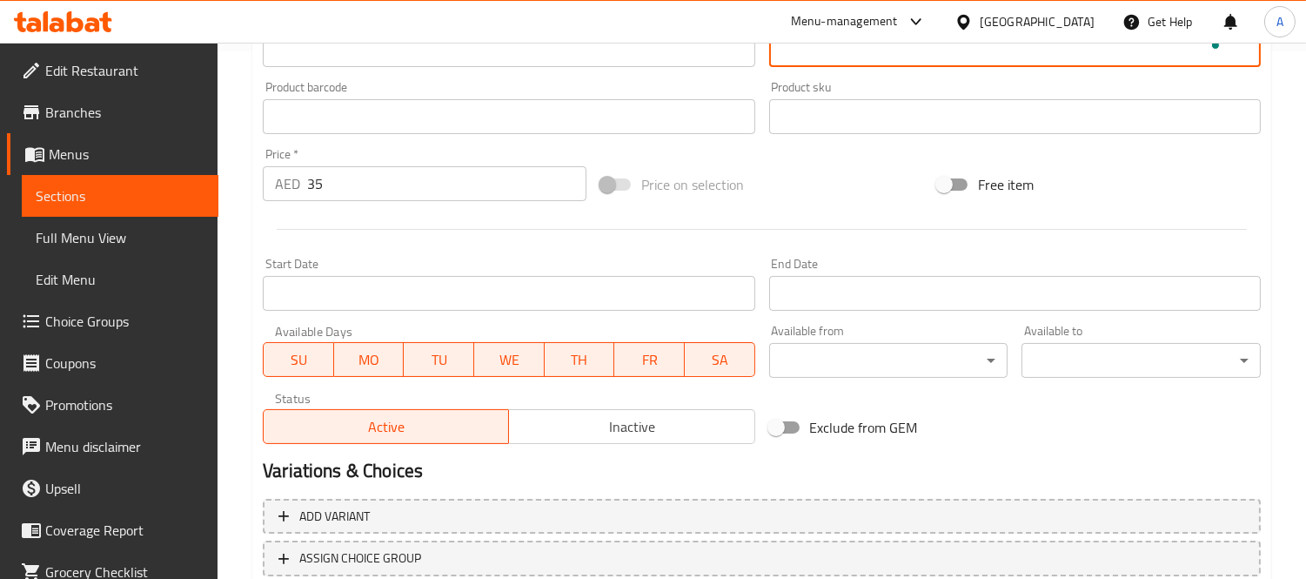
scroll to position [647, 0]
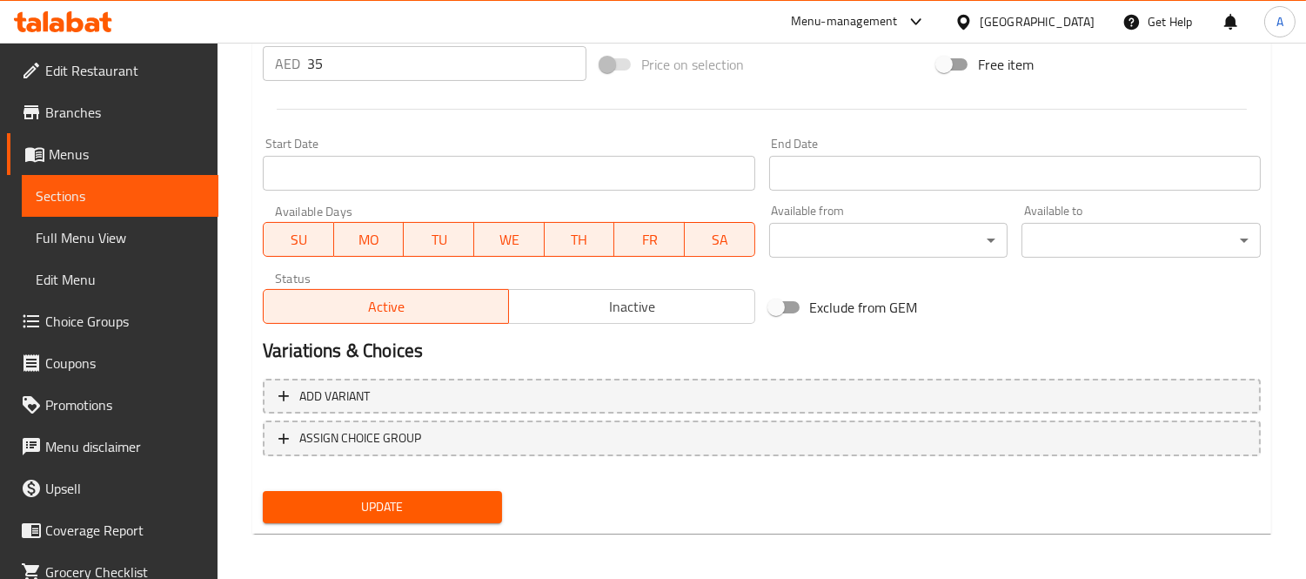
type textarea "و[PERSON_NAME]، كيزر بطاطس، صلصة خاصة، شريحة جبن."
click at [420, 502] on span "Update" at bounding box center [382, 507] width 211 height 22
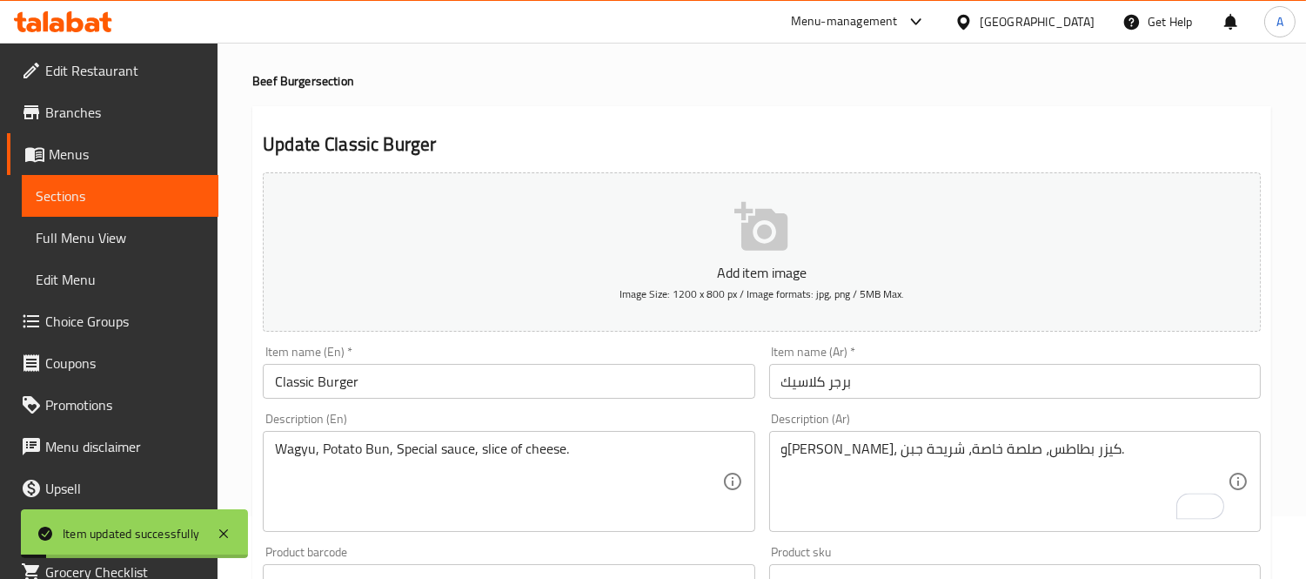
scroll to position [0, 0]
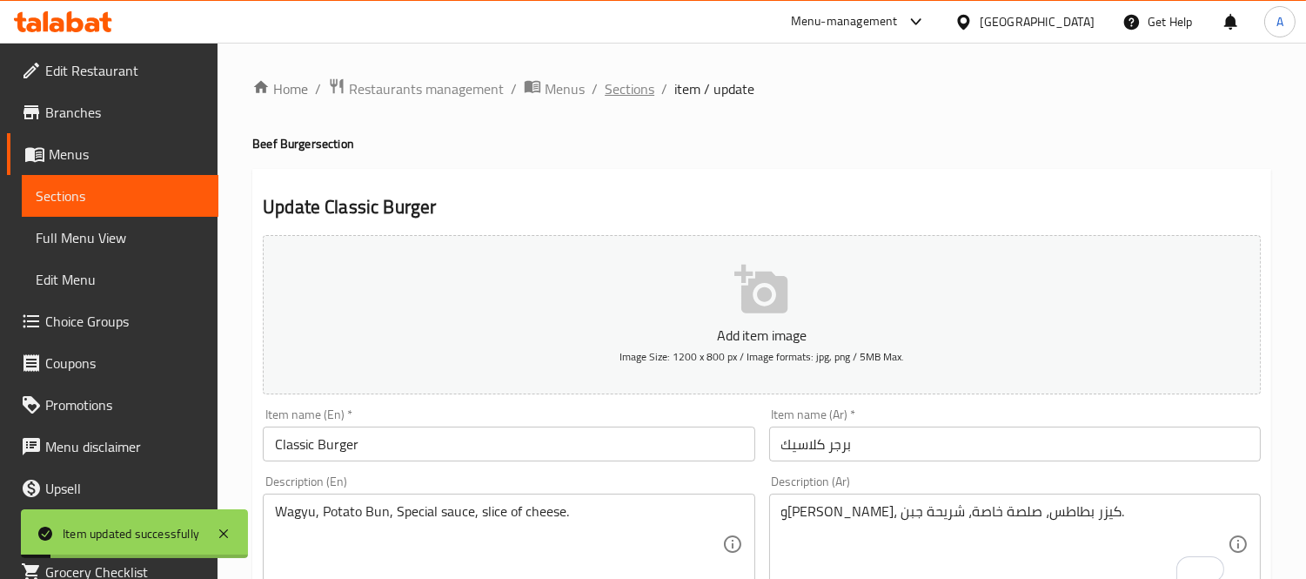
click at [638, 88] on span "Sections" at bounding box center [630, 88] width 50 height 21
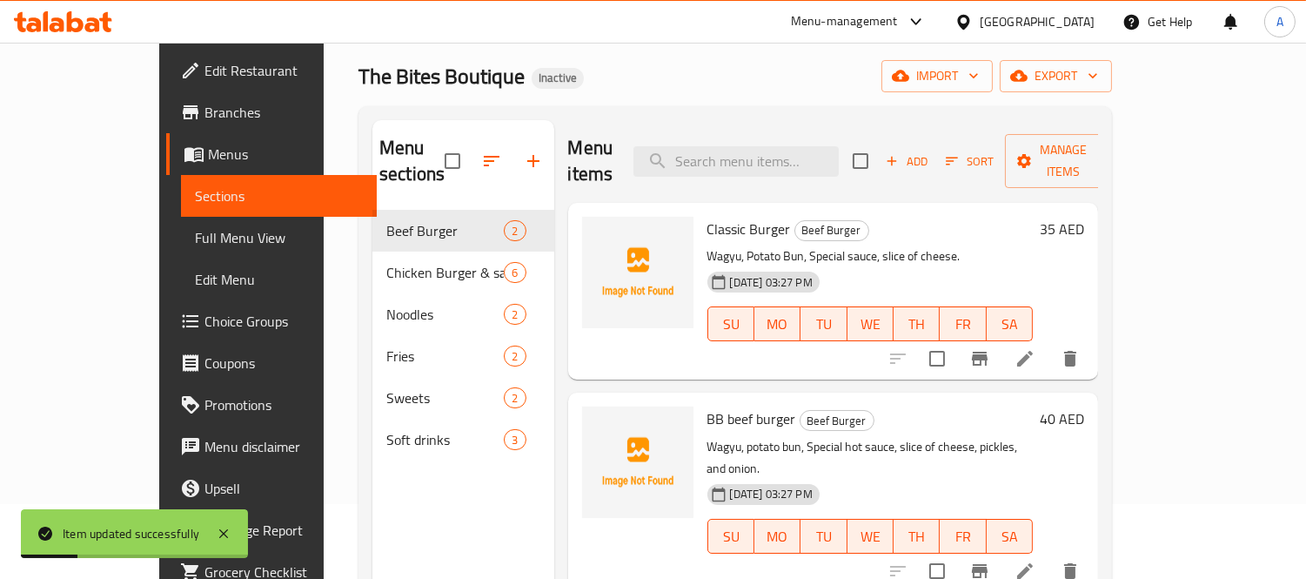
scroll to position [97, 0]
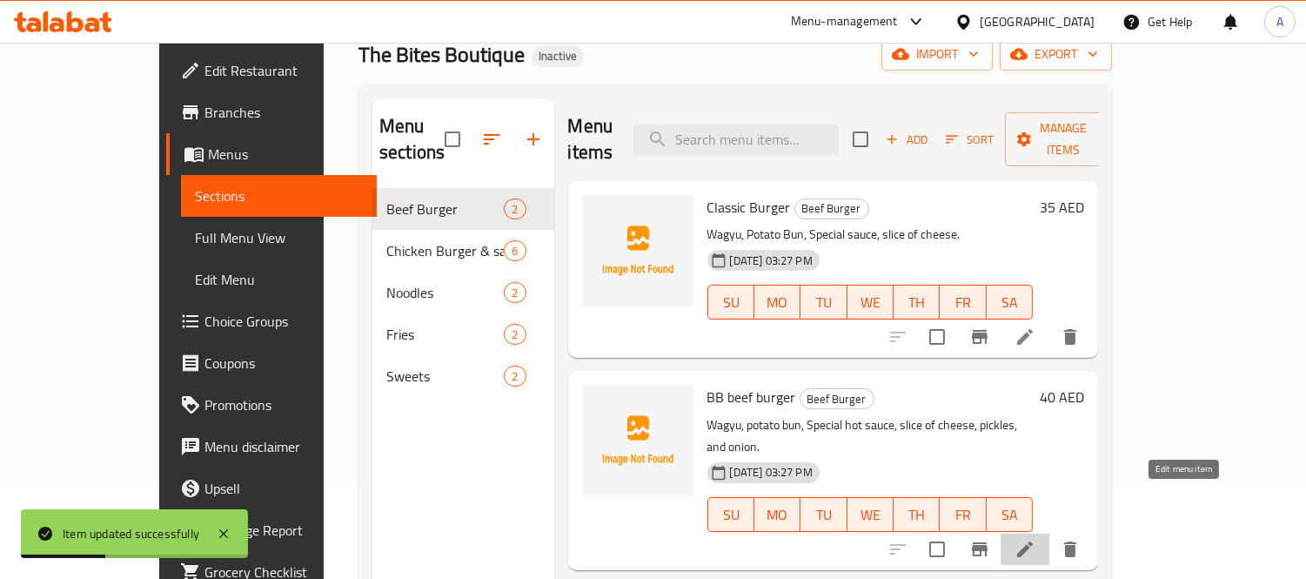
click at [1033, 541] on icon at bounding box center [1025, 549] width 16 height 16
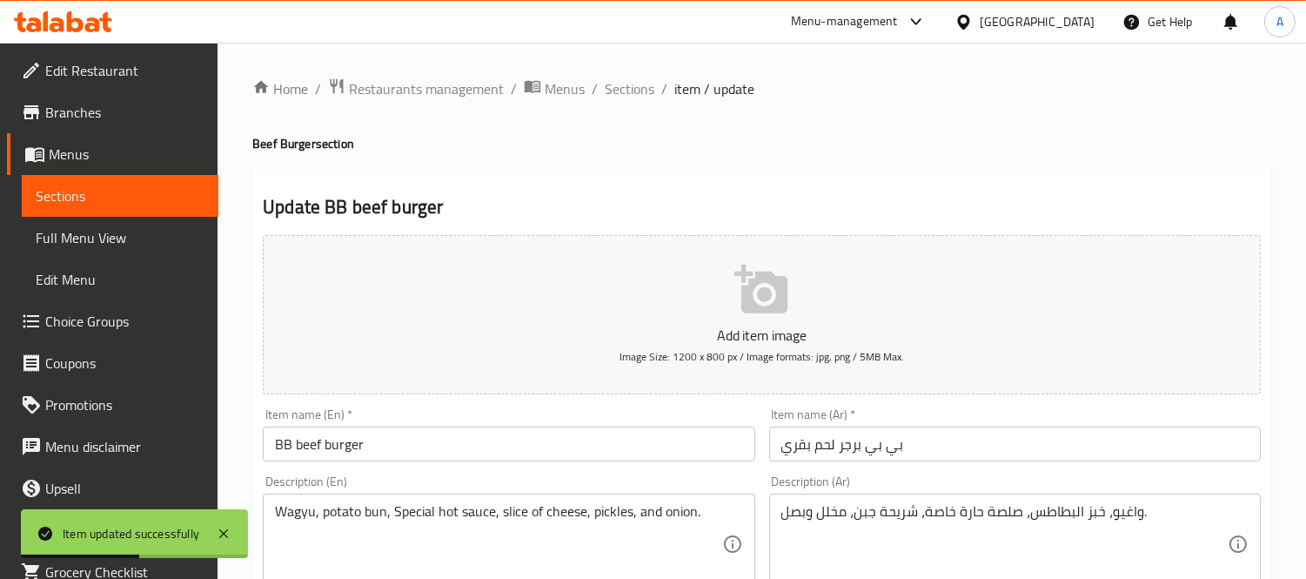
click at [1083, 514] on textarea "واغيو، خبز البطاطس، صلصة حارة خاصة، شريحة جبن، مخلل وبصل." at bounding box center [1004, 544] width 446 height 83
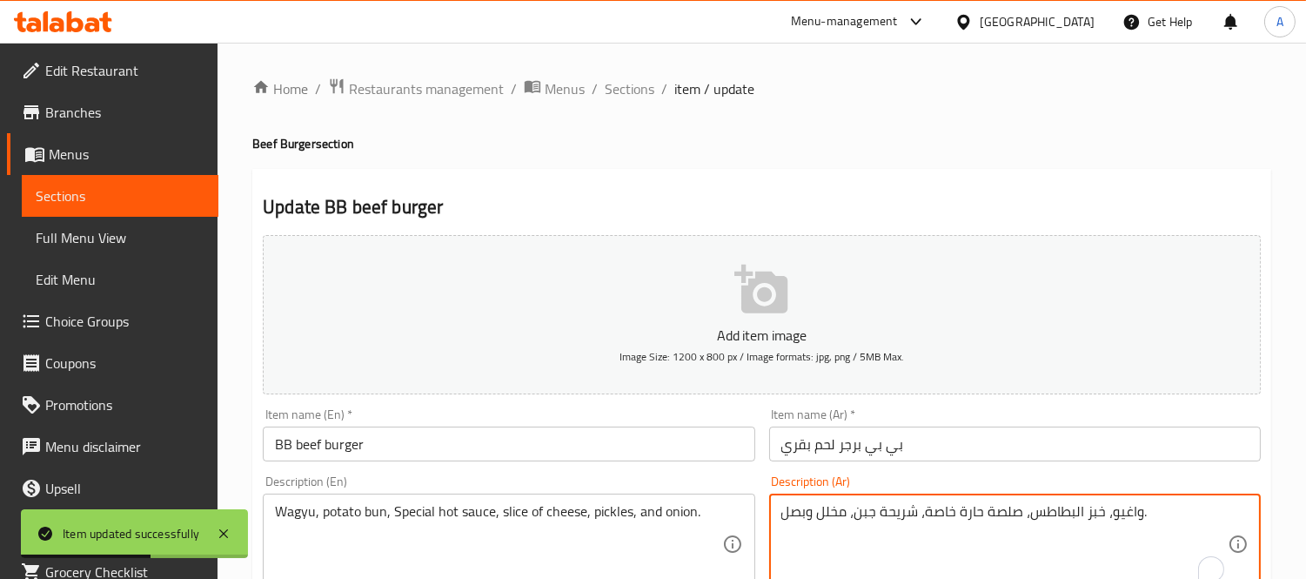
click at [1093, 514] on textarea "واغيو، خبز البطاطس، صلصة حارة خاصة، شريحة جبن، مخلل وبصل." at bounding box center [1004, 544] width 446 height 83
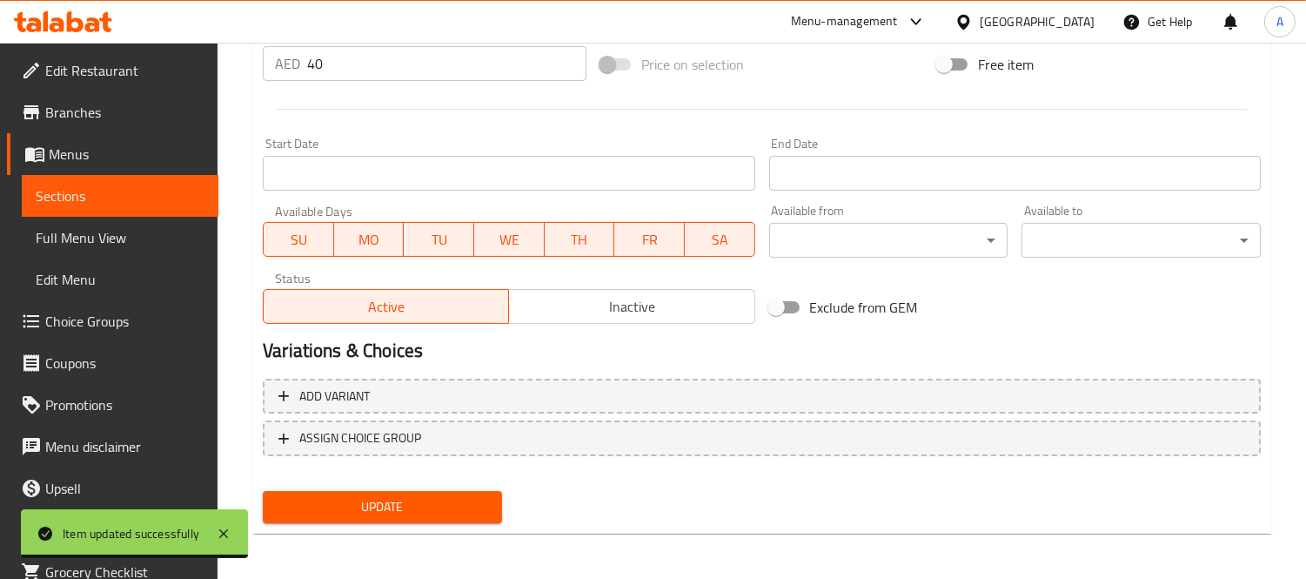
type textarea "واغيو، كيزر البطاطس، صلصة حارة خاصة، شريحة جبن، مخلل وبصل."
click at [446, 514] on span "Update" at bounding box center [382, 507] width 211 height 22
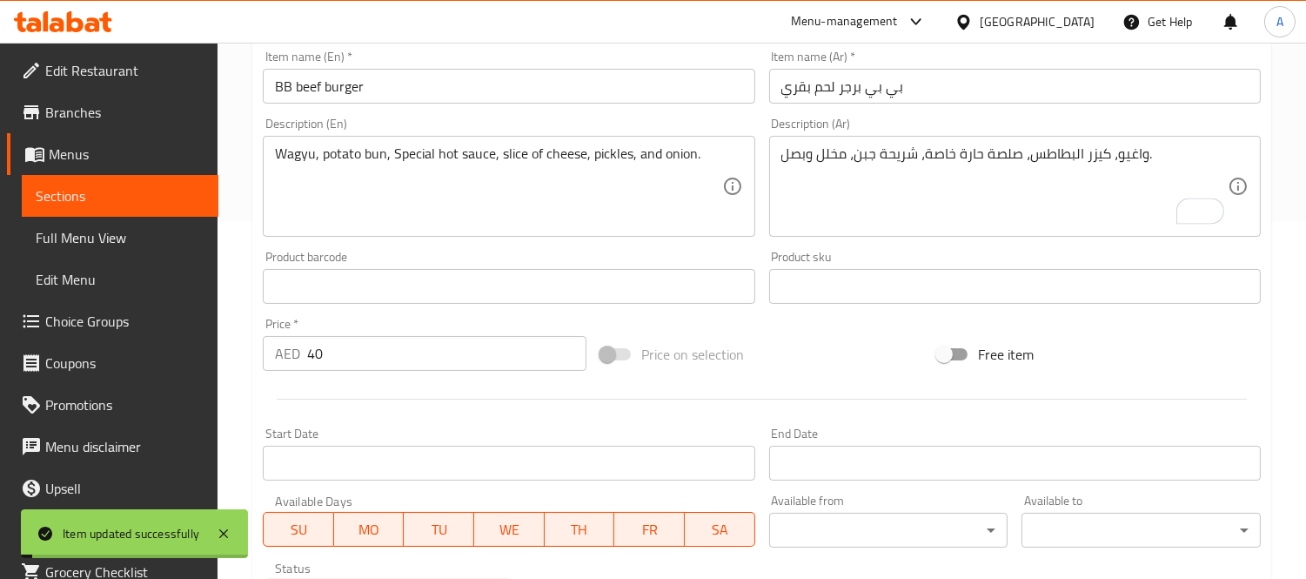
scroll to position [0, 0]
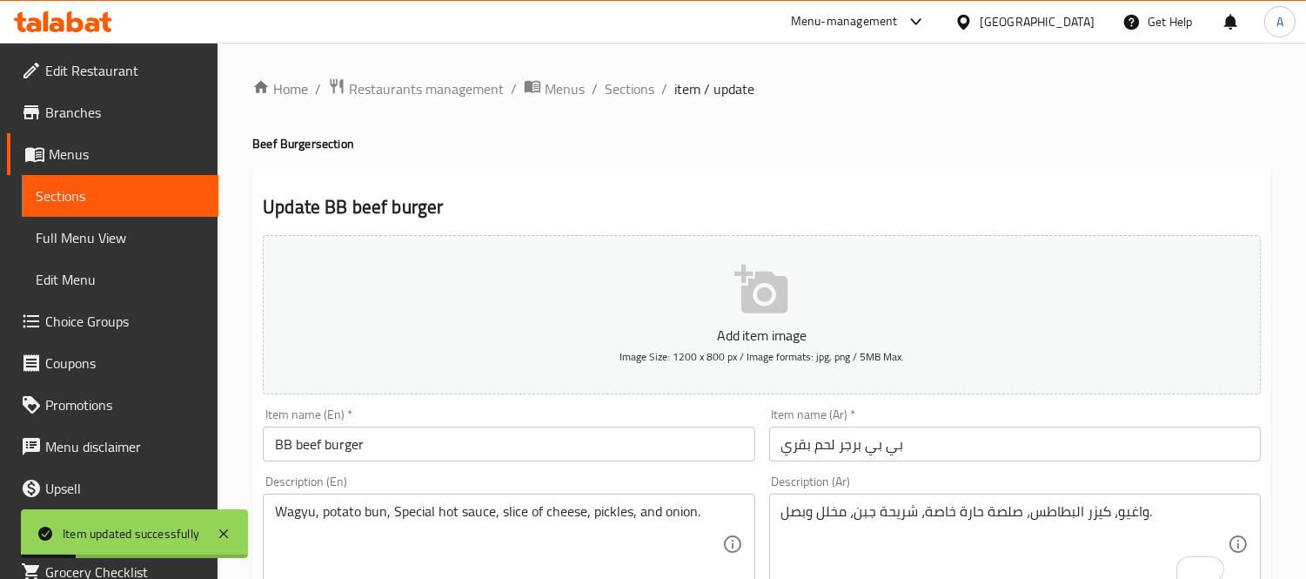
drag, startPoint x: 625, startPoint y: 88, endPoint x: 786, endPoint y: 131, distance: 166.5
click at [625, 88] on span "Sections" at bounding box center [630, 88] width 50 height 21
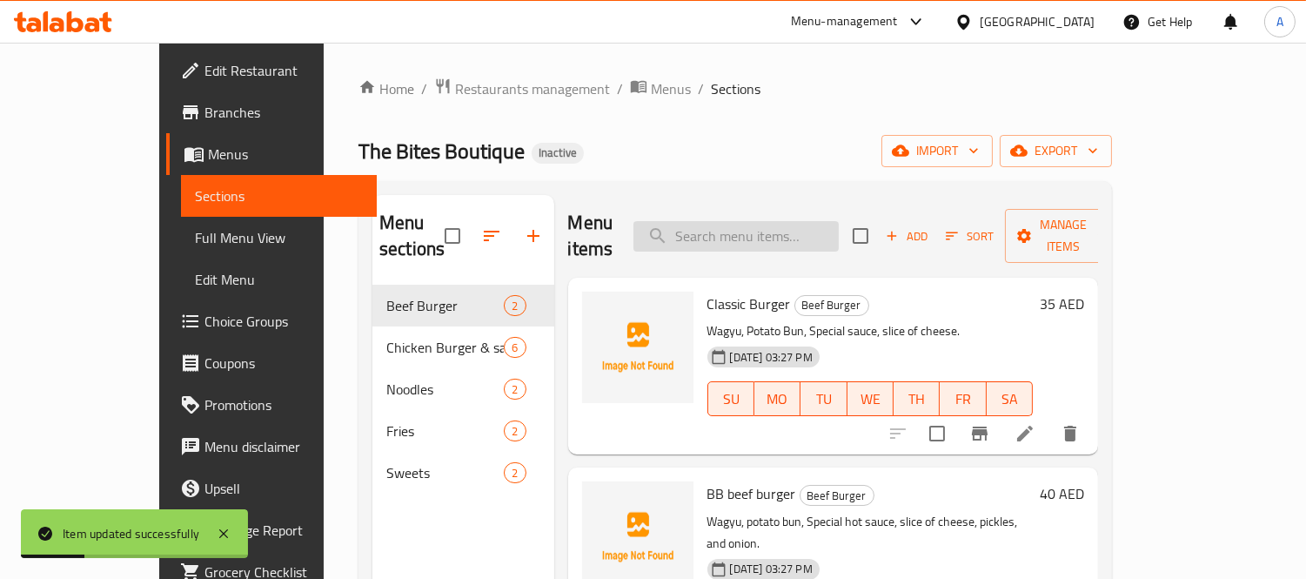
click at [795, 221] on input "search" at bounding box center [736, 236] width 205 height 30
paste input "Classic Crispy Chicken Burger"
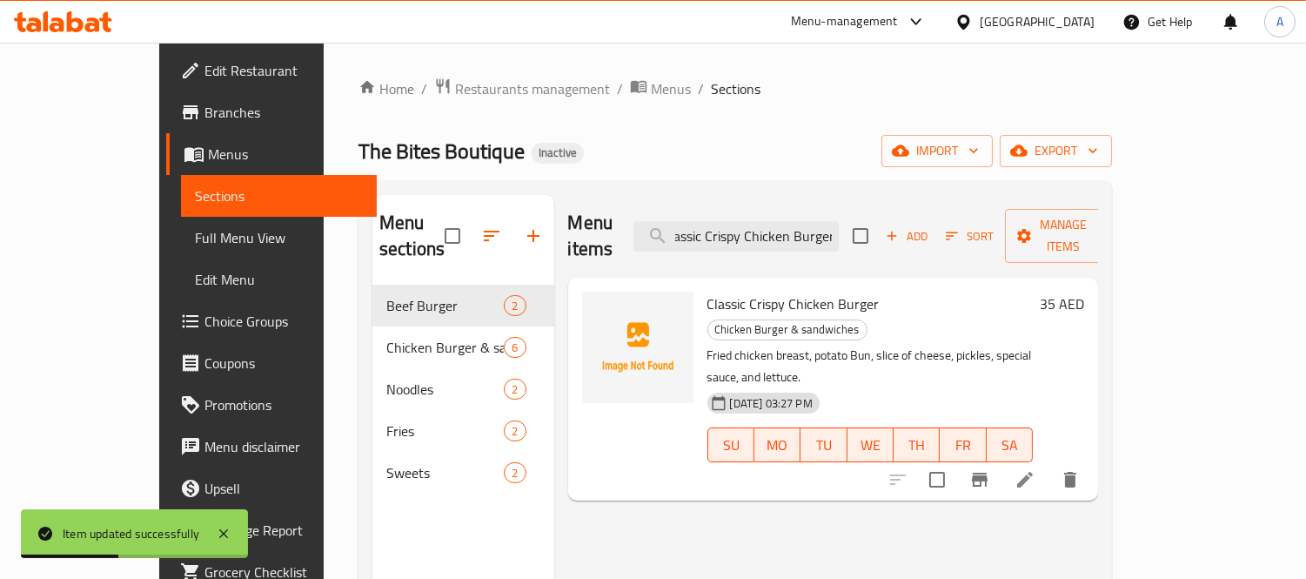
type input "Classic Crispy Chicken Burger"
click at [1050, 464] on li at bounding box center [1025, 479] width 49 height 31
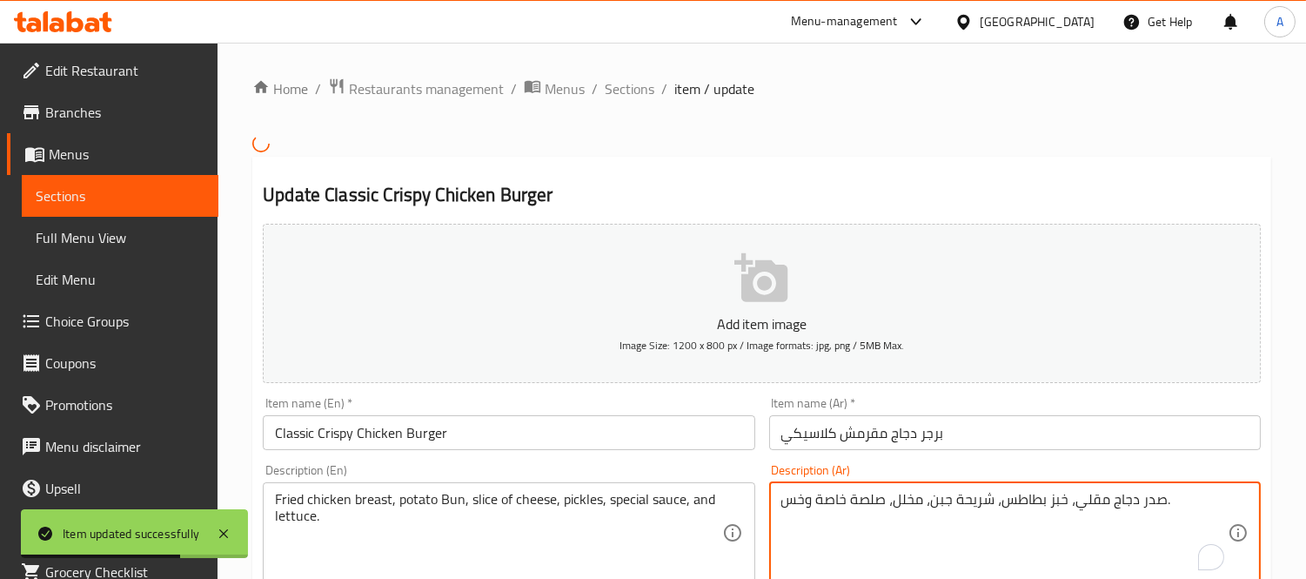
click at [1055, 514] on textarea "صدر دجاج مقلي، خبز بطاطس، شريحة جبن، مخلل، صلصة خاصة وخس." at bounding box center [1004, 532] width 446 height 83
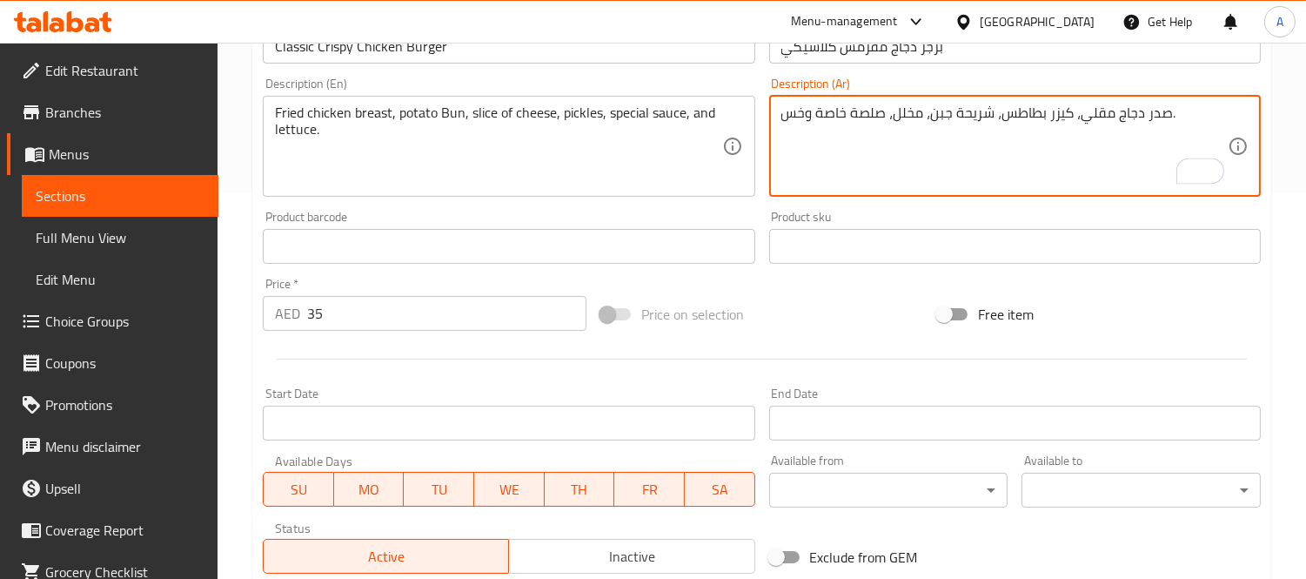
scroll to position [636, 0]
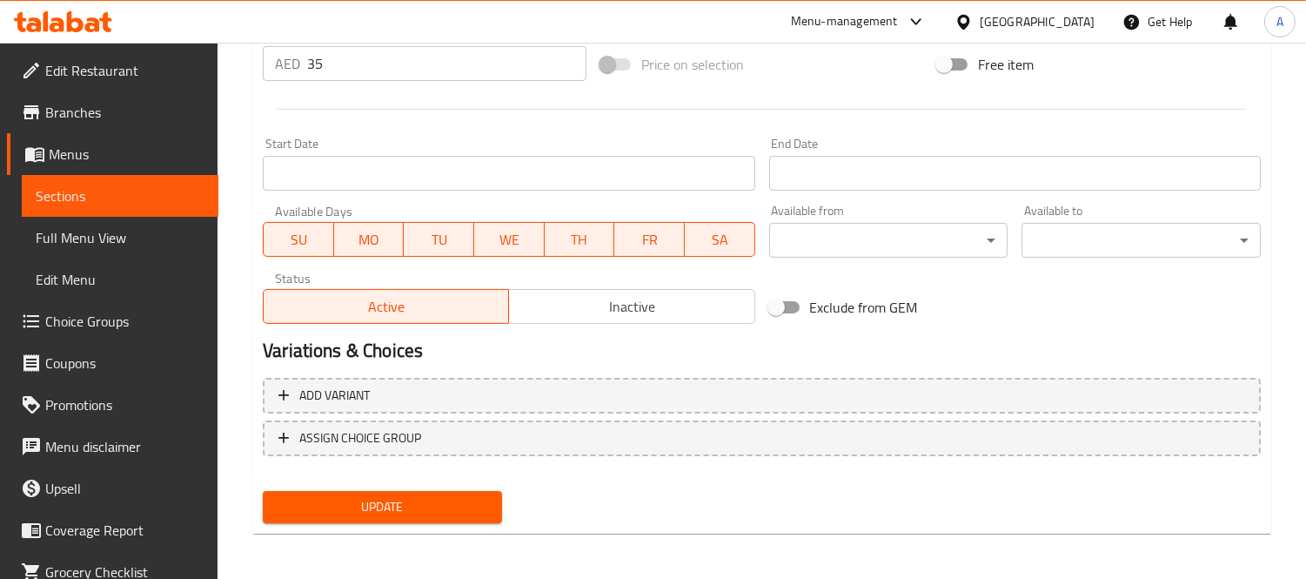
type textarea "صدر دجاج مقلي، كيزر بطاطس، شريحة جبن، مخلل، صلصة خاصة وخس."
click at [424, 511] on span "Update" at bounding box center [382, 507] width 211 height 22
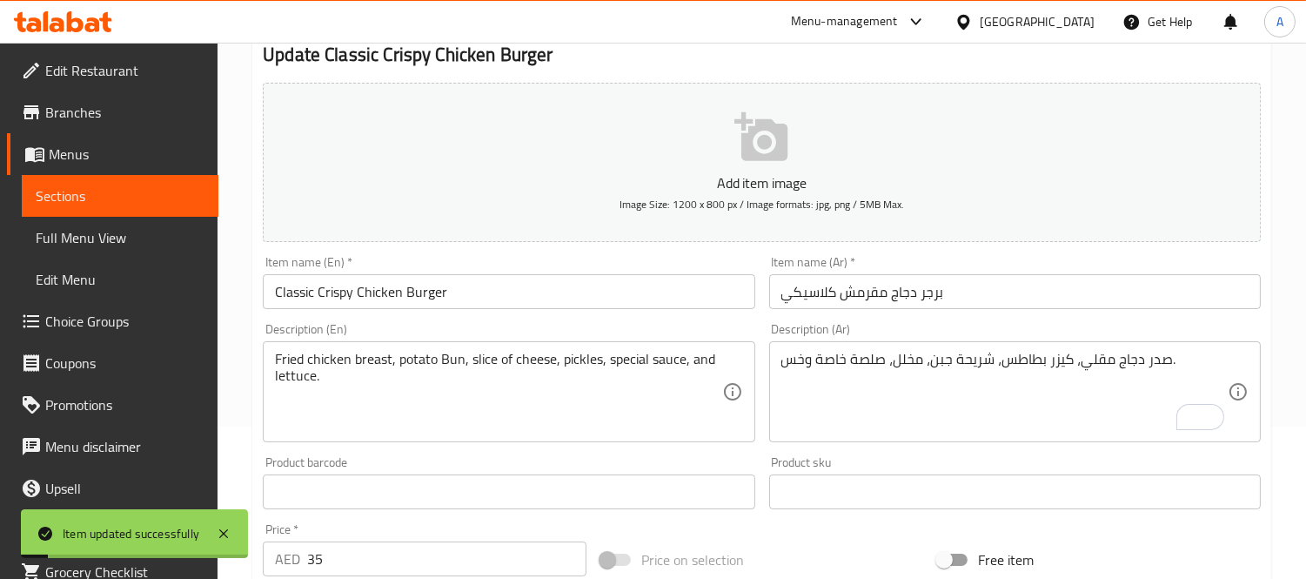
scroll to position [0, 0]
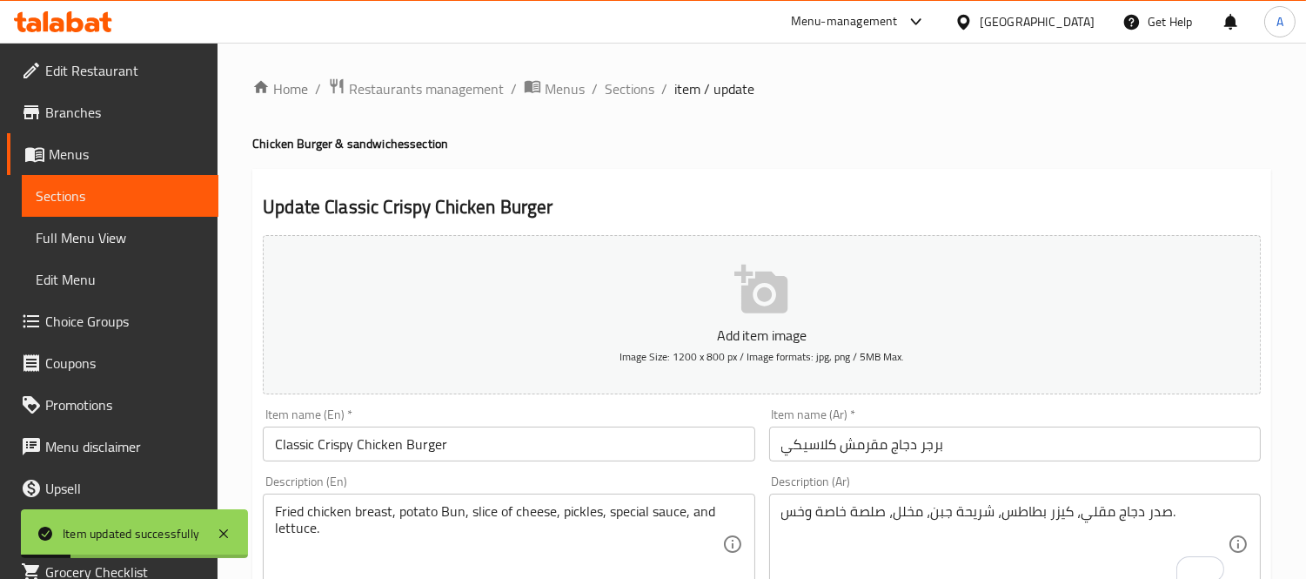
drag, startPoint x: 638, startPoint y: 91, endPoint x: 683, endPoint y: 124, distance: 56.0
click at [638, 91] on span "Sections" at bounding box center [630, 88] width 50 height 21
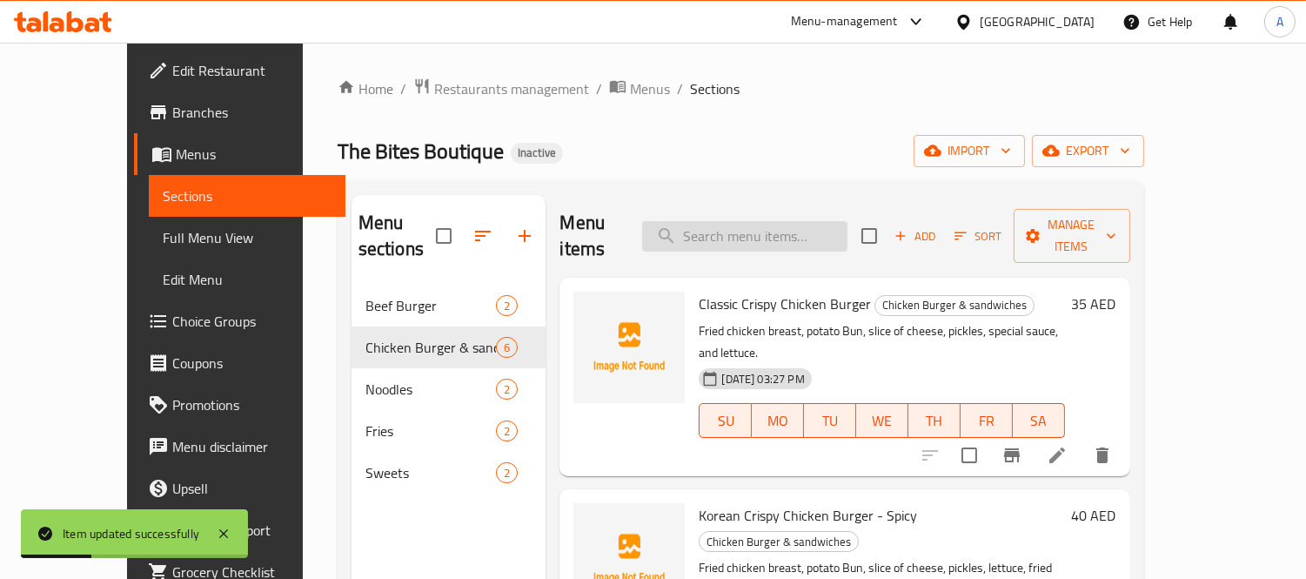
click at [822, 229] on input "search" at bounding box center [744, 236] width 205 height 30
paste input "Korean Crispy Chicken Burger - Spicy"
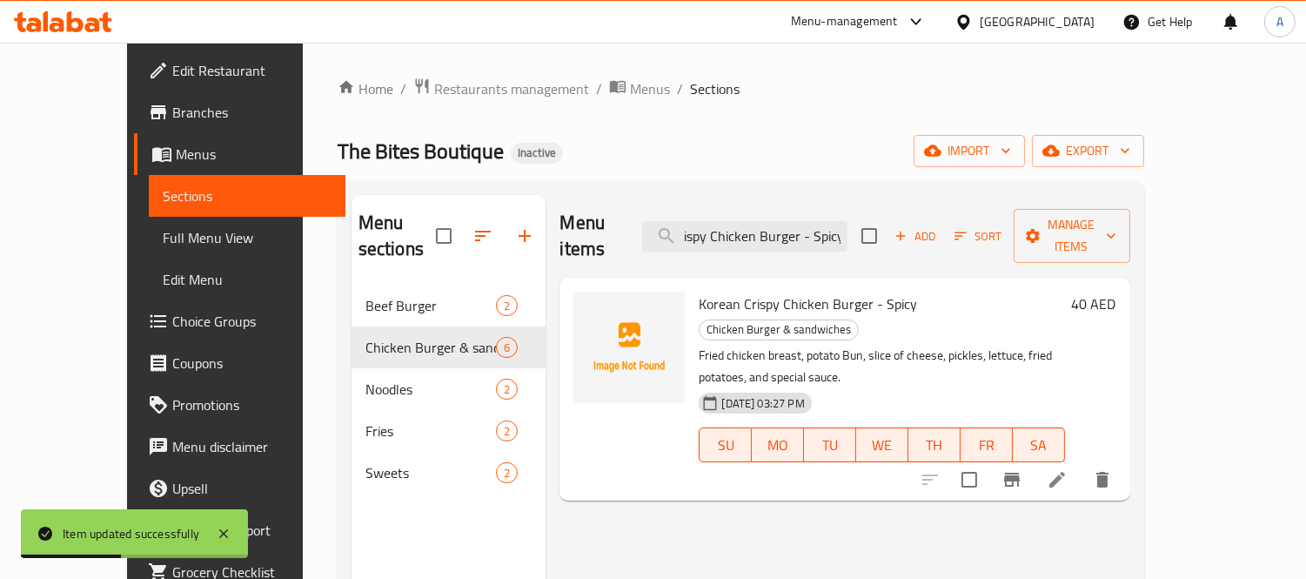
type input "Korean Crispy Chicken Burger - Spicy"
click at [1123, 459] on div at bounding box center [1016, 480] width 214 height 42
click at [1082, 464] on li at bounding box center [1057, 479] width 49 height 31
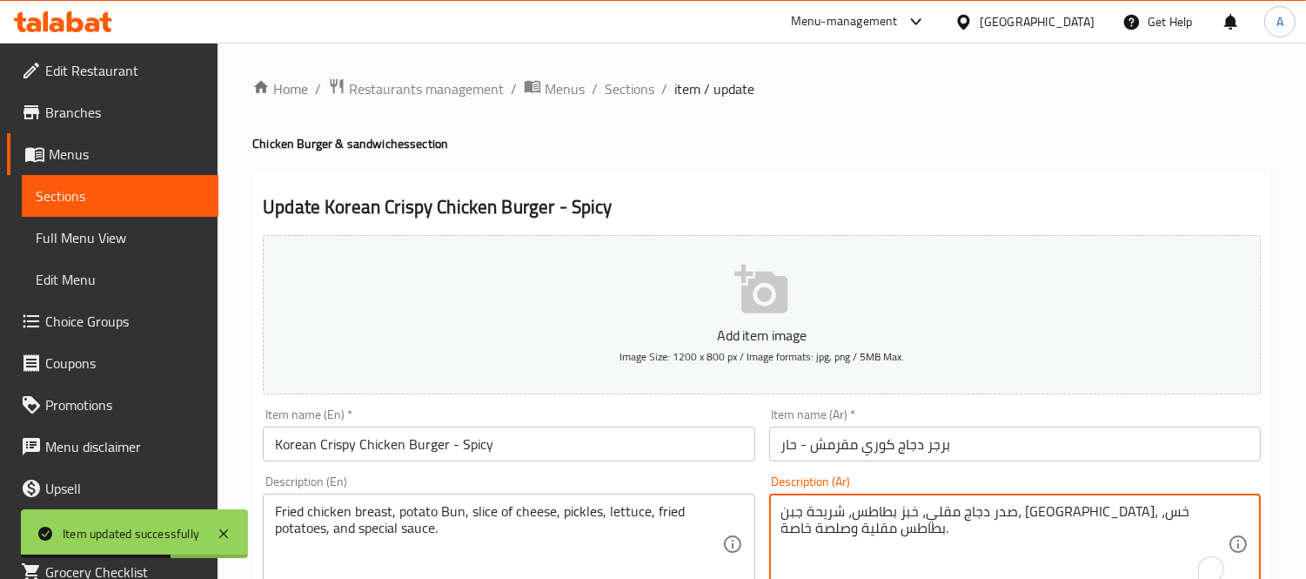
click at [1111, 516] on textarea "صدر دجاج مقلي، خبز بطاطس، شريحة جبن، مخلل، خس، بطاطس مقلية وصلصة خاصة." at bounding box center [1004, 544] width 446 height 83
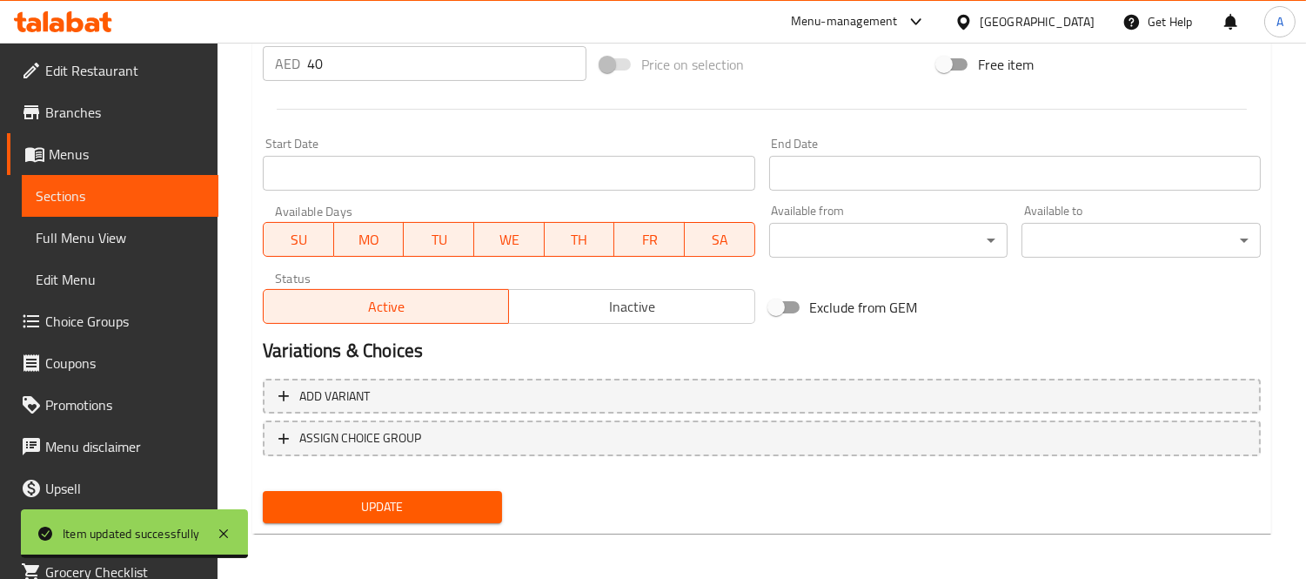
type textarea "صدر دجاج مقلي، كيزر بطاطس، شريحة جبن، [GEOGRAPHIC_DATA]، خس، بطاطس مقلية وصلصة …"
click at [415, 491] on button "Update" at bounding box center [382, 507] width 239 height 32
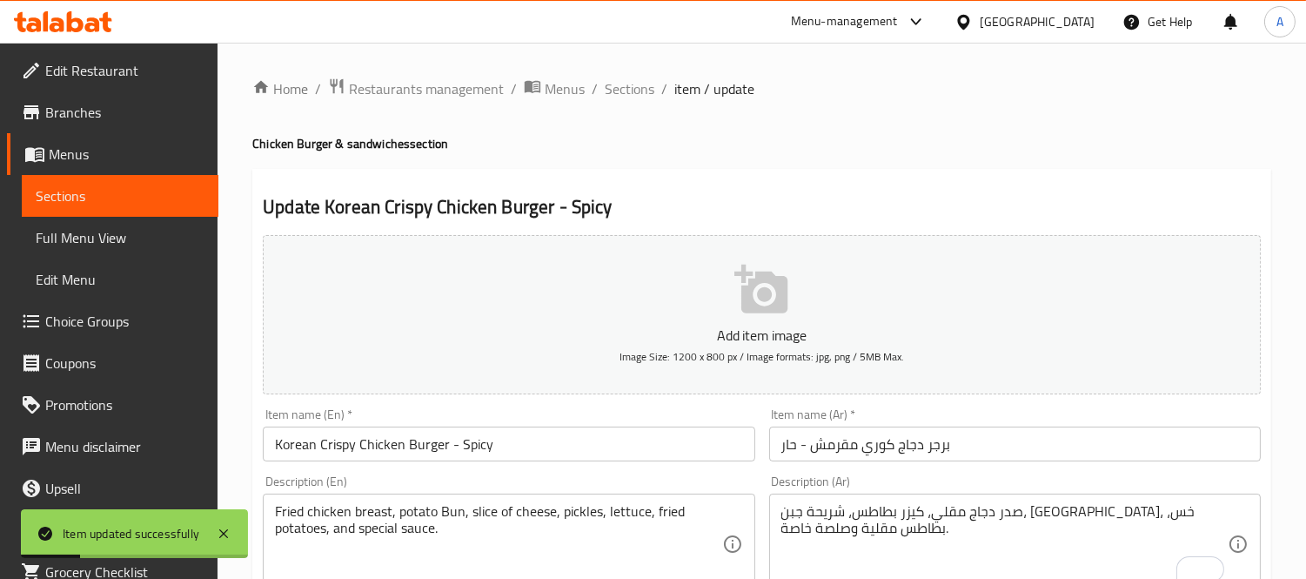
drag, startPoint x: 628, startPoint y: 87, endPoint x: 746, endPoint y: 126, distance: 123.8
click at [628, 87] on span "Sections" at bounding box center [630, 88] width 50 height 21
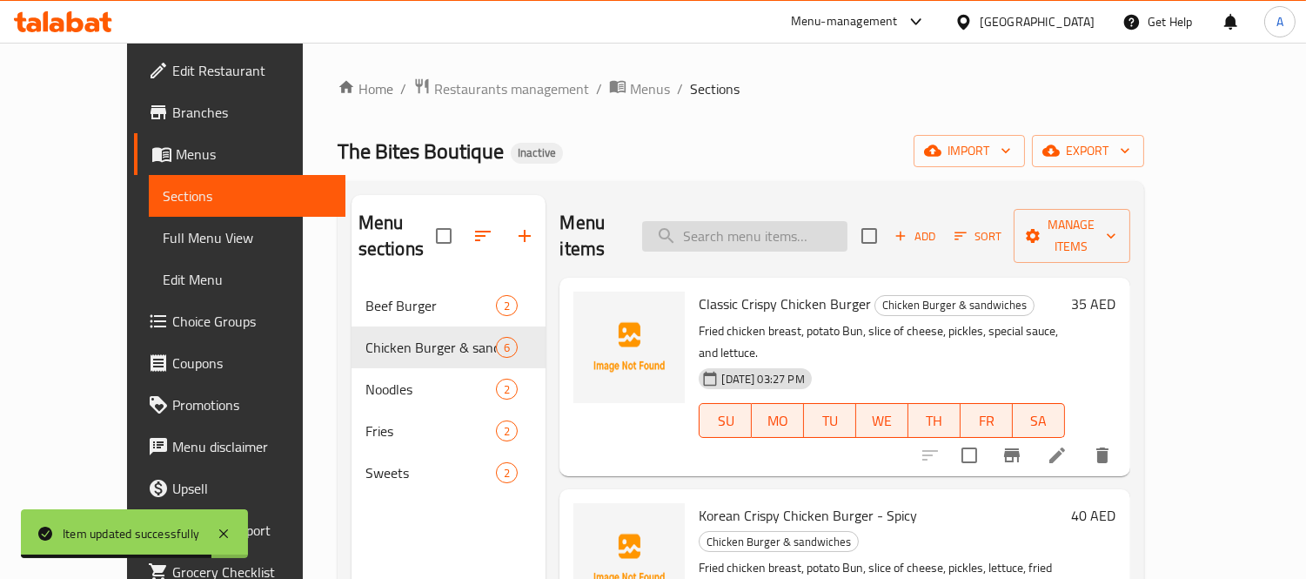
click at [825, 216] on div "Menu items Add Sort Manage items" at bounding box center [845, 236] width 570 height 83
click at [825, 221] on input "search" at bounding box center [744, 236] width 205 height 30
paste input "Chicken Buffalo - Spicy"
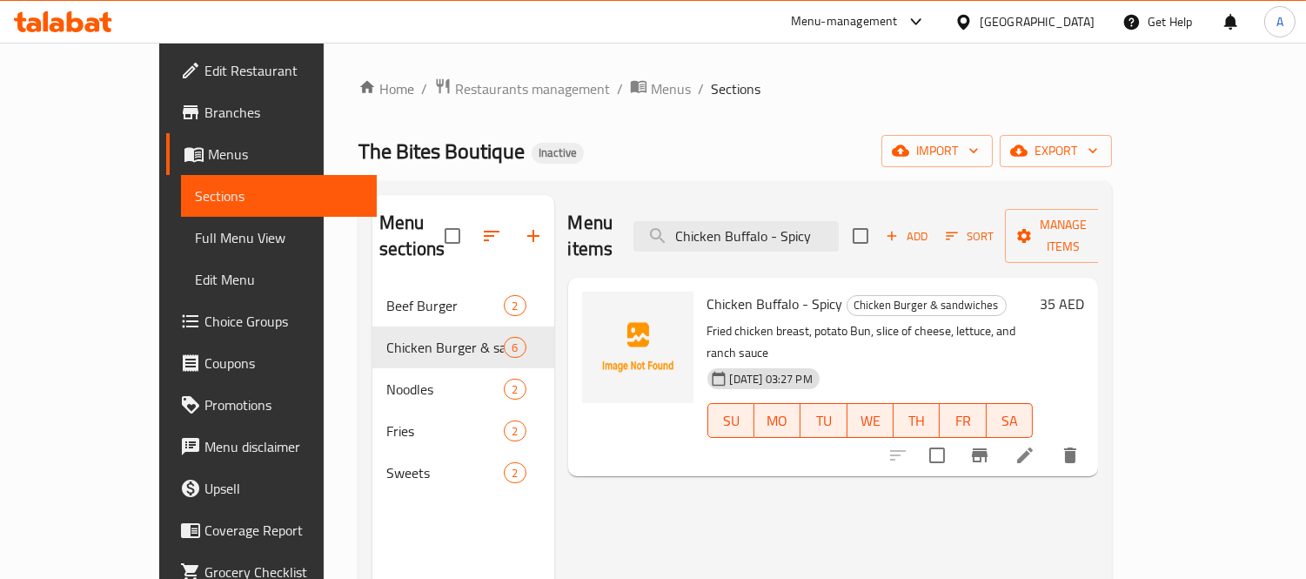
type input "Chicken Buffalo - Spicy"
click at [1050, 439] on li at bounding box center [1025, 454] width 49 height 31
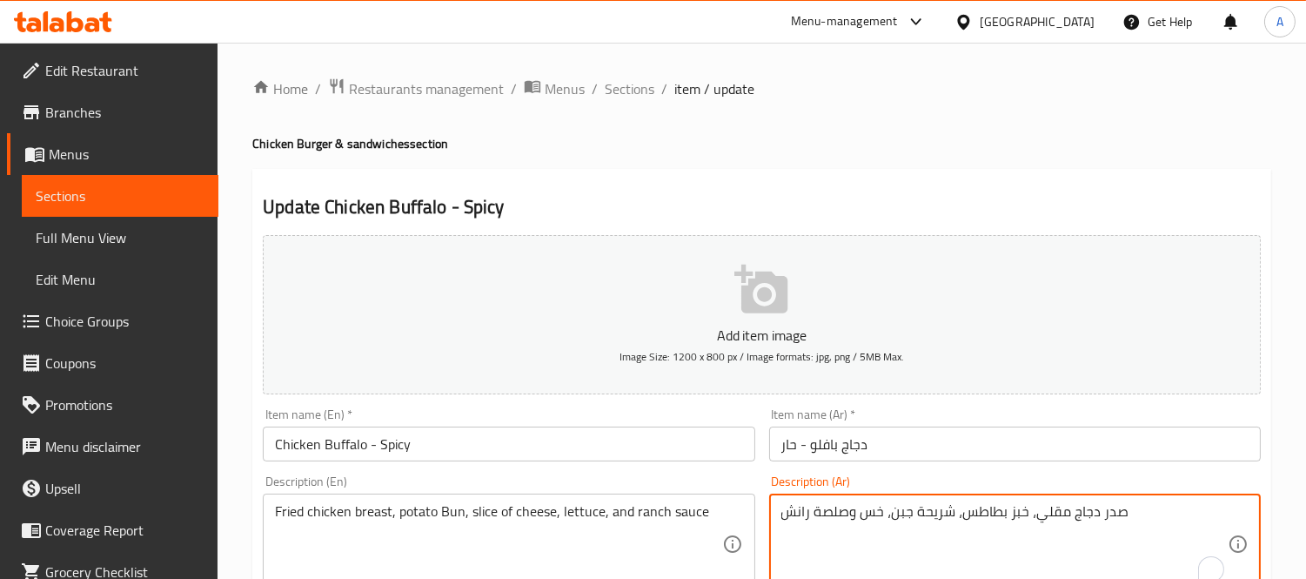
click at [1019, 516] on textarea "صدر دجاج مقلي، خبز بطاطس، شريحة جبن، خس وصلصة رانش" at bounding box center [1004, 544] width 446 height 83
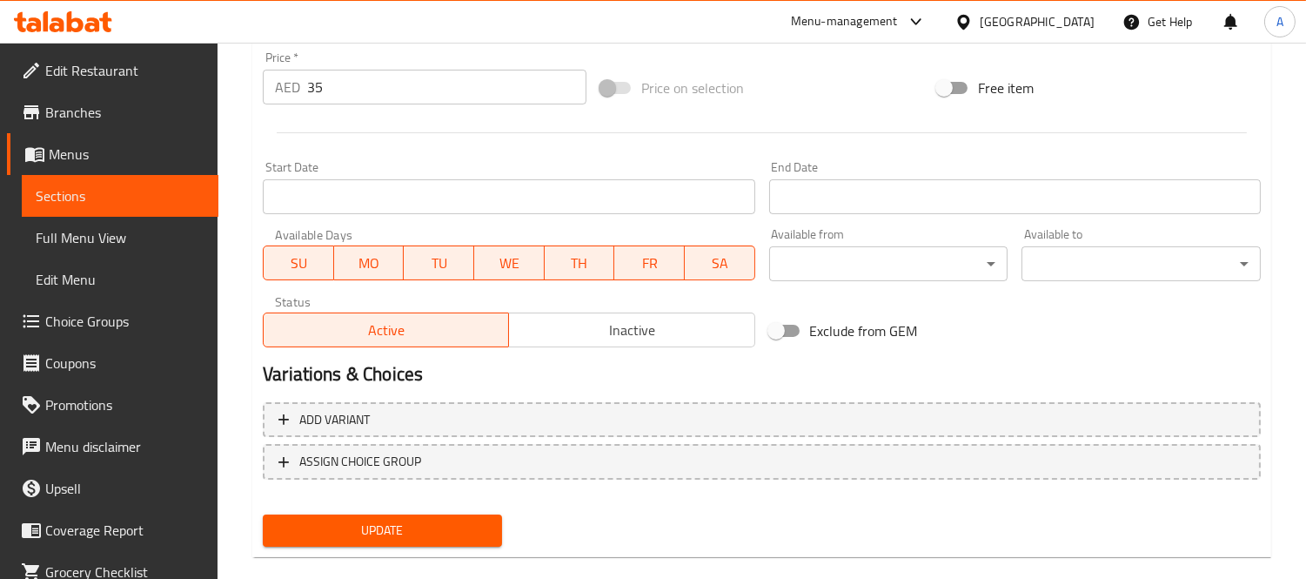
scroll to position [647, 0]
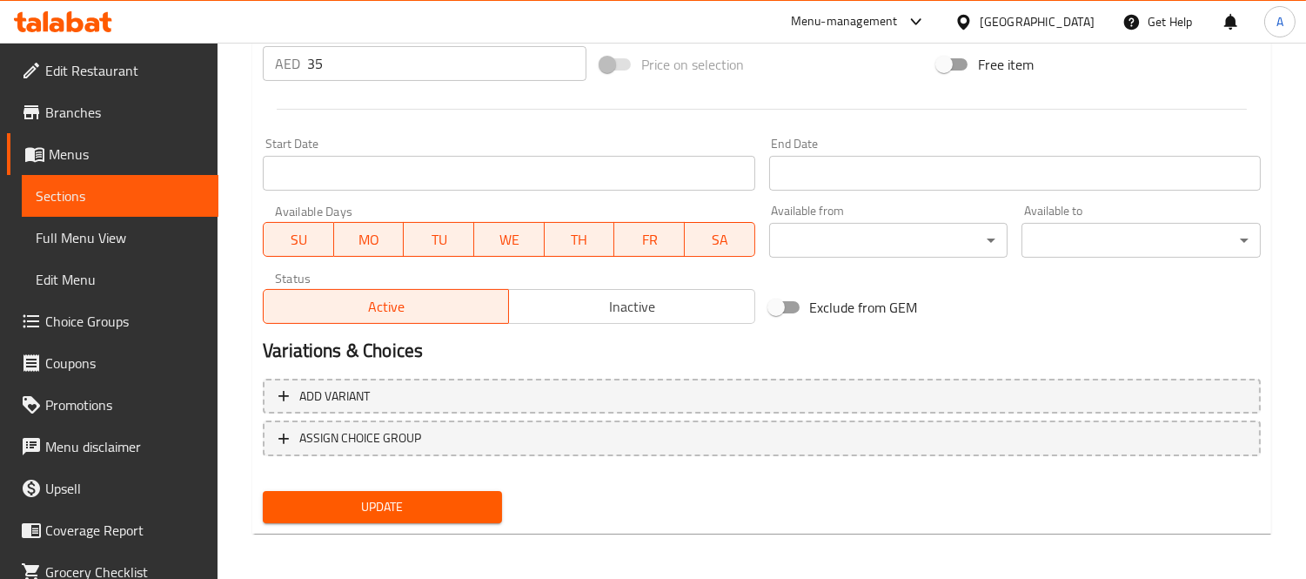
type textarea "صدر دجاج مقلي، كيزر بطاطس، شريحة جبن، خس وصلصة رانش"
click at [481, 523] on div "Update" at bounding box center [382, 507] width 253 height 46
click at [473, 510] on span "Update" at bounding box center [382, 507] width 211 height 22
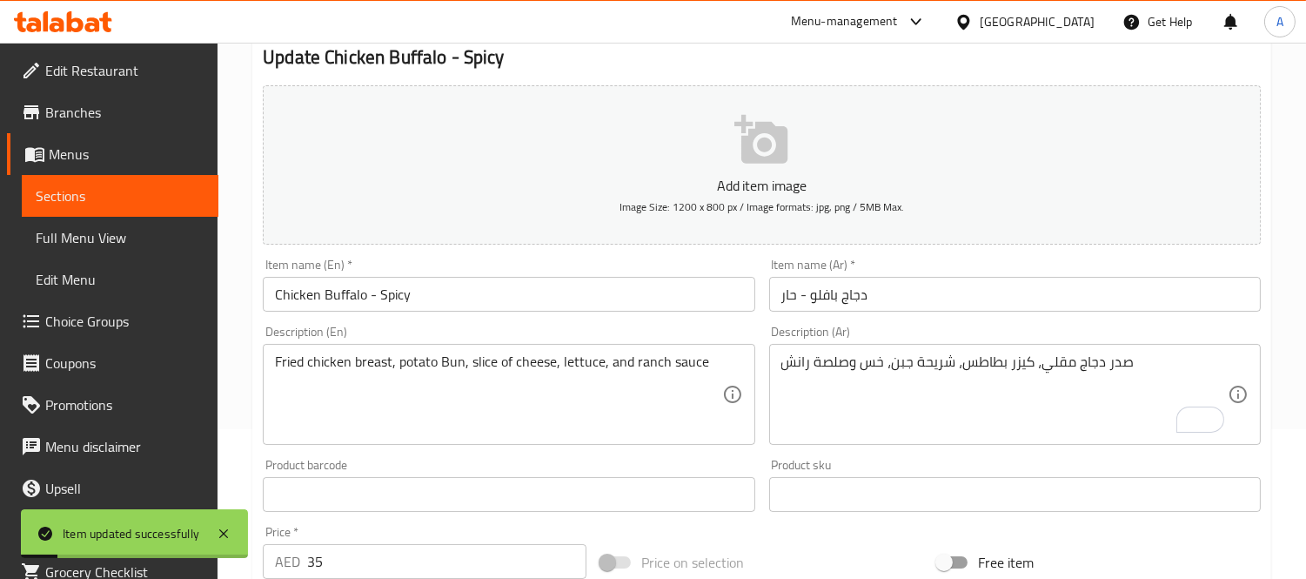
scroll to position [0, 0]
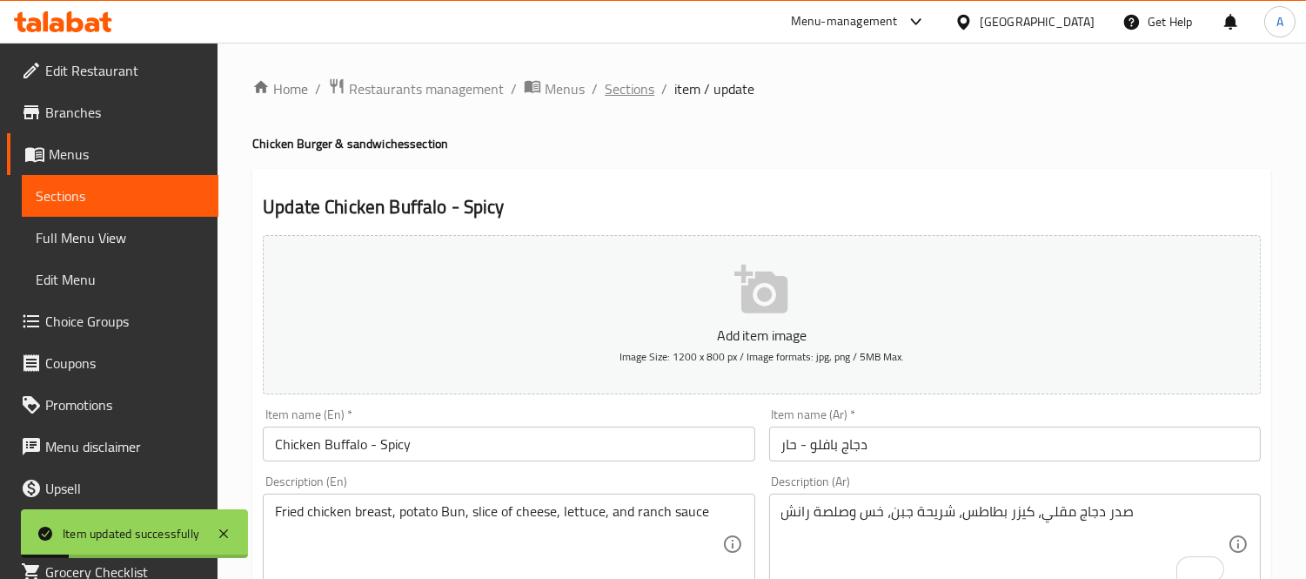
click at [631, 93] on span "Sections" at bounding box center [630, 88] width 50 height 21
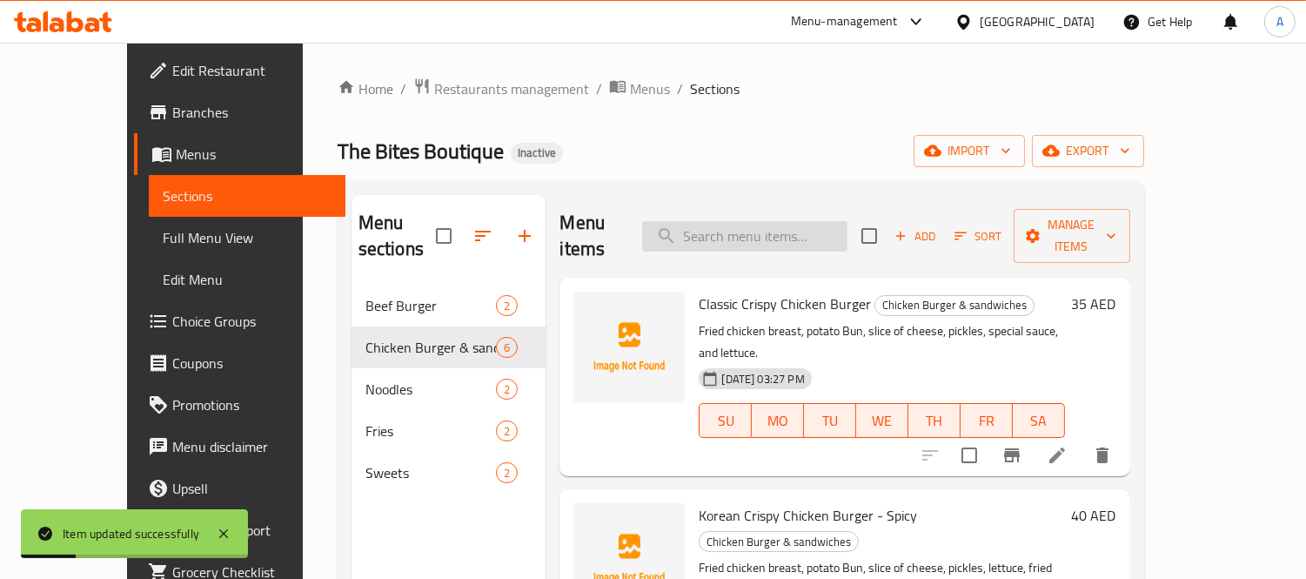
click at [828, 224] on input "search" at bounding box center [744, 236] width 205 height 30
paste input "Crispy chicken Sandwich"
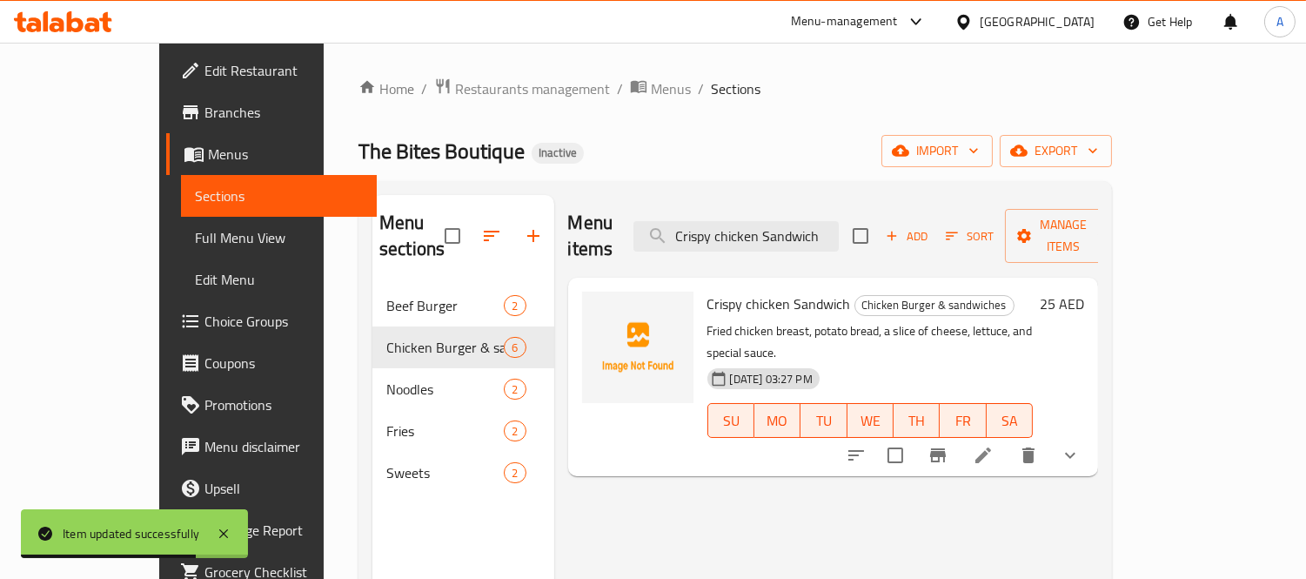
type input "Crispy chicken Sandwich"
click at [994, 445] on icon at bounding box center [983, 455] width 21 height 21
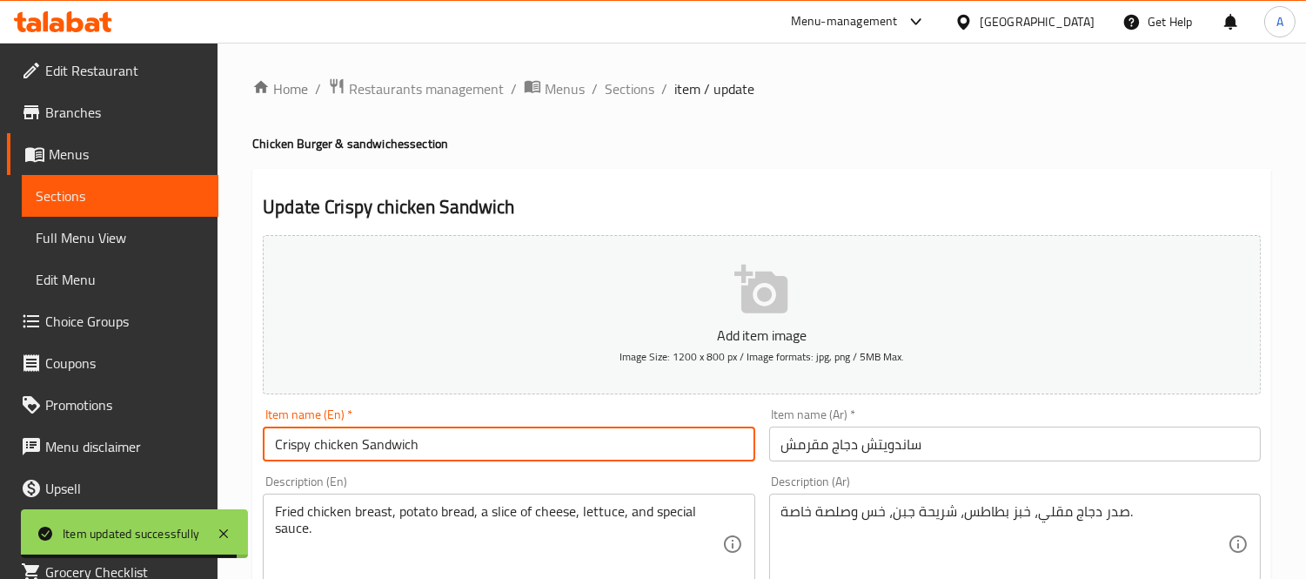
click at [313, 453] on input "Crispy chicken Sandwich" at bounding box center [509, 443] width 492 height 35
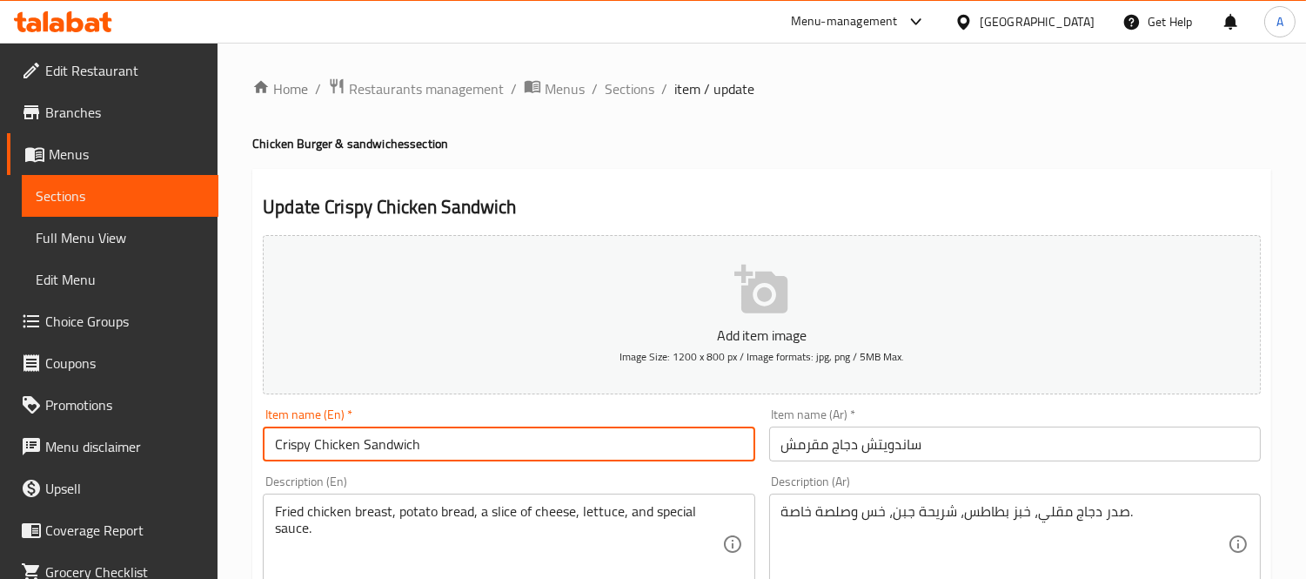
type input "Crispy Chicken Sandwich"
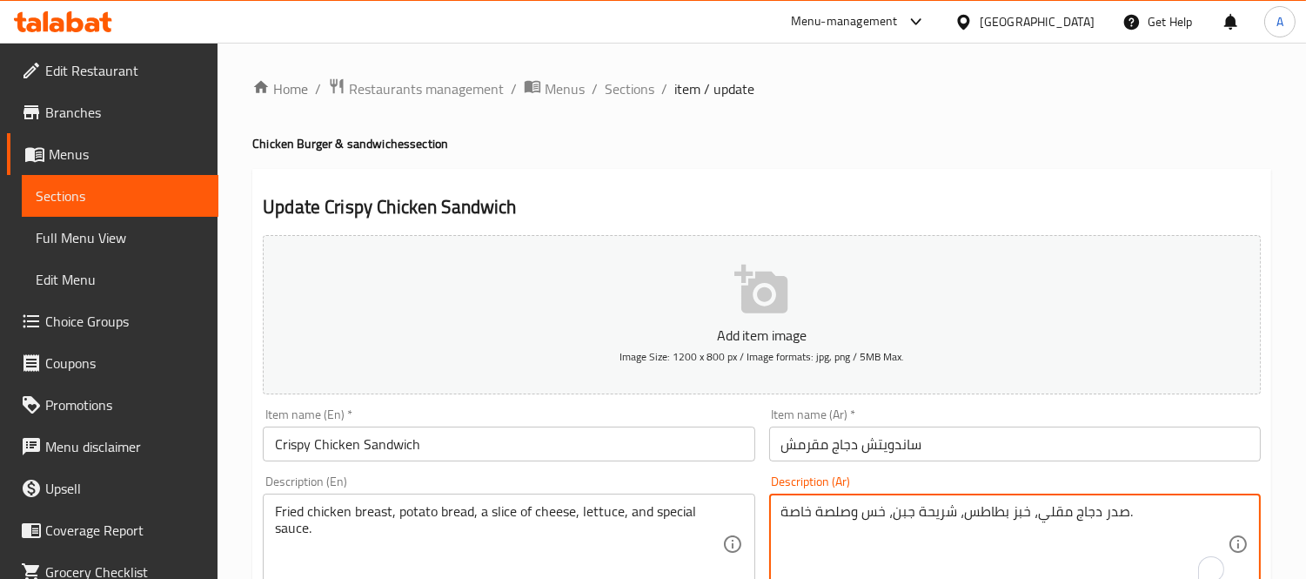
click at [1012, 514] on textarea "صدر دجاج مقلي، خبز بطاطس، شريحة جبن، خس وصلصة خاصة." at bounding box center [1004, 544] width 446 height 83
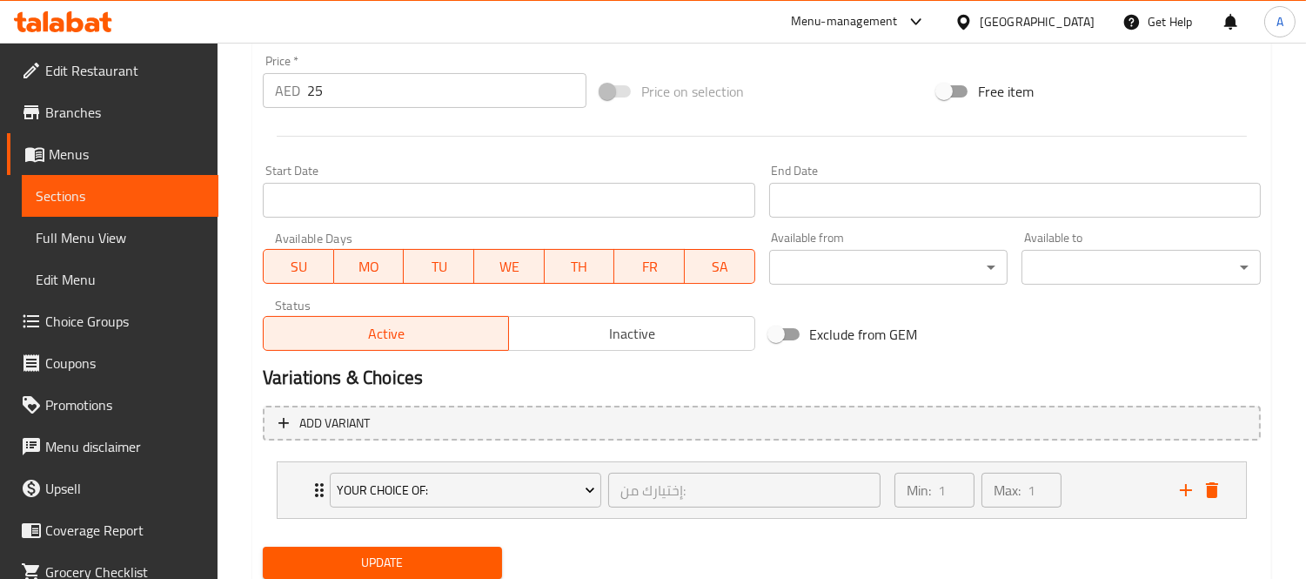
scroll to position [677, 0]
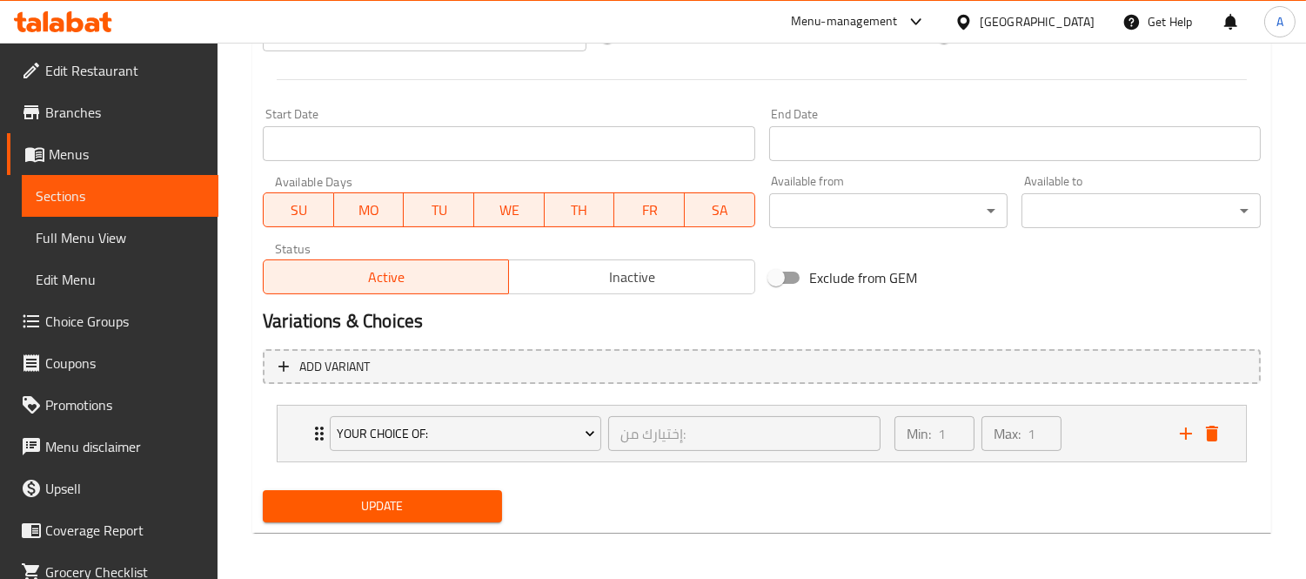
type textarea "صدر دجاج مقلي، كيزر بطاطس، شريحة جبن، خس وصلصة خاصة."
click at [466, 505] on span "Update" at bounding box center [382, 506] width 211 height 22
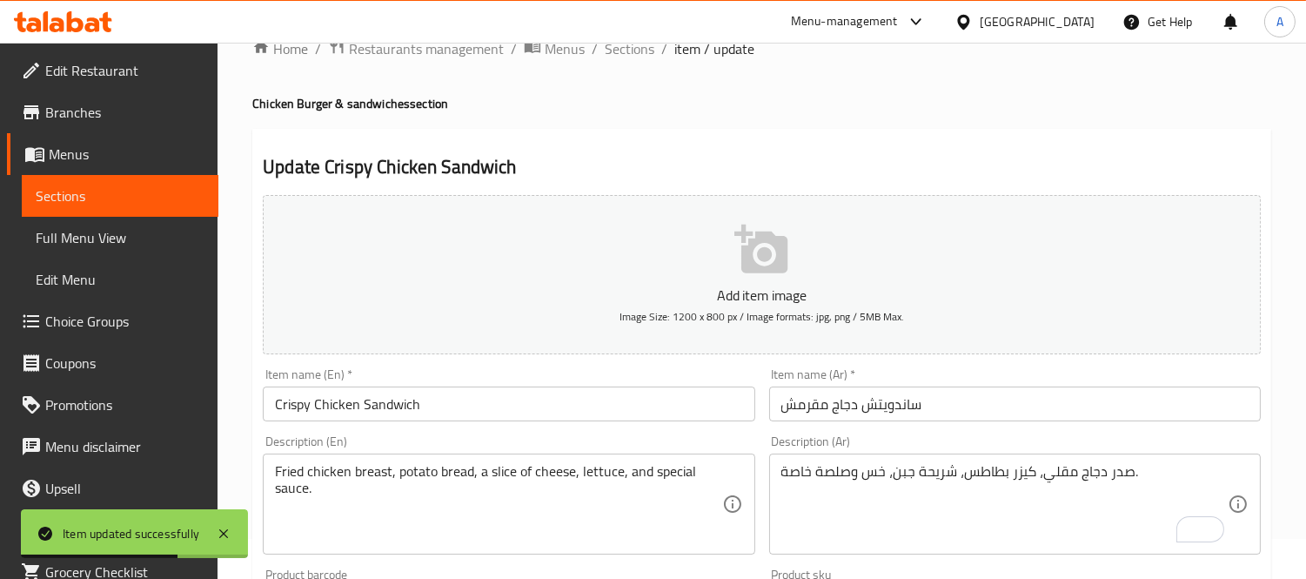
scroll to position [0, 0]
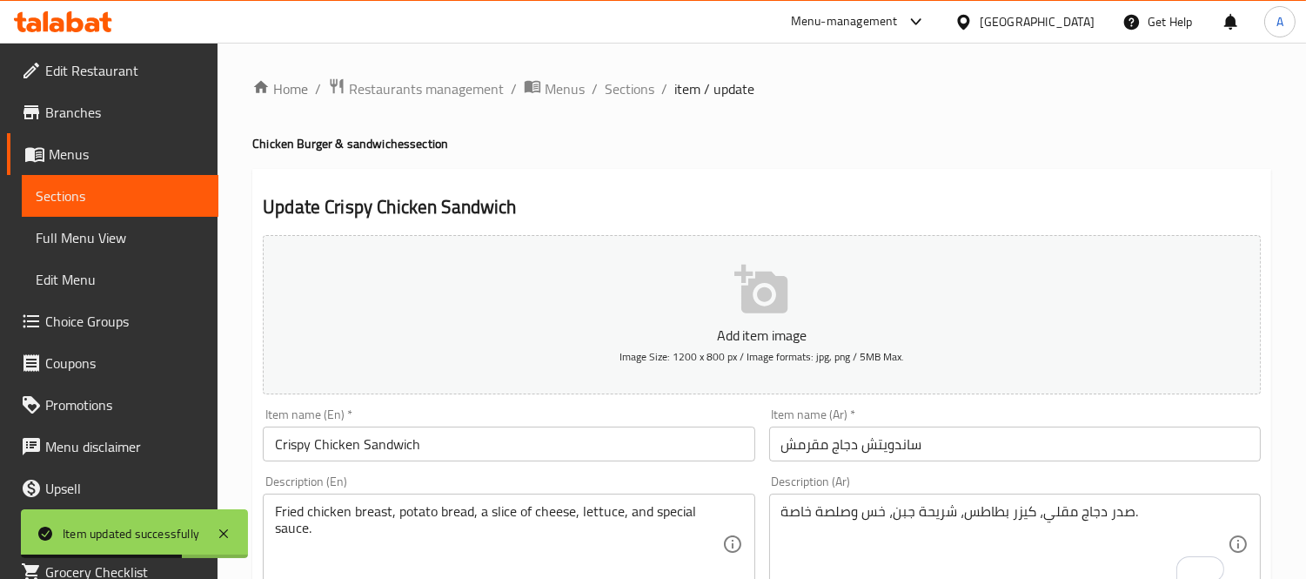
click at [635, 97] on span "Sections" at bounding box center [630, 88] width 50 height 21
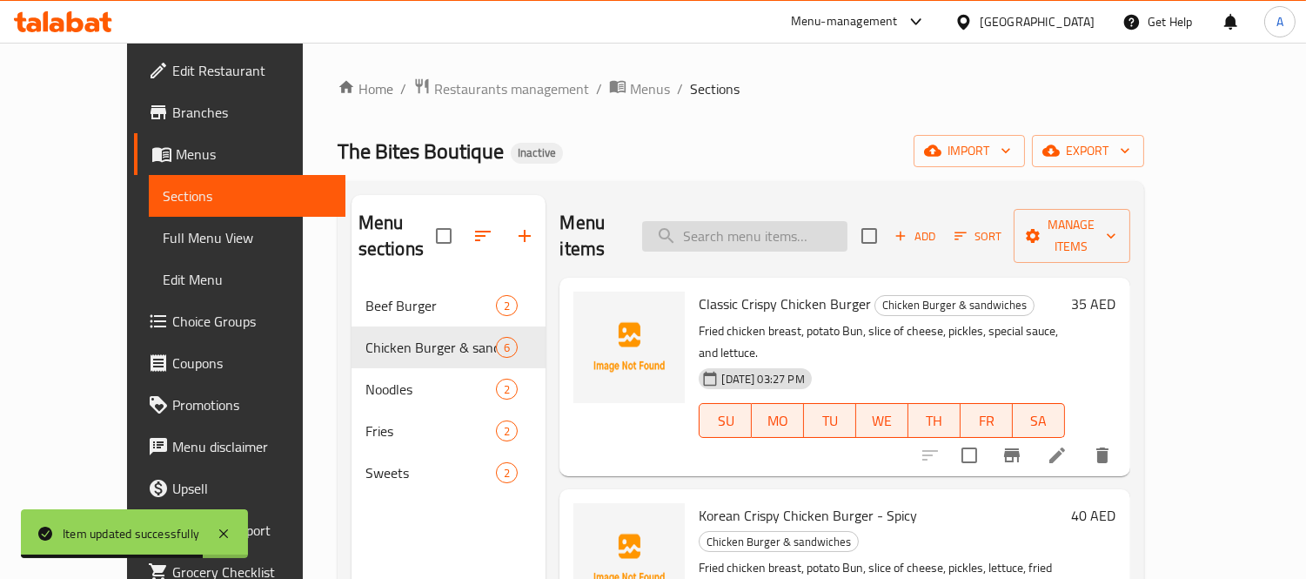
click at [751, 223] on input "search" at bounding box center [744, 236] width 205 height 30
paste input "Chicken Fajita"
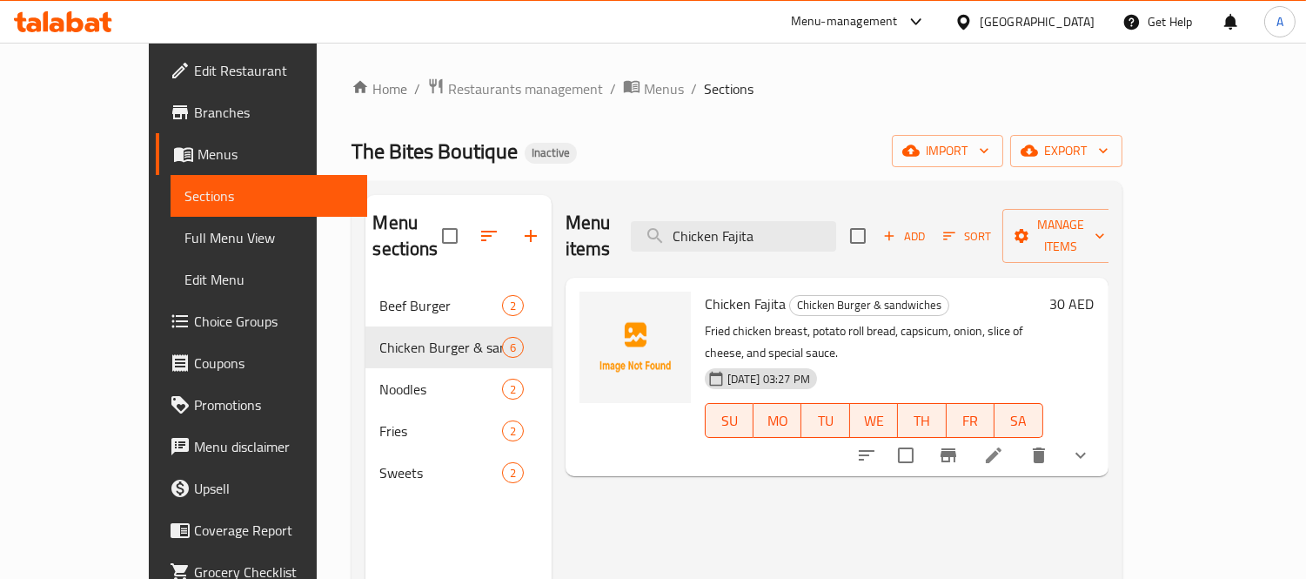
type input "Chicken Fajita"
click at [1018, 439] on li at bounding box center [993, 454] width 49 height 31
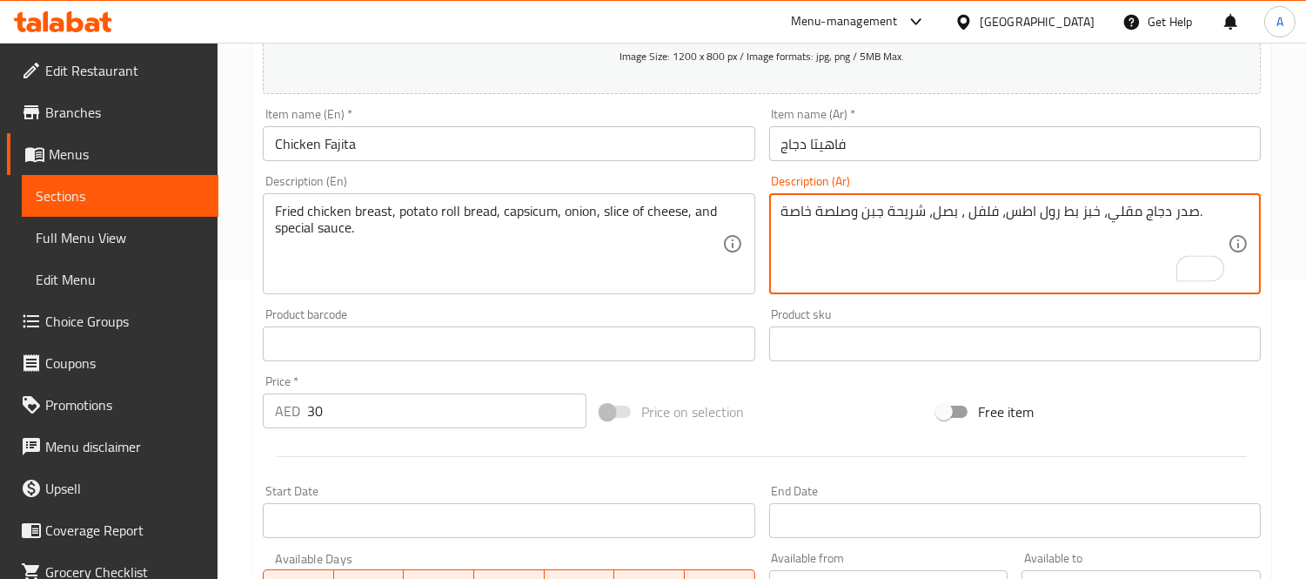
scroll to position [97, 0]
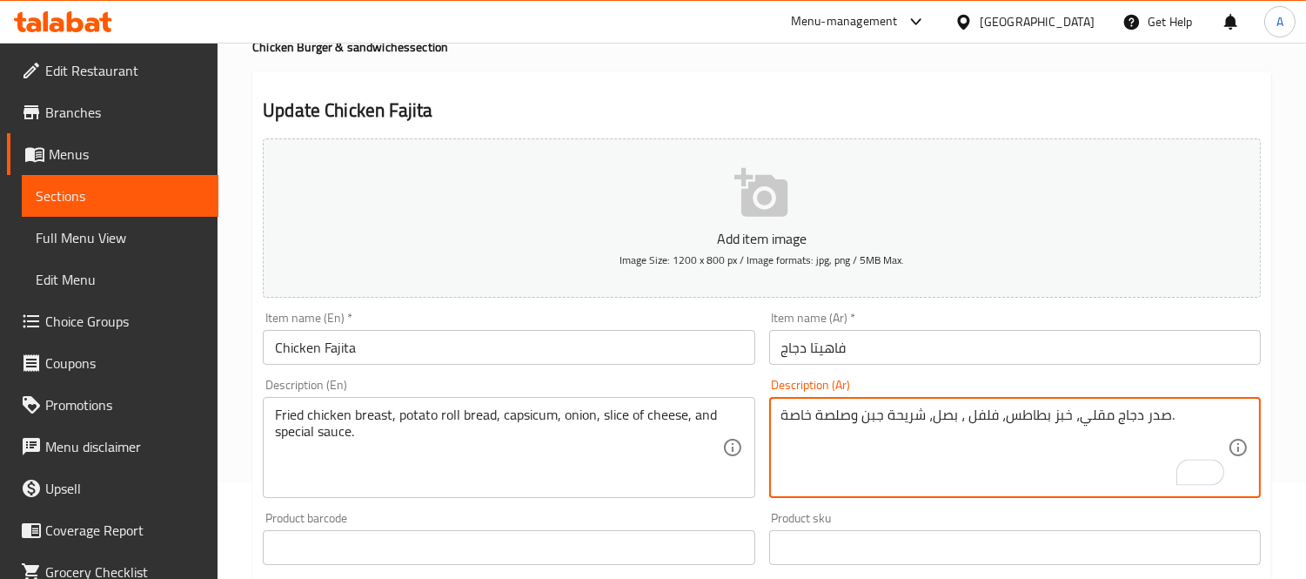
click at [1047, 419] on textarea "صدر دجاج مقلي، خبز بطاطس، فلفل ، بصل، شريحة جبن وصلصة خاصة." at bounding box center [1004, 447] width 446 height 83
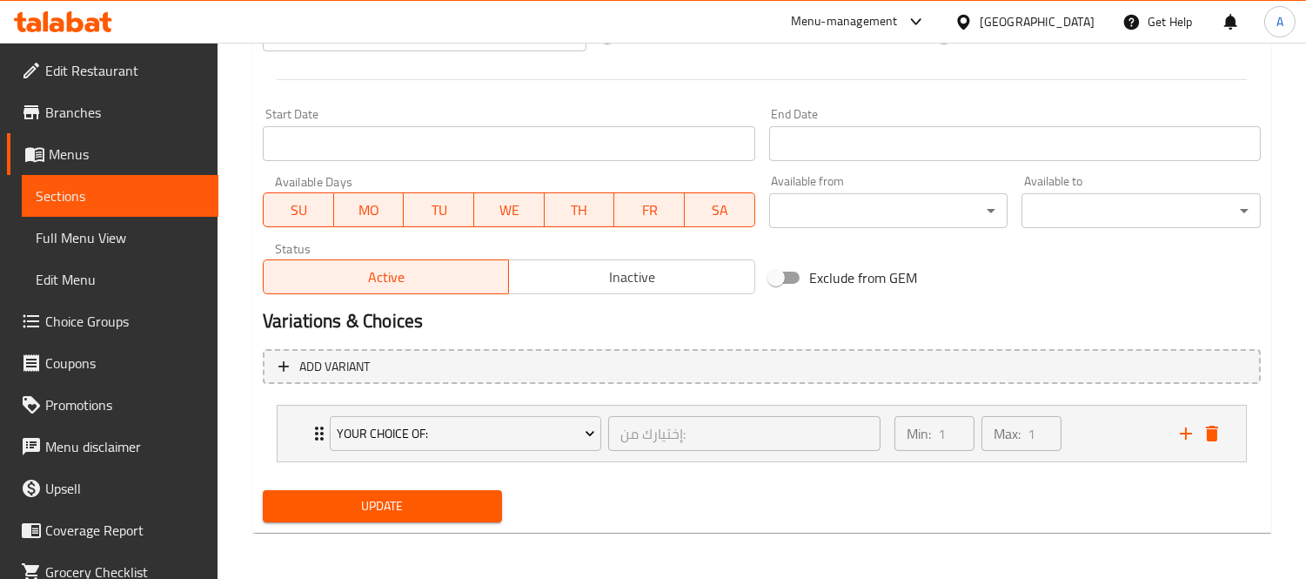
type textarea "صدر دجاج مقلي، خبز رول بطاطس، فلفل ، بصل، شريحة جبن وصلصة خاصة."
click at [396, 513] on span "Update" at bounding box center [382, 506] width 211 height 22
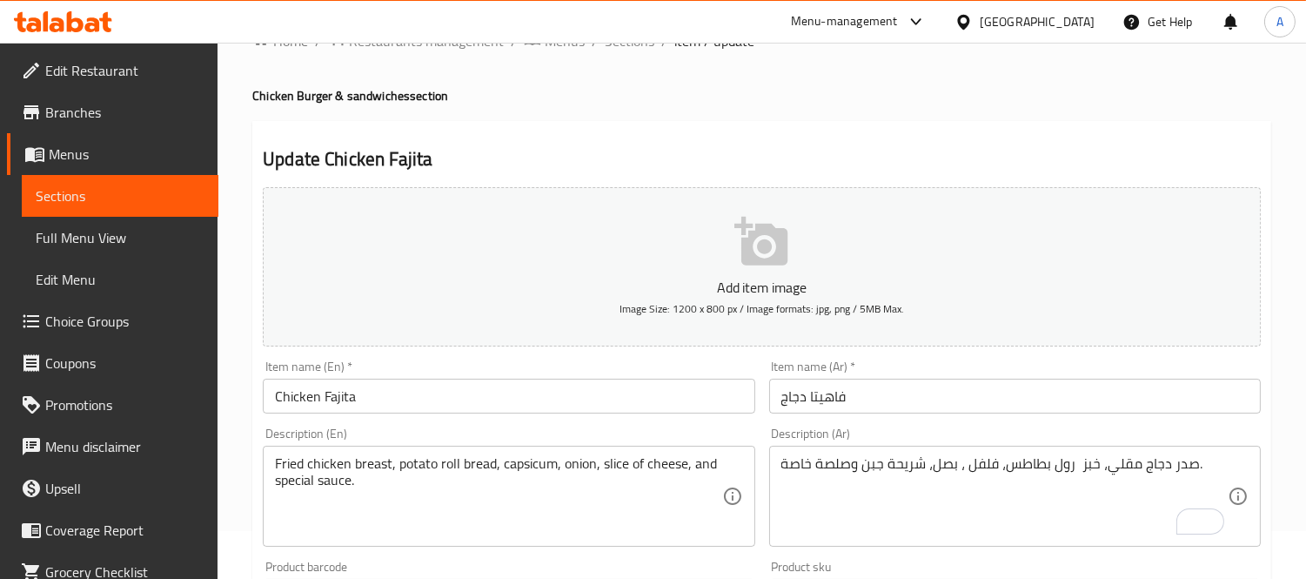
scroll to position [0, 0]
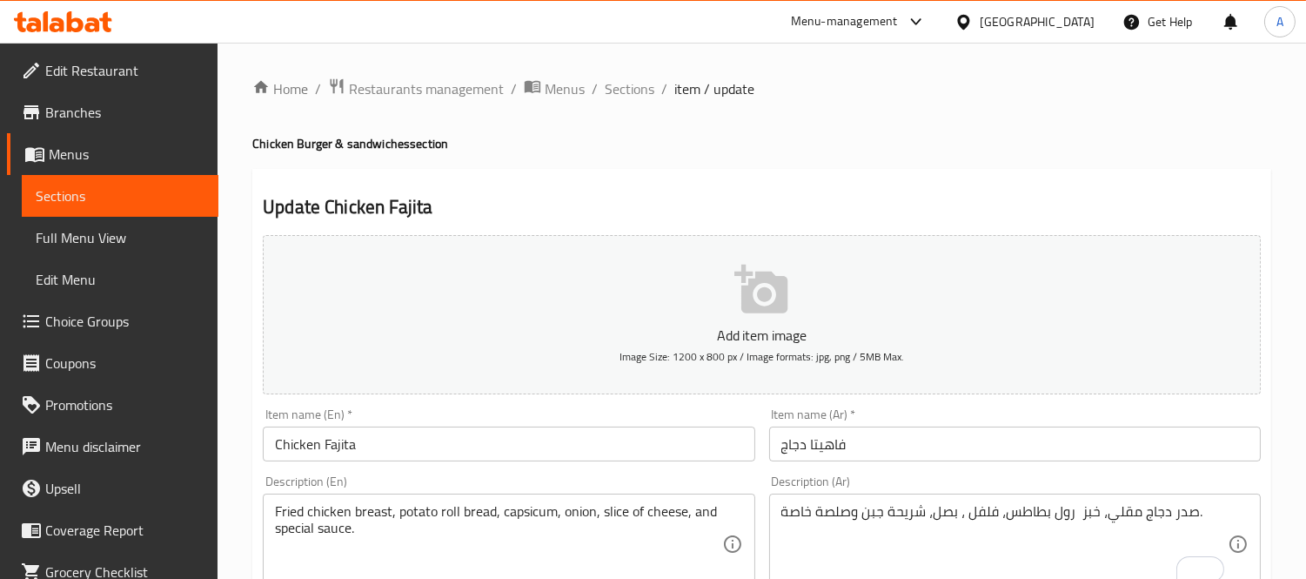
click at [111, 160] on span "Menus" at bounding box center [127, 154] width 156 height 21
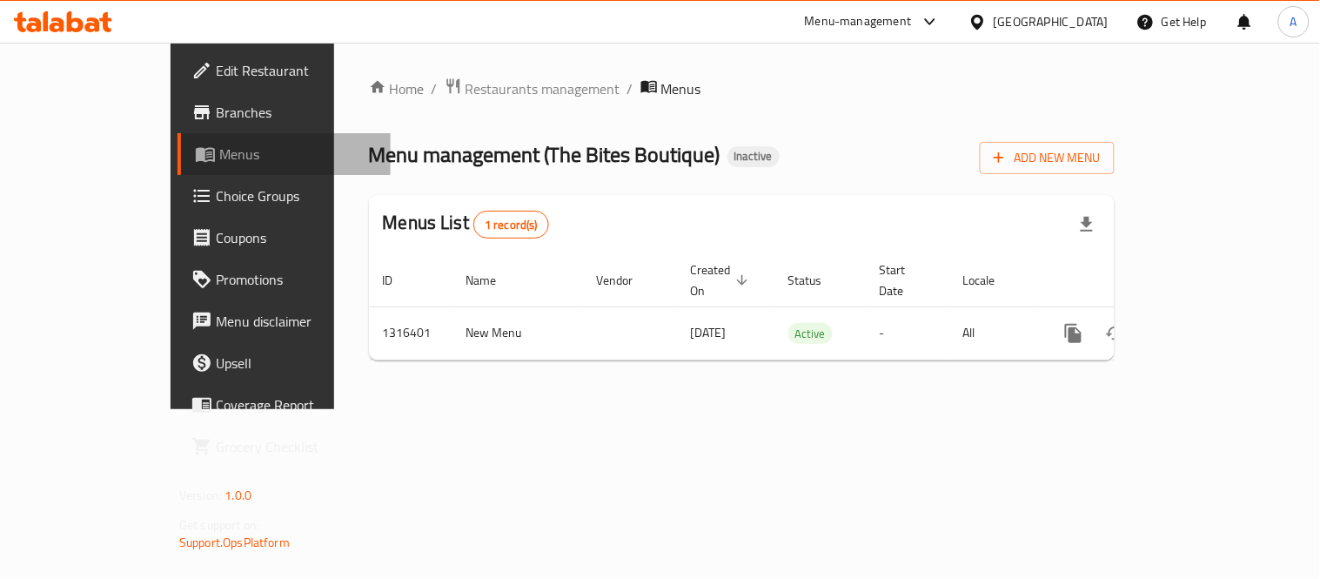
click at [219, 158] on span "Menus" at bounding box center [298, 154] width 158 height 21
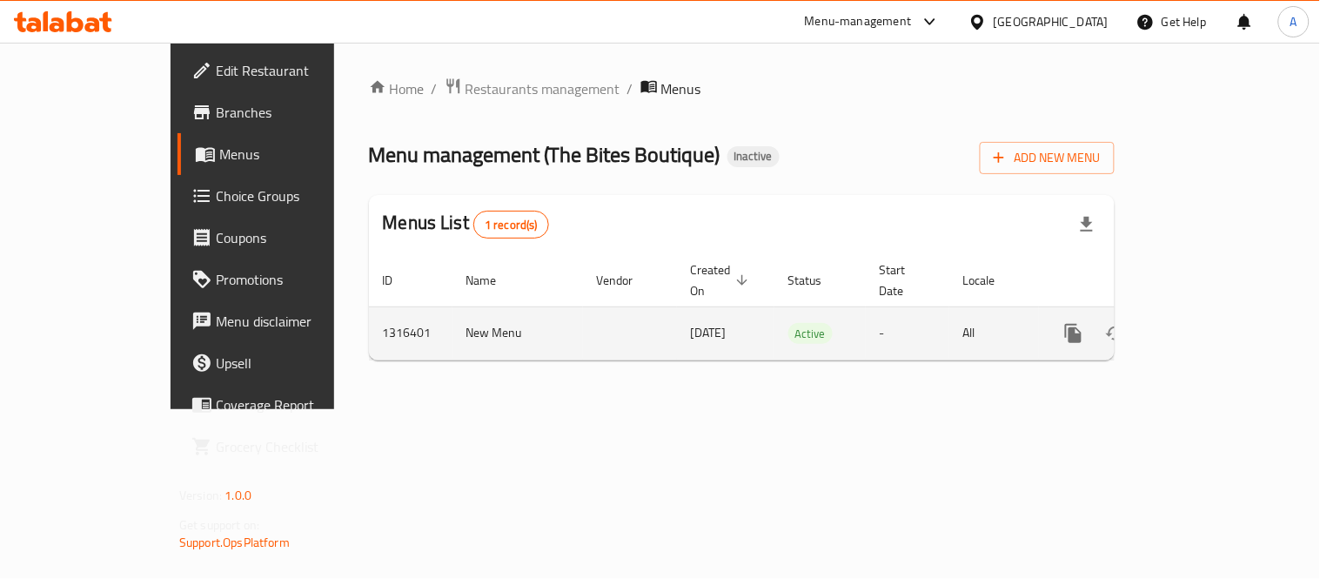
click at [1220, 312] on link "enhanced table" at bounding box center [1199, 333] width 42 height 42
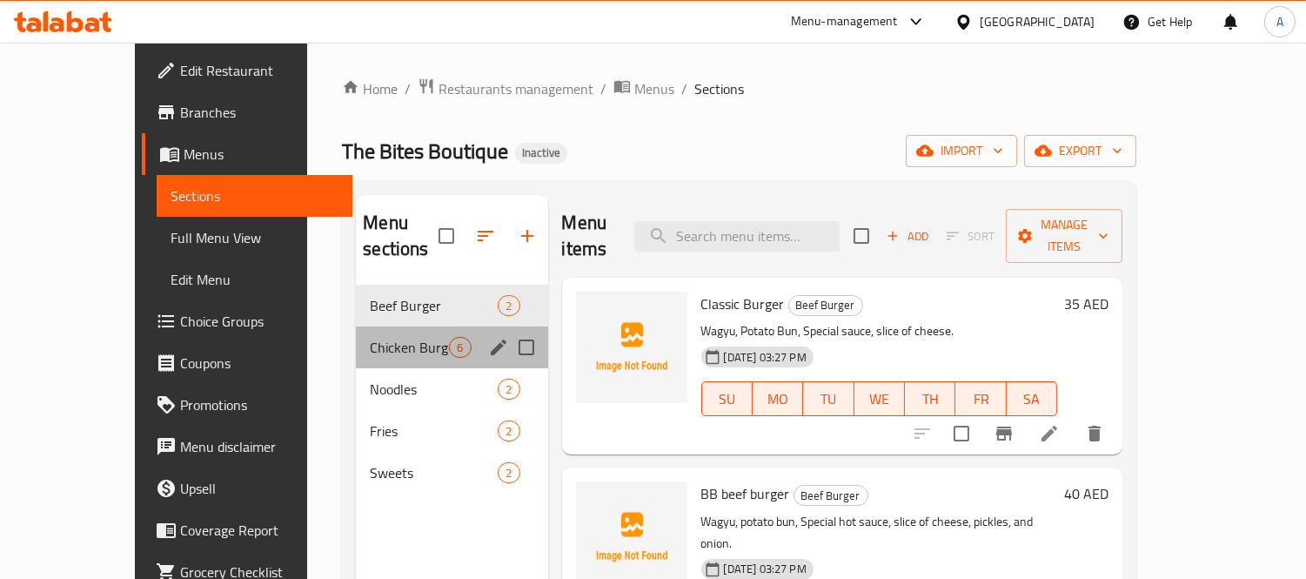
click at [356, 336] on div "Chicken Burger & sandwiches 6" at bounding box center [451, 347] width 191 height 42
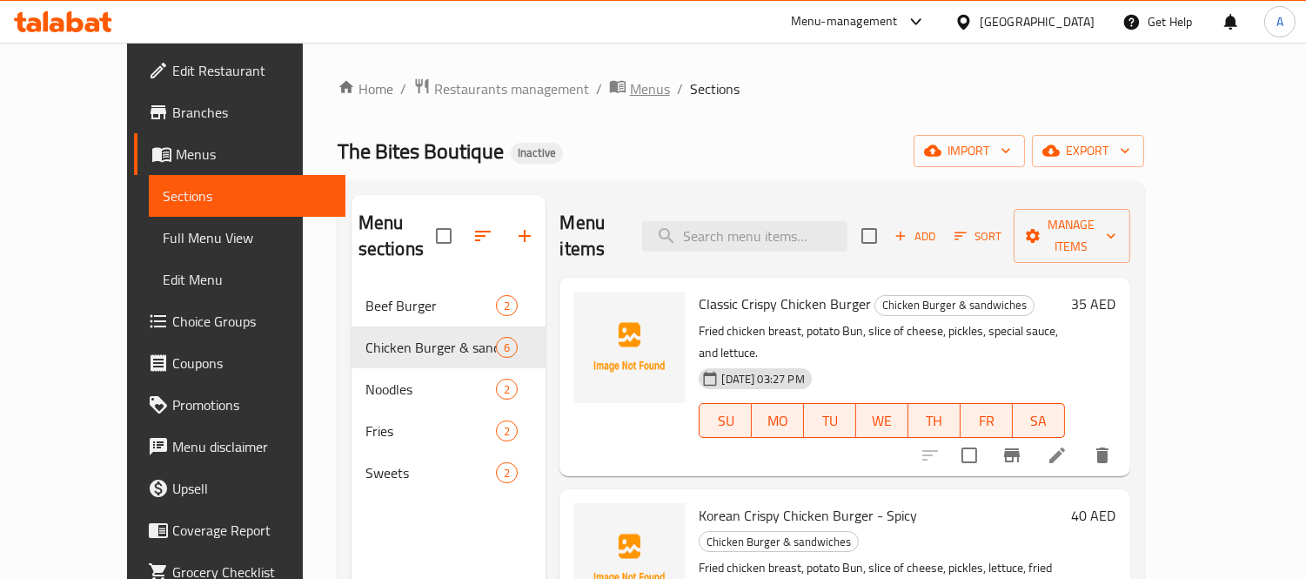
click at [630, 98] on span "Menus" at bounding box center [650, 88] width 40 height 21
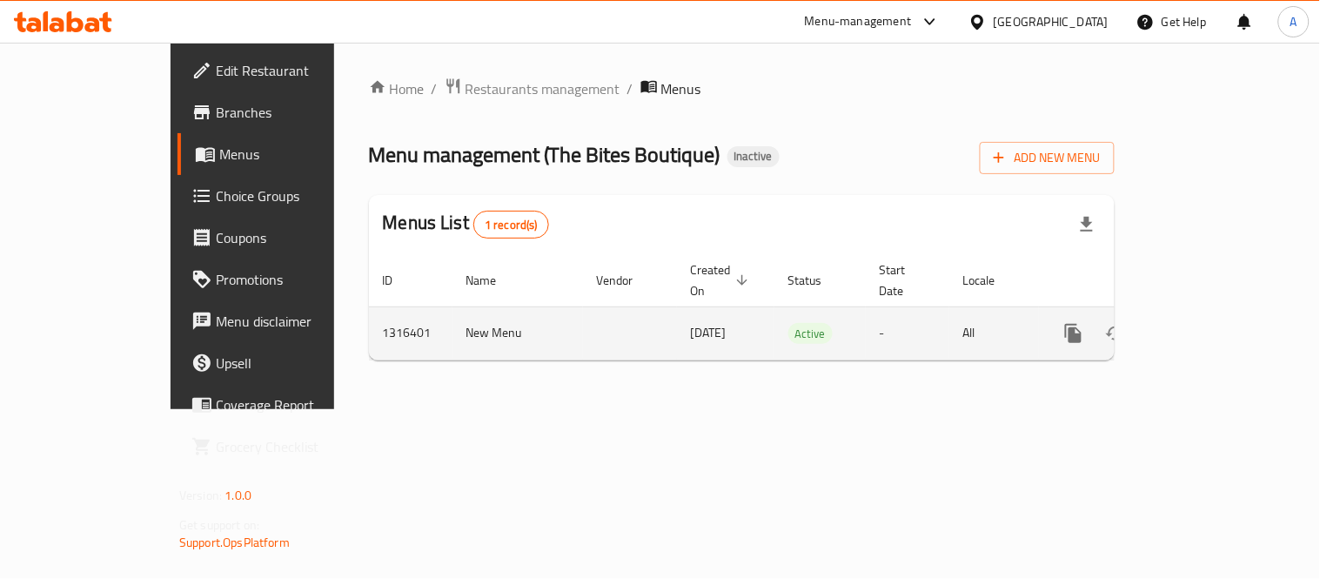
click at [1220, 326] on link "enhanced table" at bounding box center [1199, 333] width 42 height 42
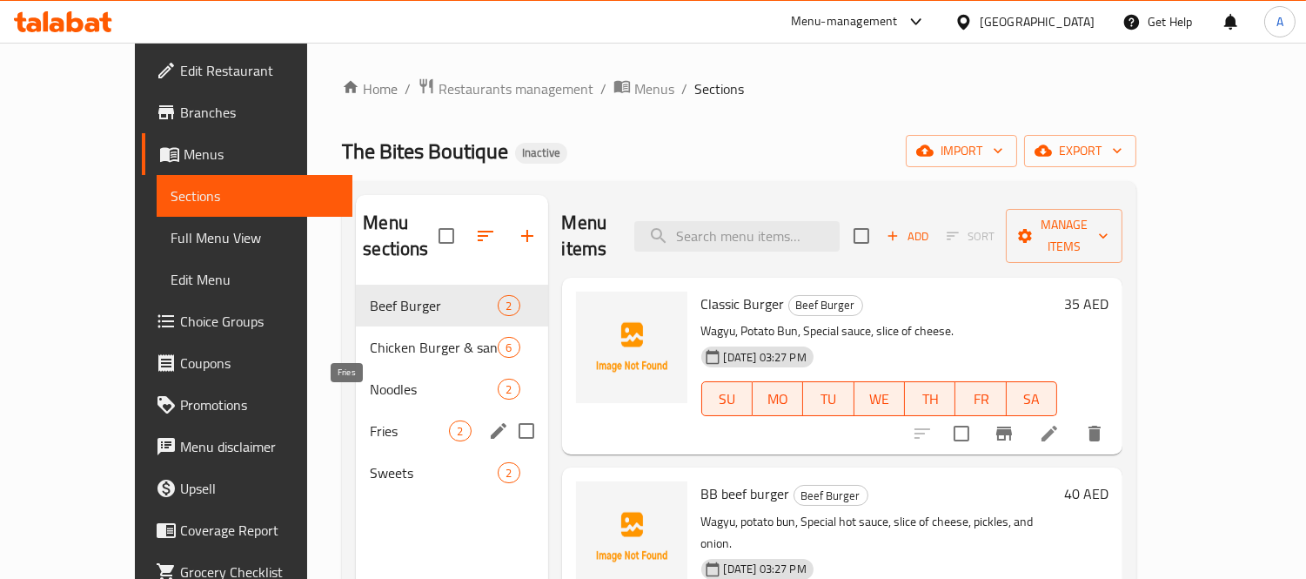
click at [370, 379] on span "Noodles" at bounding box center [434, 389] width 128 height 21
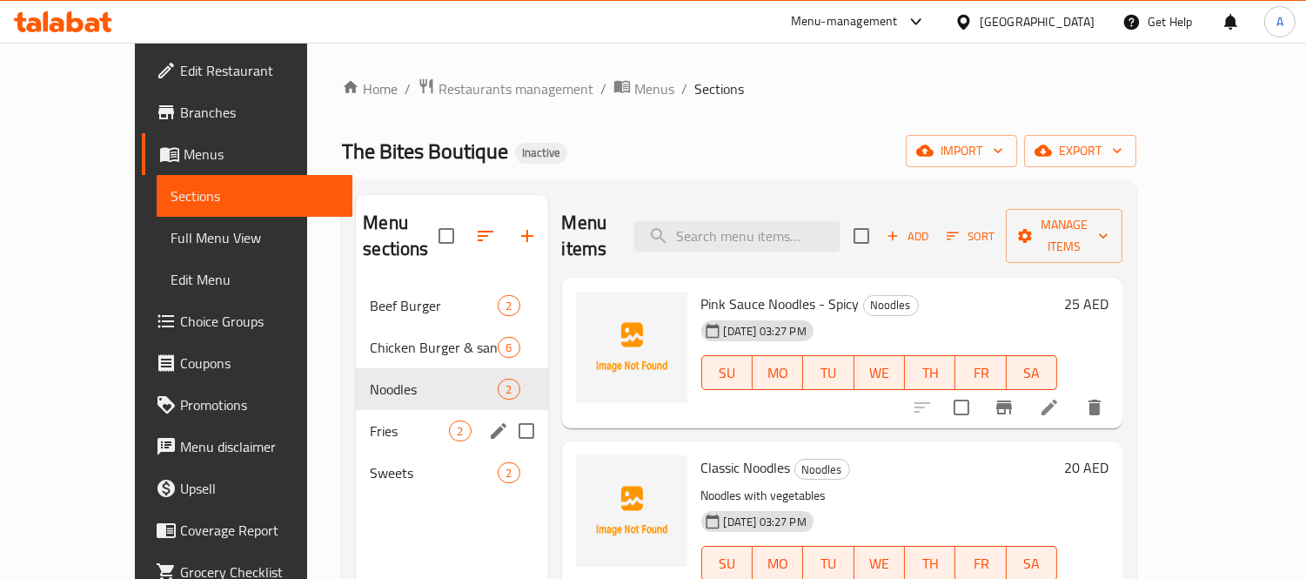
click at [356, 410] on div "Fries 2" at bounding box center [451, 431] width 191 height 42
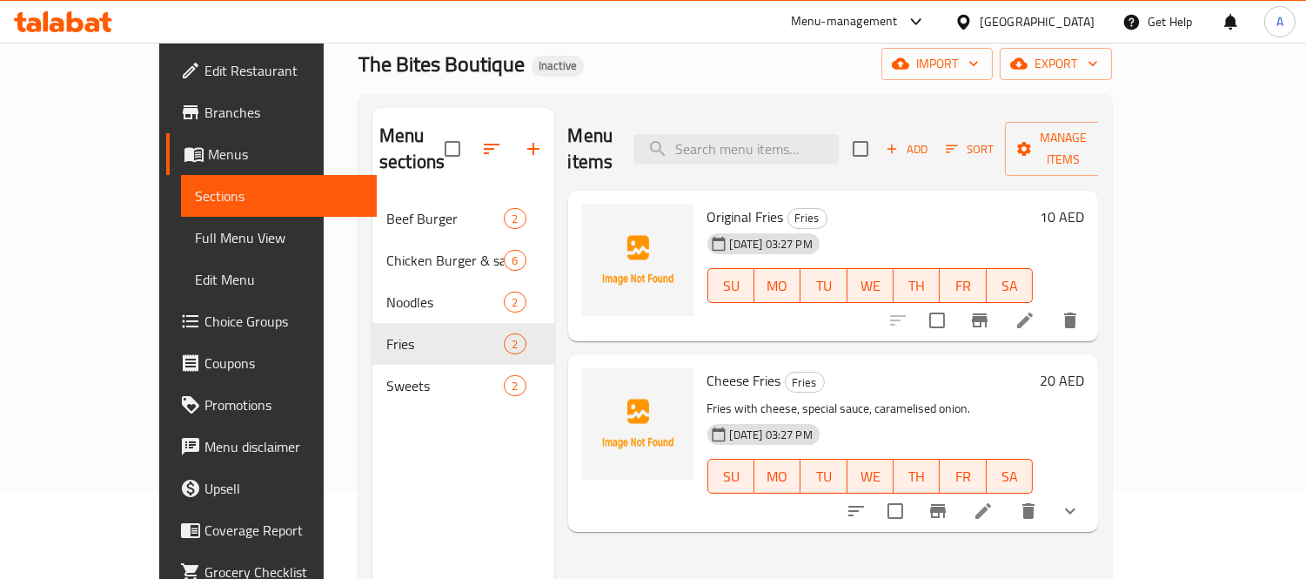
scroll to position [193, 0]
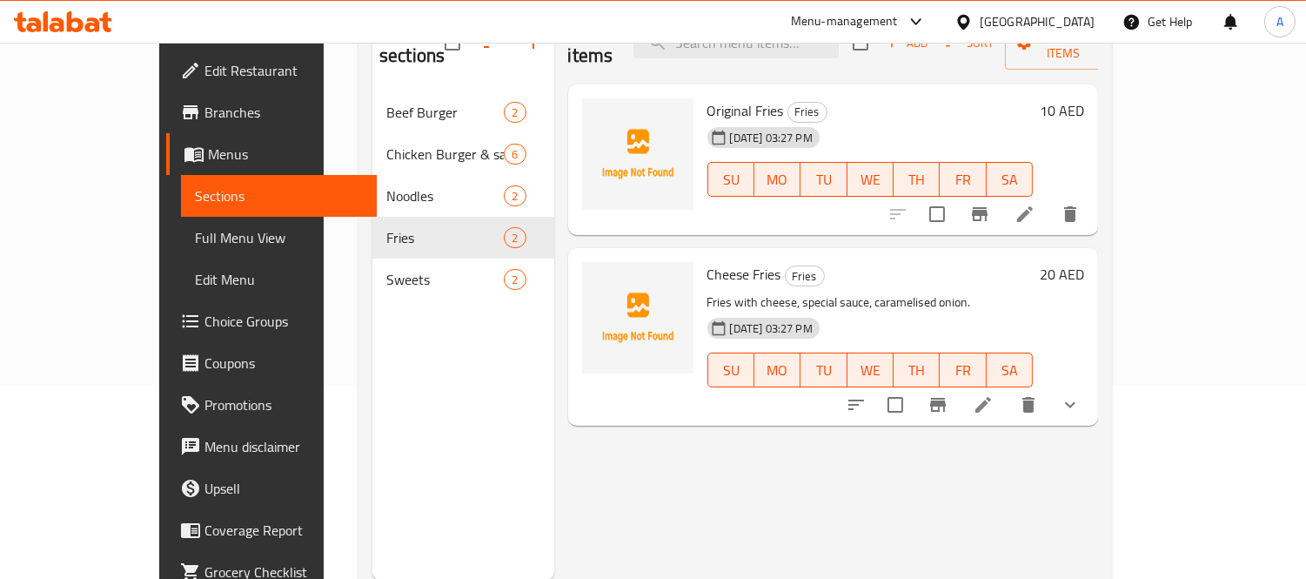
click at [1091, 392] on button "show more" at bounding box center [1071, 405] width 42 height 42
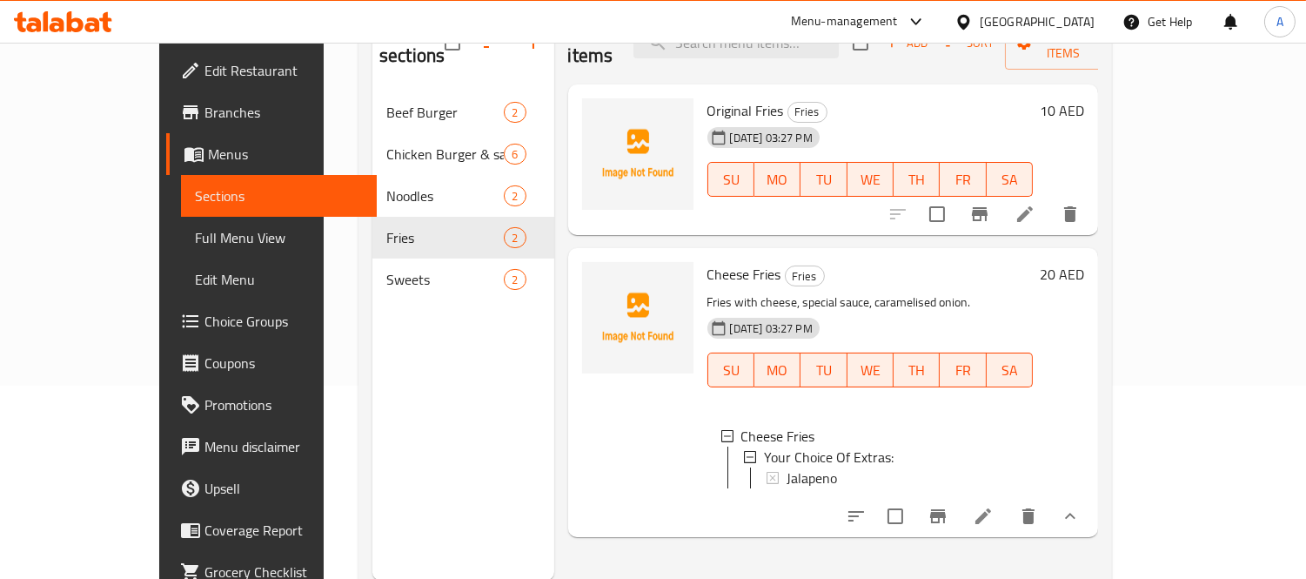
click at [1008, 516] on li at bounding box center [983, 515] width 49 height 31
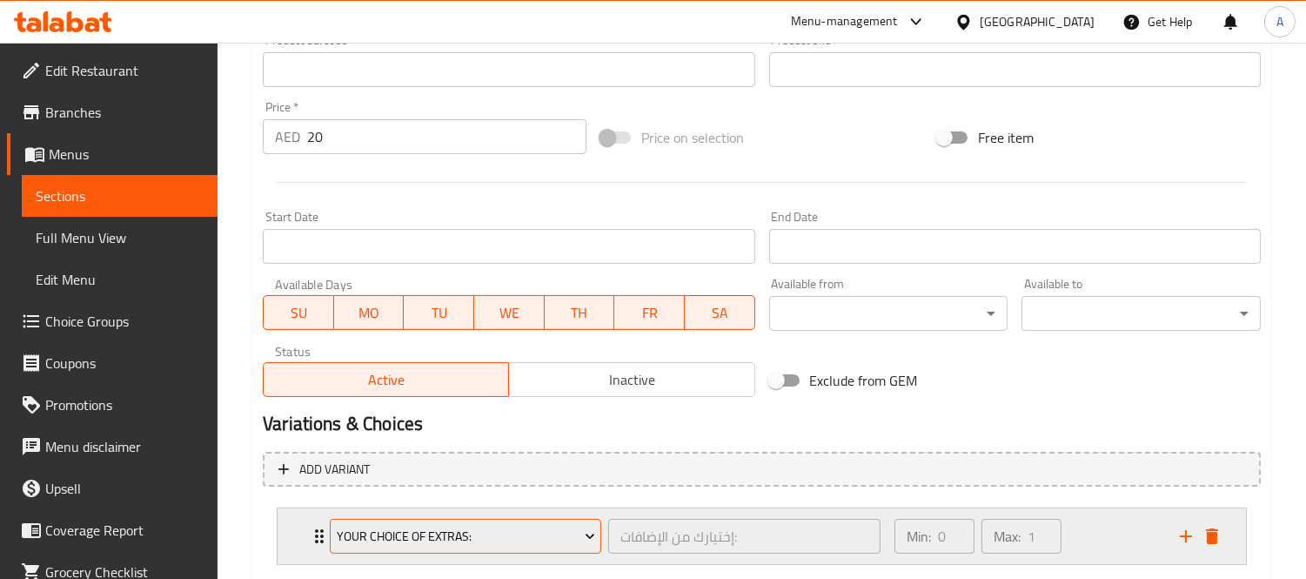
scroll to position [667, 0]
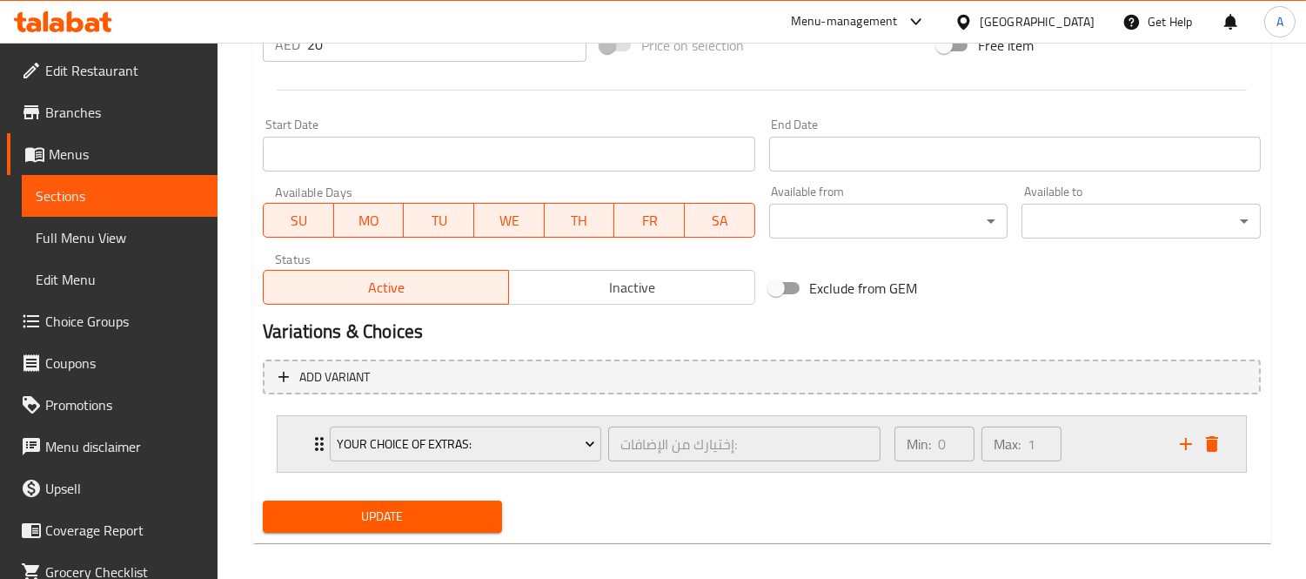
click at [305, 466] on div "Your Choice Of Extras: إختيارك من الإضافات: ​ Min: 0 ​ Max: 1 ​" at bounding box center [762, 444] width 969 height 56
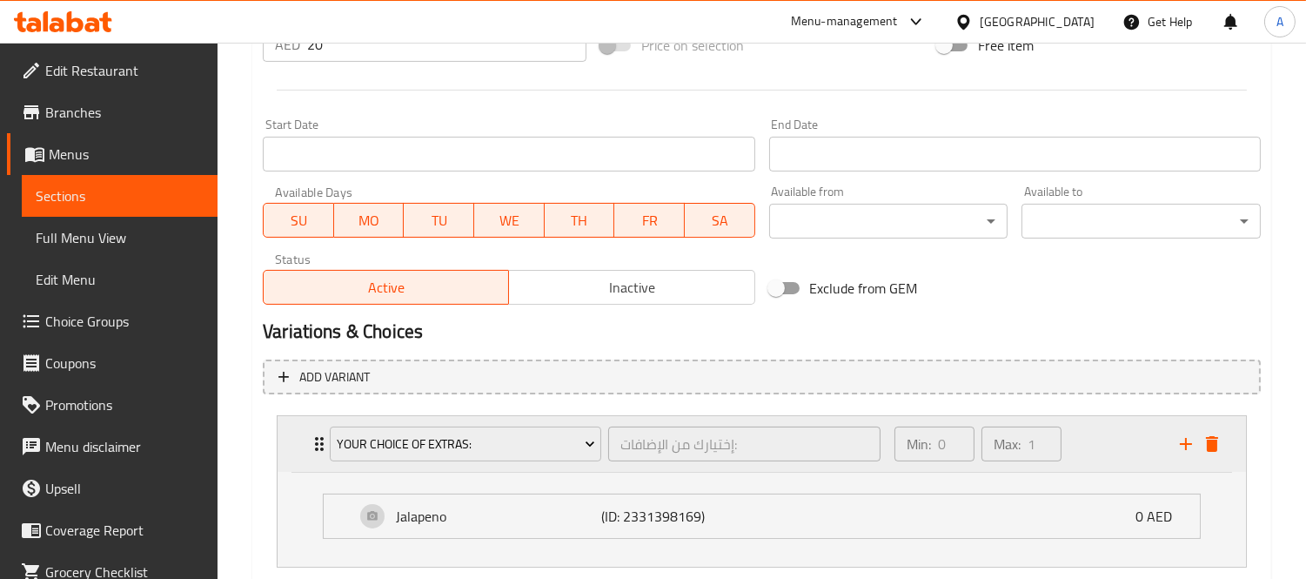
click at [305, 466] on div "Your Choice Of Extras: إختيارك من الإضافات: ​ Min: 0 ​ Max: 1 ​" at bounding box center [762, 444] width 969 height 56
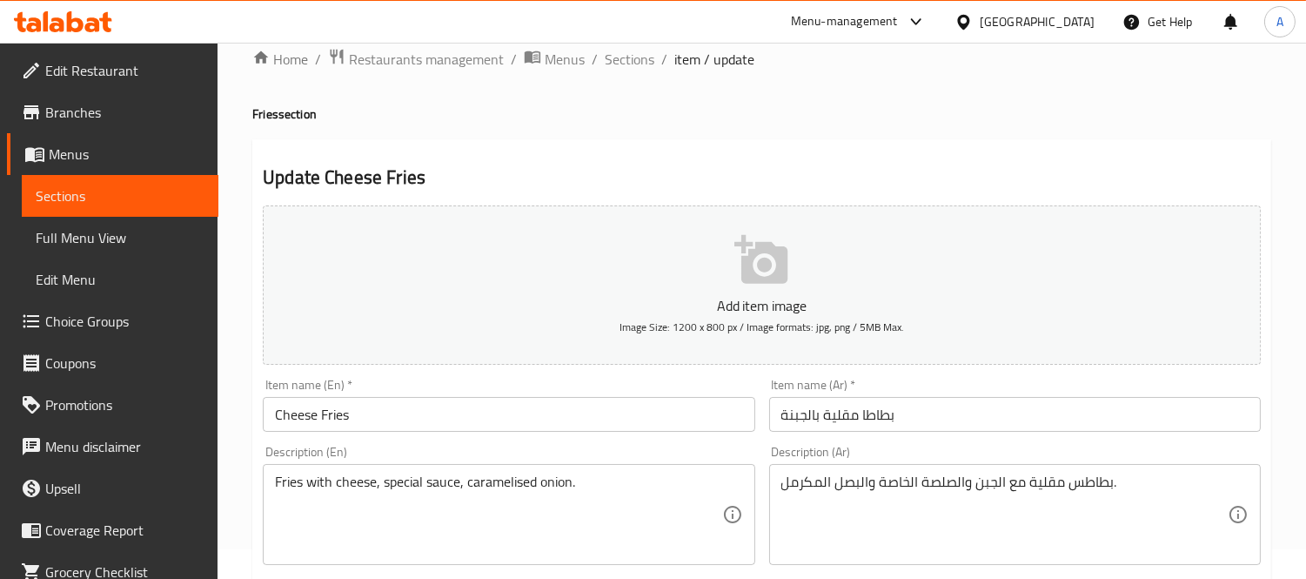
scroll to position [0, 0]
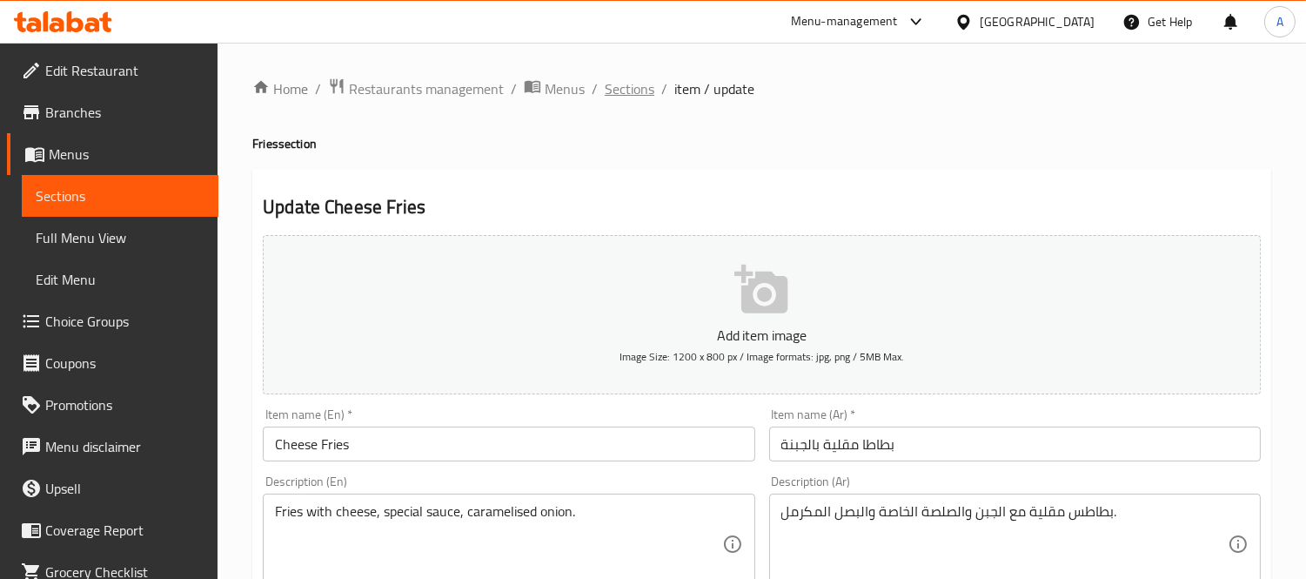
click at [621, 83] on span "Sections" at bounding box center [630, 88] width 50 height 21
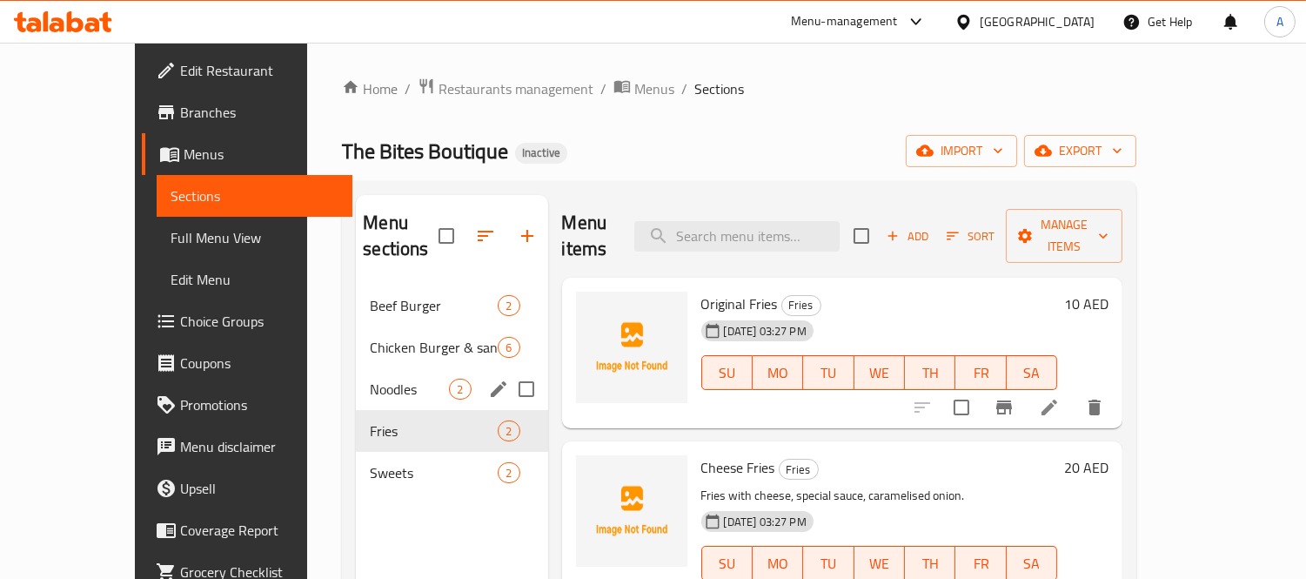
click at [370, 379] on span "Noodles" at bounding box center [409, 389] width 79 height 21
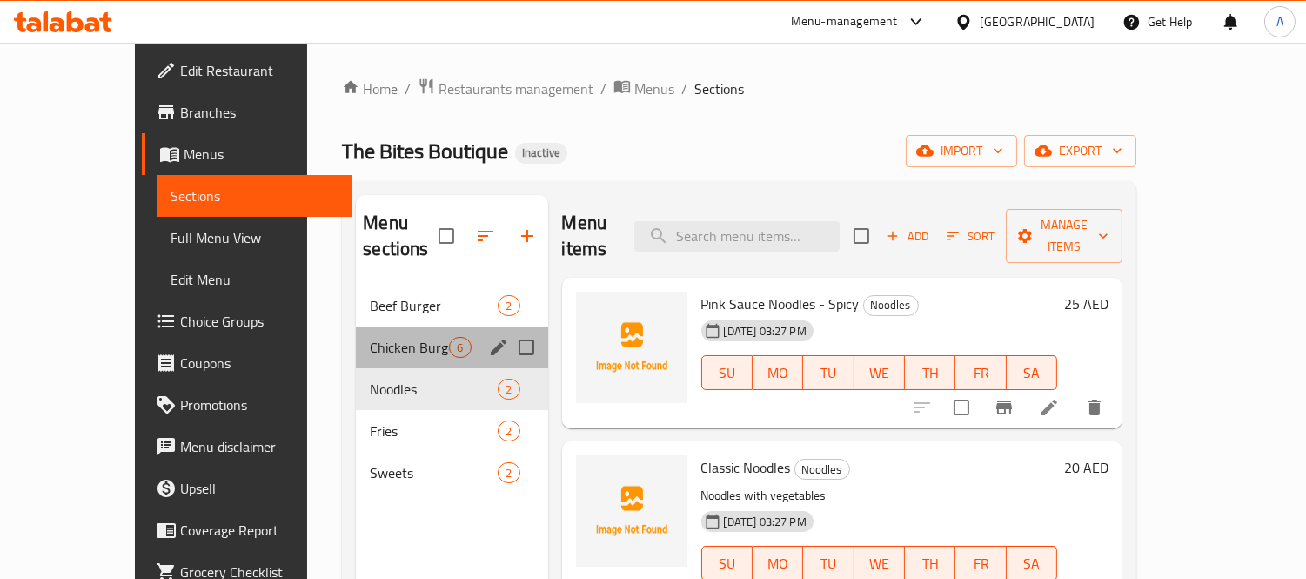
click at [370, 326] on div "Chicken Burger & sandwiches 6" at bounding box center [451, 347] width 191 height 42
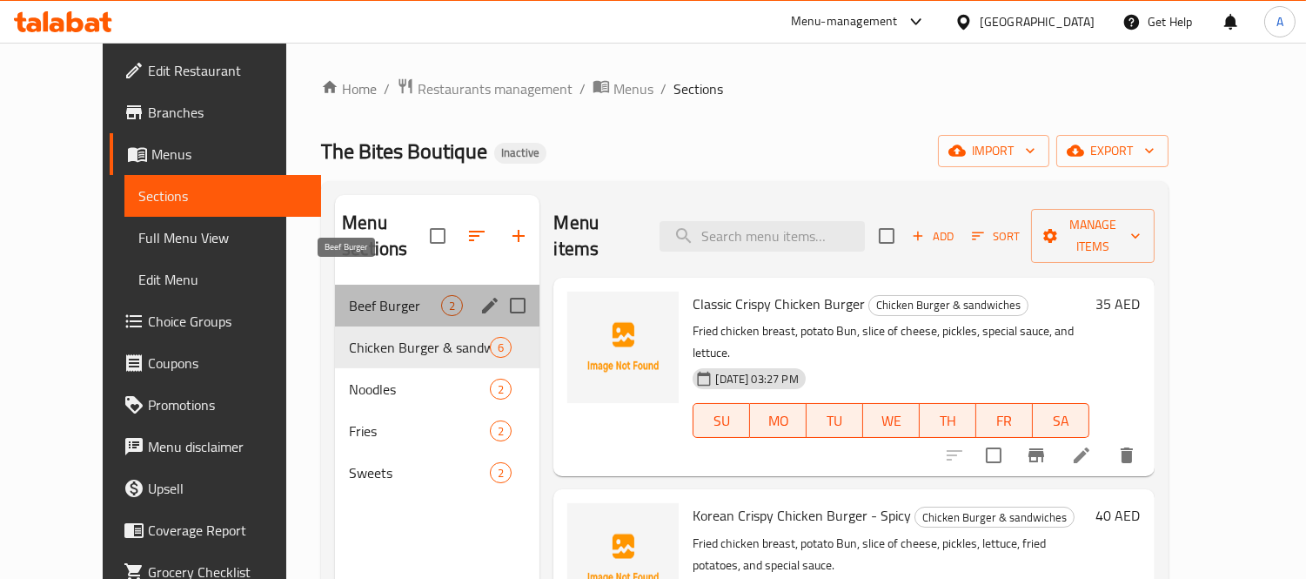
click at [349, 295] on span "Beef Burger" at bounding box center [395, 305] width 92 height 21
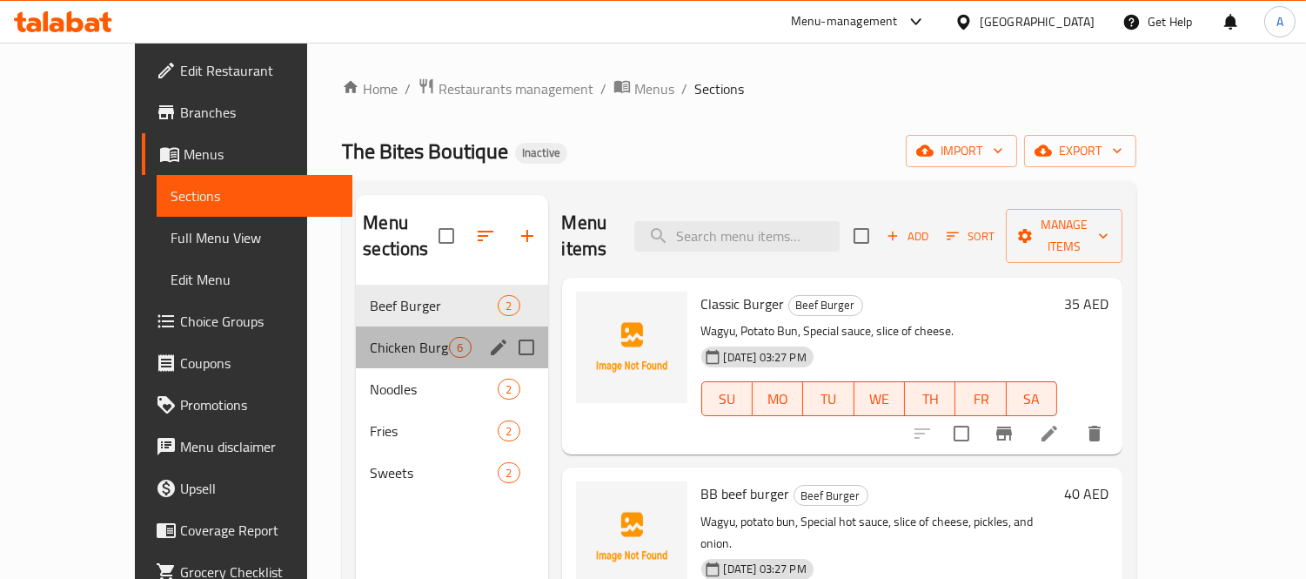
click at [381, 337] on span "Chicken Burger & sandwiches" at bounding box center [409, 347] width 79 height 21
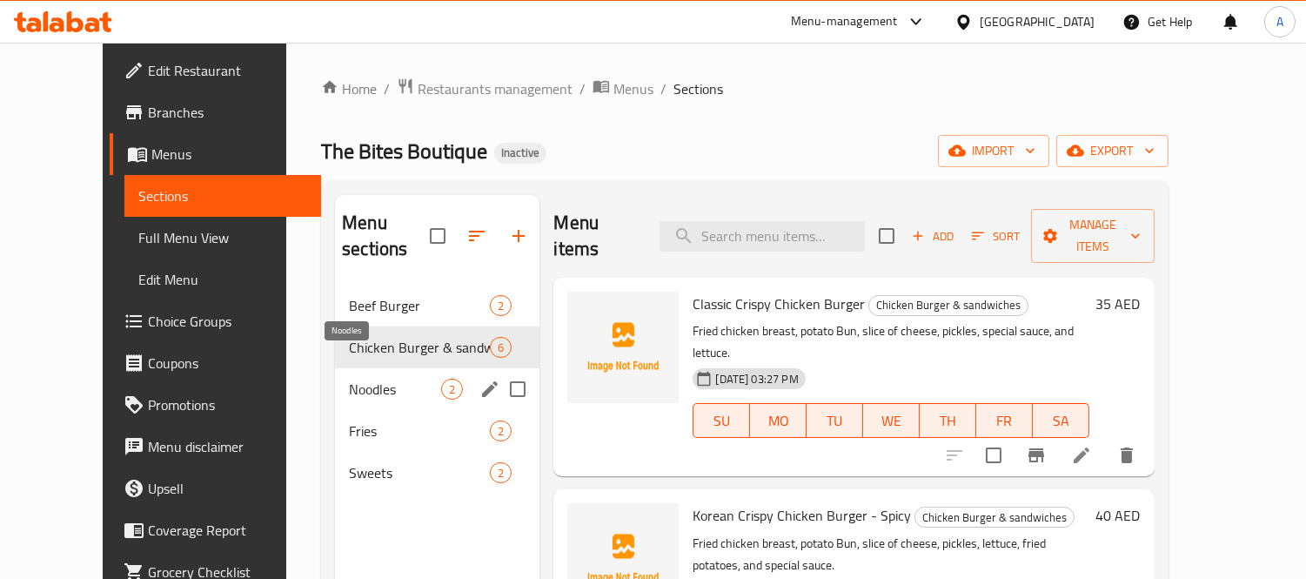
click at [353, 379] on span "Noodles" at bounding box center [395, 389] width 92 height 21
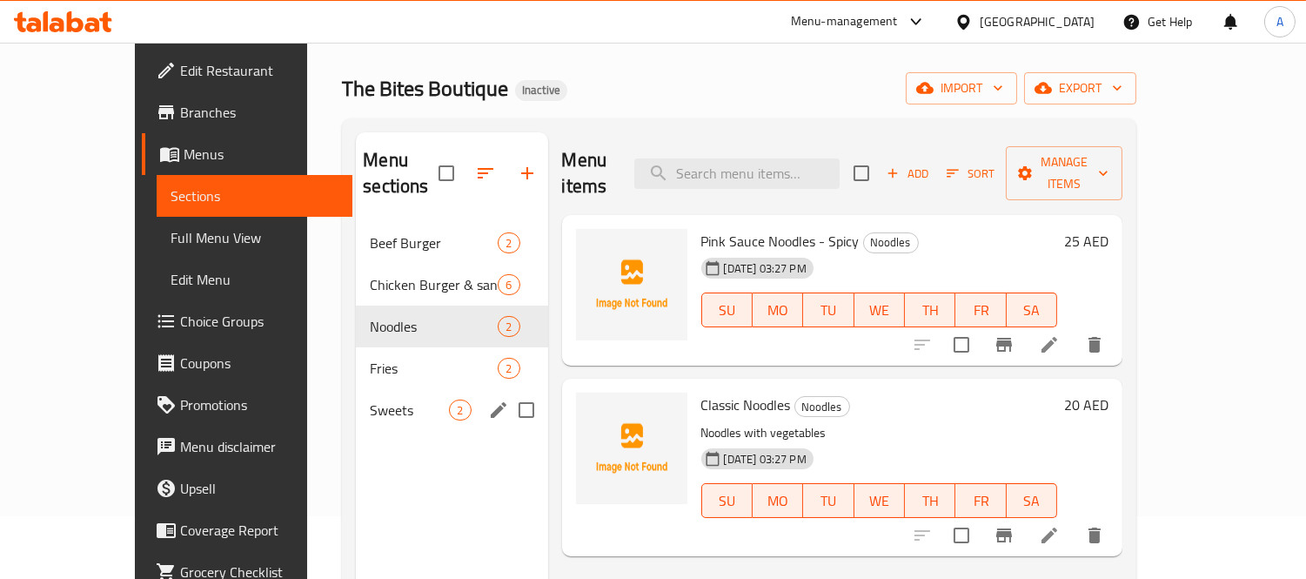
scroll to position [97, 0]
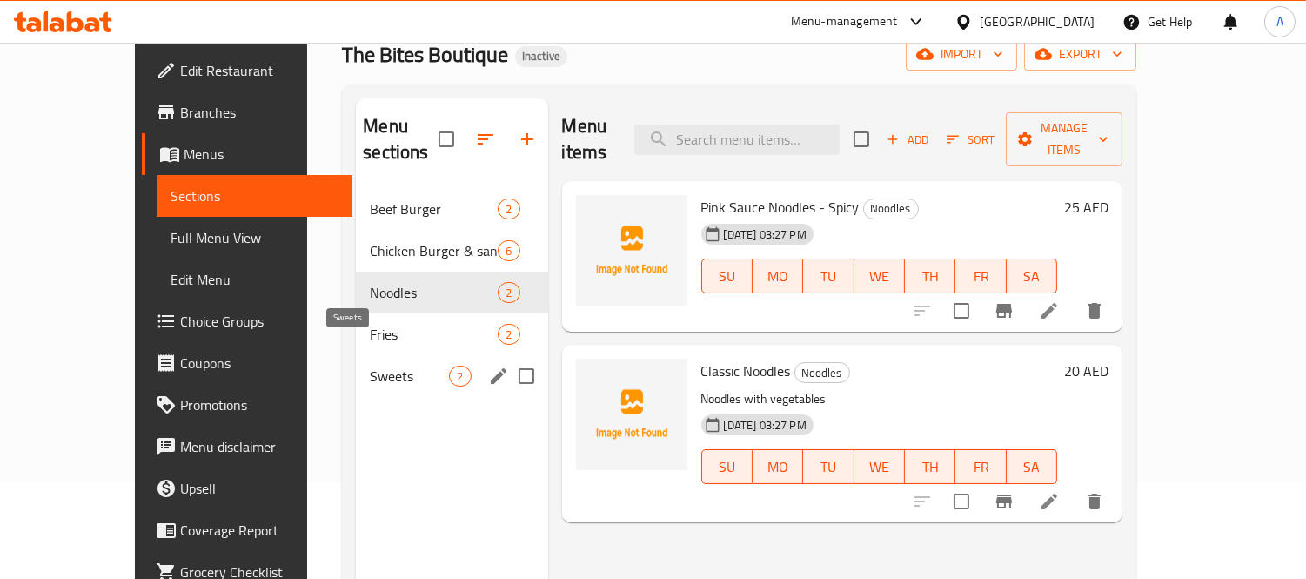
click at [370, 366] on span "Sweets" at bounding box center [409, 376] width 79 height 21
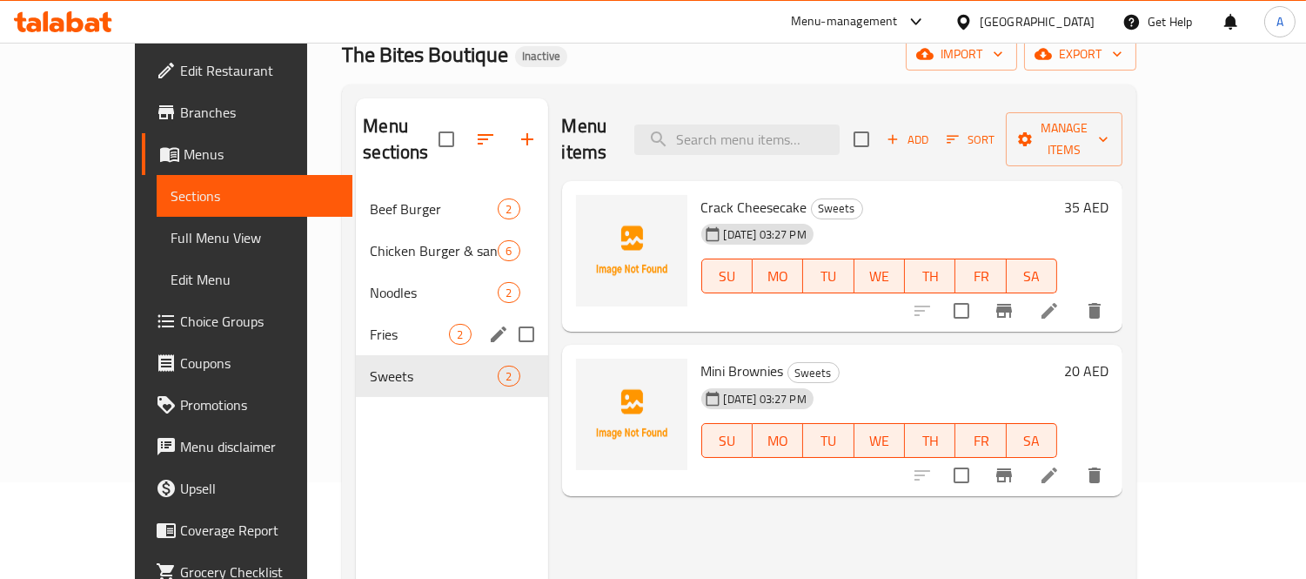
click at [370, 324] on span "Fries" at bounding box center [409, 334] width 79 height 21
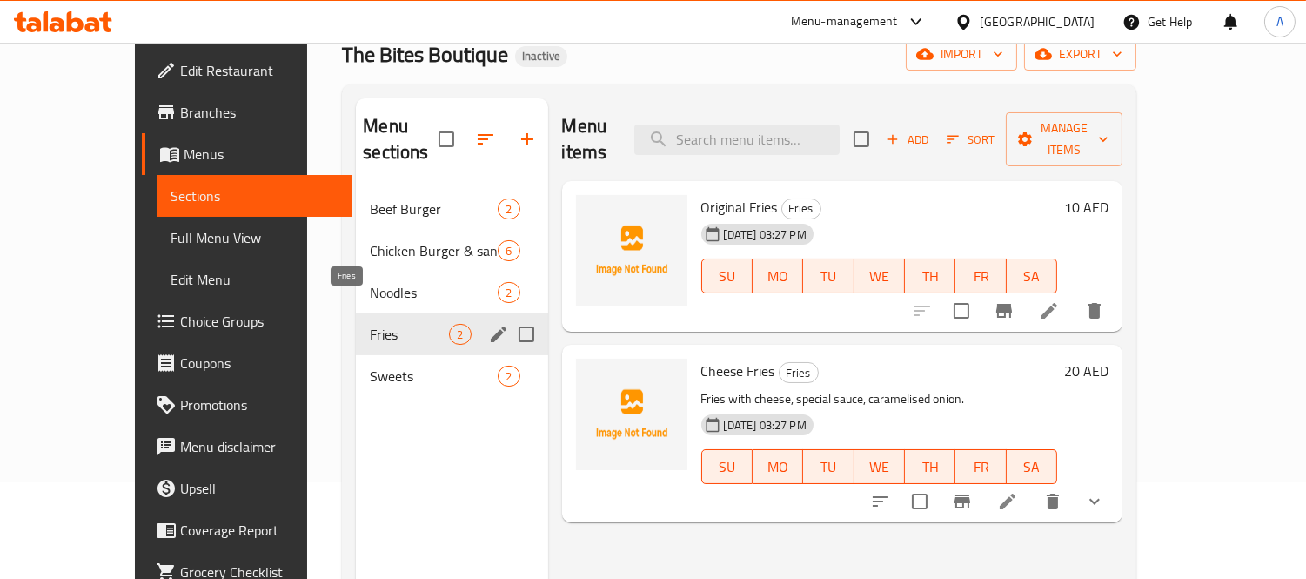
click at [356, 284] on div "Noodles 2" at bounding box center [451, 293] width 191 height 42
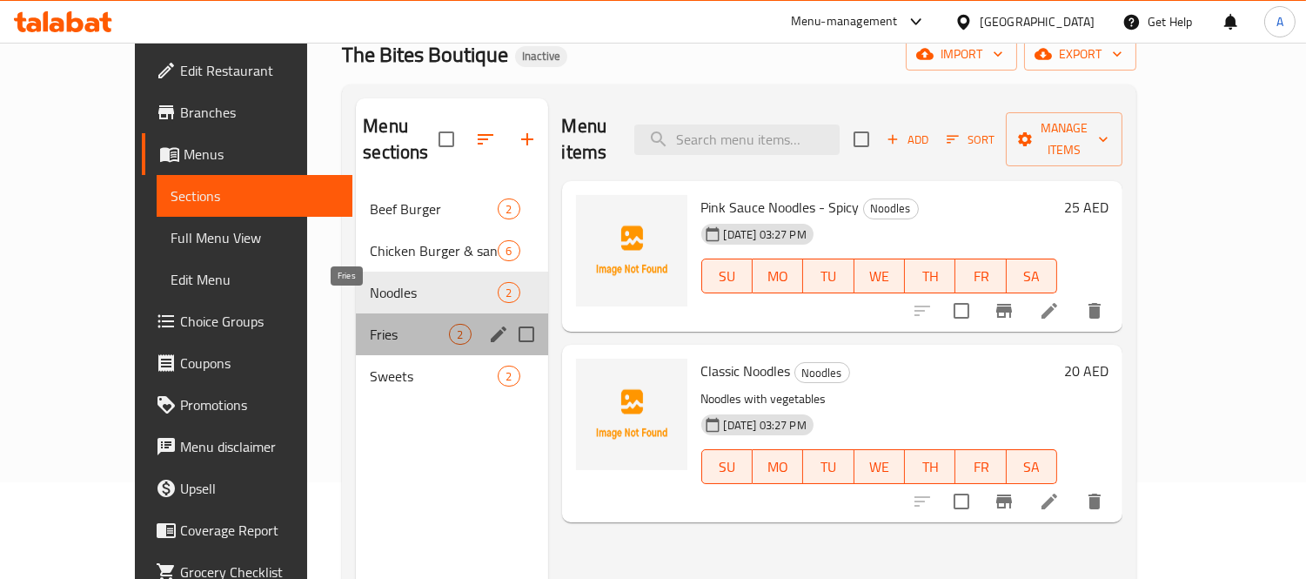
click at [370, 324] on span "Fries" at bounding box center [409, 334] width 79 height 21
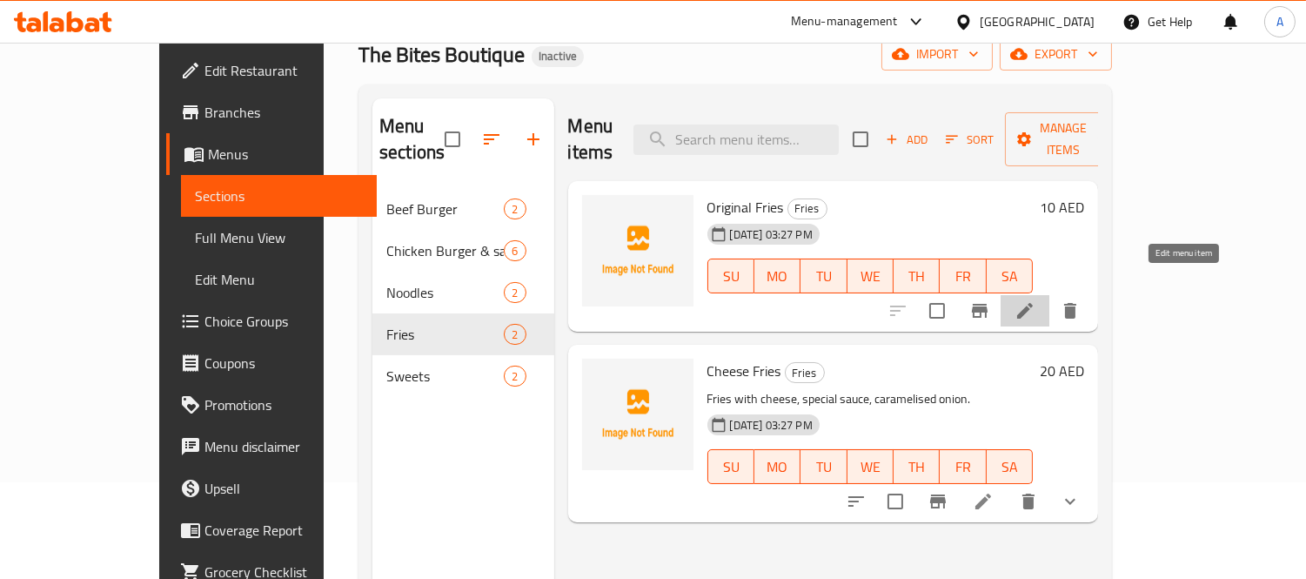
click at [1036, 300] on icon at bounding box center [1025, 310] width 21 height 21
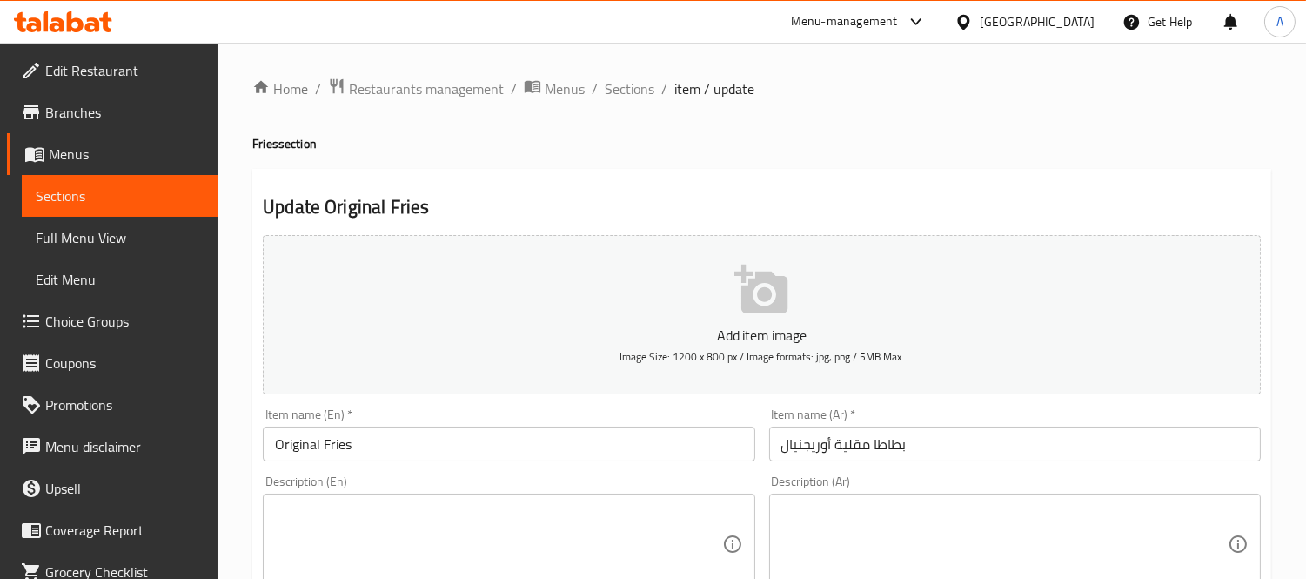
click at [109, 221] on link "Full Menu View" at bounding box center [120, 238] width 197 height 42
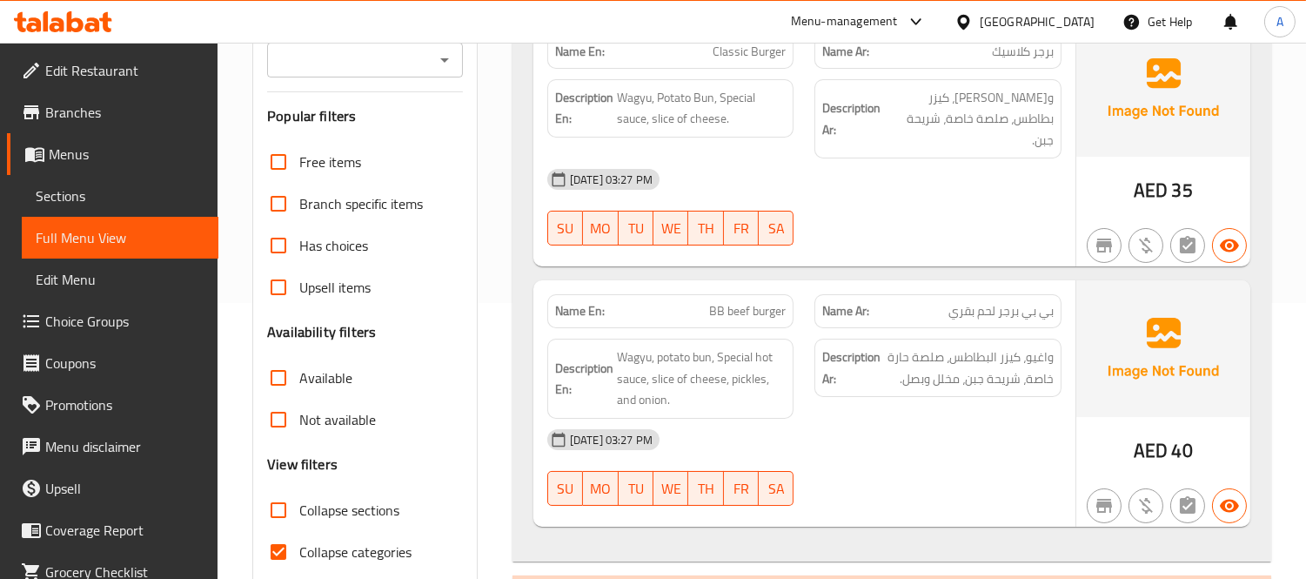
scroll to position [290, 0]
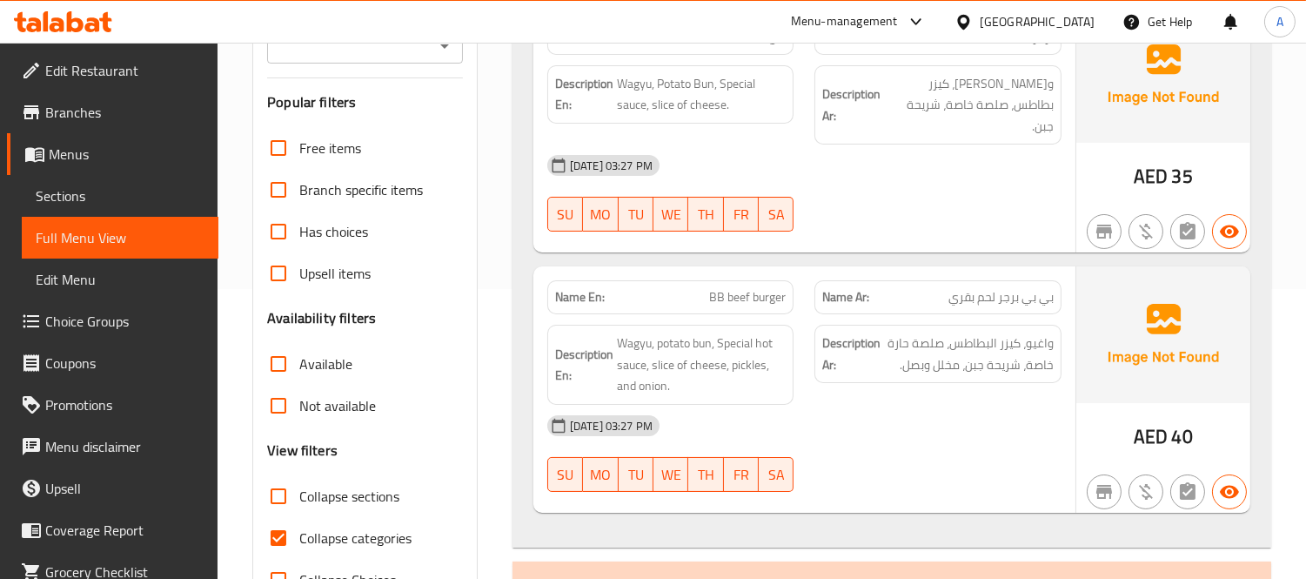
click at [279, 522] on input "Collapse categories" at bounding box center [279, 538] width 42 height 42
checkbox input "false"
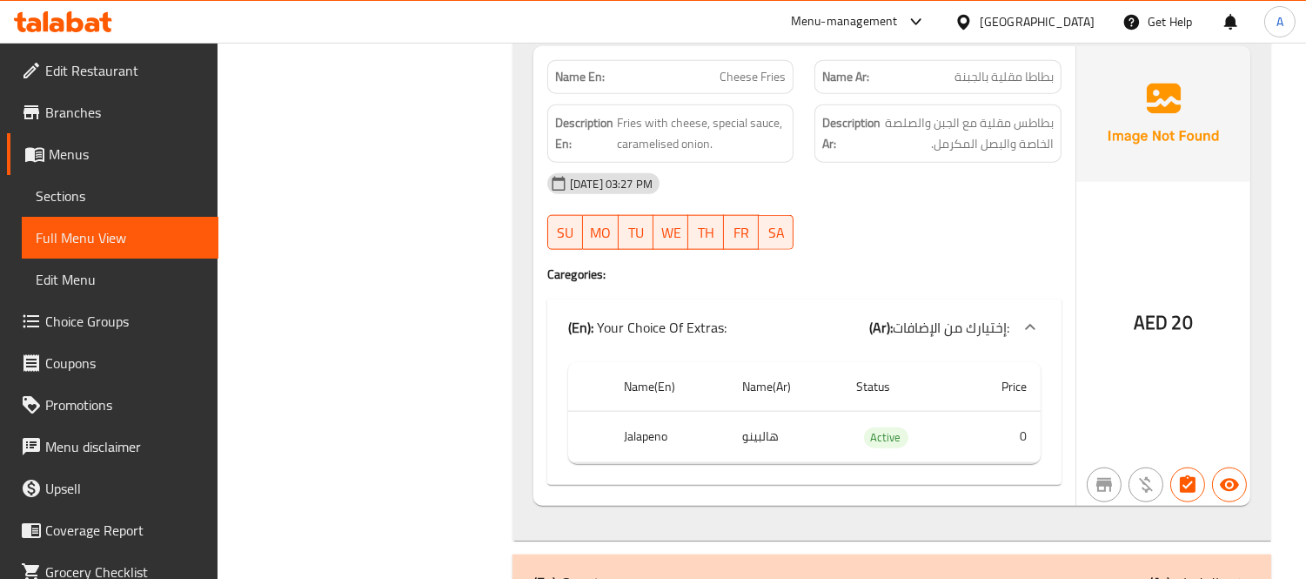
scroll to position [3795, 0]
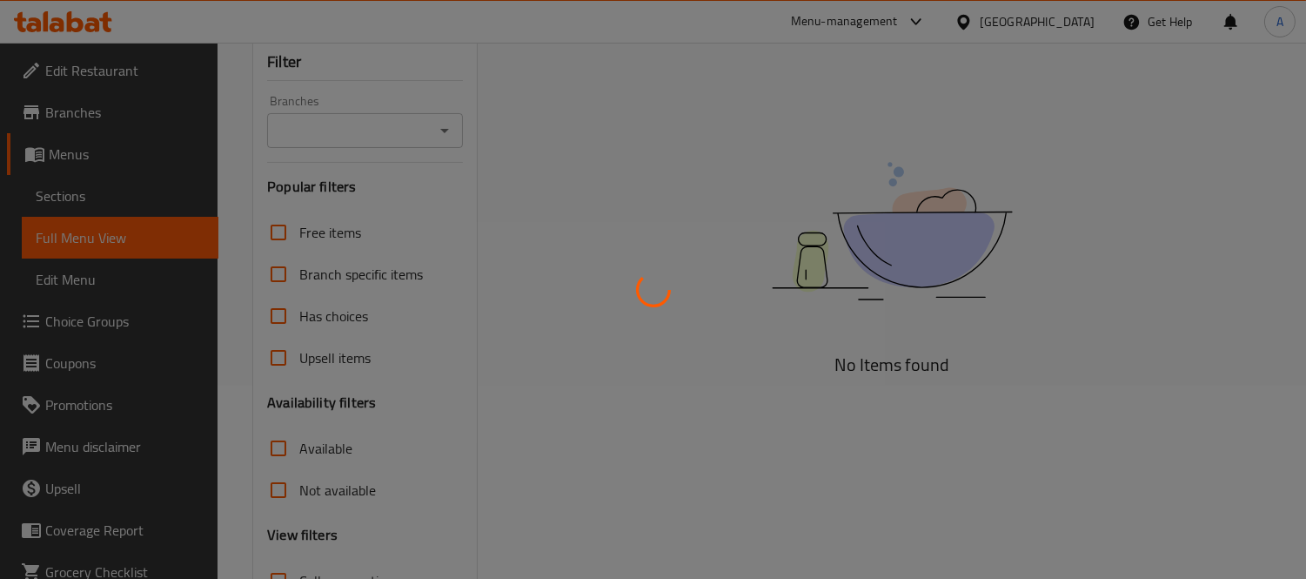
scroll to position [335, 0]
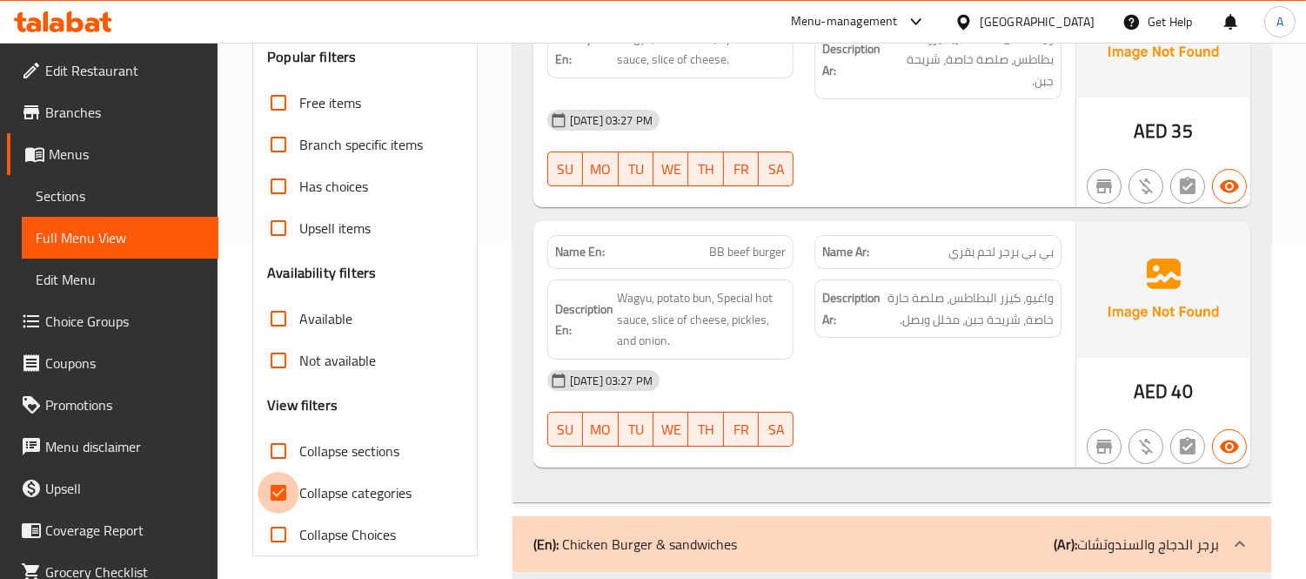
click at [288, 500] on input "Collapse categories" at bounding box center [279, 493] width 42 height 42
checkbox input "false"
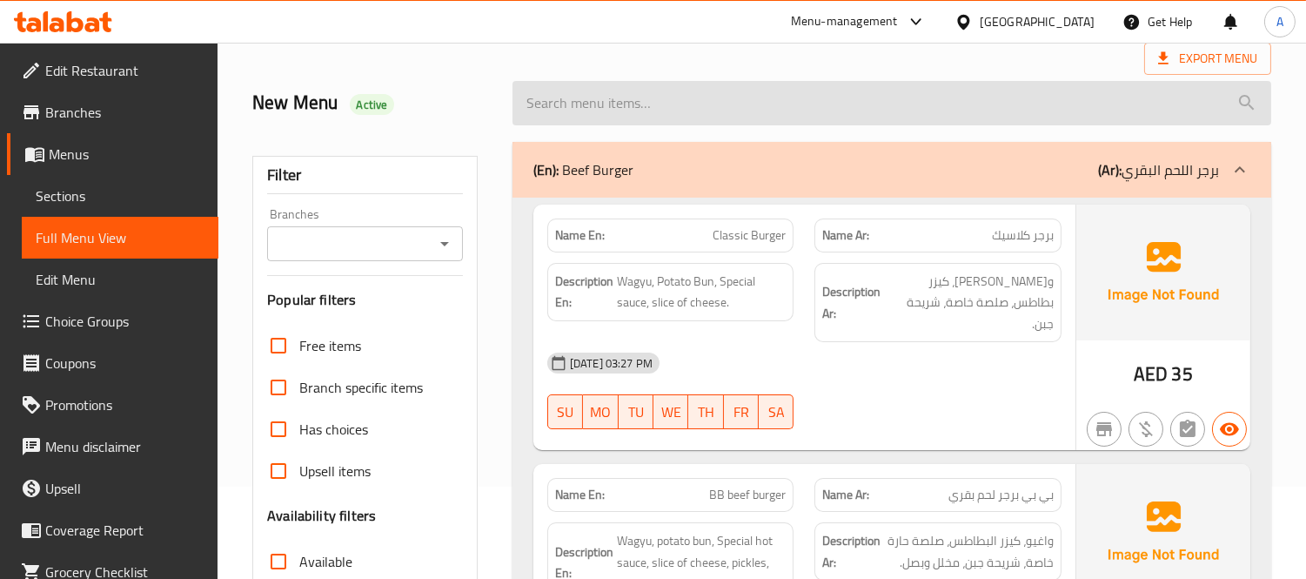
scroll to position [0, 0]
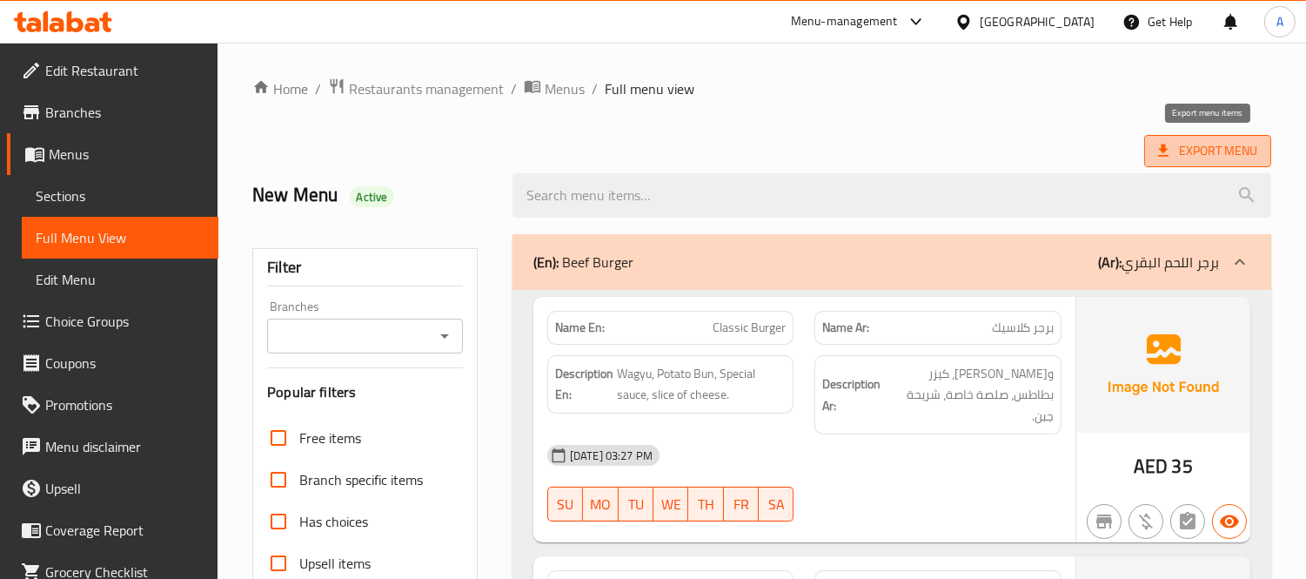
click at [1213, 148] on span "Export Menu" at bounding box center [1207, 151] width 99 height 22
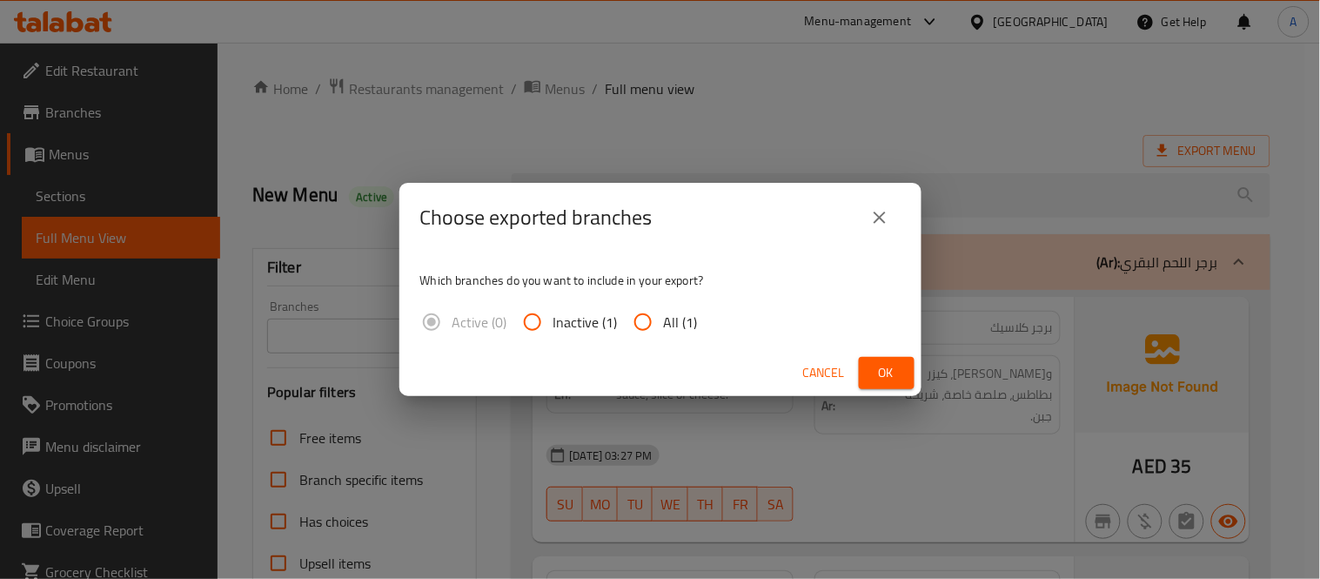
click at [668, 325] on span "All (1)" at bounding box center [681, 322] width 34 height 21
click at [664, 325] on input "All (1)" at bounding box center [643, 322] width 42 height 42
radio input "true"
click at [884, 389] on div "Cancel Ok" at bounding box center [660, 373] width 522 height 46
click at [885, 372] on span "Ok" at bounding box center [887, 373] width 28 height 22
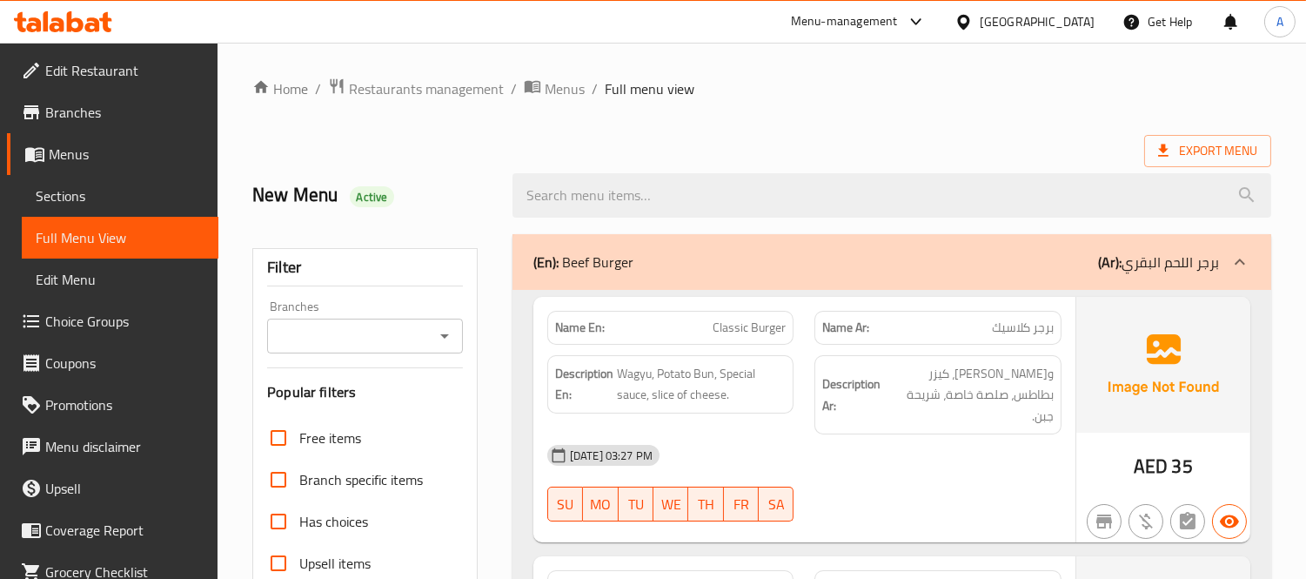
click at [808, 137] on div "Export Menu" at bounding box center [761, 151] width 1019 height 32
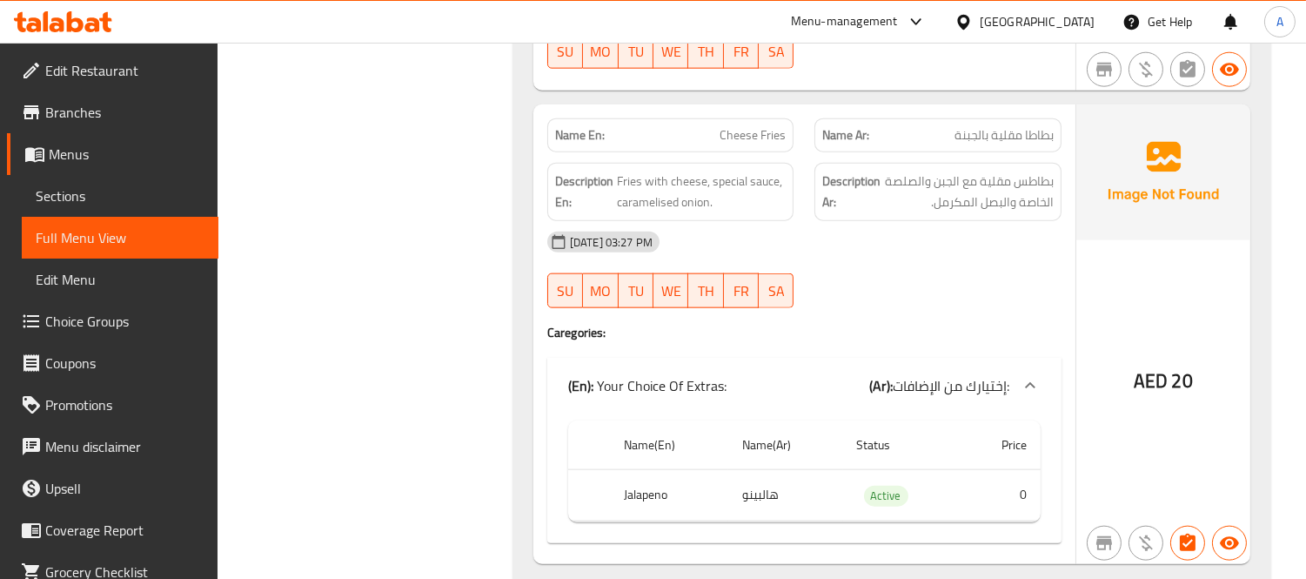
scroll to position [3795, 0]
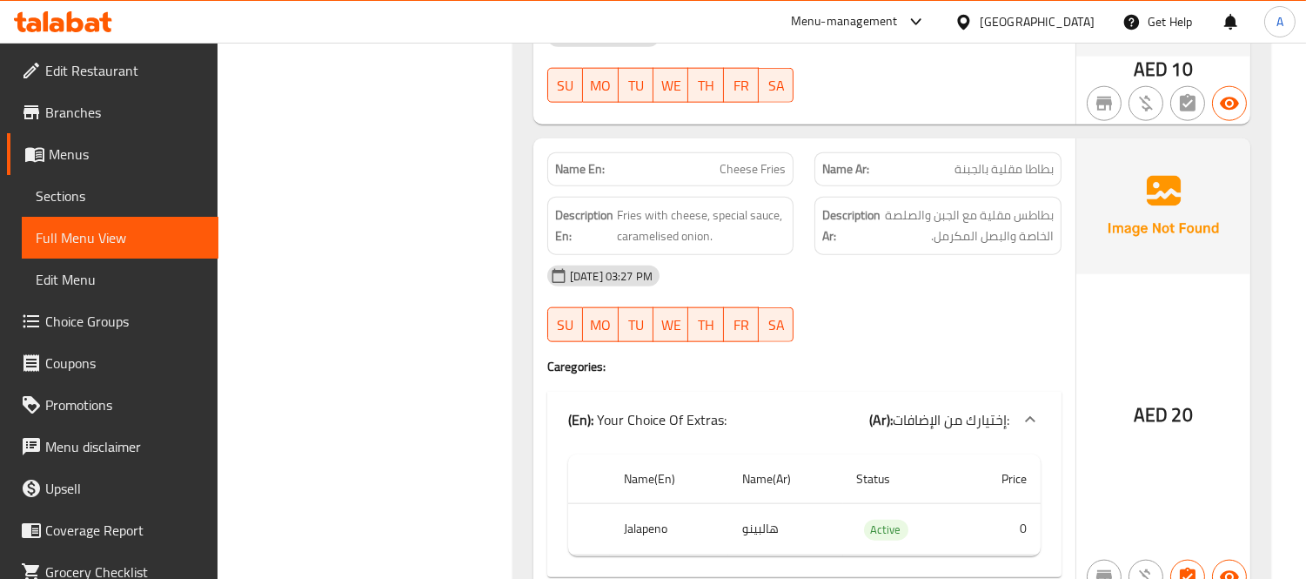
click at [745, 160] on span "Cheese Fries" at bounding box center [753, 169] width 66 height 18
copy span "Cheese Fries"
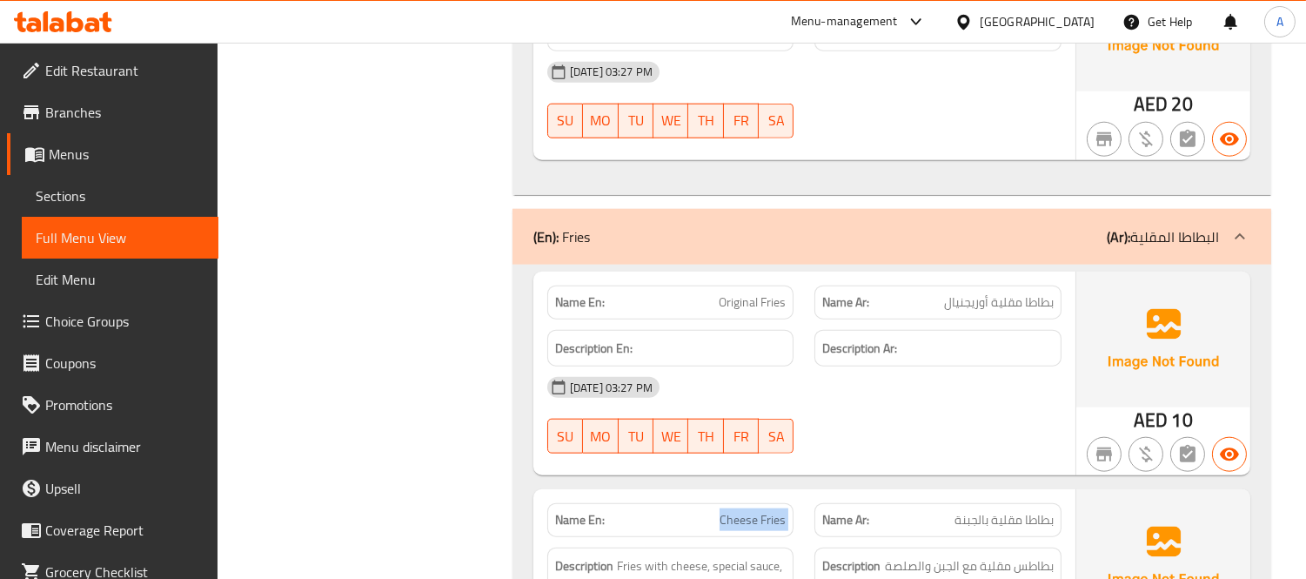
scroll to position [3215, 0]
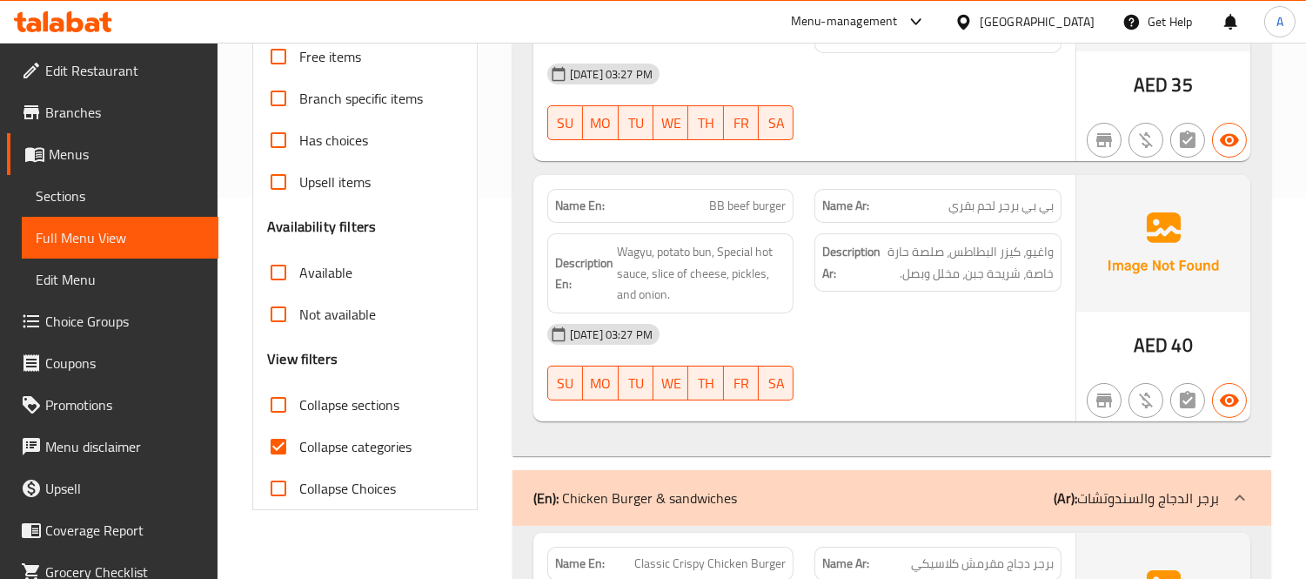
scroll to position [386, 0]
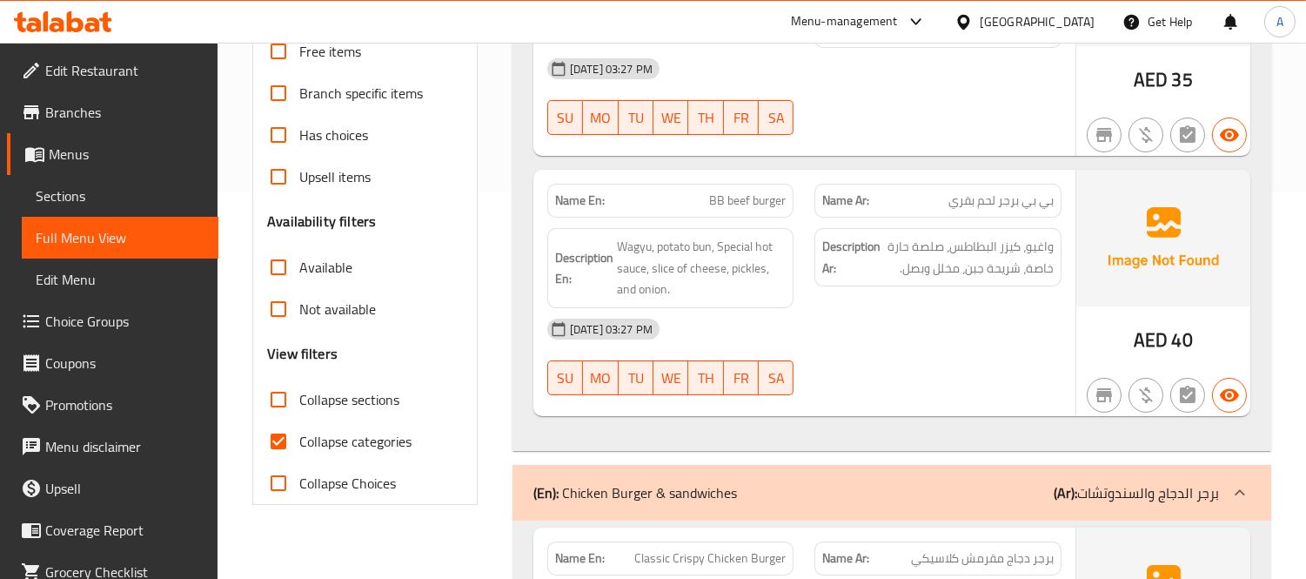
click at [282, 446] on input "Collapse categories" at bounding box center [279, 441] width 42 height 42
checkbox input "false"
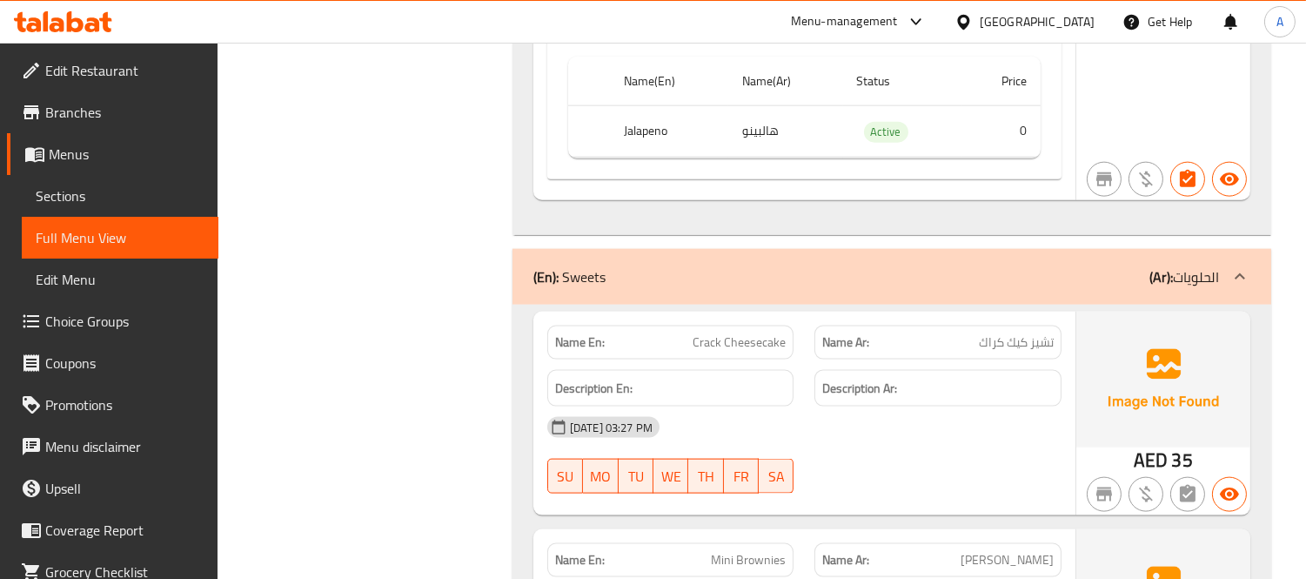
scroll to position [3892, 0]
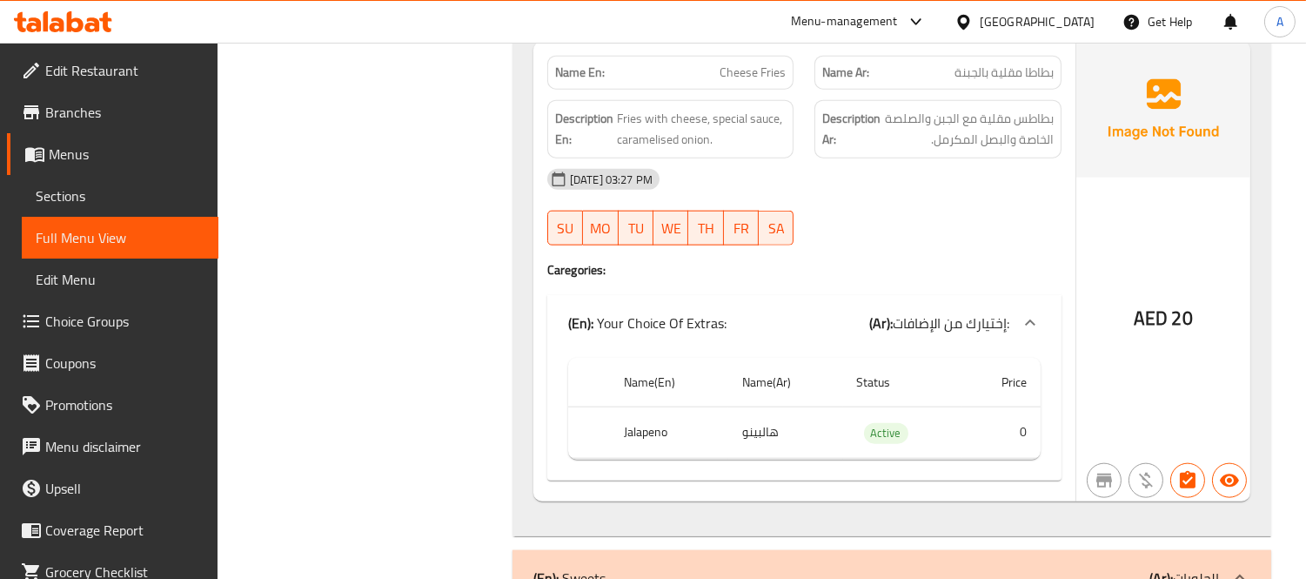
click at [175, 190] on span "Sections" at bounding box center [120, 195] width 169 height 21
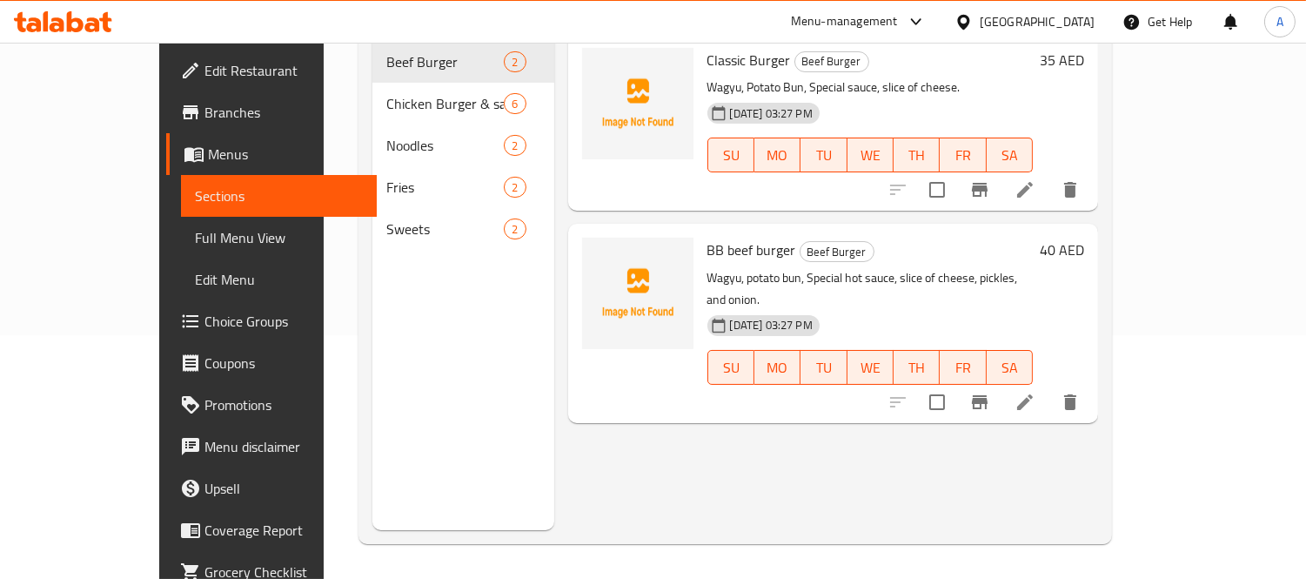
scroll to position [244, 0]
click at [205, 322] on span "Choice Groups" at bounding box center [284, 321] width 159 height 21
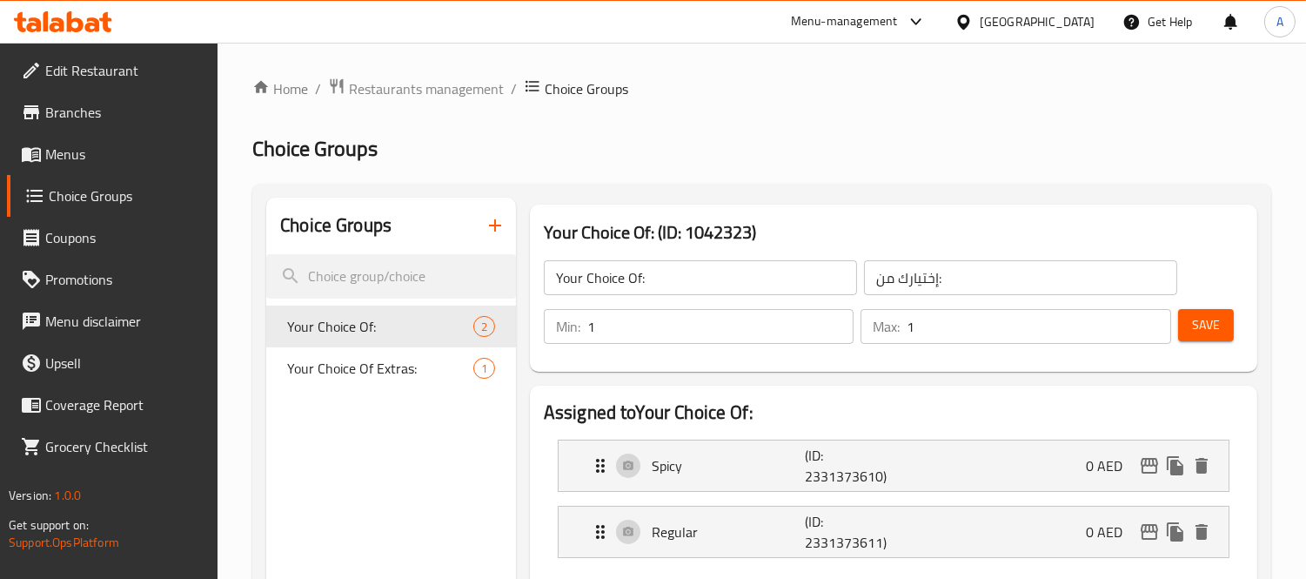
click at [50, 164] on span "Menus" at bounding box center [124, 154] width 159 height 21
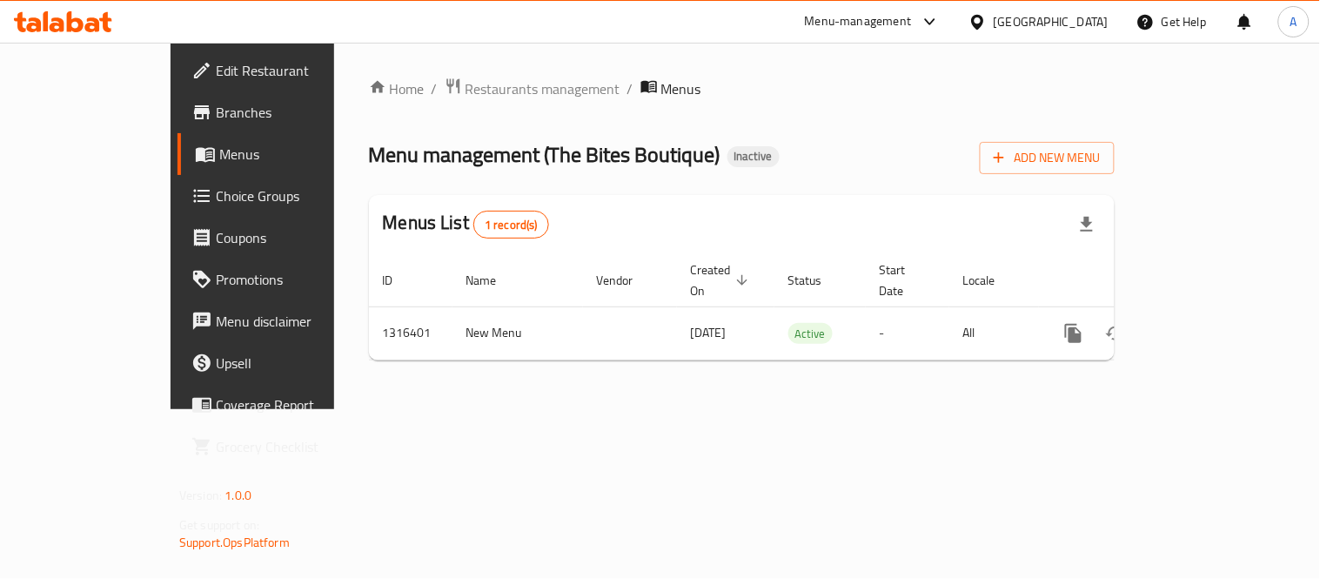
click at [1150, 310] on div "Home / Restaurants management / Menus Menu management ( The Bites Boutique ) In…" at bounding box center [741, 226] width 815 height 366
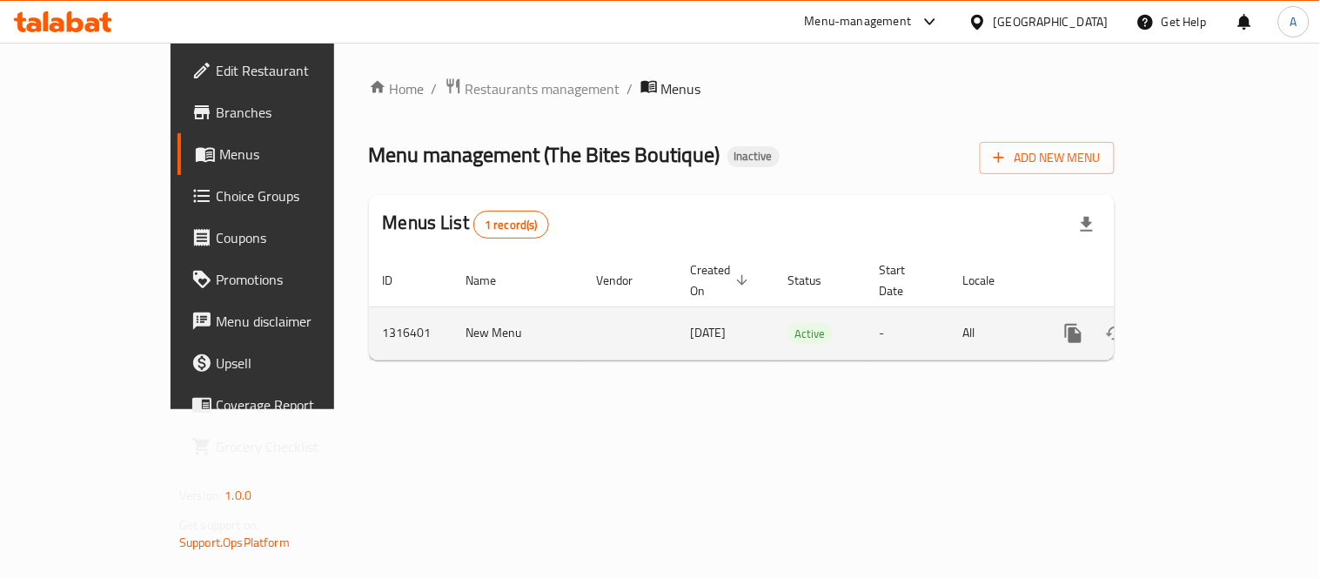
click at [1210, 323] on icon "enhanced table" at bounding box center [1199, 333] width 21 height 21
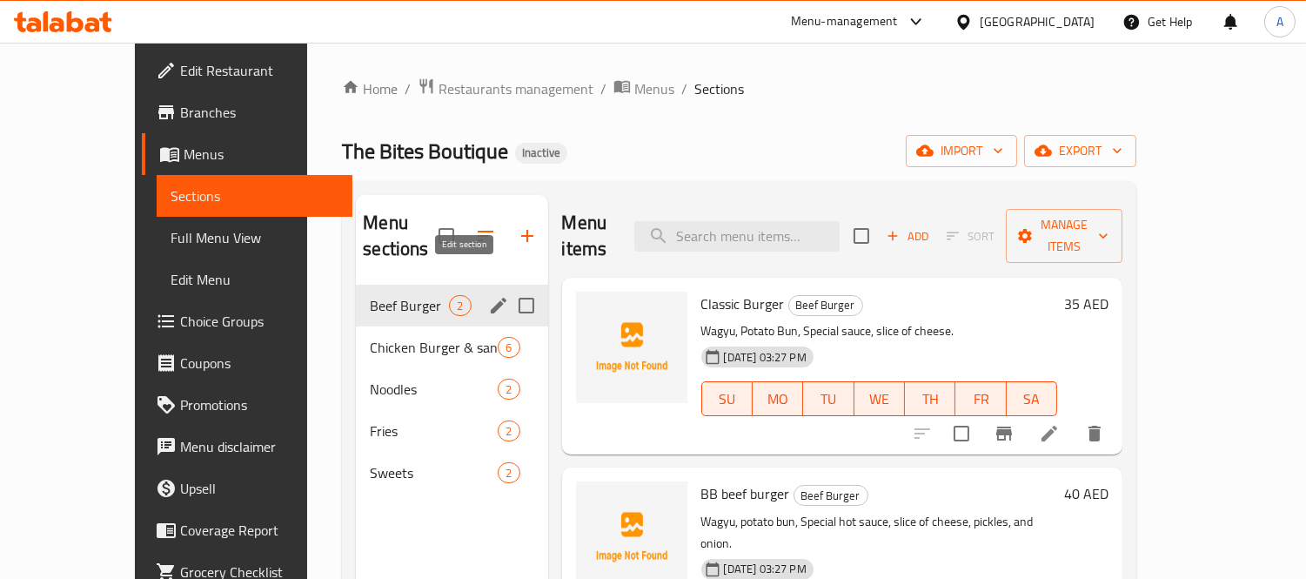
click at [488, 295] on icon "edit" at bounding box center [498, 305] width 21 height 21
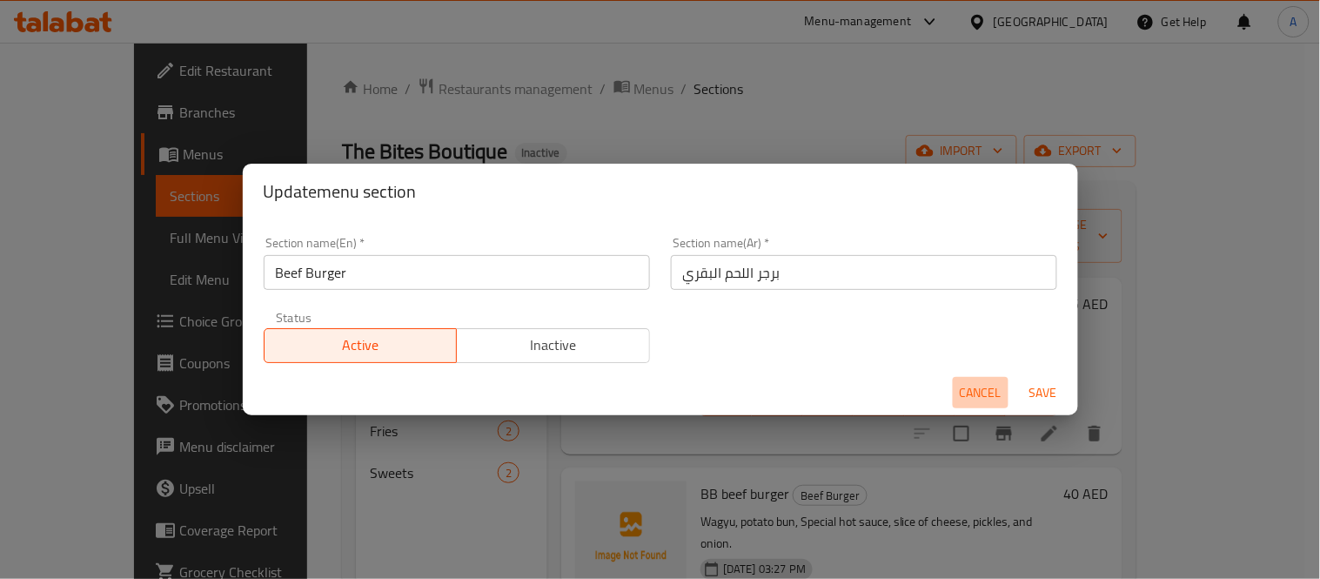
click at [957, 388] on button "Cancel" at bounding box center [981, 393] width 56 height 32
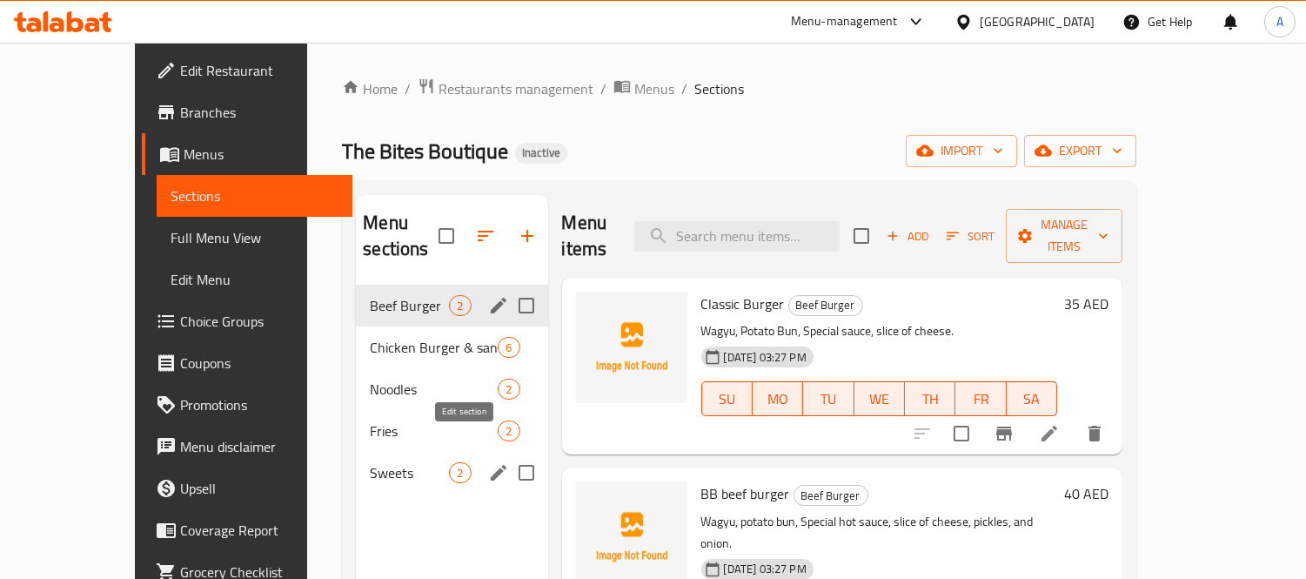
click at [491, 465] on icon "edit" at bounding box center [499, 473] width 16 height 16
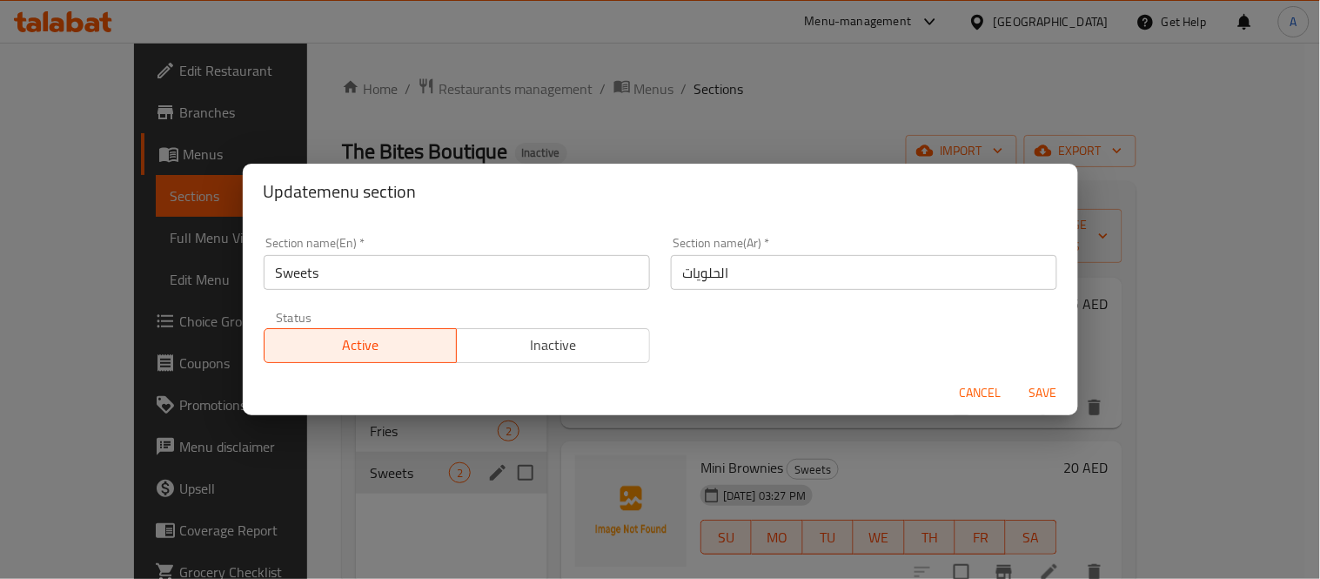
click at [969, 389] on span "Cancel" at bounding box center [981, 393] width 42 height 22
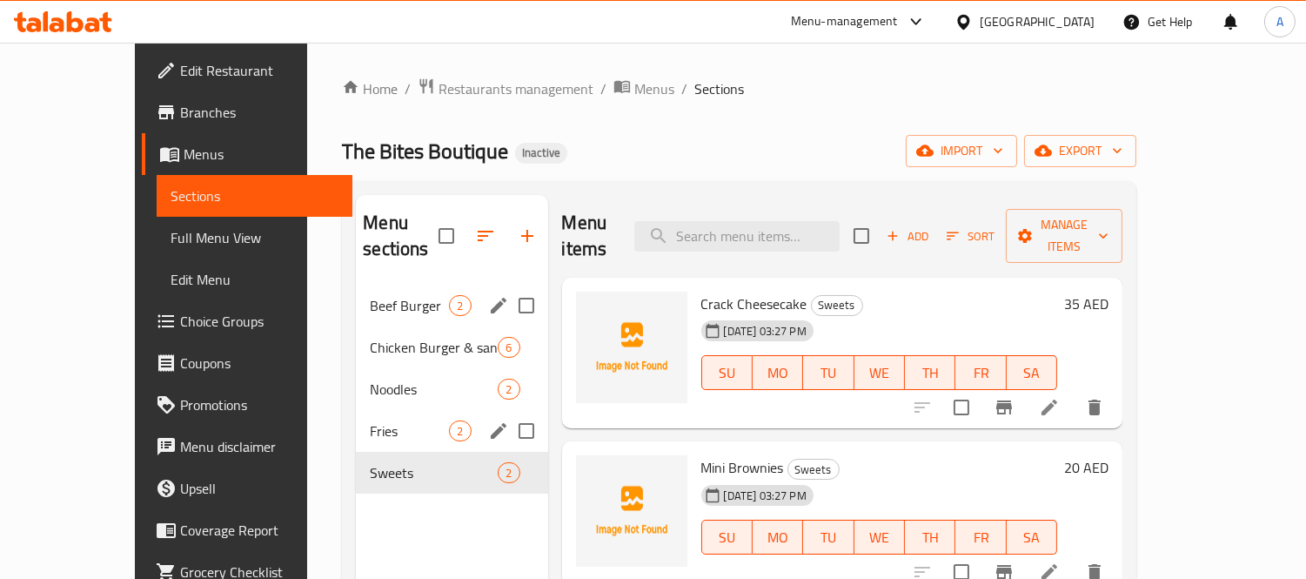
click at [488, 420] on icon "edit" at bounding box center [498, 430] width 21 height 21
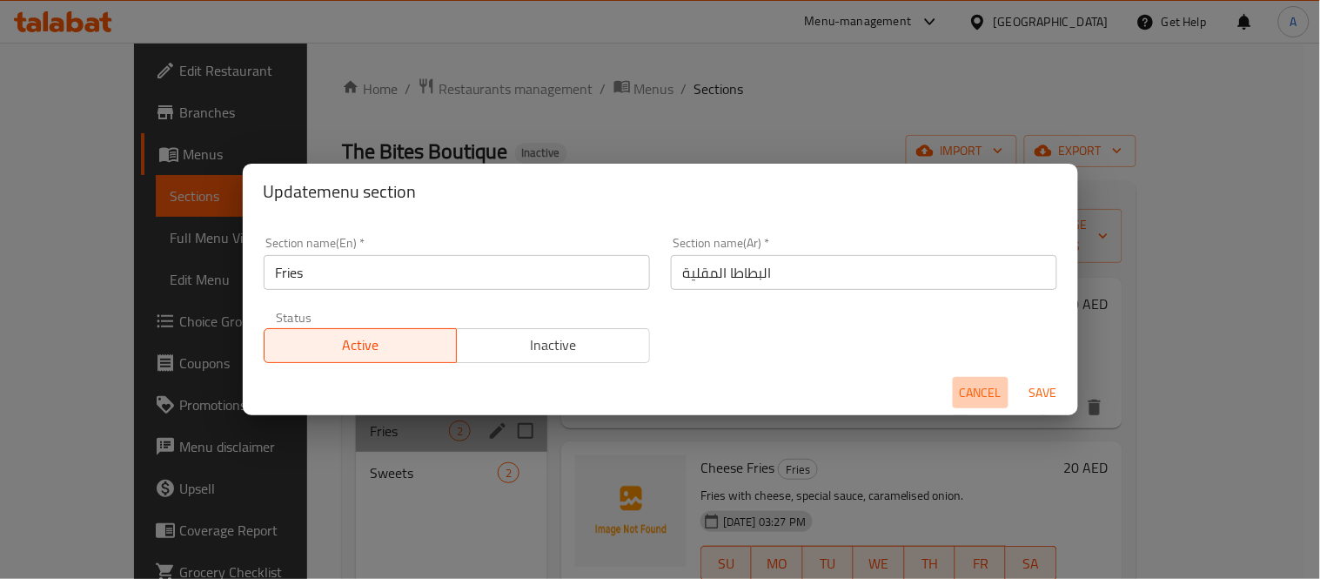
click at [978, 382] on span "Cancel" at bounding box center [981, 393] width 42 height 22
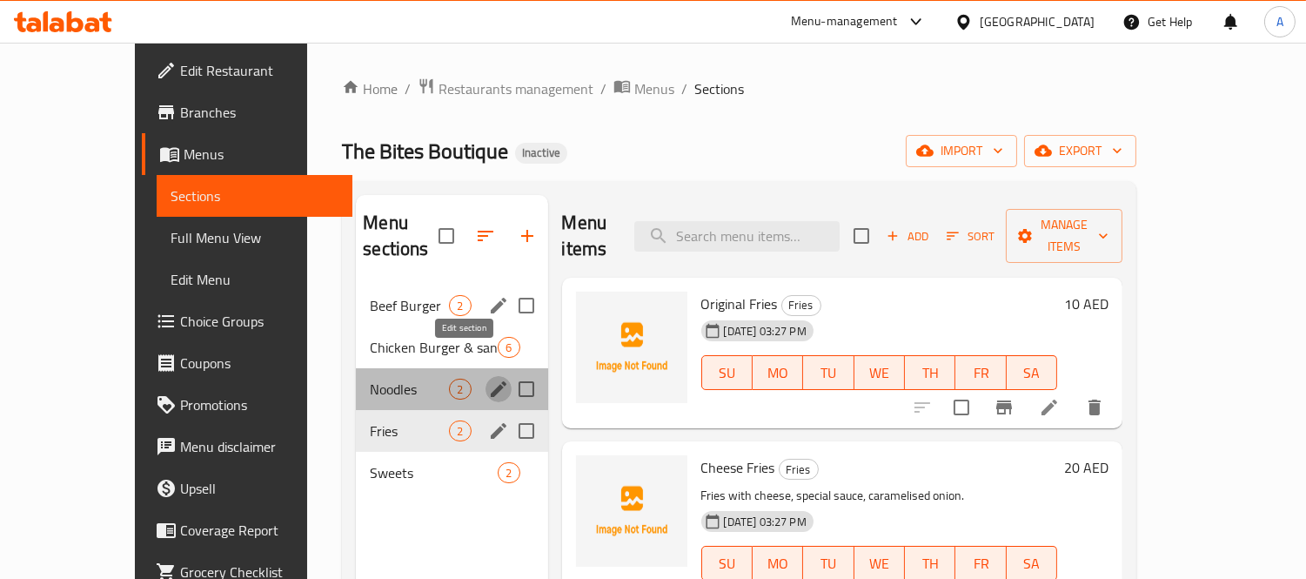
click at [488, 379] on icon "edit" at bounding box center [498, 389] width 21 height 21
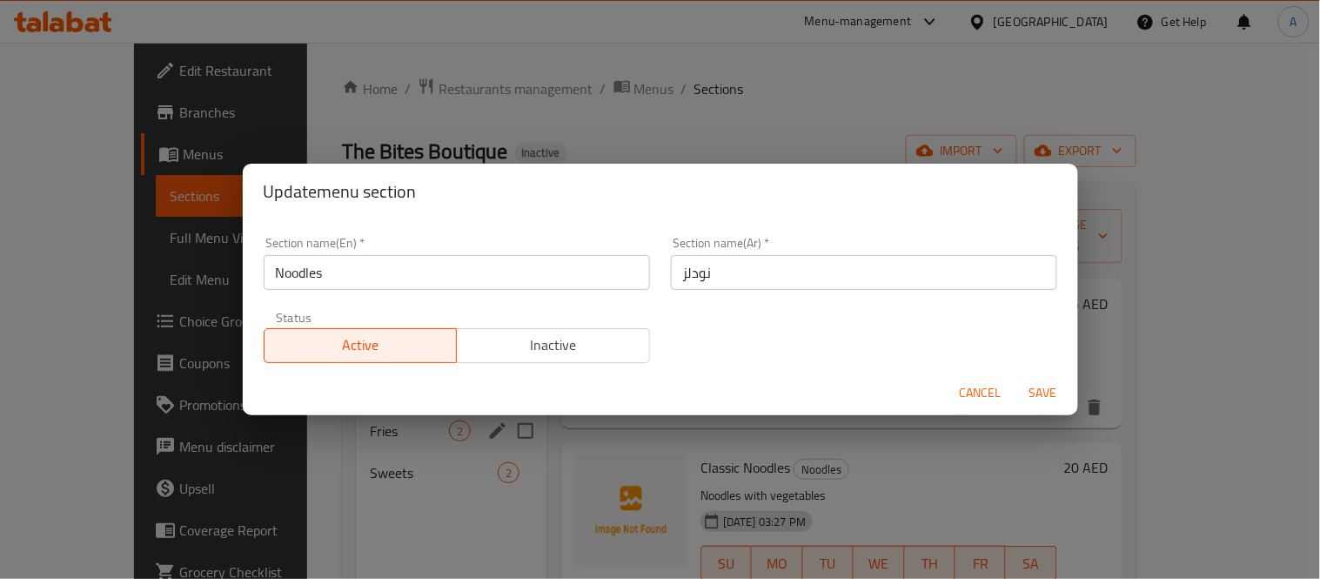
click at [950, 377] on div "Cancel Save" at bounding box center [660, 393] width 835 height 46
click at [968, 379] on button "Cancel" at bounding box center [981, 393] width 56 height 32
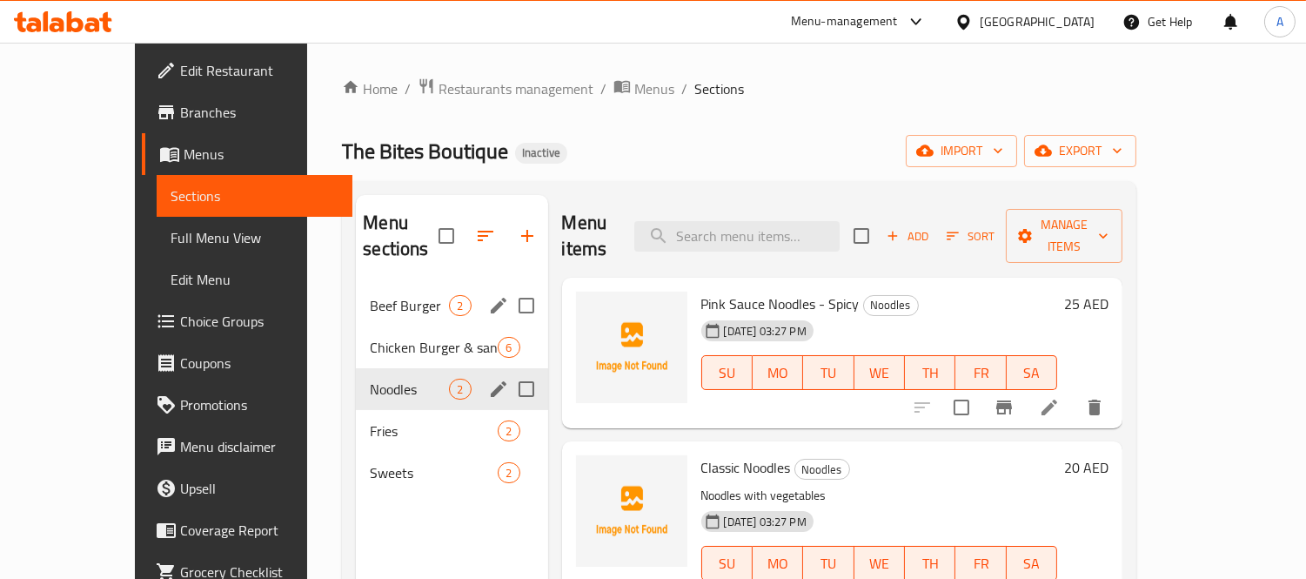
click at [370, 379] on span "Noodles" at bounding box center [409, 389] width 79 height 21
click at [1060, 397] on icon at bounding box center [1049, 407] width 21 height 21
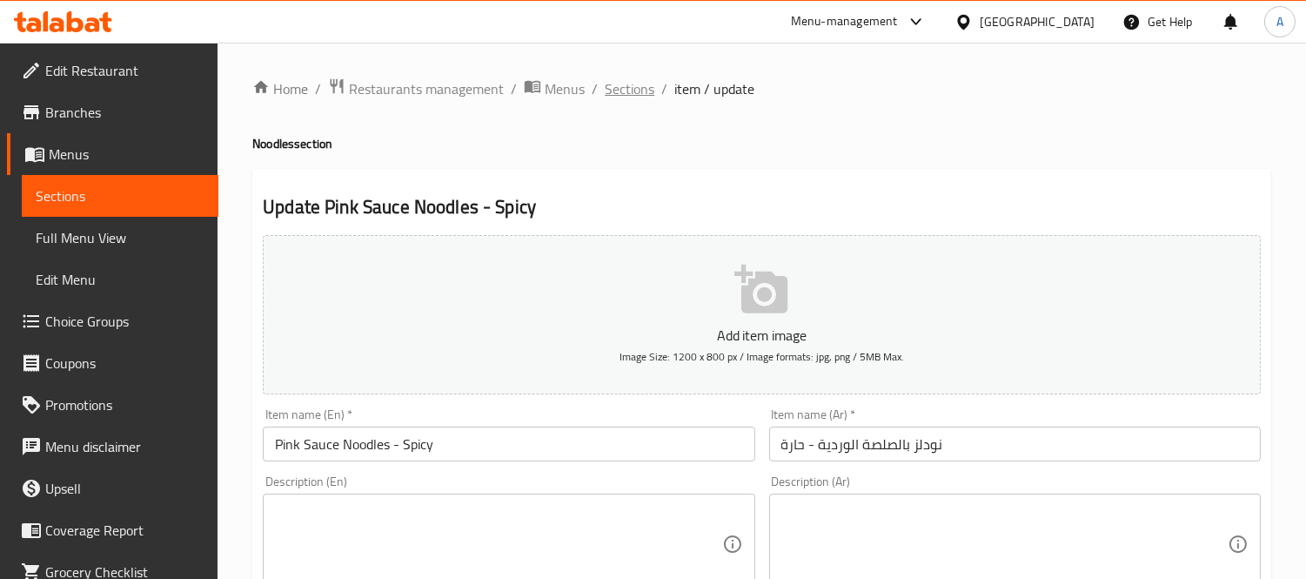
click at [636, 96] on span "Sections" at bounding box center [630, 88] width 50 height 21
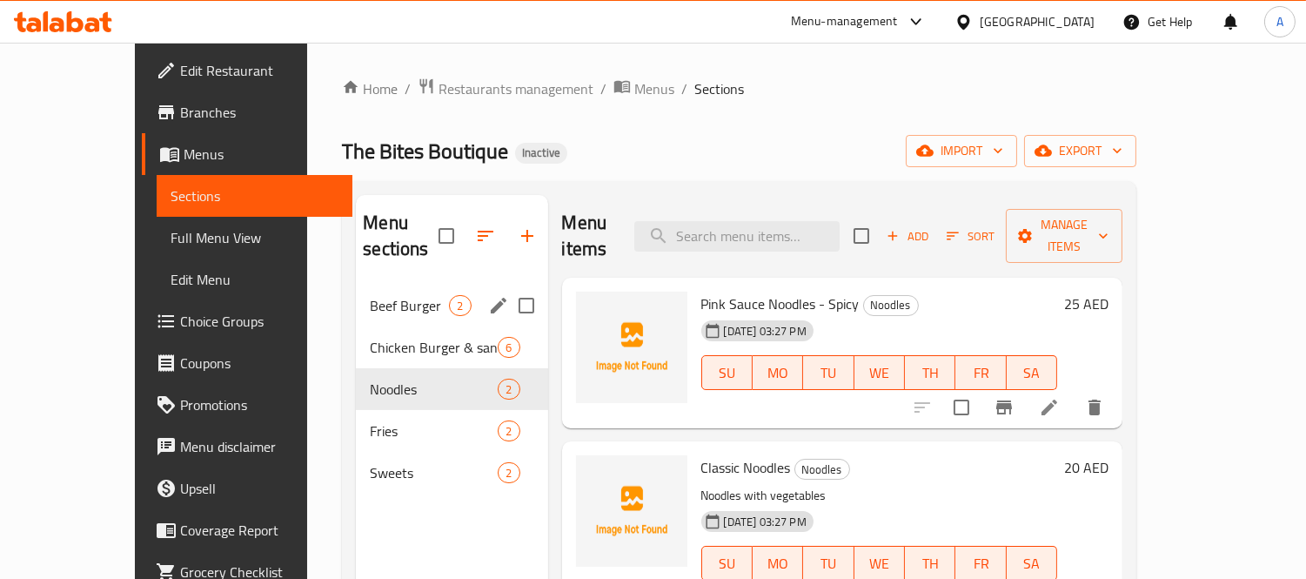
click at [370, 295] on span "Beef Burger" at bounding box center [409, 305] width 79 height 21
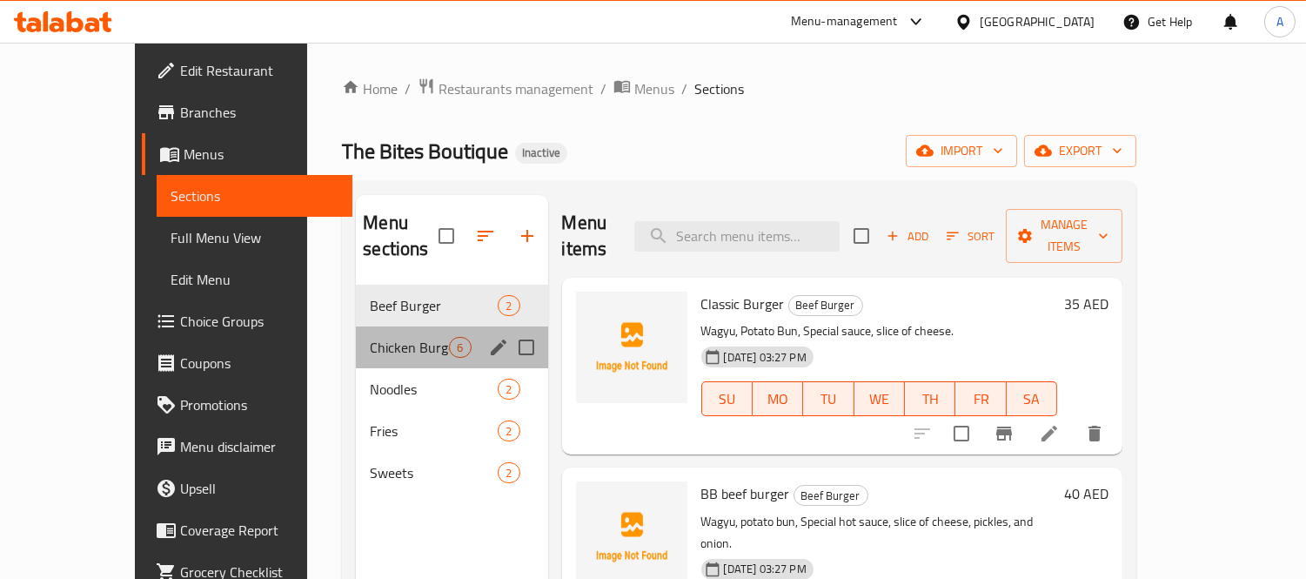
click at [356, 326] on div "Chicken Burger & sandwiches 6" at bounding box center [451, 347] width 191 height 42
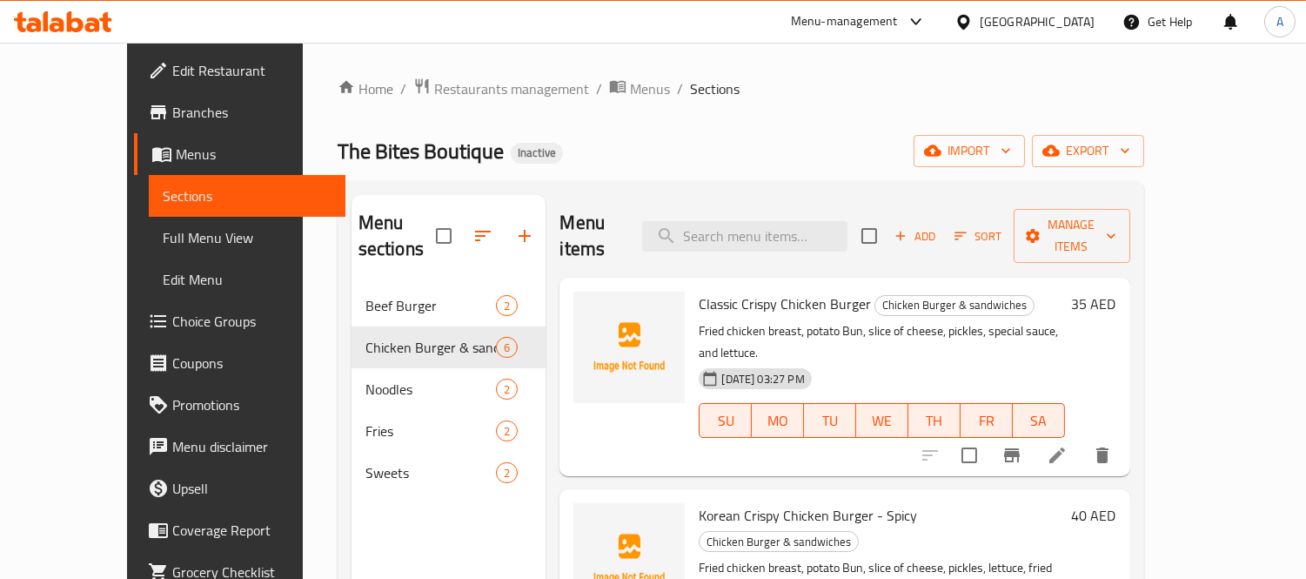
click at [172, 62] on span "Edit Restaurant" at bounding box center [251, 70] width 159 height 21
